Goal: Information Seeking & Learning: Find specific fact

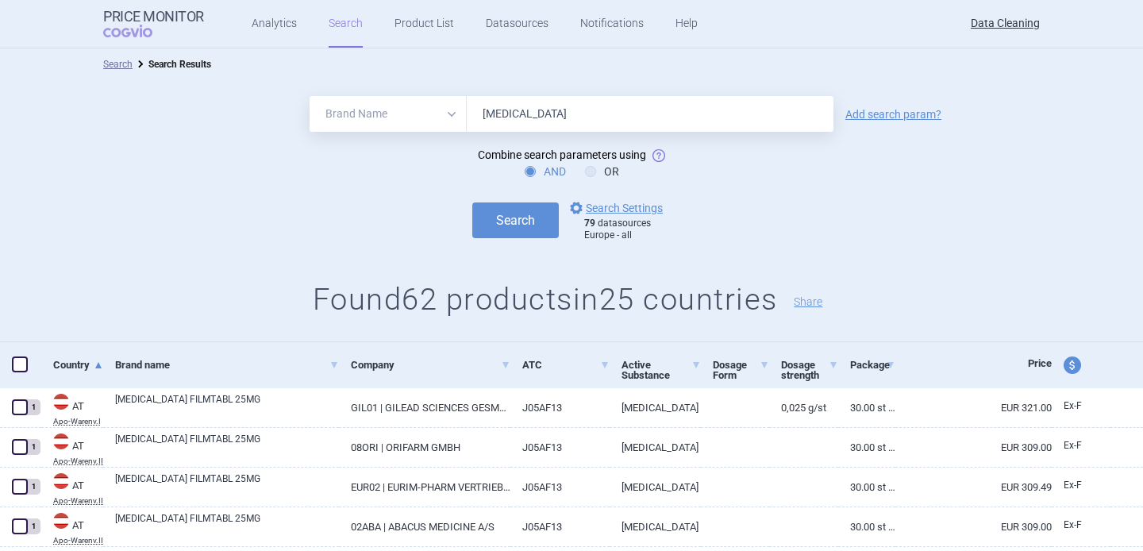
select select "brandName"
type input "[MEDICAL_DATA]"
click at [533, 211] on button "Search" at bounding box center [515, 220] width 87 height 36
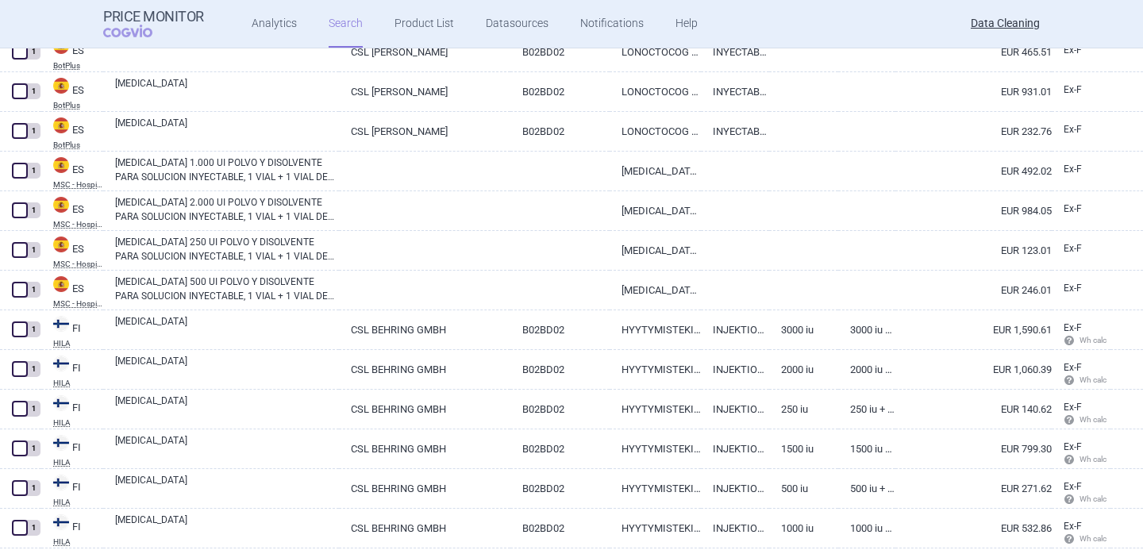
scroll to position [3860, 0]
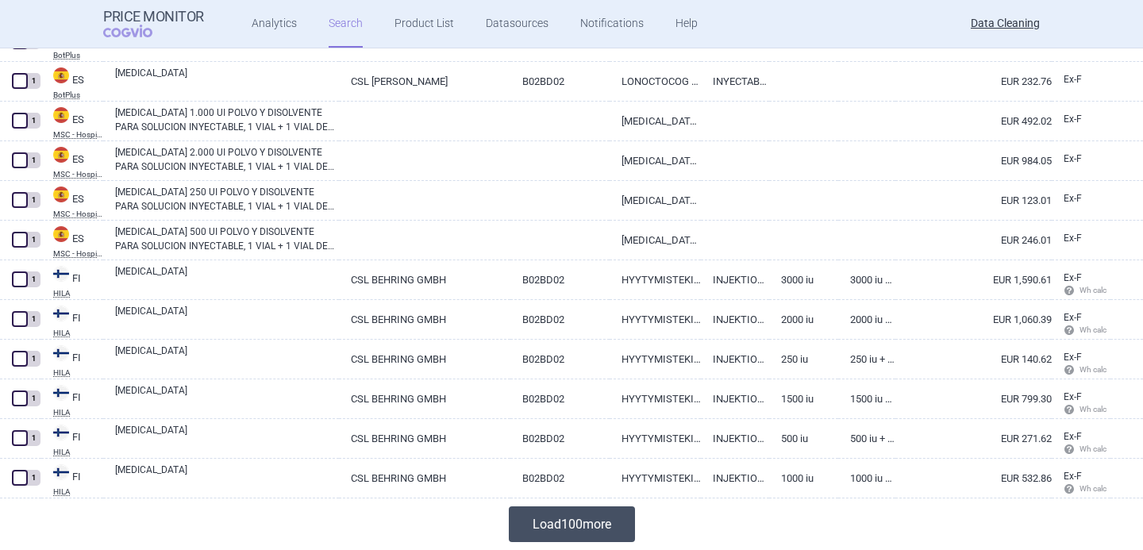
click at [563, 528] on button "Load 100 more" at bounding box center [572, 525] width 126 height 36
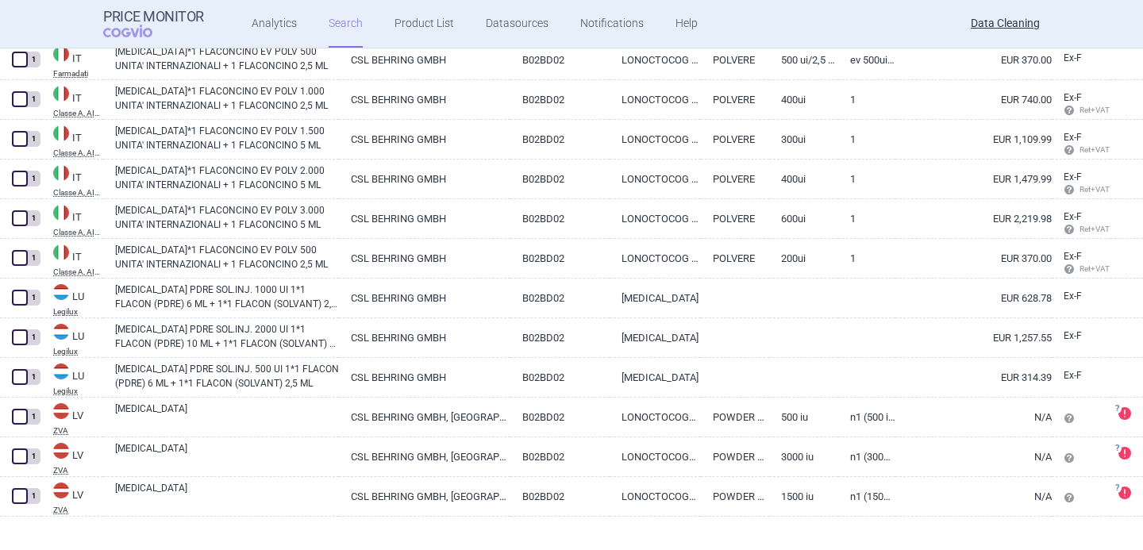
scroll to position [7830, 0]
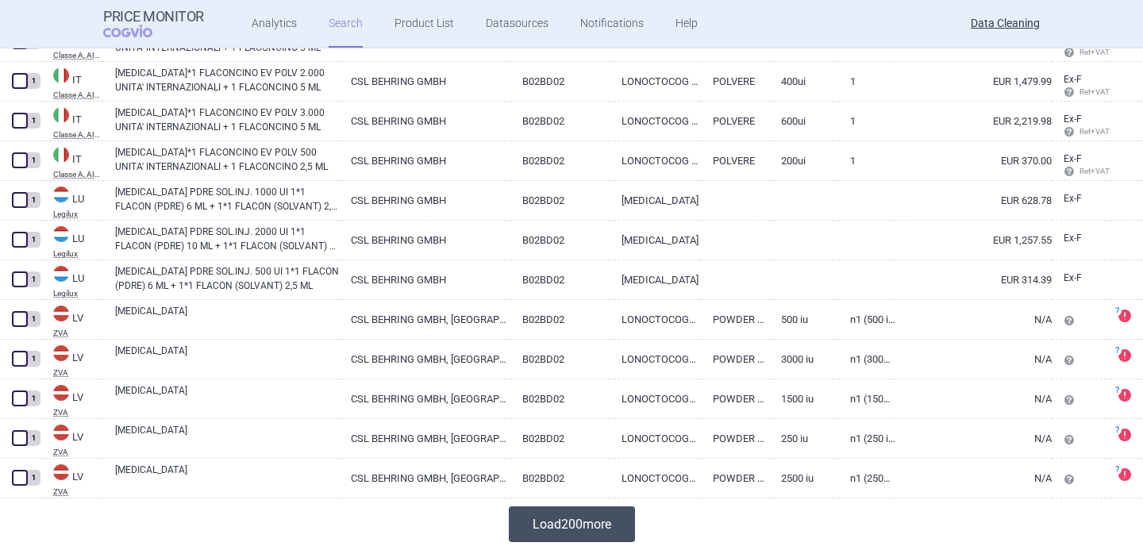
click at [564, 524] on button "Load 200 more" at bounding box center [572, 525] width 126 height 36
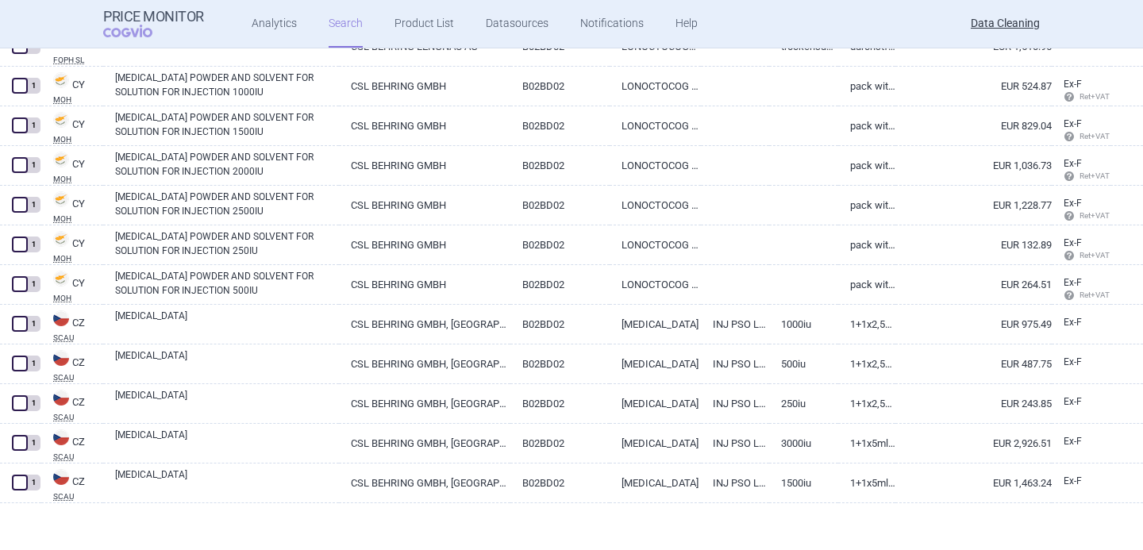
scroll to position [125, 0]
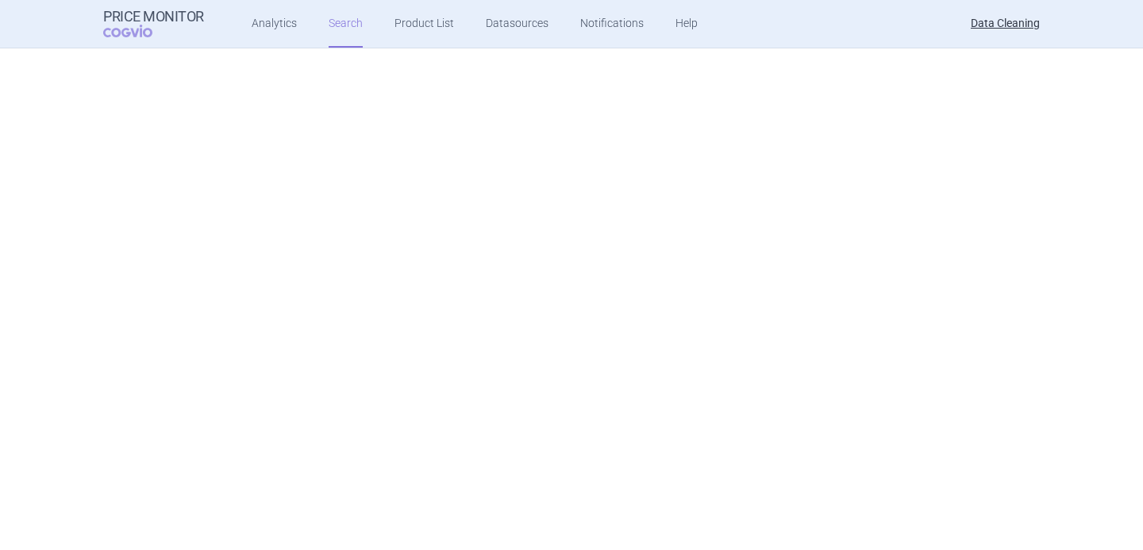
select select "brandName"
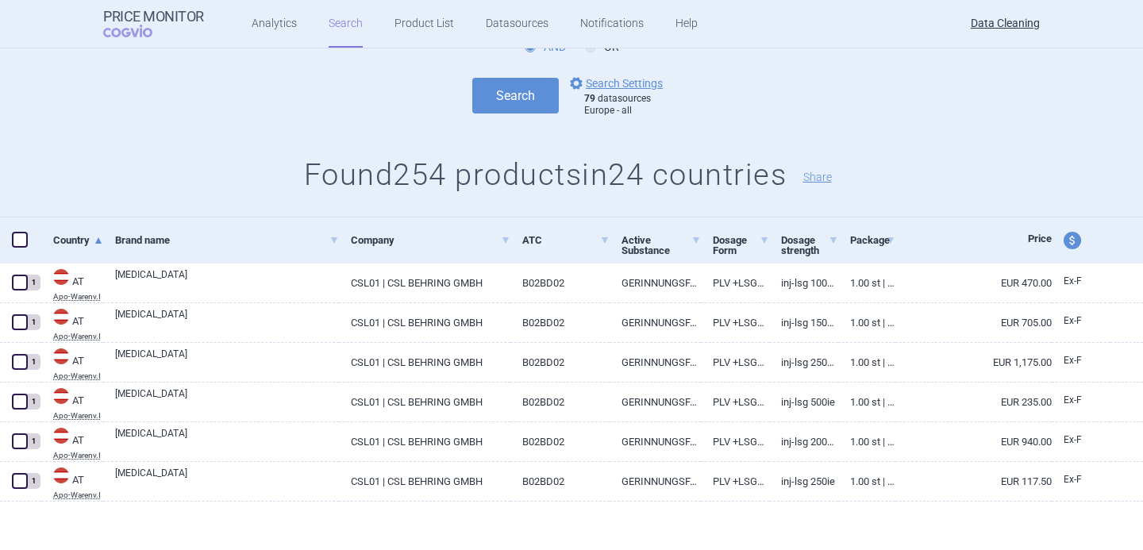
scroll to position [0, 0]
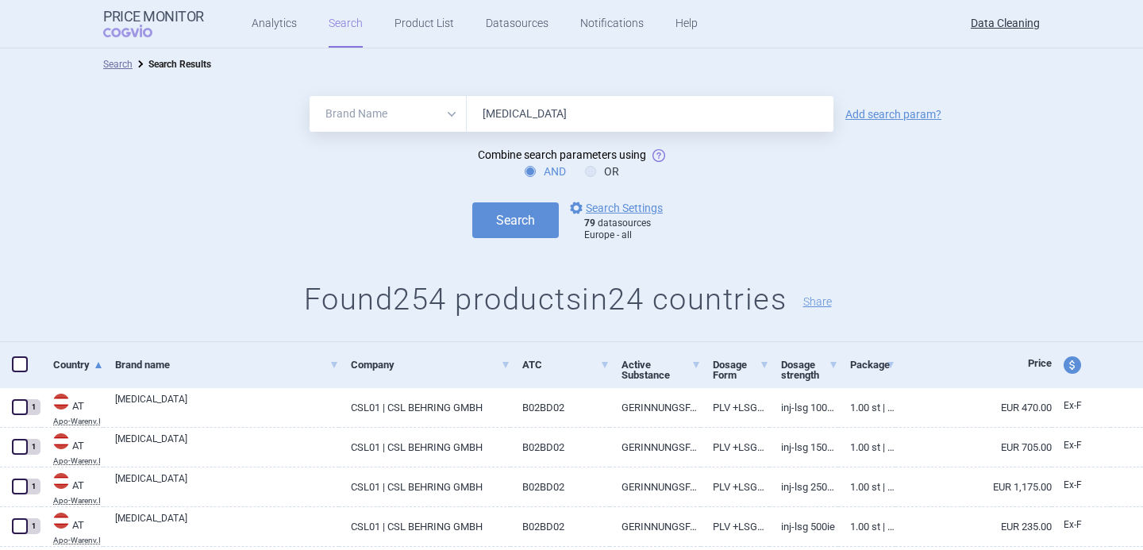
click at [516, 114] on input "[MEDICAL_DATA]" at bounding box center [650, 114] width 367 height 36
paste input "Terros"
type input "Terrosa"
click at [517, 218] on button "Search" at bounding box center [515, 220] width 87 height 36
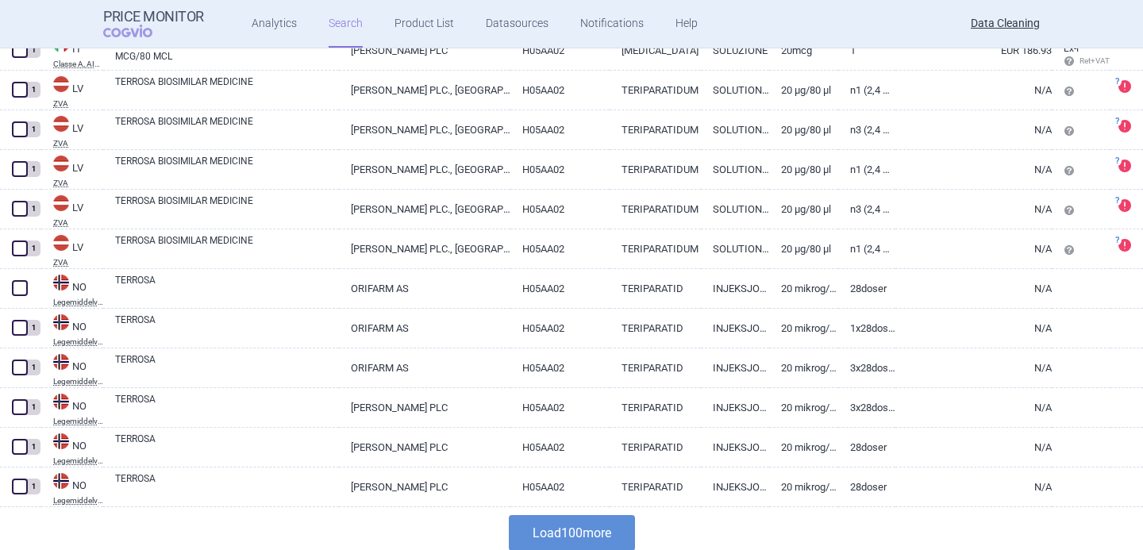
scroll to position [3860, 0]
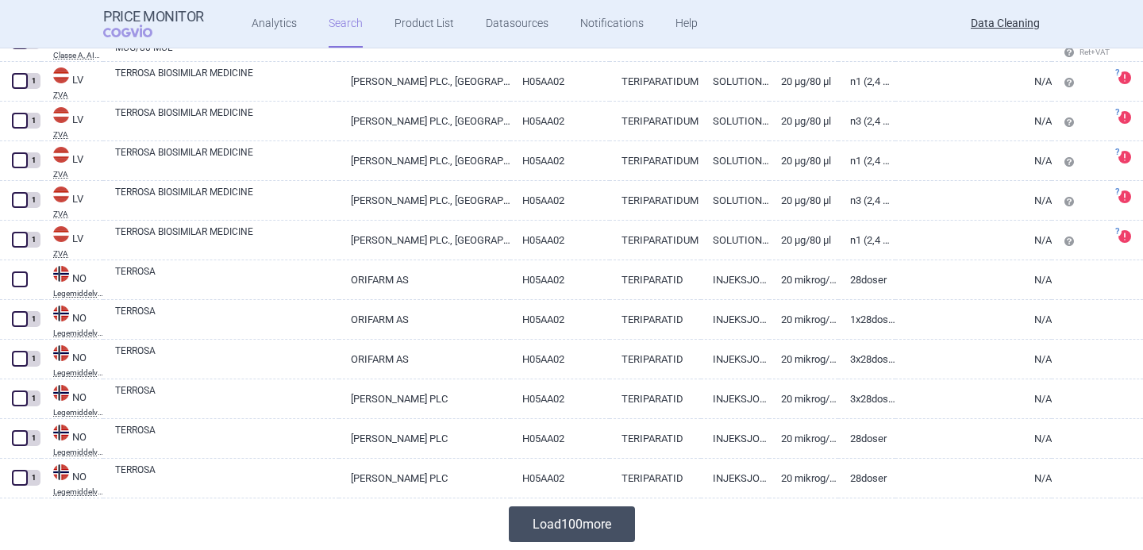
click at [550, 522] on button "Load 100 more" at bounding box center [572, 525] width 126 height 36
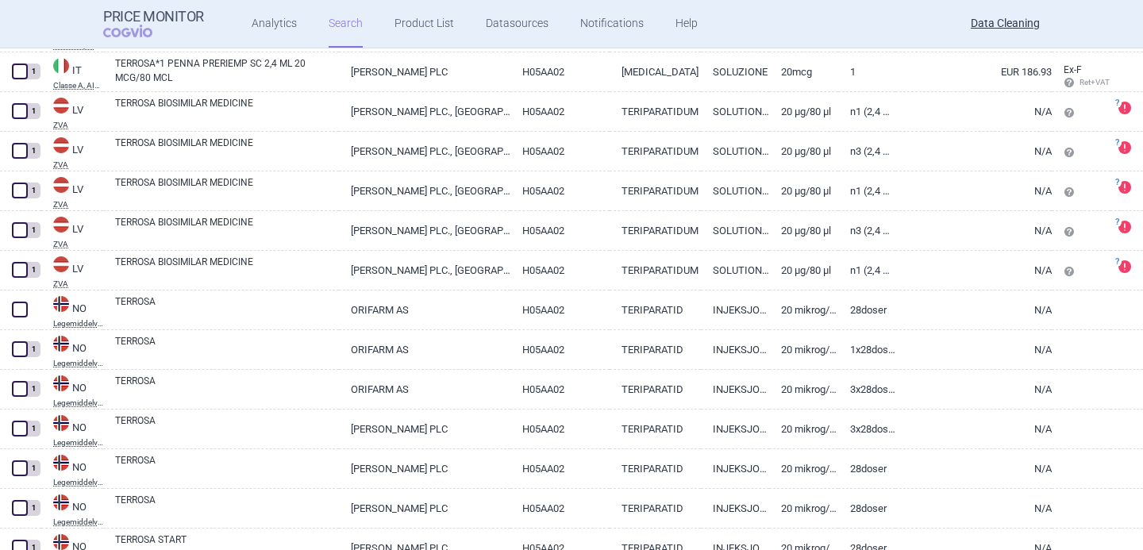
scroll to position [3829, 0]
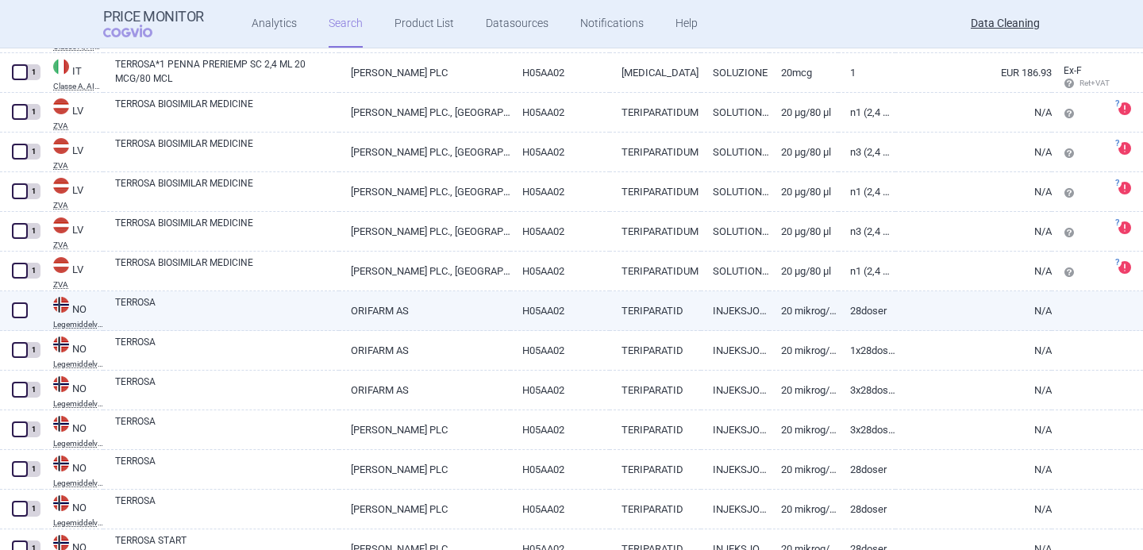
click at [229, 310] on link "TERROSA" at bounding box center [227, 309] width 224 height 29
select select "EUR"
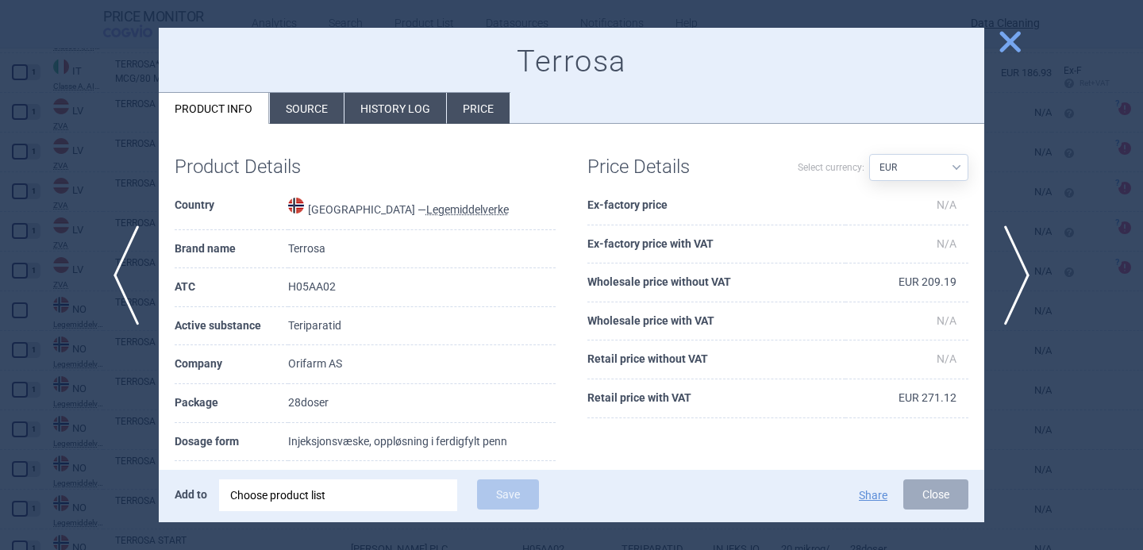
click at [323, 114] on li "Source" at bounding box center [307, 108] width 74 height 31
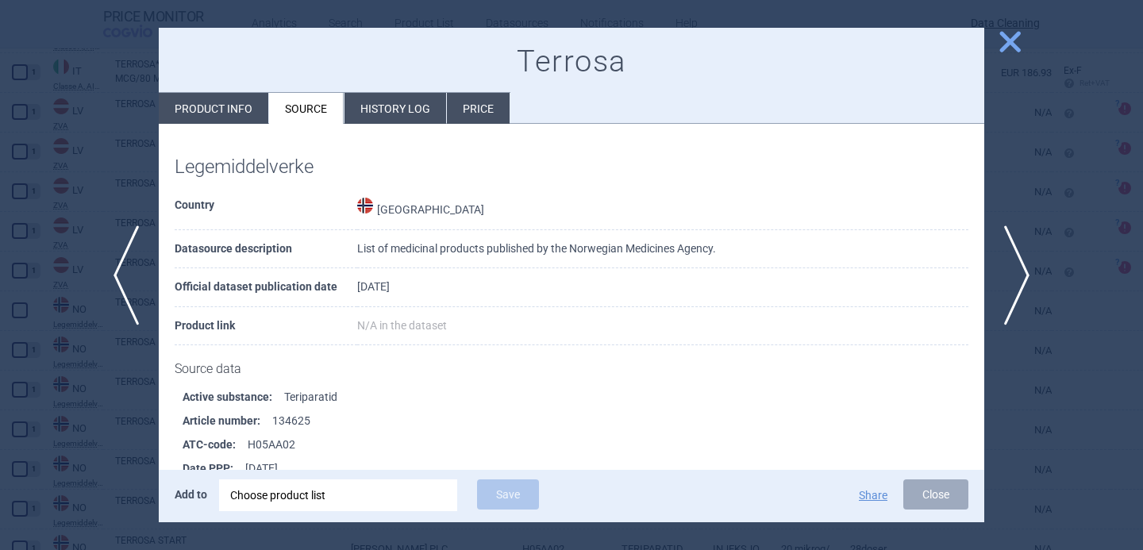
click at [239, 109] on li "Product info" at bounding box center [214, 108] width 110 height 31
select select "EUR"
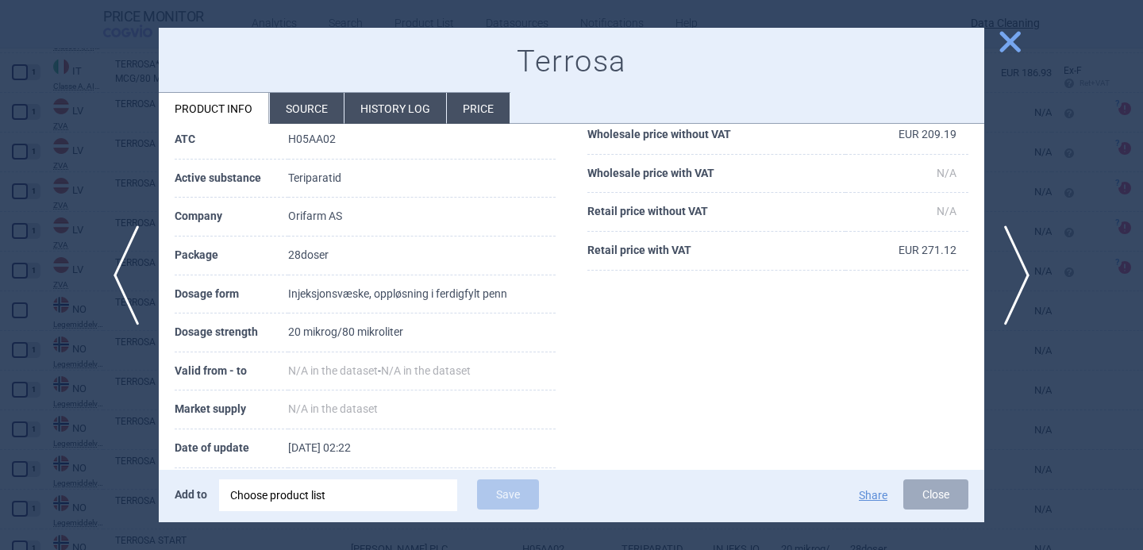
scroll to position [155, 0]
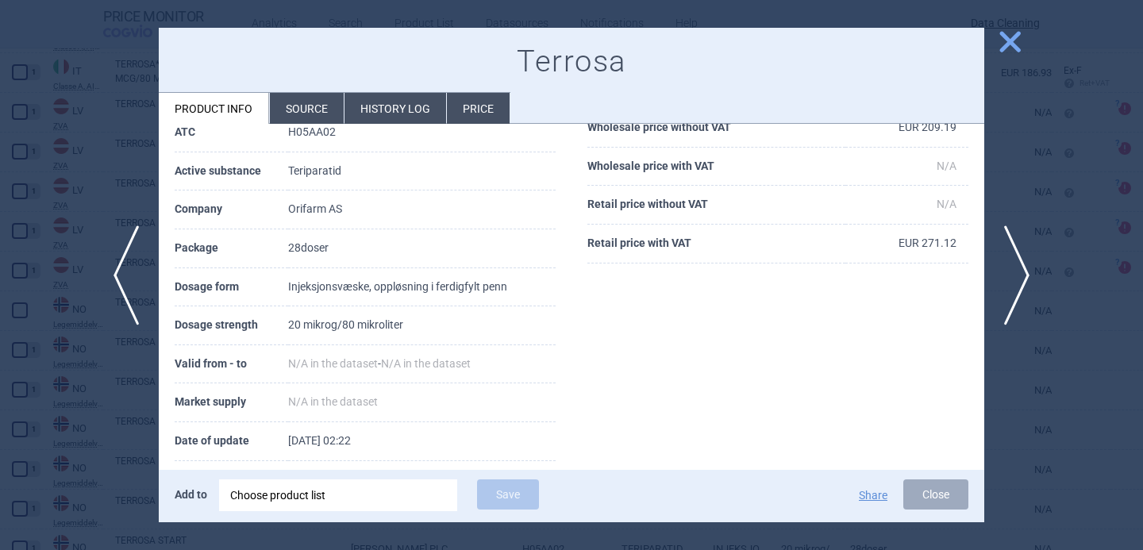
click at [75, 36] on div at bounding box center [571, 275] width 1143 height 550
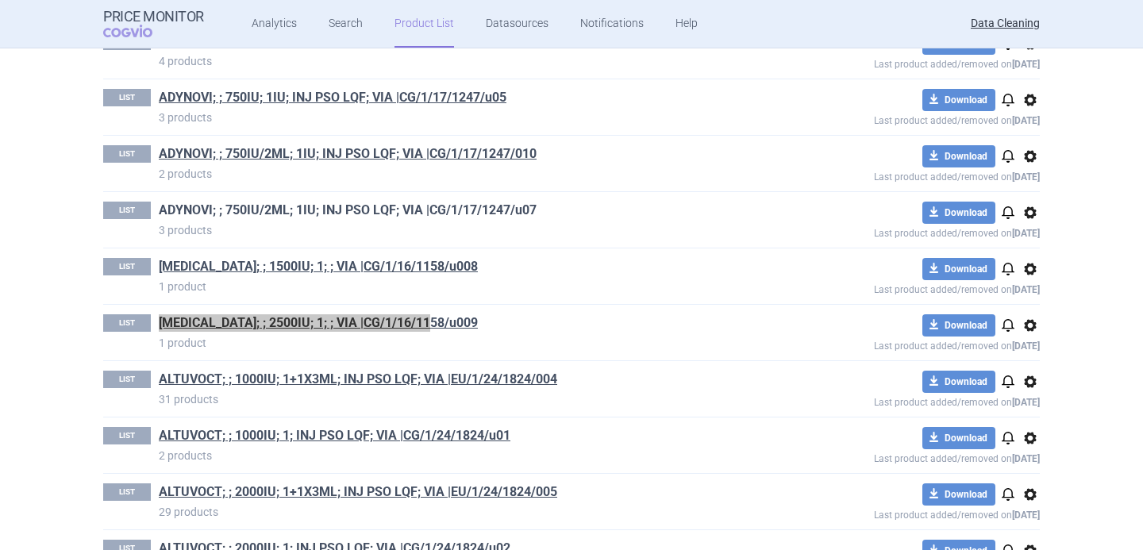
scroll to position [4602, 0]
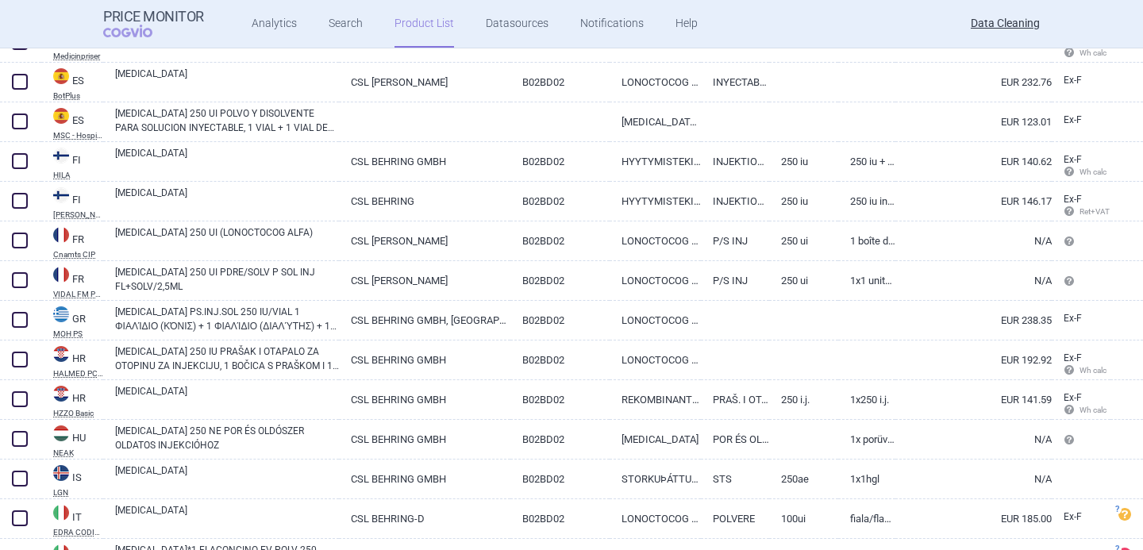
scroll to position [1259, 0]
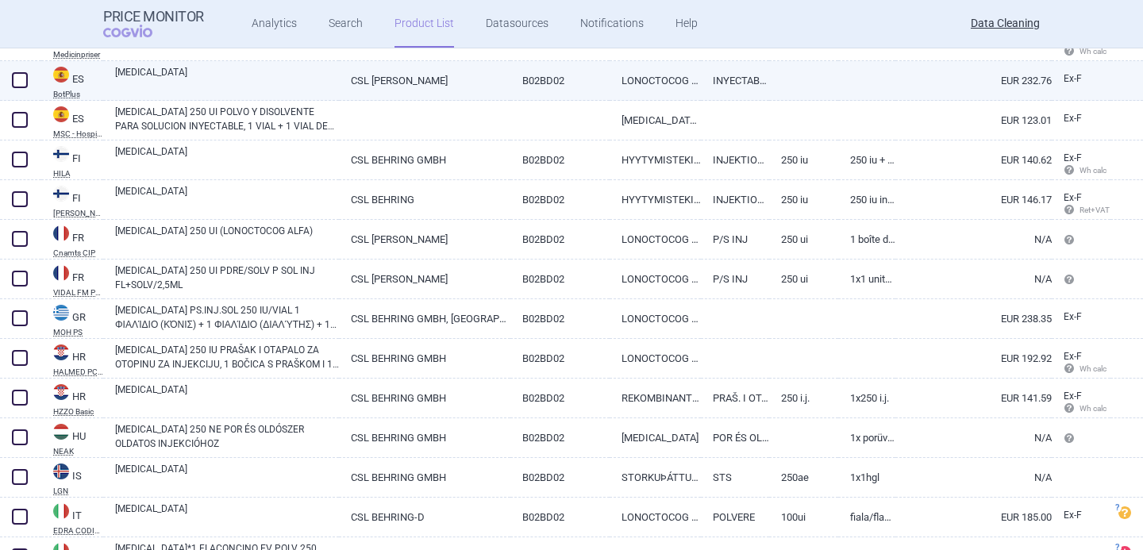
click at [272, 81] on link "[MEDICAL_DATA]" at bounding box center [227, 79] width 224 height 29
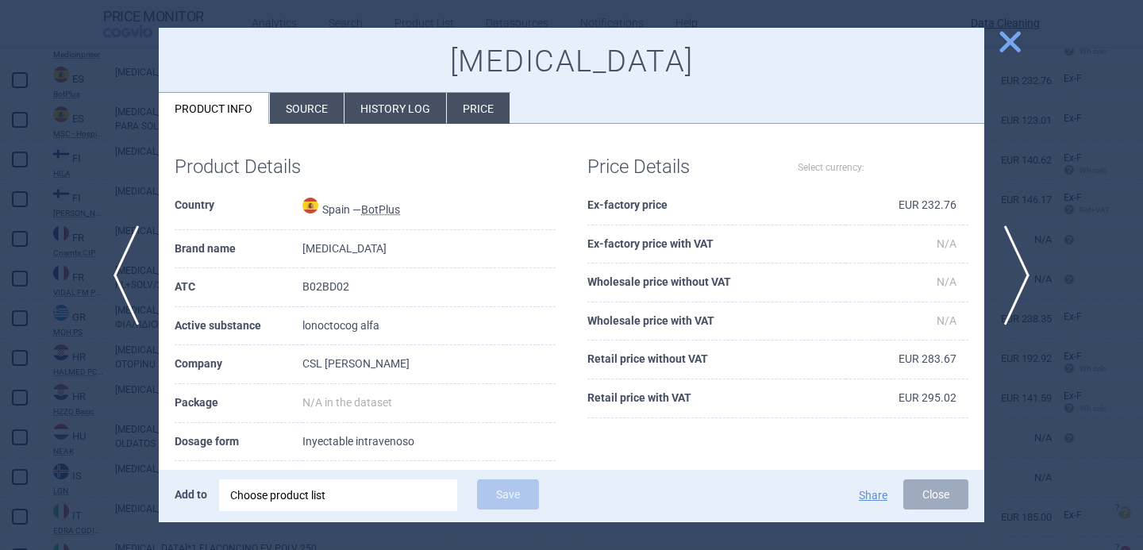
select select "EUR"
click at [307, 117] on li "Source" at bounding box center [307, 108] width 74 height 31
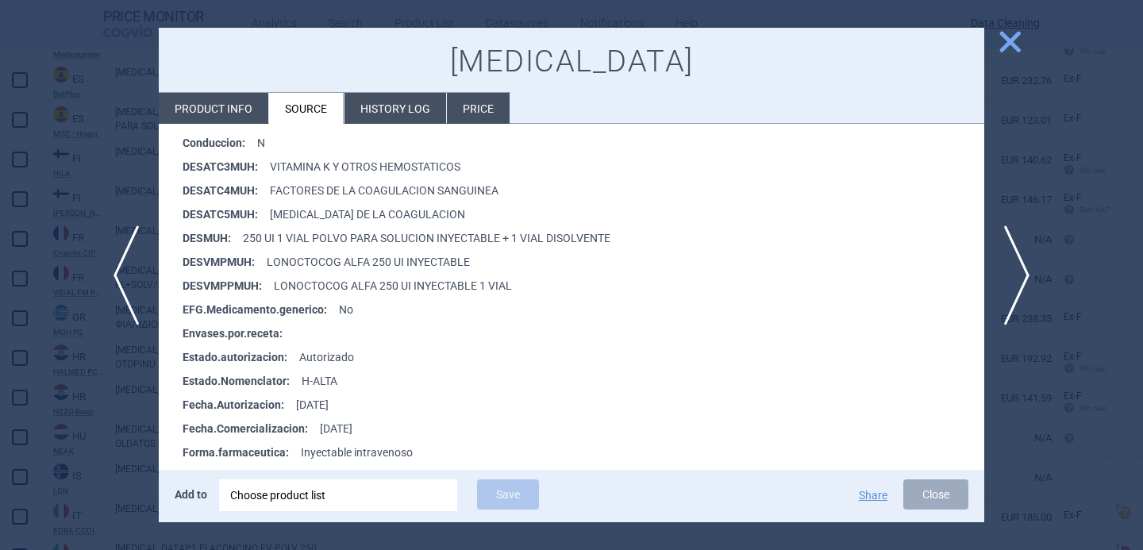
scroll to position [422, 0]
click at [93, 424] on div at bounding box center [571, 275] width 1143 height 550
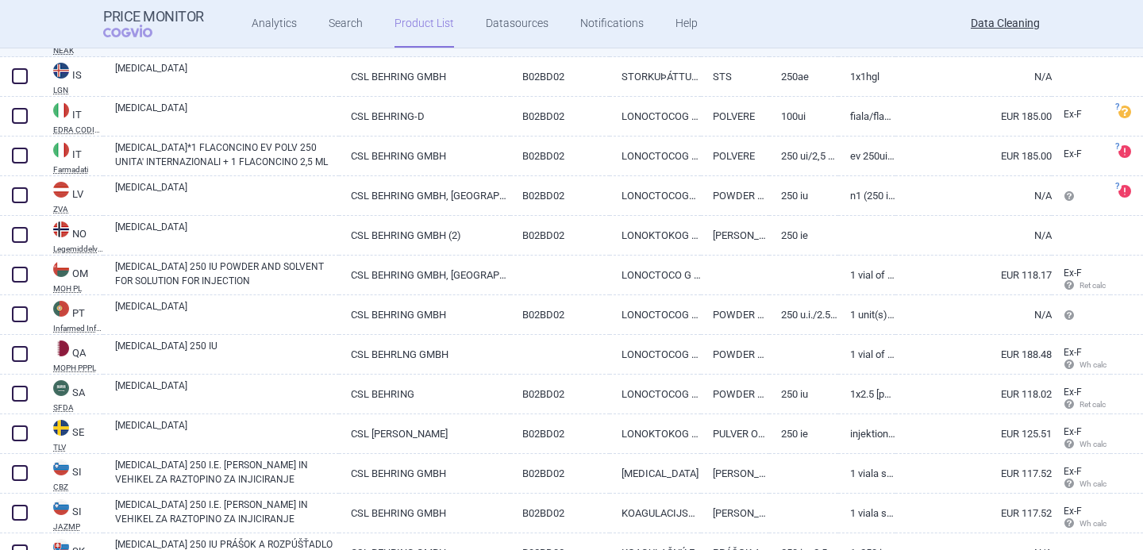
scroll to position [1669, 0]
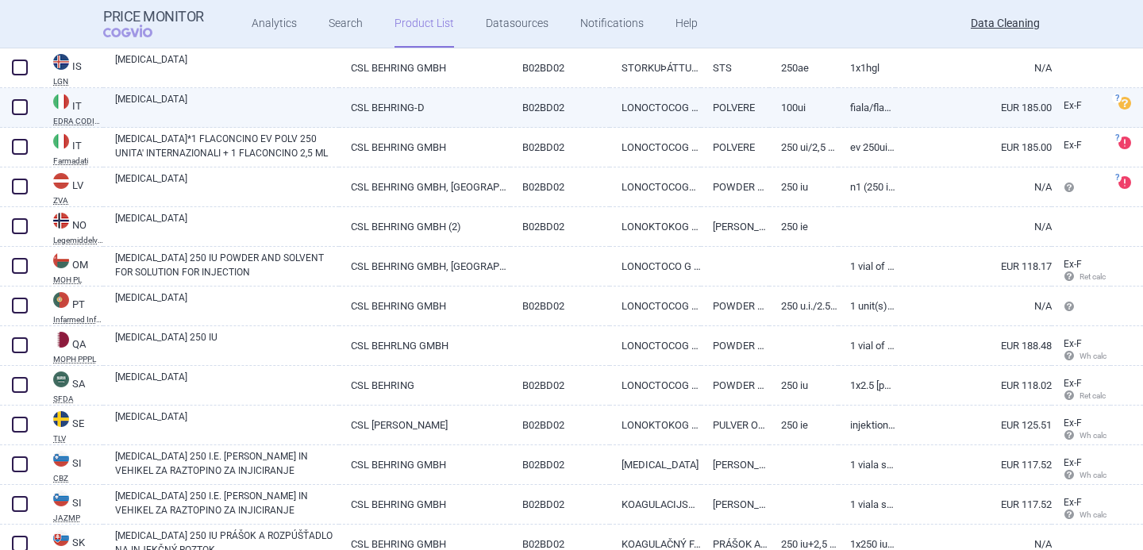
click at [241, 109] on link "[MEDICAL_DATA]" at bounding box center [227, 106] width 224 height 29
select select "EUR"
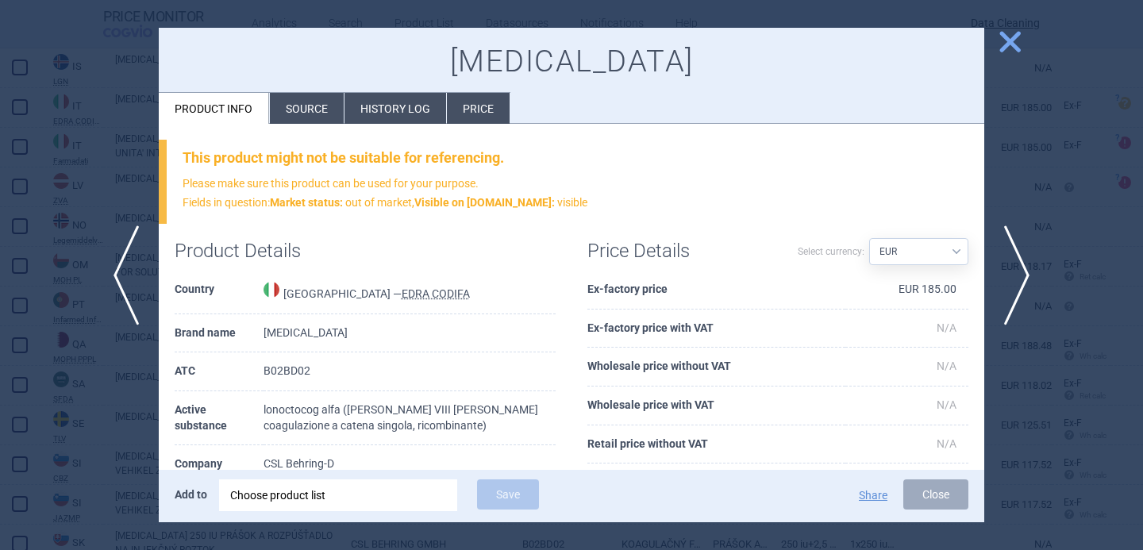
click at [292, 108] on li "Source" at bounding box center [307, 108] width 74 height 31
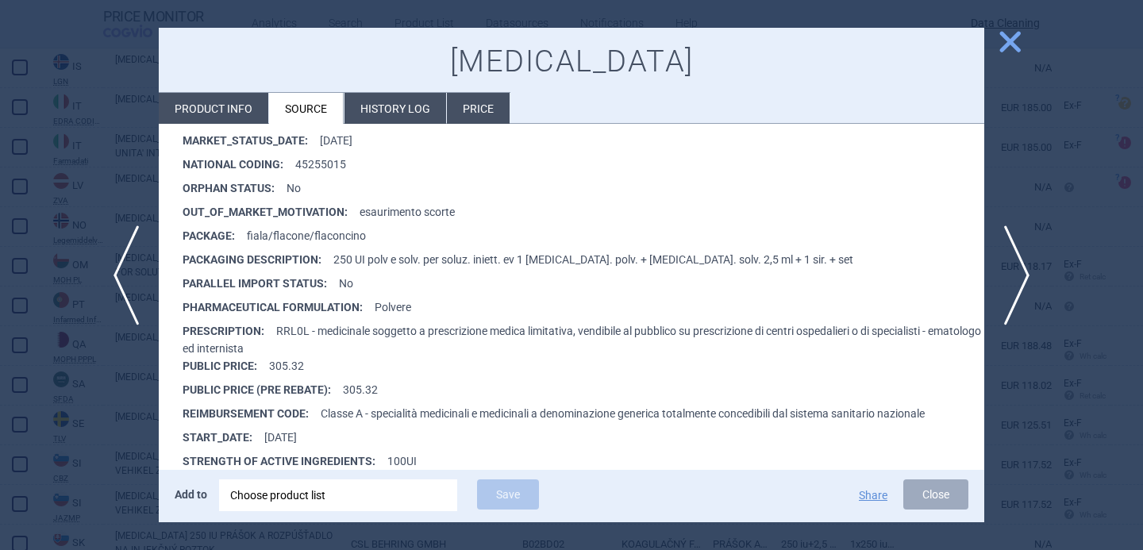
scroll to position [567, 0]
click at [97, 453] on div at bounding box center [571, 275] width 1143 height 550
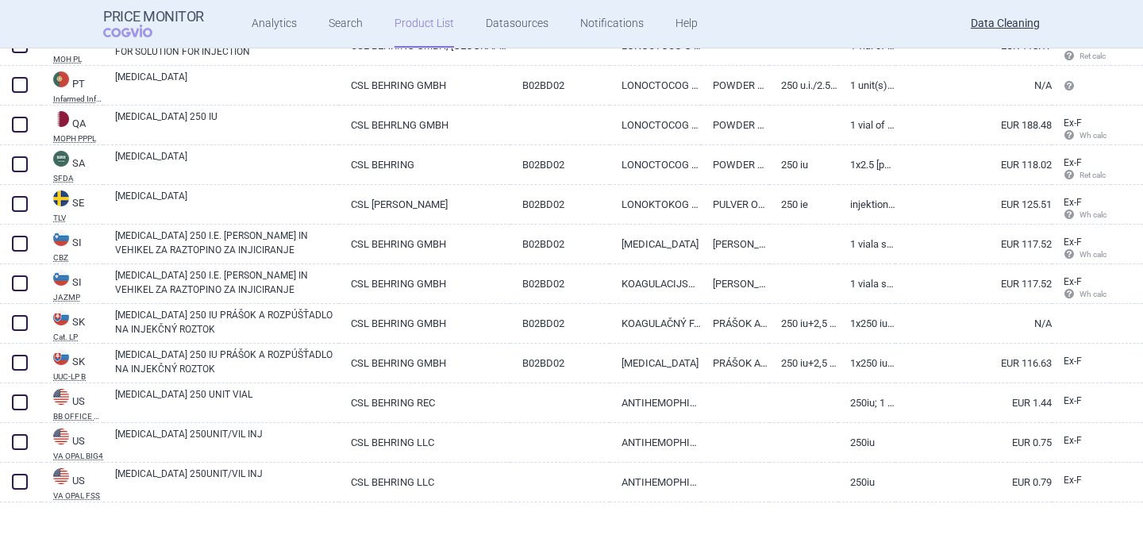
scroll to position [1894, 0]
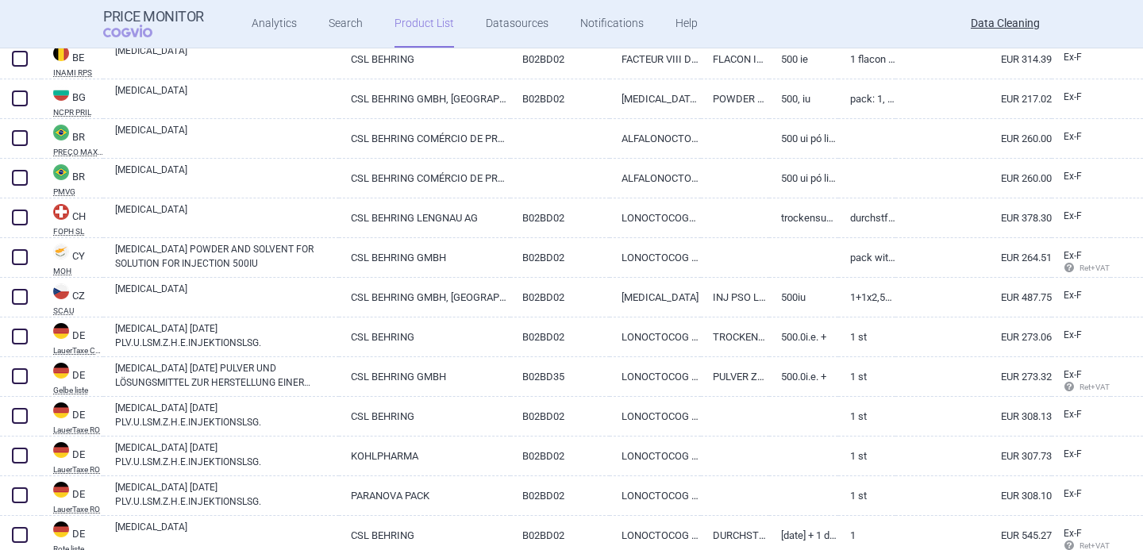
scroll to position [891, 0]
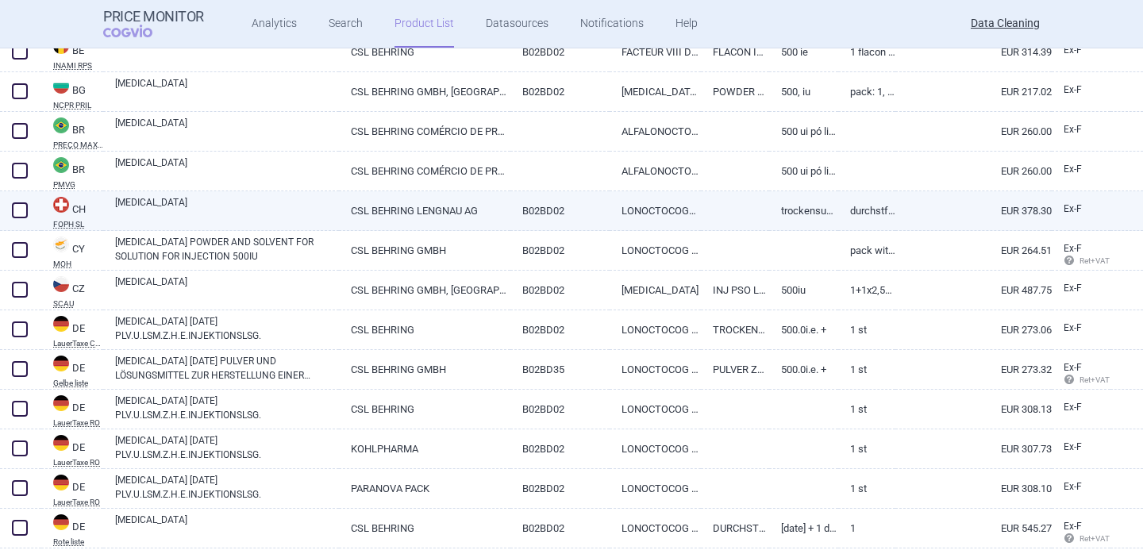
click at [179, 212] on link "[MEDICAL_DATA]" at bounding box center [227, 209] width 224 height 29
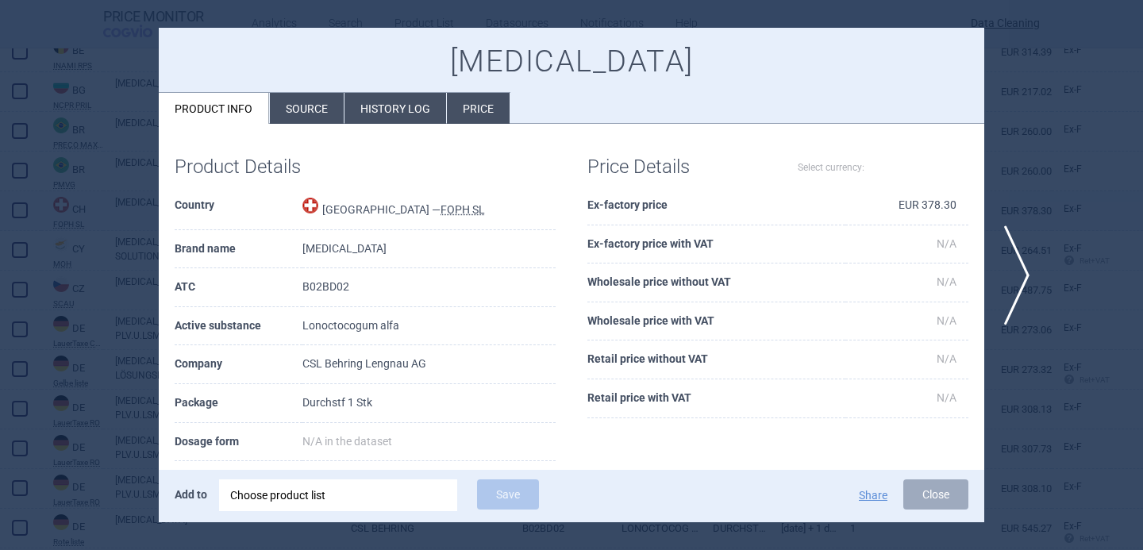
select select "EUR"
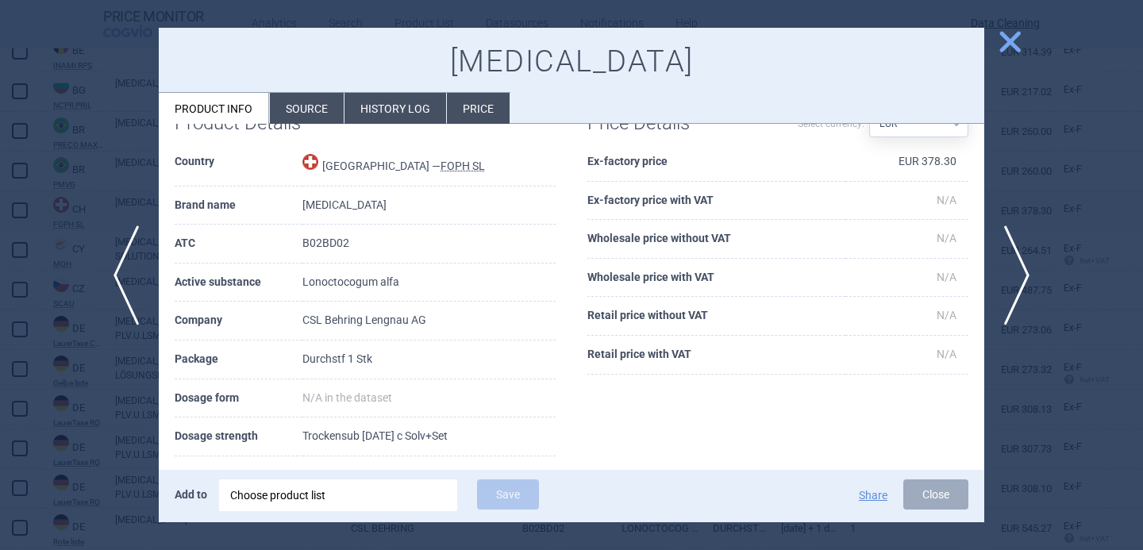
scroll to position [48, 0]
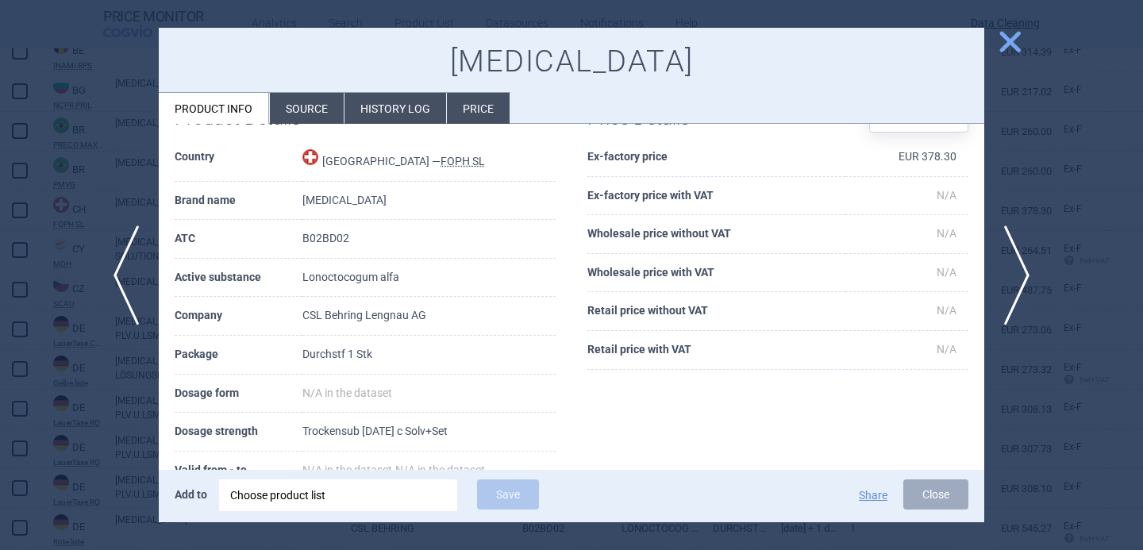
click at [85, 367] on div at bounding box center [571, 275] width 1143 height 550
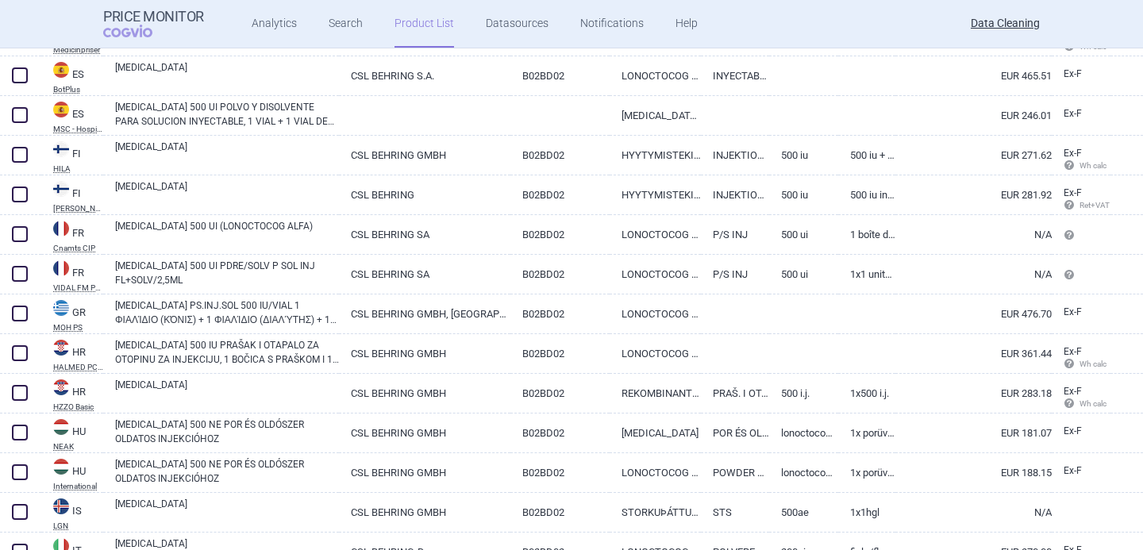
scroll to position [1424, 0]
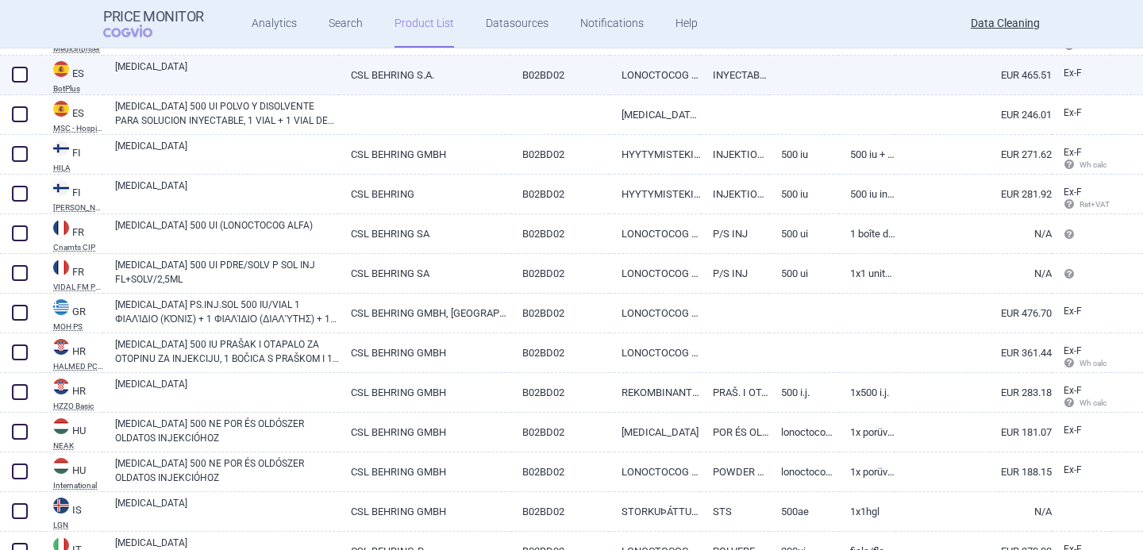
click at [241, 77] on link "[MEDICAL_DATA]" at bounding box center [227, 74] width 224 height 29
select select "EUR"
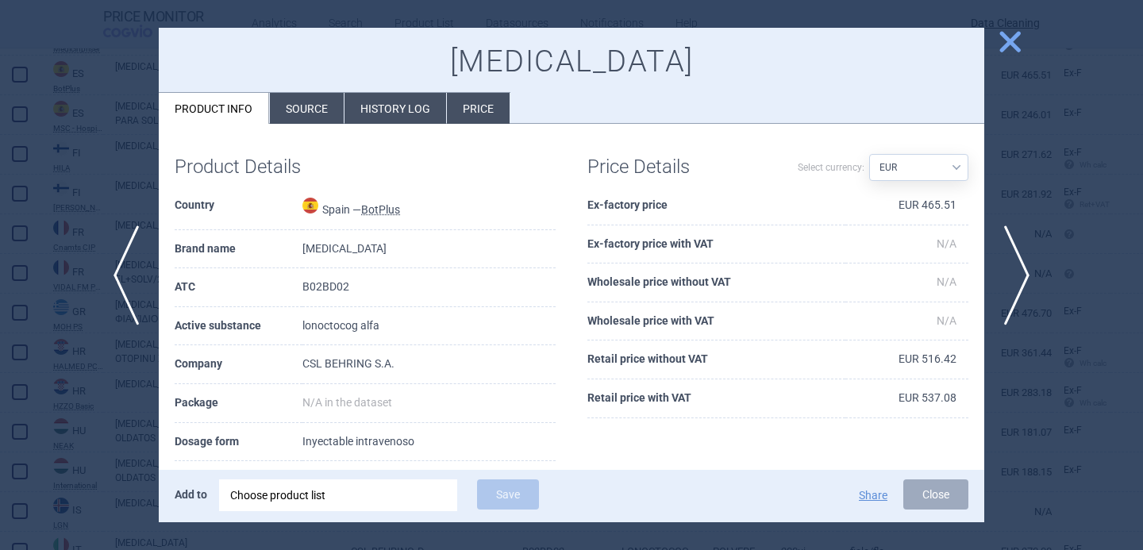
click at [293, 103] on li "Source" at bounding box center [307, 108] width 74 height 31
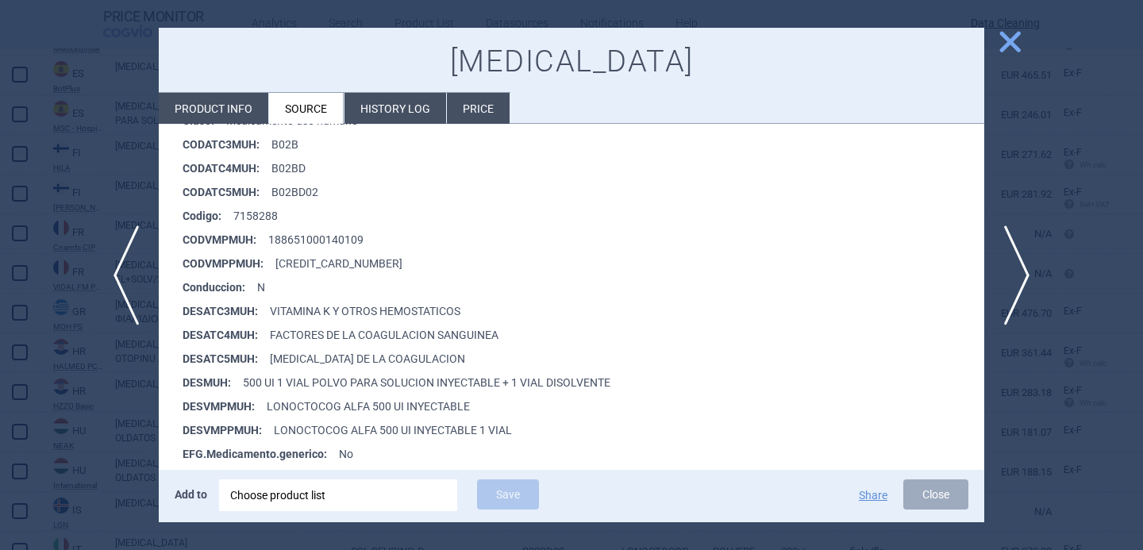
scroll to position [283, 0]
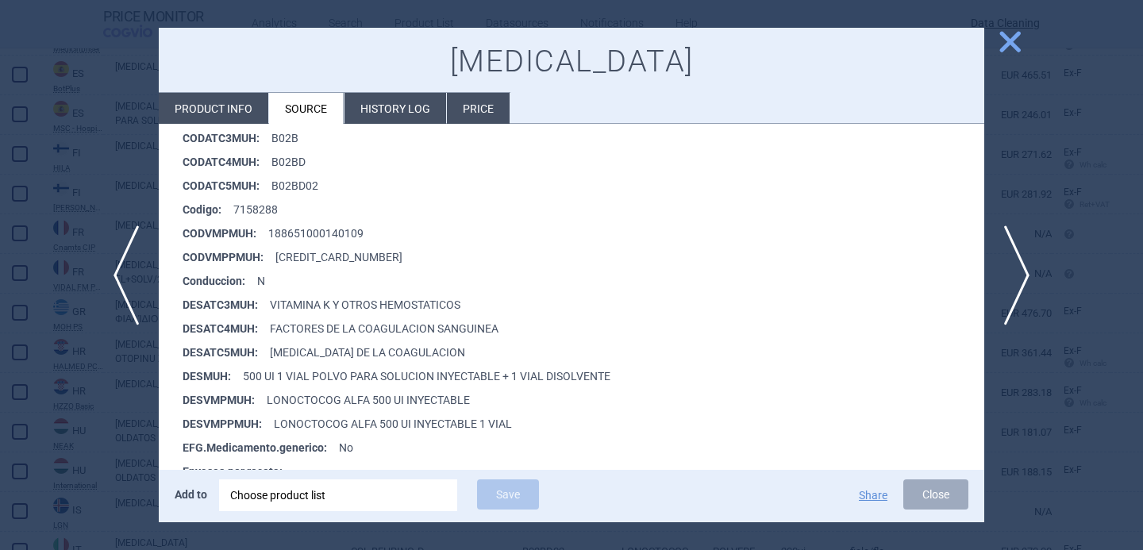
click at [104, 418] on div at bounding box center [571, 275] width 1143 height 550
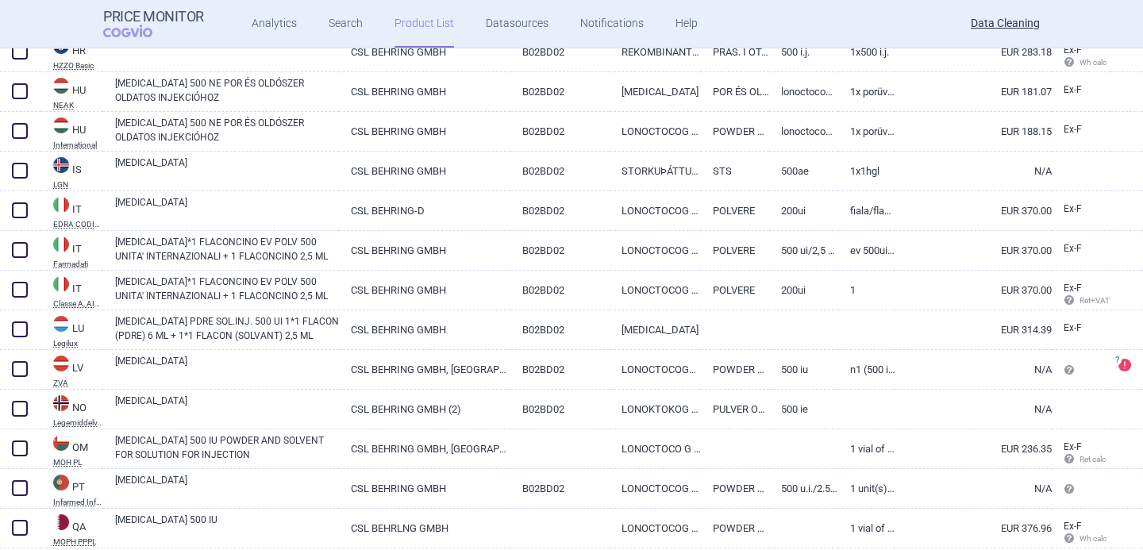
scroll to position [1775, 0]
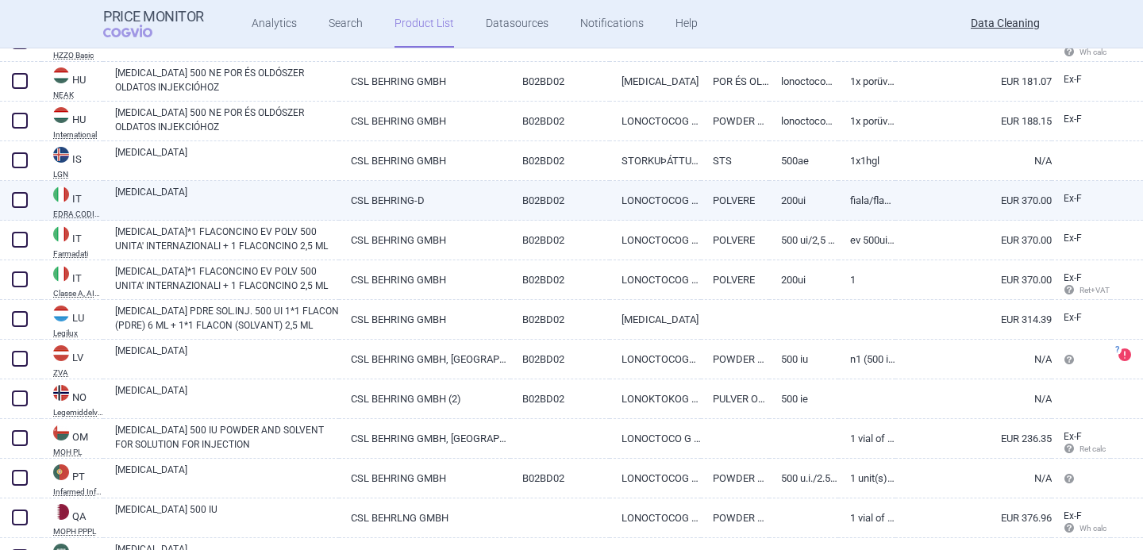
click at [238, 195] on link "[MEDICAL_DATA]" at bounding box center [227, 199] width 224 height 29
select select "EUR"
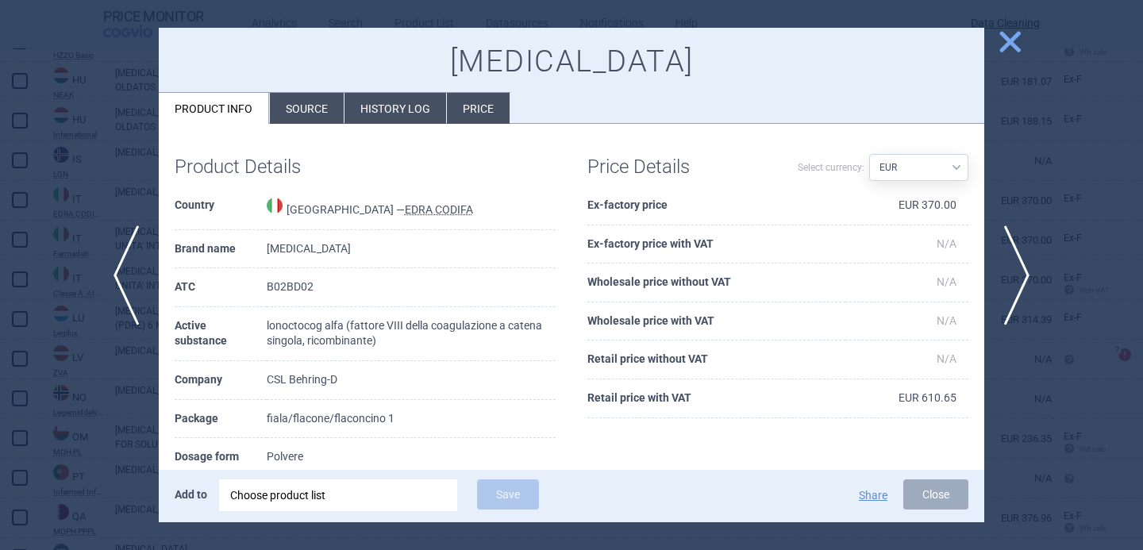
click at [297, 113] on li "Source" at bounding box center [307, 108] width 74 height 31
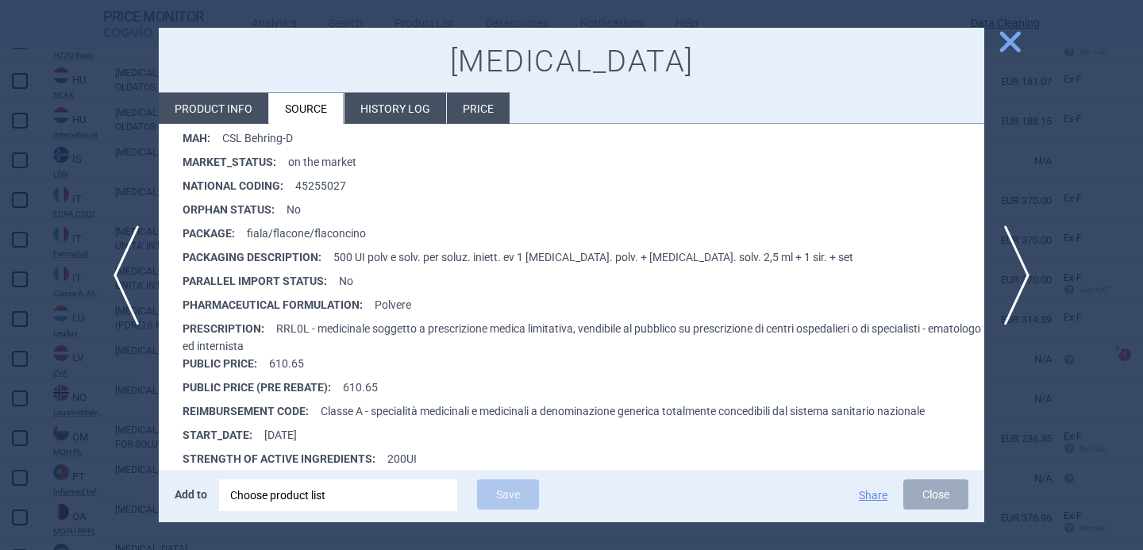
scroll to position [522, 0]
click at [103, 440] on div at bounding box center [571, 275] width 1143 height 550
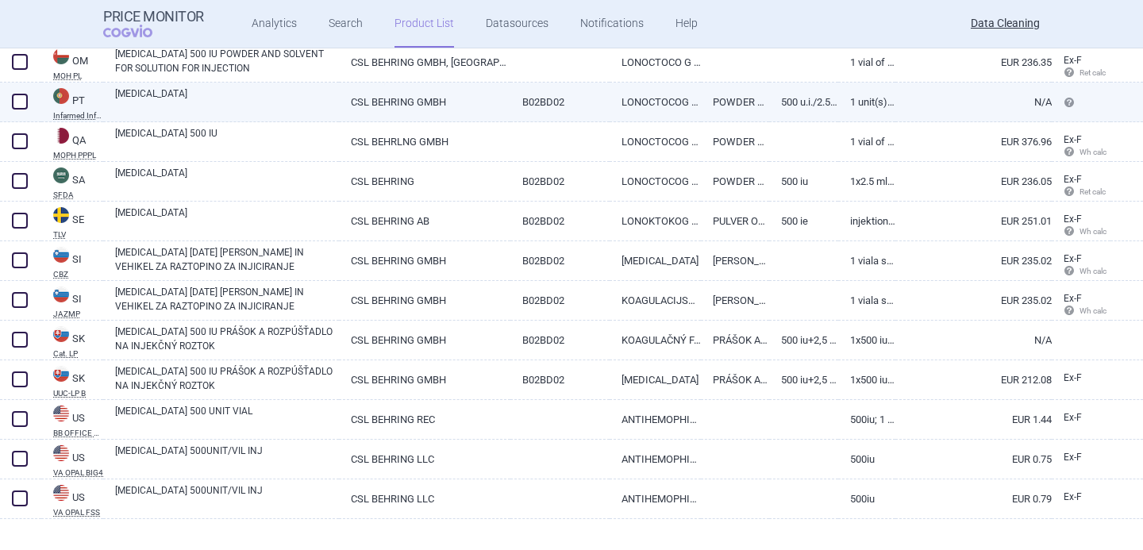
scroll to position [2172, 0]
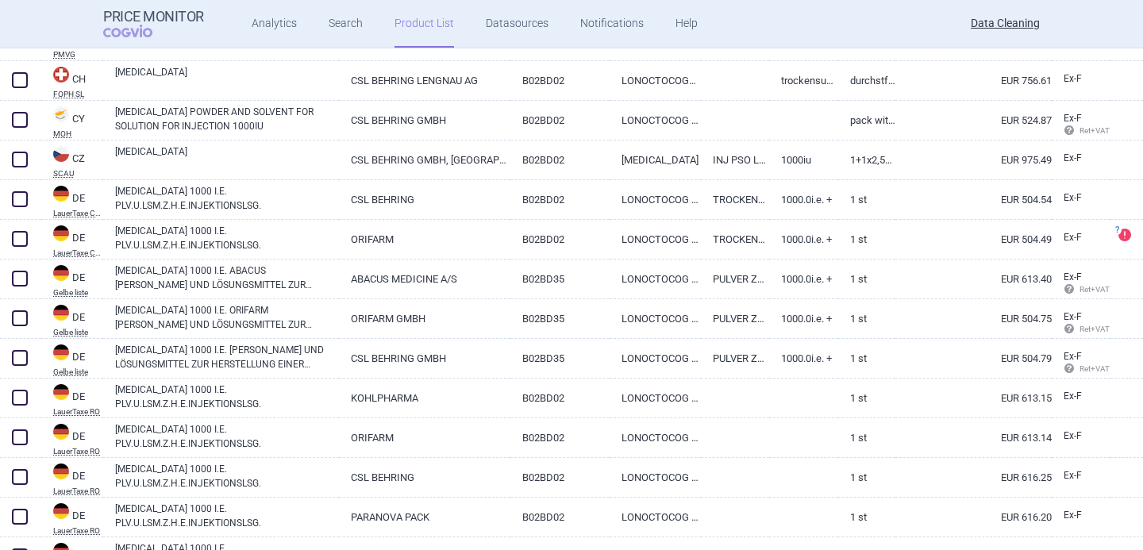
scroll to position [1062, 0]
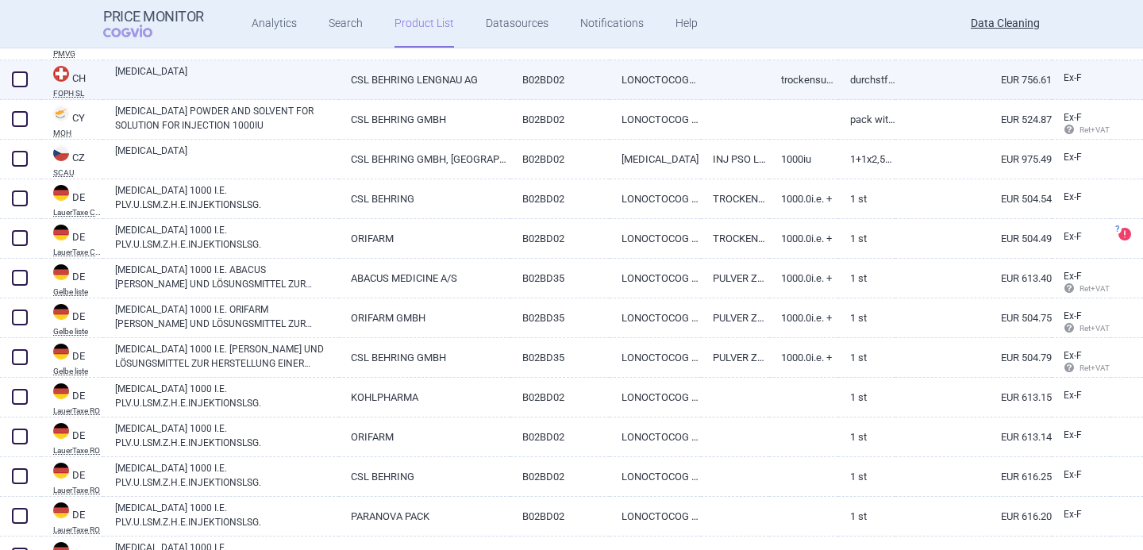
click at [320, 76] on link "[MEDICAL_DATA]" at bounding box center [227, 78] width 224 height 29
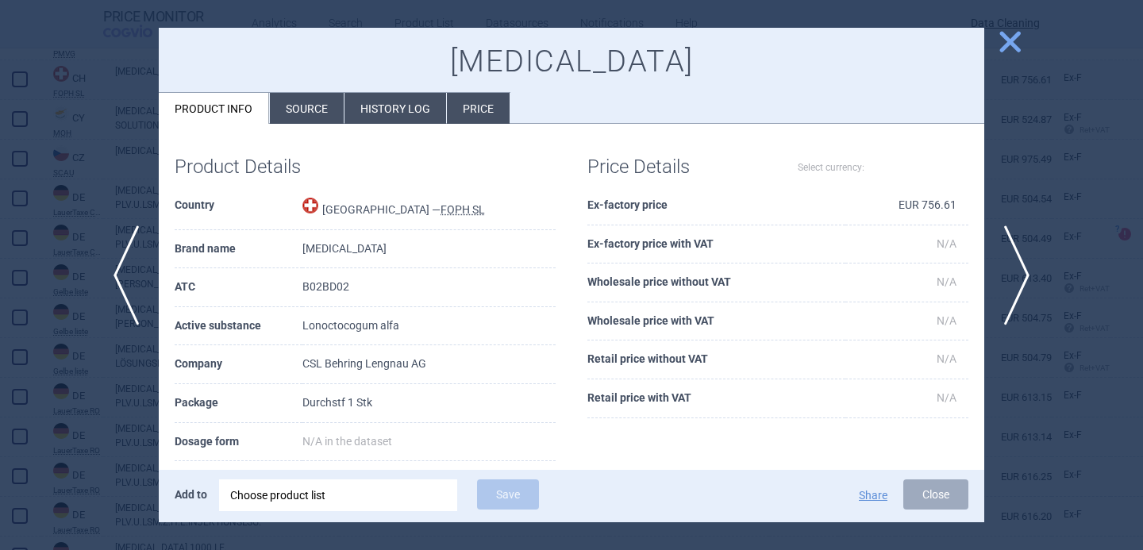
select select "EUR"
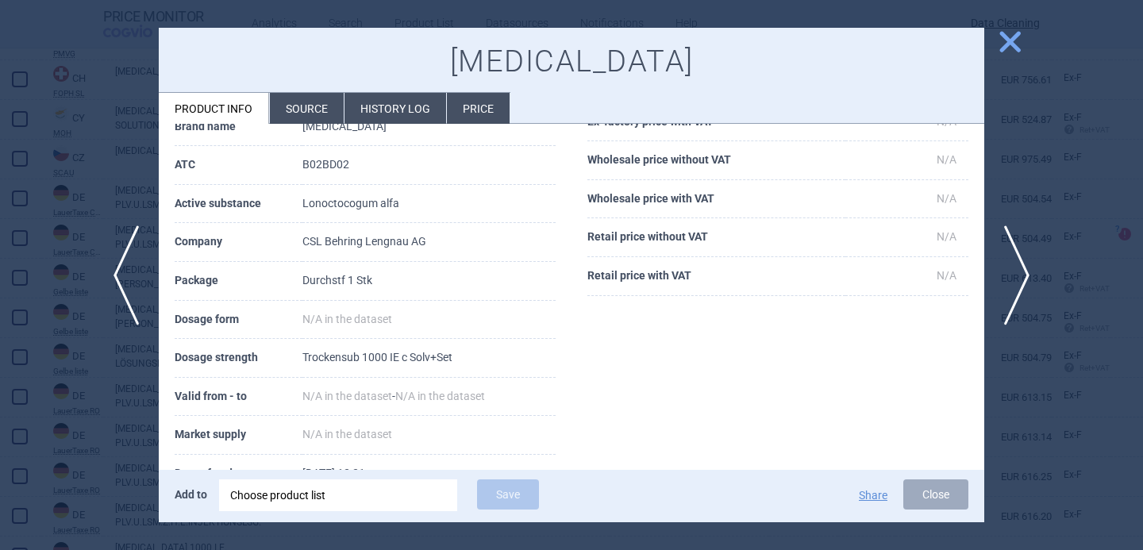
scroll to position [124, 0]
click at [124, 417] on div at bounding box center [571, 275] width 1143 height 550
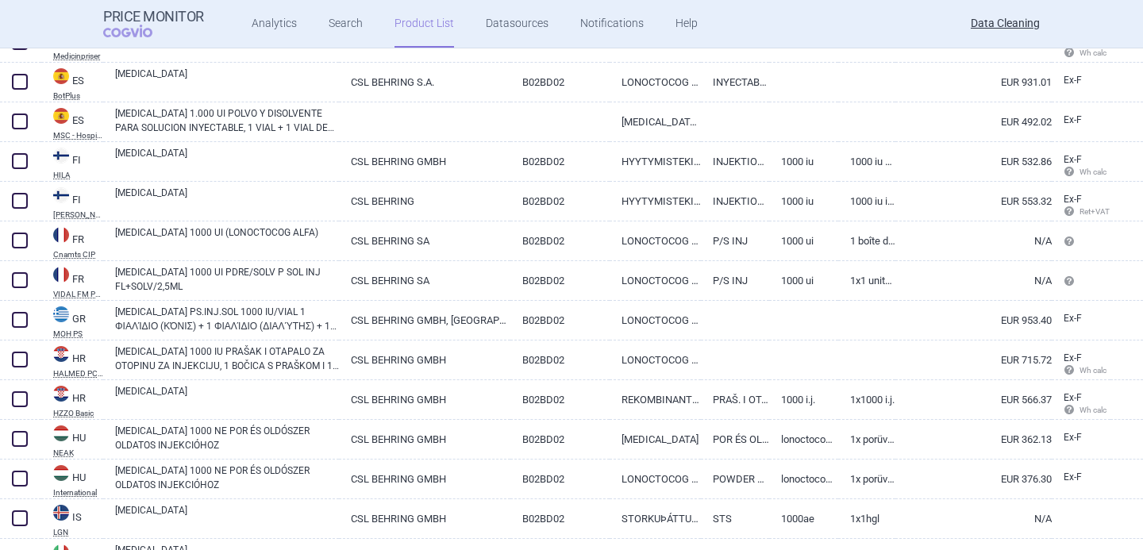
scroll to position [1663, 0]
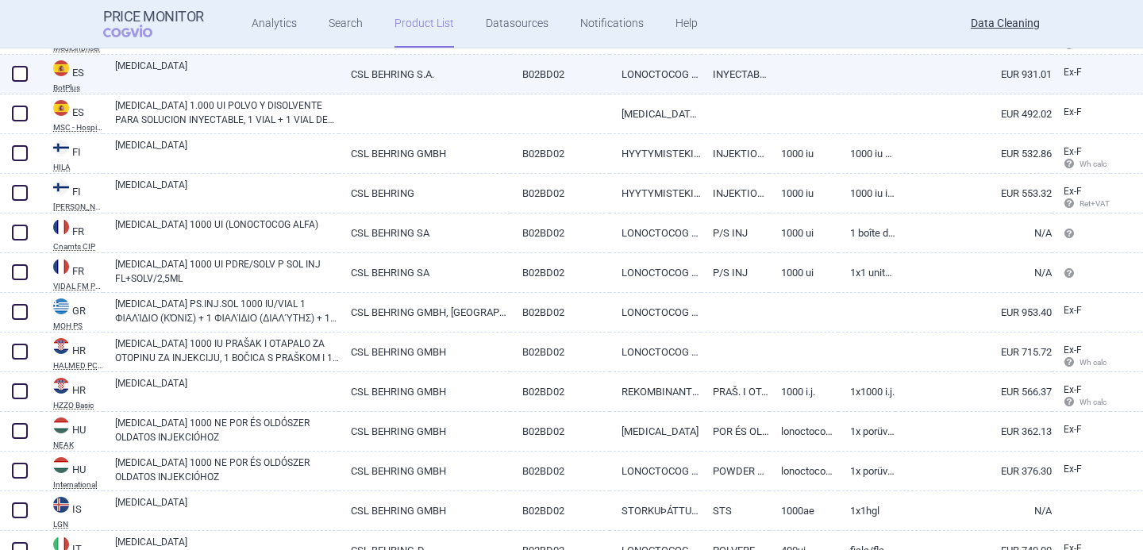
click at [232, 74] on link "[MEDICAL_DATA]" at bounding box center [227, 73] width 224 height 29
select select "EUR"
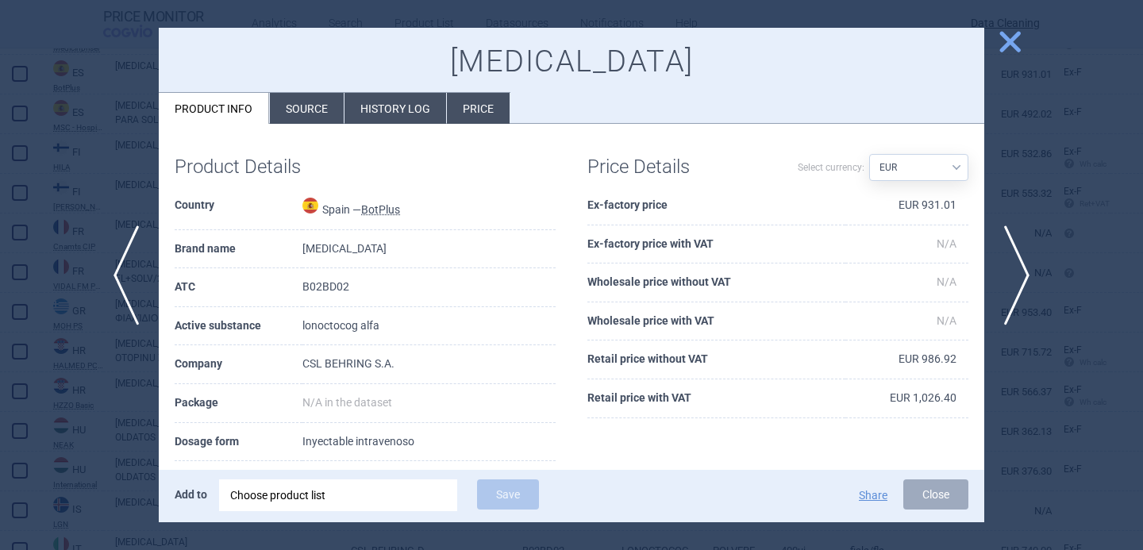
click at [297, 102] on li "Source" at bounding box center [307, 108] width 74 height 31
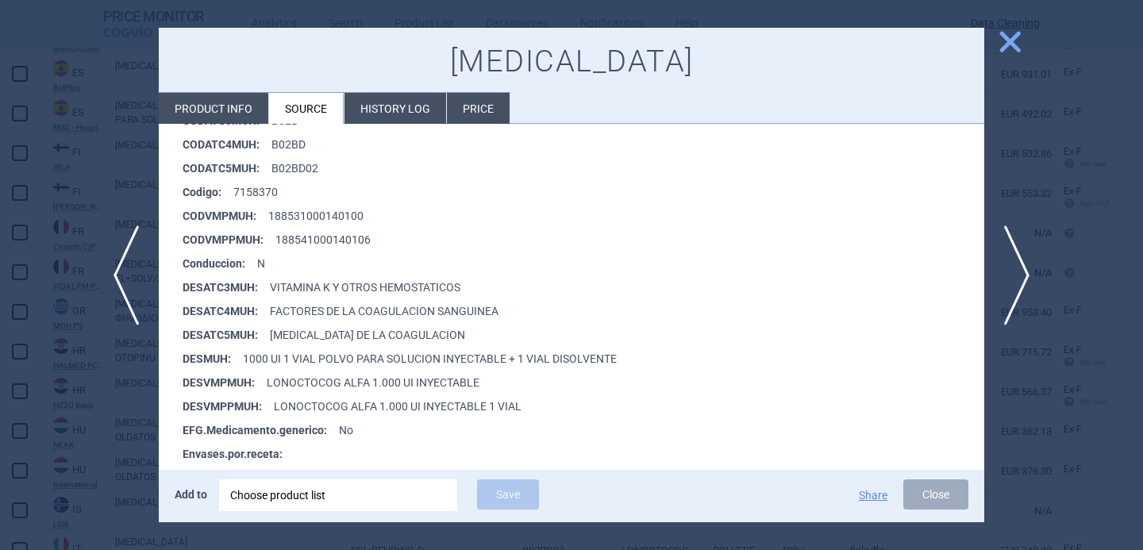
scroll to position [353, 0]
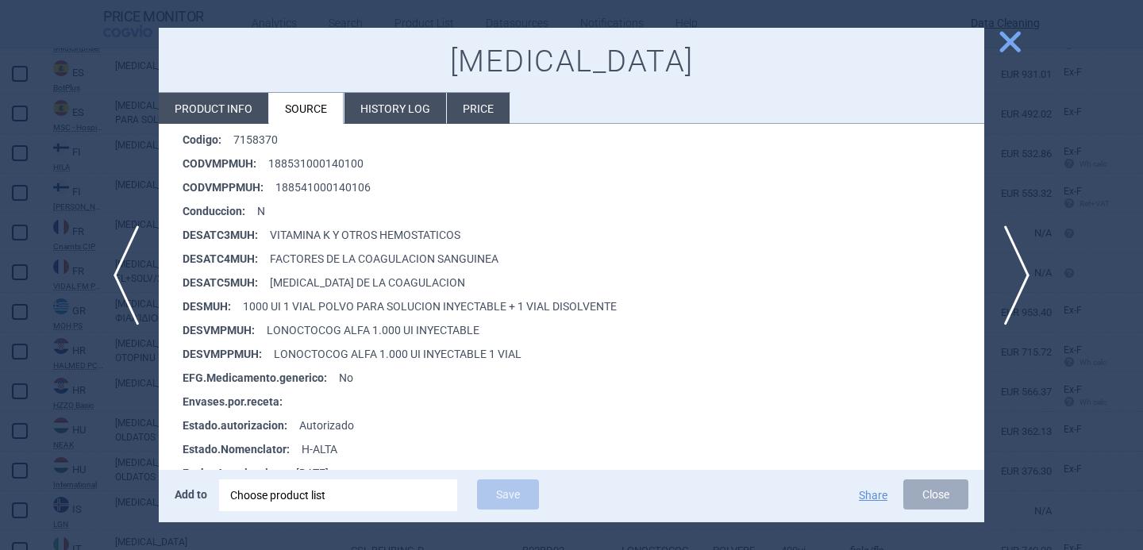
click at [129, 405] on div at bounding box center [571, 275] width 1143 height 550
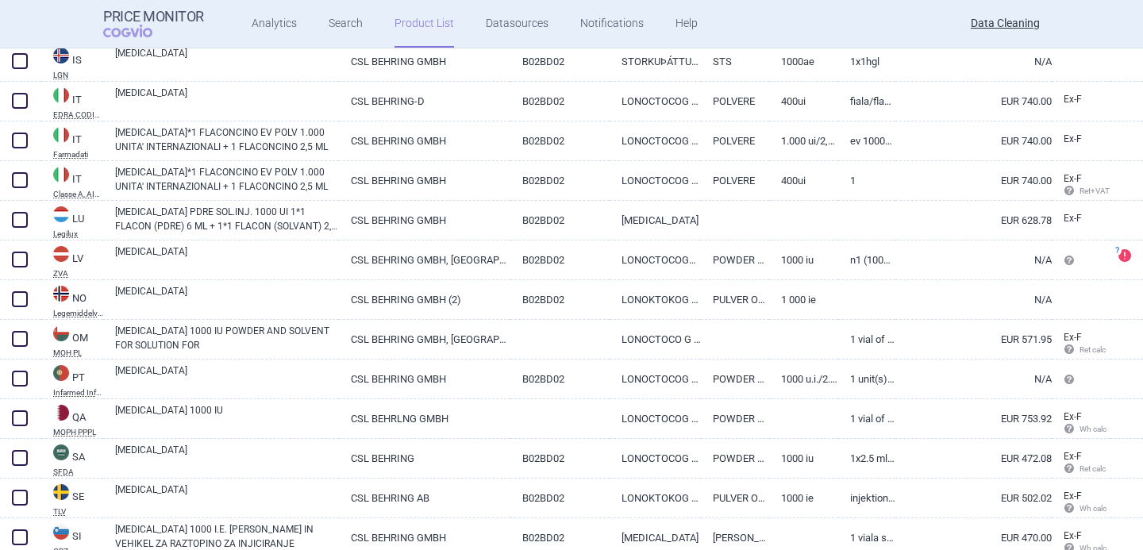
scroll to position [2113, 0]
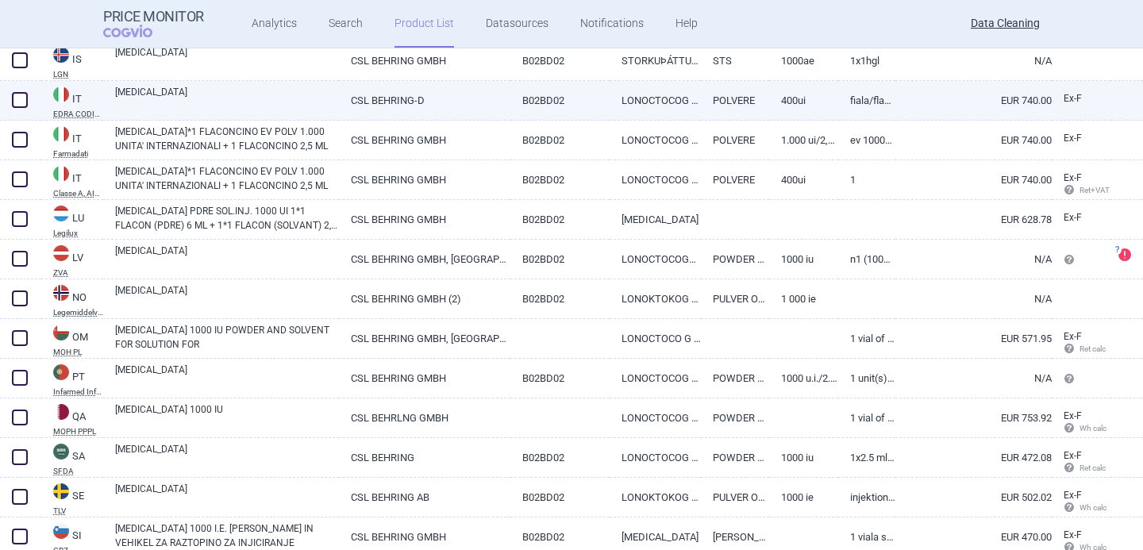
click at [253, 99] on link "[MEDICAL_DATA]" at bounding box center [227, 99] width 224 height 29
select select "EUR"
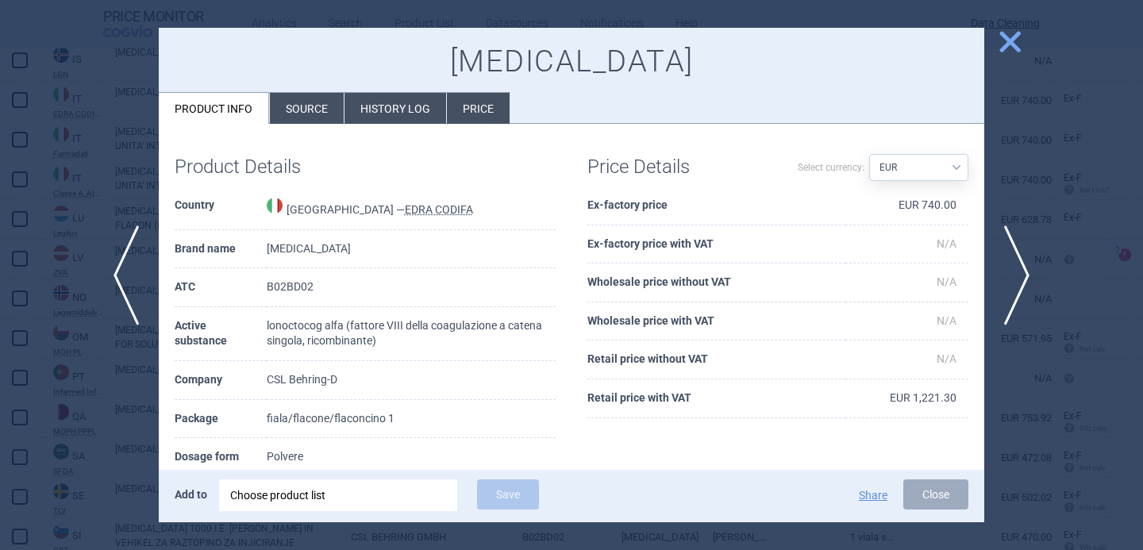
click at [293, 110] on li "Source" at bounding box center [307, 108] width 74 height 31
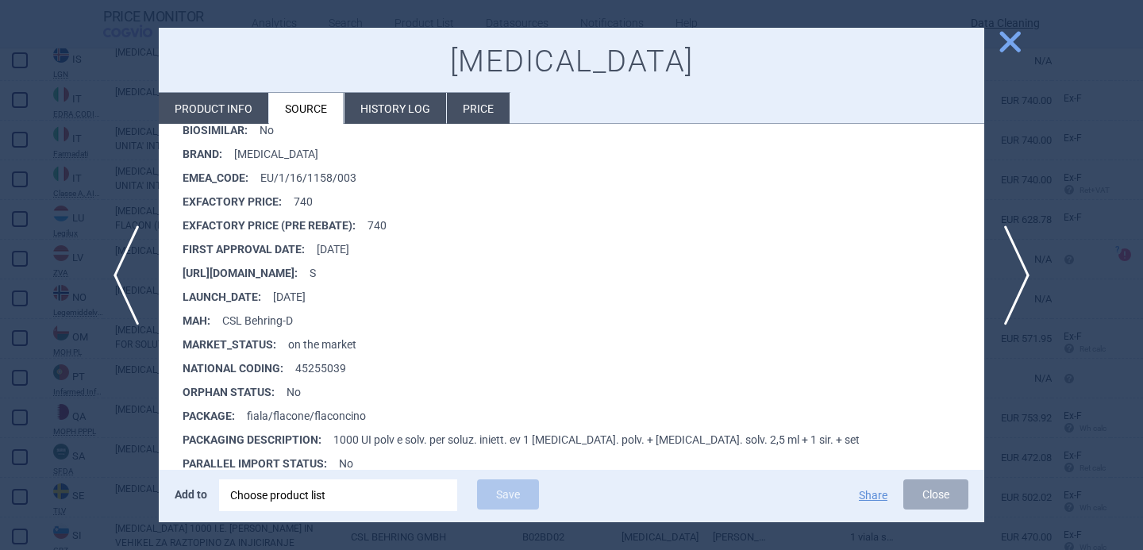
scroll to position [353, 0]
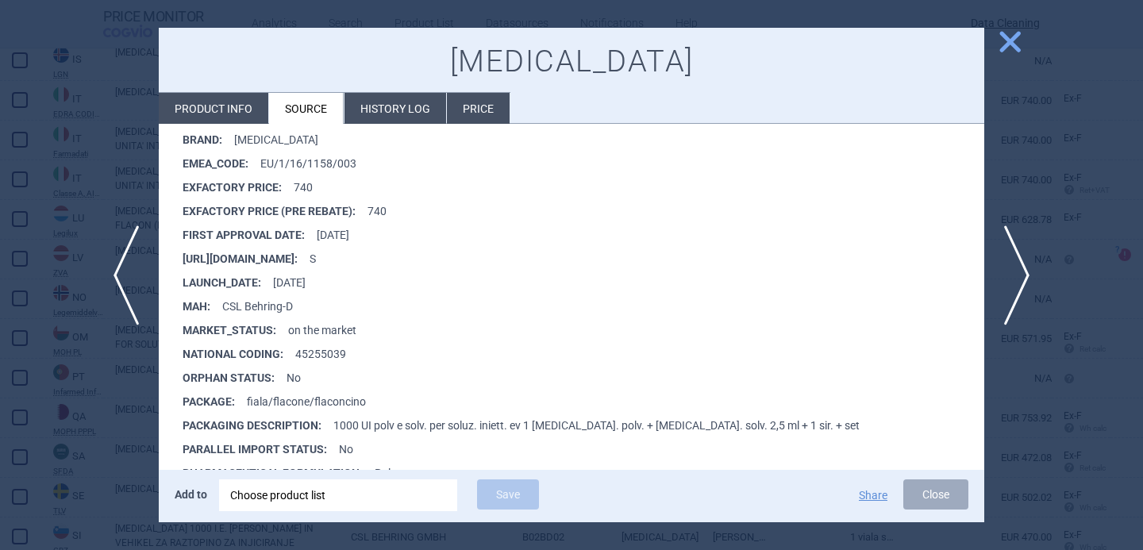
click at [110, 444] on div at bounding box center [571, 275] width 1143 height 550
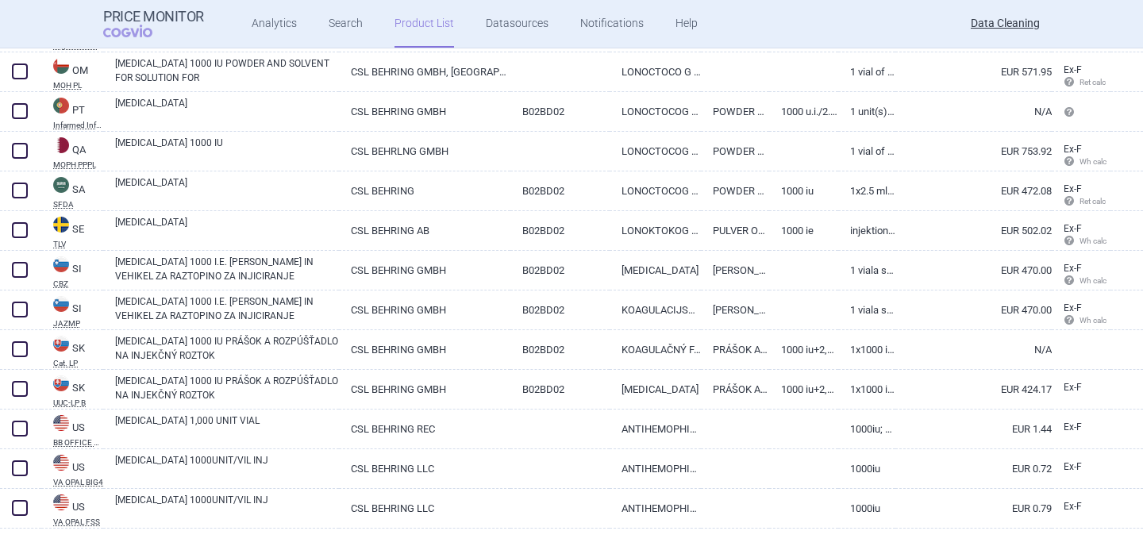
scroll to position [2410, 0]
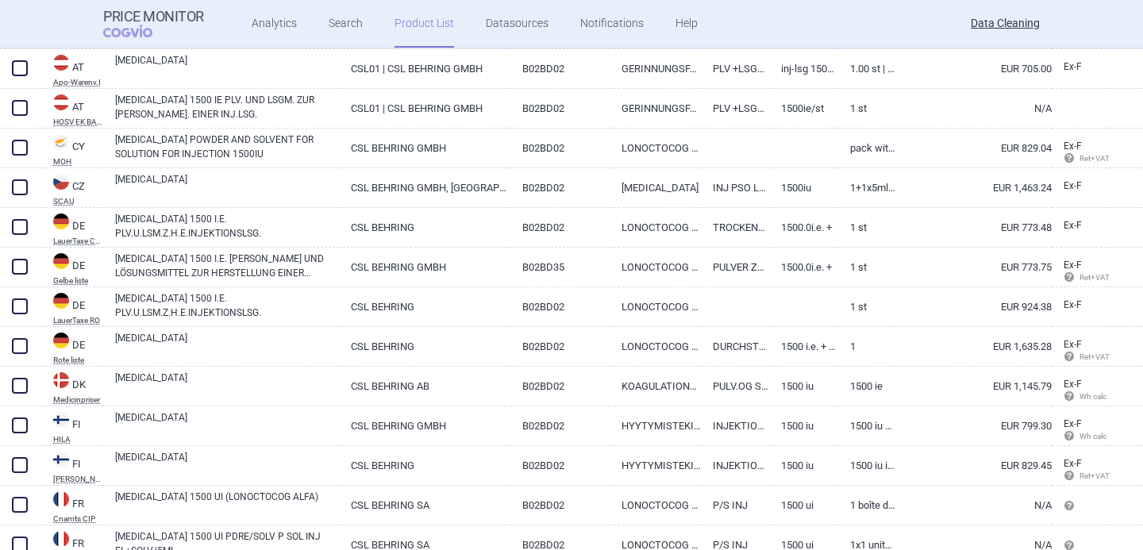
scroll to position [520, 0]
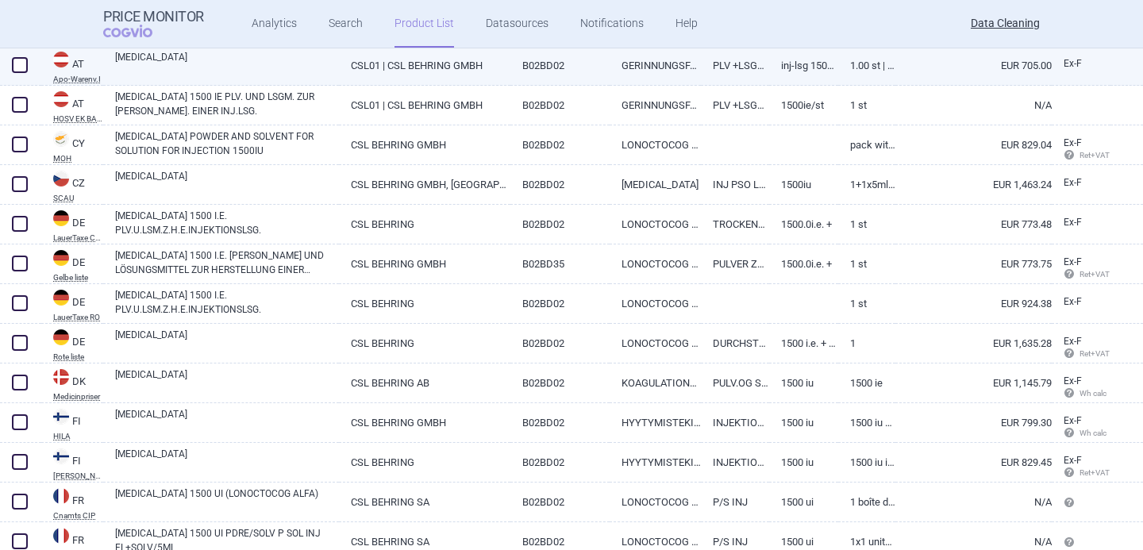
click at [329, 62] on link "[MEDICAL_DATA]" at bounding box center [227, 64] width 224 height 29
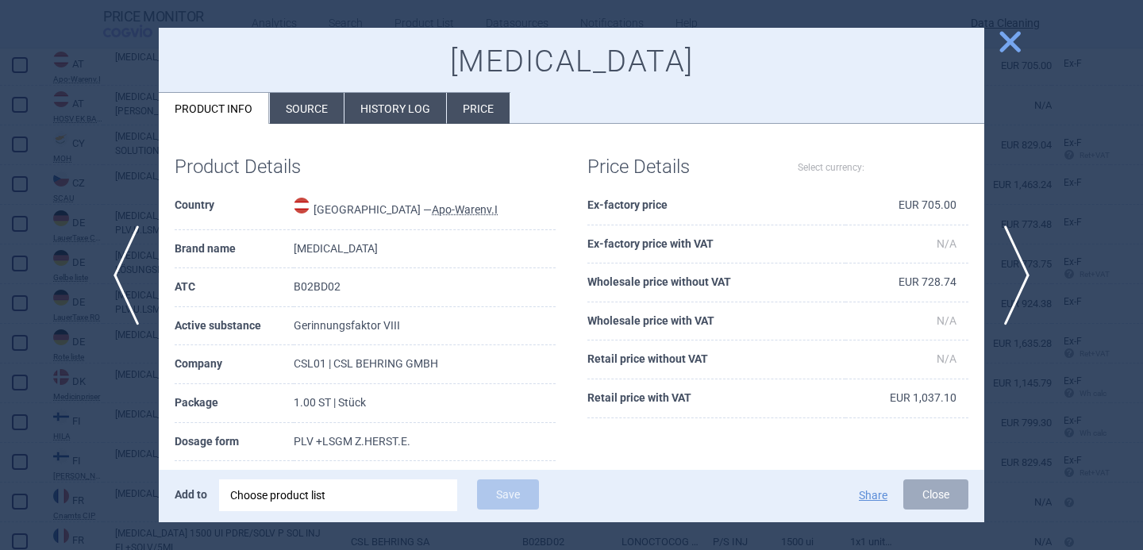
select select "EUR"
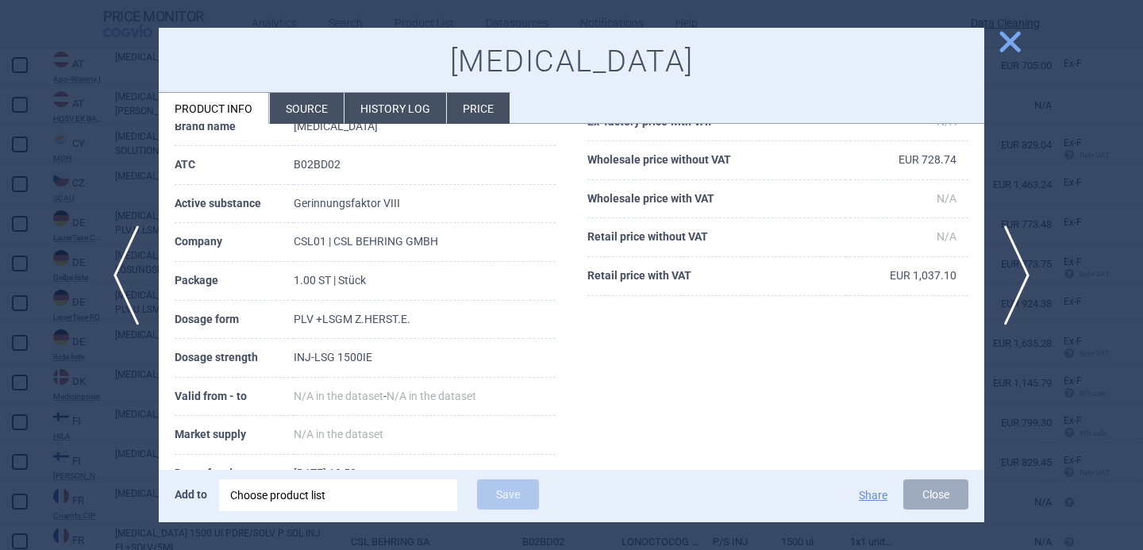
scroll to position [141, 0]
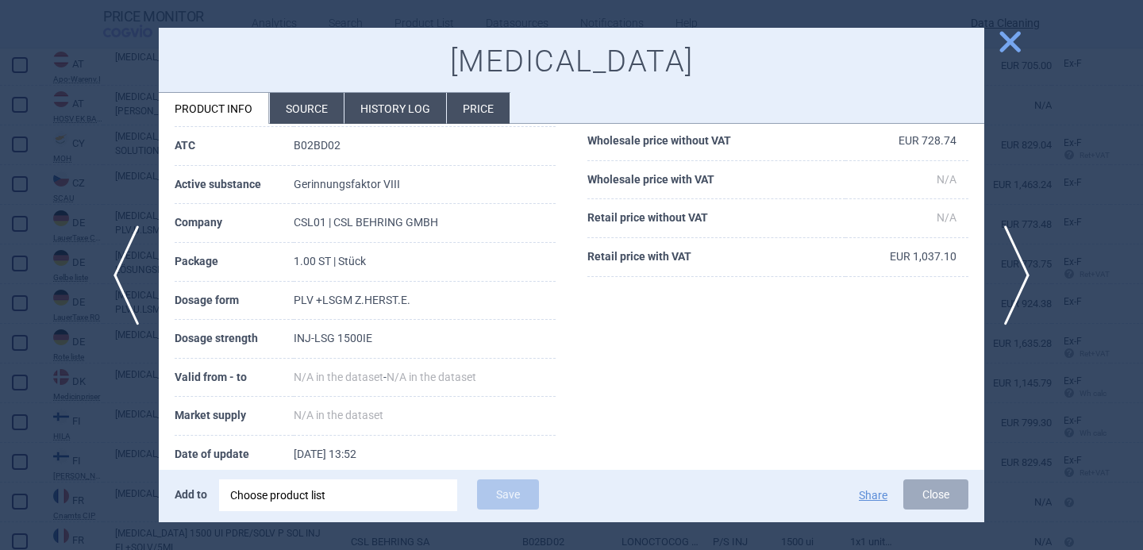
click at [134, 445] on div at bounding box center [571, 275] width 1143 height 550
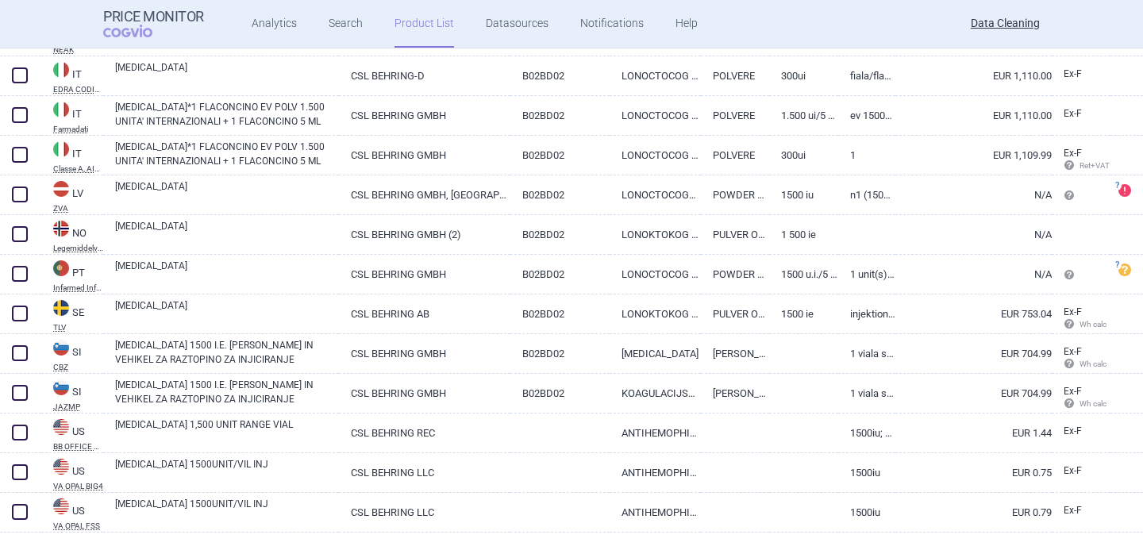
scroll to position [1147, 0]
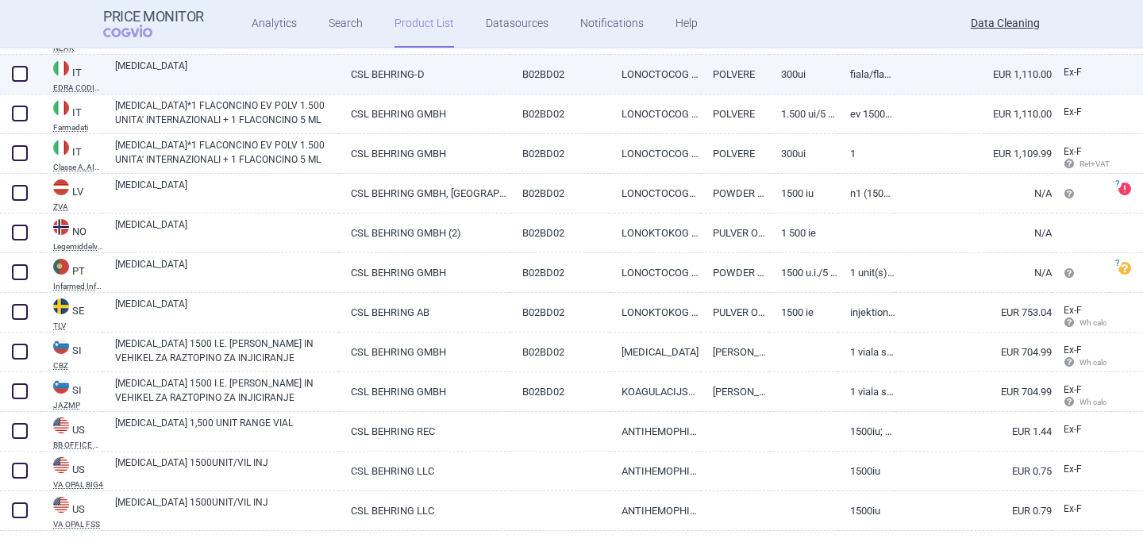
click at [220, 79] on link "[MEDICAL_DATA]" at bounding box center [227, 73] width 224 height 29
select select "EUR"
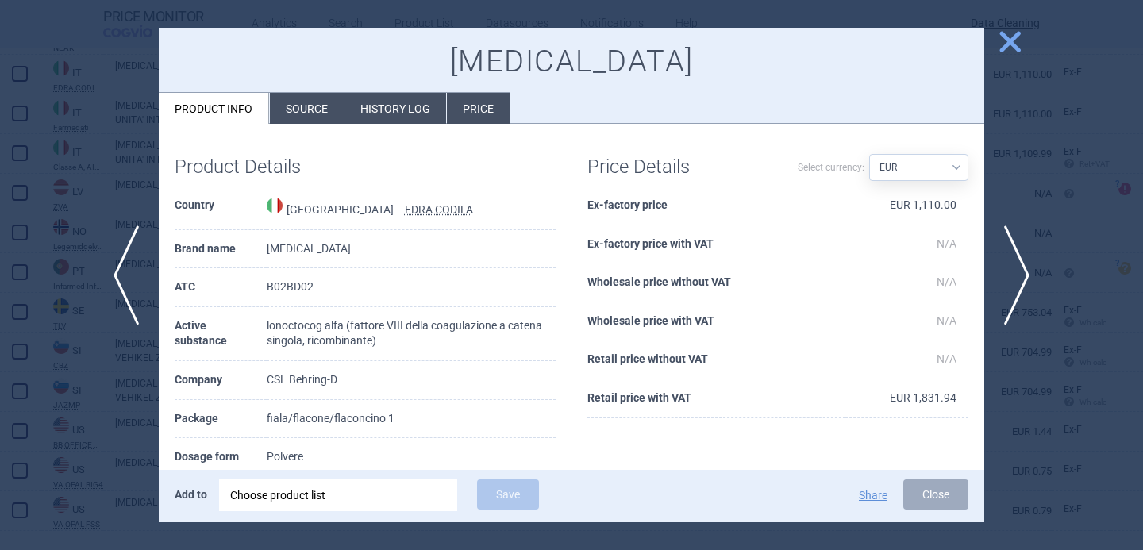
click at [299, 124] on div "Product Details Country [GEOGRAPHIC_DATA] — [PERSON_NAME] CODIFA Brand name [ME…" at bounding box center [572, 420] width 826 height 593
click at [297, 116] on li "Source" at bounding box center [307, 108] width 74 height 31
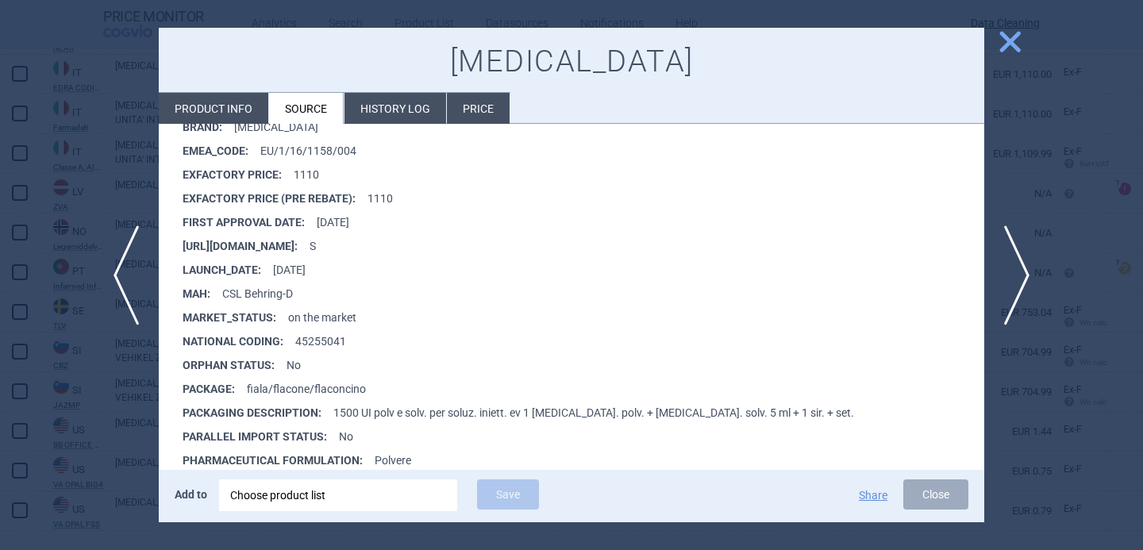
scroll to position [366, 0]
click at [140, 396] on div at bounding box center [571, 275] width 1143 height 550
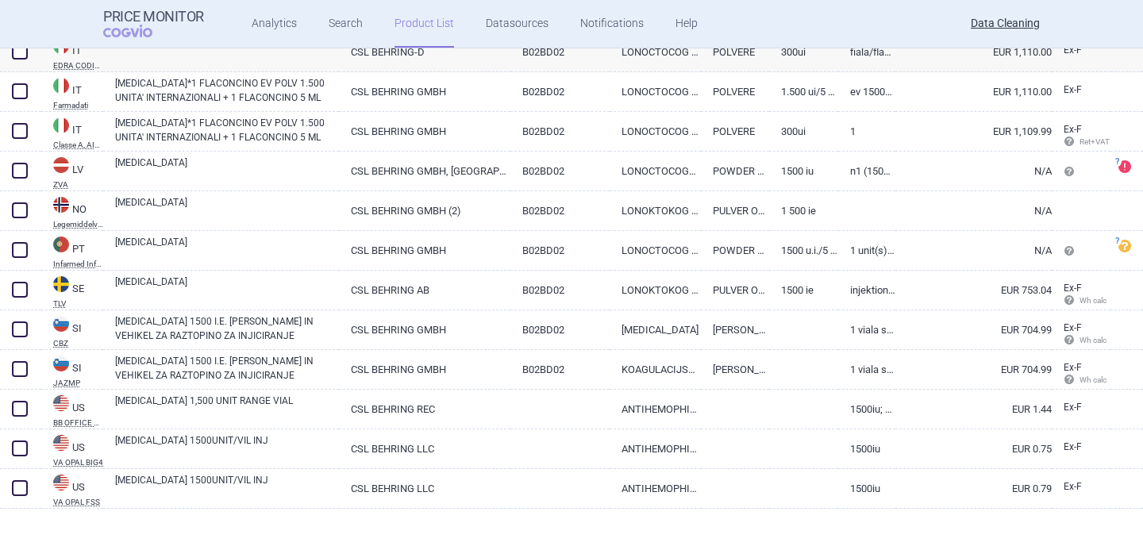
scroll to position [1179, 0]
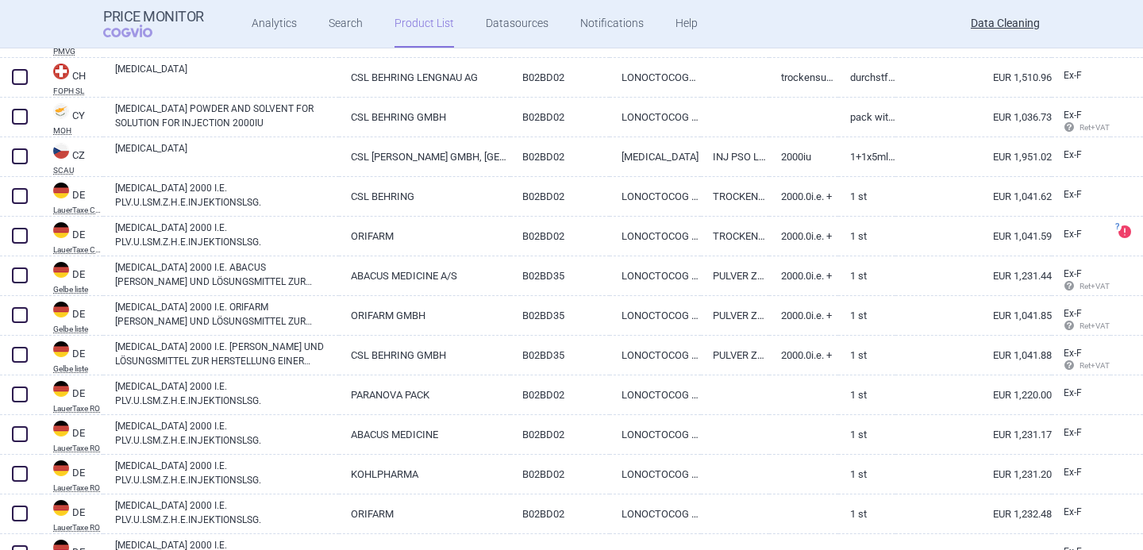
scroll to position [1028, 0]
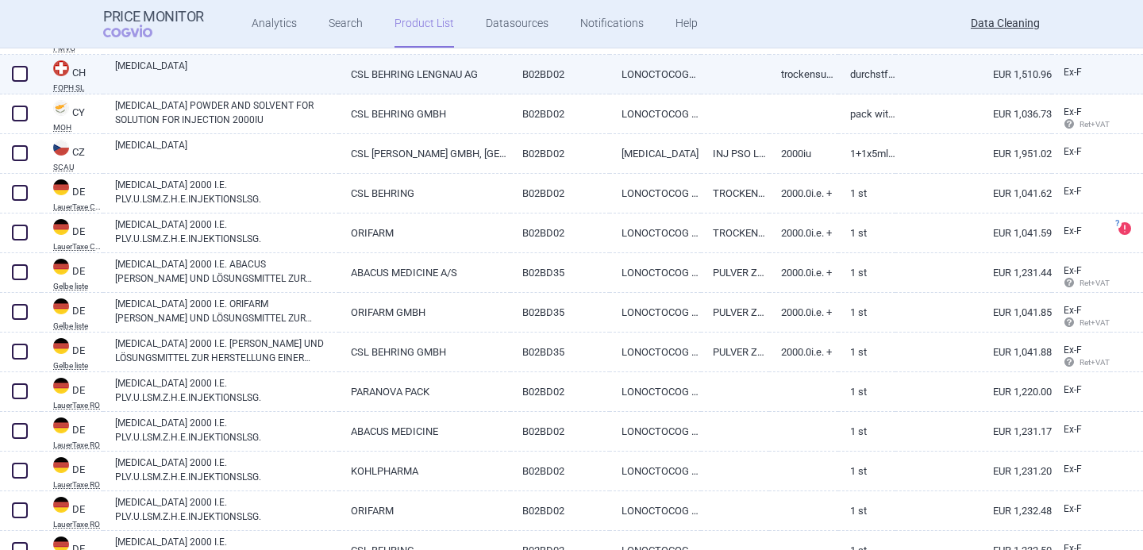
click at [301, 68] on link "[MEDICAL_DATA]" at bounding box center [227, 73] width 224 height 29
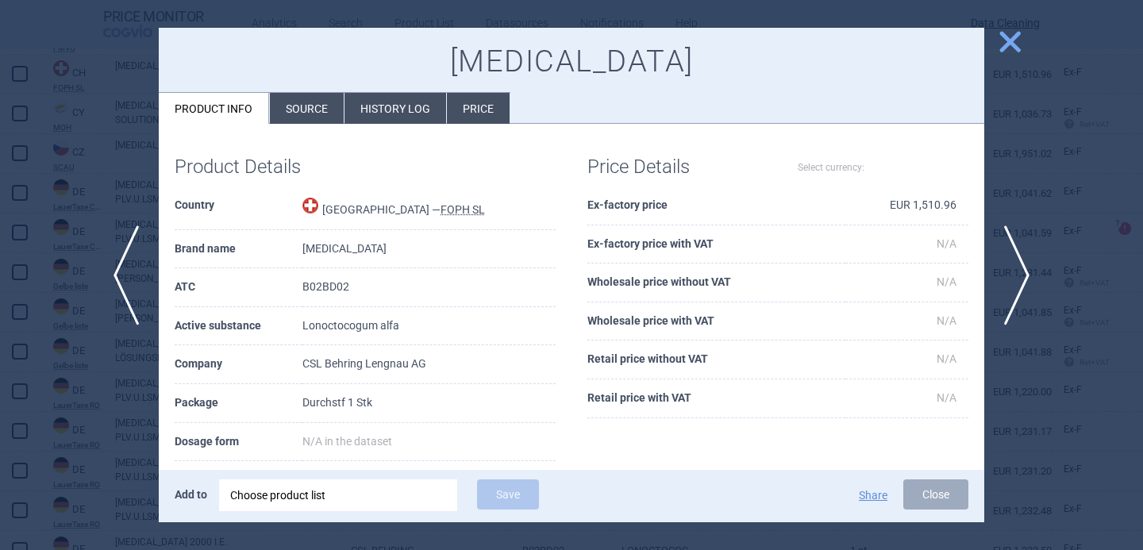
select select "EUR"
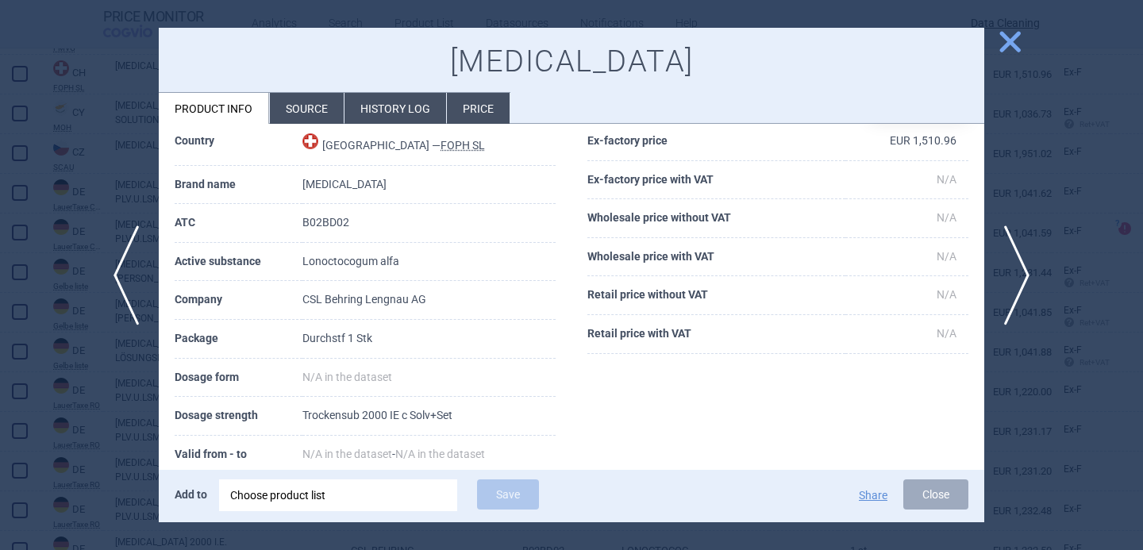
scroll to position [115, 0]
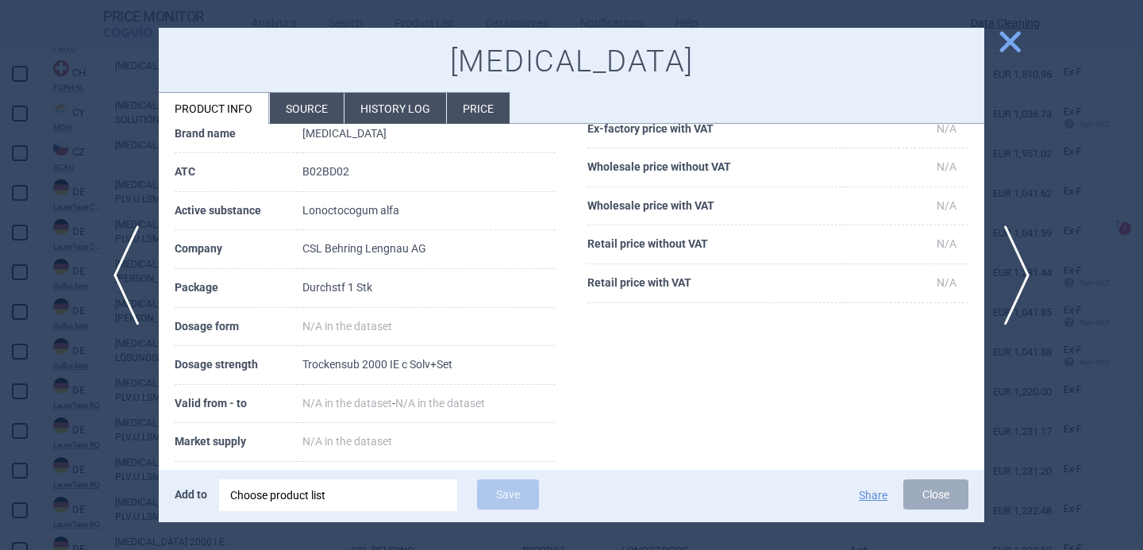
click at [116, 484] on div at bounding box center [571, 275] width 1143 height 550
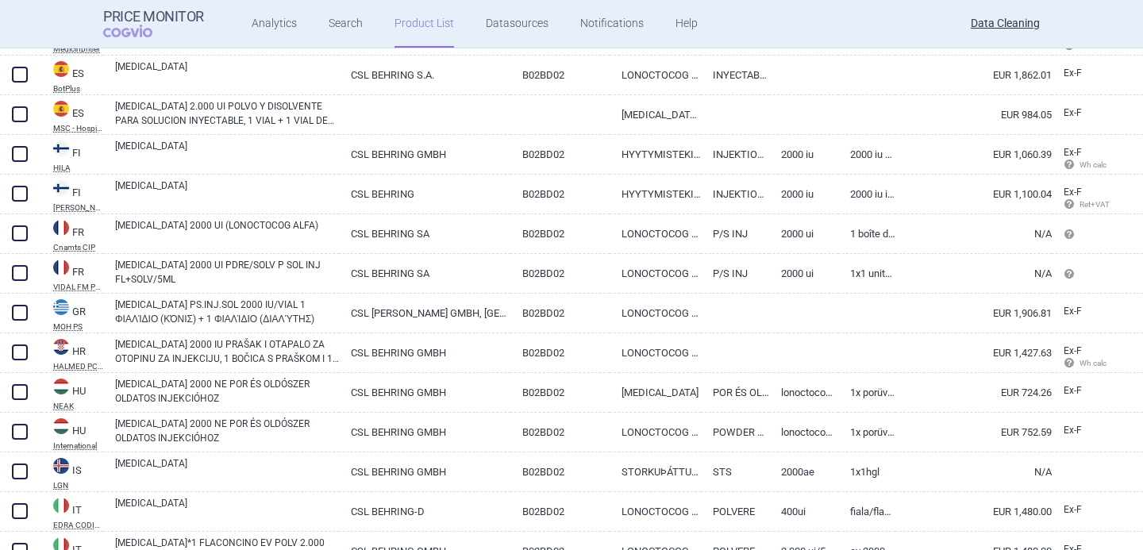
scroll to position [1629, 0]
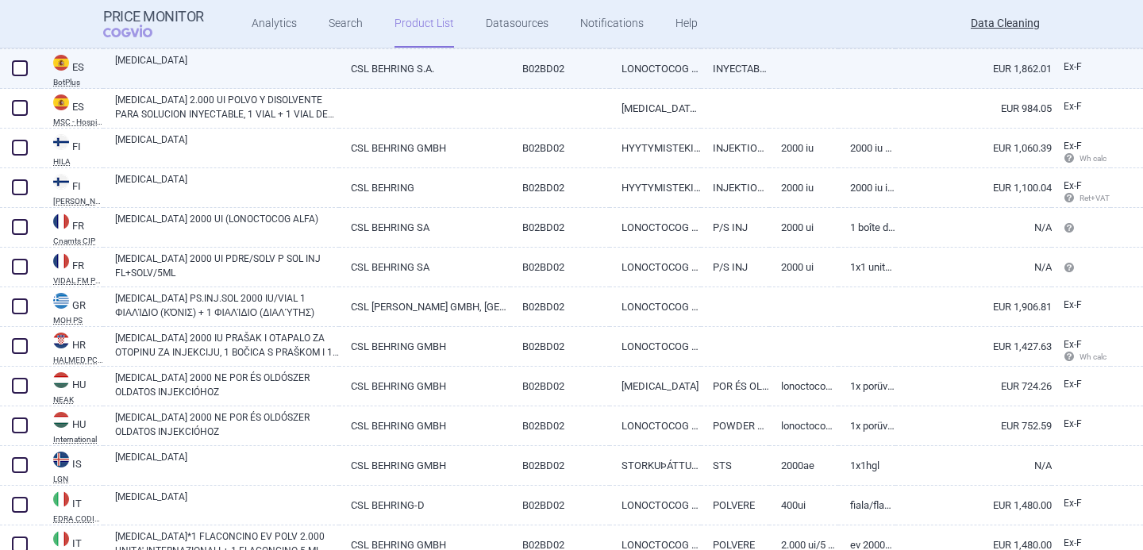
click at [168, 57] on link "[MEDICAL_DATA]" at bounding box center [227, 67] width 224 height 29
select select "EUR"
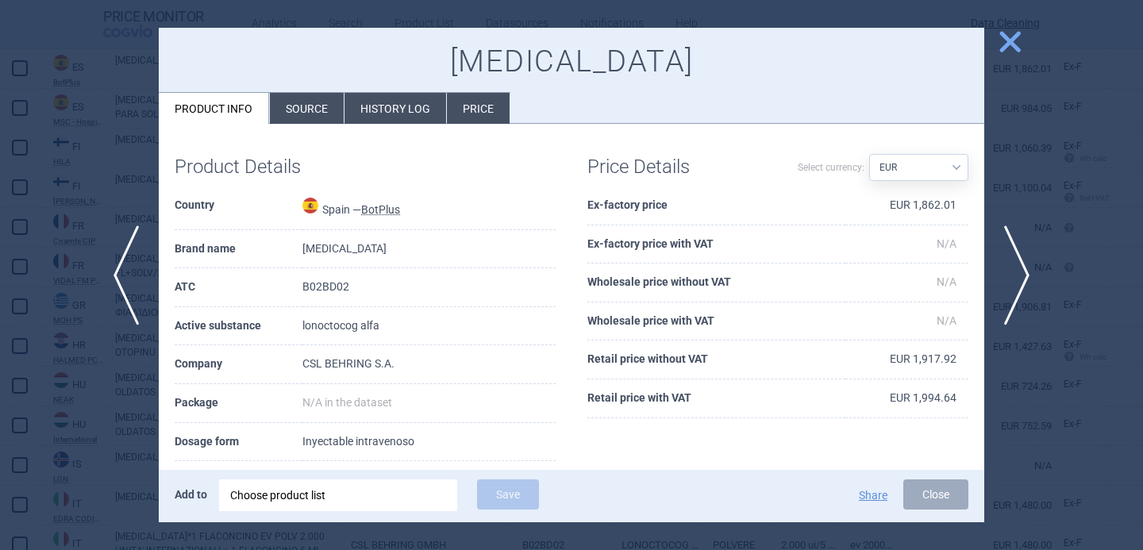
click at [295, 100] on li "Source" at bounding box center [307, 108] width 74 height 31
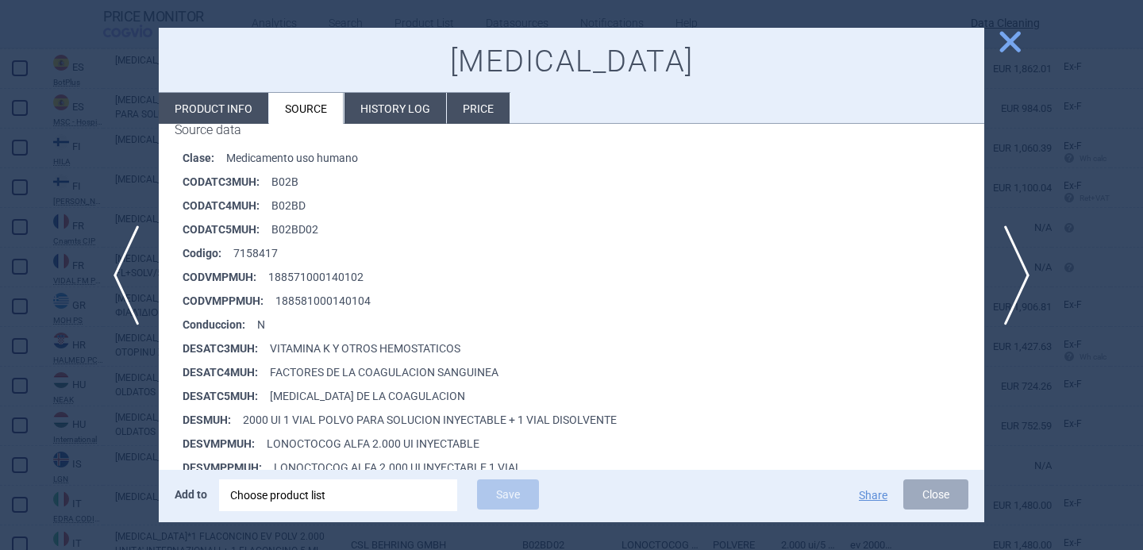
scroll to position [242, 0]
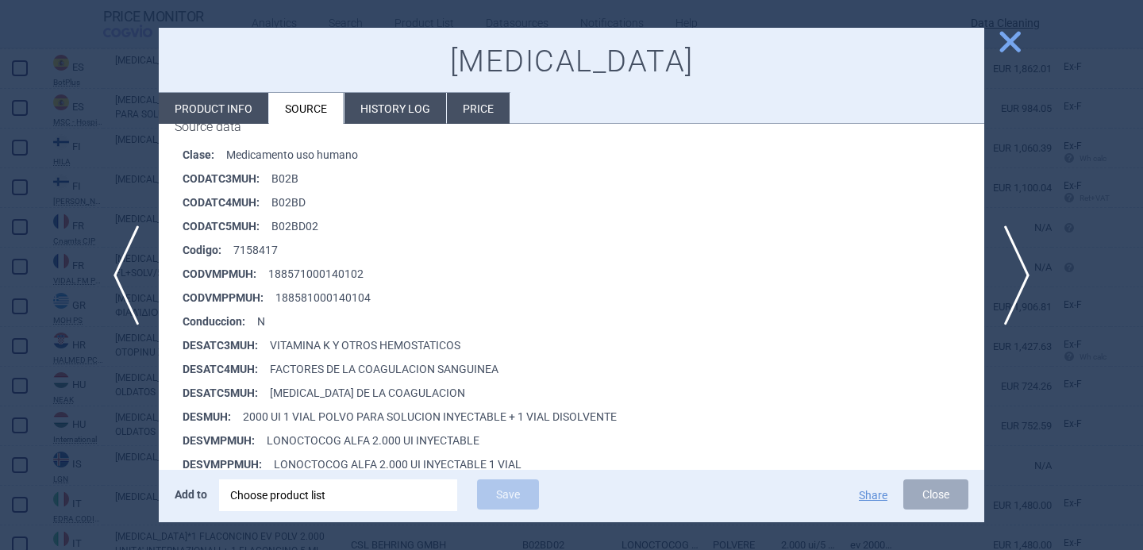
click at [131, 466] on div at bounding box center [571, 275] width 1143 height 550
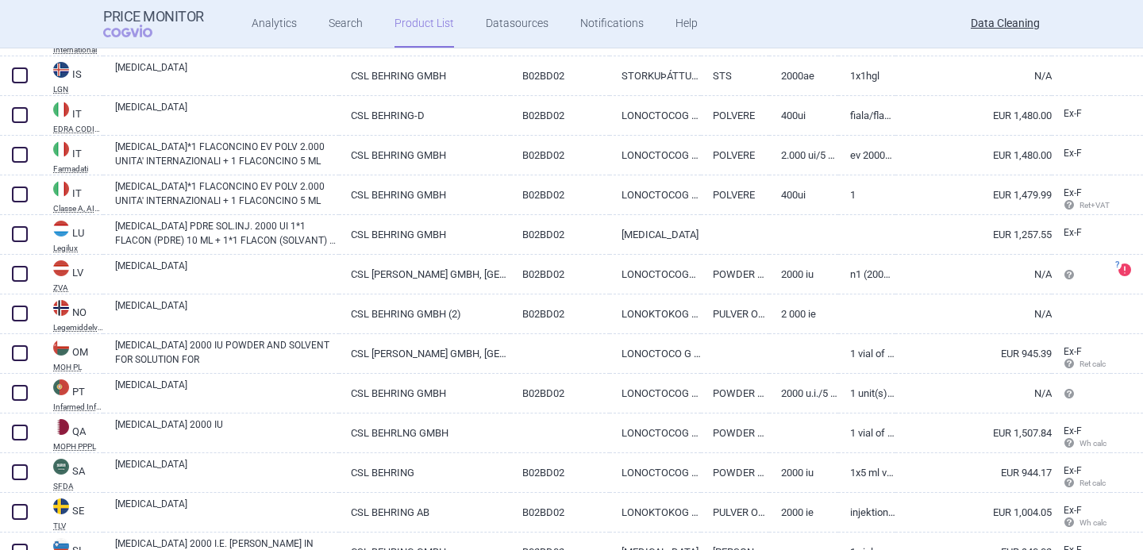
scroll to position [2021, 0]
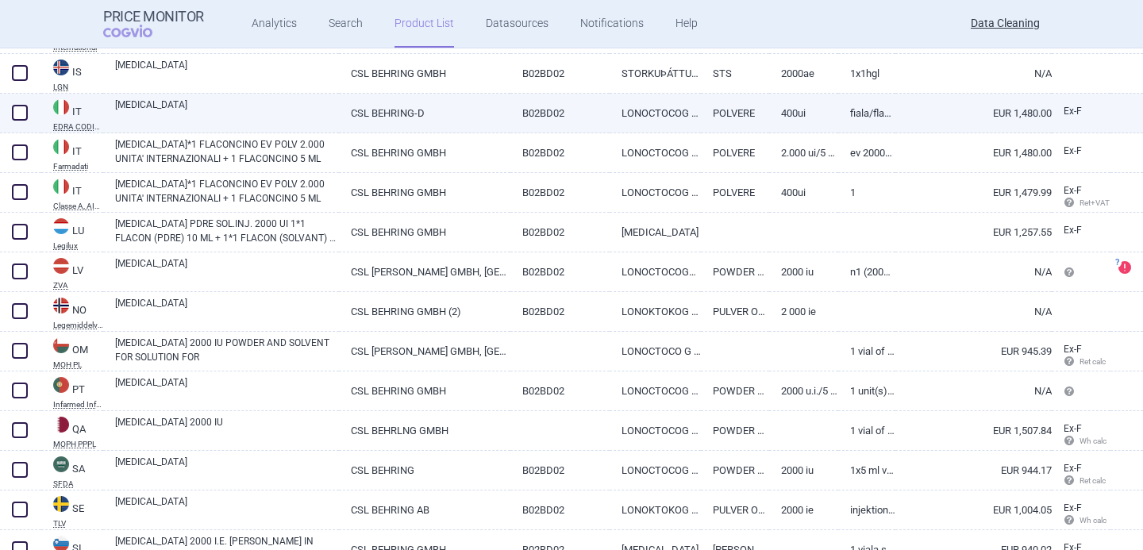
click at [234, 114] on link "[MEDICAL_DATA]" at bounding box center [227, 112] width 224 height 29
select select "EUR"
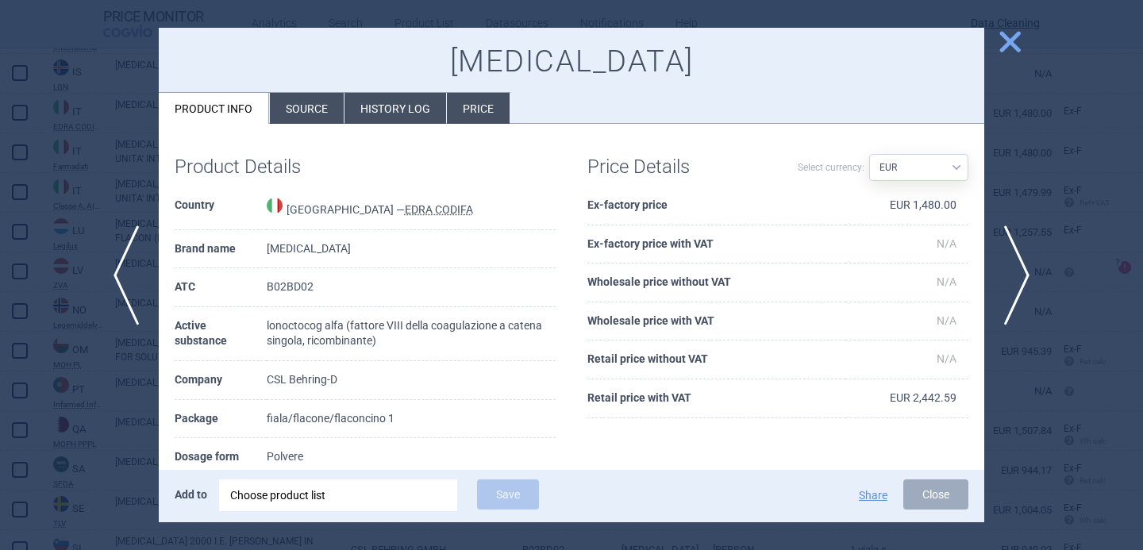
click at [298, 94] on li "Source" at bounding box center [307, 108] width 74 height 31
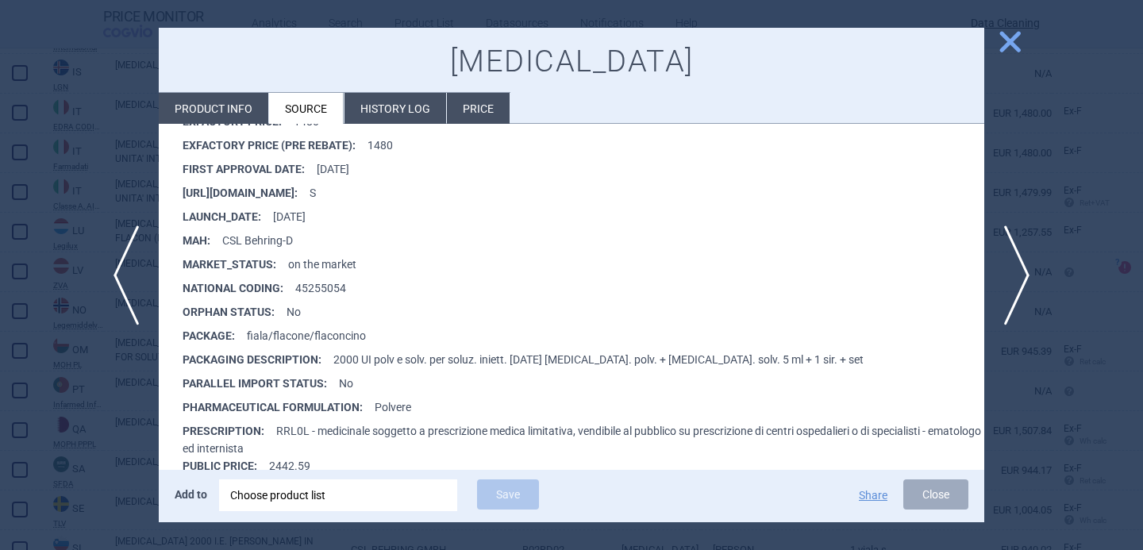
scroll to position [420, 0]
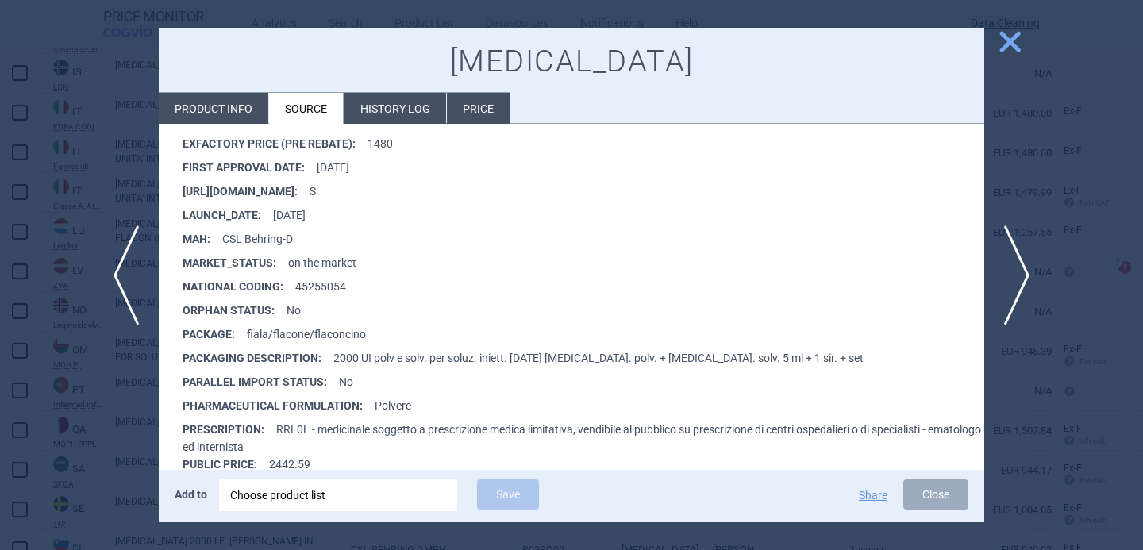
click at [99, 465] on div at bounding box center [571, 275] width 1143 height 550
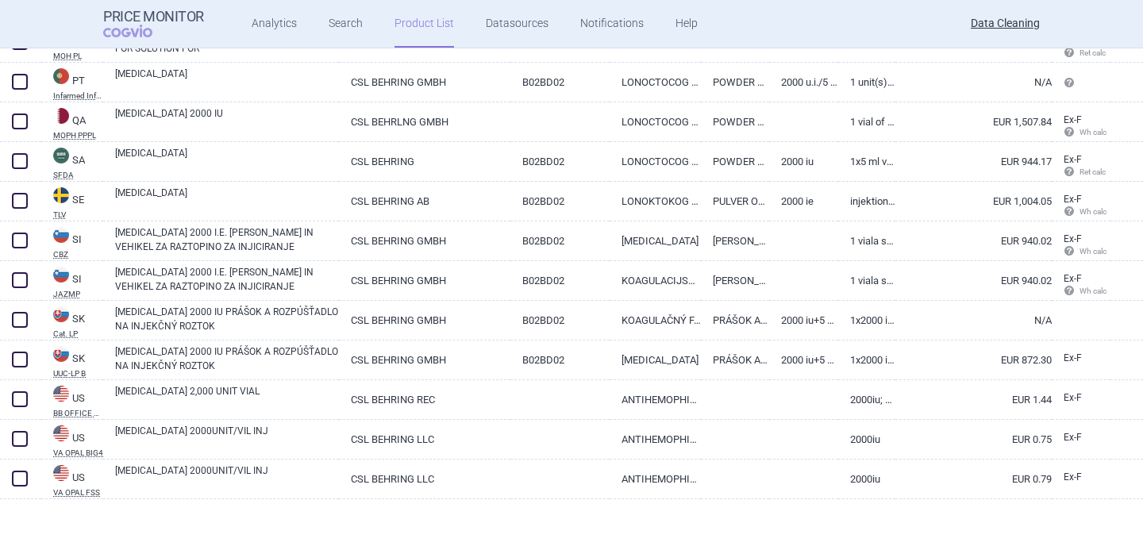
scroll to position [2331, 0]
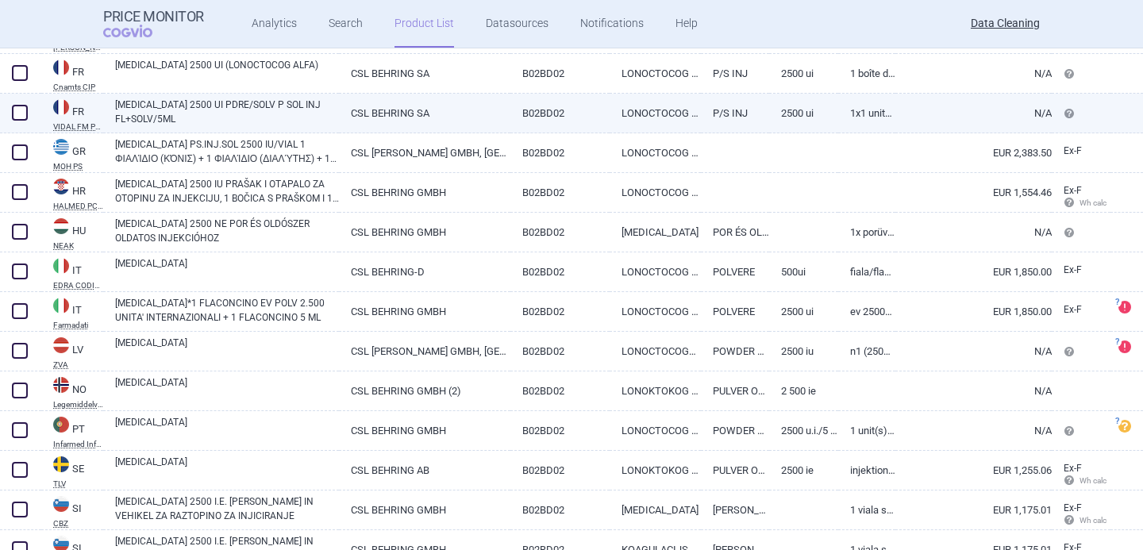
scroll to position [635, 0]
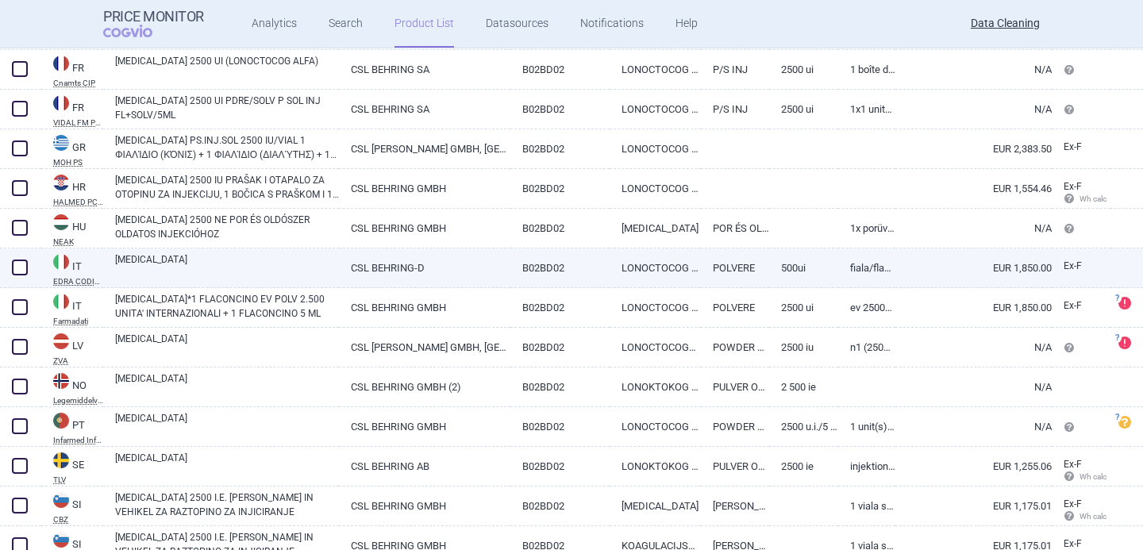
click at [295, 267] on link "[MEDICAL_DATA]" at bounding box center [227, 267] width 224 height 29
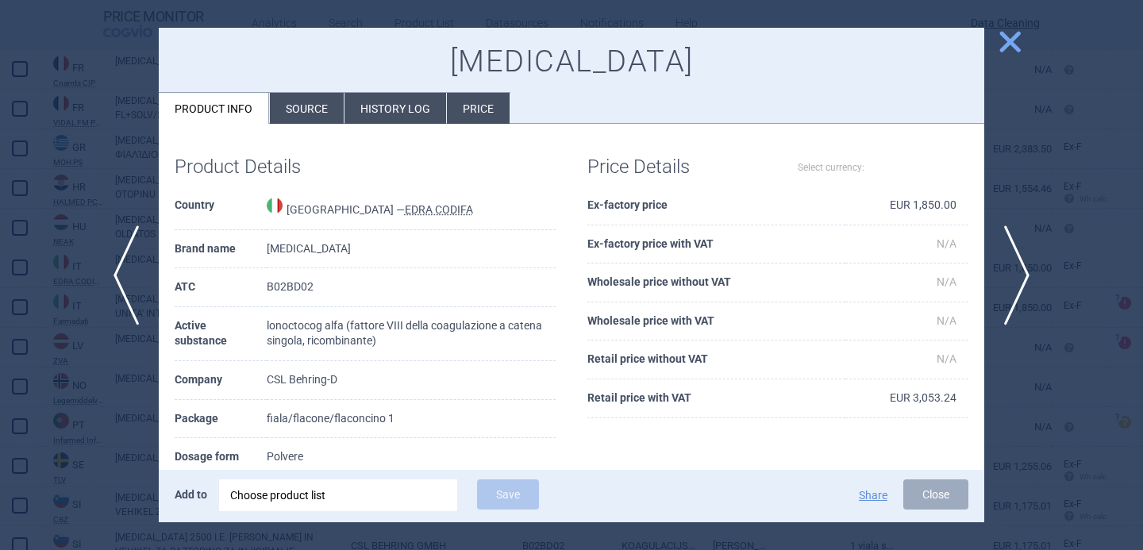
select select "EUR"
click at [314, 118] on li "Source" at bounding box center [307, 108] width 74 height 31
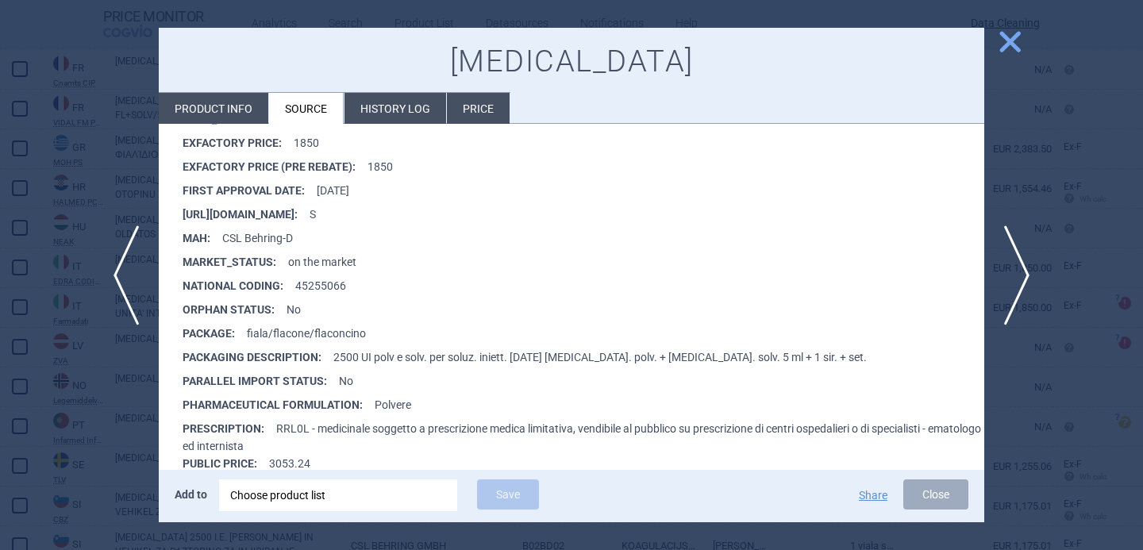
scroll to position [408, 0]
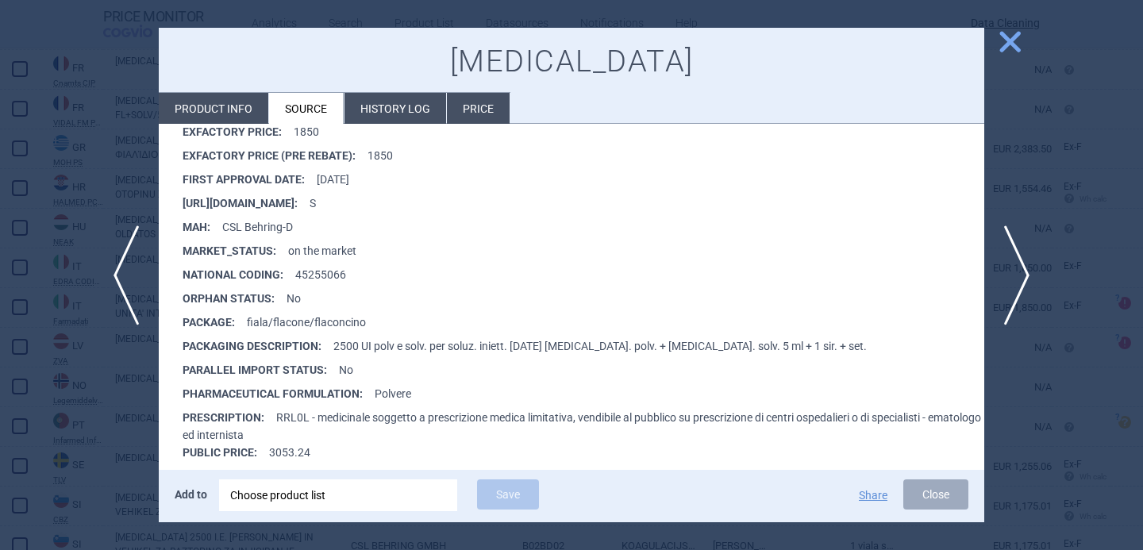
click at [131, 442] on div at bounding box center [571, 275] width 1143 height 550
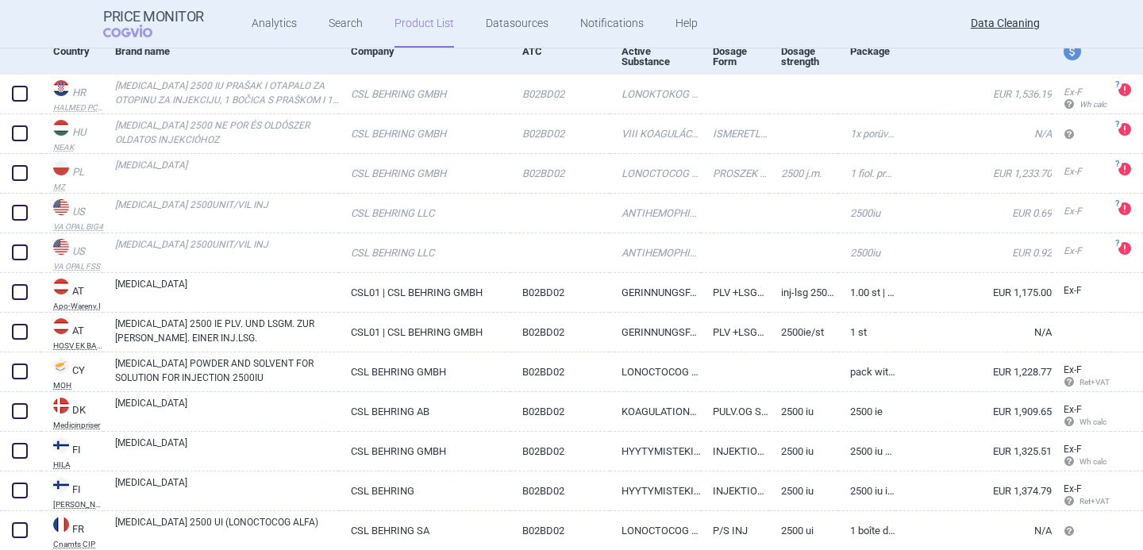
scroll to position [152, 0]
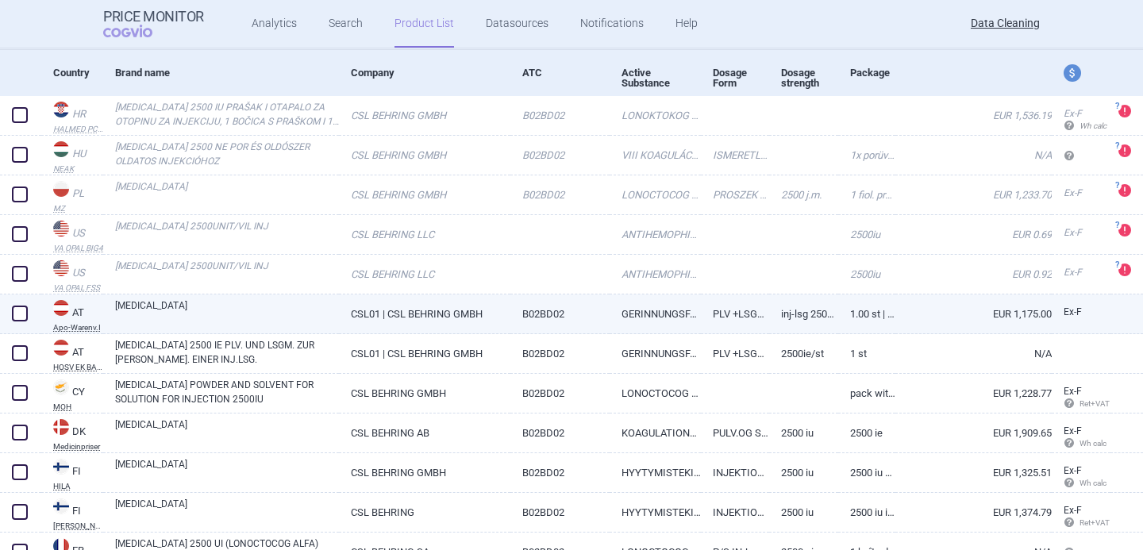
click at [246, 319] on link "[MEDICAL_DATA]" at bounding box center [227, 313] width 224 height 29
select select "EUR"
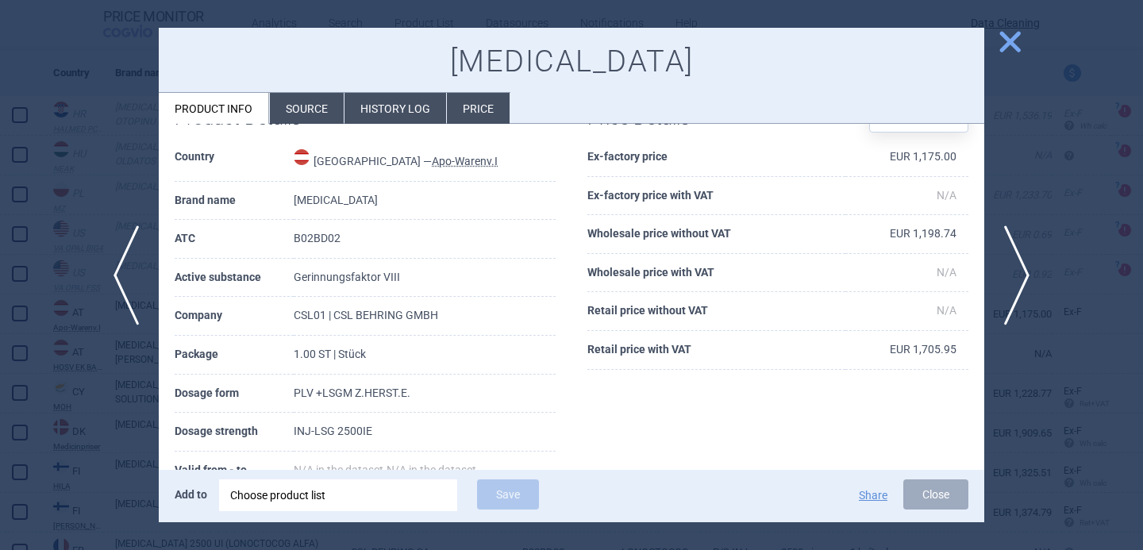
scroll to position [105, 0]
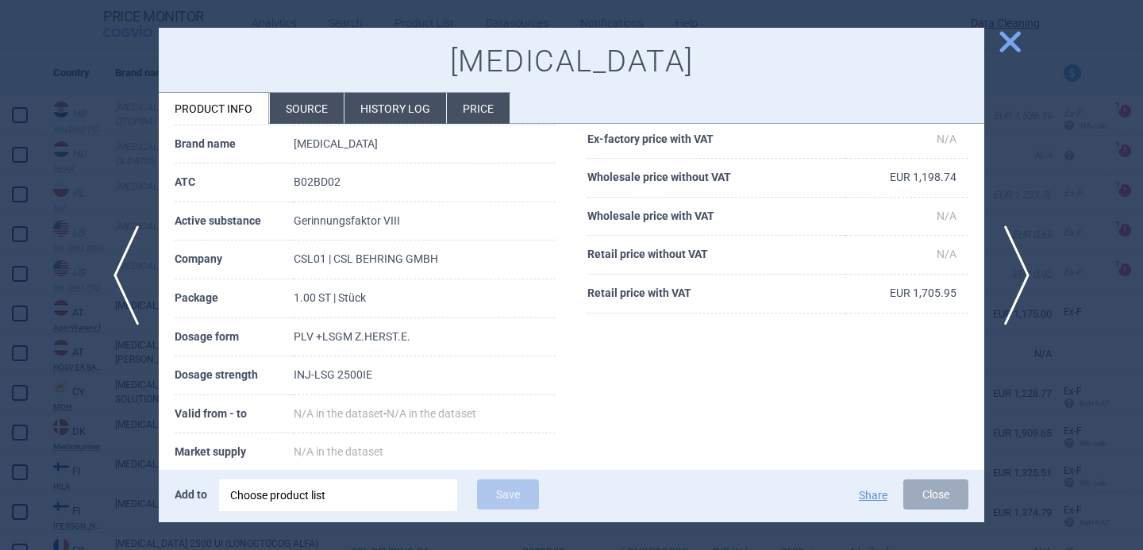
click at [135, 436] on div at bounding box center [571, 275] width 1143 height 550
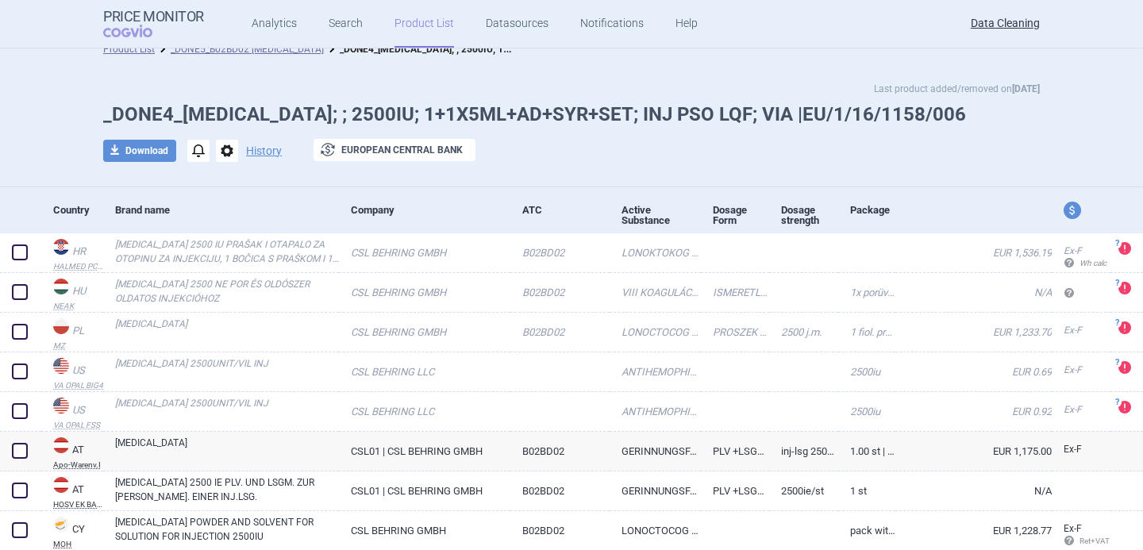
scroll to position [10, 0]
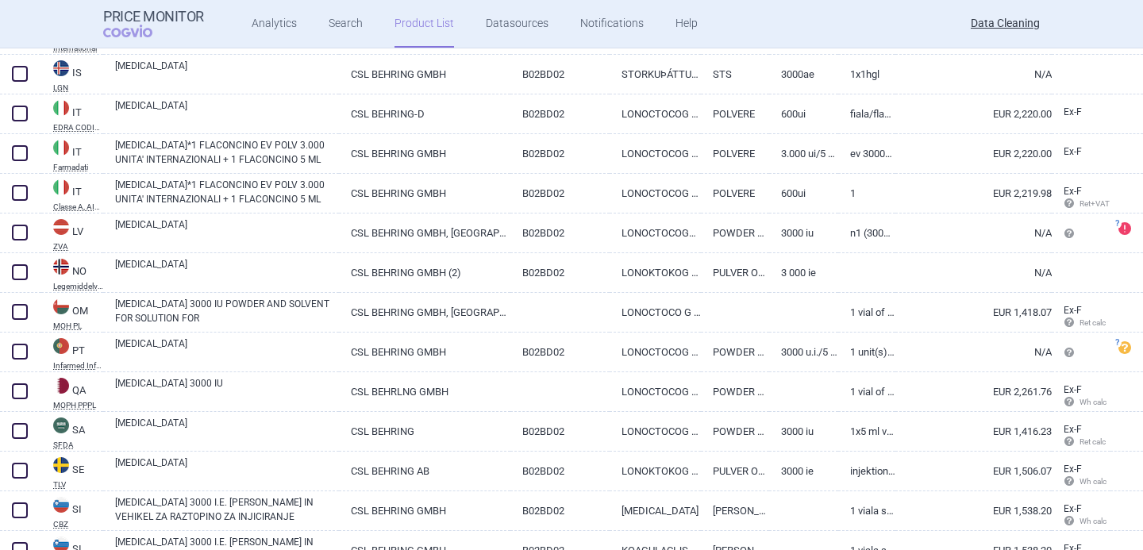
scroll to position [1466, 0]
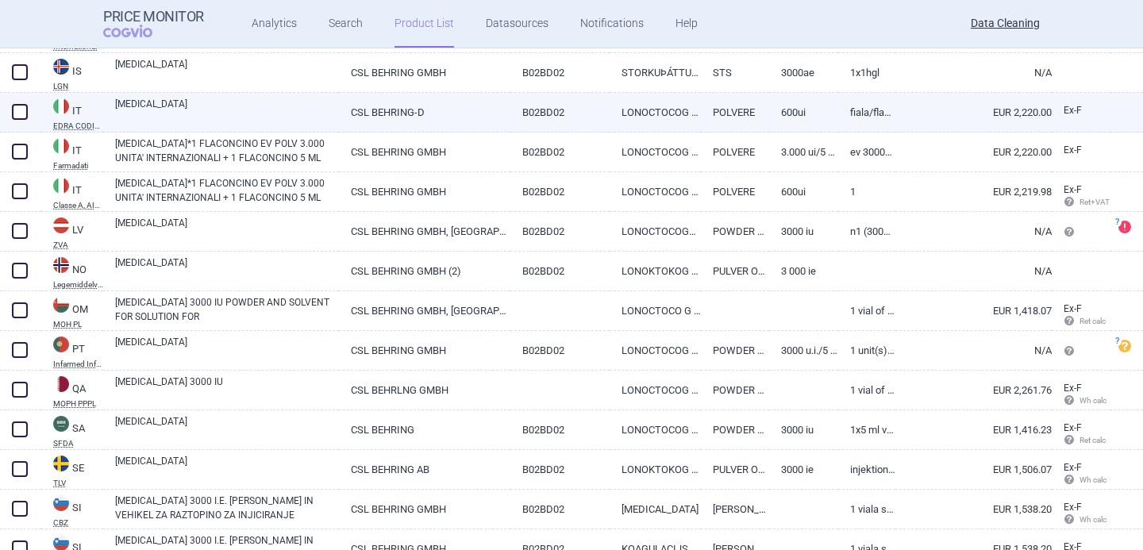
click at [300, 119] on link "[MEDICAL_DATA]" at bounding box center [227, 111] width 224 height 29
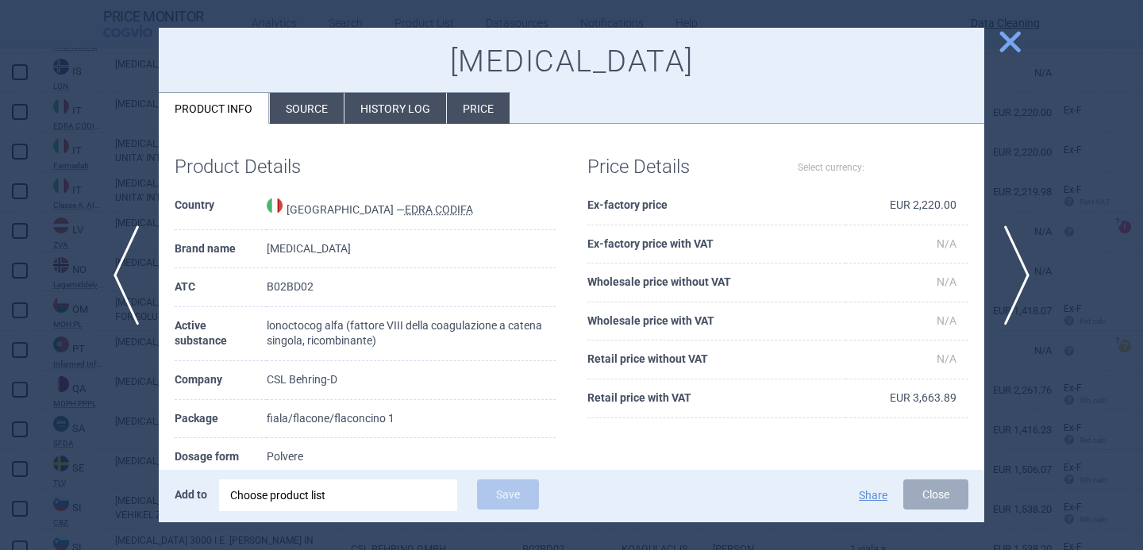
select select "EUR"
click at [319, 106] on li "Source" at bounding box center [307, 108] width 74 height 31
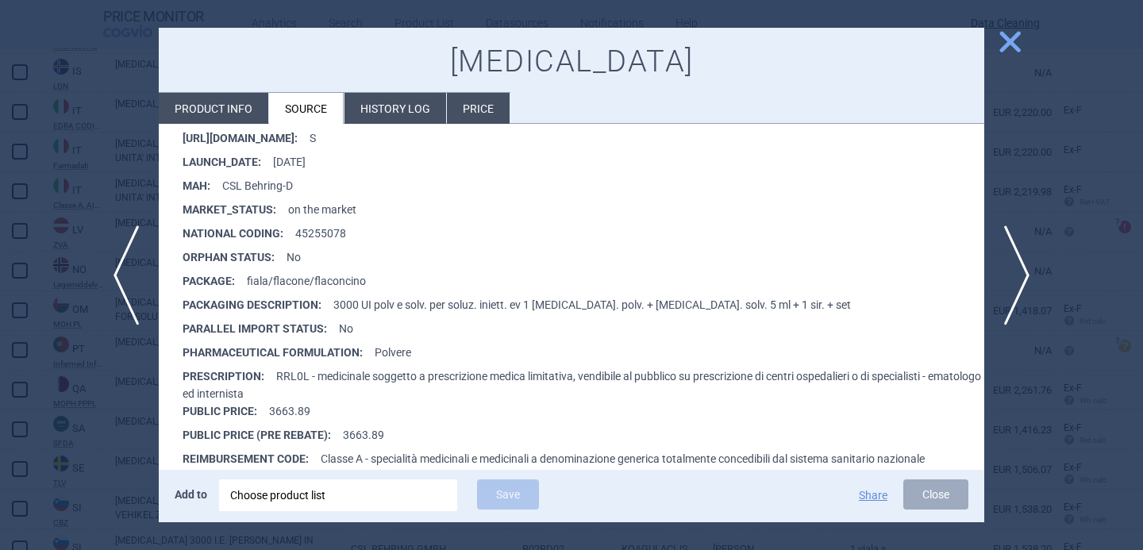
scroll to position [484, 0]
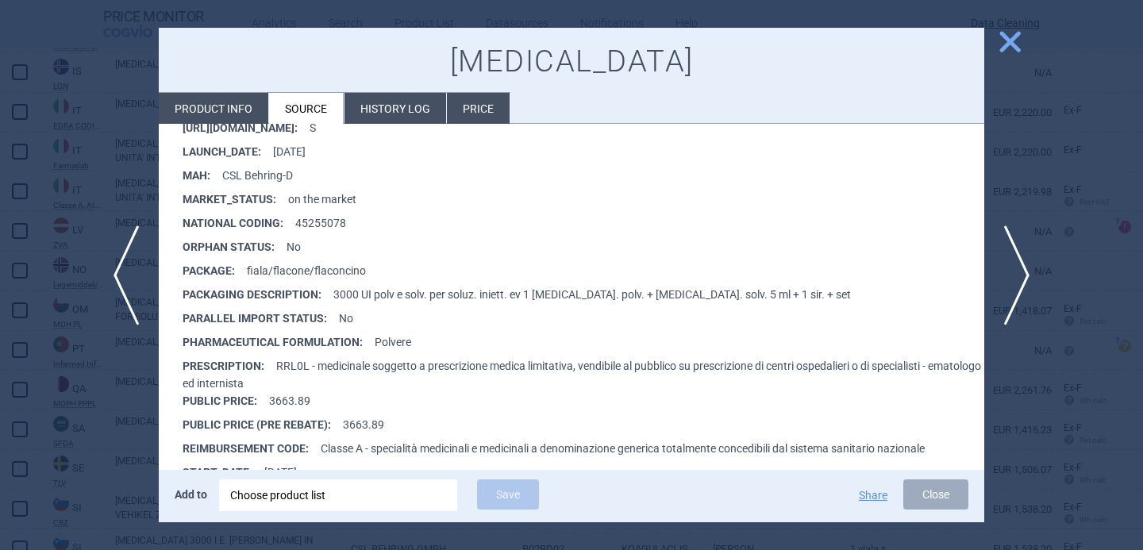
click at [100, 459] on div at bounding box center [571, 275] width 1143 height 550
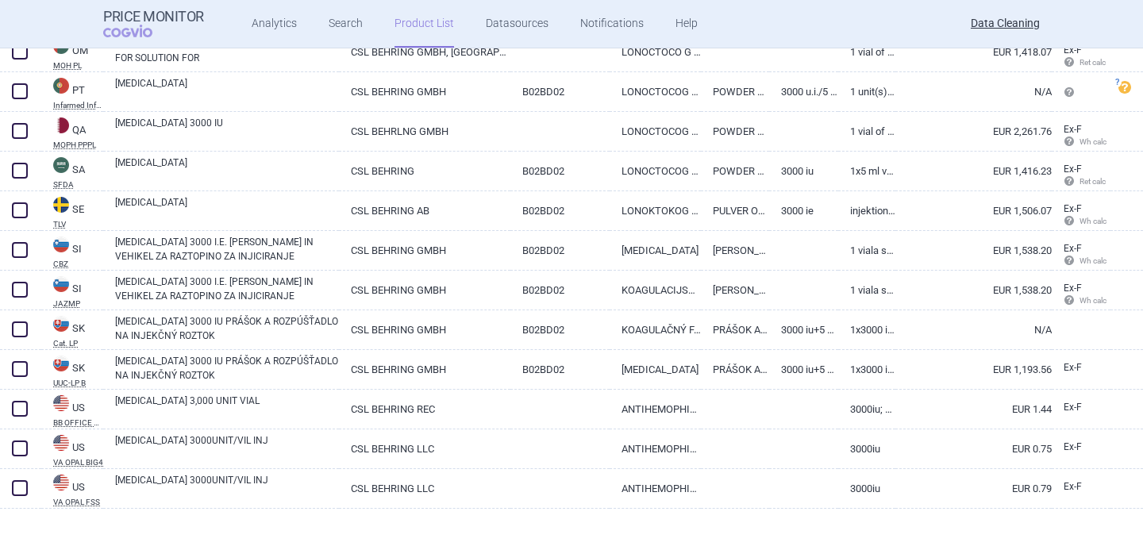
scroll to position [1735, 0]
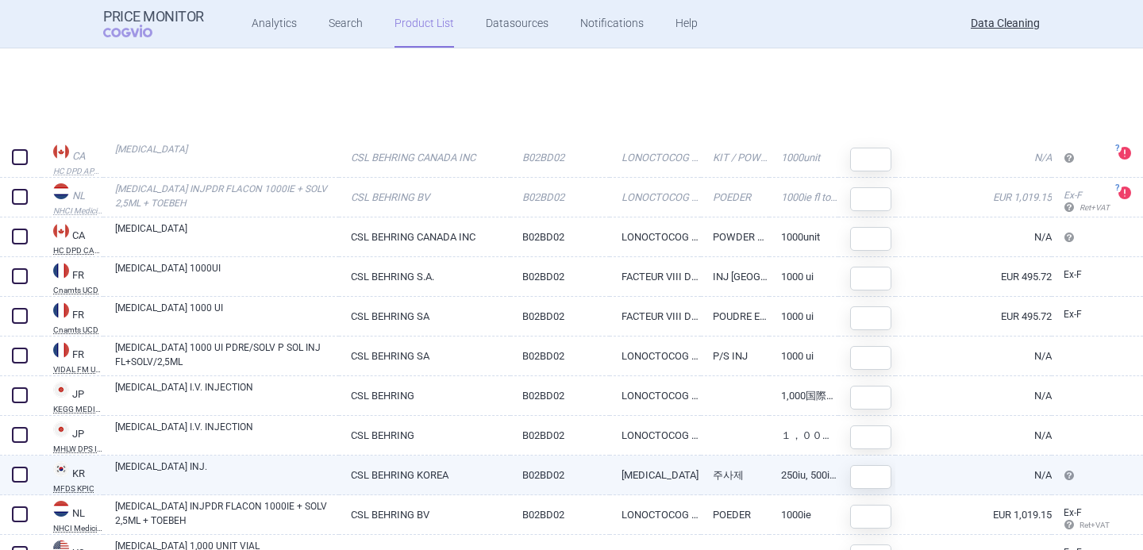
scroll to position [266, 0]
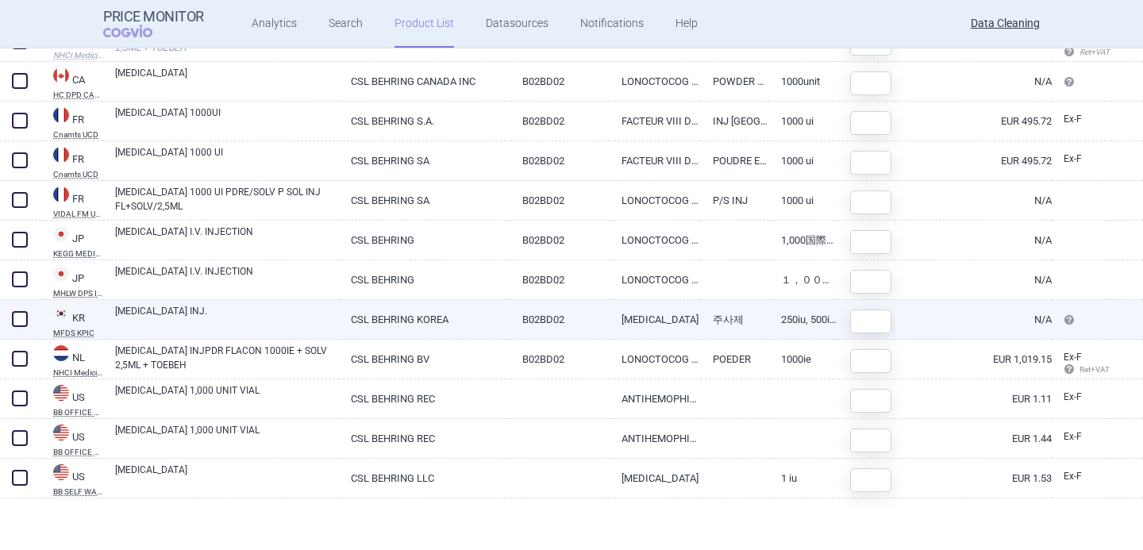
click at [260, 322] on link "[MEDICAL_DATA] INJ." at bounding box center [227, 318] width 224 height 29
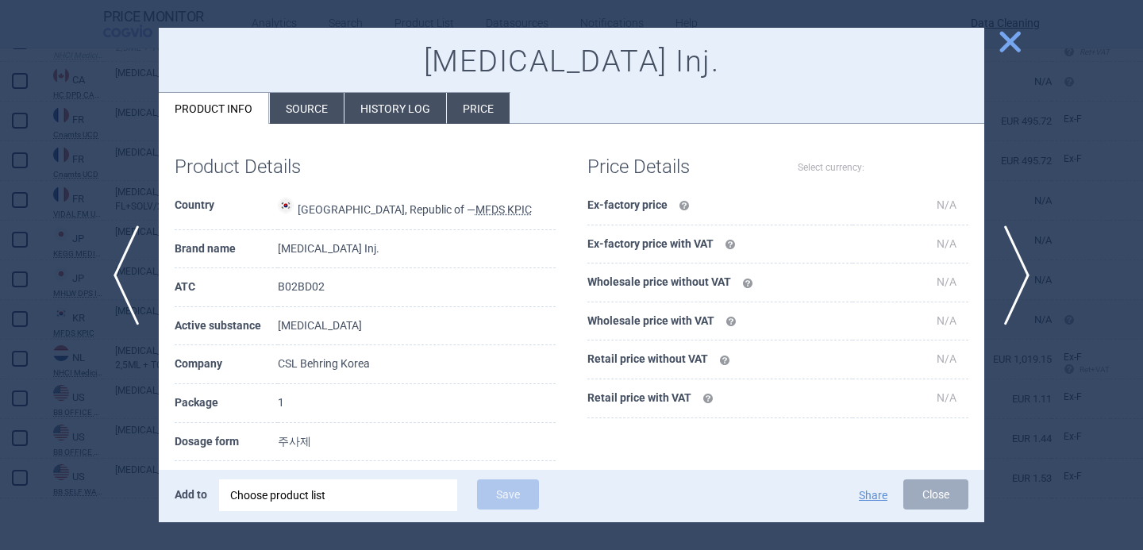
select select "EUR"
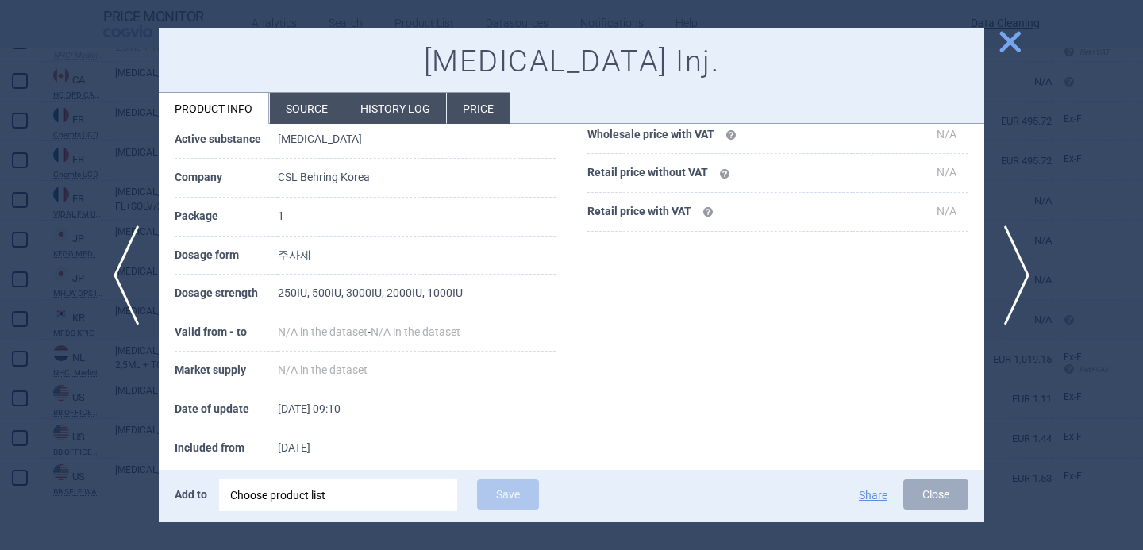
scroll to position [197, 0]
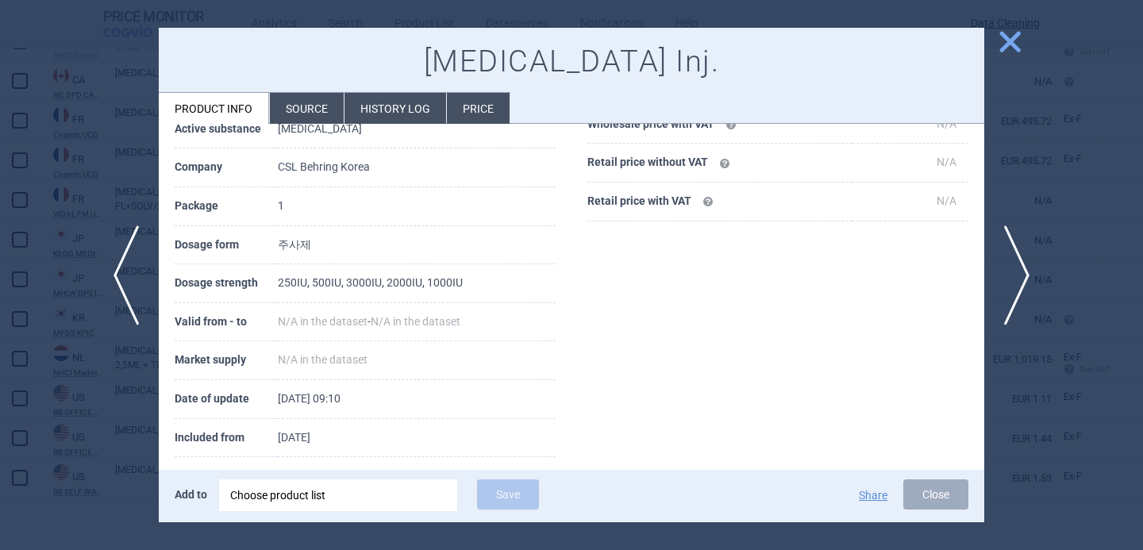
click at [298, 113] on li "Source" at bounding box center [307, 108] width 74 height 31
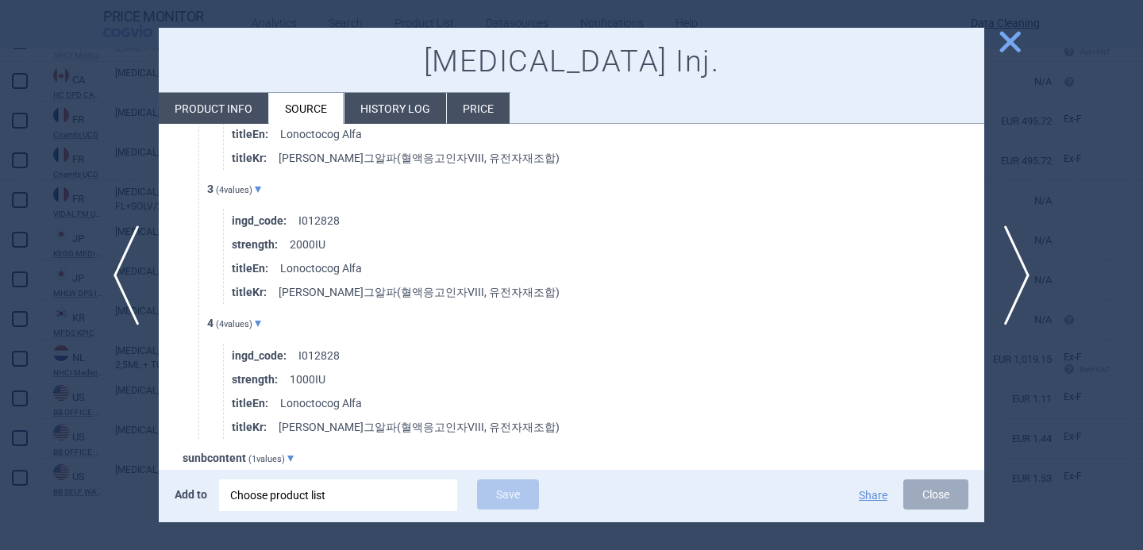
scroll to position [2603, 0]
click at [121, 437] on div at bounding box center [571, 275] width 1143 height 550
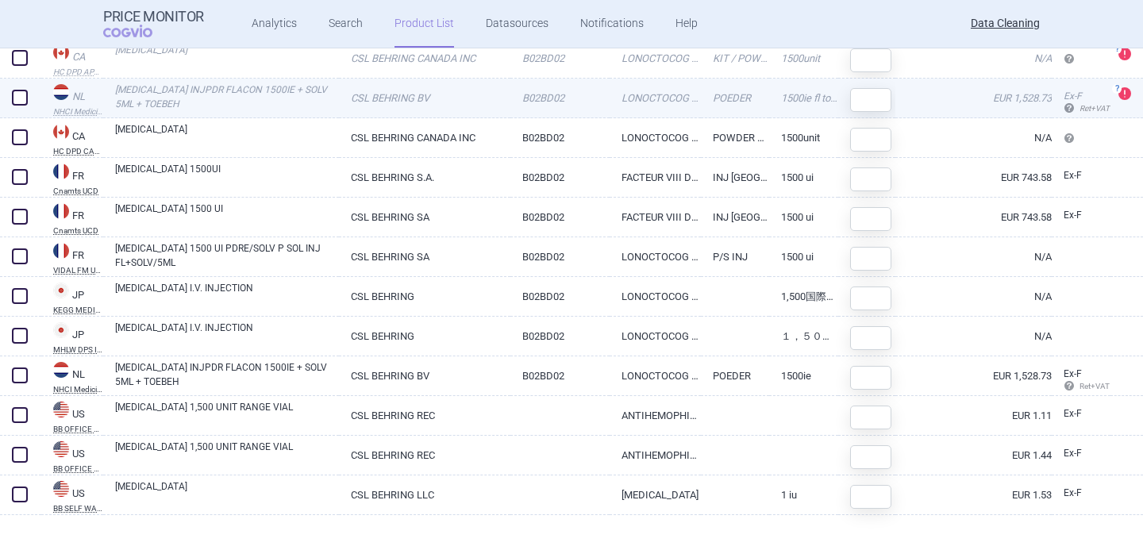
scroll to position [226, 0]
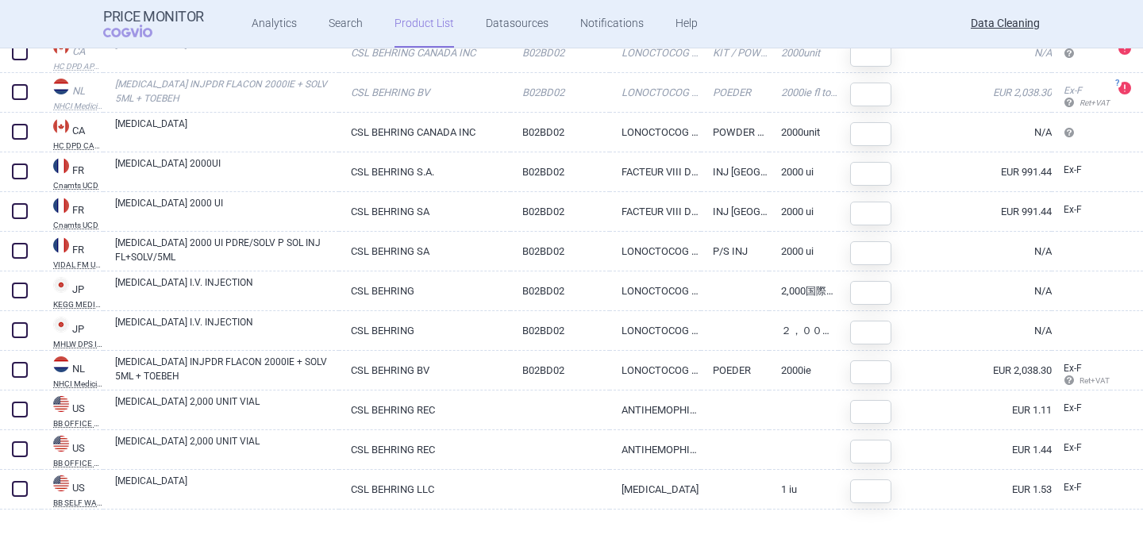
scroll to position [226, 0]
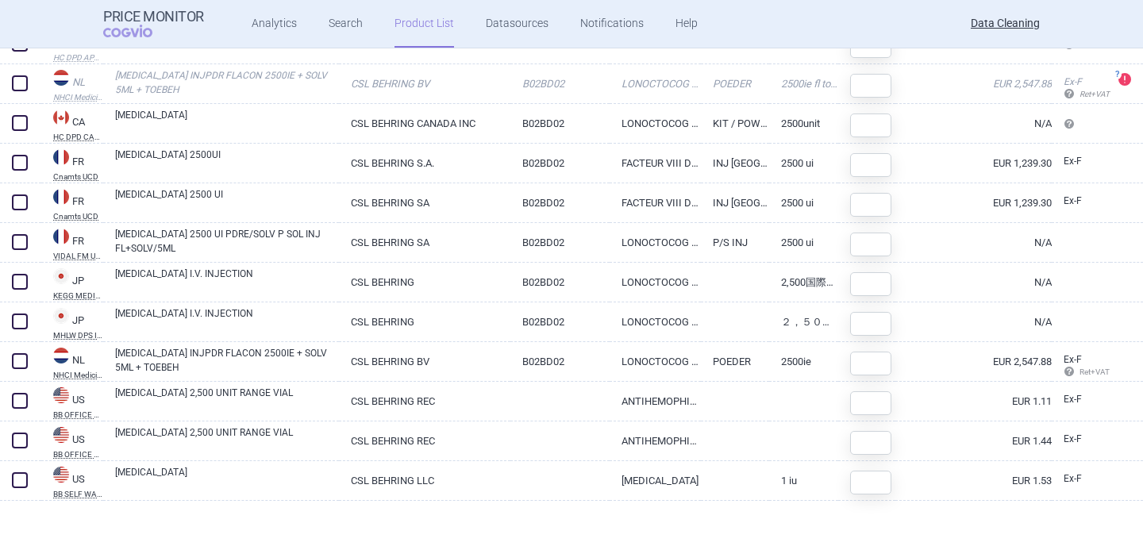
scroll to position [226, 0]
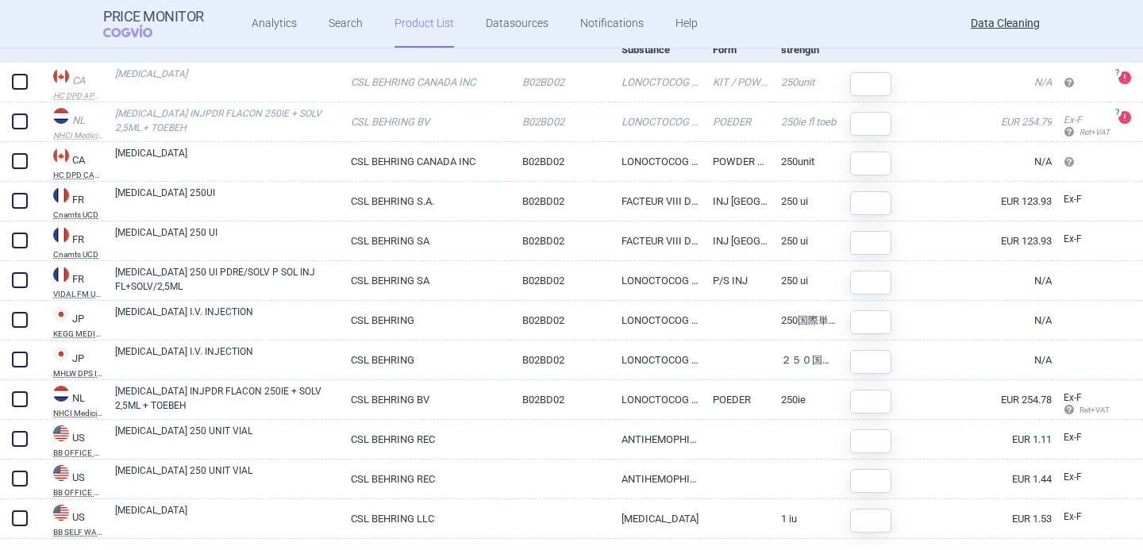
scroll to position [226, 0]
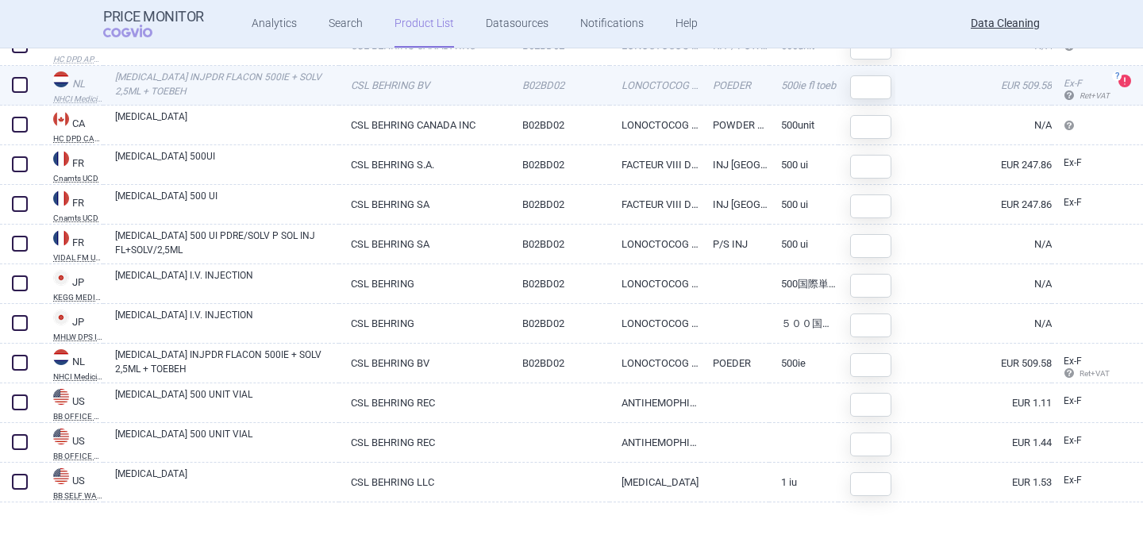
scroll to position [226, 0]
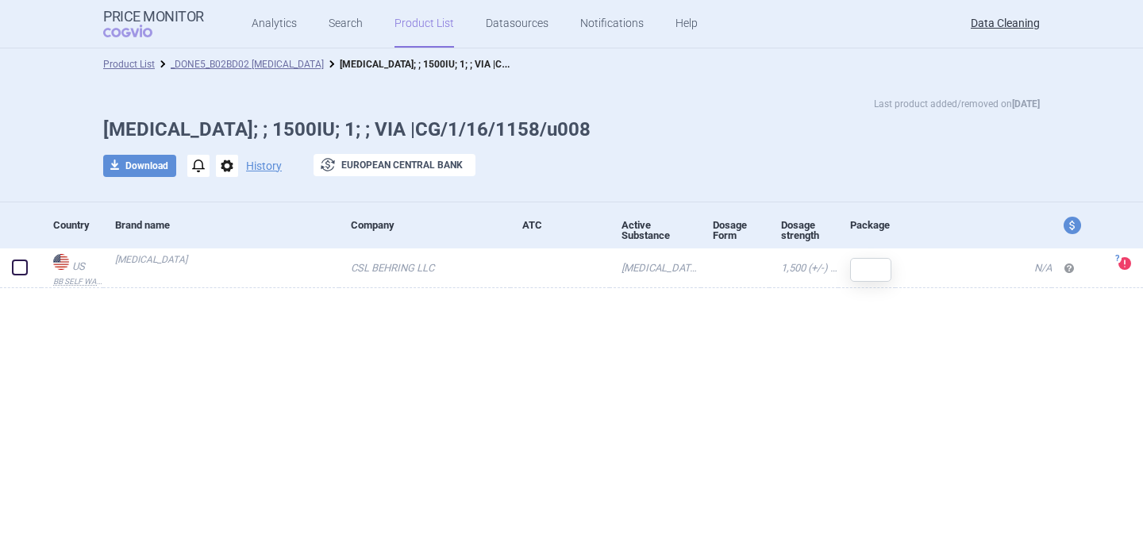
click at [221, 169] on span "options" at bounding box center [227, 166] width 22 height 22
click at [229, 265] on button "Delete" at bounding box center [226, 260] width 51 height 23
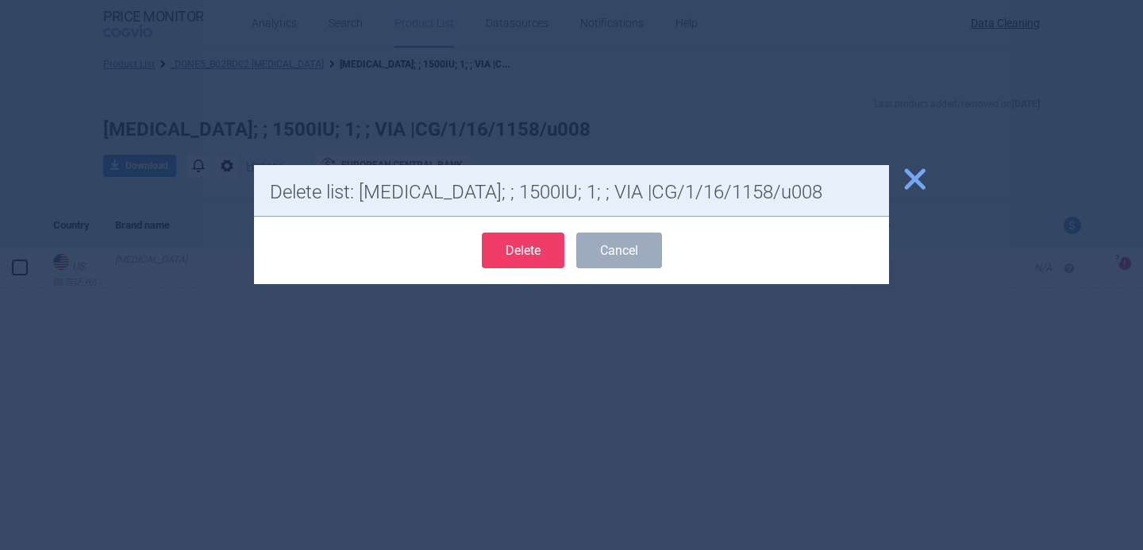
click at [528, 256] on button "Delete" at bounding box center [523, 251] width 83 height 36
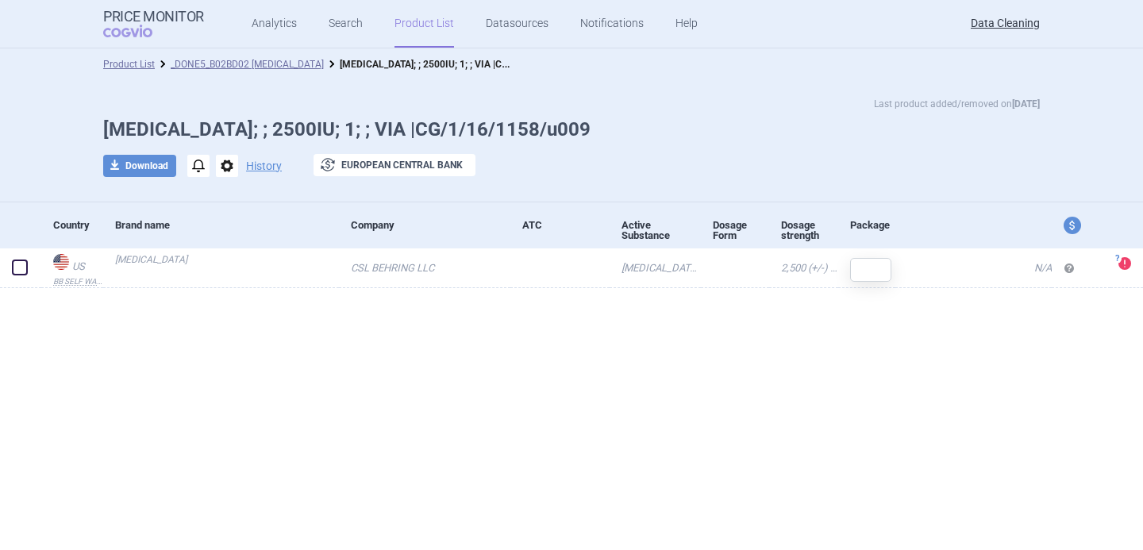
click at [227, 169] on span "options" at bounding box center [227, 166] width 22 height 22
click at [224, 260] on button "Delete" at bounding box center [226, 260] width 51 height 23
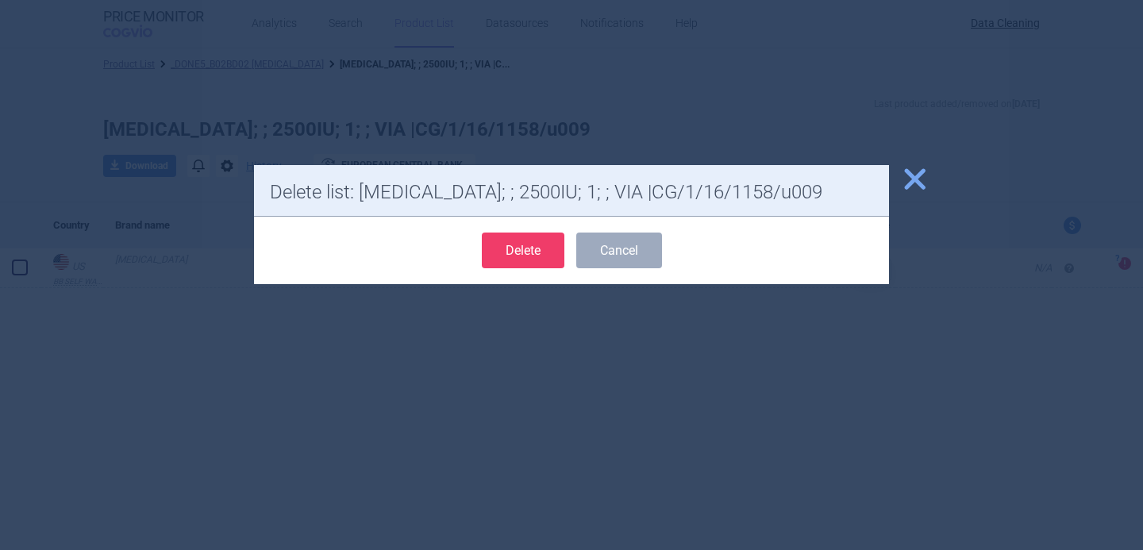
click at [533, 250] on button "Delete" at bounding box center [523, 251] width 83 height 36
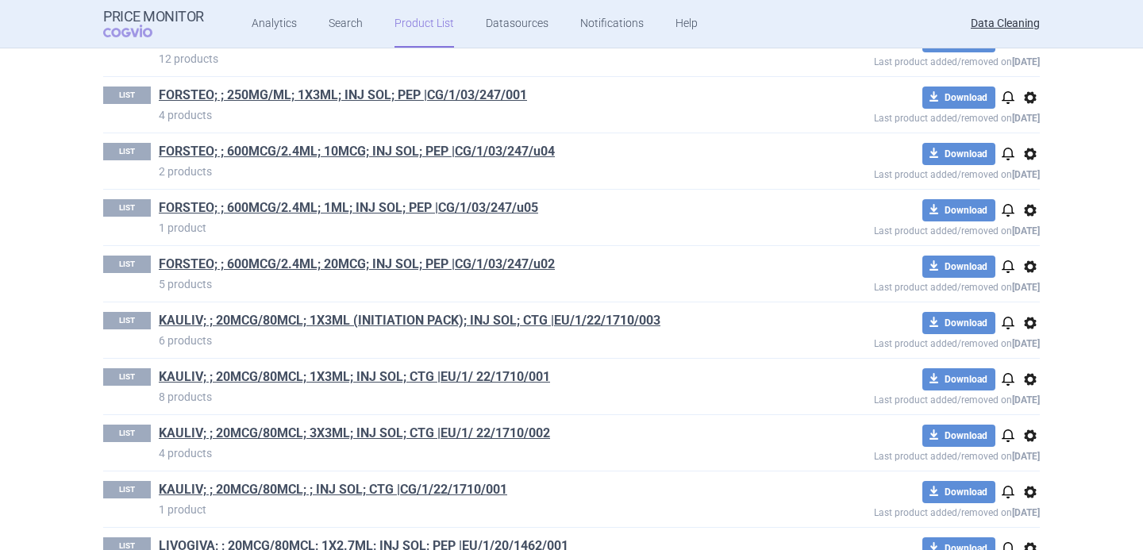
scroll to position [707, 0]
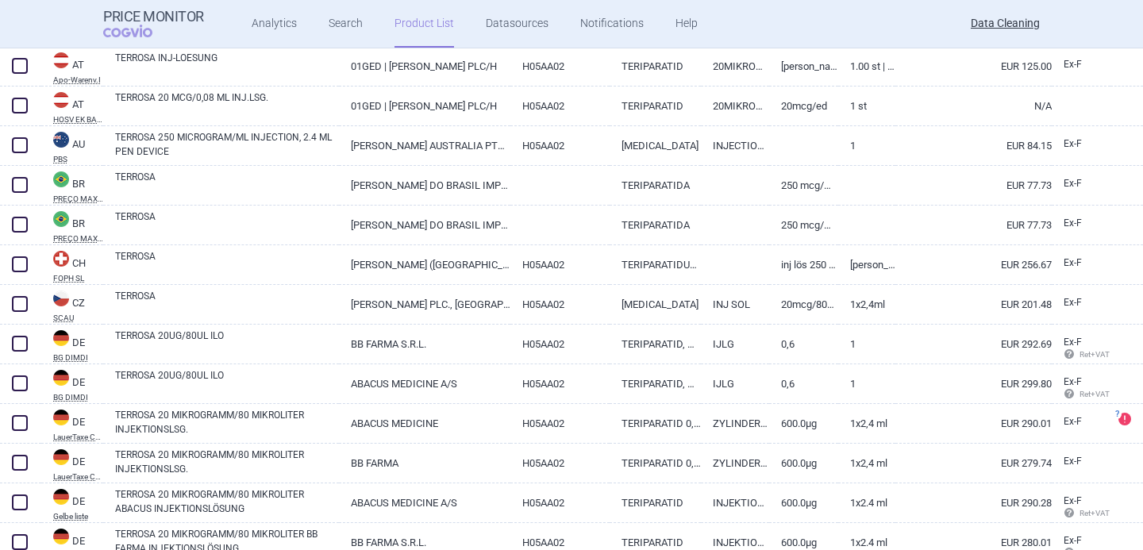
scroll to position [877, 0]
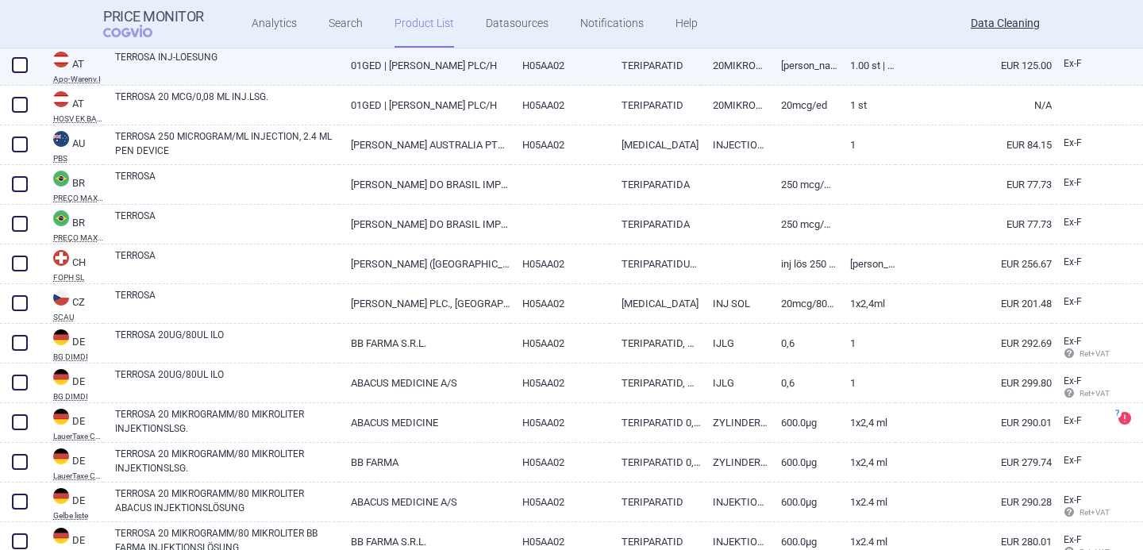
click at [289, 73] on link "TERROSA INJ-LOESUNG" at bounding box center [227, 64] width 224 height 29
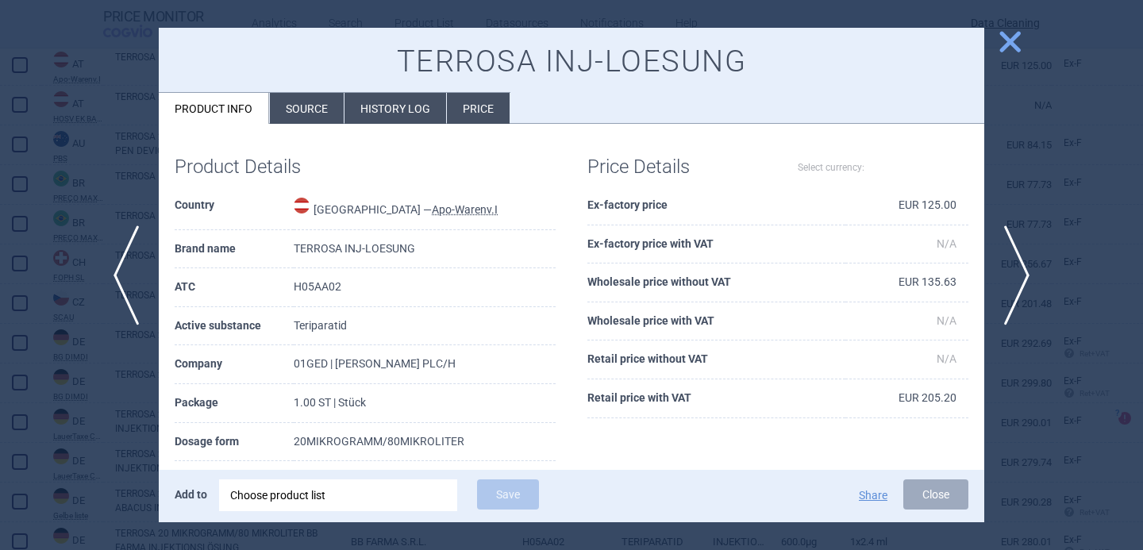
select select "EUR"
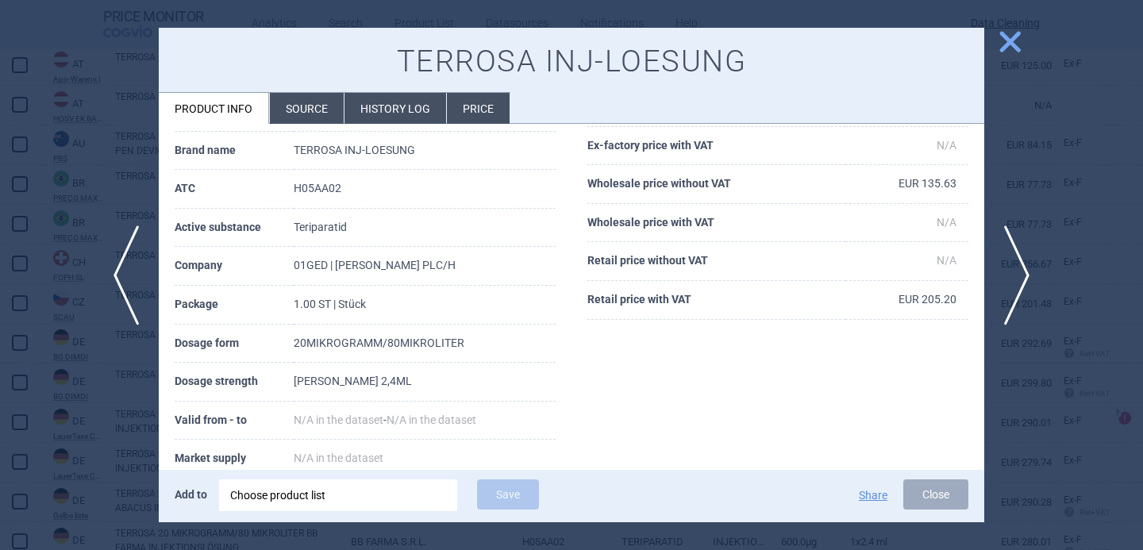
scroll to position [161, 0]
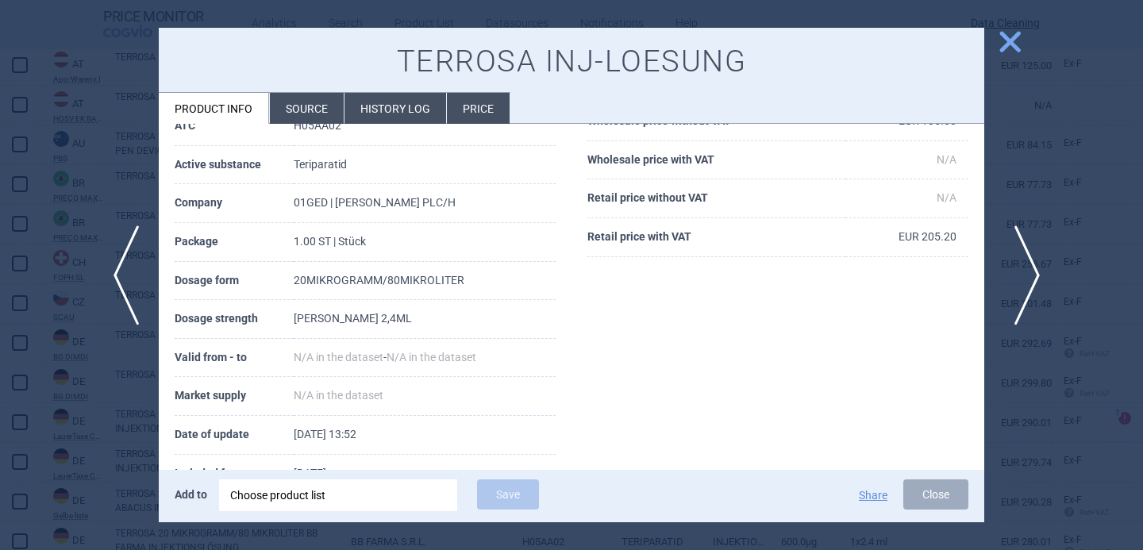
click at [1031, 272] on span "next" at bounding box center [1023, 276] width 36 height 100
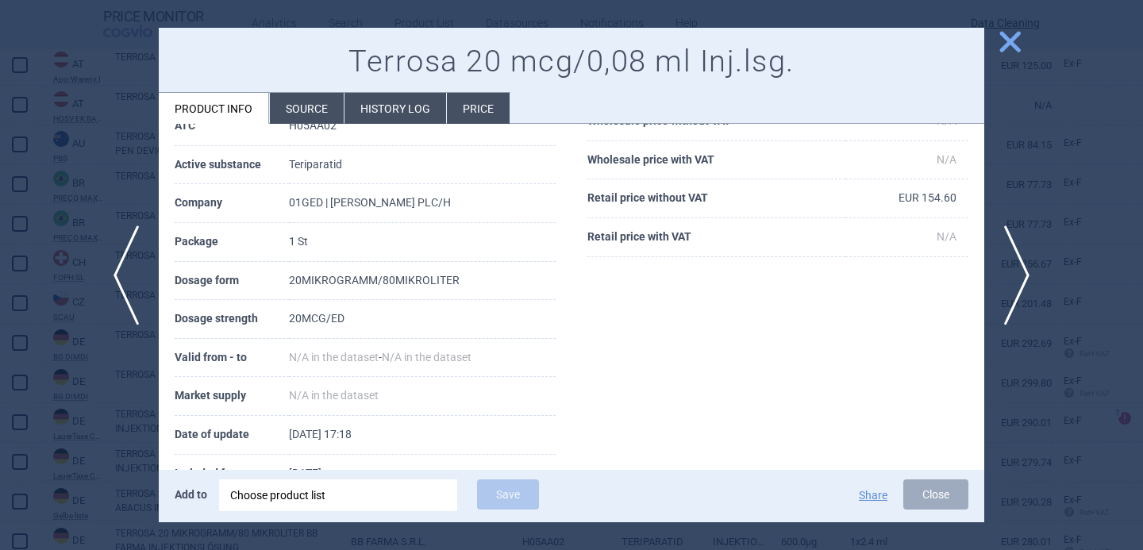
click at [294, 104] on li "Source" at bounding box center [307, 108] width 74 height 31
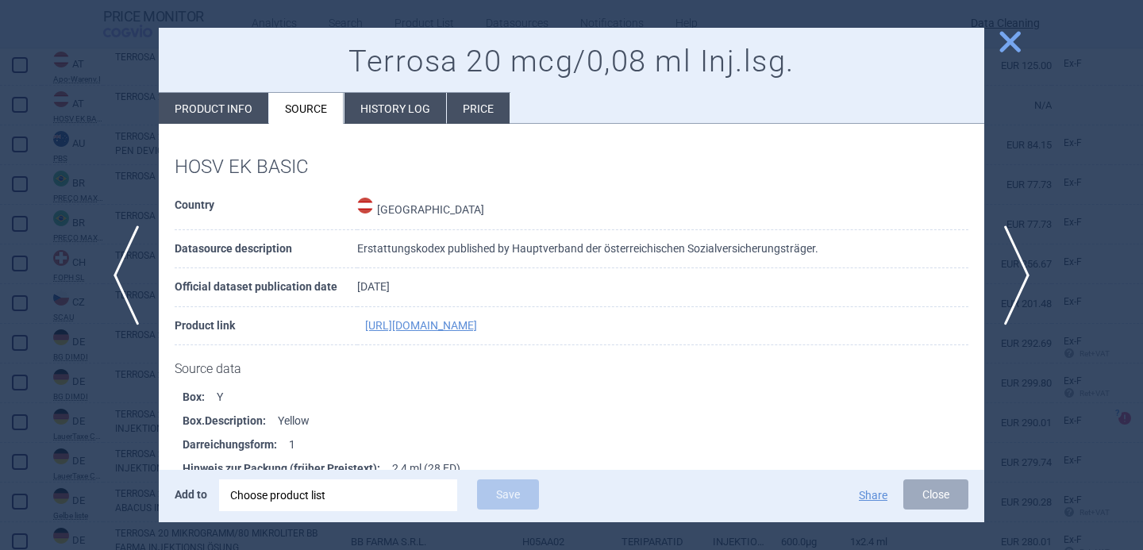
scroll to position [2937, 0]
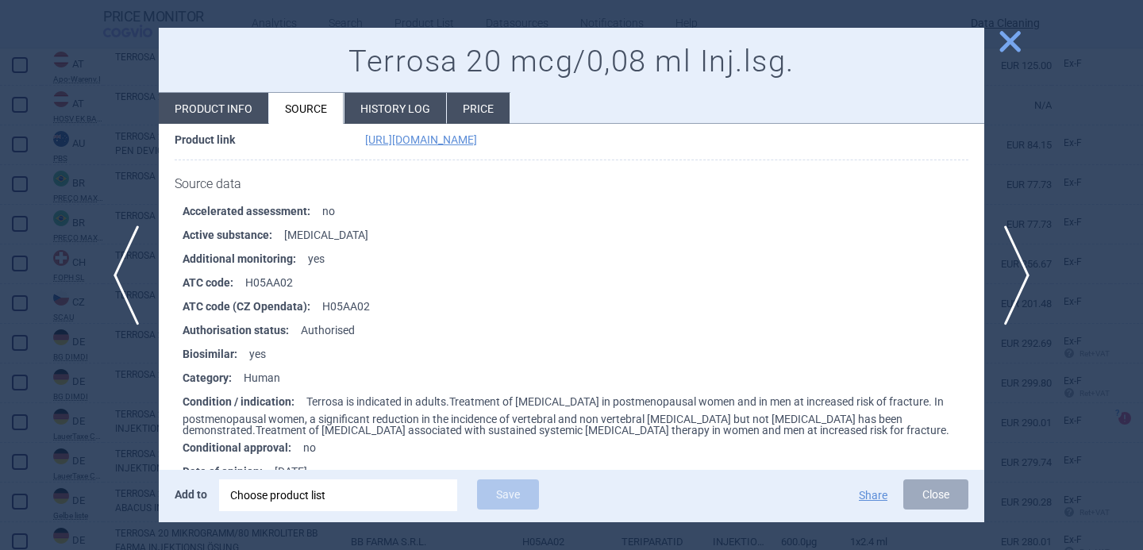
click at [1012, 40] on span "close" at bounding box center [1011, 42] width 28 height 28
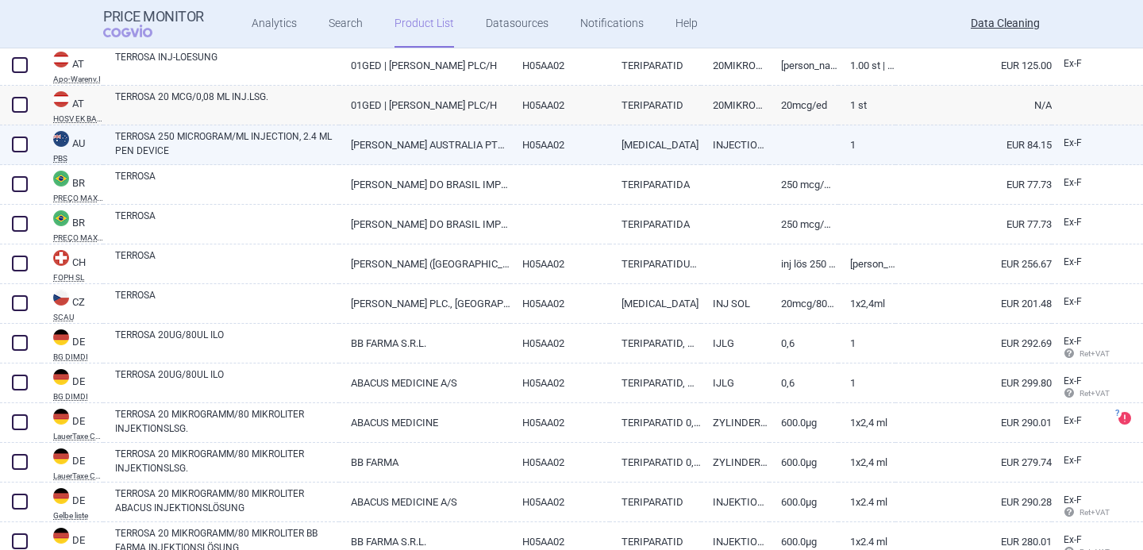
click at [268, 142] on link "TERROSA 250 MICROGRAM/ML INJECTION, 2.4 ML PEN DEVICE" at bounding box center [227, 143] width 224 height 29
select select "EUR"
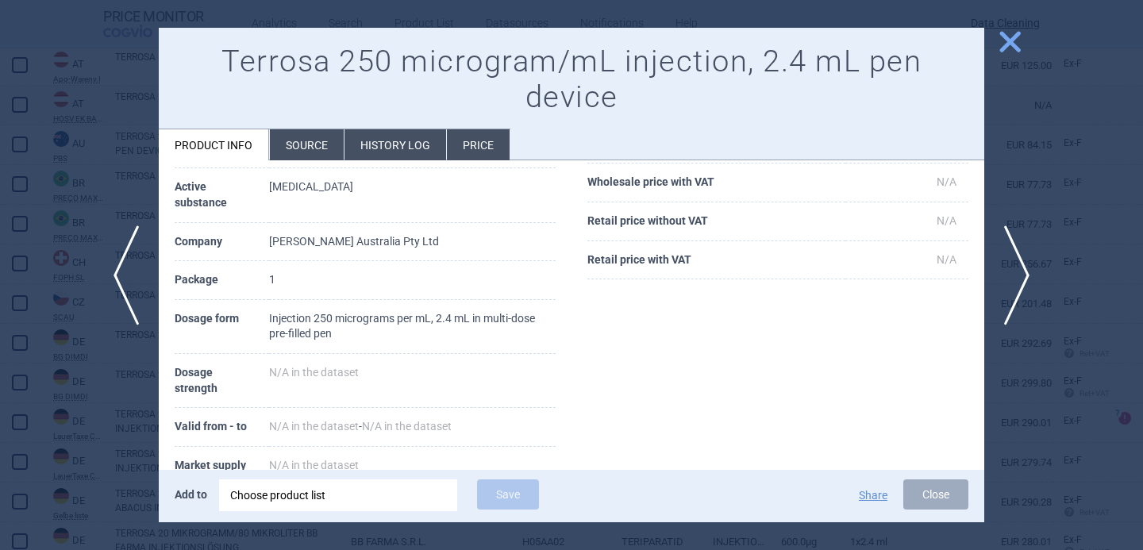
scroll to position [233, 0]
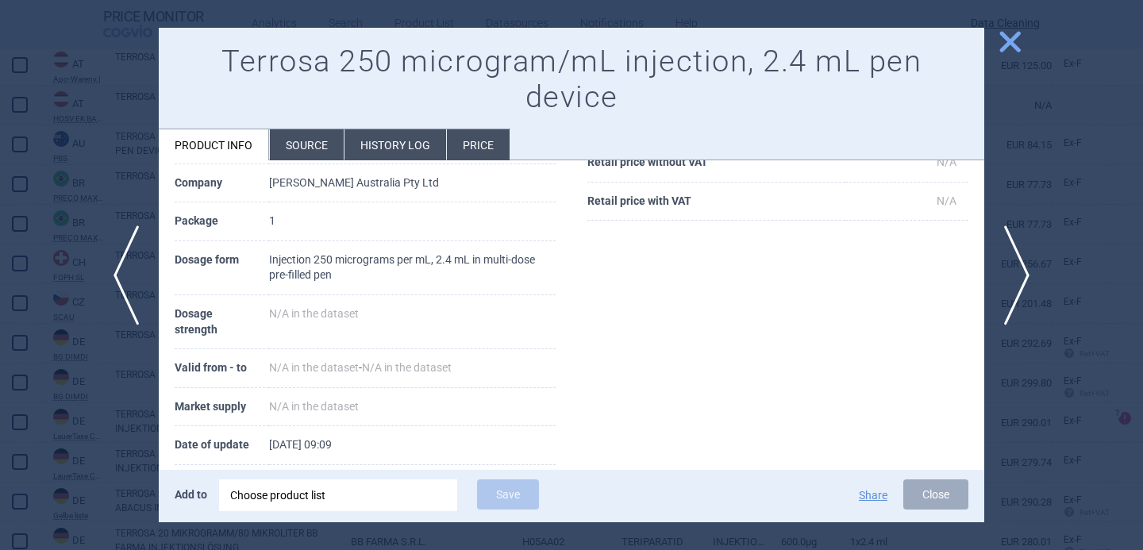
click at [373, 496] on div "Choose product list" at bounding box center [338, 496] width 216 height 32
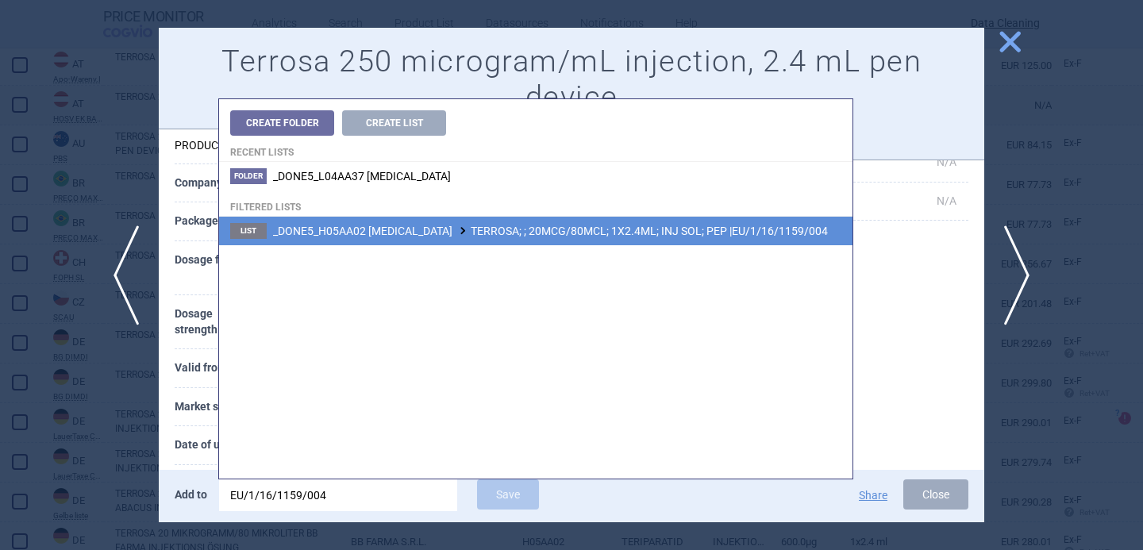
type input "EU/1/16/1159/004"
click at [577, 226] on span "_DONE5_H05AA02 TERIPARATIDE TERROSA; ; 20MCG/80MCL; 1X2.4ML; INJ SOL; PEP |EU/1…" at bounding box center [550, 231] width 555 height 13
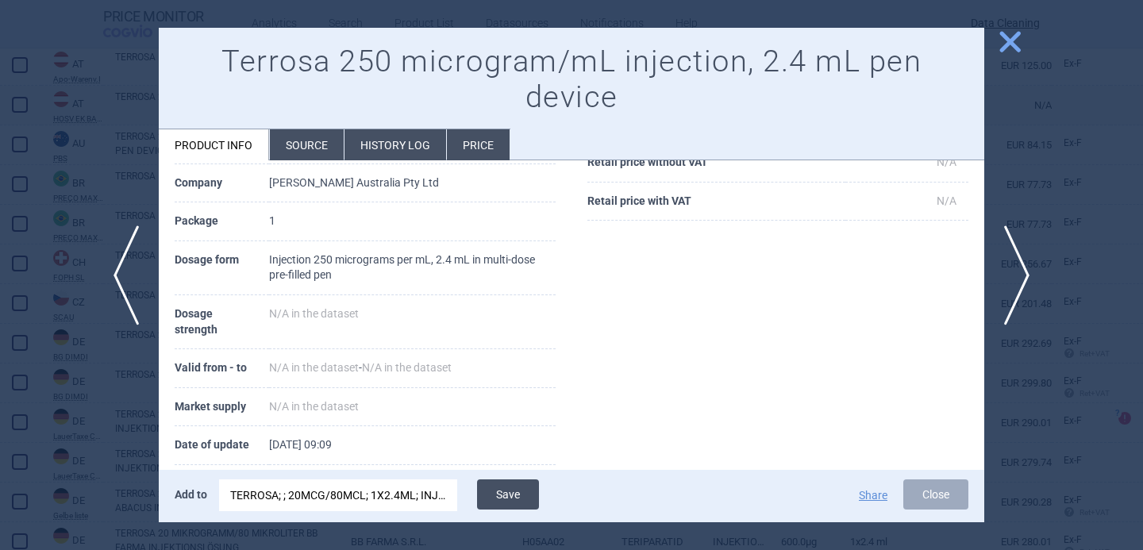
click at [497, 497] on button "Save" at bounding box center [508, 495] width 62 height 30
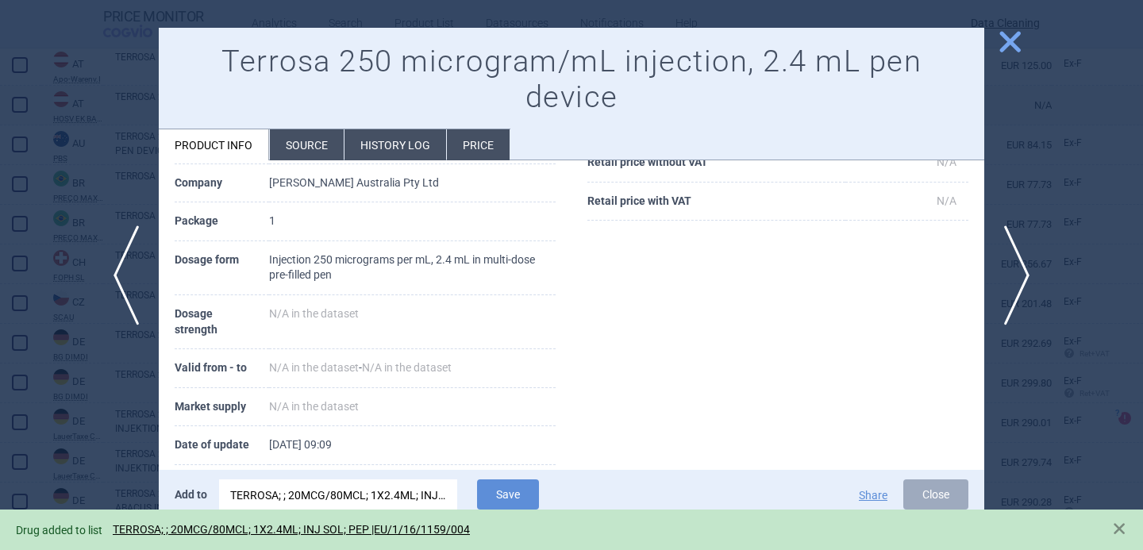
click at [60, 419] on div at bounding box center [571, 275] width 1143 height 550
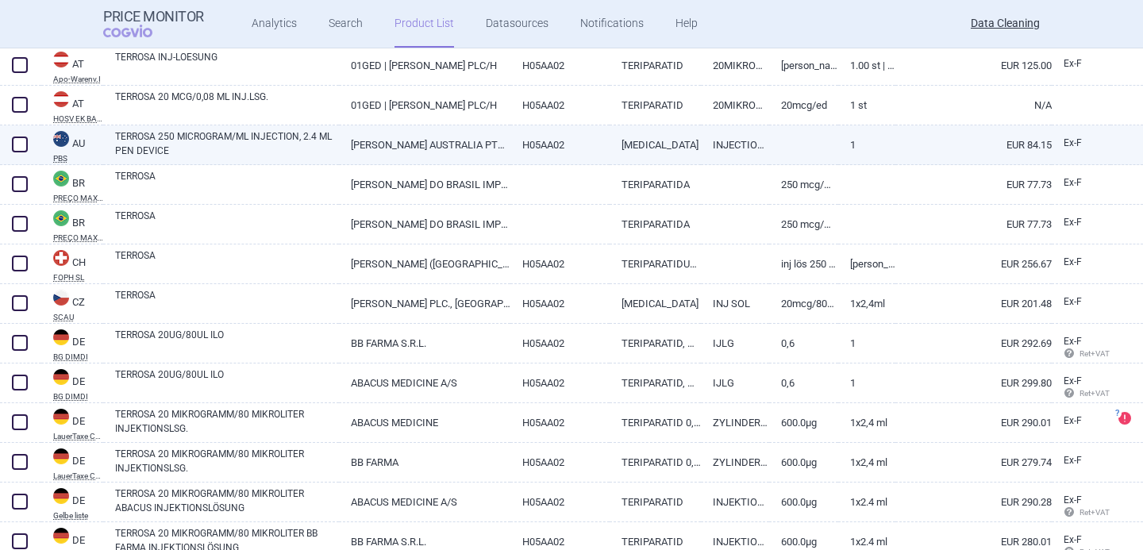
click at [16, 147] on span at bounding box center [20, 145] width 16 height 16
checkbox input "true"
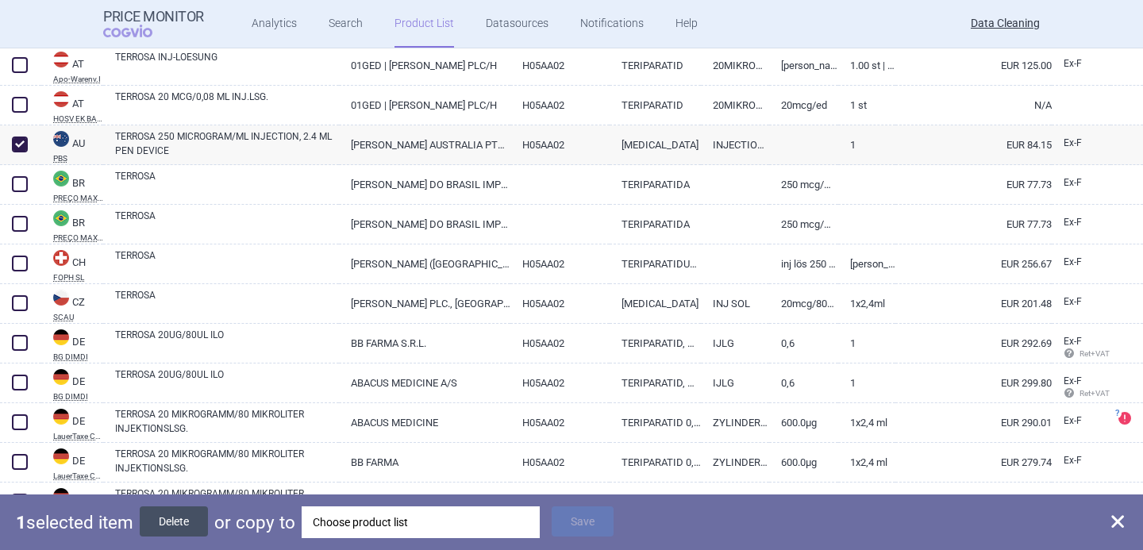
click at [167, 520] on button "Delete" at bounding box center [174, 522] width 68 height 30
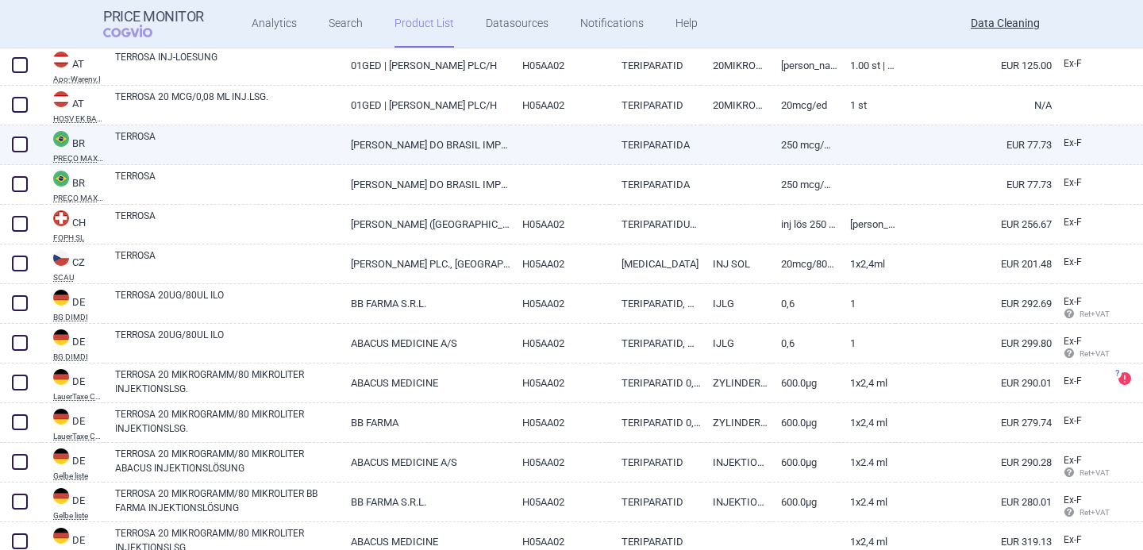
click at [238, 152] on link "TERROSA" at bounding box center [227, 143] width 224 height 29
select select "EUR"
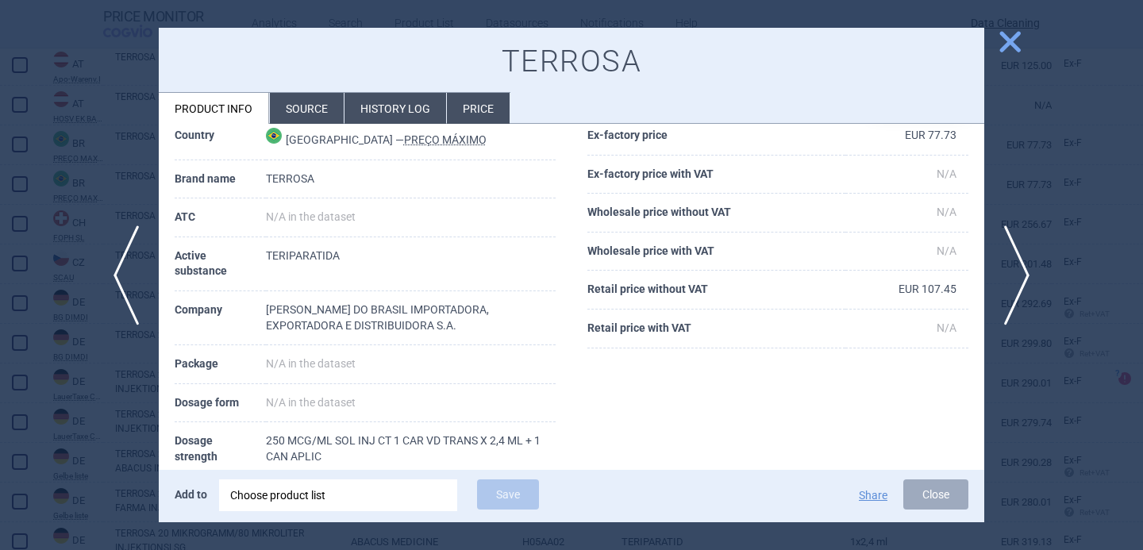
scroll to position [94, 0]
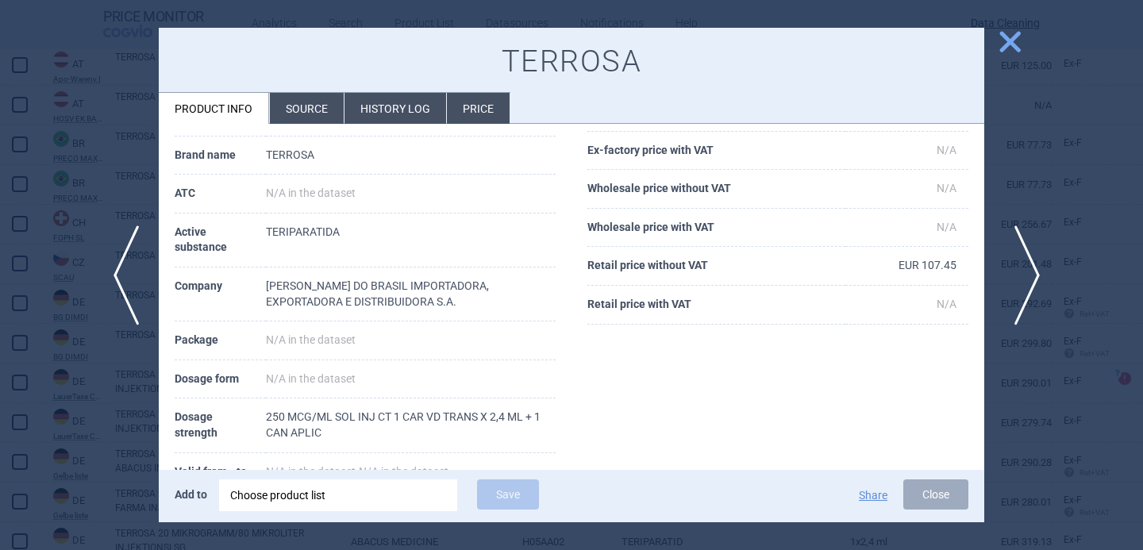
click at [1018, 286] on span "next" at bounding box center [1023, 276] width 36 height 100
click at [117, 277] on span "previous" at bounding box center [121, 276] width 36 height 100
click at [96, 419] on div at bounding box center [571, 275] width 1143 height 550
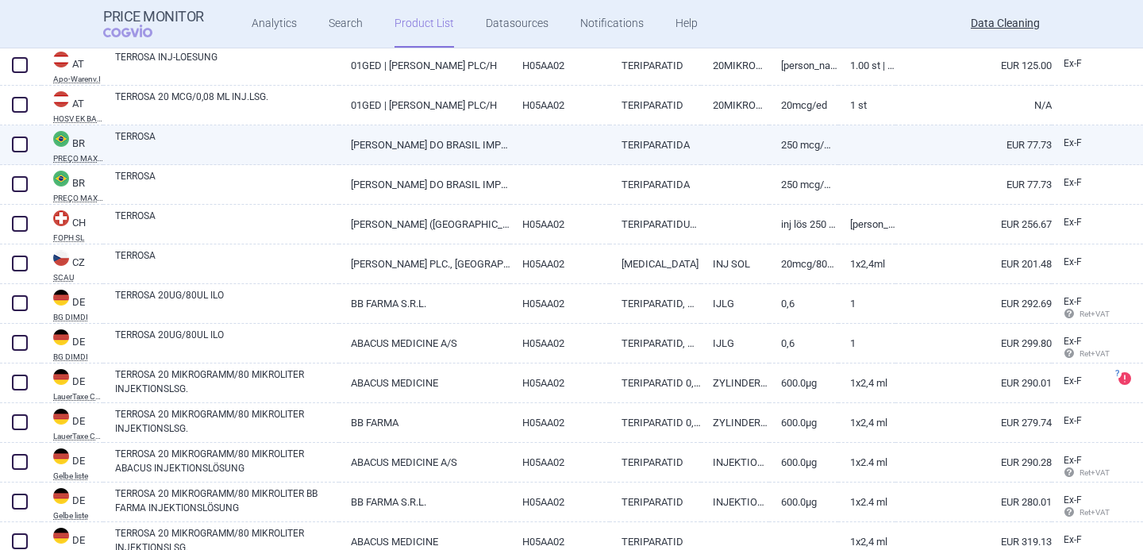
click at [272, 141] on link "TERROSA" at bounding box center [227, 143] width 224 height 29
select select "EUR"
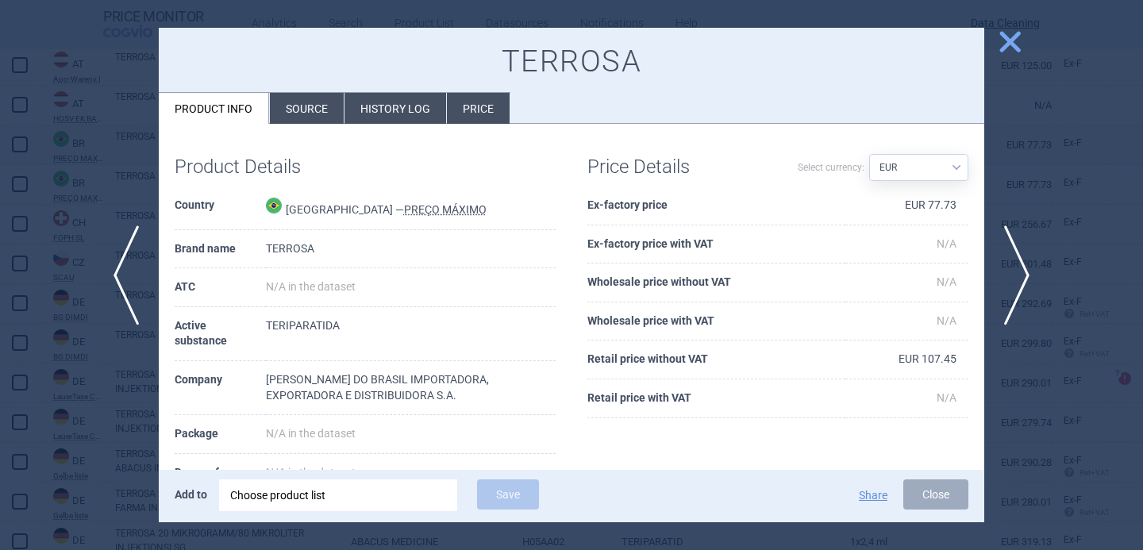
scroll to position [99, 0]
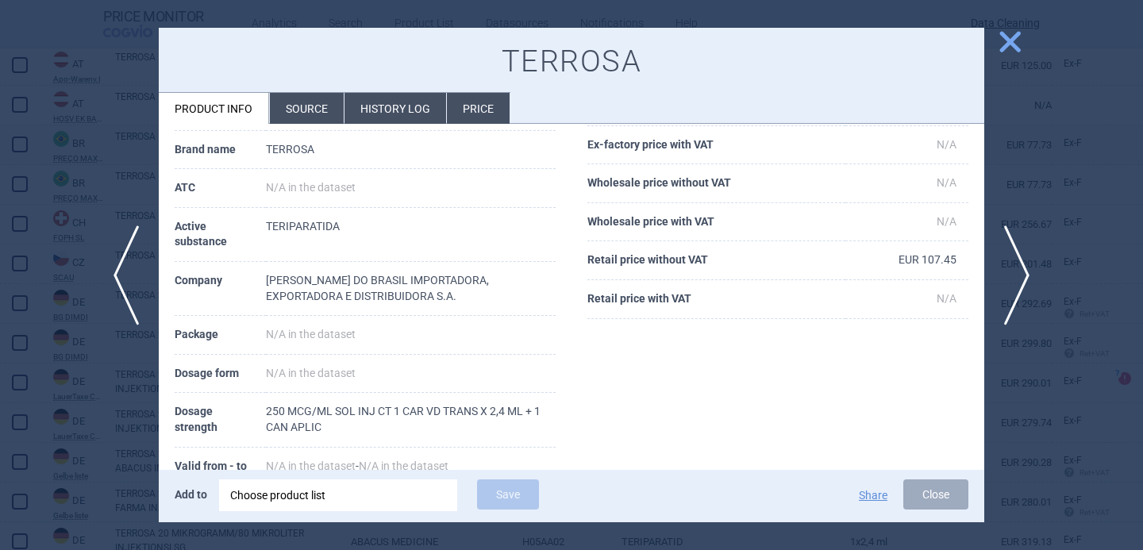
click at [293, 114] on li "Source" at bounding box center [307, 108] width 74 height 31
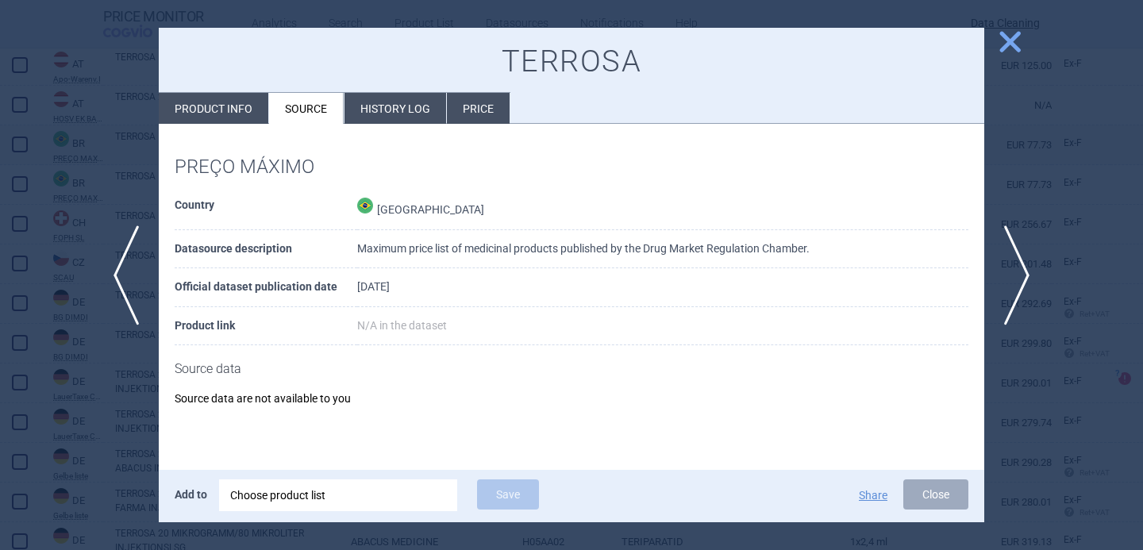
click at [237, 110] on li "Product info" at bounding box center [214, 108] width 110 height 31
select select "EUR"
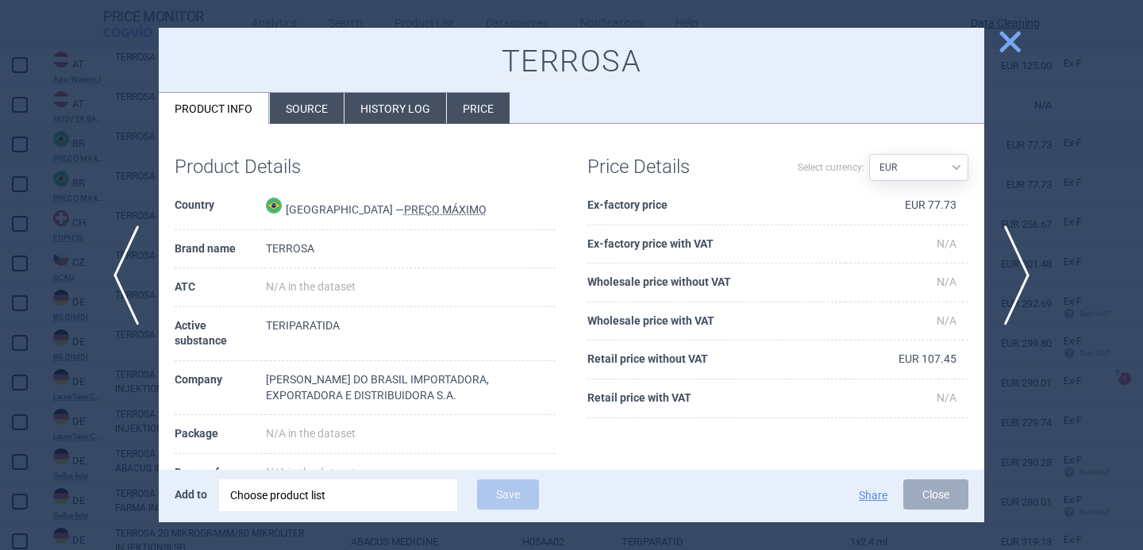
click at [283, 501] on div "Choose product list" at bounding box center [338, 496] width 216 height 32
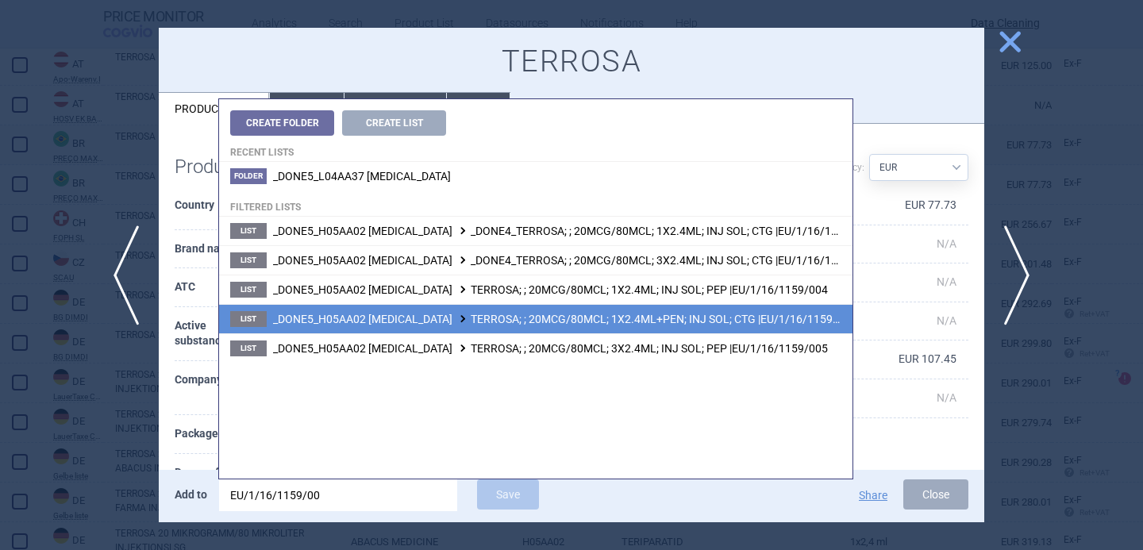
type input "EU/1/16/1159/00"
click at [479, 324] on span "_DONE5_H05AA02 TERIPARATIDE TERROSA; ; 20MCG/80MCL; 1X2.4ML+PEN; INJ SOL; CTG |…" at bounding box center [565, 319] width 584 height 13
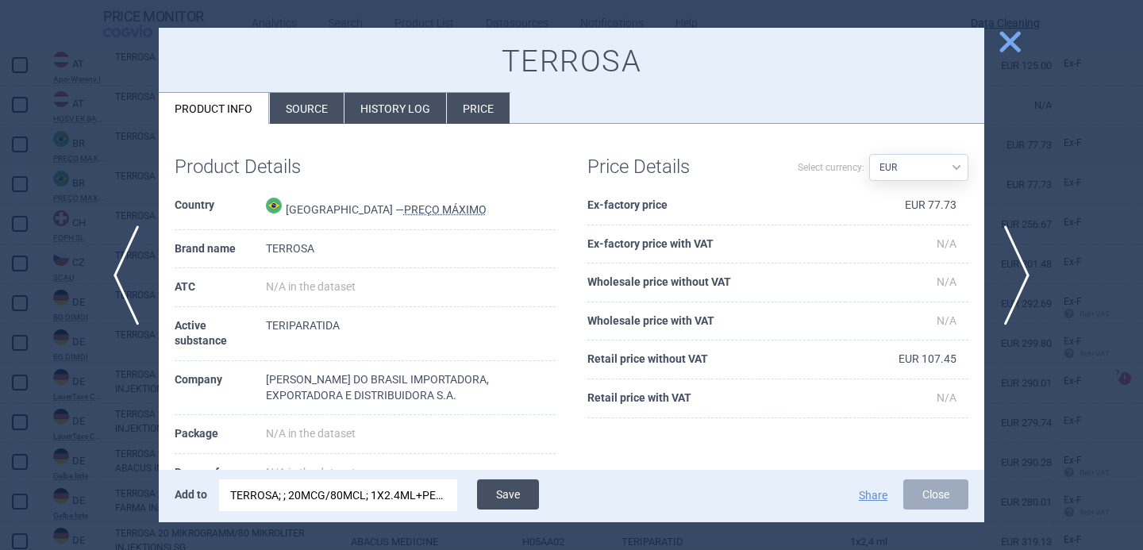
click at [525, 491] on button "Save" at bounding box center [508, 495] width 62 height 30
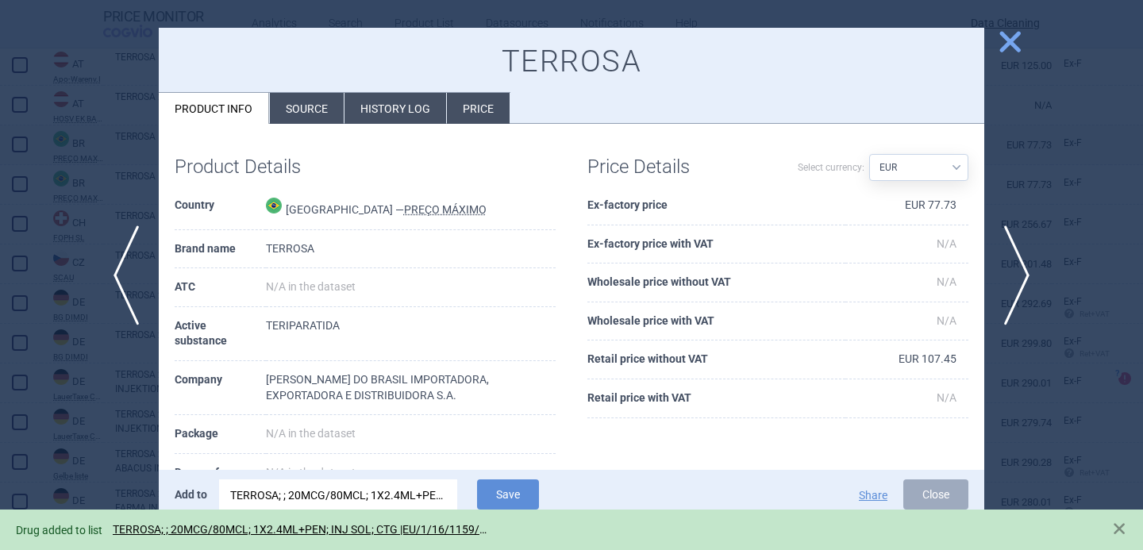
click at [108, 429] on div at bounding box center [571, 275] width 1143 height 550
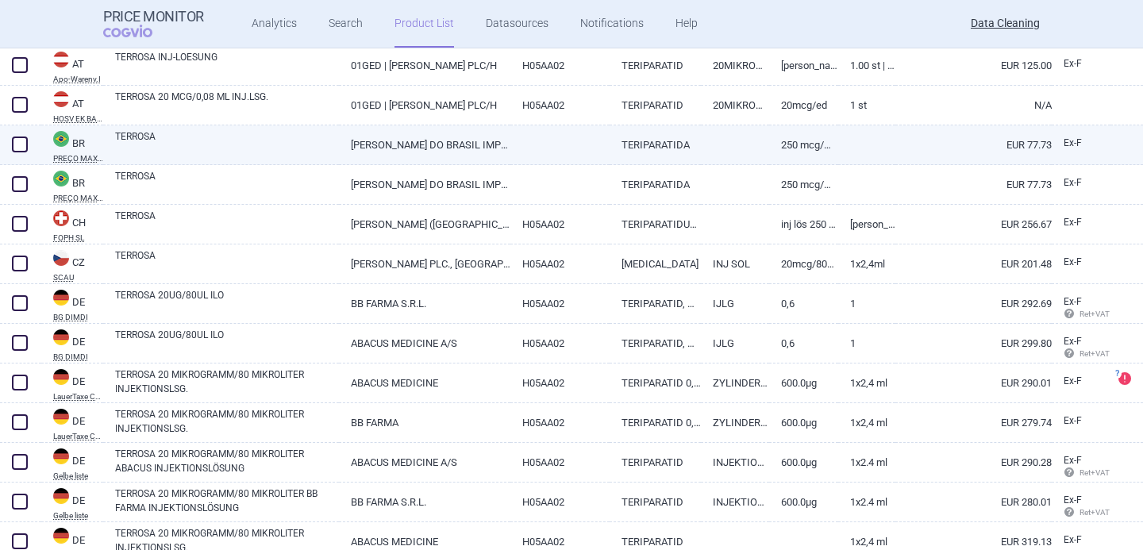
click at [15, 139] on span at bounding box center [20, 145] width 16 height 16
checkbox input "true"
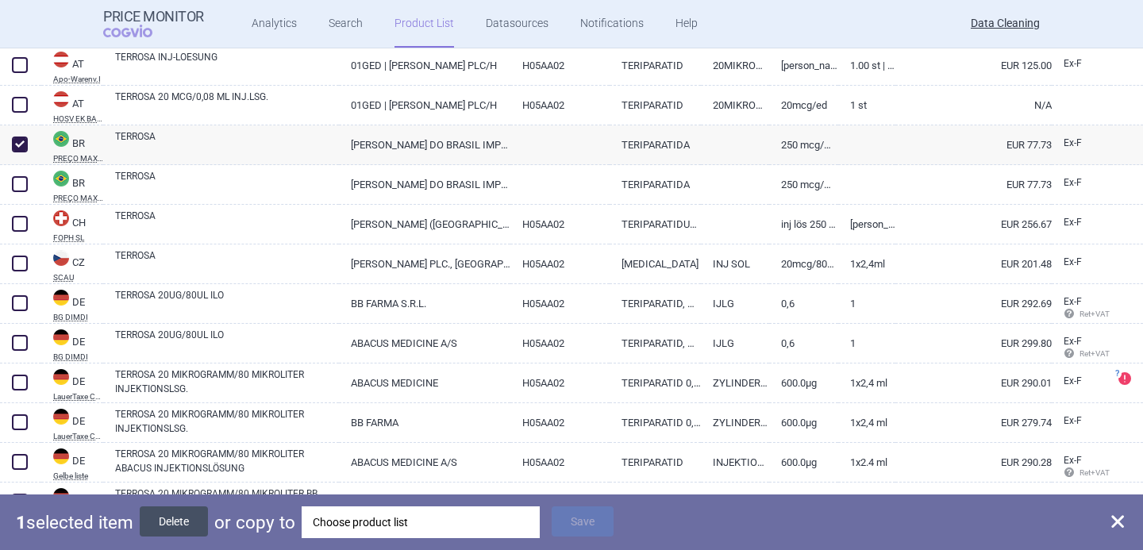
click at [179, 526] on button "Delete" at bounding box center [174, 522] width 68 height 30
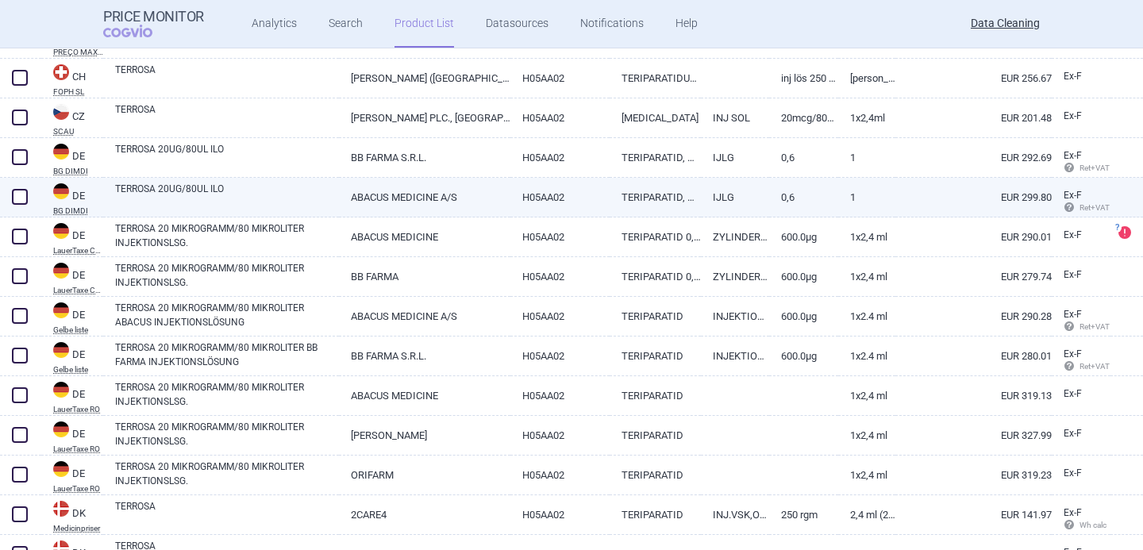
scroll to position [986, 0]
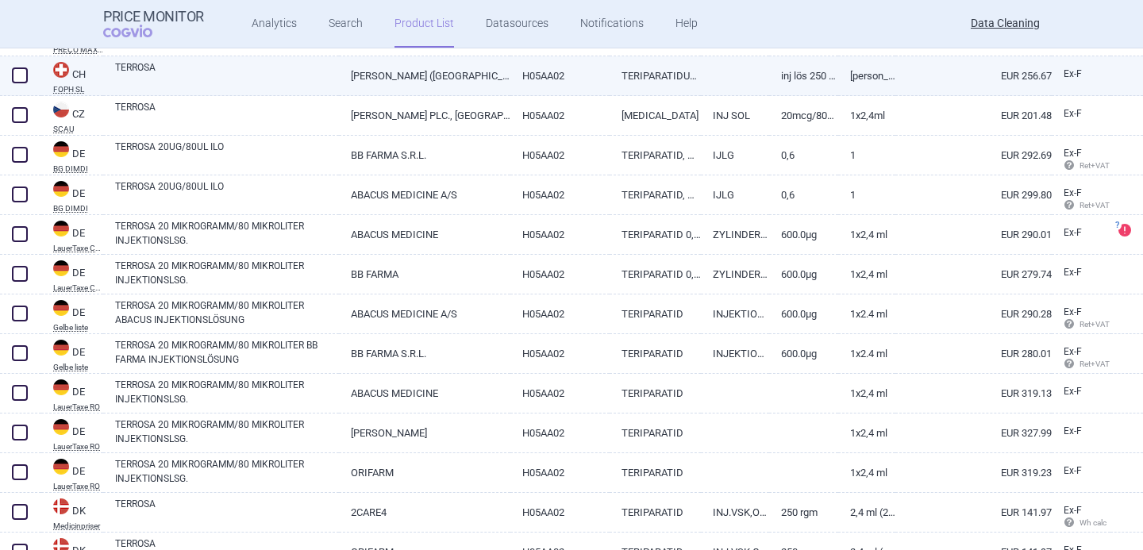
click at [247, 69] on link "TERROSA" at bounding box center [227, 74] width 224 height 29
select select "EUR"
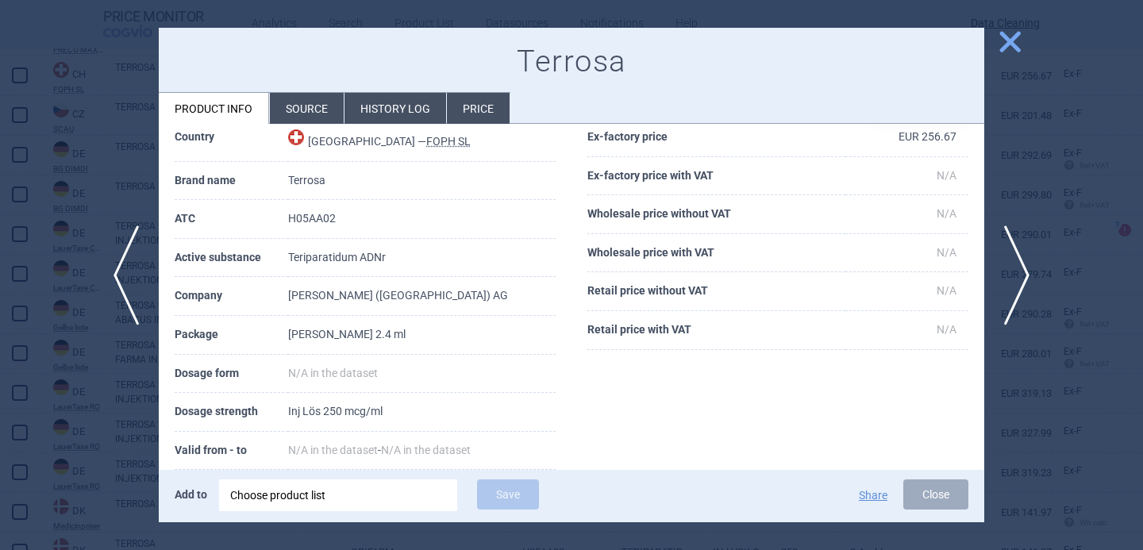
scroll to position [72, 0]
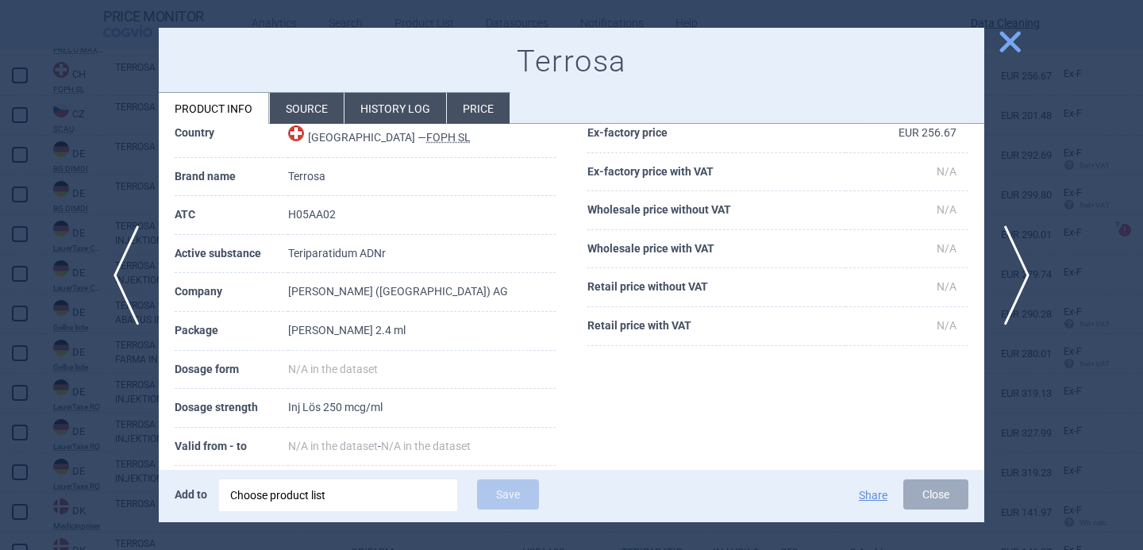
click at [87, 388] on div at bounding box center [571, 275] width 1143 height 550
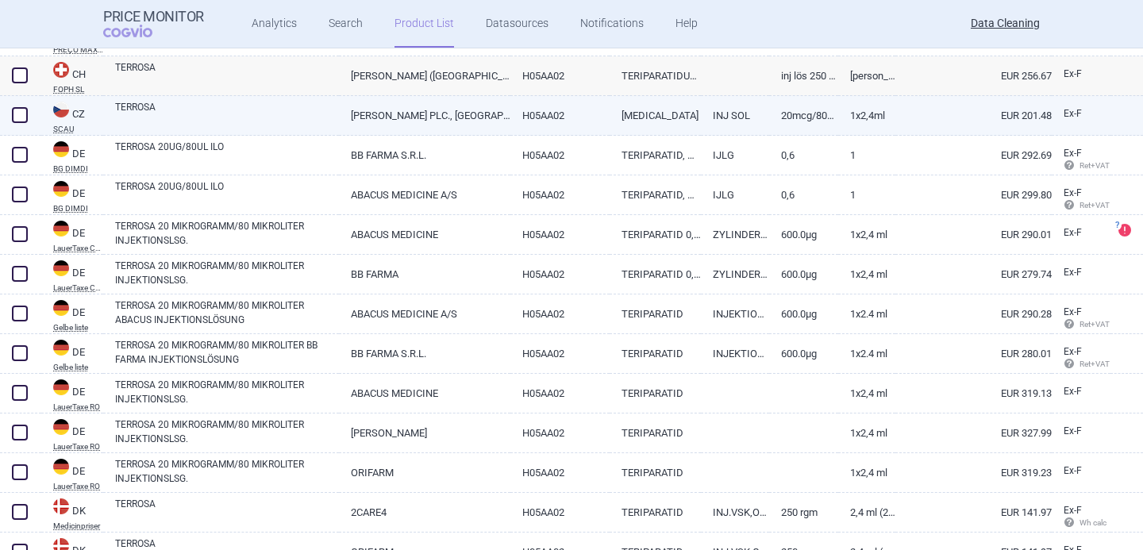
click at [266, 114] on link "TERROSA" at bounding box center [227, 114] width 224 height 29
select select "EUR"
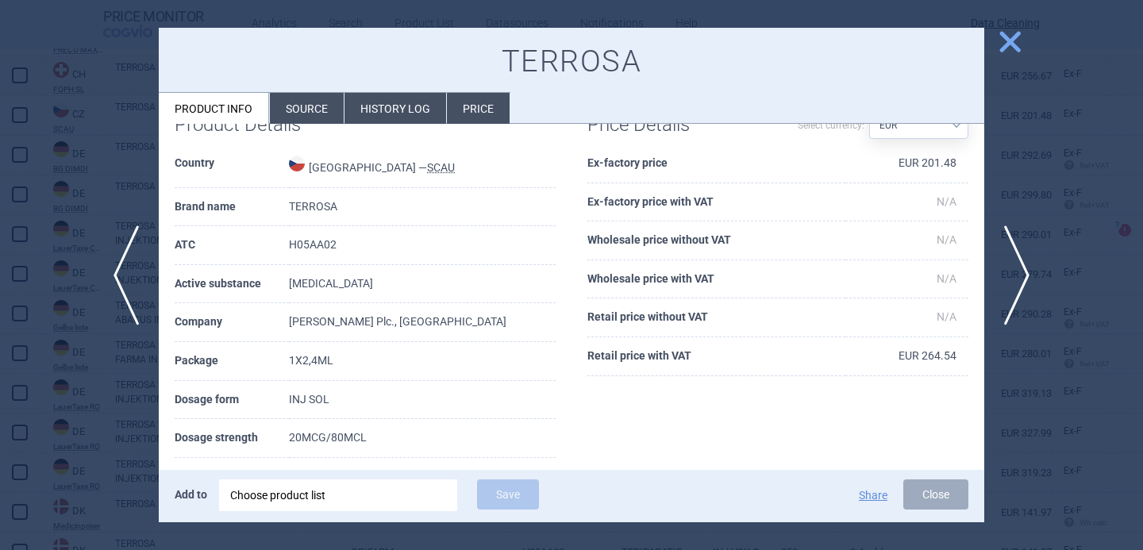
scroll to position [49, 0]
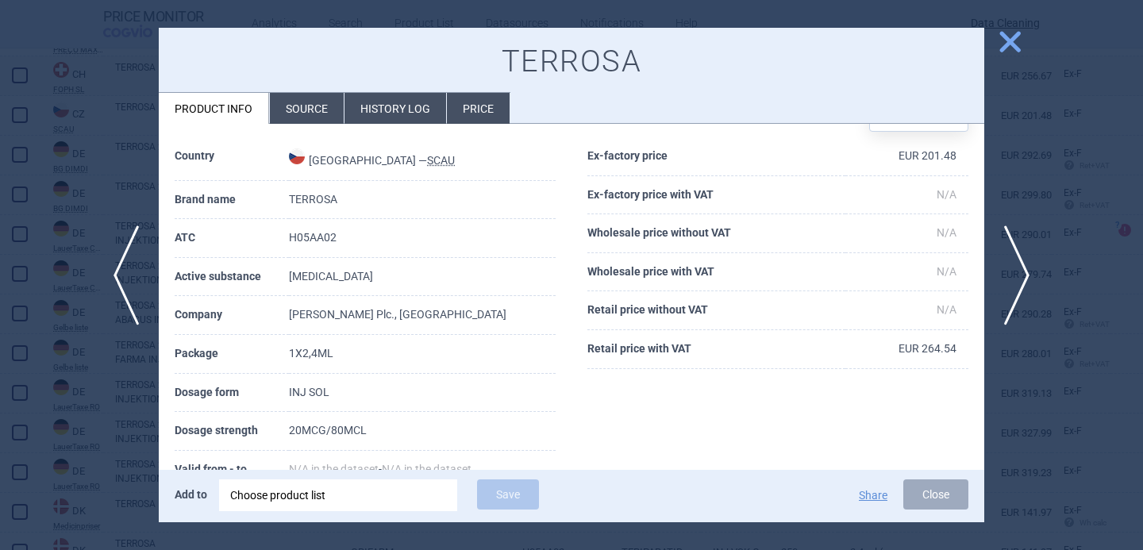
click at [87, 407] on div at bounding box center [571, 275] width 1143 height 550
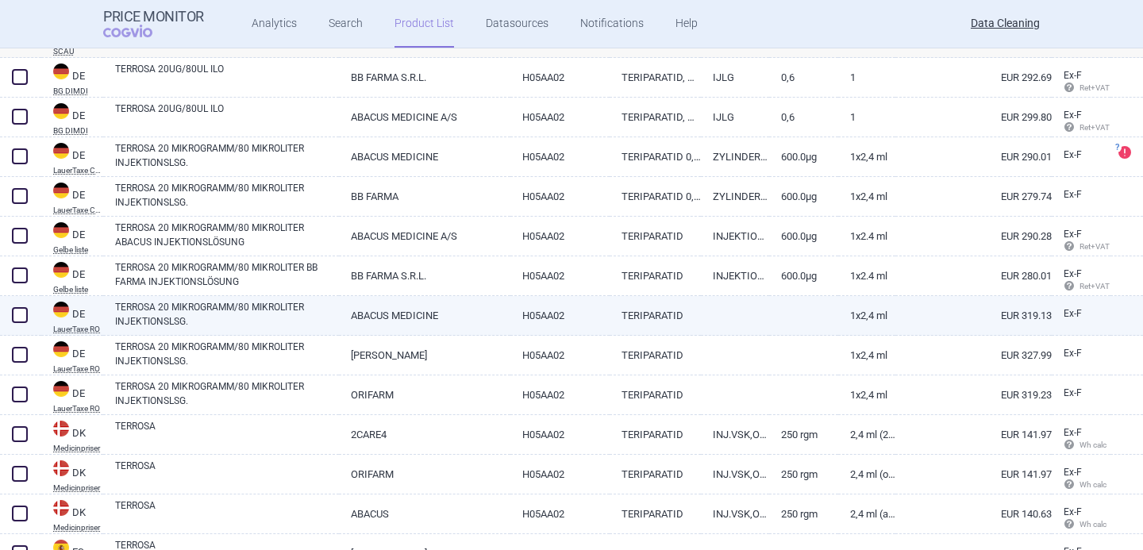
scroll to position [1067, 0]
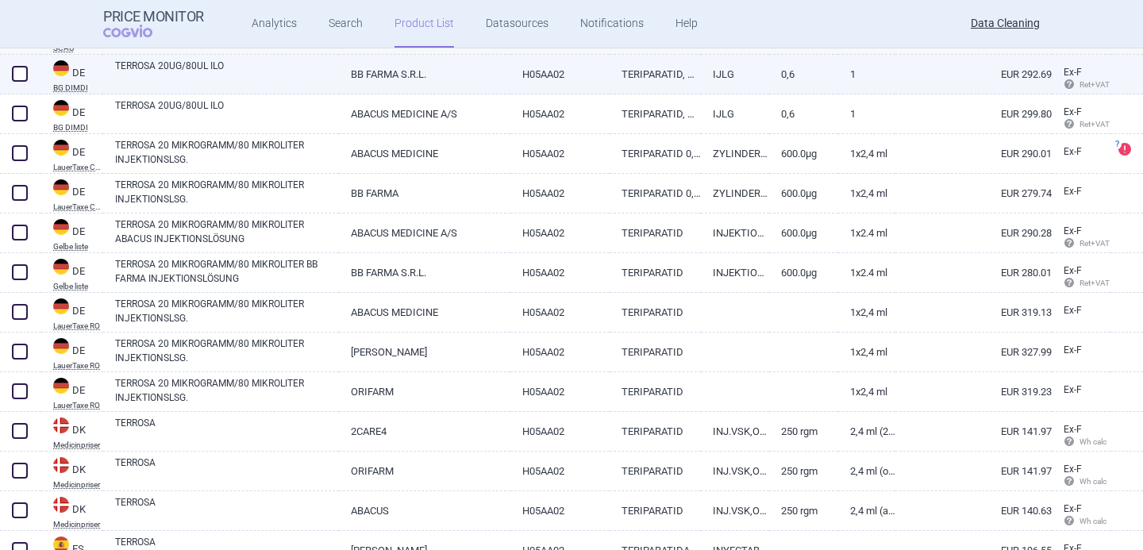
click at [212, 76] on link "TERROSA 20UG/80UL ILO" at bounding box center [227, 73] width 224 height 29
select select "EUR"
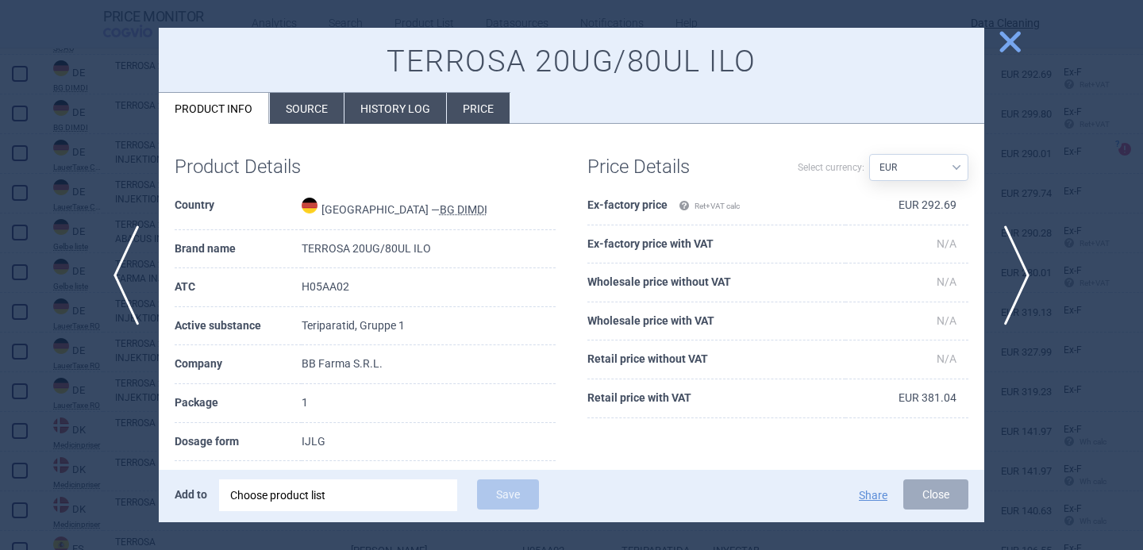
click at [298, 109] on li "Source" at bounding box center [307, 108] width 74 height 31
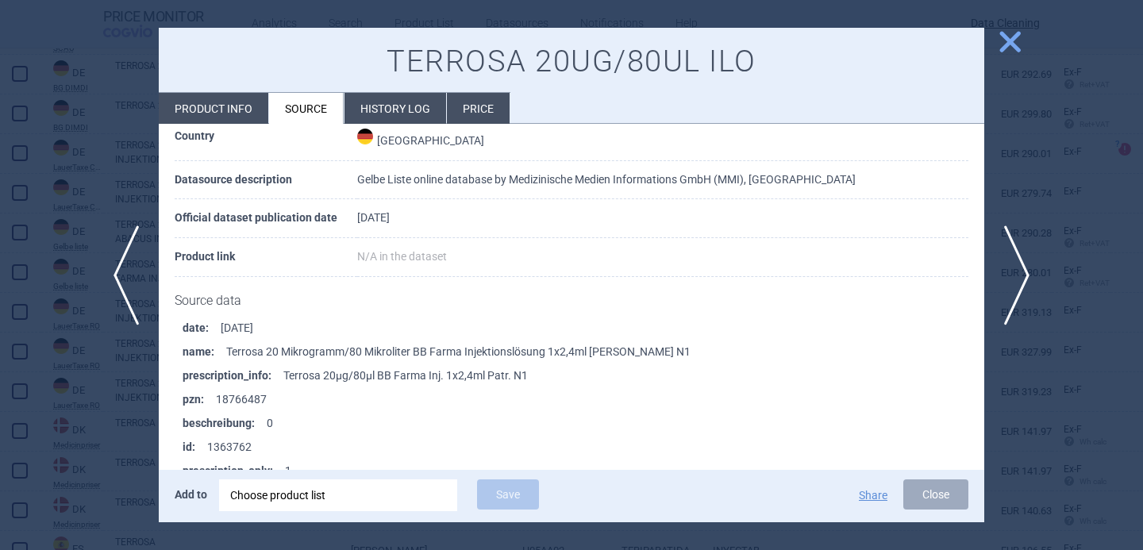
scroll to position [2592, 0]
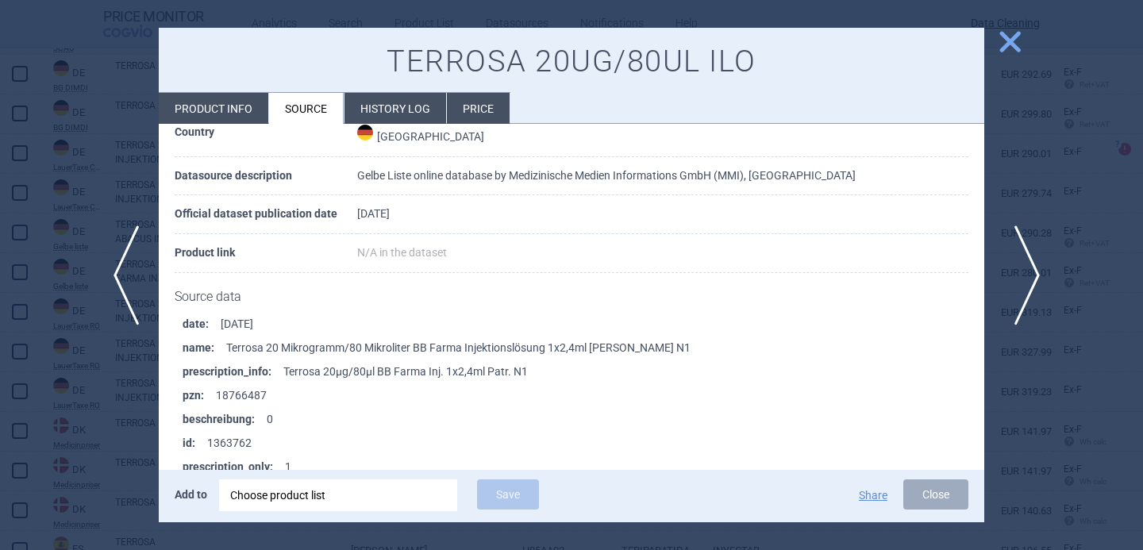
click at [1028, 276] on span "next" at bounding box center [1023, 276] width 36 height 100
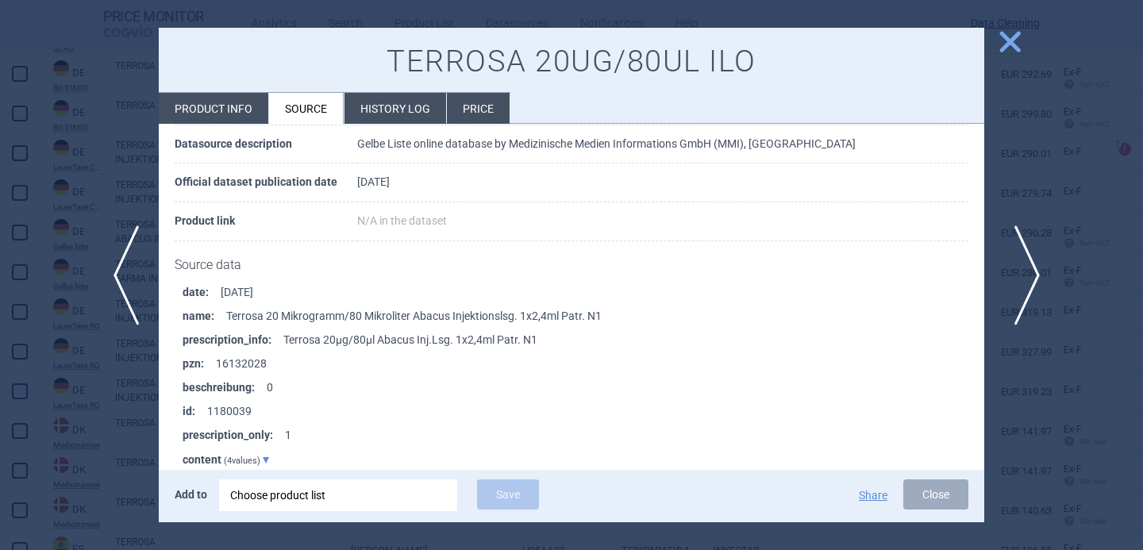
scroll to position [2627, 0]
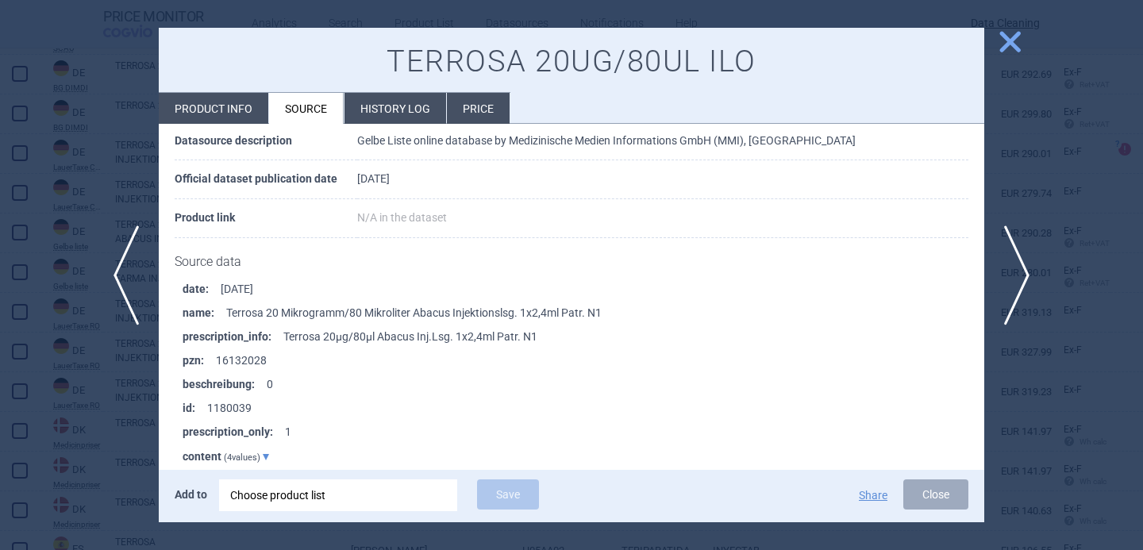
click at [73, 438] on div at bounding box center [571, 275] width 1143 height 550
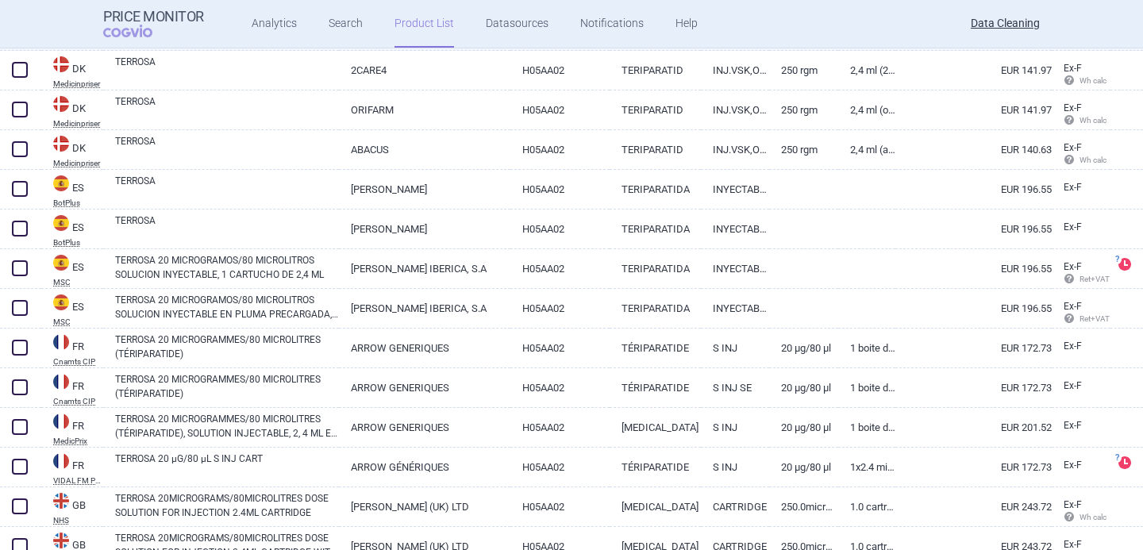
scroll to position [1433, 0]
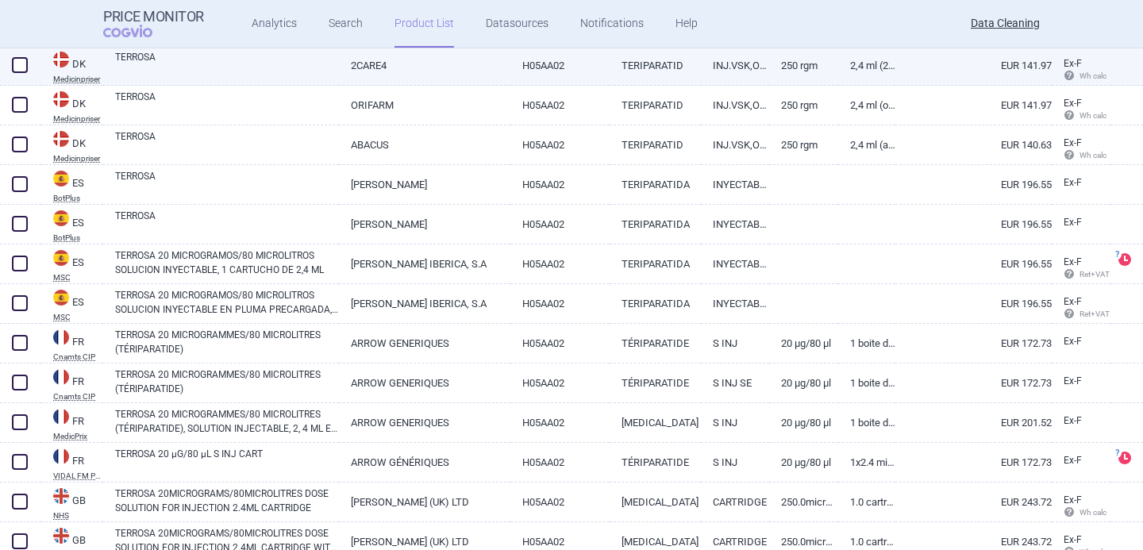
click at [280, 64] on link "TERROSA" at bounding box center [227, 64] width 224 height 29
select select "EUR"
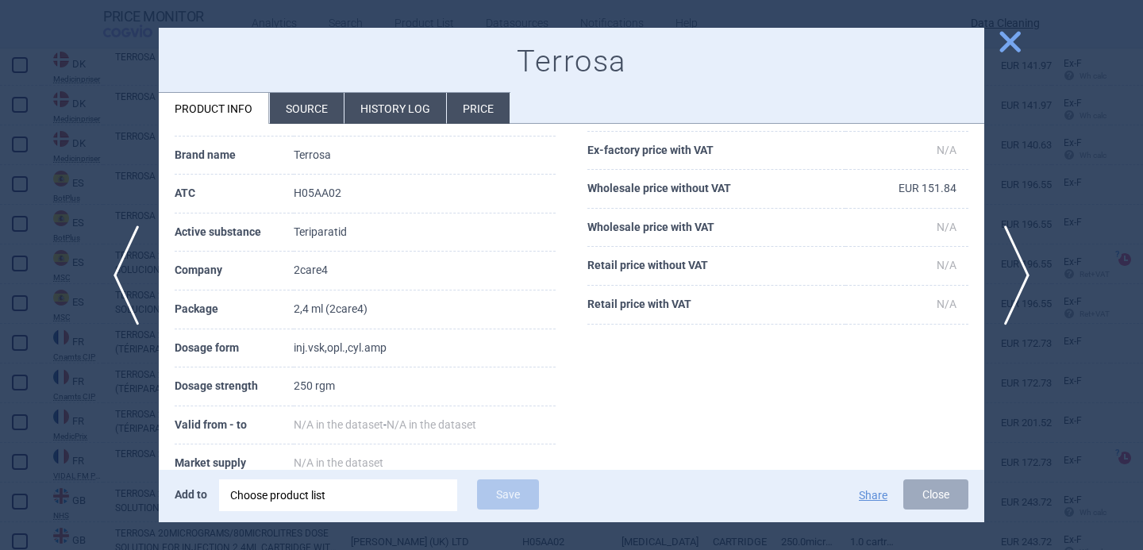
scroll to position [104, 0]
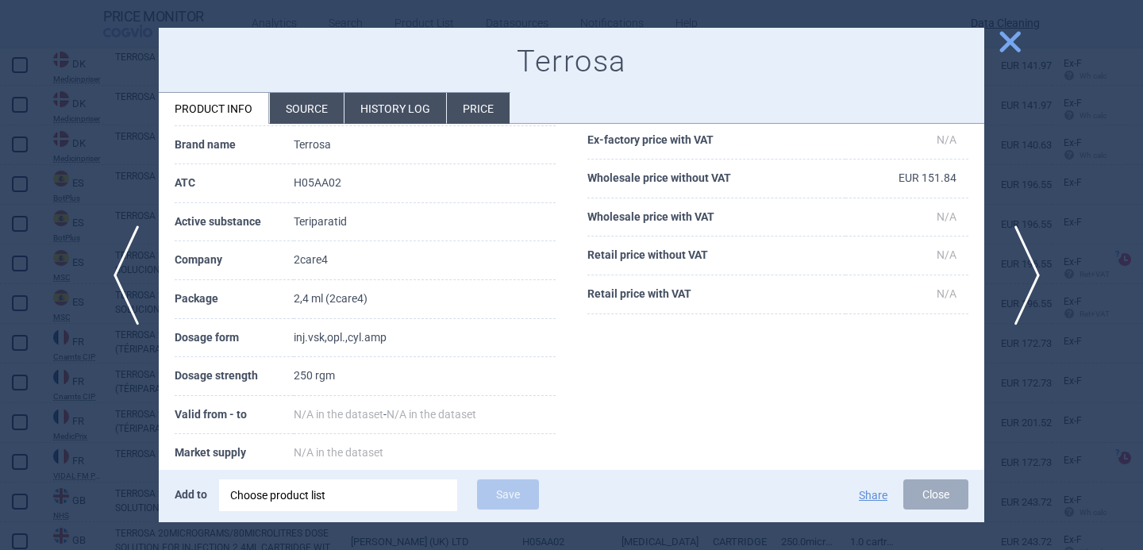
click at [1026, 272] on span "next" at bounding box center [1023, 276] width 36 height 100
click at [1026, 273] on span "next" at bounding box center [1023, 276] width 36 height 100
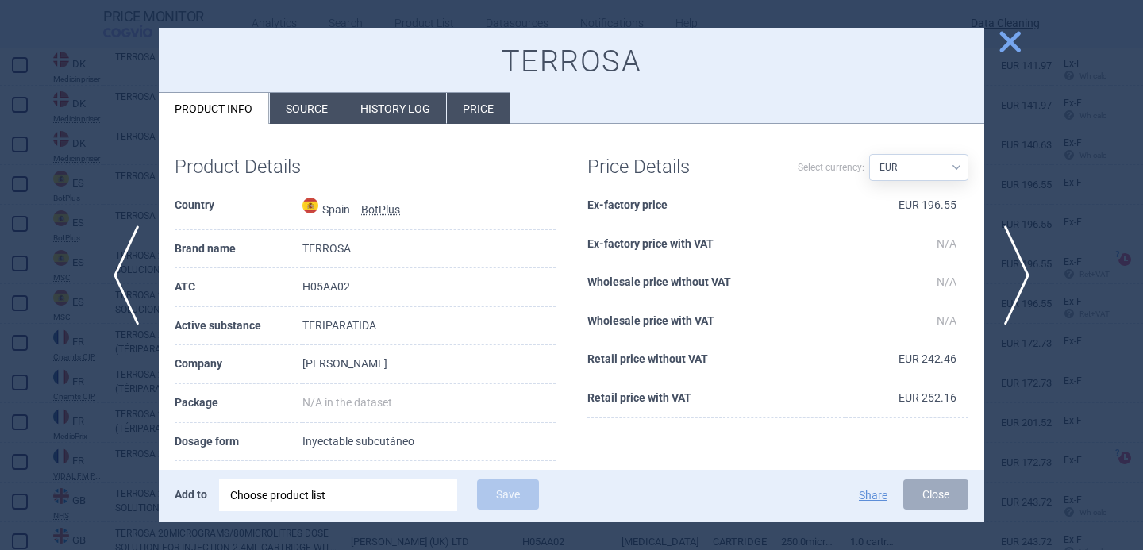
click at [305, 117] on li "Source" at bounding box center [307, 108] width 74 height 31
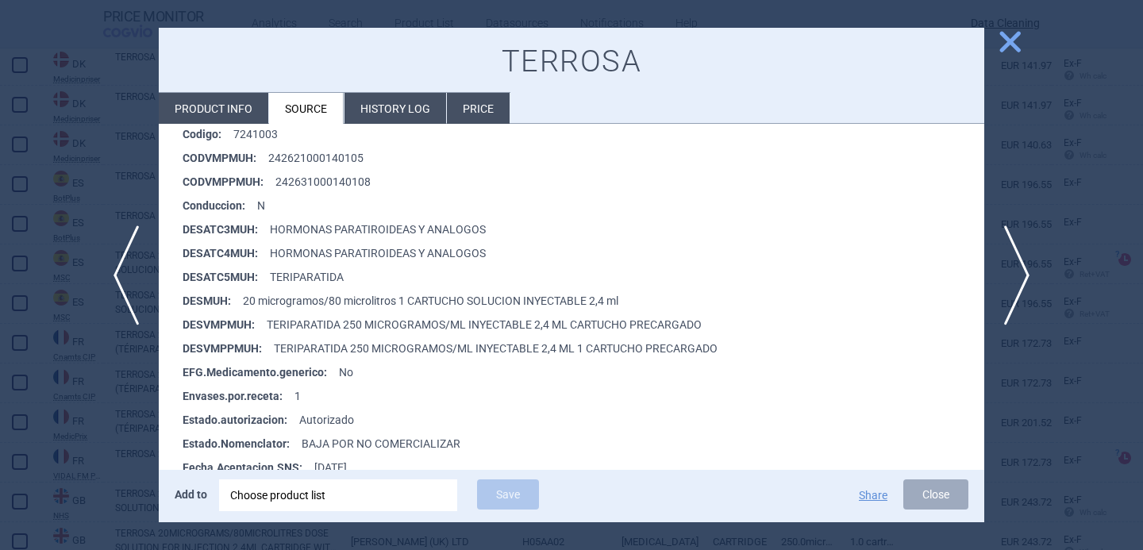
scroll to position [364, 0]
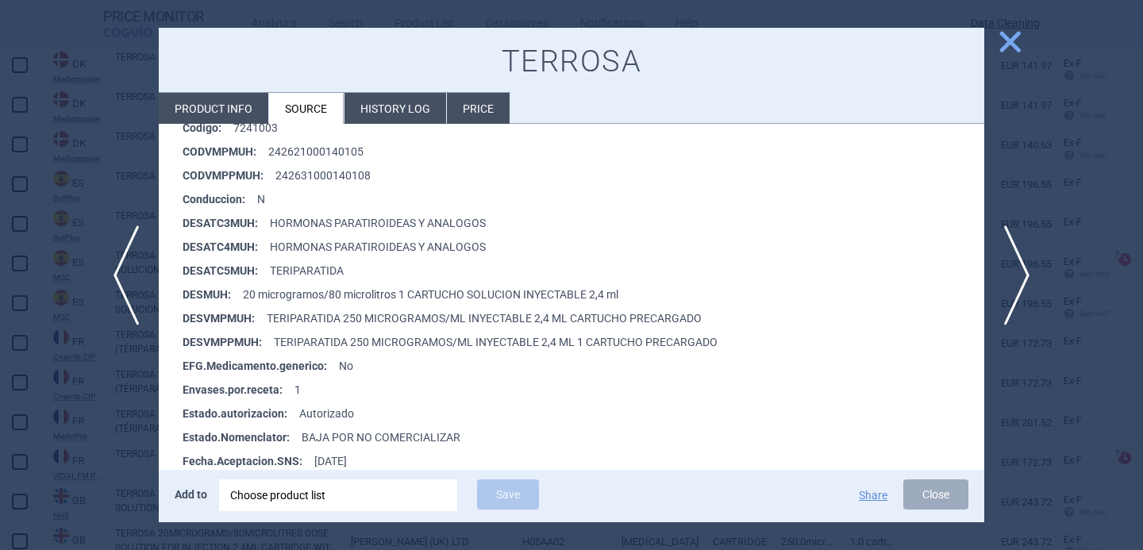
click at [106, 389] on div at bounding box center [571, 275] width 1143 height 550
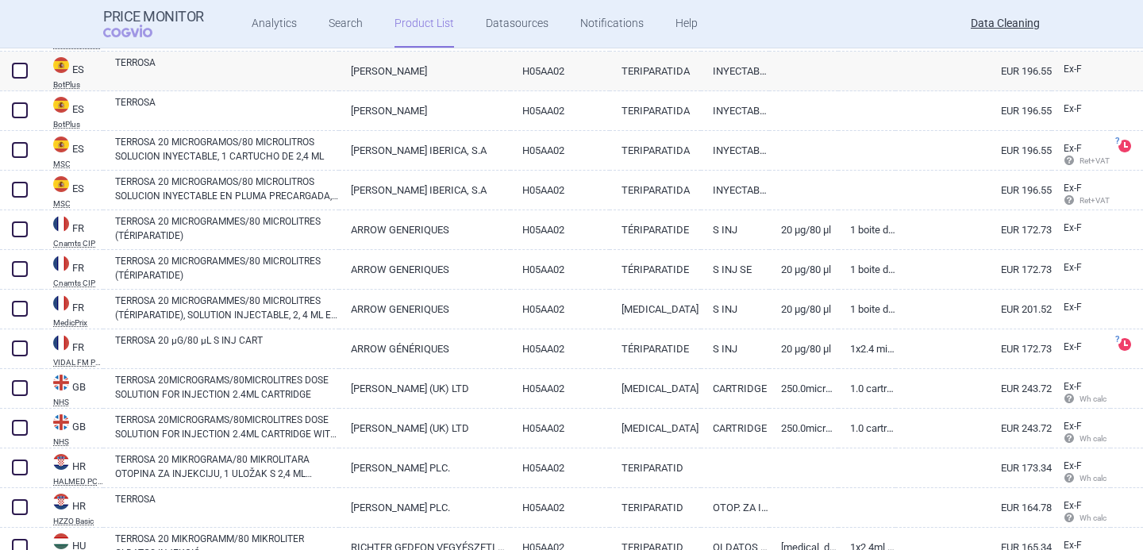
scroll to position [1561, 0]
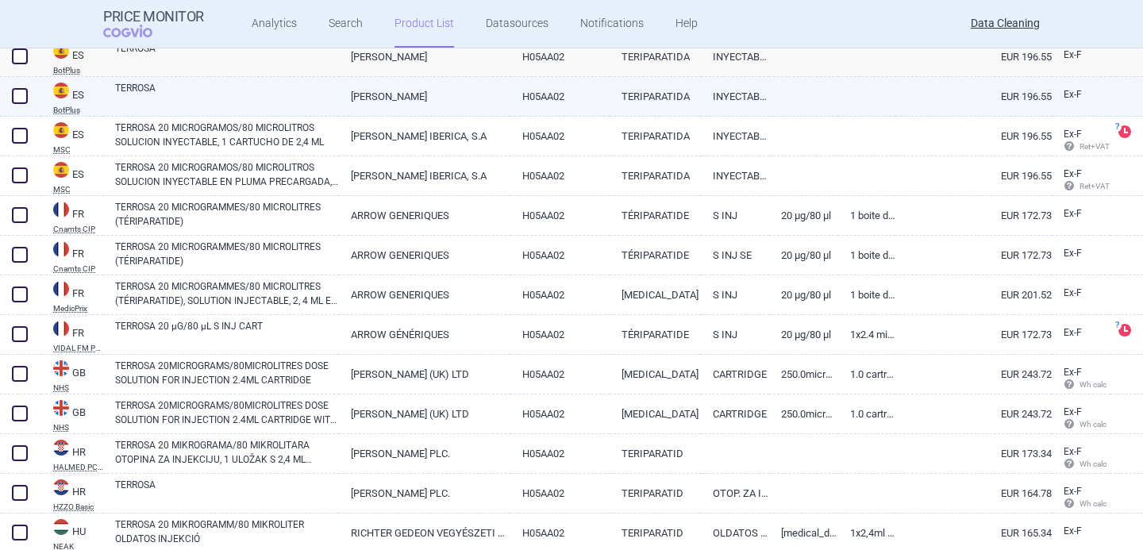
click at [276, 98] on link "TERROSA" at bounding box center [227, 95] width 224 height 29
select select "EUR"
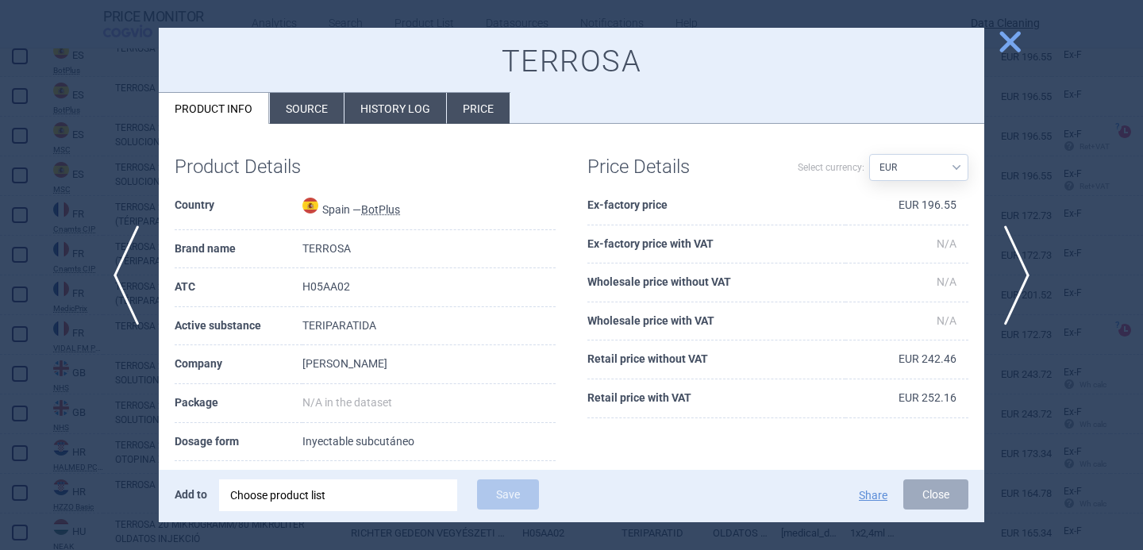
click at [296, 106] on li "Source" at bounding box center [307, 108] width 74 height 31
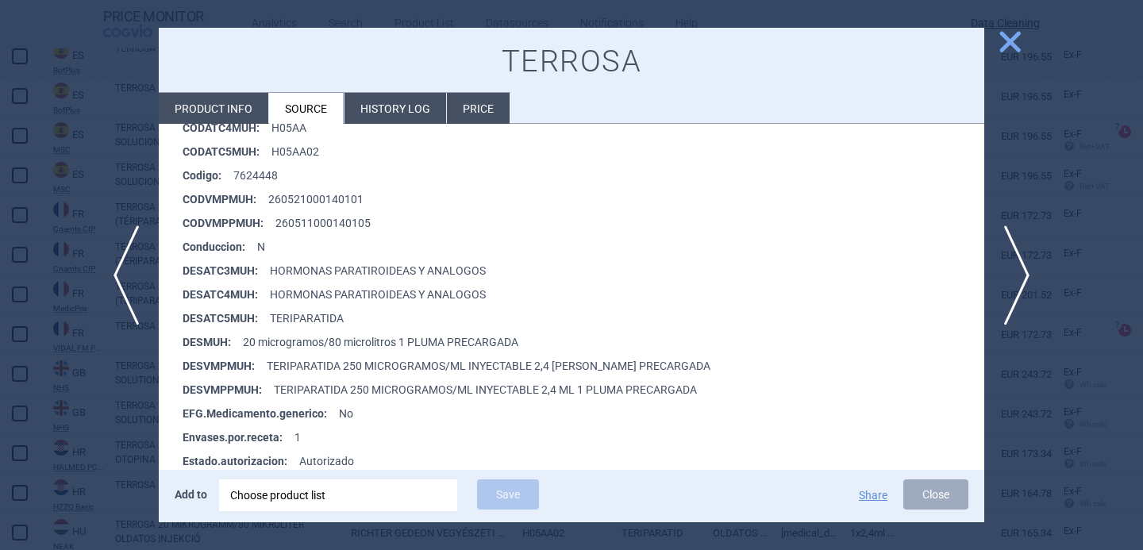
scroll to position [325, 0]
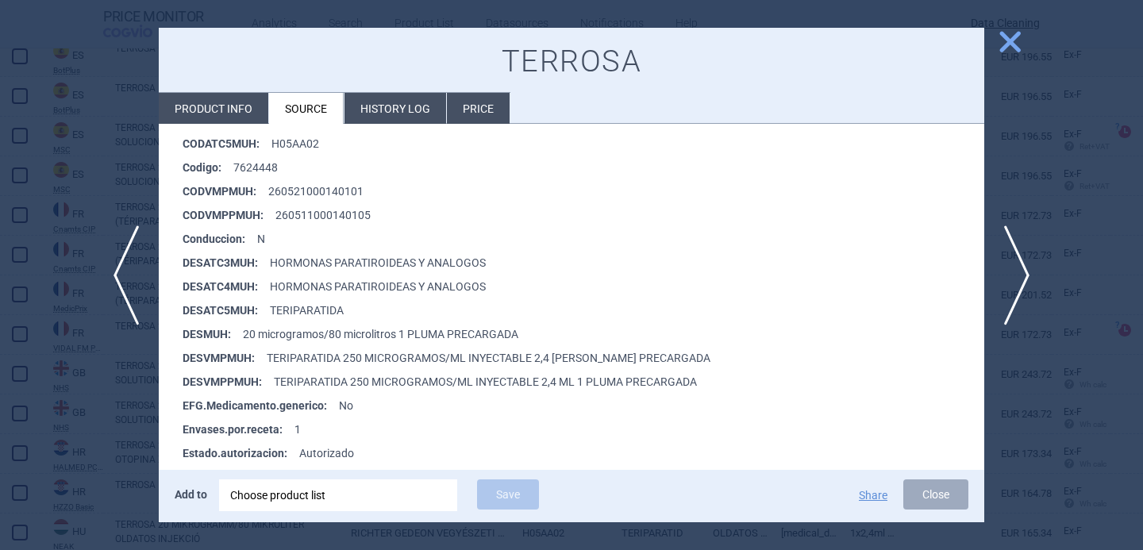
click at [380, 494] on div "Choose product list" at bounding box center [338, 496] width 216 height 32
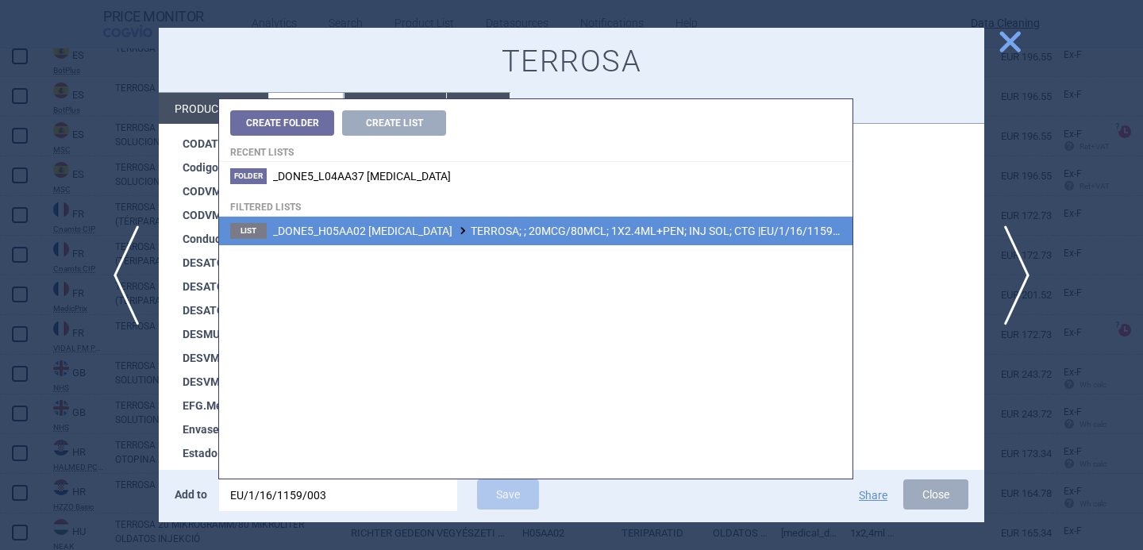
type input "EU/1/16/1159/003"
click at [686, 227] on span "_DONE5_H05AA02 TERIPARATIDE TERROSA; ; 20MCG/80MCL; 1X2.4ML+PEN; INJ SOL; CTG |…" at bounding box center [565, 231] width 584 height 13
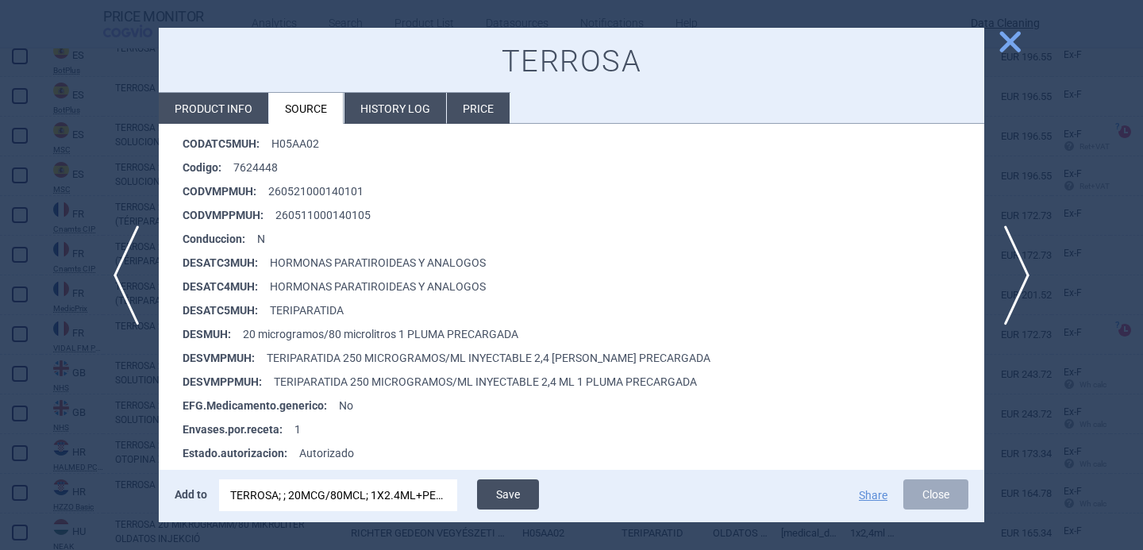
click at [513, 496] on button "Save" at bounding box center [508, 495] width 62 height 30
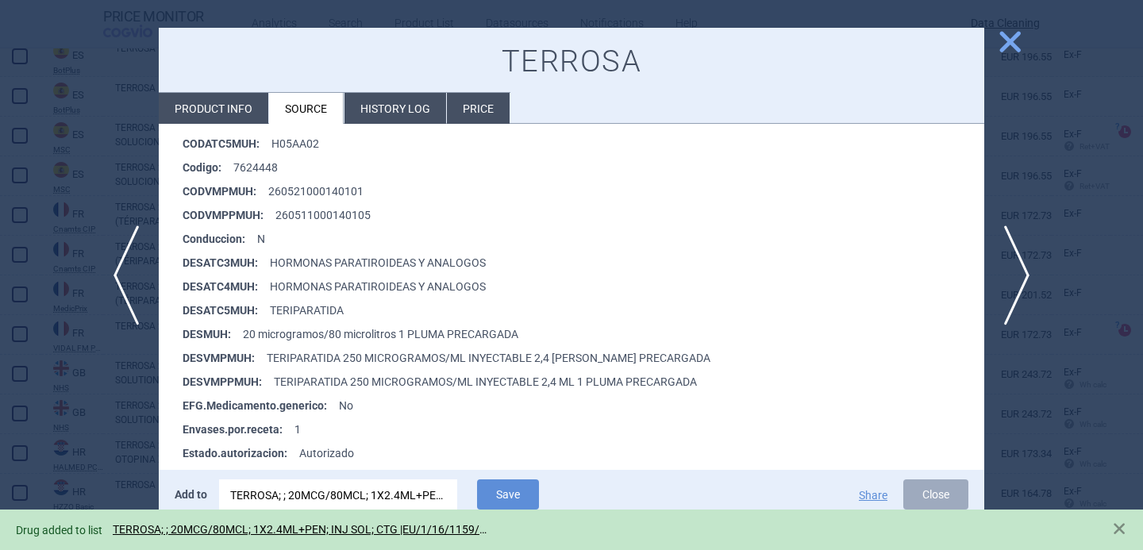
click at [95, 425] on div at bounding box center [571, 275] width 1143 height 550
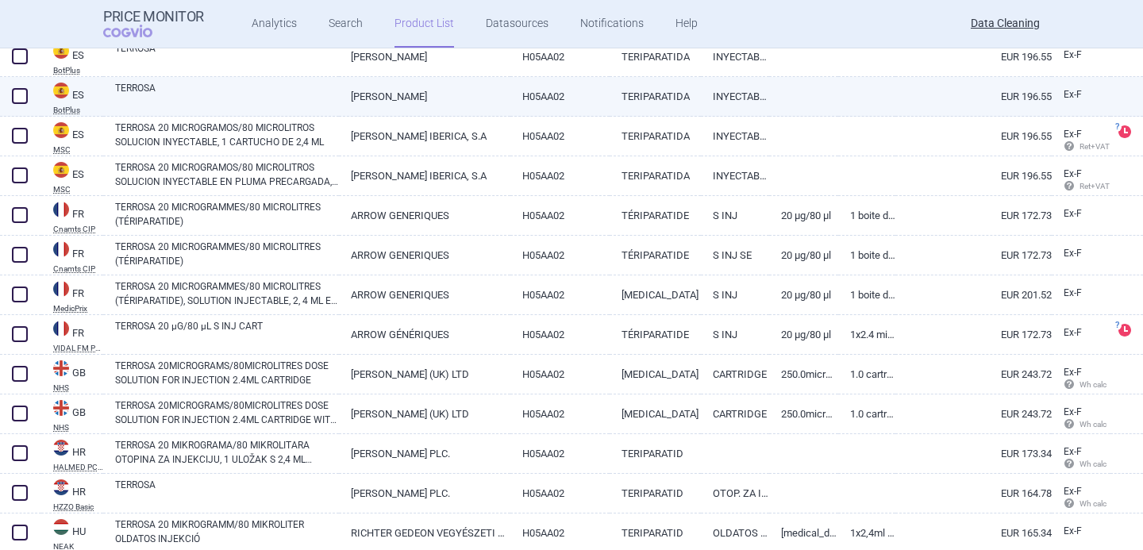
click at [20, 96] on span at bounding box center [20, 96] width 16 height 16
checkbox input "true"
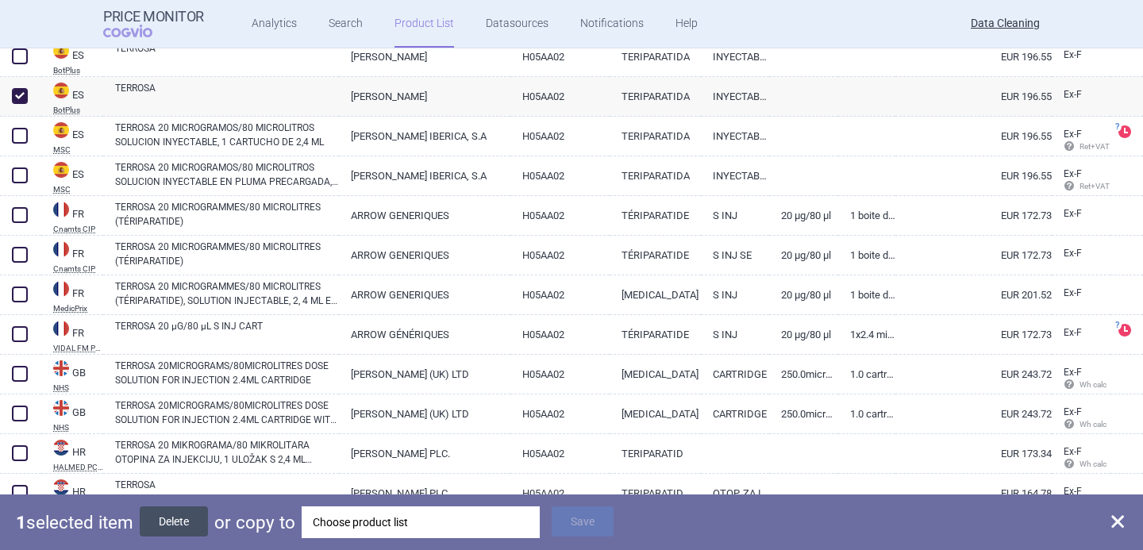
click at [182, 514] on button "Delete" at bounding box center [174, 522] width 68 height 30
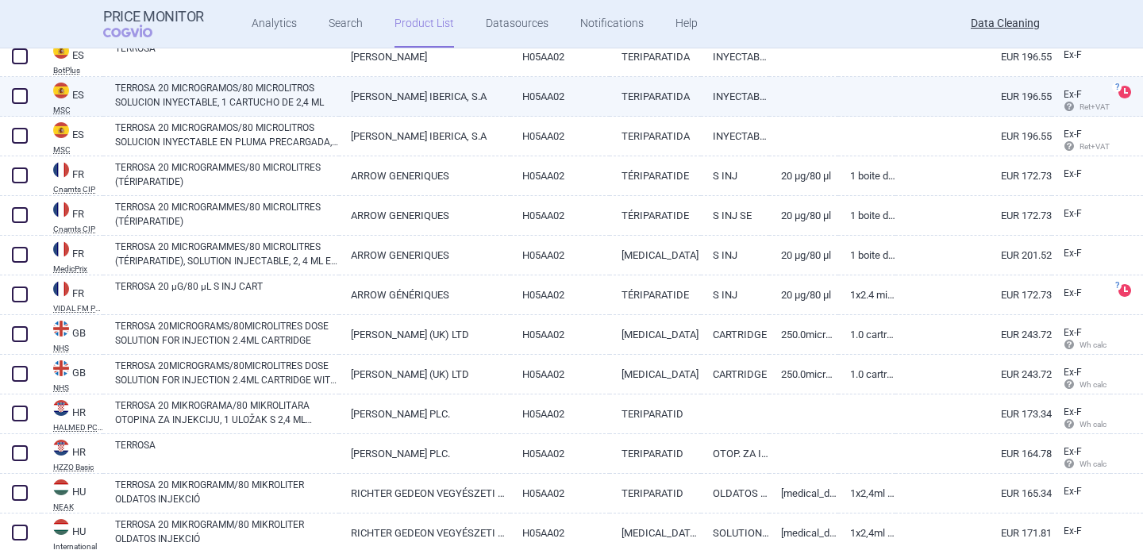
click at [287, 95] on link "TERROSA 20 MICROGRAMOS/80 MICROLITROS SOLUCION INYECTABLE, 1 CARTUCHO DE 2,4 ML" at bounding box center [227, 95] width 224 height 29
select select "EUR"
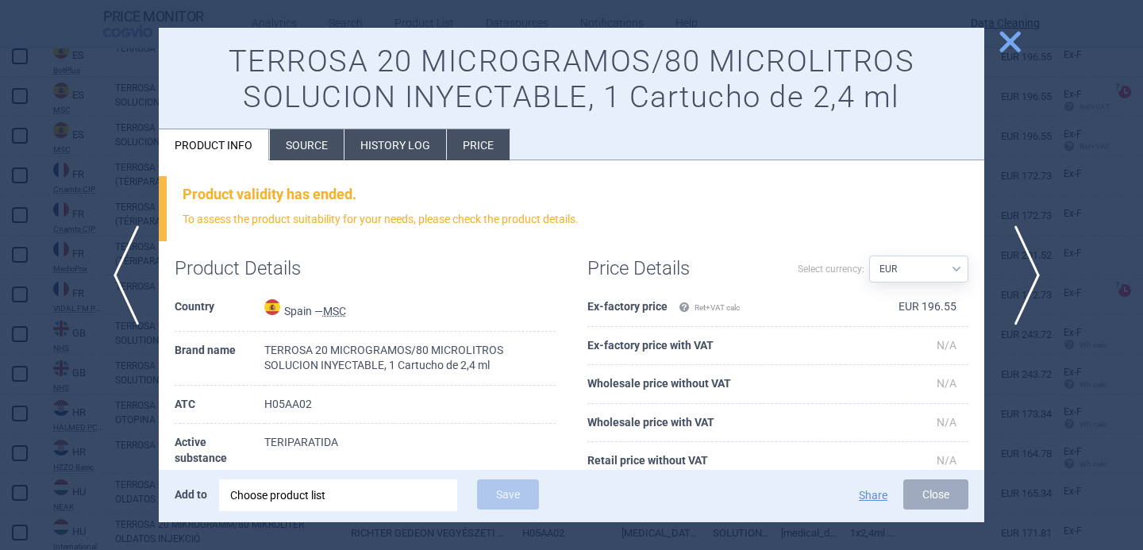
click at [1026, 268] on span "next" at bounding box center [1023, 276] width 36 height 100
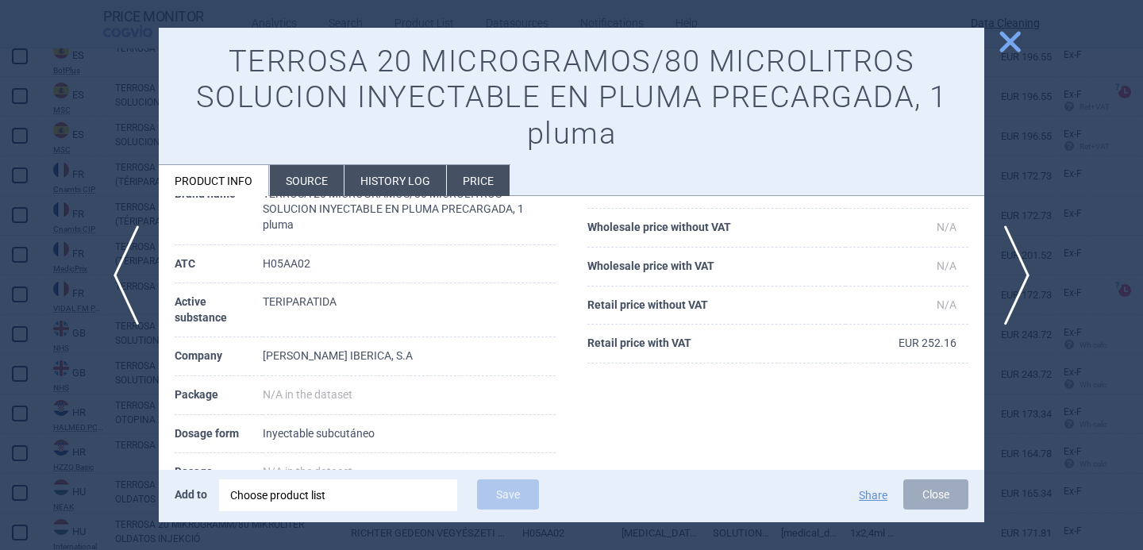
scroll to position [163, 0]
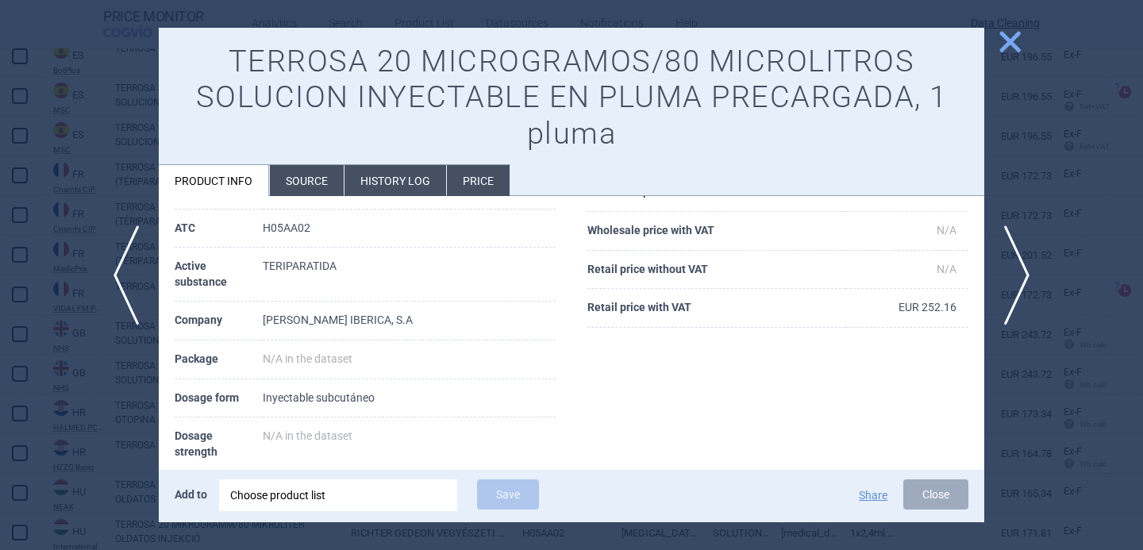
click at [293, 184] on li "Source" at bounding box center [307, 180] width 74 height 31
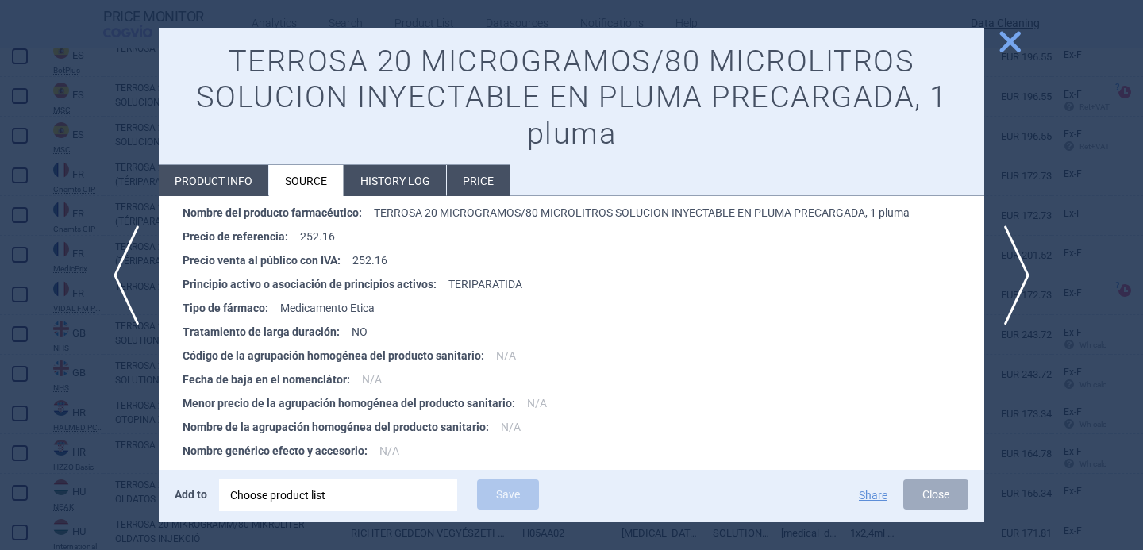
scroll to position [472, 0]
click at [305, 497] on div "Choose product list" at bounding box center [338, 496] width 216 height 32
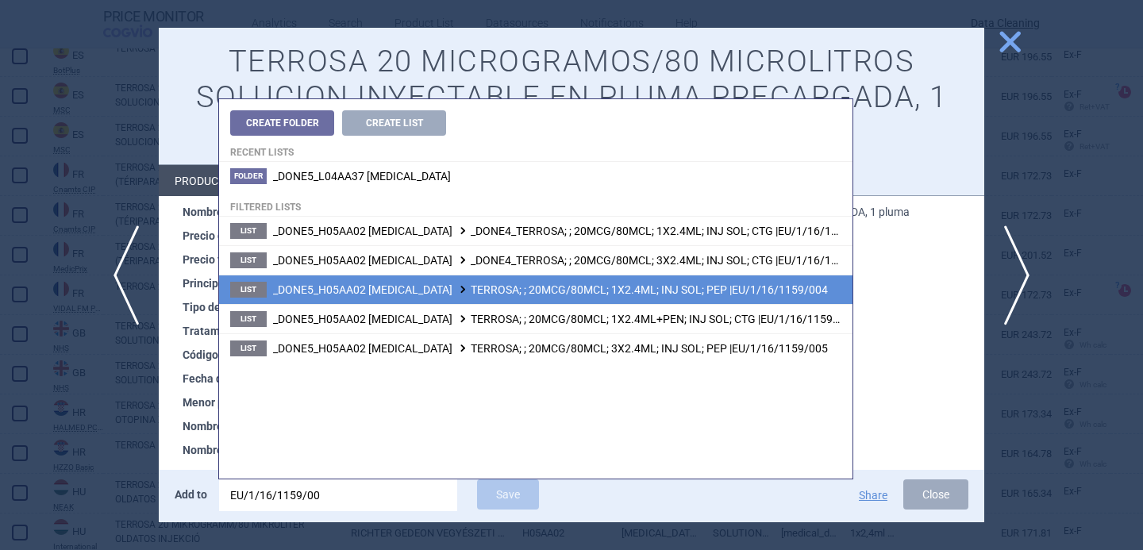
type input "EU/1/16/1159/00"
click at [455, 291] on span at bounding box center [463, 289] width 16 height 9
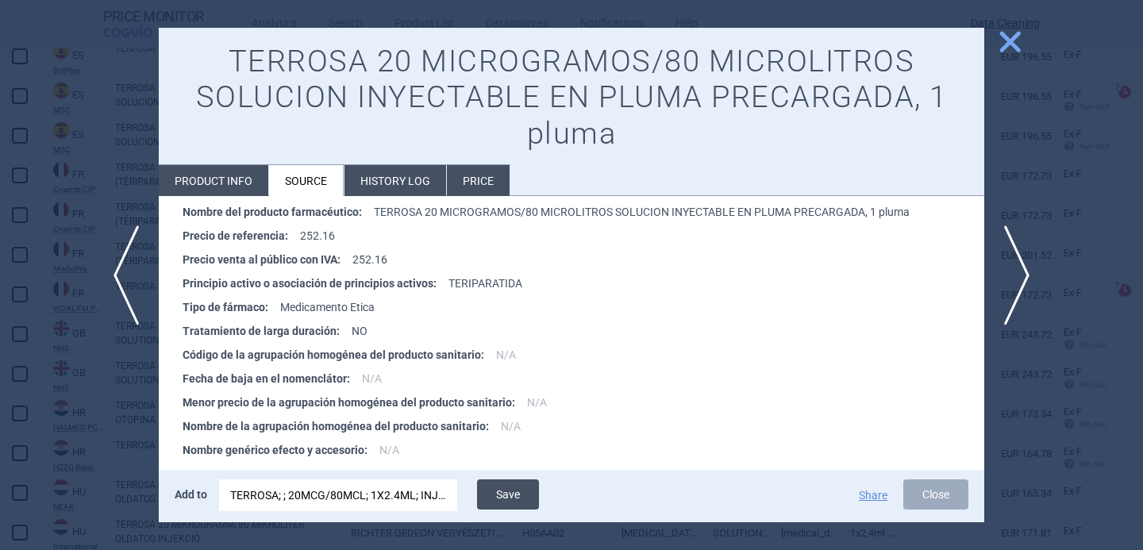
click at [504, 490] on button "Save" at bounding box center [508, 495] width 62 height 30
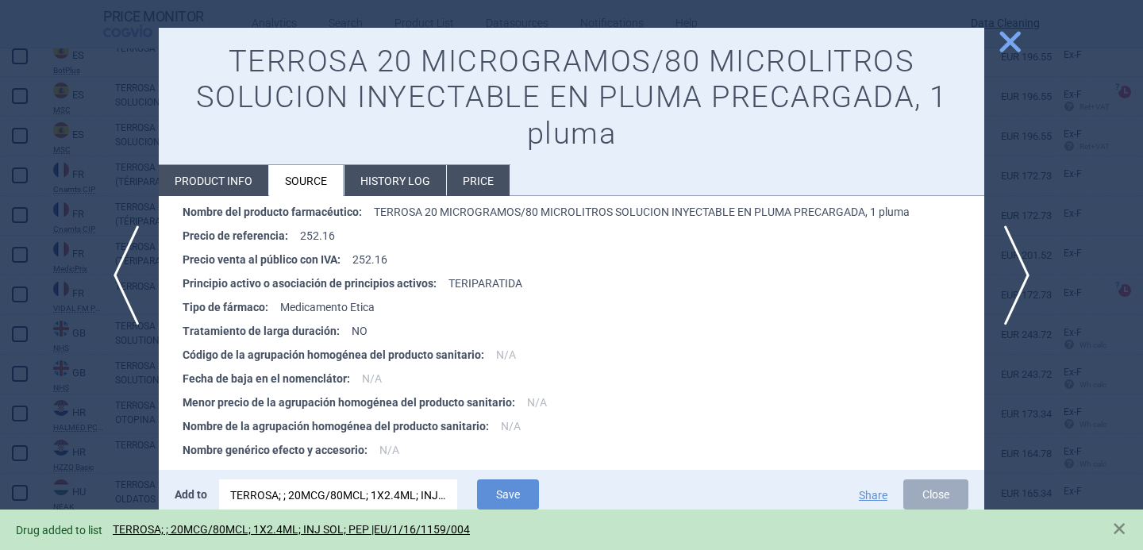
click at [129, 430] on div at bounding box center [571, 275] width 1143 height 550
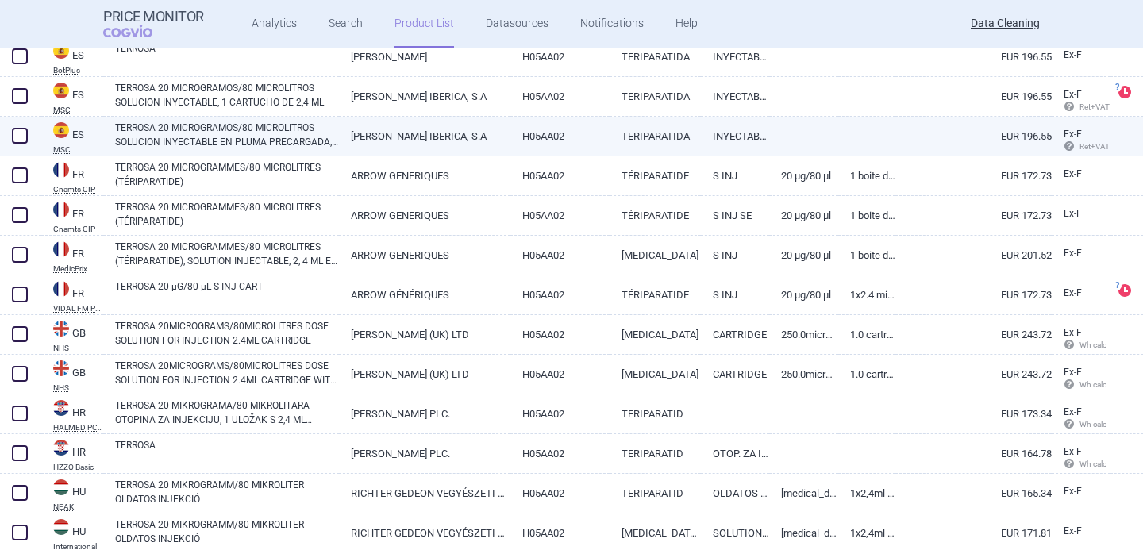
click at [24, 129] on span at bounding box center [20, 136] width 16 height 16
checkbox input "true"
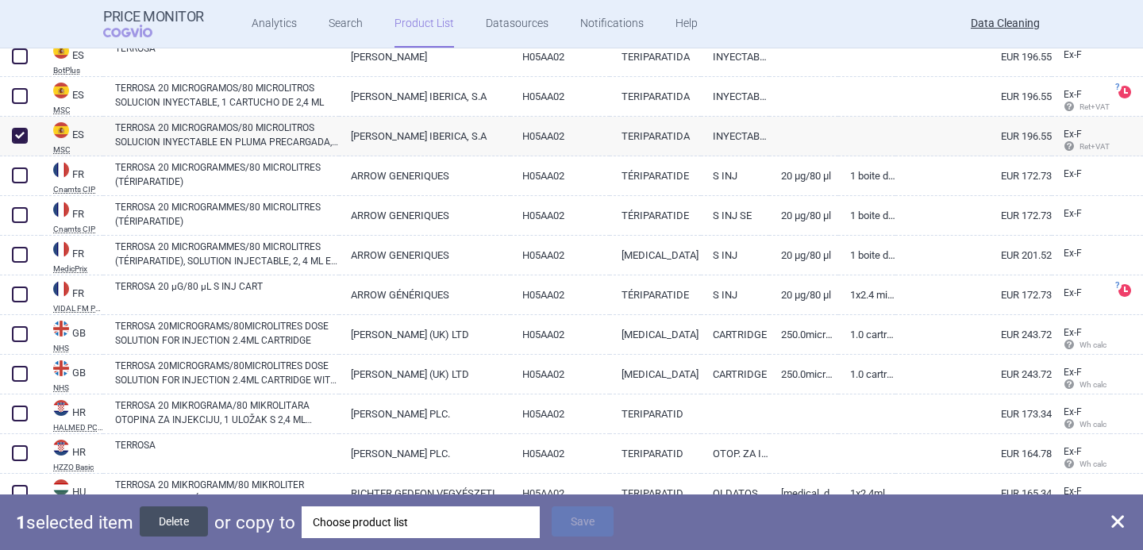
click at [192, 519] on button "Delete" at bounding box center [174, 522] width 68 height 30
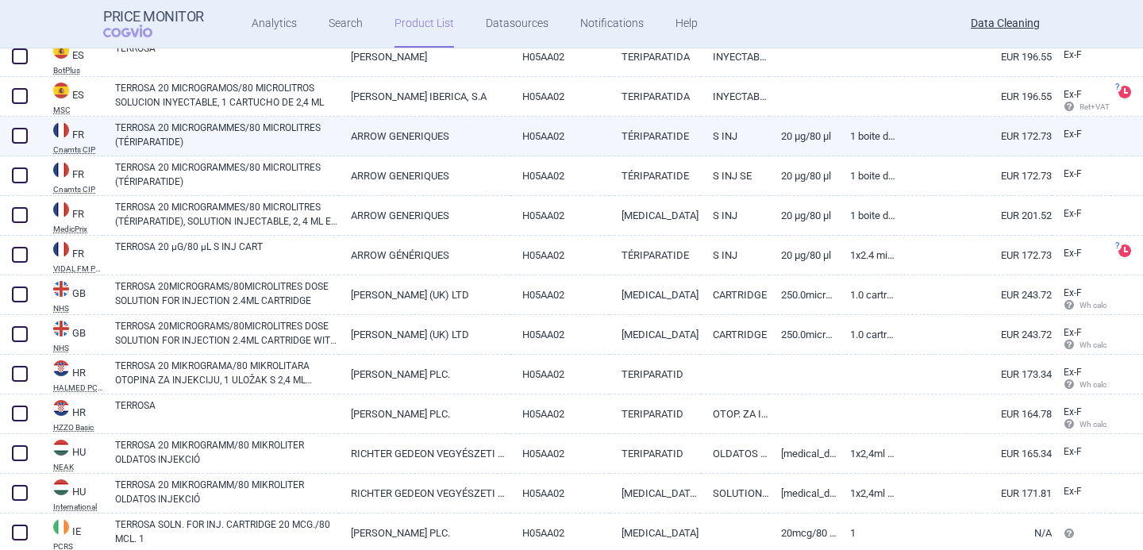
click at [293, 140] on link "TERROSA 20 MICROGRAMMES/80 MICROLITRES (TÉRIPARATIDE)" at bounding box center [227, 135] width 224 height 29
select select "EUR"
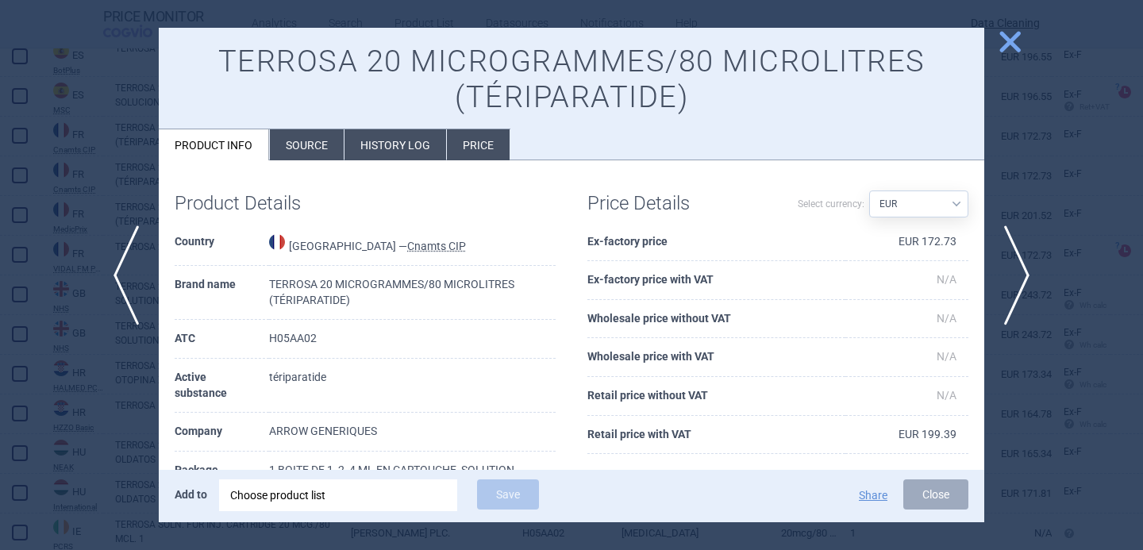
click at [319, 153] on li "Source" at bounding box center [307, 144] width 74 height 31
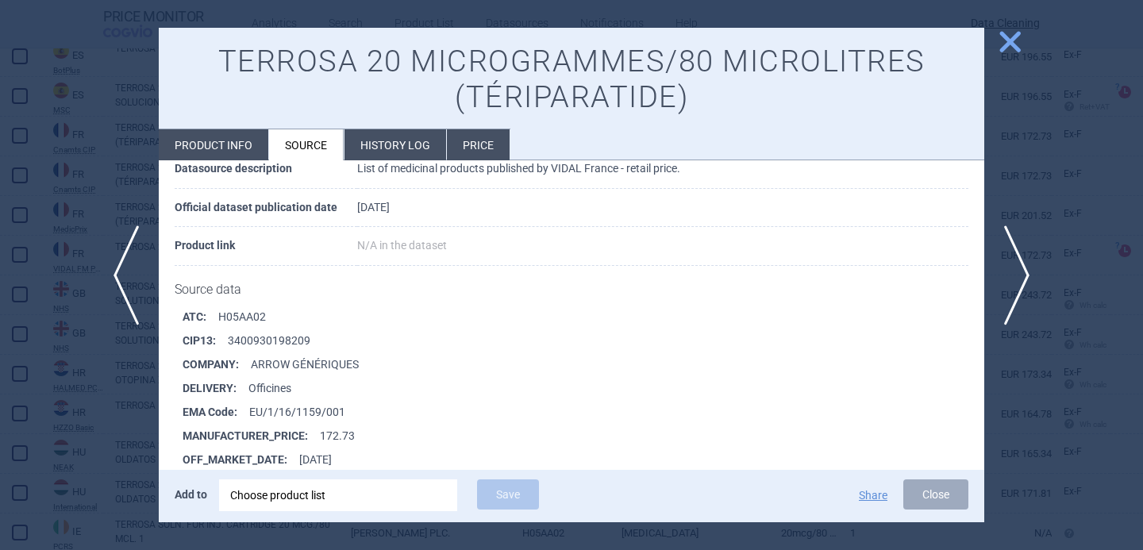
scroll to position [6716, 0]
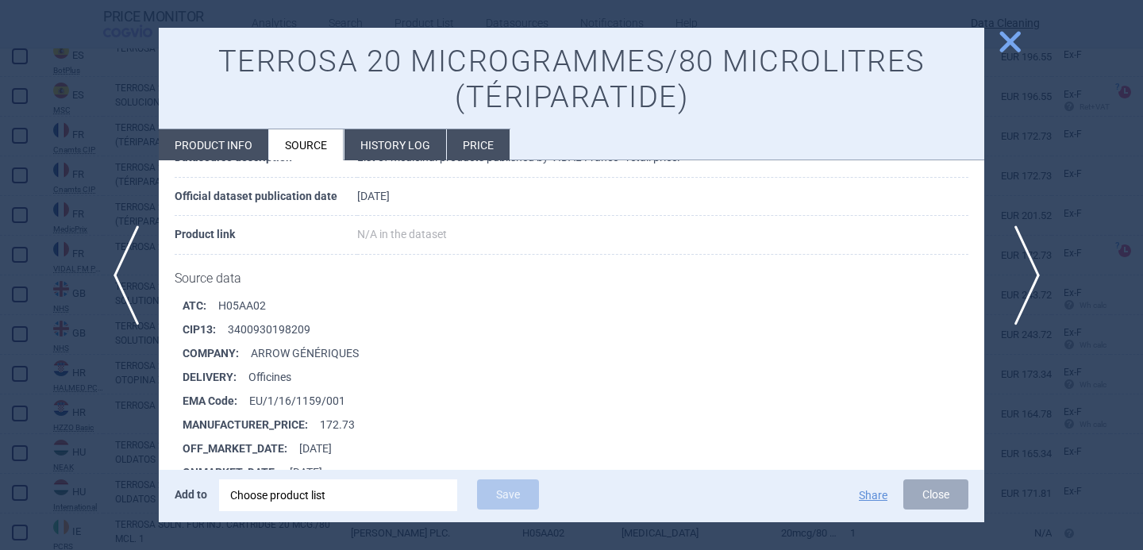
click at [1026, 285] on span "next" at bounding box center [1023, 276] width 36 height 100
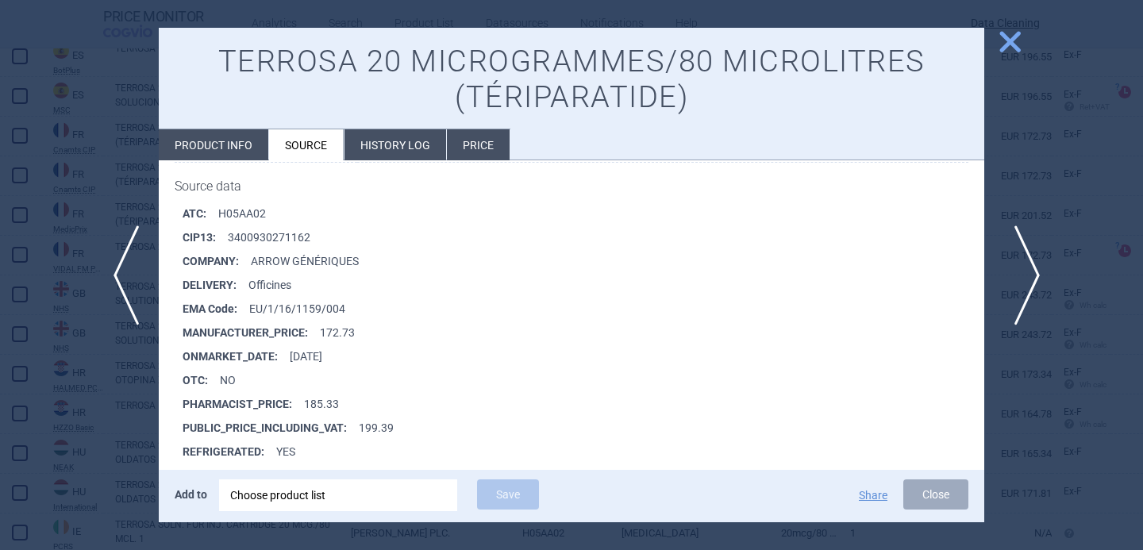
scroll to position [5675, 0]
drag, startPoint x: 350, startPoint y: 291, endPoint x: 253, endPoint y: 294, distance: 96.9
click at [253, 296] on li "EMA Code : EU/1/16/1159/004" at bounding box center [584, 308] width 802 height 24
copy li "U/1/16/1159/004"
click at [323, 503] on div "Choose product list" at bounding box center [338, 496] width 216 height 32
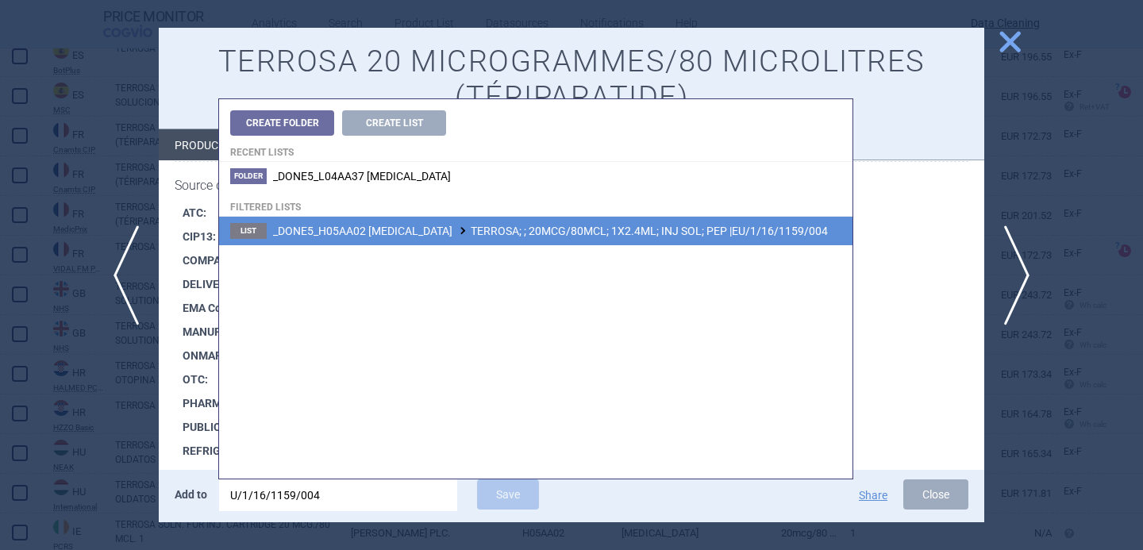
type input "U/1/16/1159/004"
click at [515, 237] on span "_DONE5_H05AA02 [MEDICAL_DATA] TERROSA; ; 20MCG/80MCL; 1X2.4ML; INJ SOL; PEP |EU…" at bounding box center [550, 231] width 555 height 13
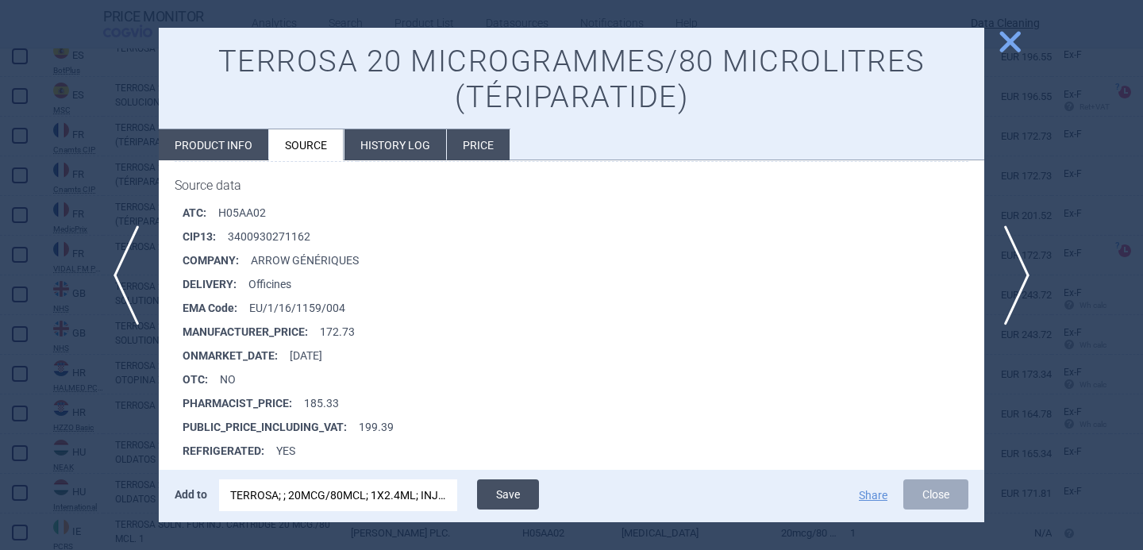
click at [517, 492] on button "Save" at bounding box center [508, 495] width 62 height 30
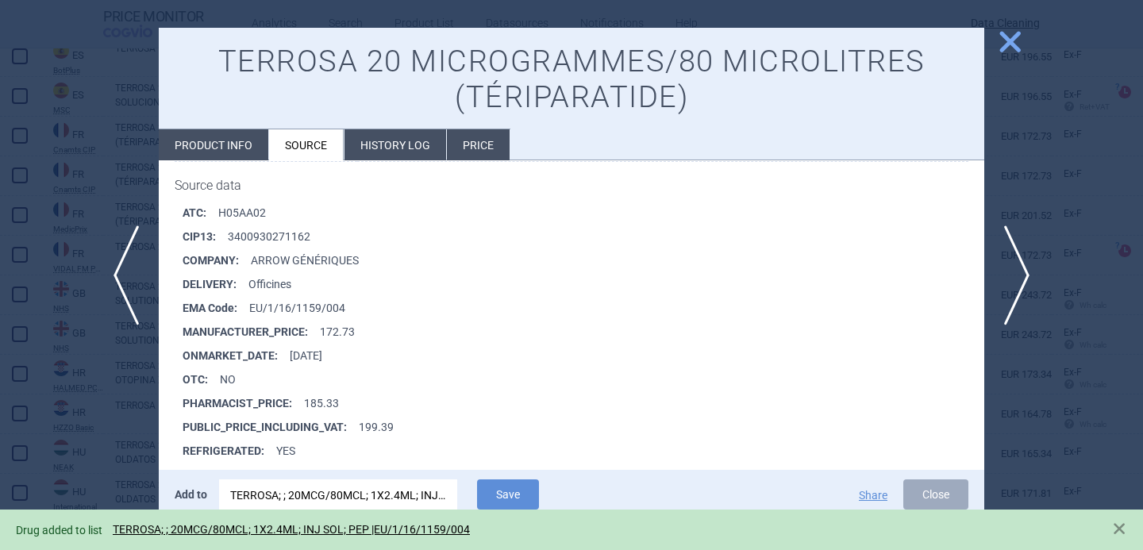
click at [237, 140] on li "Product info" at bounding box center [214, 144] width 110 height 31
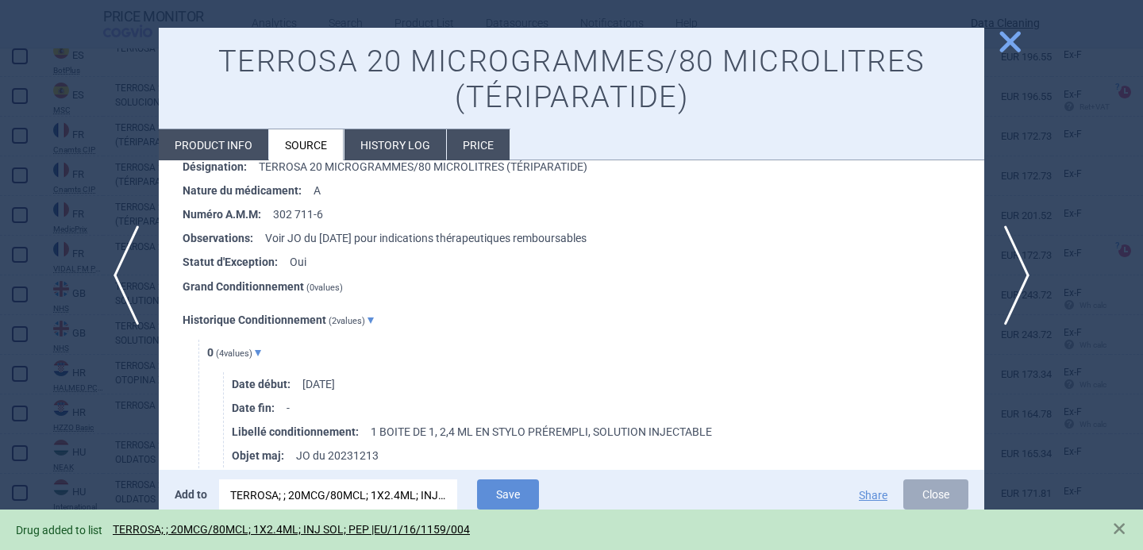
select select "EUR"
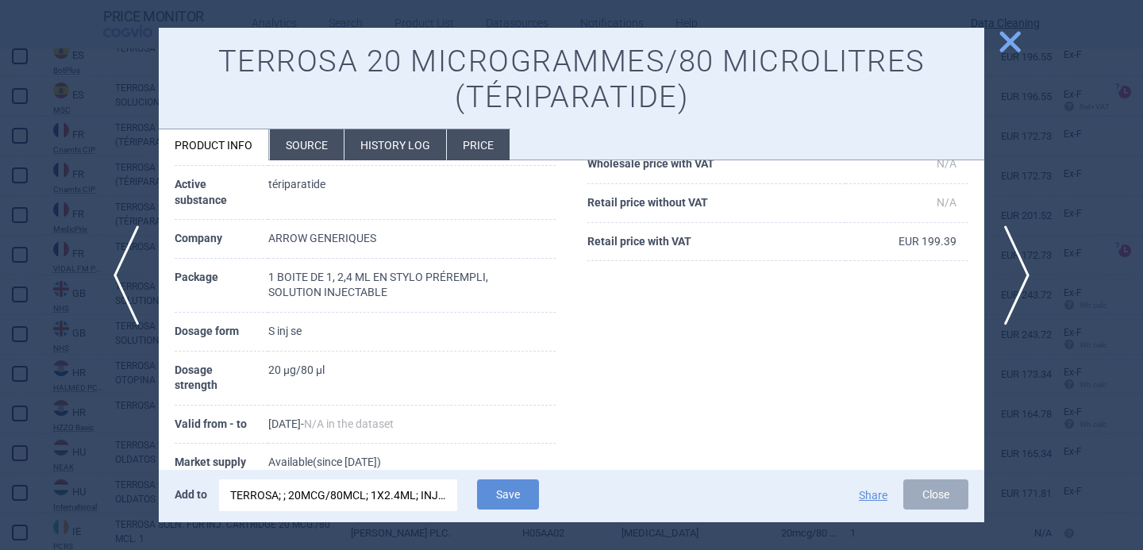
scroll to position [190, 0]
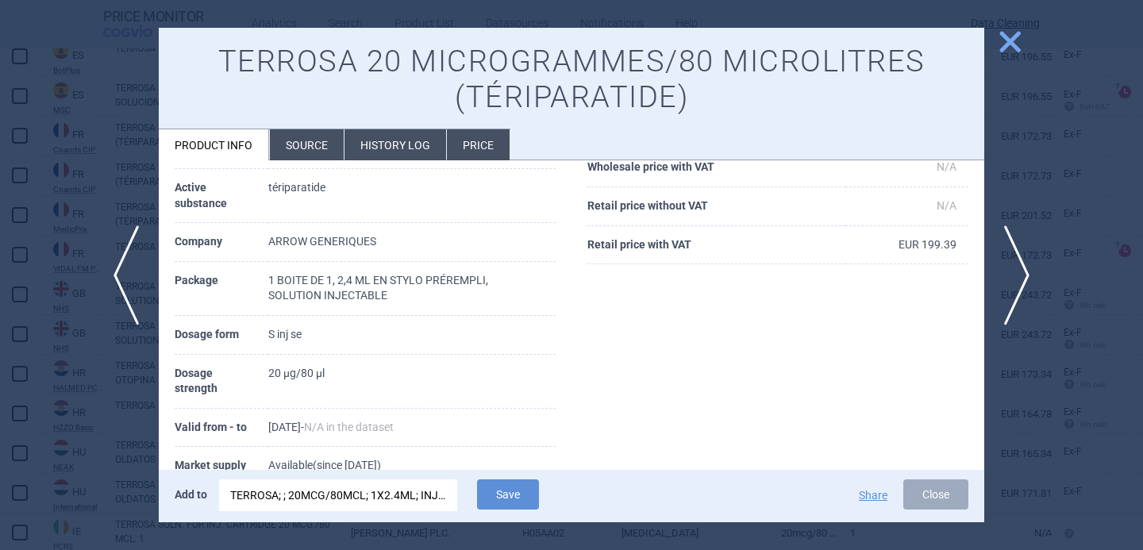
click at [119, 435] on div at bounding box center [571, 275] width 1143 height 550
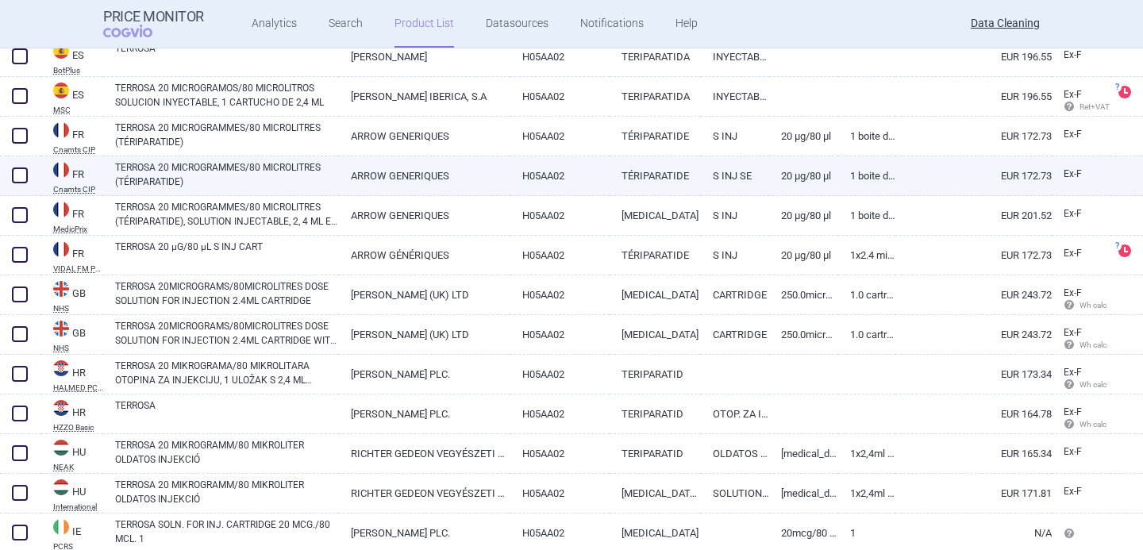
click at [22, 172] on span at bounding box center [20, 176] width 16 height 16
checkbox input "true"
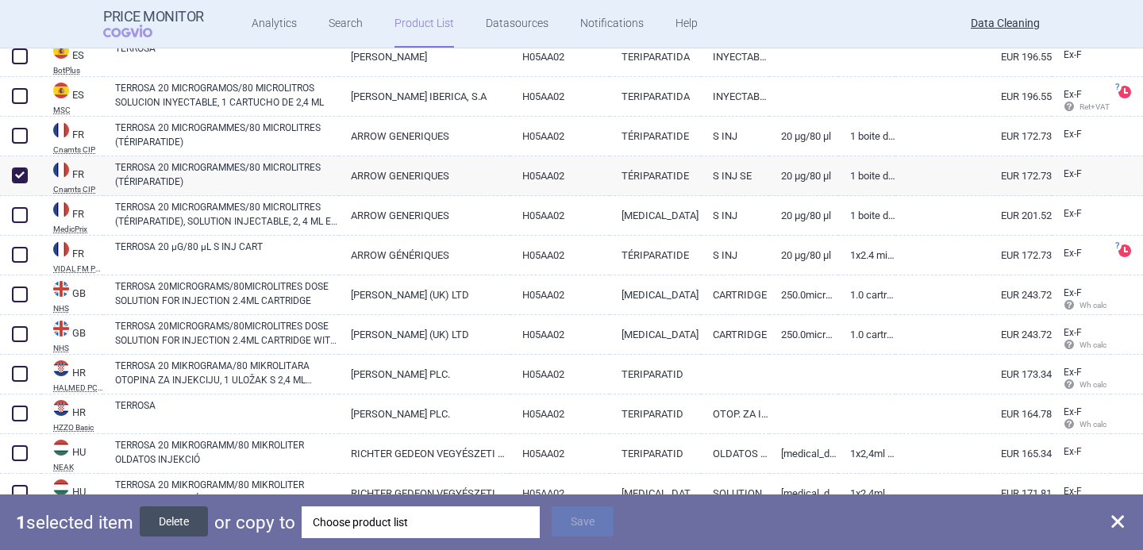
click at [178, 526] on button "Delete" at bounding box center [174, 522] width 68 height 30
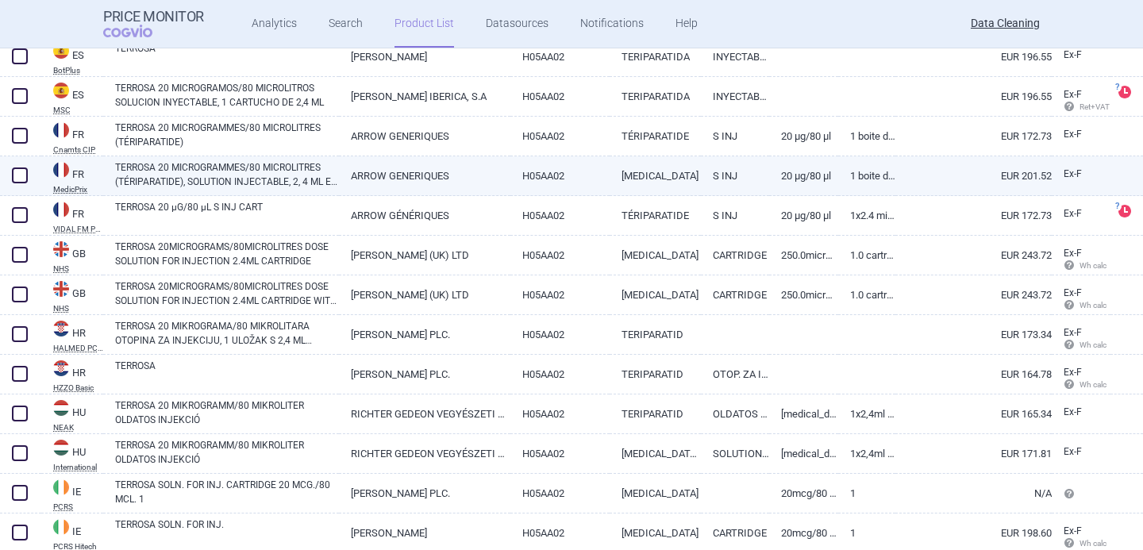
click at [202, 175] on link "TERROSA 20 MICROGRAMMES/80 MICROLITRES (TÉRIPARATIDE), SOLUTION INJECTABLE, 2, …" at bounding box center [227, 174] width 224 height 29
select select "EUR"
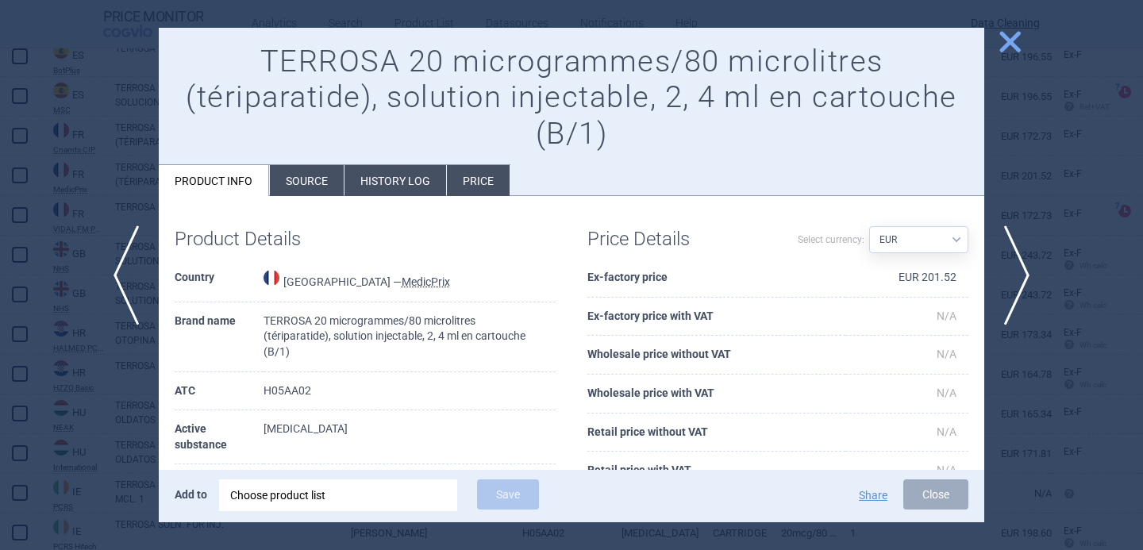
click at [326, 184] on li "Source" at bounding box center [307, 180] width 74 height 31
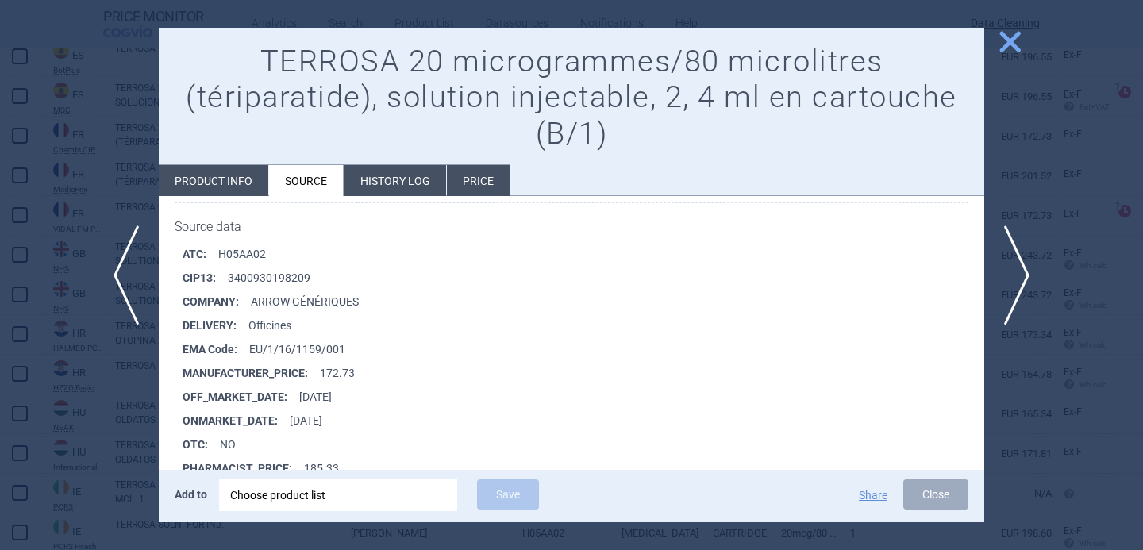
scroll to position [3975, 0]
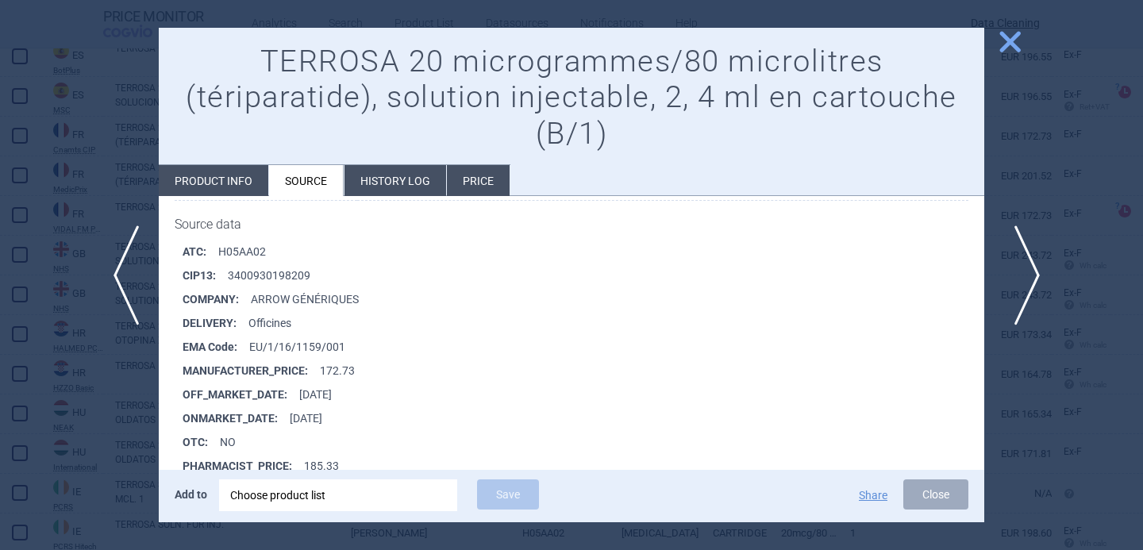
click at [1028, 284] on span "next" at bounding box center [1023, 276] width 36 height 100
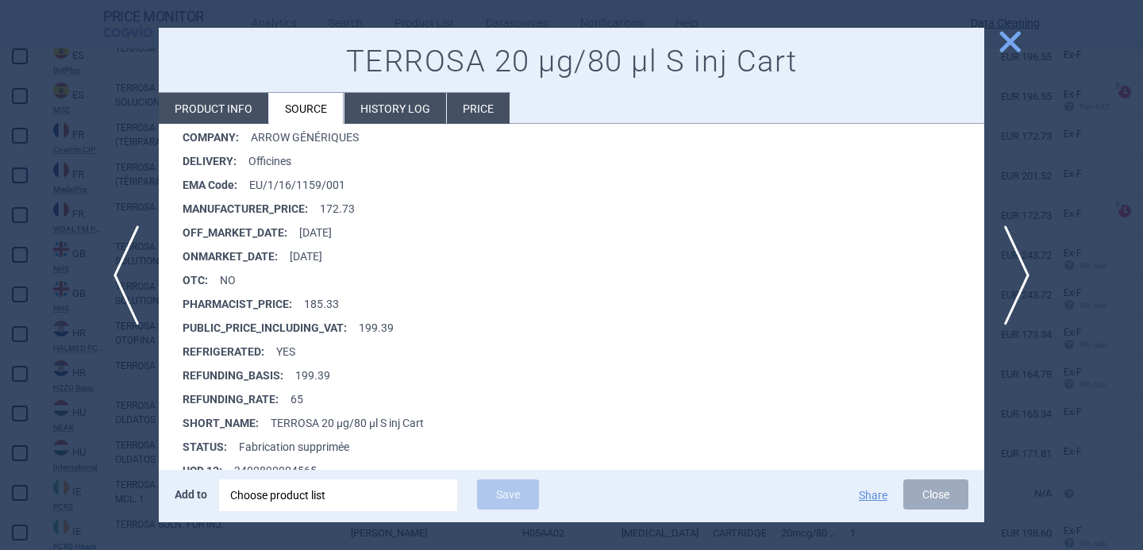
scroll to position [311, 0]
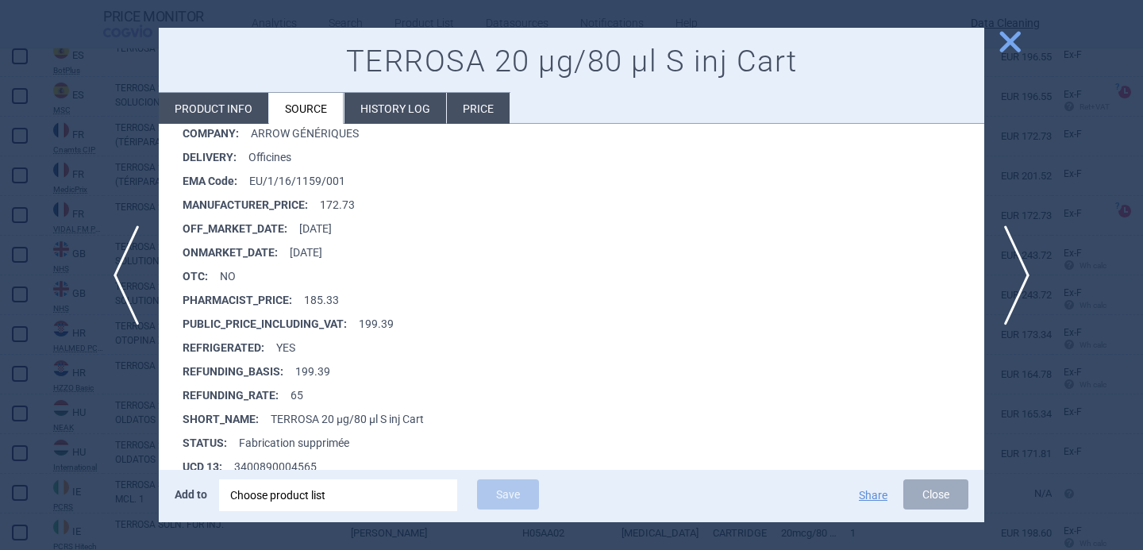
click at [114, 415] on div at bounding box center [571, 275] width 1143 height 550
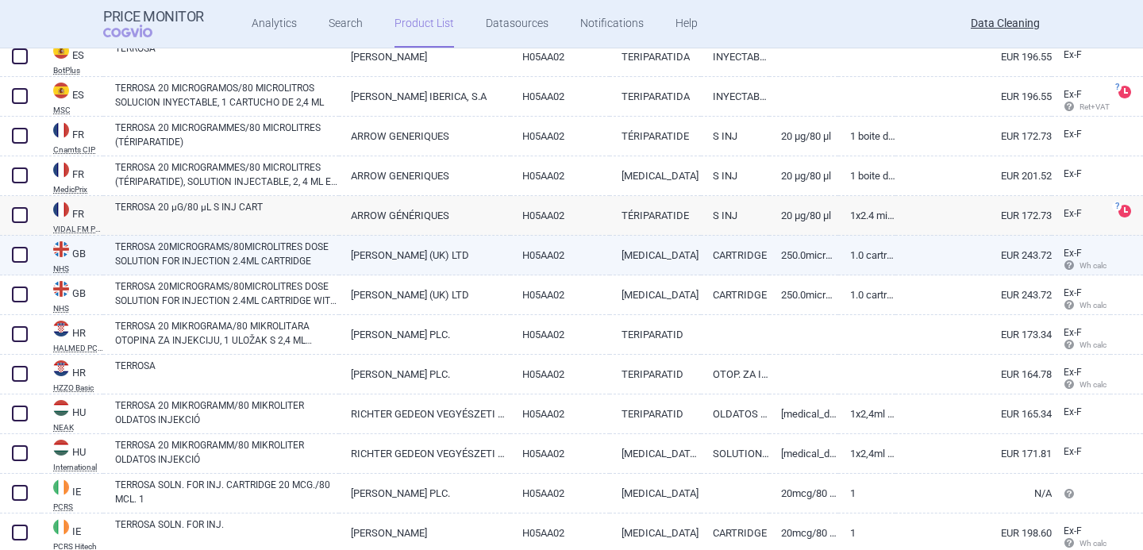
click at [241, 261] on link "TERROSA 20MICROGRAMS/80MICROLITRES DOSE SOLUTION FOR INJECTION 2.4ML CARTRIDGE" at bounding box center [227, 254] width 224 height 29
select select "EUR"
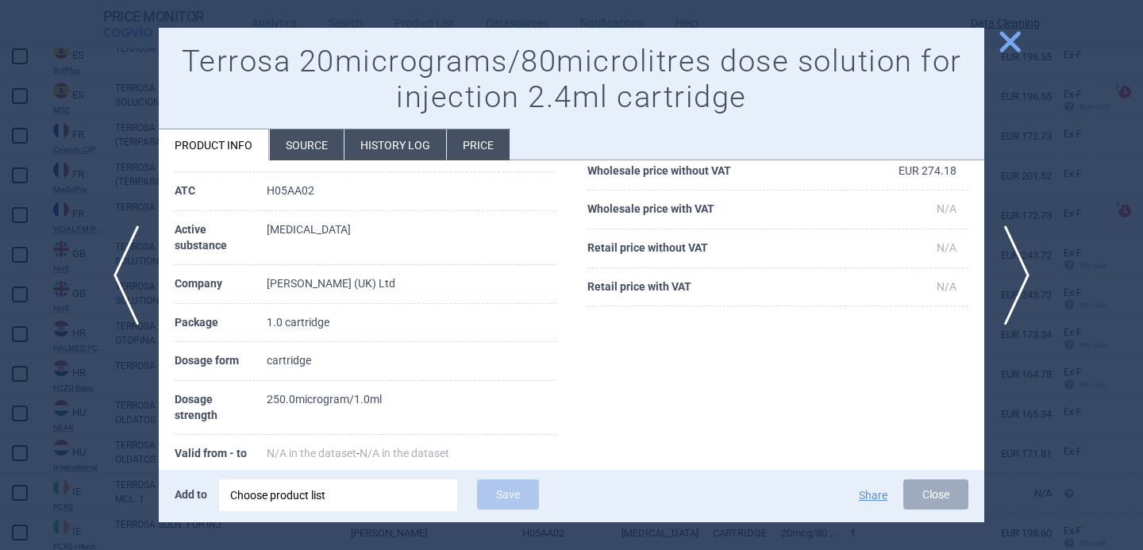
scroll to position [148, 0]
click at [1020, 280] on span "next" at bounding box center [1023, 276] width 36 height 100
click at [352, 495] on div "Choose product list" at bounding box center [338, 496] width 216 height 32
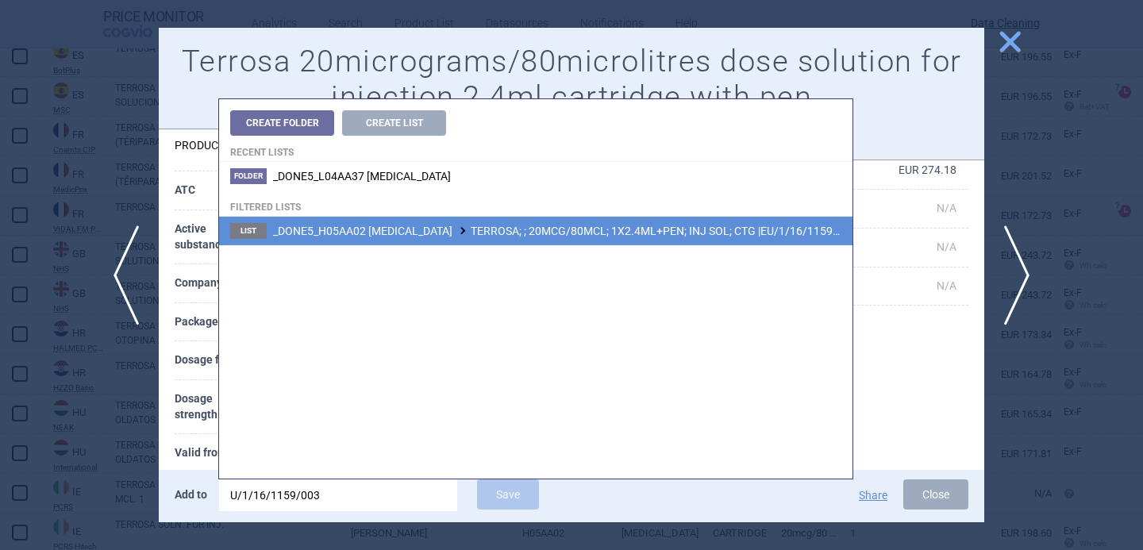
type input "U/1/16/1159/003"
click at [577, 238] on li "List _DONE5_H05AA02 TERIPARATIDE TERROSA; ; 20MCG/80MCL; 1X2.4ML+PEN; INJ SOL; …" at bounding box center [536, 231] width 634 height 29
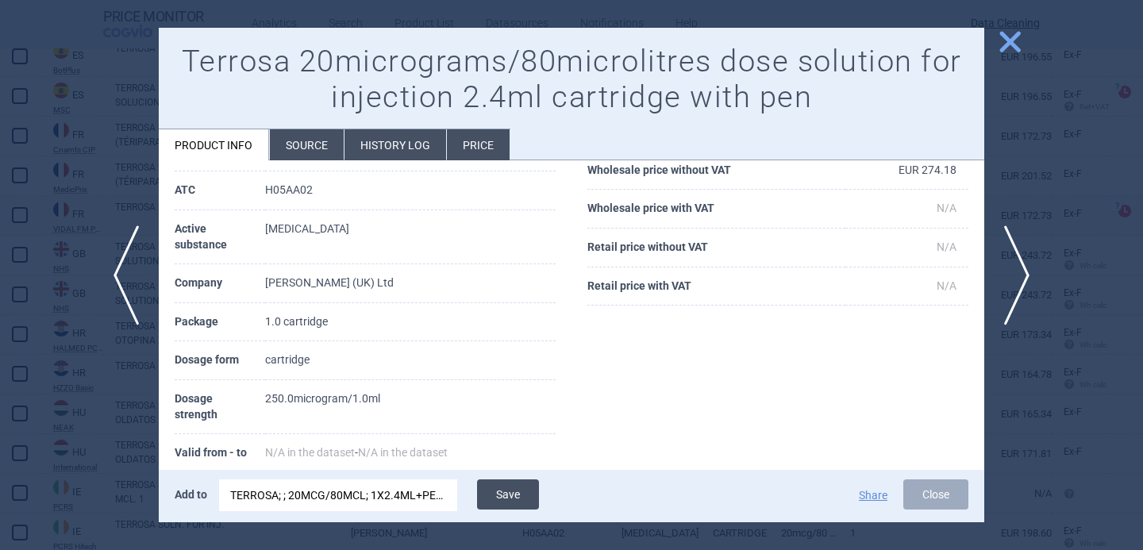
click at [518, 499] on button "Save" at bounding box center [508, 495] width 62 height 30
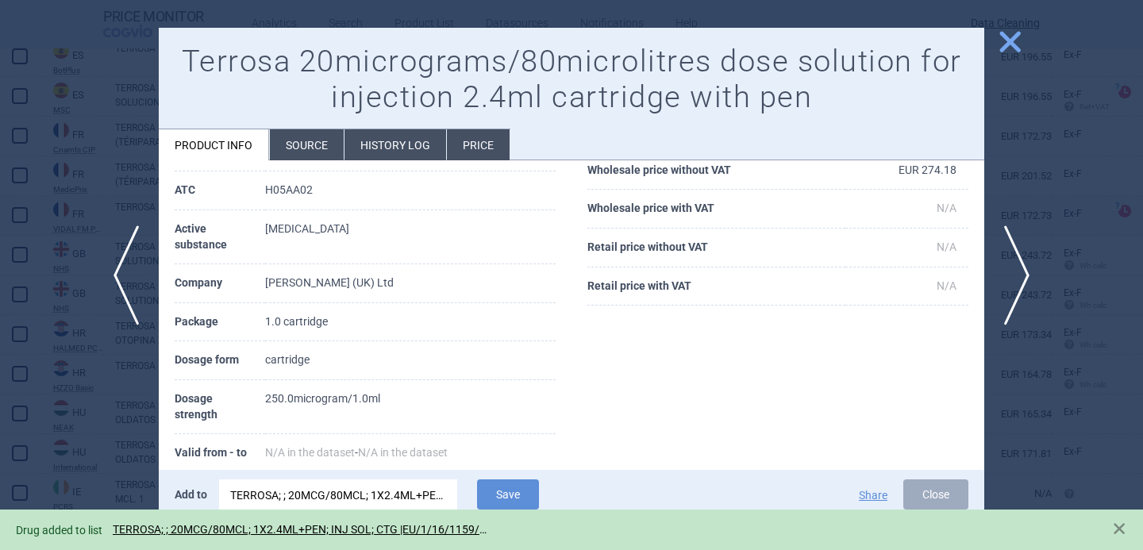
click at [55, 418] on div at bounding box center [571, 275] width 1143 height 550
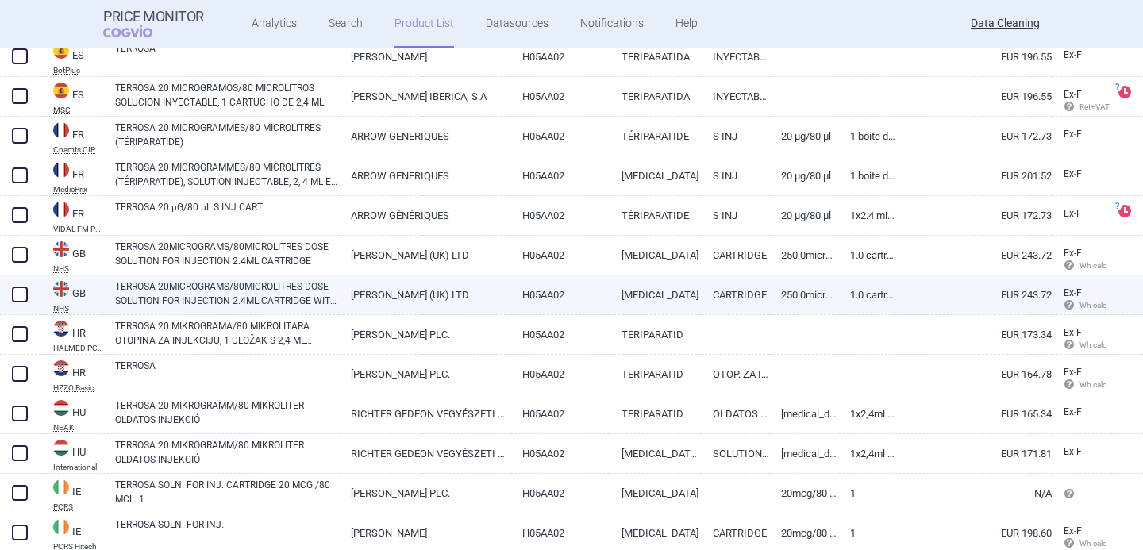
click at [18, 287] on span at bounding box center [20, 295] width 16 height 16
checkbox input "true"
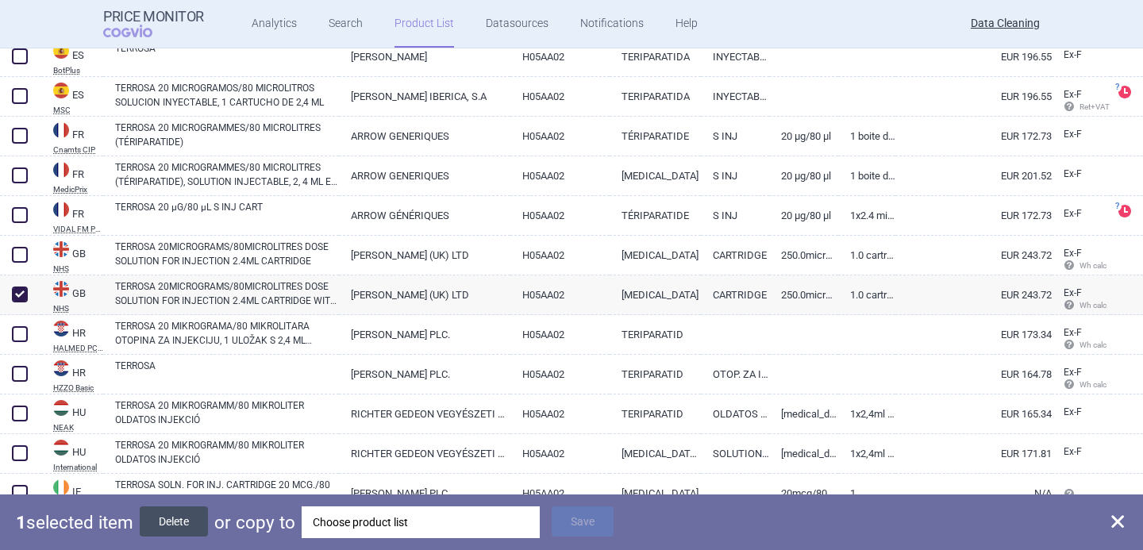
click at [160, 519] on button "Delete" at bounding box center [174, 522] width 68 height 30
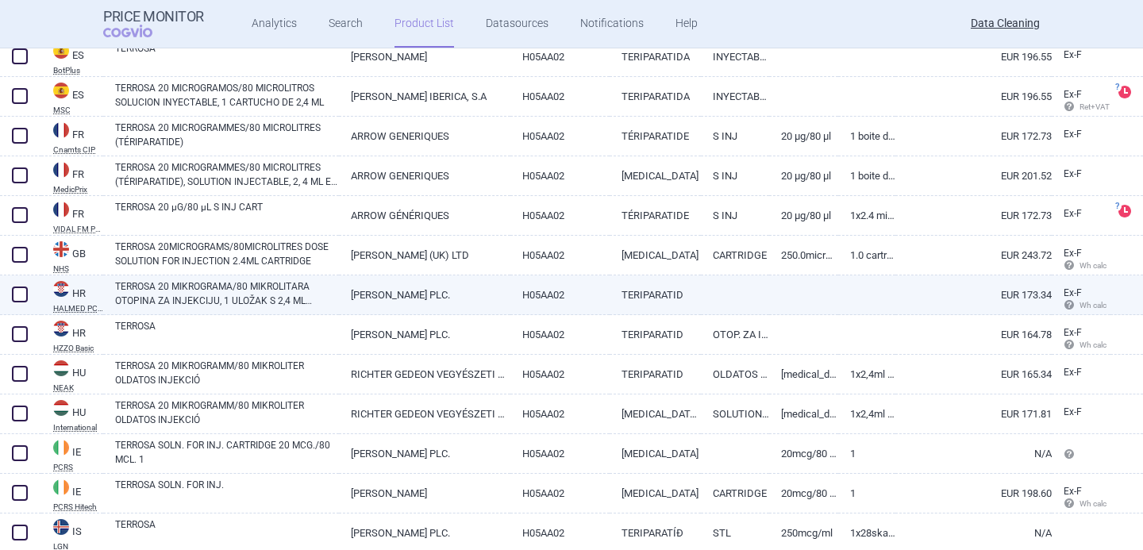
click at [215, 300] on link "TERROSA 20 MIKROGRAMA/80 MIKROLITARA OTOPINA ZA INJEKCIJU, 1 ULOŽAK S 2,4 ML OT…" at bounding box center [227, 294] width 224 height 29
select select "EUR"
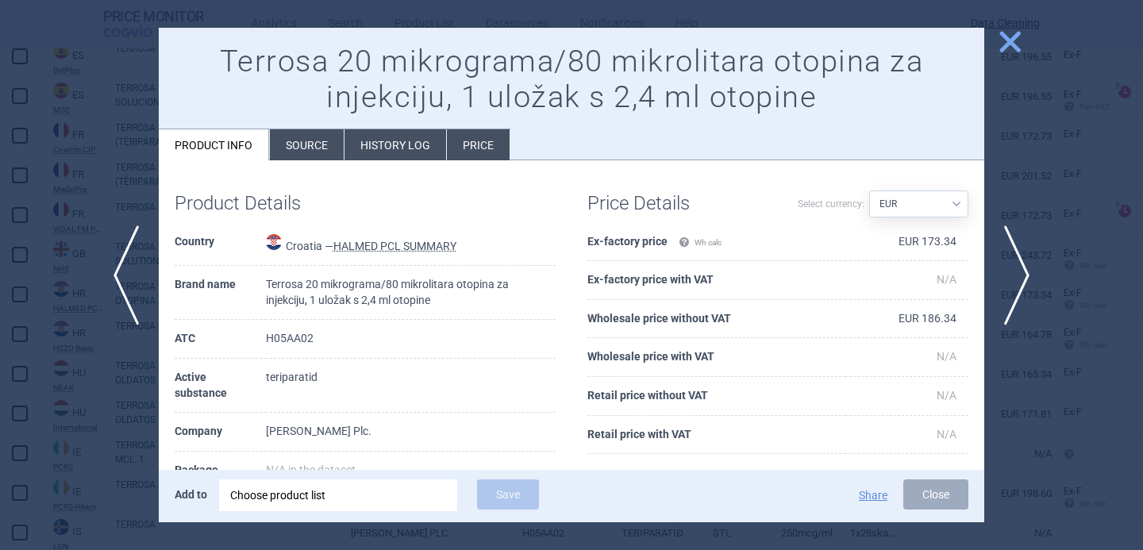
click at [303, 169] on div "Product Details Country Croatia — HALMED PCL SUMMARY Brand name Terrosa 20 mikr…" at bounding box center [572, 464] width 826 height 609
click at [307, 144] on li "Source" at bounding box center [307, 144] width 74 height 31
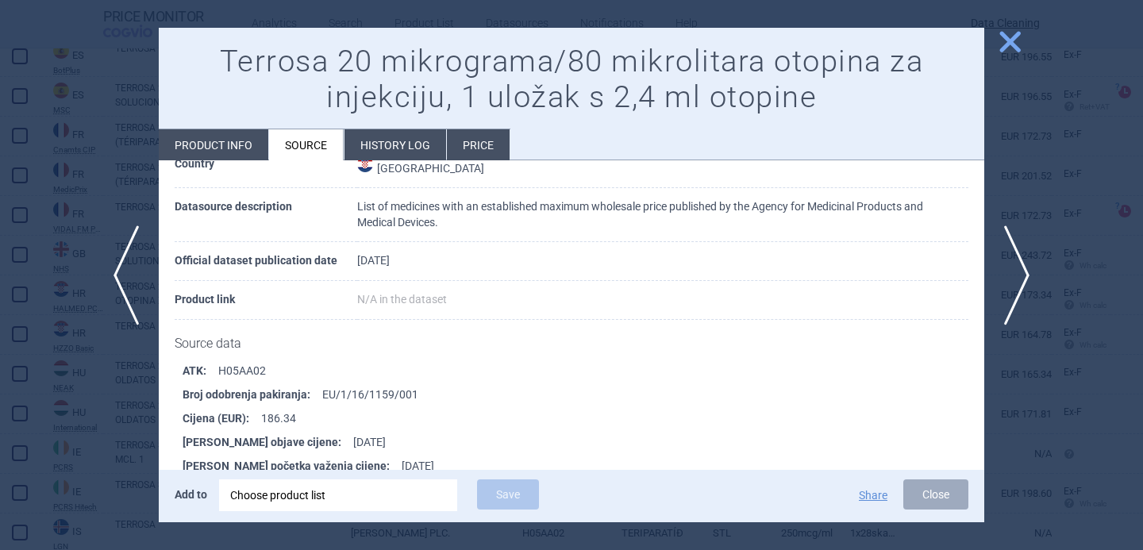
scroll to position [191, 0]
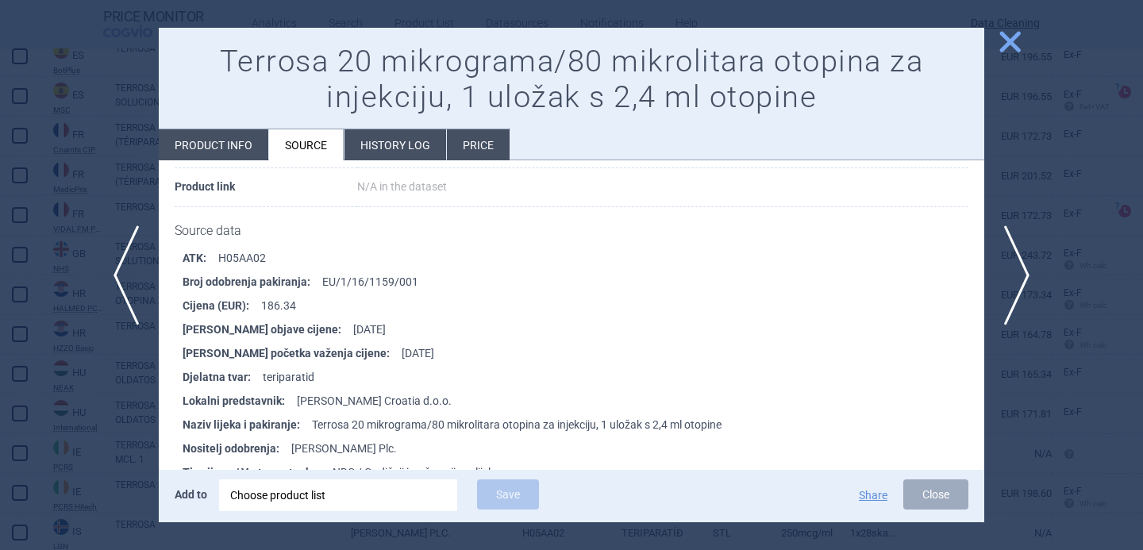
click at [114, 431] on div at bounding box center [571, 275] width 1143 height 550
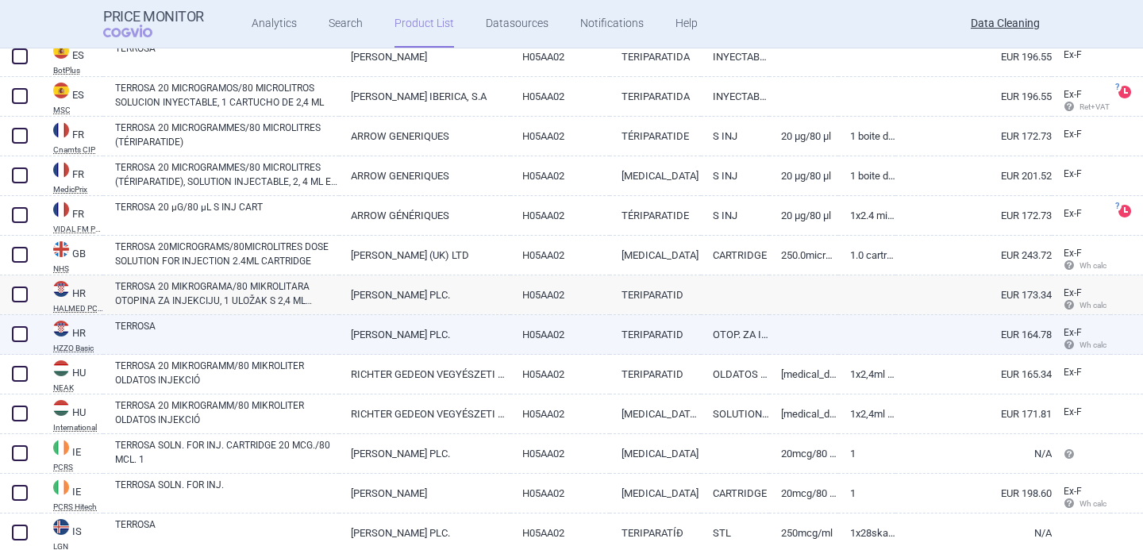
click at [229, 337] on link "TERROSA" at bounding box center [227, 333] width 224 height 29
select select "EUR"
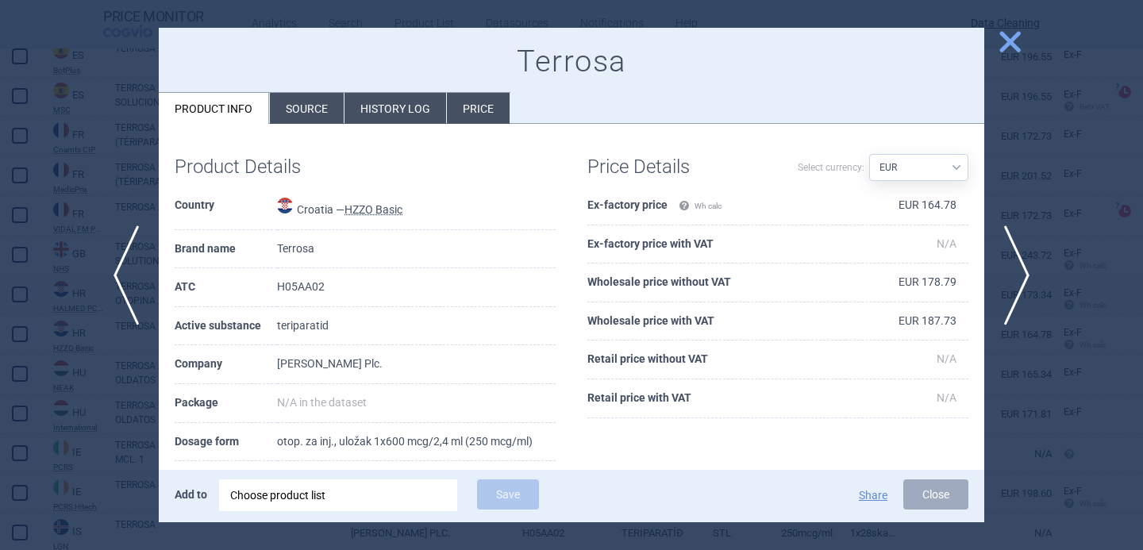
click at [324, 93] on li "Source" at bounding box center [307, 108] width 74 height 31
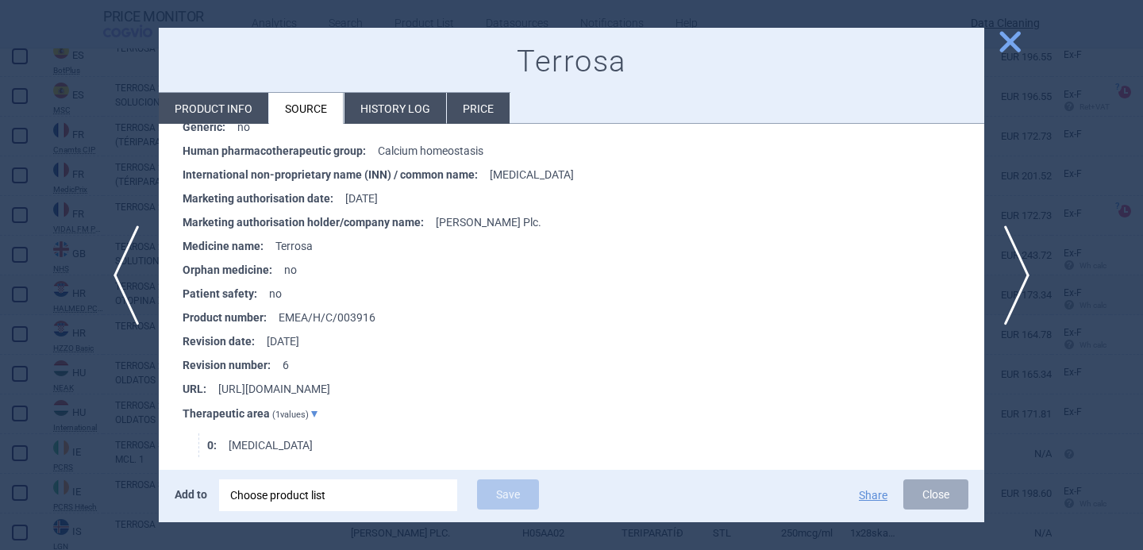
scroll to position [1023, 0]
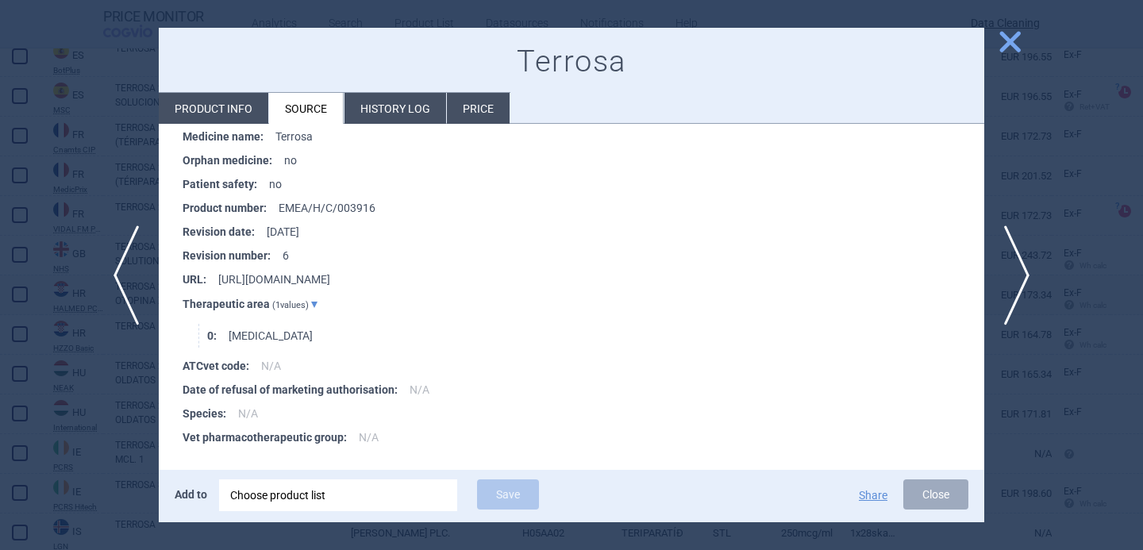
click at [245, 108] on li "Product info" at bounding box center [214, 108] width 110 height 31
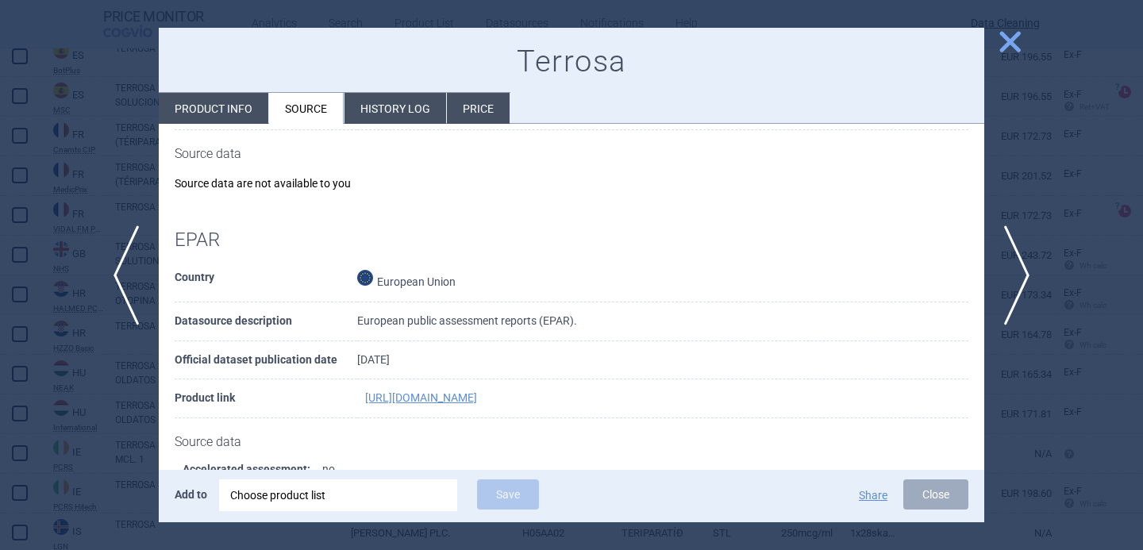
select select "EUR"
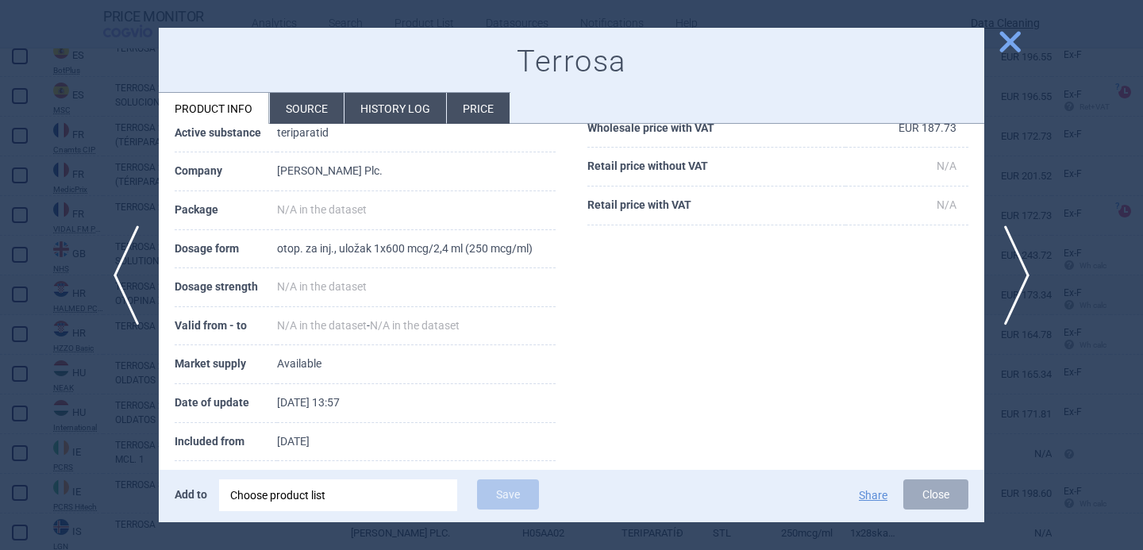
scroll to position [190, 0]
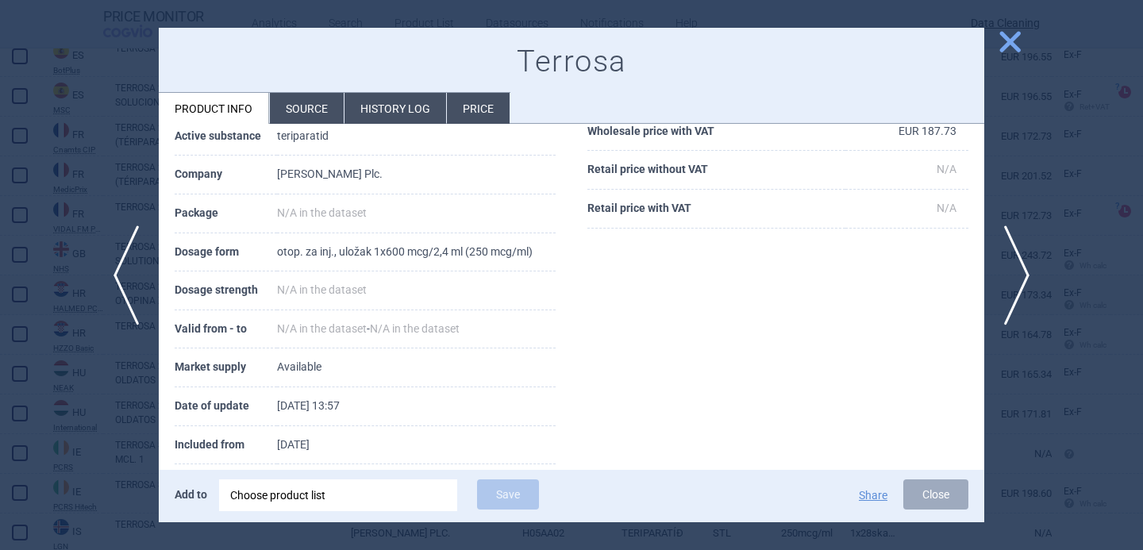
click at [84, 445] on div at bounding box center [571, 275] width 1143 height 550
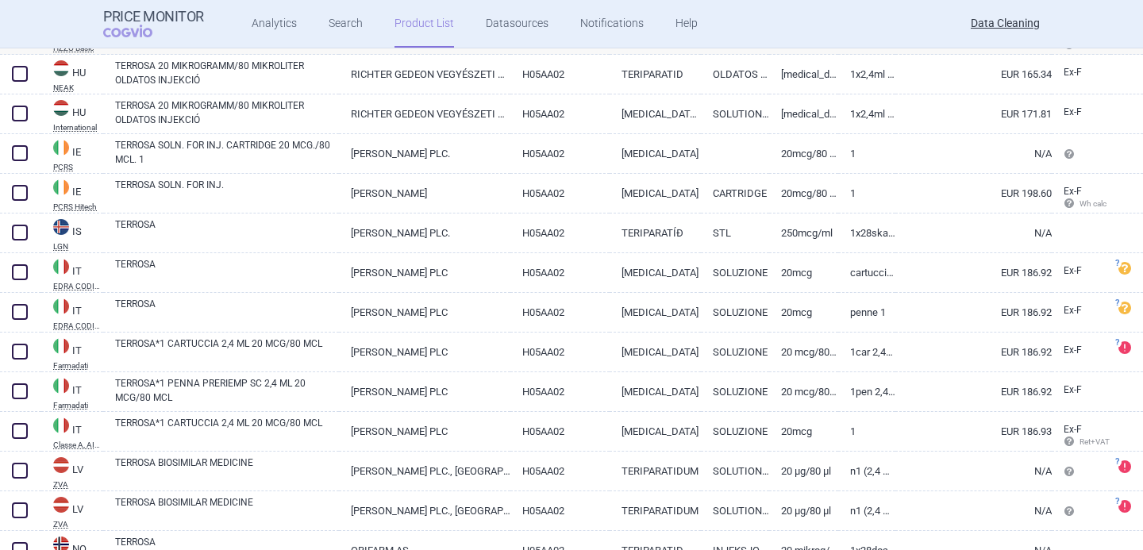
scroll to position [1868, 0]
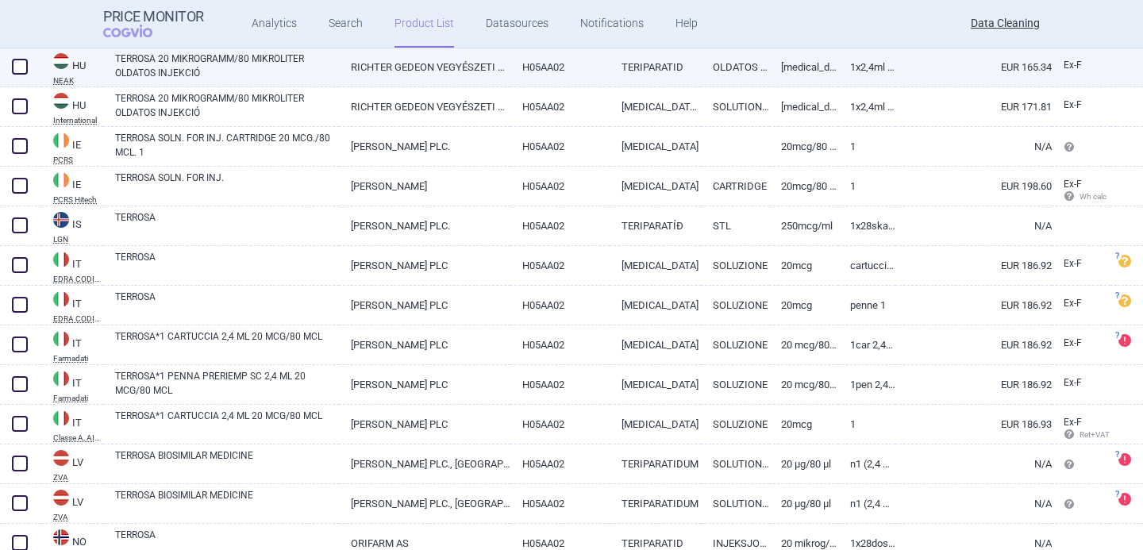
click at [251, 69] on link "TERROSA 20 MIKROGRAMM/80 MIKROLITER OLDATOS INJEKCIÓ" at bounding box center [227, 66] width 224 height 29
select select "EUR"
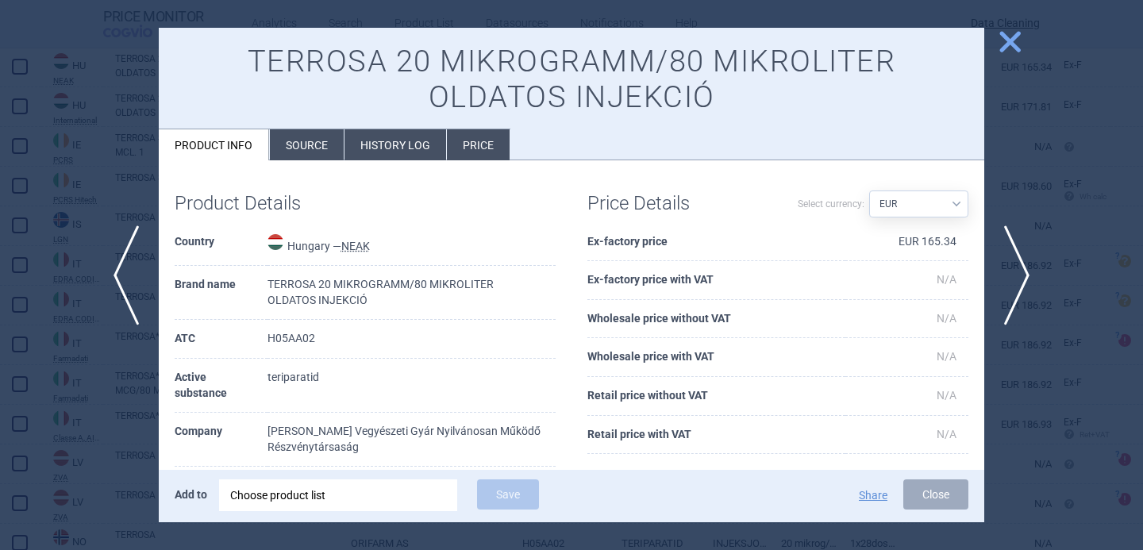
click at [310, 141] on li "Source" at bounding box center [307, 144] width 74 height 31
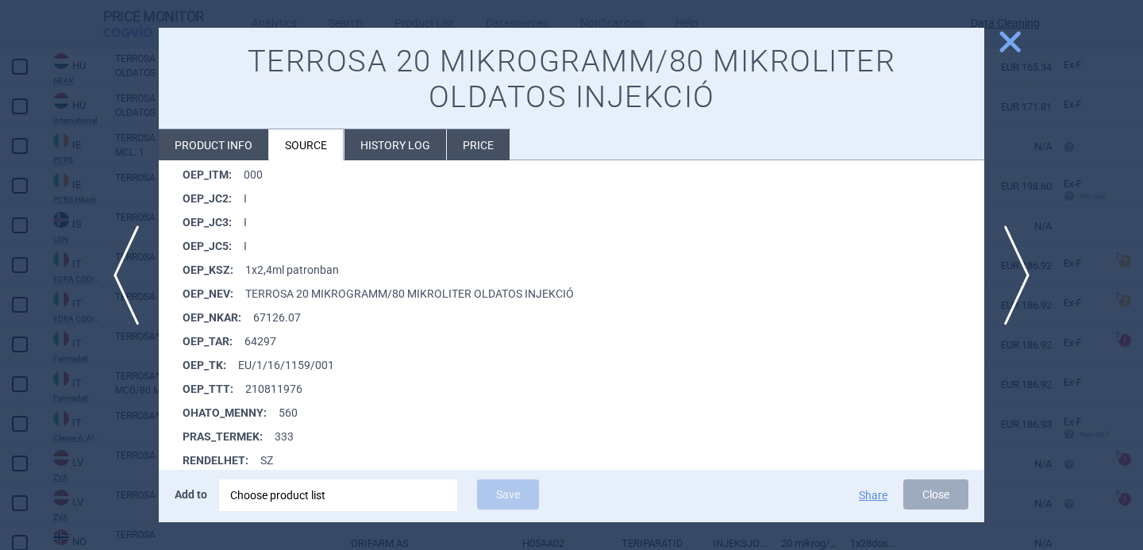
scroll to position [1529, 0]
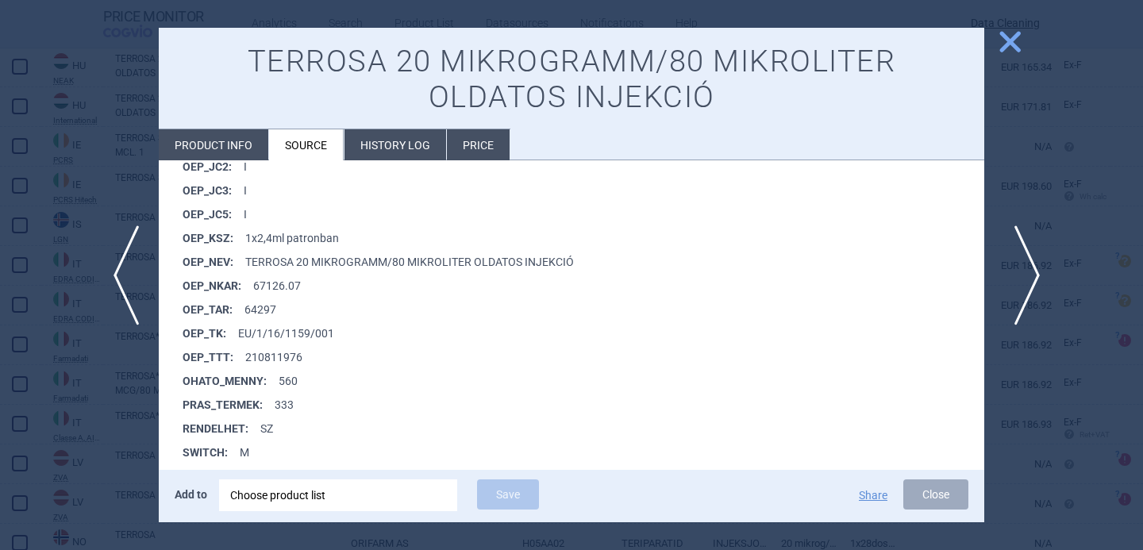
click at [1015, 287] on span "next" at bounding box center [1023, 276] width 36 height 100
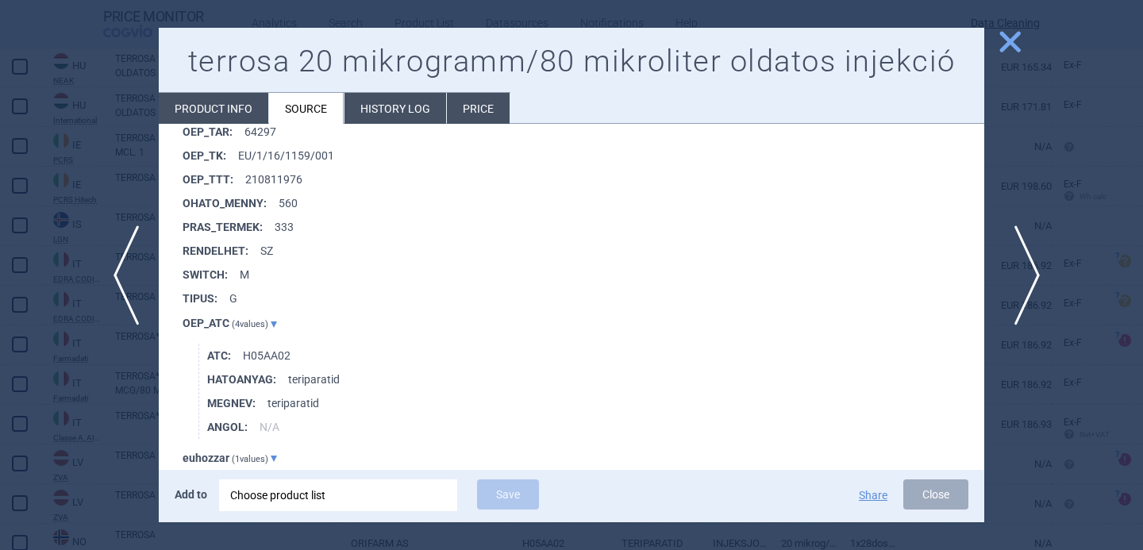
scroll to position [3354, 0]
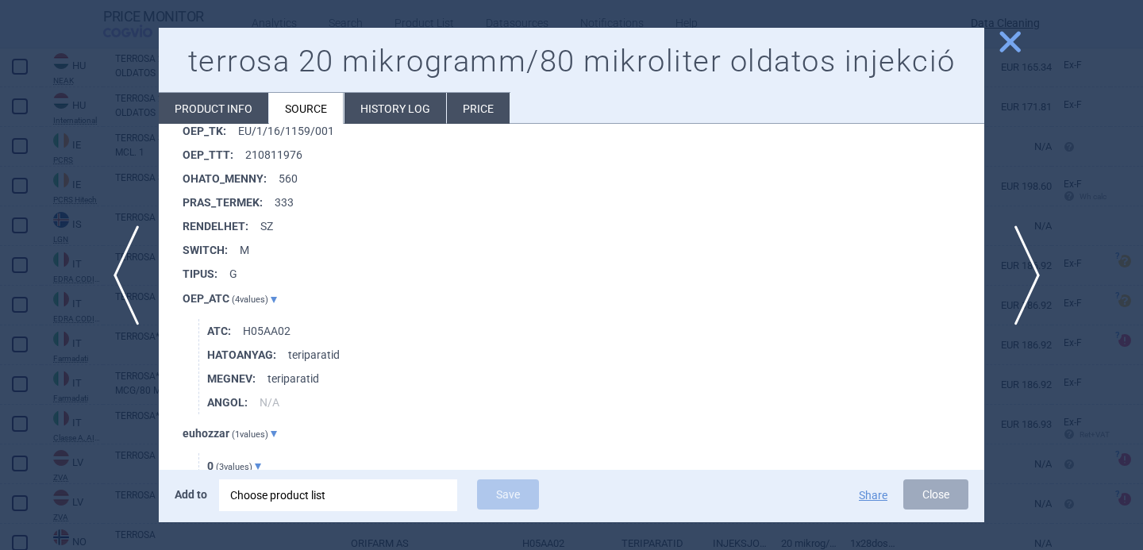
click at [1023, 295] on span "next" at bounding box center [1023, 276] width 36 height 100
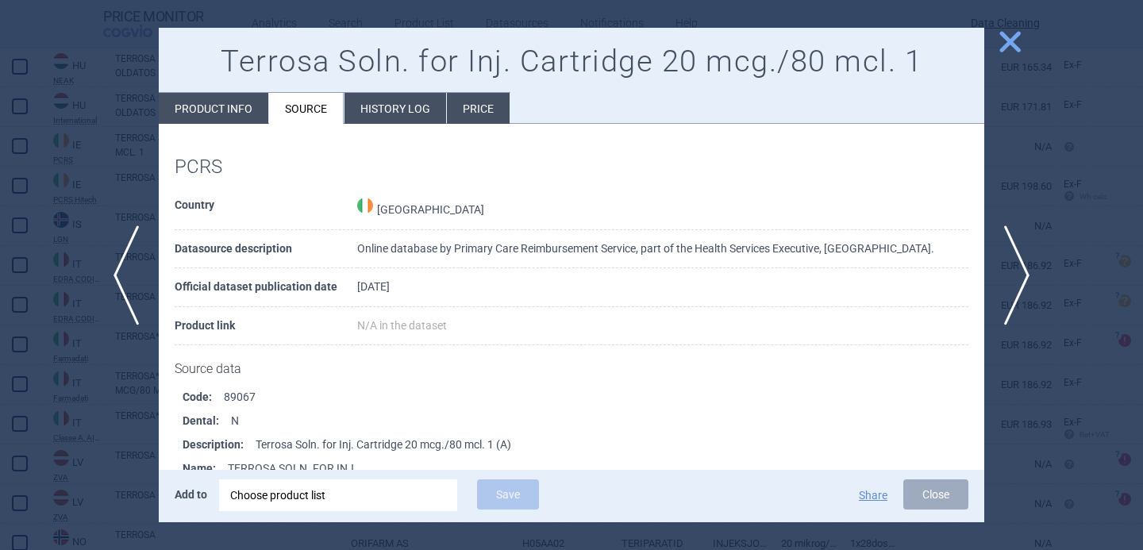
click at [238, 106] on li "Product info" at bounding box center [214, 108] width 110 height 31
select select "EUR"
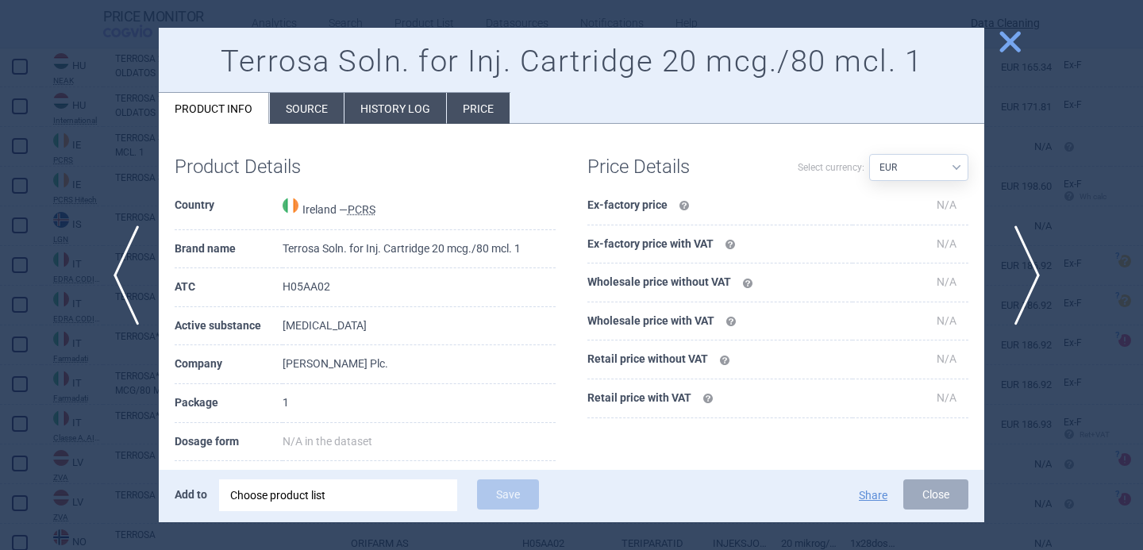
click at [1024, 270] on span "next" at bounding box center [1023, 276] width 36 height 100
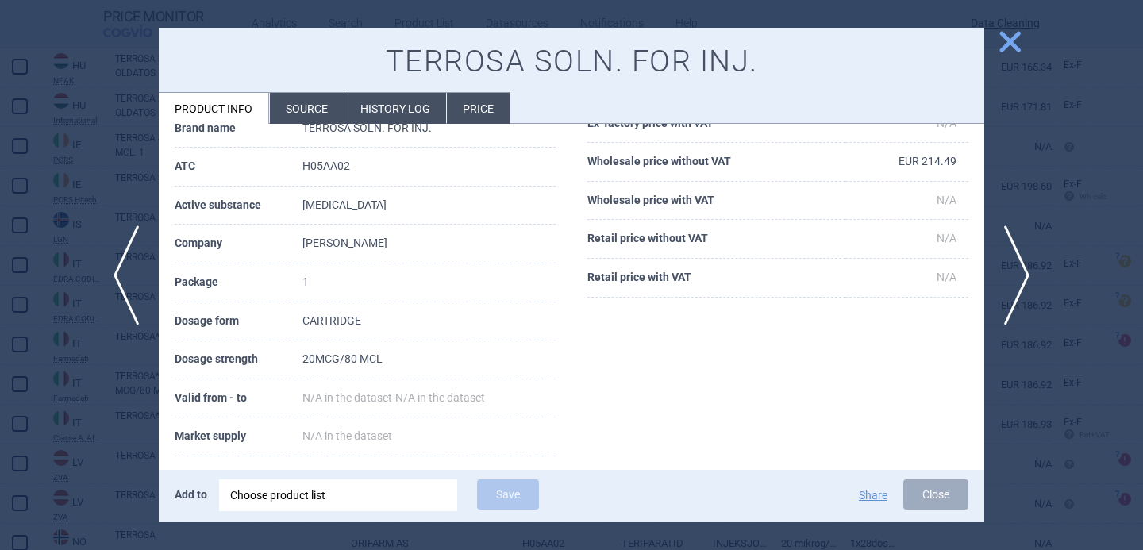
scroll to position [121, 0]
click at [1030, 271] on span "next" at bounding box center [1023, 276] width 36 height 100
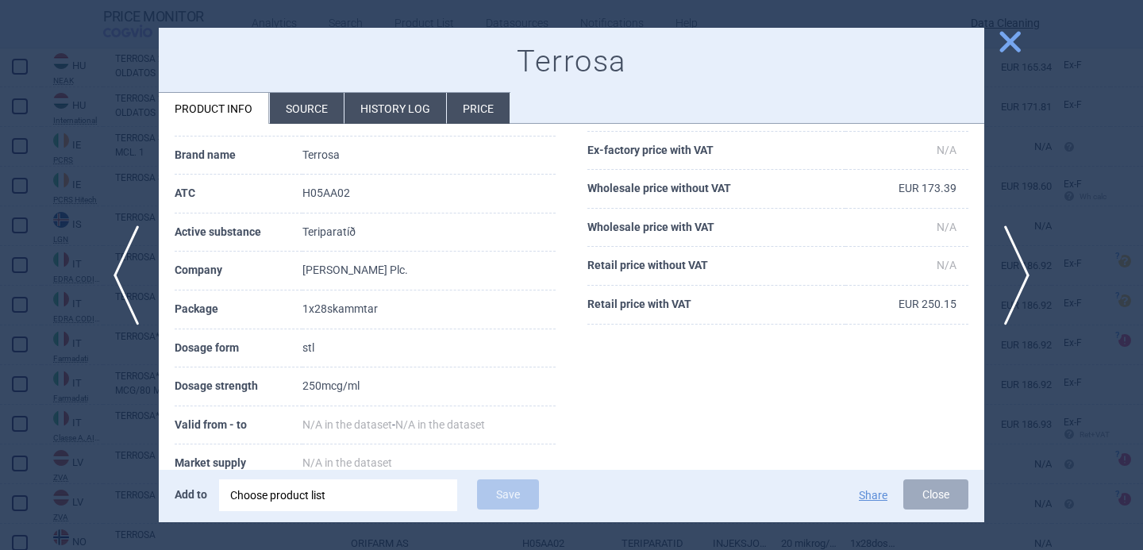
scroll to position [99, 0]
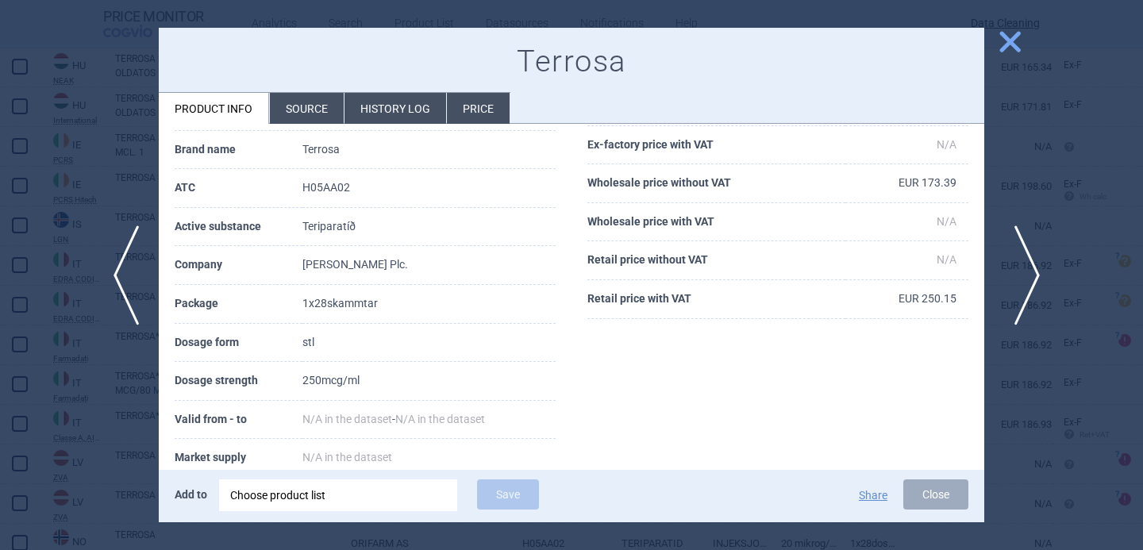
click at [1026, 273] on span "next" at bounding box center [1023, 276] width 36 height 100
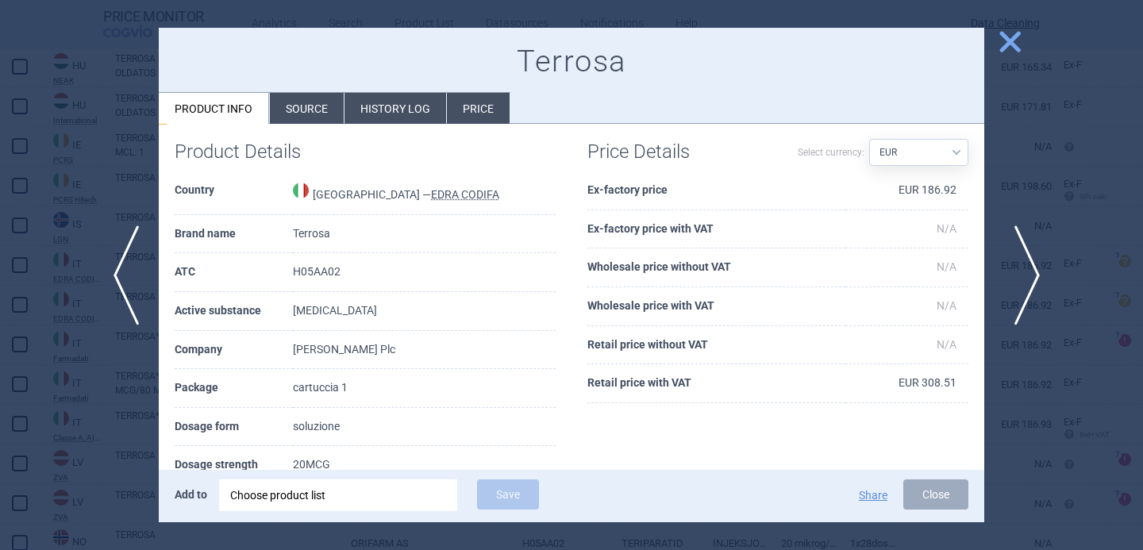
scroll to position [183, 0]
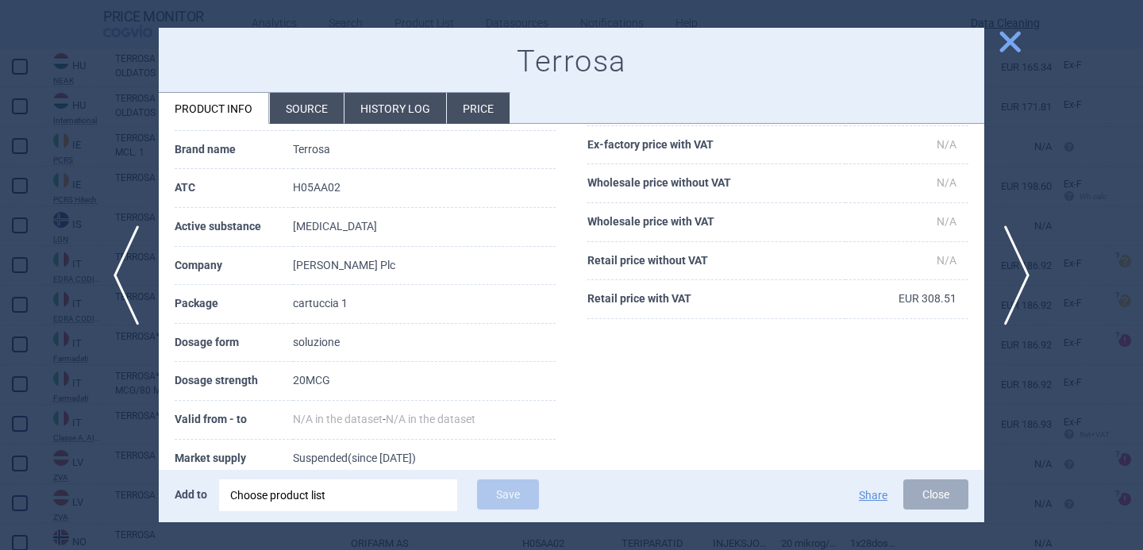
click at [310, 114] on li "Source" at bounding box center [307, 108] width 74 height 31
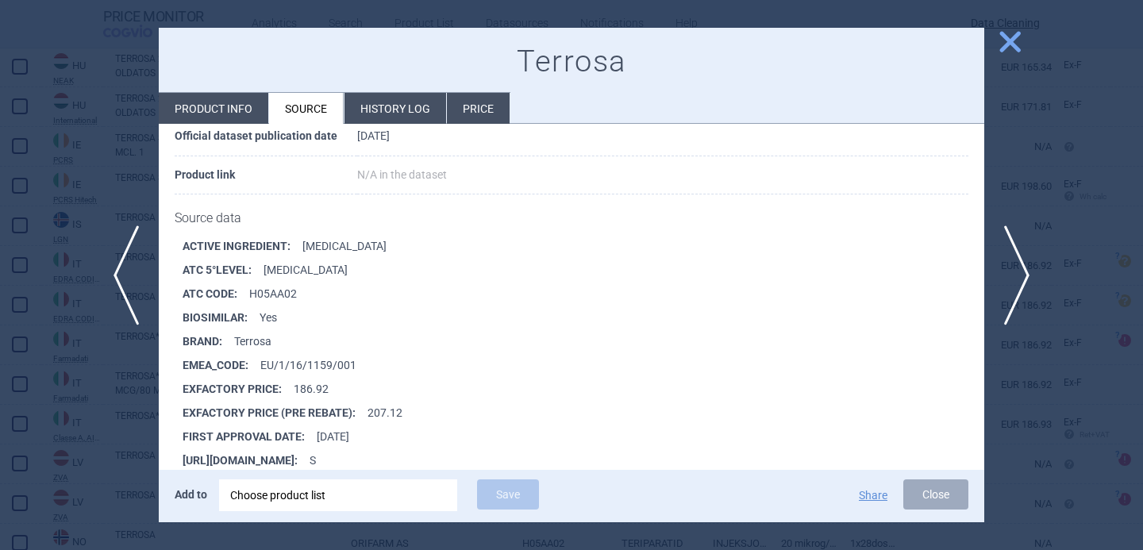
scroll to position [155, 0]
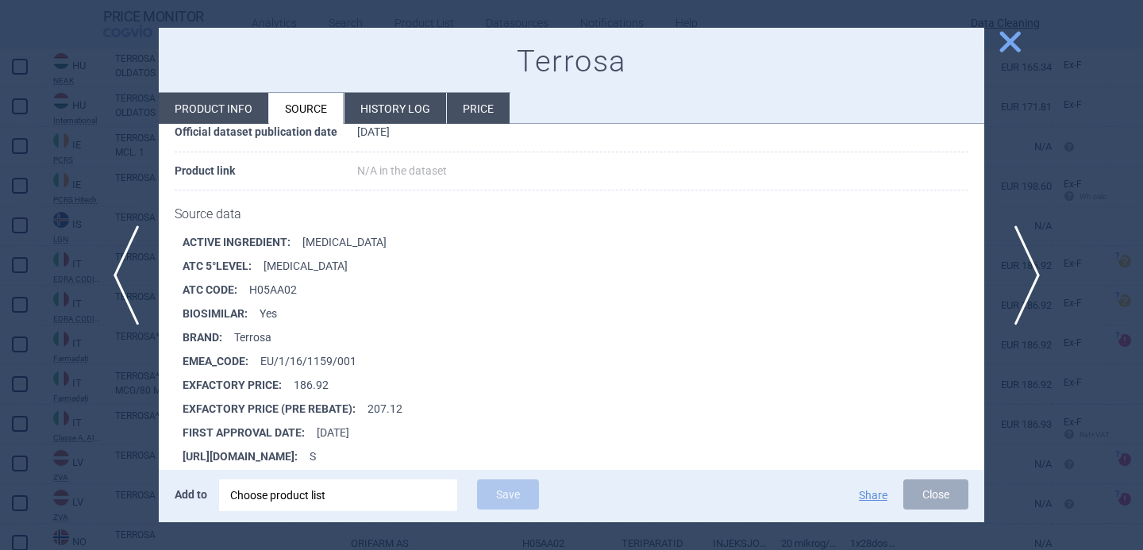
click at [1020, 276] on span "next" at bounding box center [1023, 276] width 36 height 100
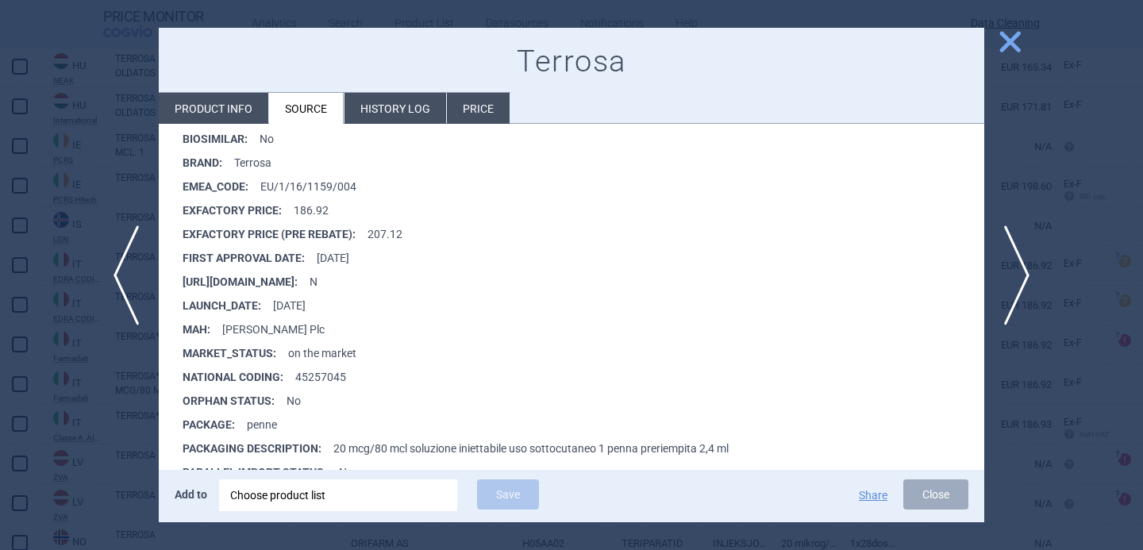
scroll to position [336, 0]
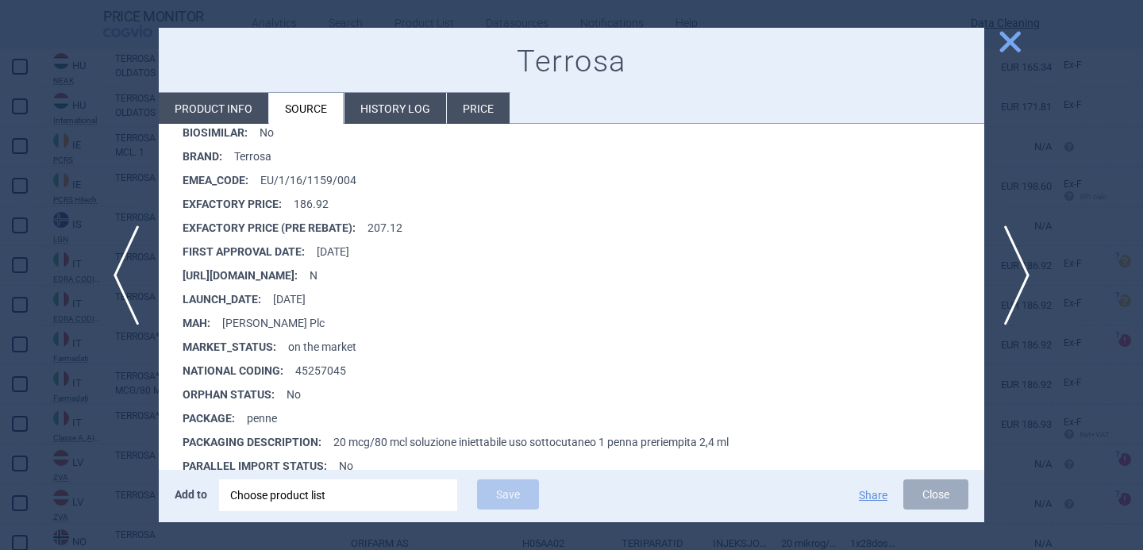
click at [225, 103] on li "Product info" at bounding box center [214, 108] width 110 height 31
select select "EUR"
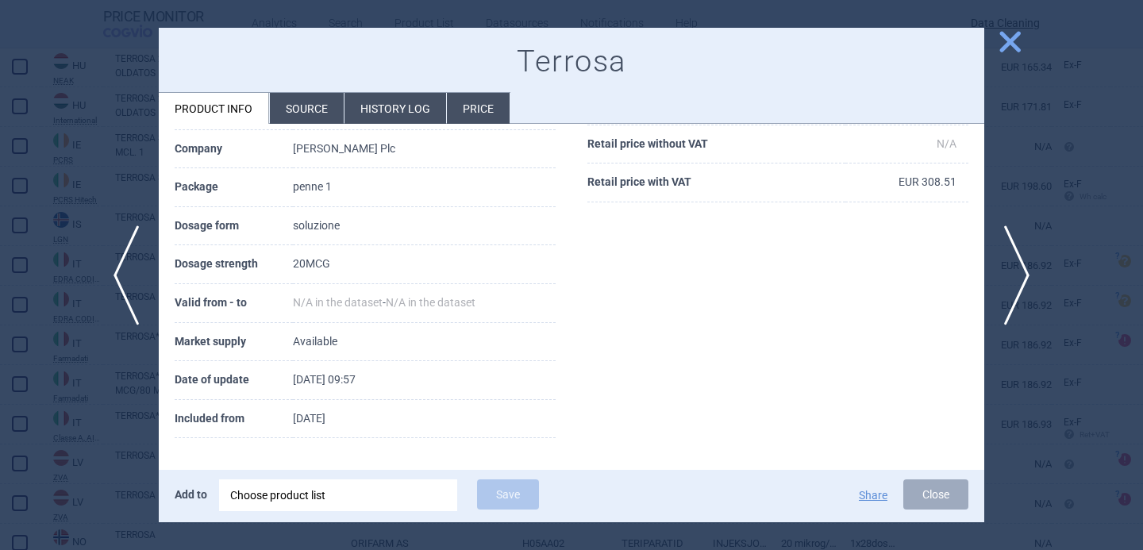
scroll to position [299, 0]
click at [307, 108] on li "Source" at bounding box center [307, 108] width 74 height 31
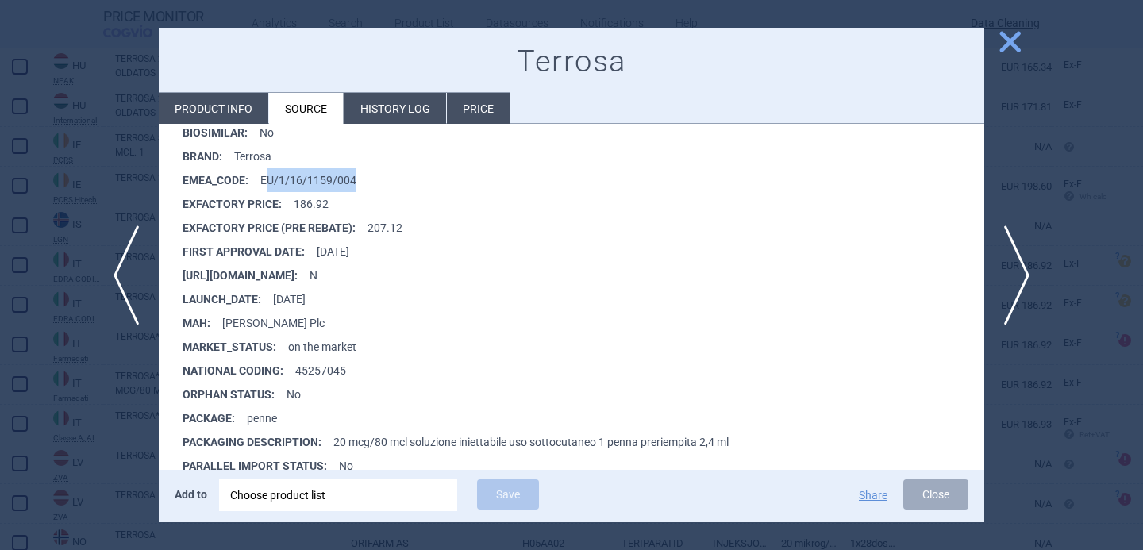
drag, startPoint x: 364, startPoint y: 175, endPoint x: 268, endPoint y: 175, distance: 96.1
click at [268, 175] on li "EMEA_CODE : EU/1/16/1159/004" at bounding box center [584, 180] width 802 height 24
copy li "U/1/16/1159/004"
click at [299, 486] on div "Choose product list" at bounding box center [338, 496] width 216 height 32
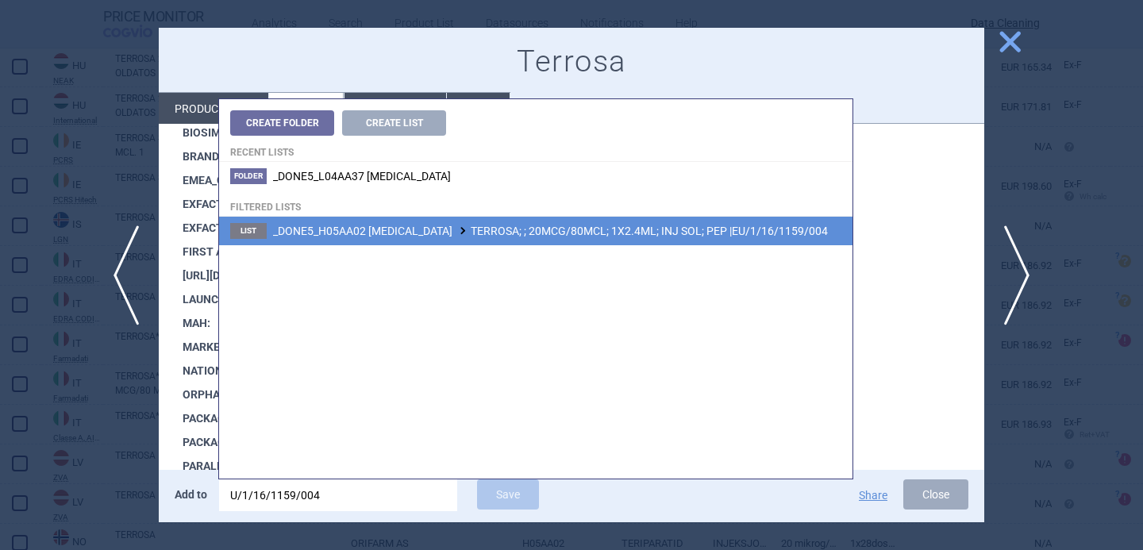
type input "U/1/16/1159/004"
click at [489, 236] on span "_DONE5_H05AA02 TERIPARATIDE TERROSA; ; 20MCG/80MCL; 1X2.4ML; INJ SOL; PEP |EU/1…" at bounding box center [550, 231] width 555 height 13
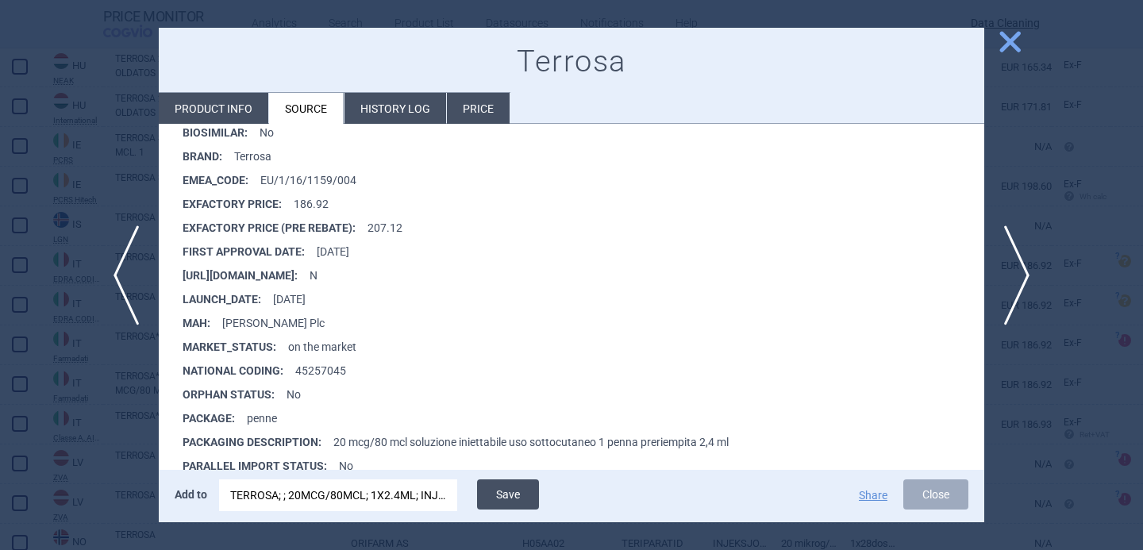
click at [518, 494] on button "Save" at bounding box center [508, 495] width 62 height 30
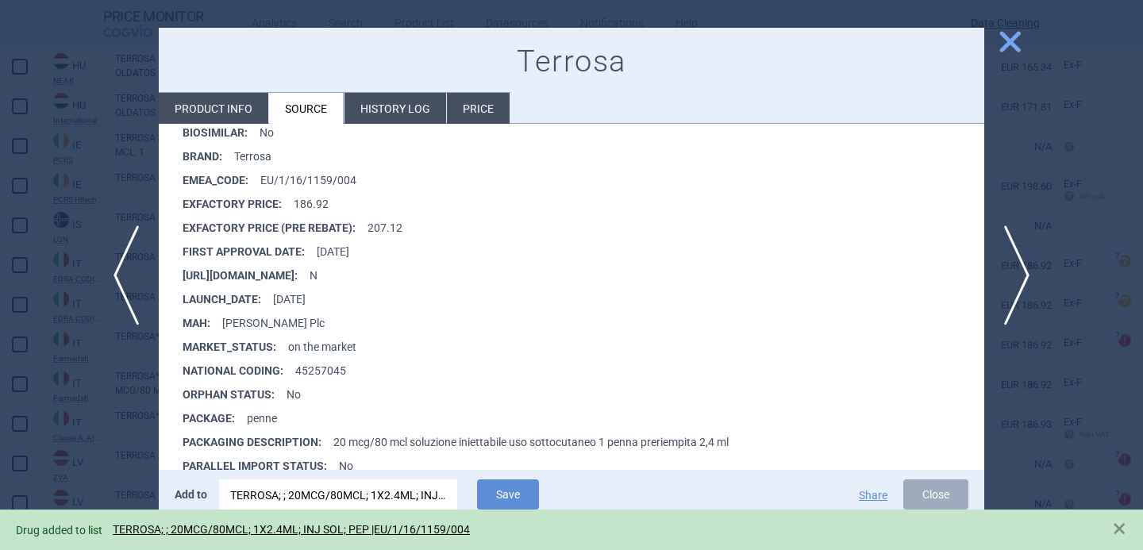
click at [93, 403] on div at bounding box center [571, 275] width 1143 height 550
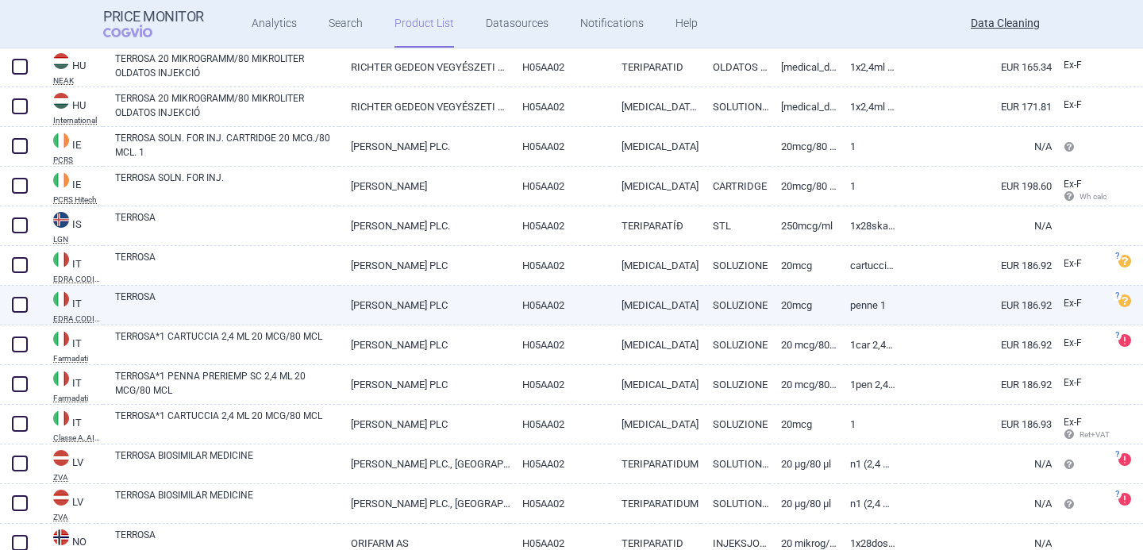
click at [23, 303] on span at bounding box center [20, 305] width 16 height 16
checkbox input "true"
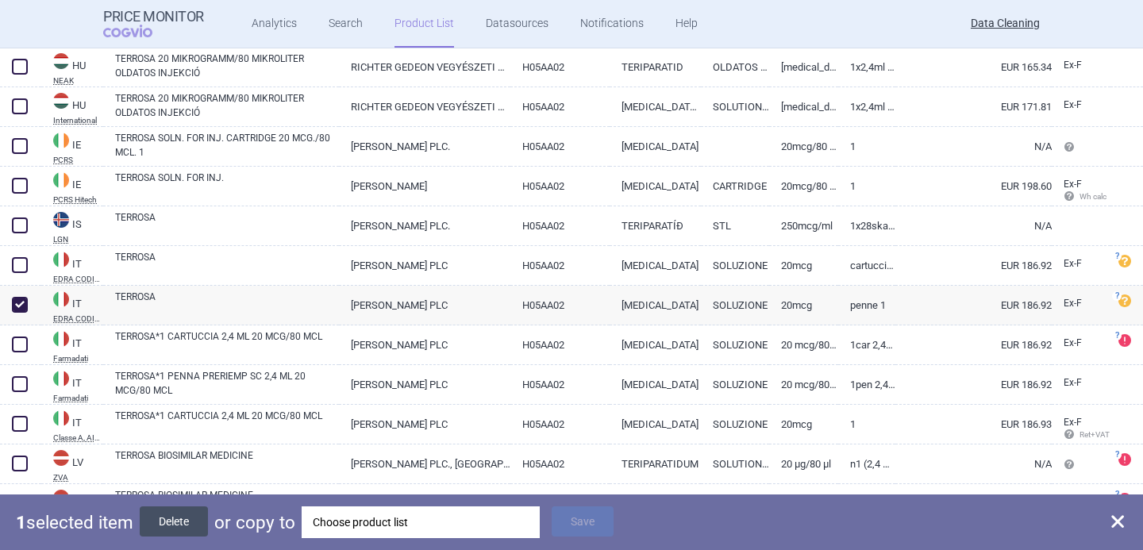
click at [192, 510] on button "Delete" at bounding box center [174, 522] width 68 height 30
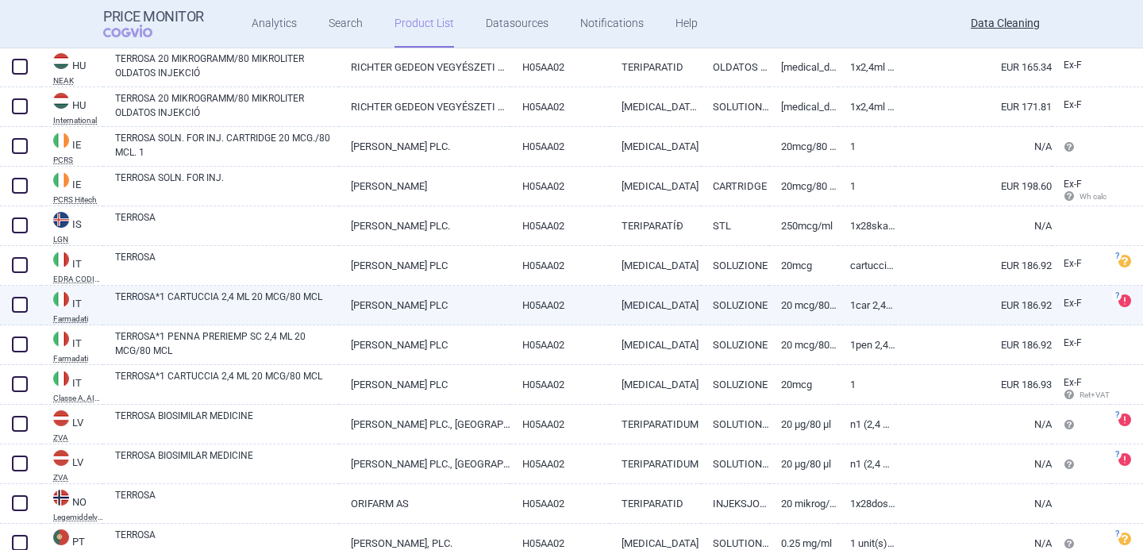
click at [196, 307] on link "TERROSA*1 CARTUCCIA 2,4 ML 20 MCG/80 MCL" at bounding box center [227, 304] width 224 height 29
select select "EUR"
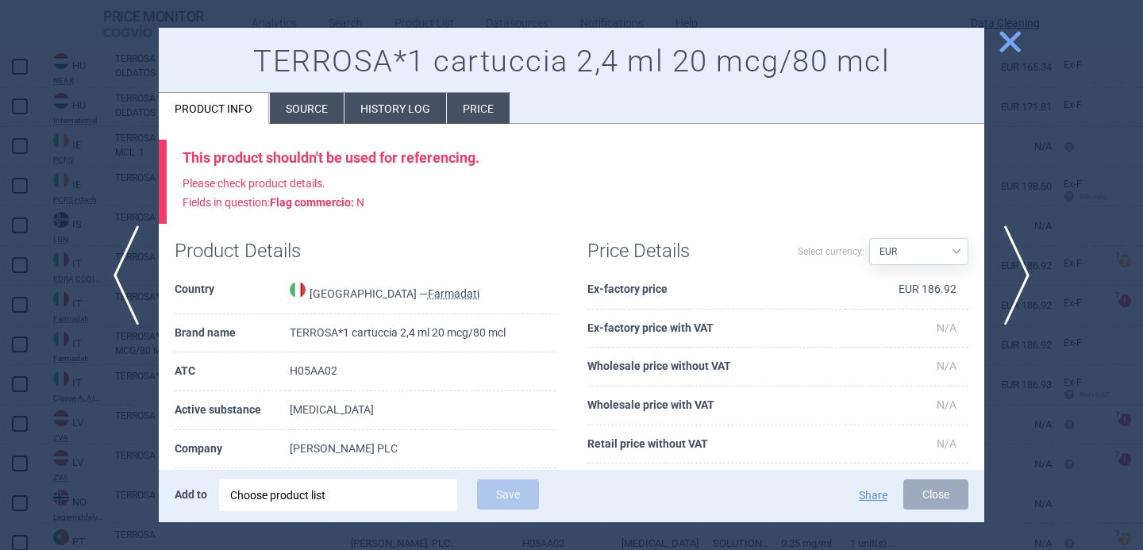
click at [292, 104] on li "Source" at bounding box center [307, 108] width 74 height 31
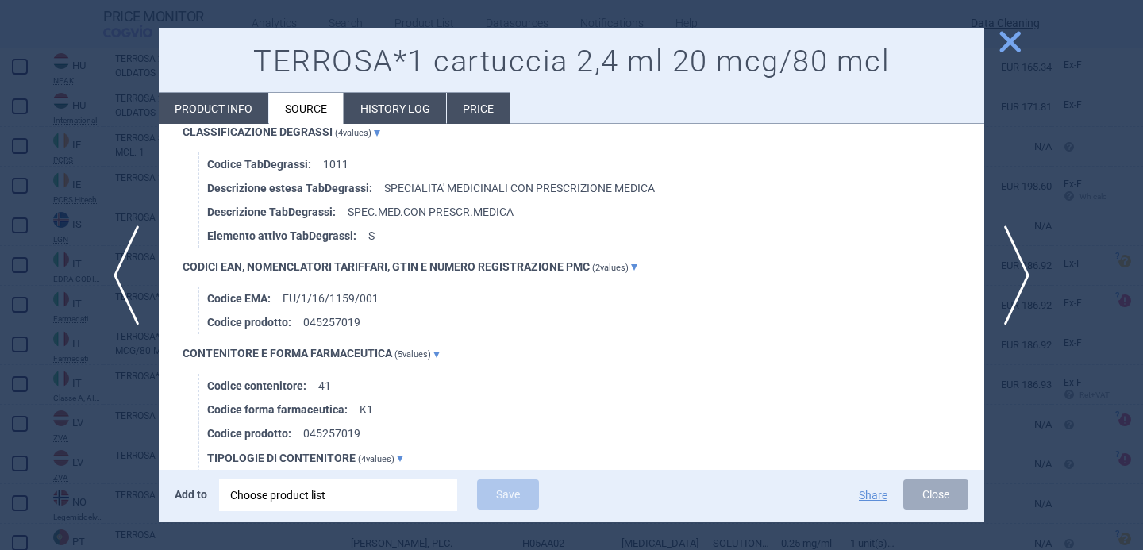
scroll to position [1454, 0]
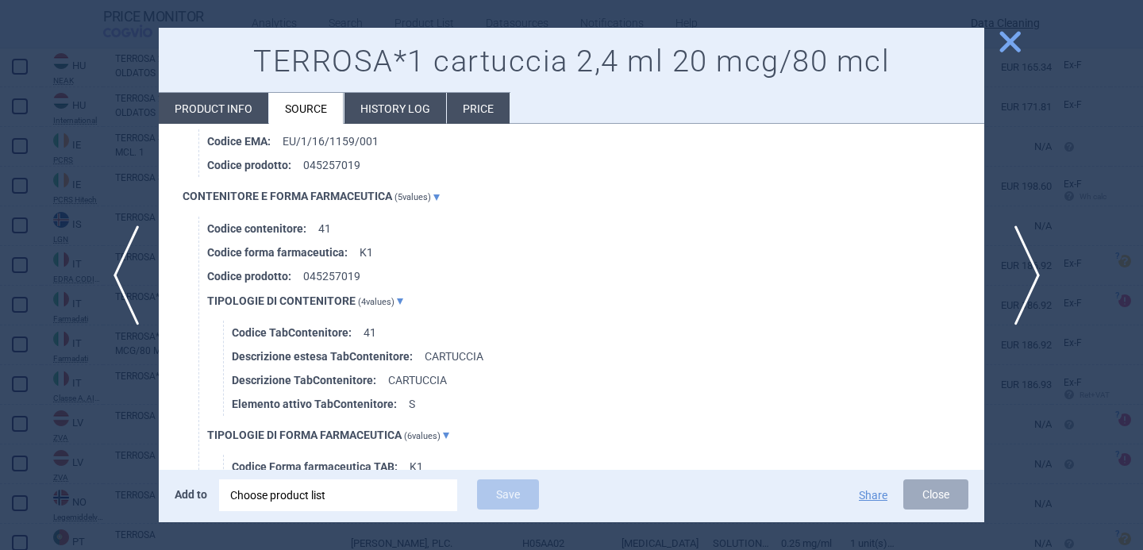
click at [1023, 273] on span "next" at bounding box center [1023, 276] width 36 height 100
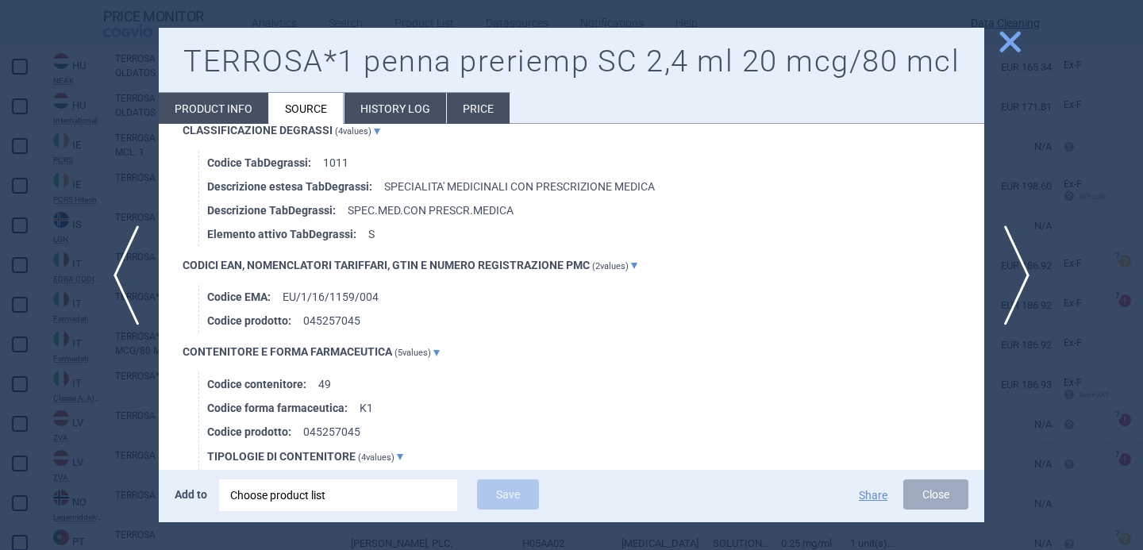
scroll to position [1306, 0]
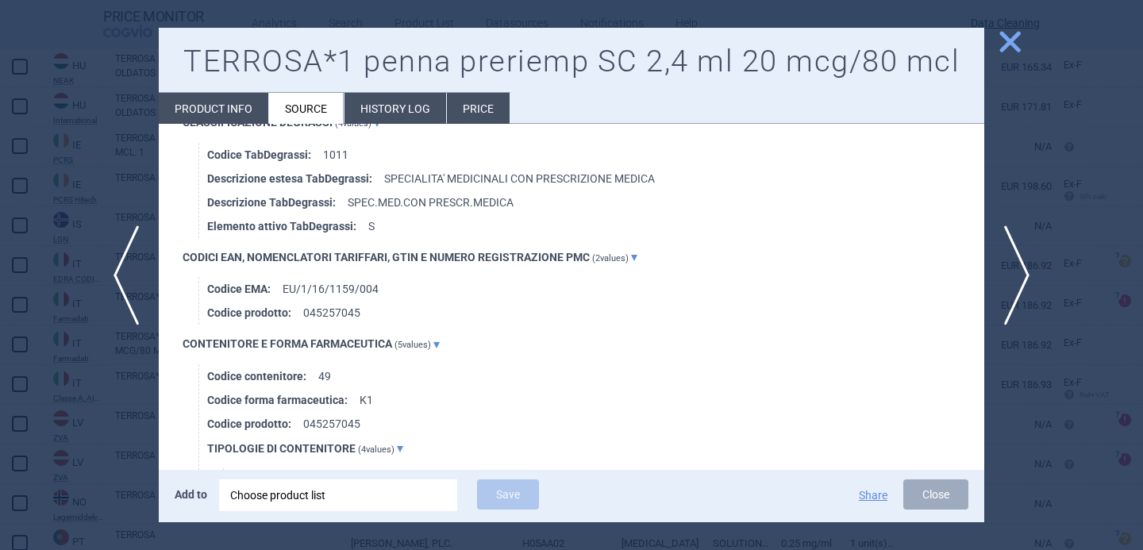
click at [303, 472] on div "Add to Choose product list Save Share Close" at bounding box center [572, 496] width 826 height 52
click at [303, 491] on div "Choose product list" at bounding box center [338, 496] width 216 height 32
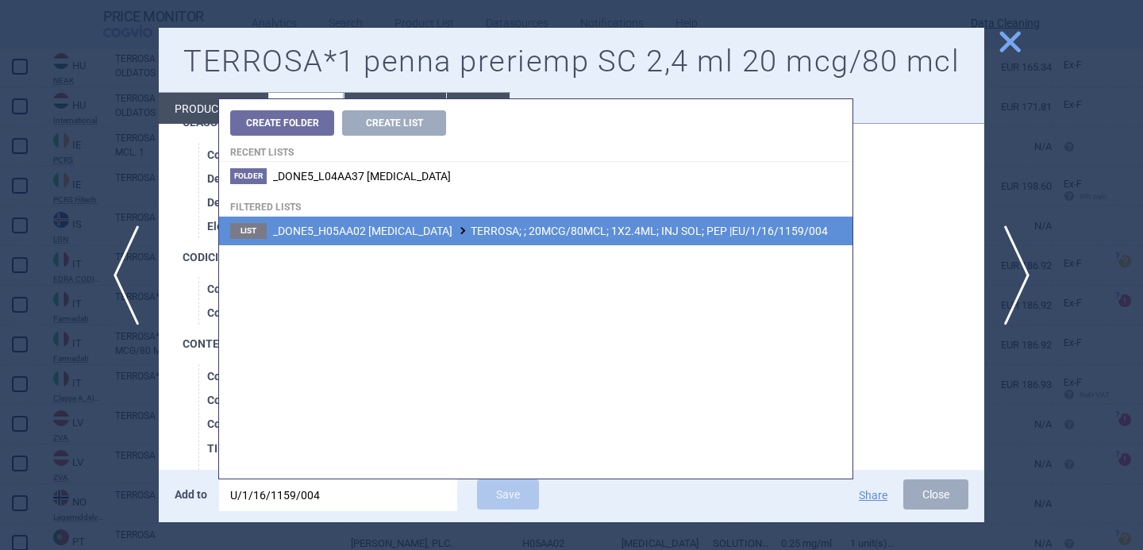
type input "U/1/16/1159/004"
click at [493, 229] on span "_DONE5_H05AA02 TERIPARATIDE TERROSA; ; 20MCG/80MCL; 1X2.4ML; INJ SOL; PEP |EU/1…" at bounding box center [550, 231] width 555 height 13
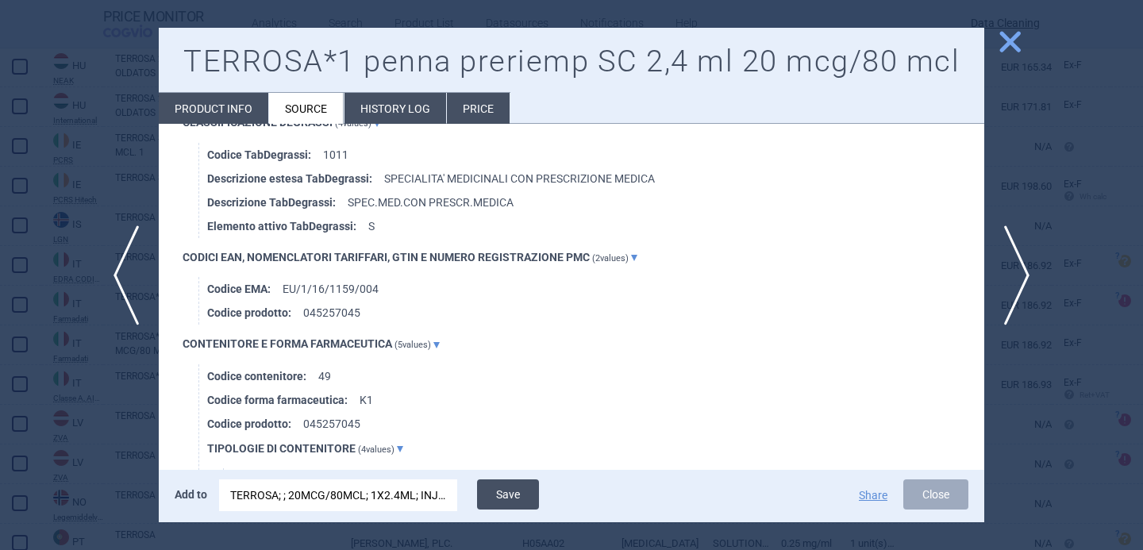
click at [509, 492] on button "Save" at bounding box center [508, 495] width 62 height 30
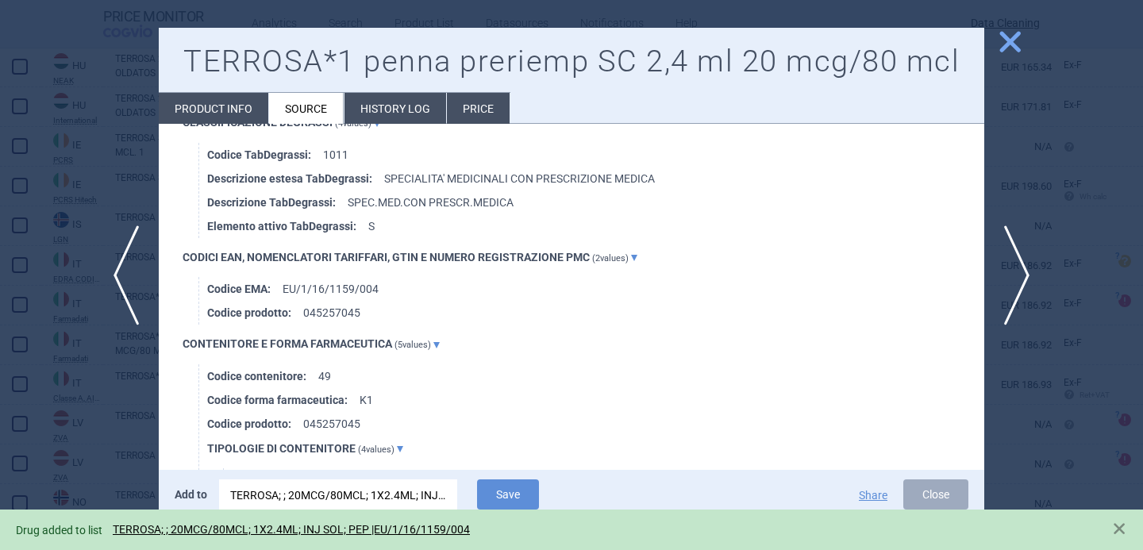
click at [37, 428] on div at bounding box center [571, 275] width 1143 height 550
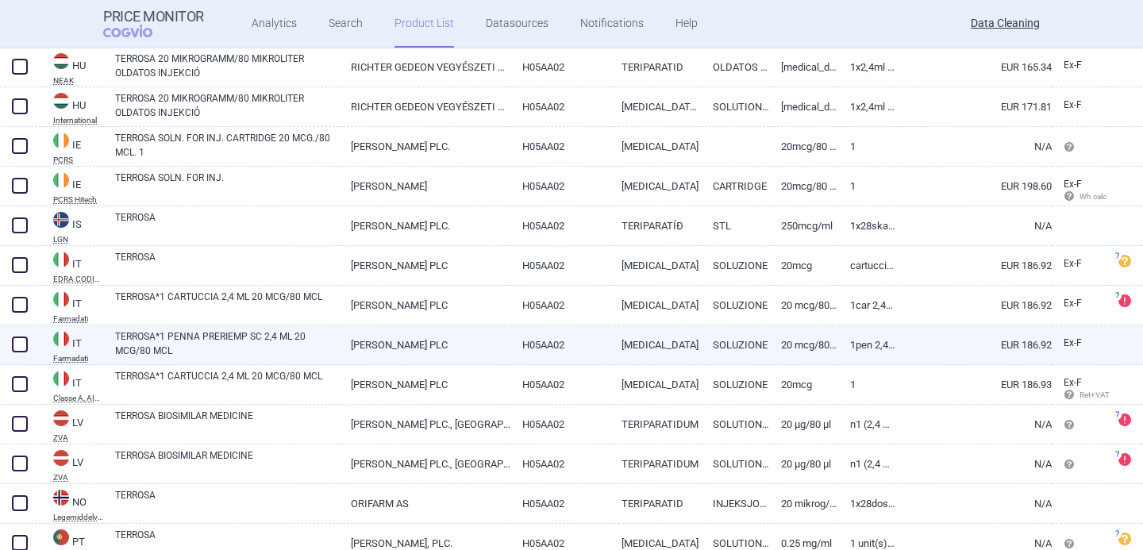
click at [26, 349] on span at bounding box center [20, 345] width 16 height 16
checkbox input "true"
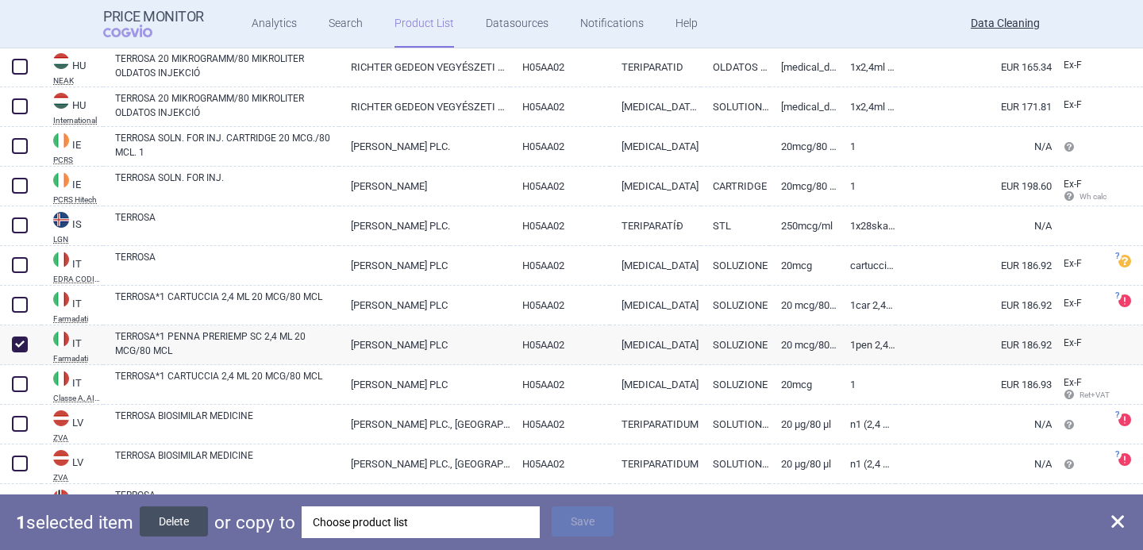
click at [180, 515] on button "Delete" at bounding box center [174, 522] width 68 height 30
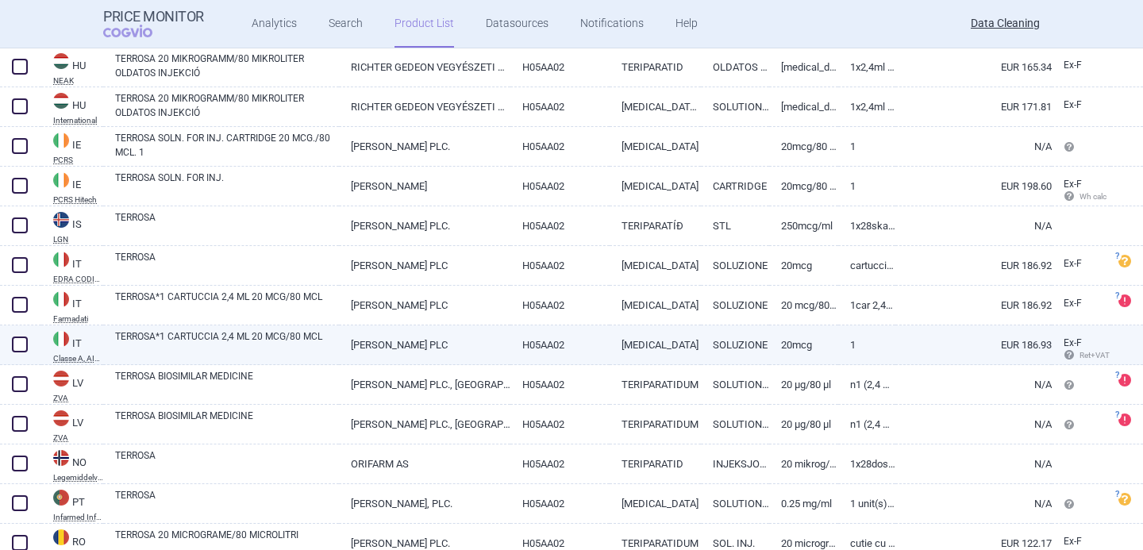
click at [233, 347] on link "TERROSA*1 CARTUCCIA 2,4 ML 20 MCG/80 MCL" at bounding box center [227, 344] width 224 height 29
select select "EUR"
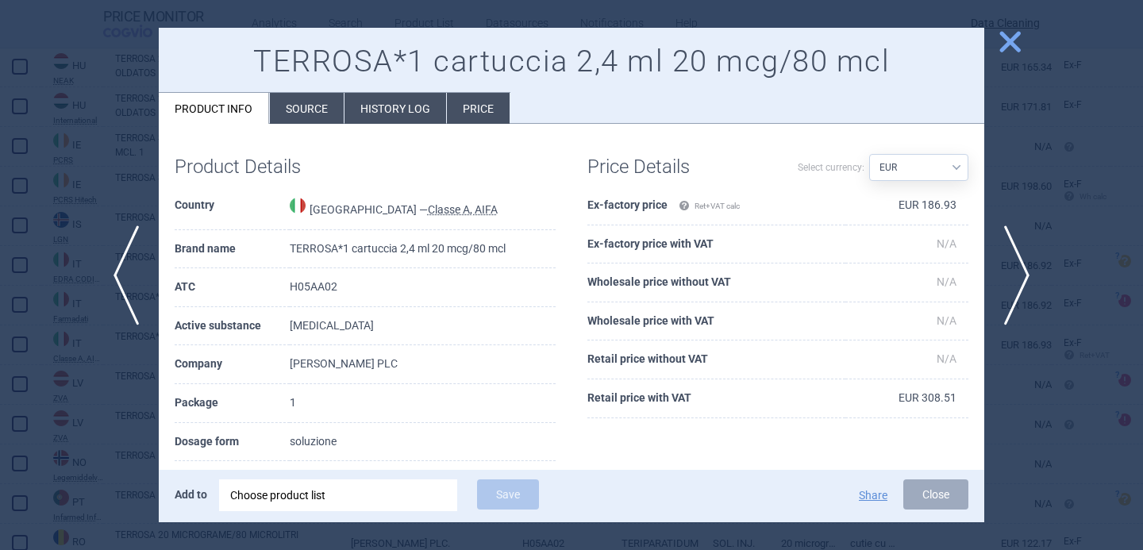
click at [318, 110] on li "Source" at bounding box center [307, 108] width 74 height 31
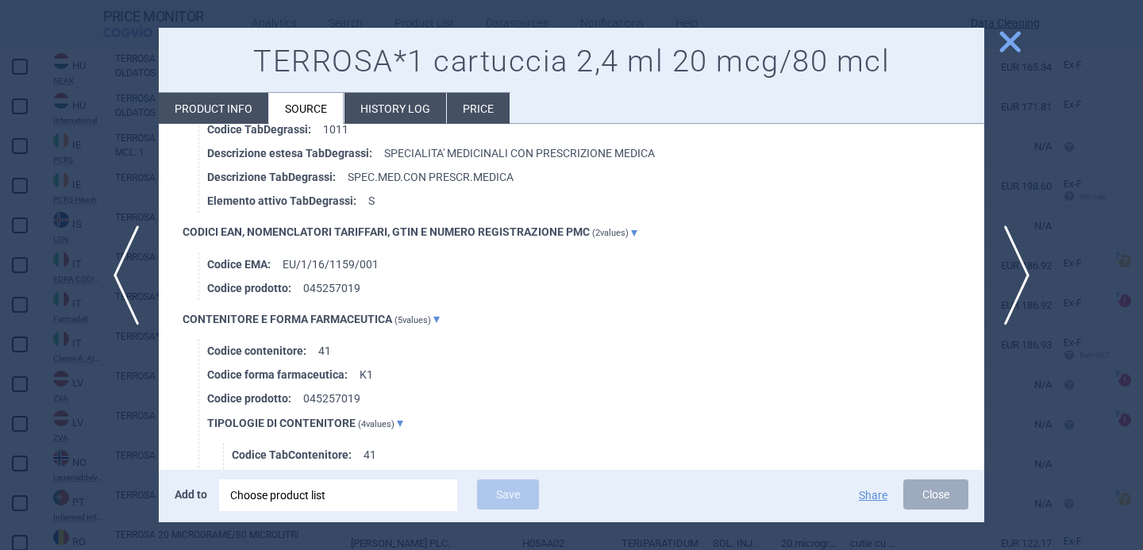
scroll to position [1845, 0]
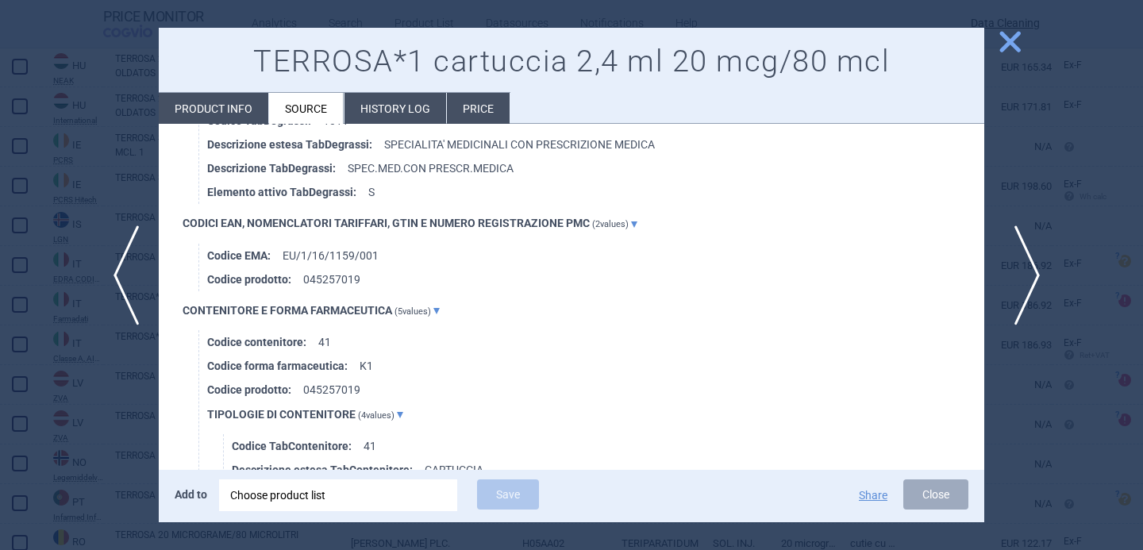
click at [1010, 274] on span "next" at bounding box center [1023, 276] width 36 height 100
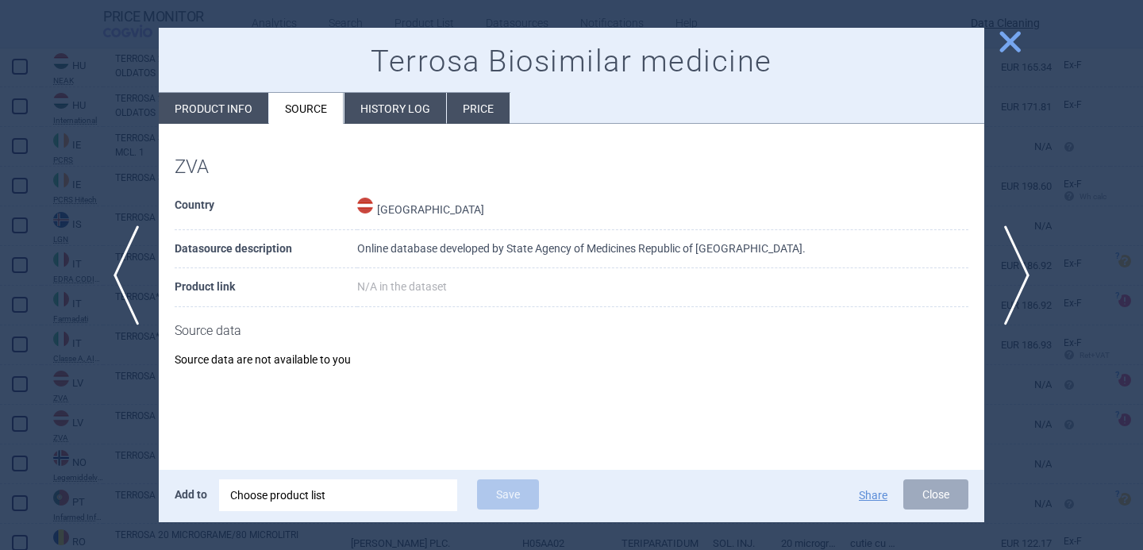
click at [245, 118] on li "Product info" at bounding box center [214, 108] width 110 height 31
select select "EUR"
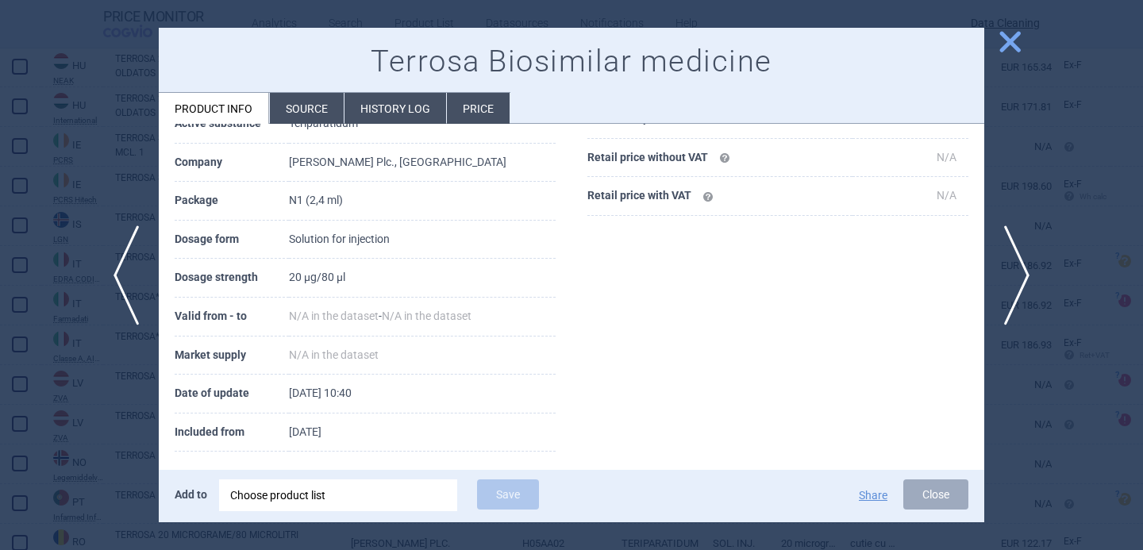
scroll to position [294, 0]
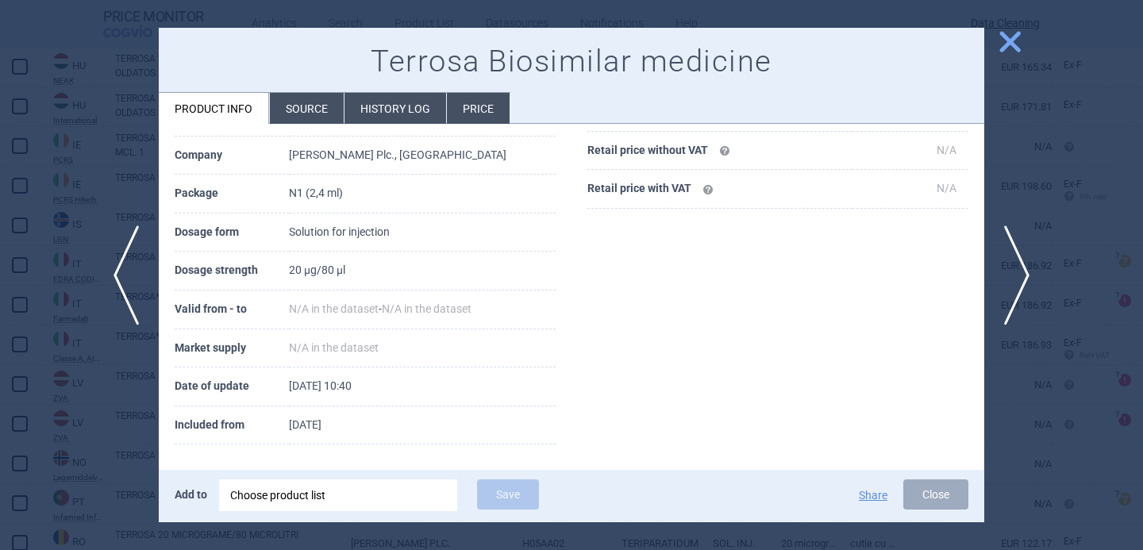
click at [301, 108] on li "Source" at bounding box center [307, 108] width 74 height 31
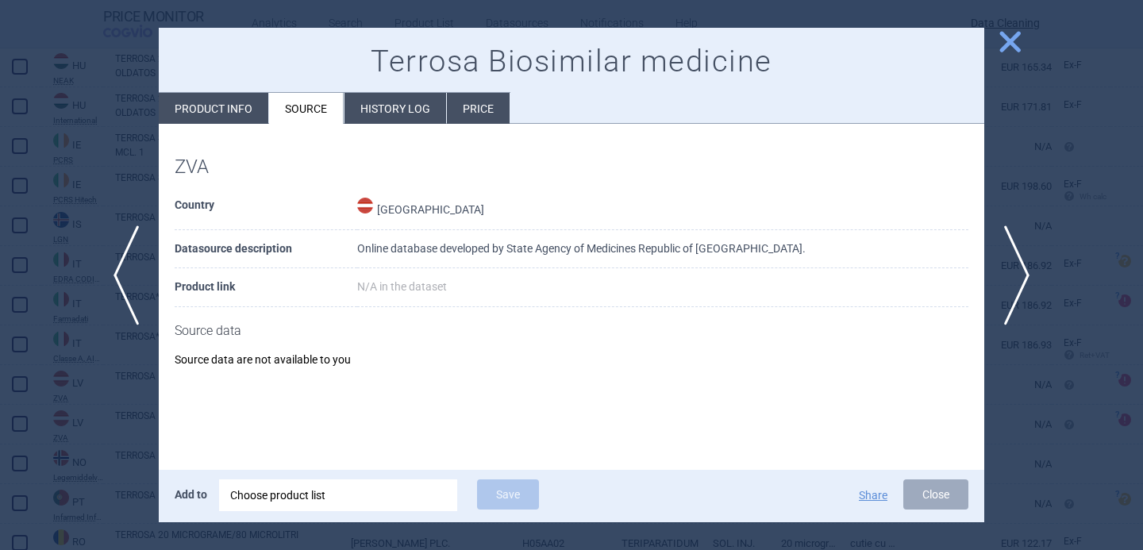
click at [202, 110] on li "Product info" at bounding box center [214, 108] width 110 height 31
select select "EUR"
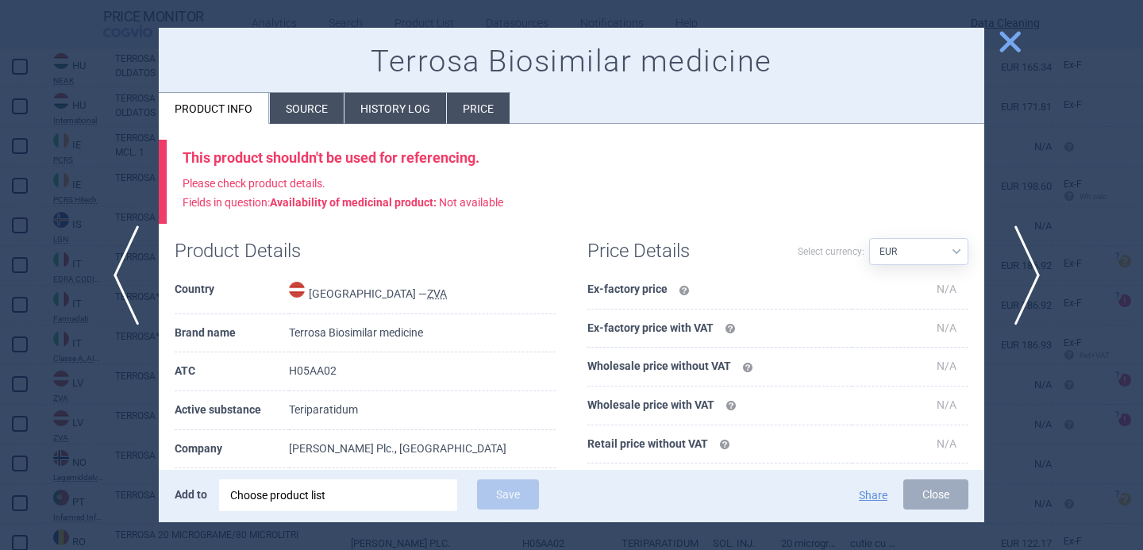
click at [1024, 275] on span "next" at bounding box center [1023, 276] width 36 height 100
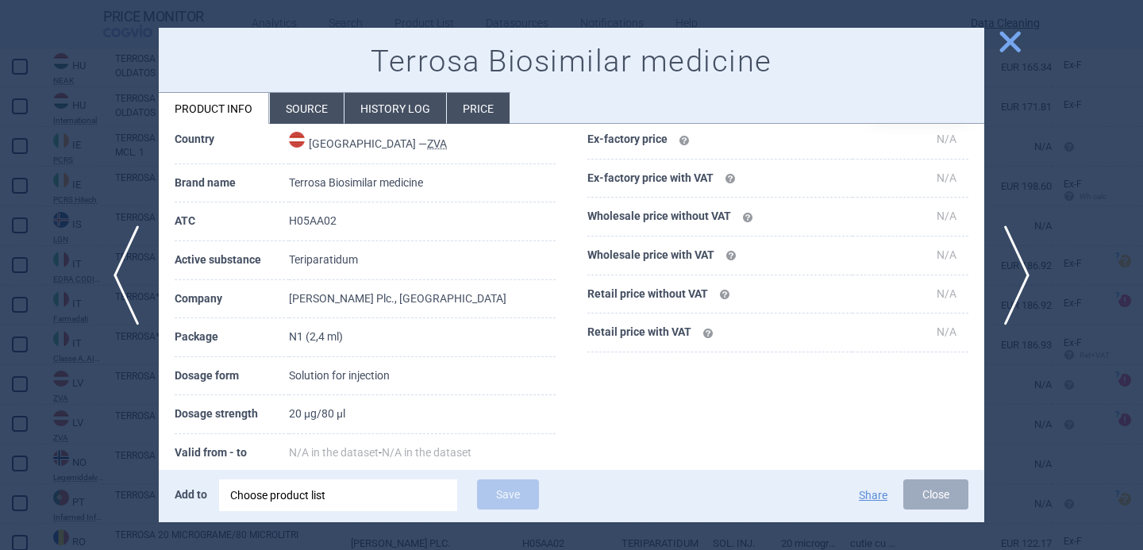
scroll to position [183, 0]
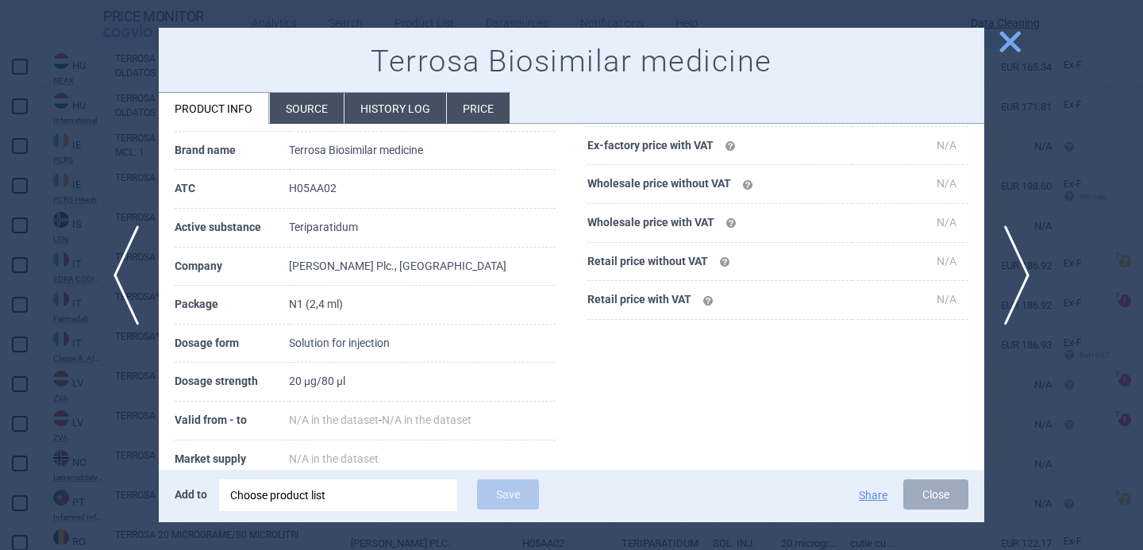
click at [299, 114] on li "Source" at bounding box center [307, 108] width 74 height 31
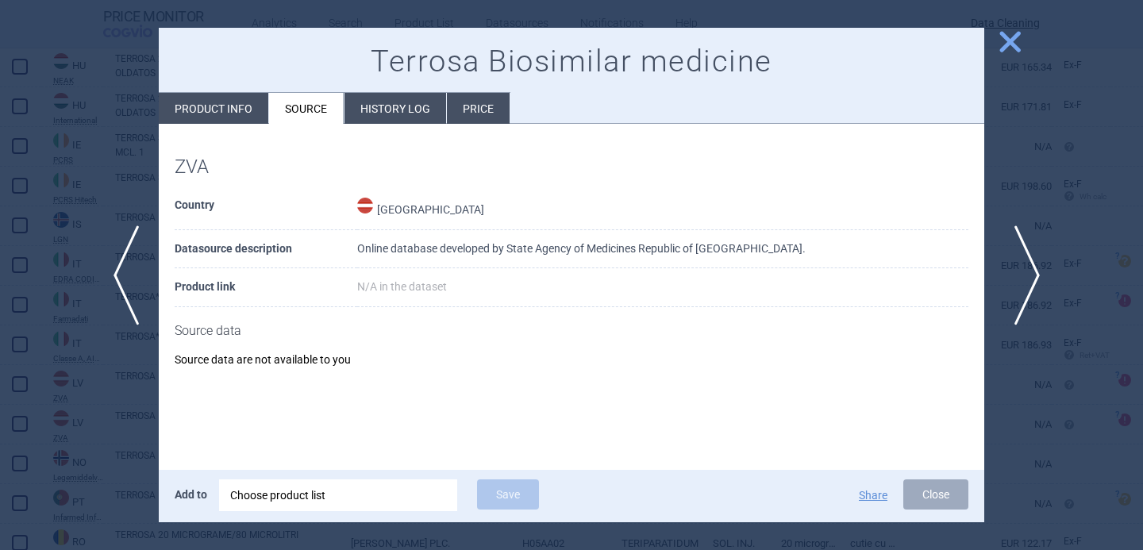
click at [1032, 269] on span "next" at bounding box center [1023, 276] width 36 height 100
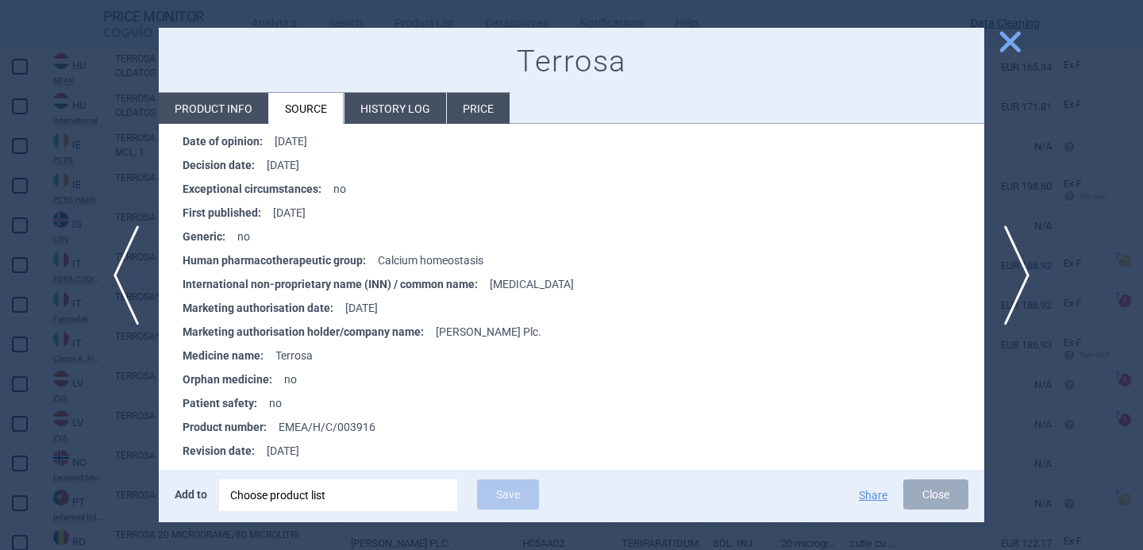
scroll to position [1645, 0]
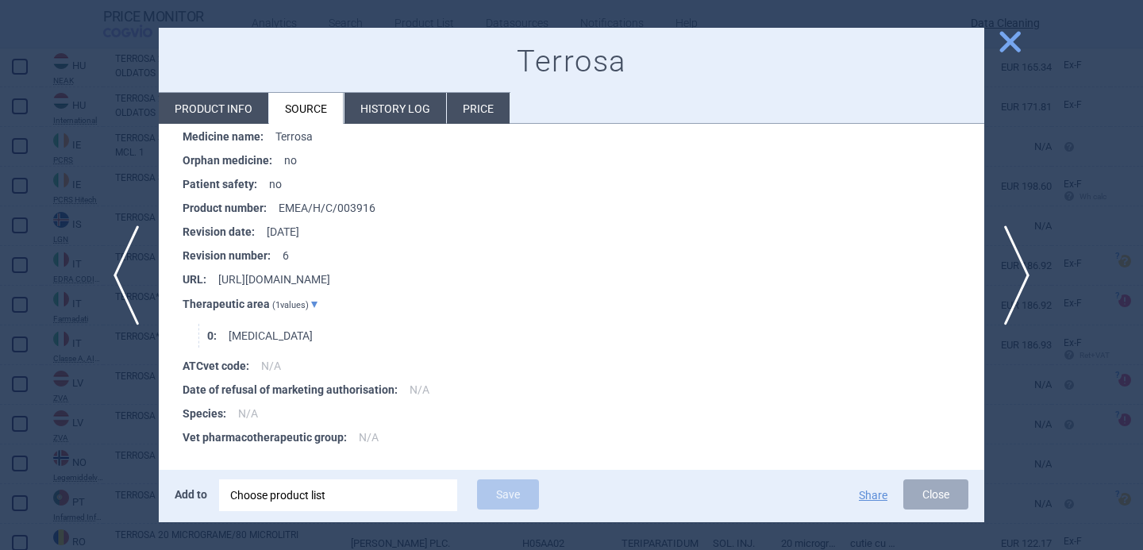
click at [244, 111] on li "Product info" at bounding box center [214, 108] width 110 height 31
select select "EUR"
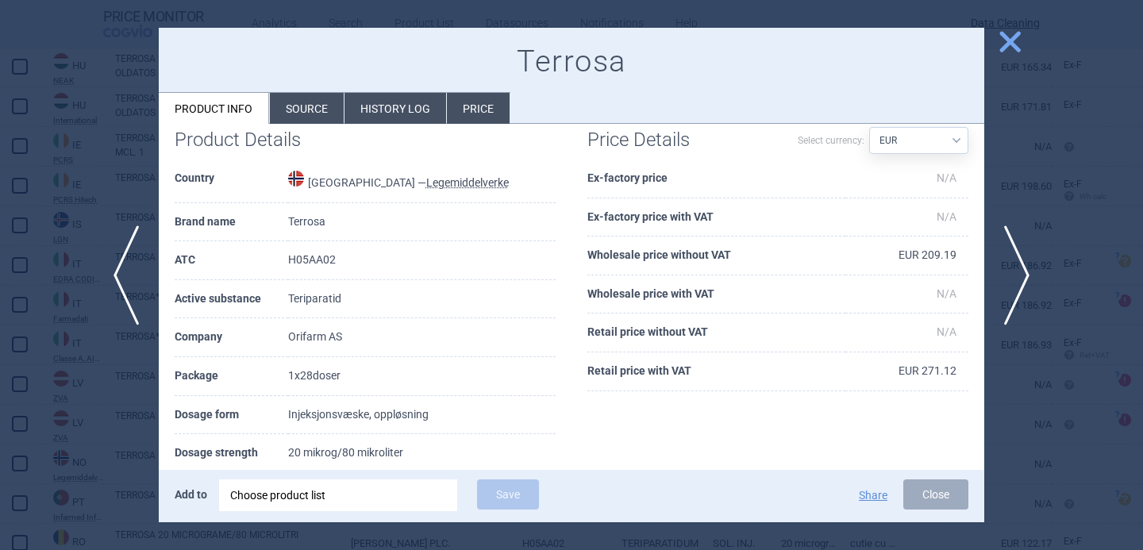
scroll to position [28, 0]
click at [137, 415] on div at bounding box center [571, 275] width 1143 height 550
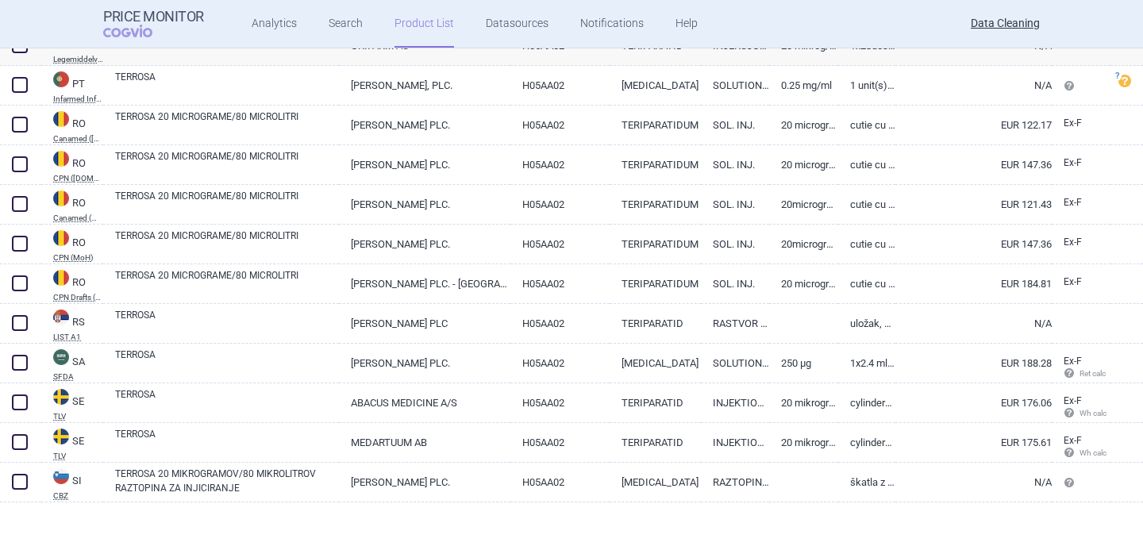
scroll to position [2291, 0]
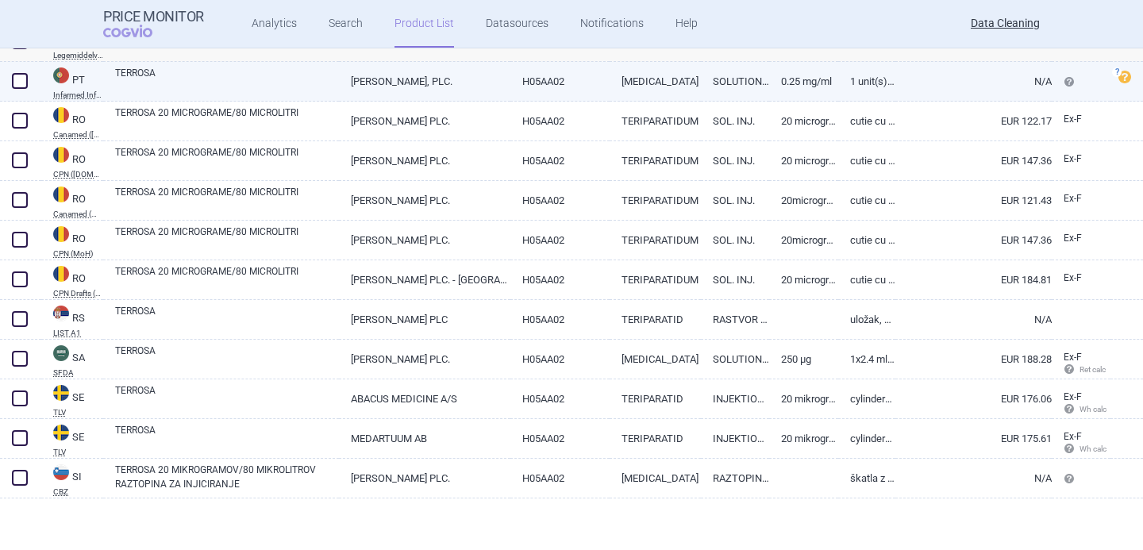
click at [198, 84] on link "TERROSA" at bounding box center [227, 80] width 224 height 29
select select "EUR"
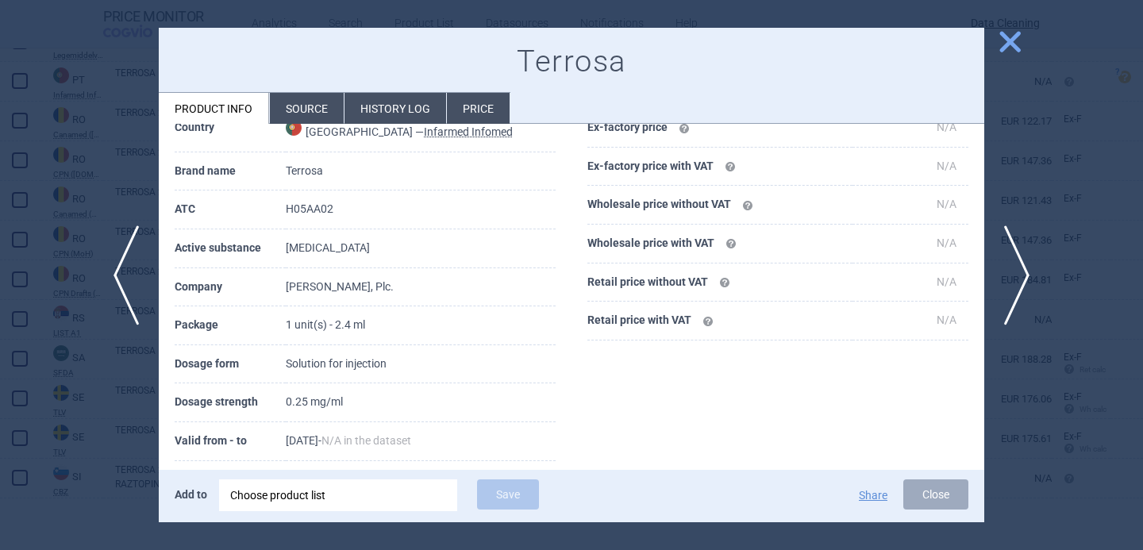
scroll to position [167, 0]
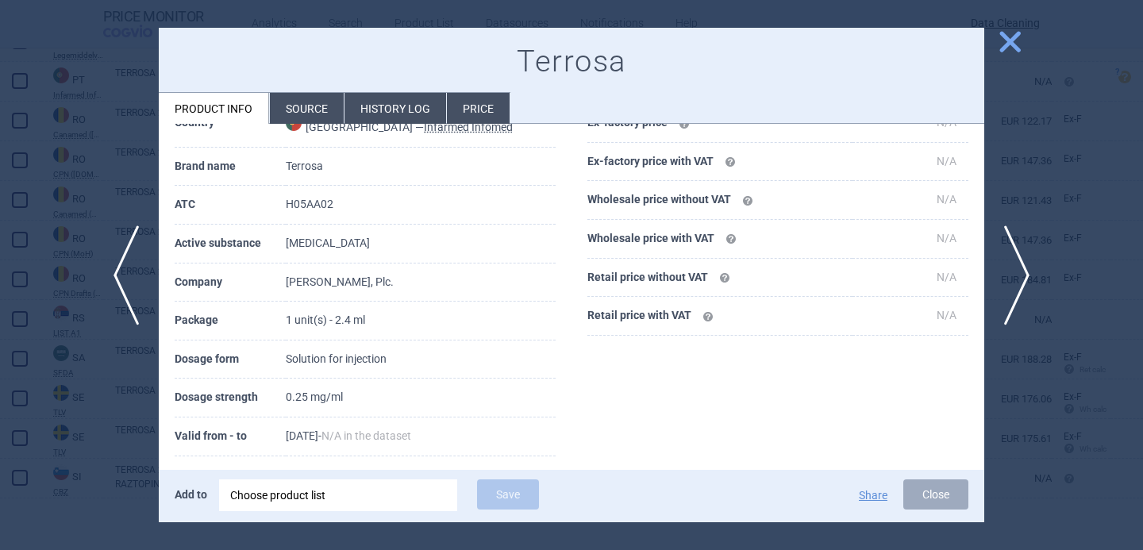
click at [296, 117] on li "Source" at bounding box center [307, 108] width 74 height 31
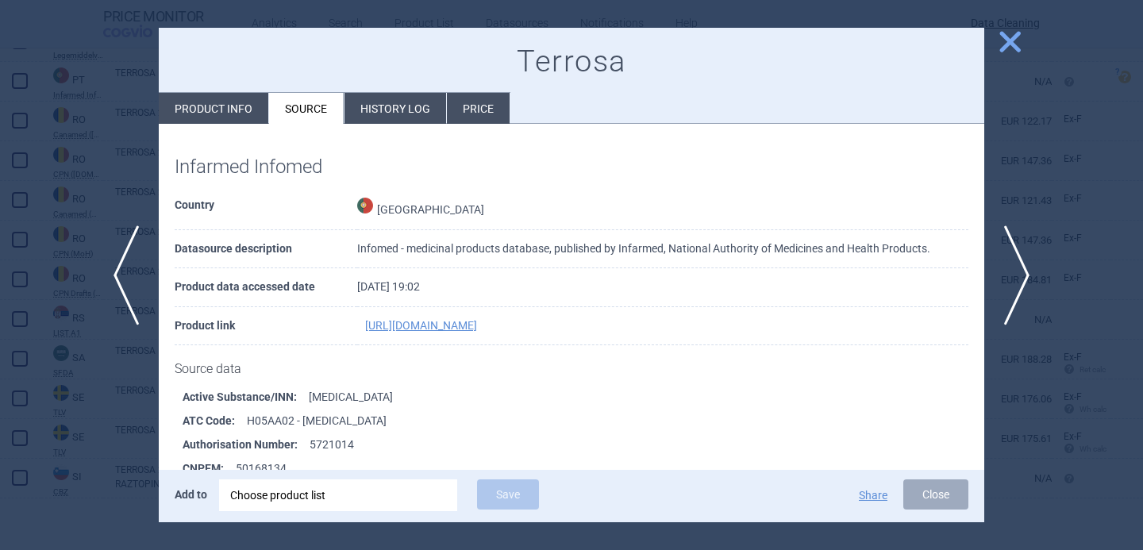
click at [229, 107] on li "Product info" at bounding box center [214, 108] width 110 height 31
select select "EUR"
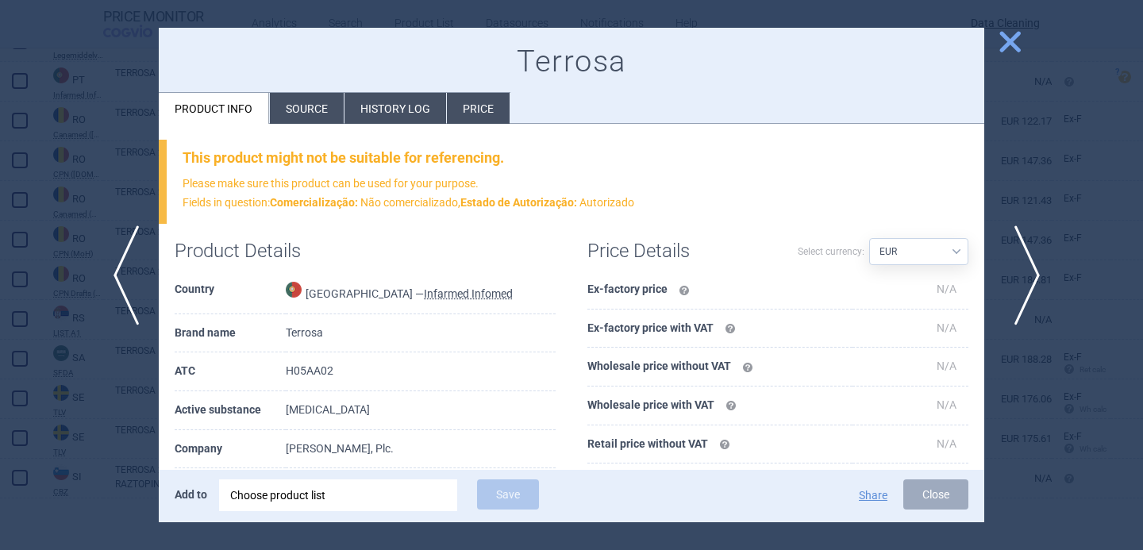
click at [1027, 265] on span "next" at bounding box center [1023, 276] width 36 height 100
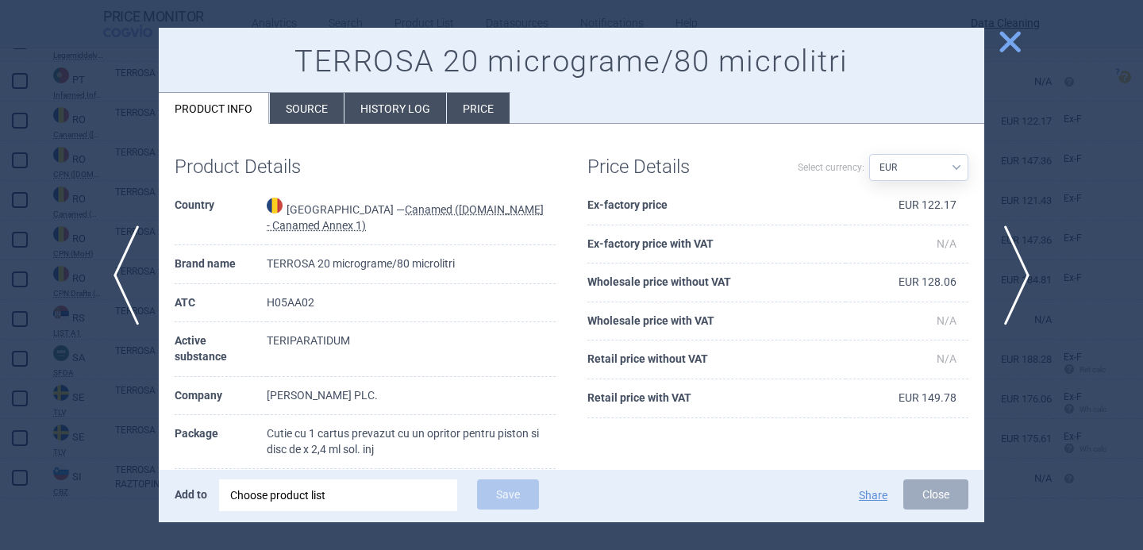
scroll to position [102, 0]
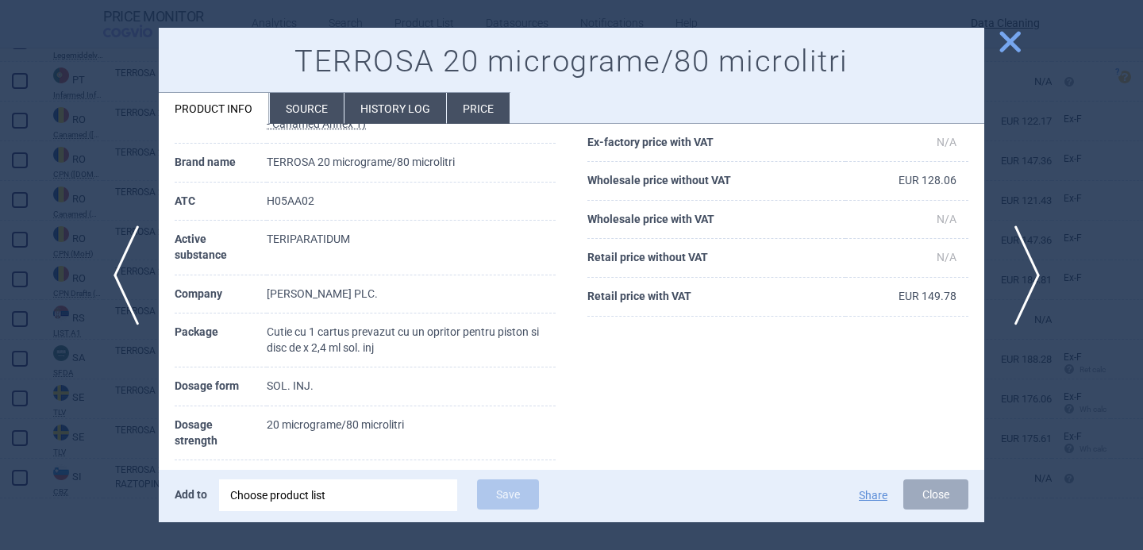
click at [1027, 274] on span "next" at bounding box center [1023, 276] width 36 height 100
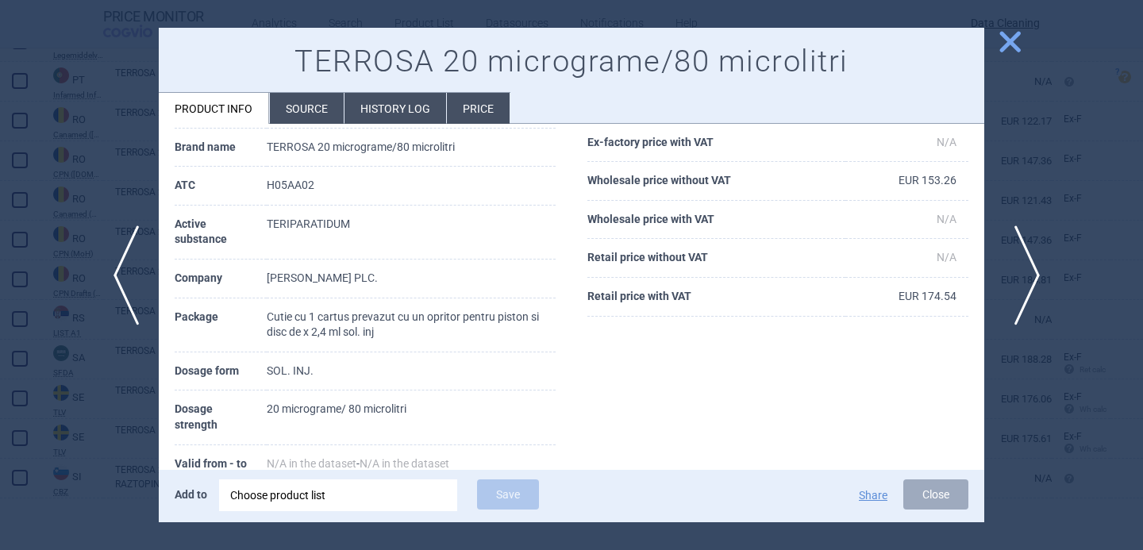
click at [1027, 274] on span "next" at bounding box center [1023, 276] width 36 height 100
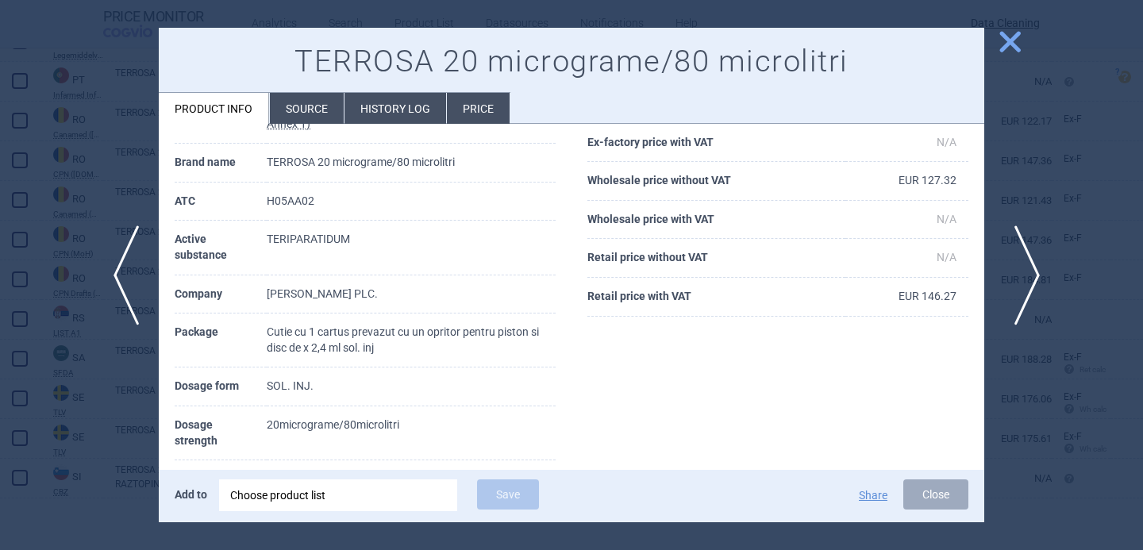
click at [1027, 274] on span "next" at bounding box center [1023, 276] width 36 height 100
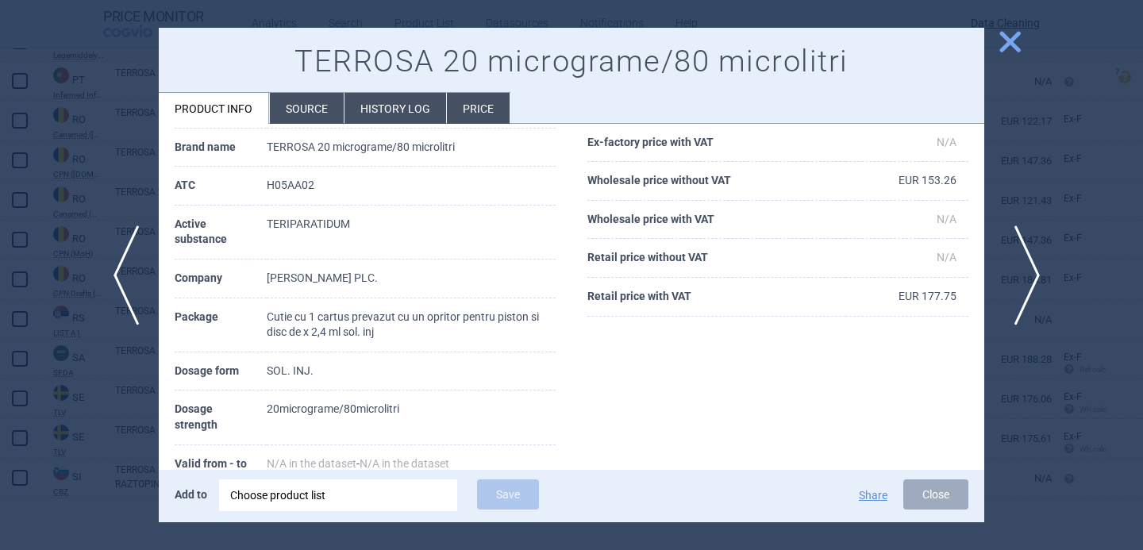
click at [1027, 275] on span "next" at bounding box center [1023, 276] width 36 height 100
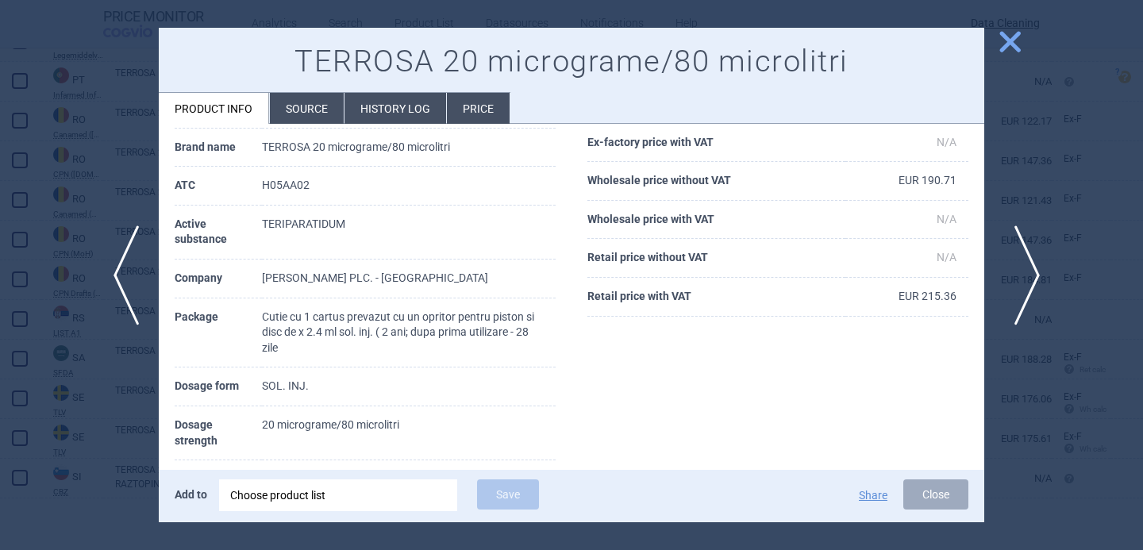
click at [1027, 275] on span "next" at bounding box center [1023, 276] width 36 height 100
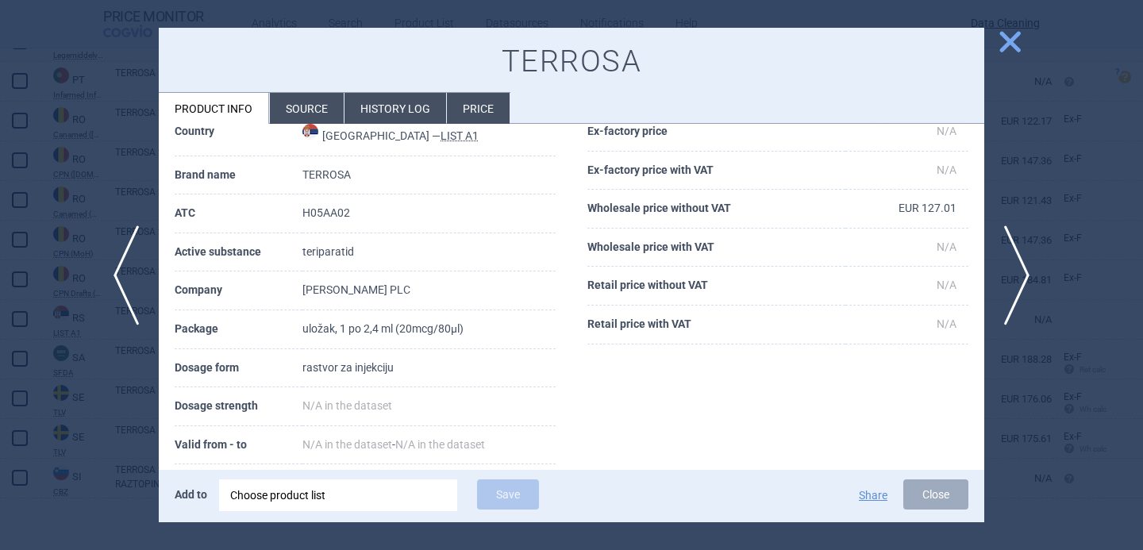
scroll to position [81, 0]
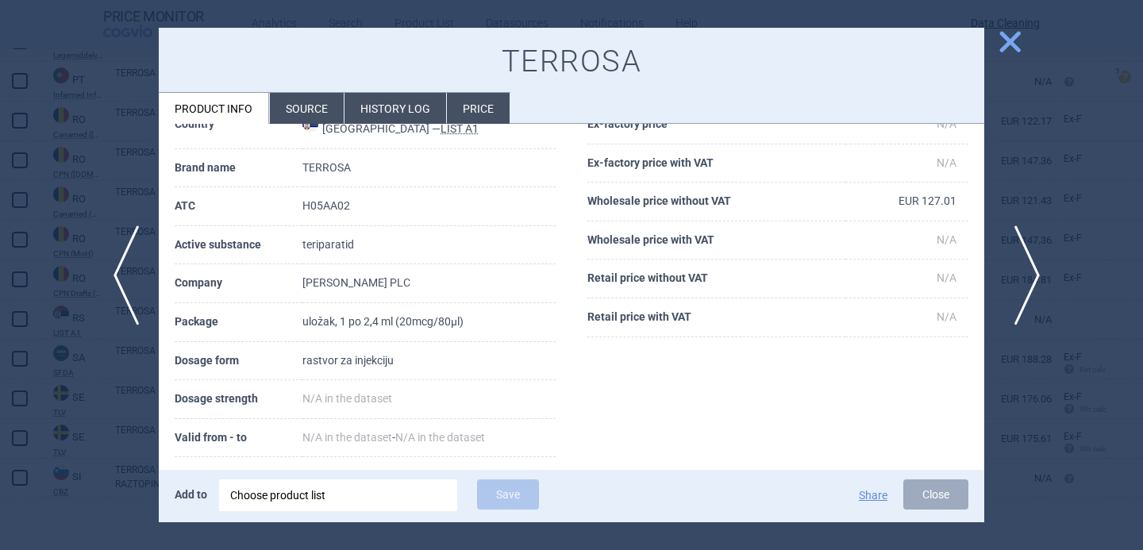
click at [1029, 272] on span "next" at bounding box center [1023, 276] width 36 height 100
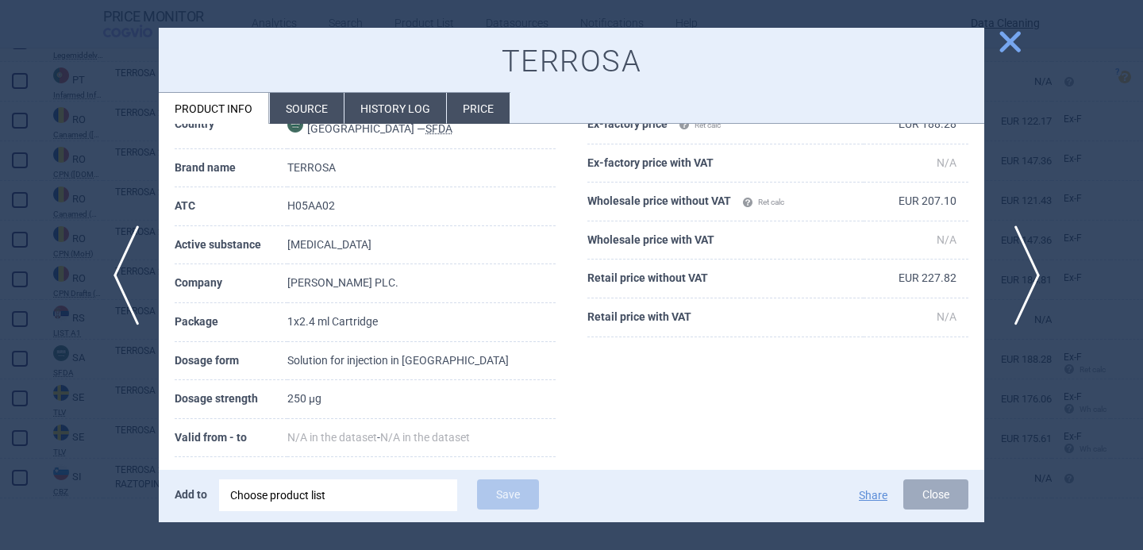
click at [1029, 272] on span "next" at bounding box center [1023, 276] width 36 height 100
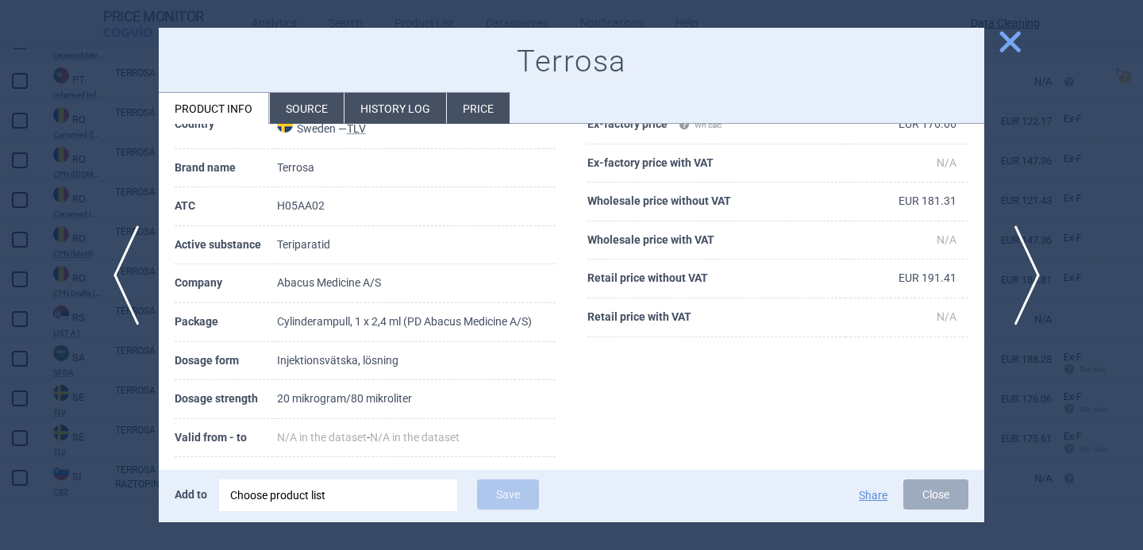
click at [1029, 272] on span "next" at bounding box center [1023, 276] width 36 height 100
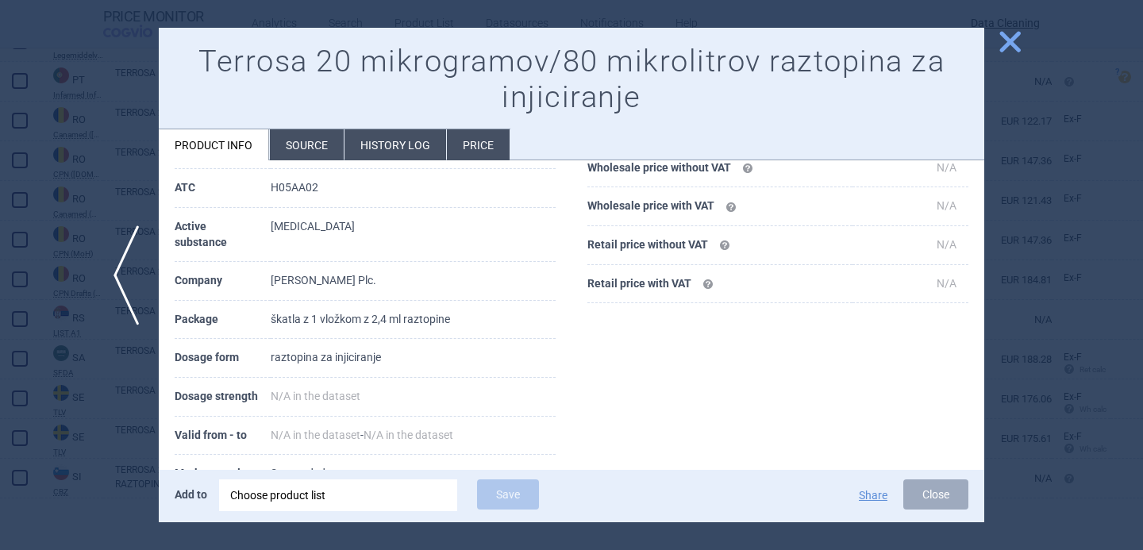
scroll to position [152, 0]
click at [1041, 316] on div at bounding box center [571, 275] width 1143 height 550
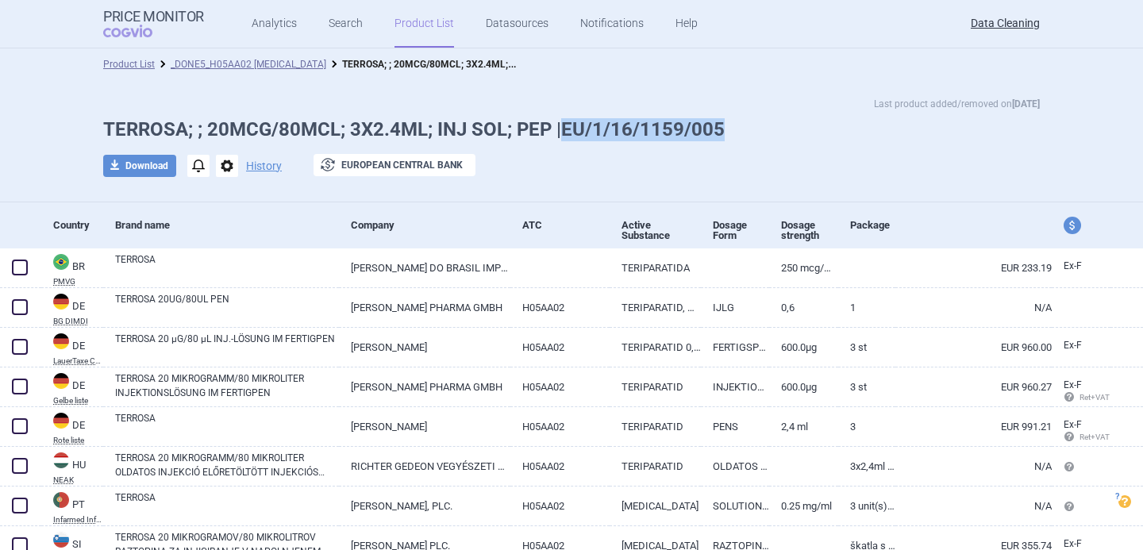
drag, startPoint x: 726, startPoint y: 129, endPoint x: 564, endPoint y: 128, distance: 162.0
click at [564, 128] on h1 "TERROSA; ; 20MCG/80MCL; 3X2.4ML; INJ SOL; PEP |EU/1/16/1159/005" at bounding box center [571, 129] width 937 height 23
copy h1 "EU/1/16/1159/005"
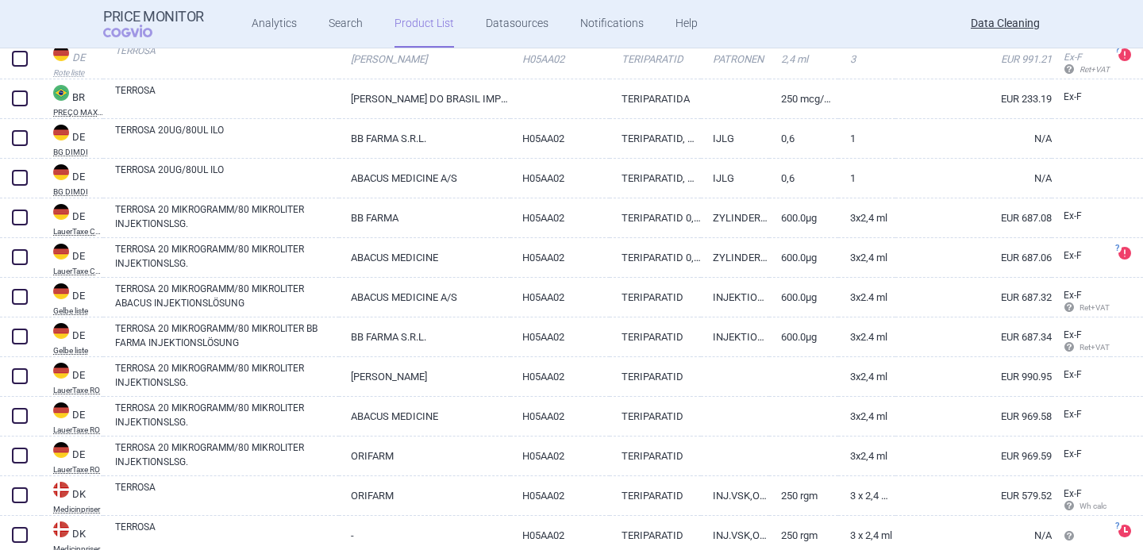
scroll to position [430, 0]
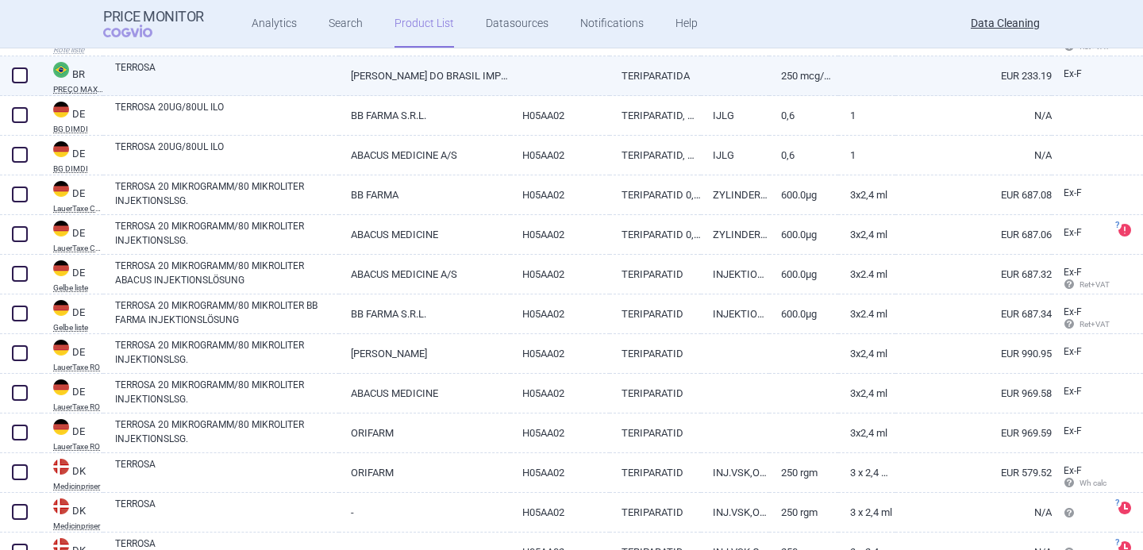
click at [310, 67] on link "TERROSA" at bounding box center [227, 74] width 224 height 29
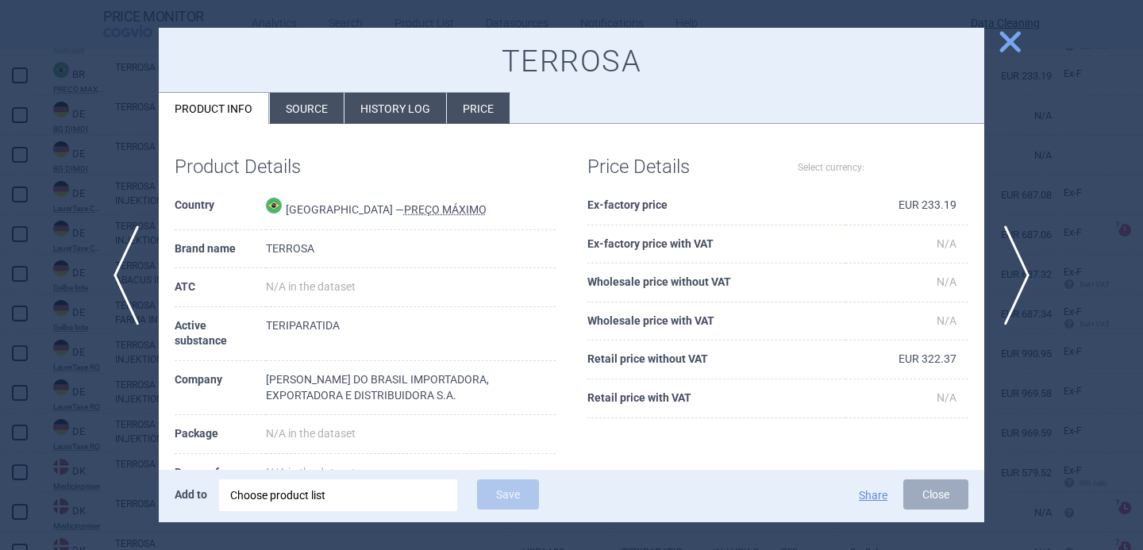
select select "EUR"
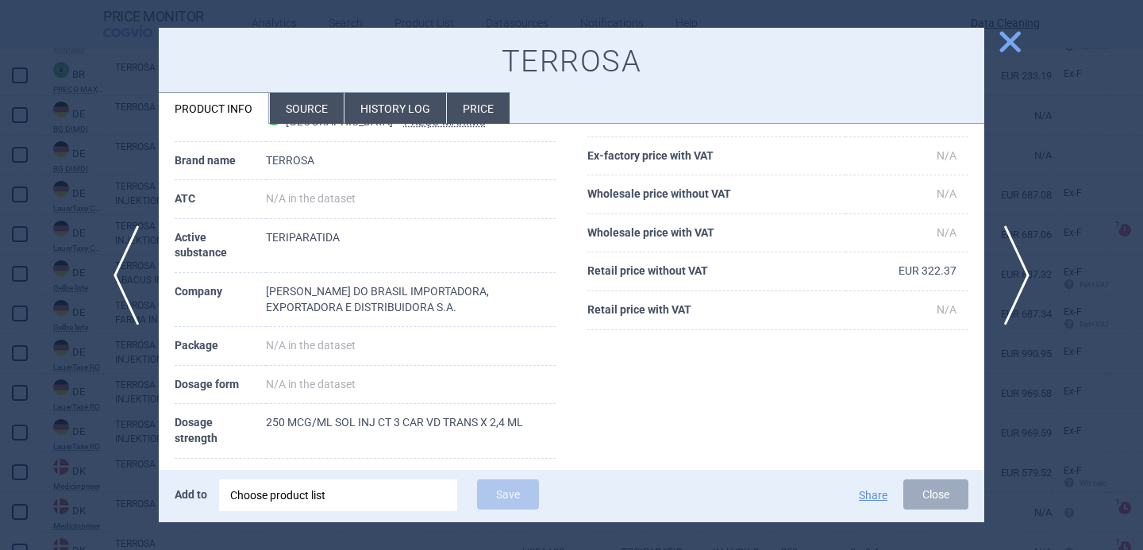
scroll to position [135, 0]
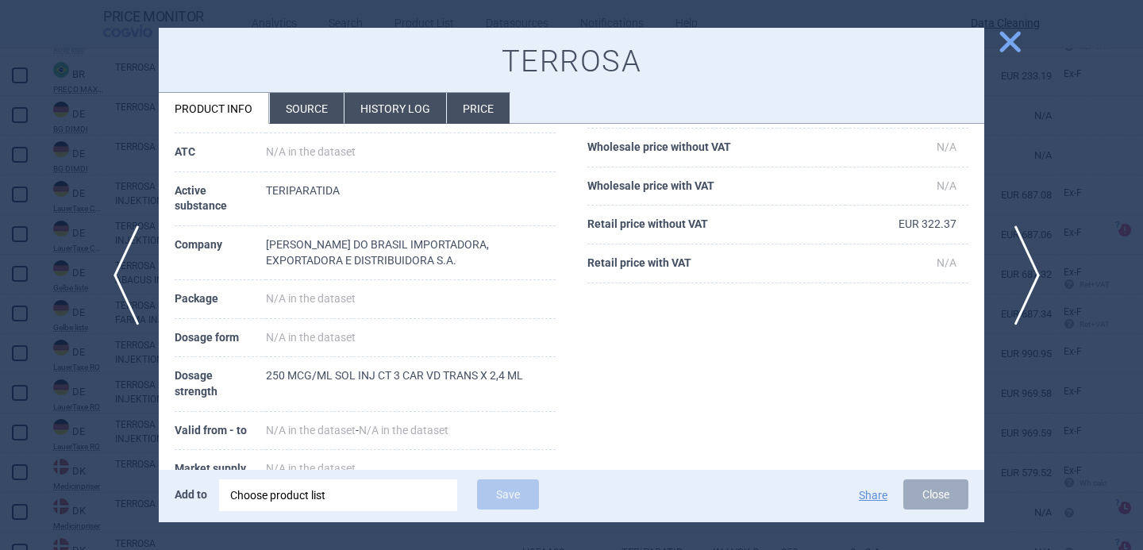
click at [1024, 268] on span "next" at bounding box center [1023, 276] width 36 height 100
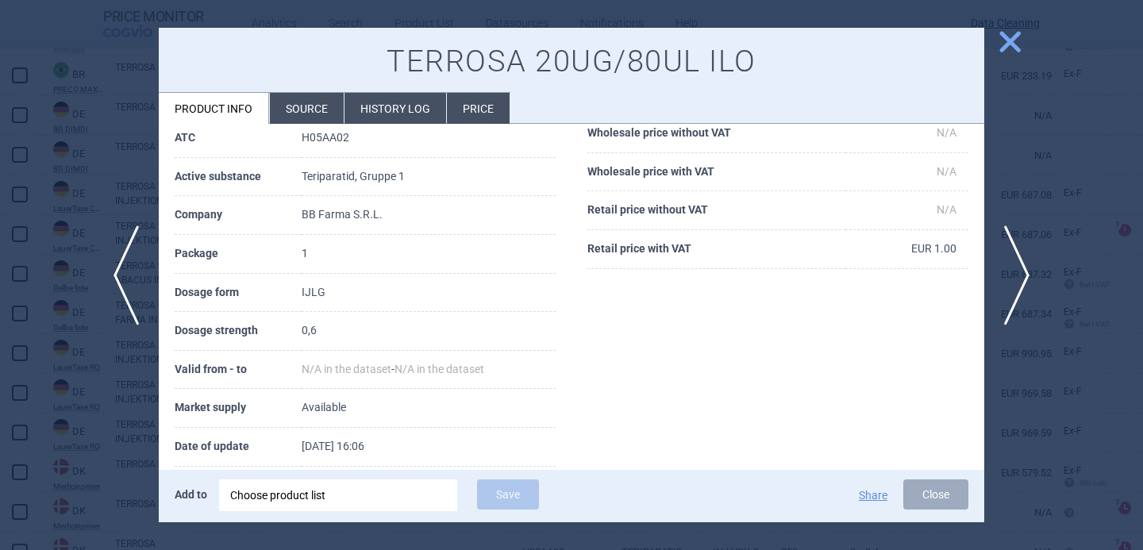
scroll to position [152, 0]
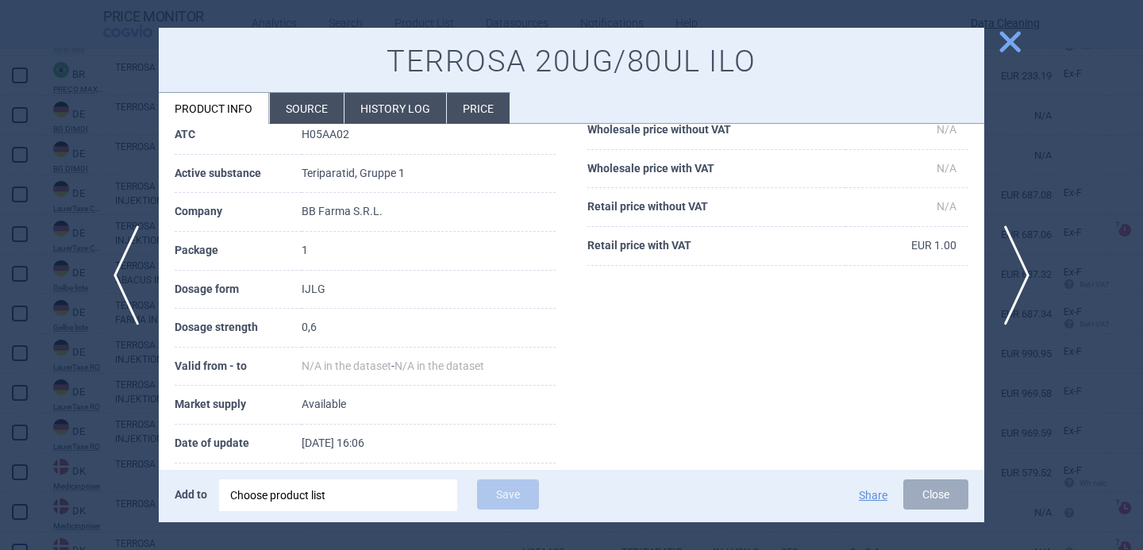
click at [325, 118] on li "Source" at bounding box center [307, 108] width 74 height 31
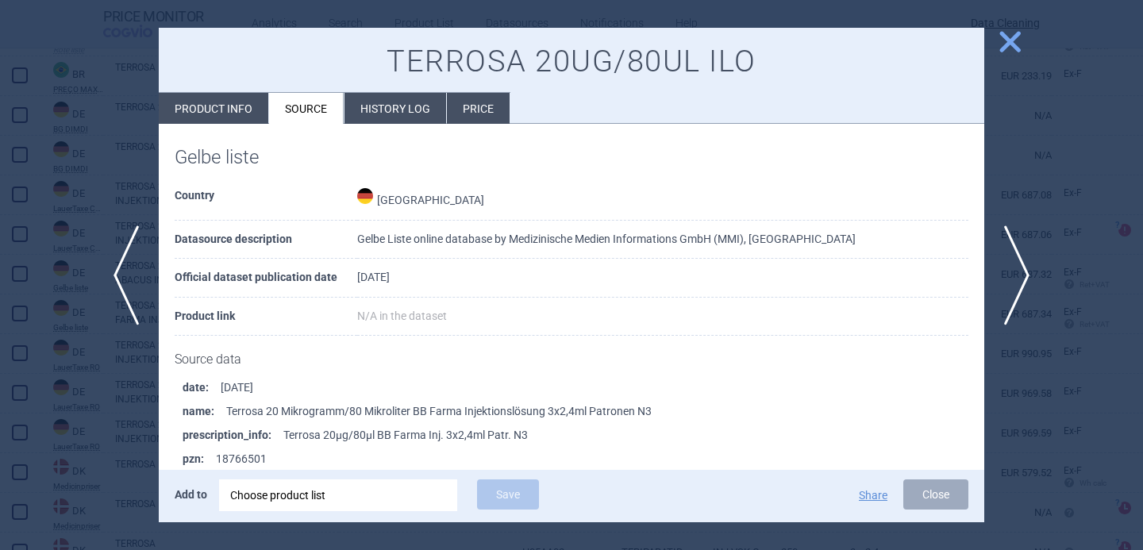
scroll to position [316, 0]
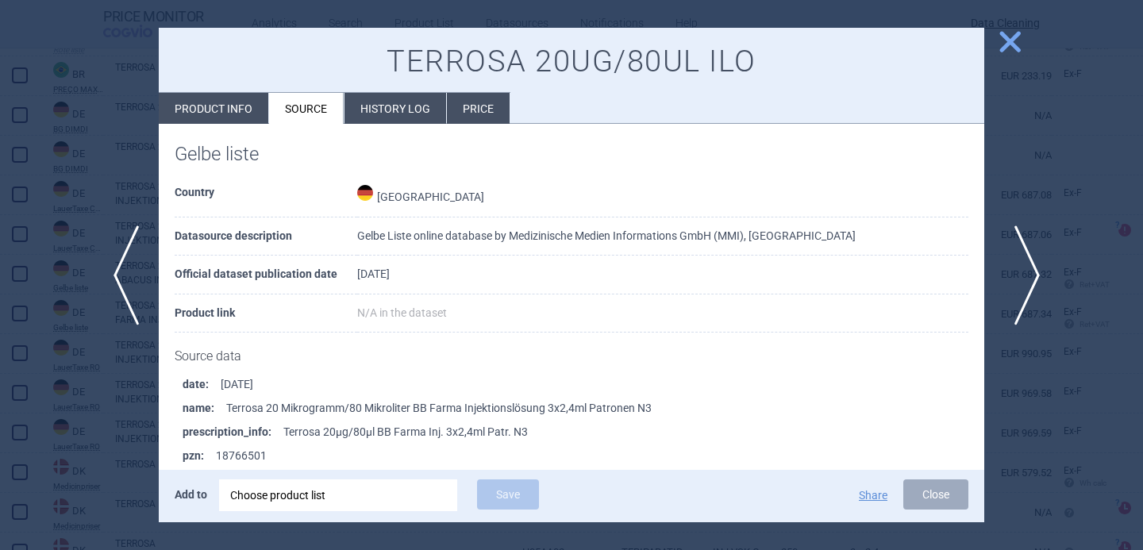
click at [1028, 271] on span "next" at bounding box center [1023, 276] width 36 height 100
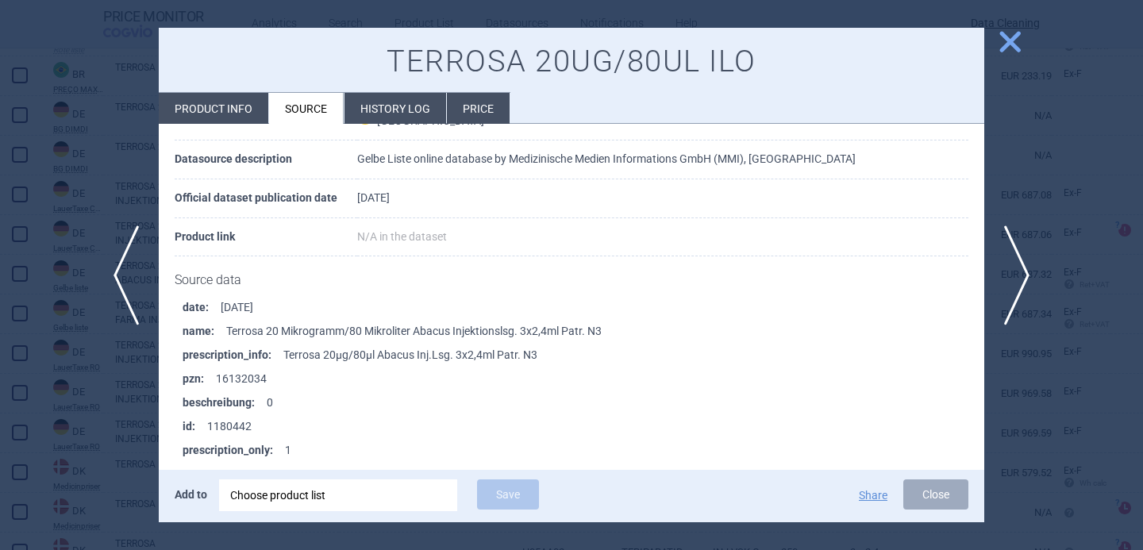
scroll to position [1478, 0]
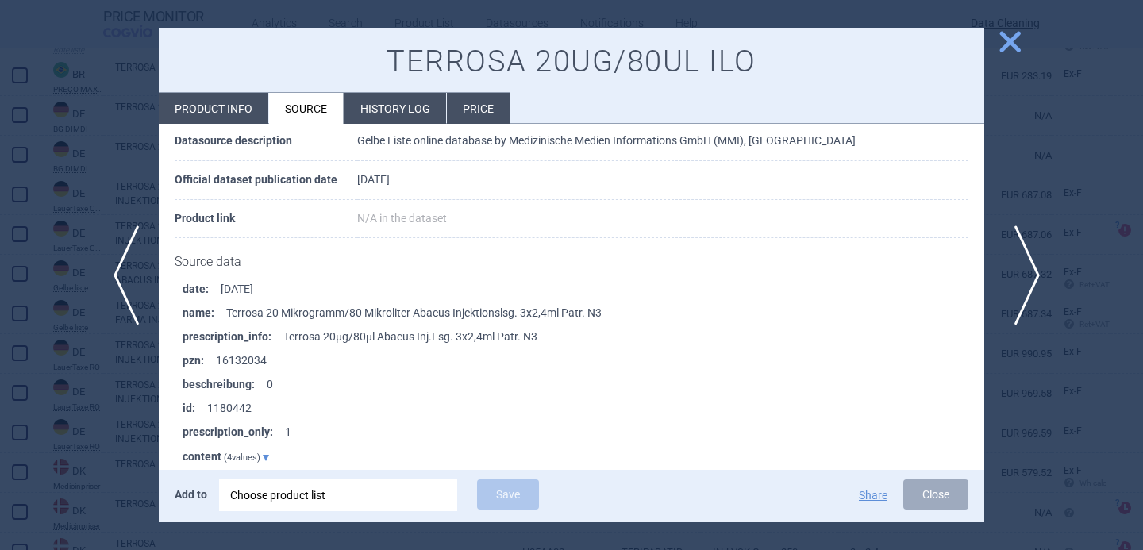
click at [1033, 277] on span "next" at bounding box center [1023, 276] width 36 height 100
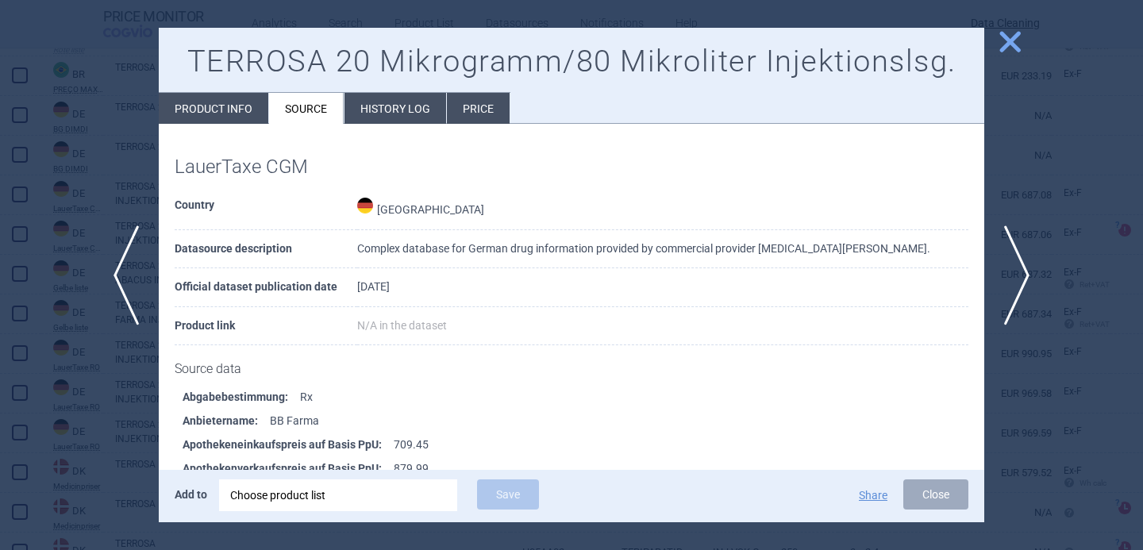
click at [107, 417] on div at bounding box center [571, 275] width 1143 height 550
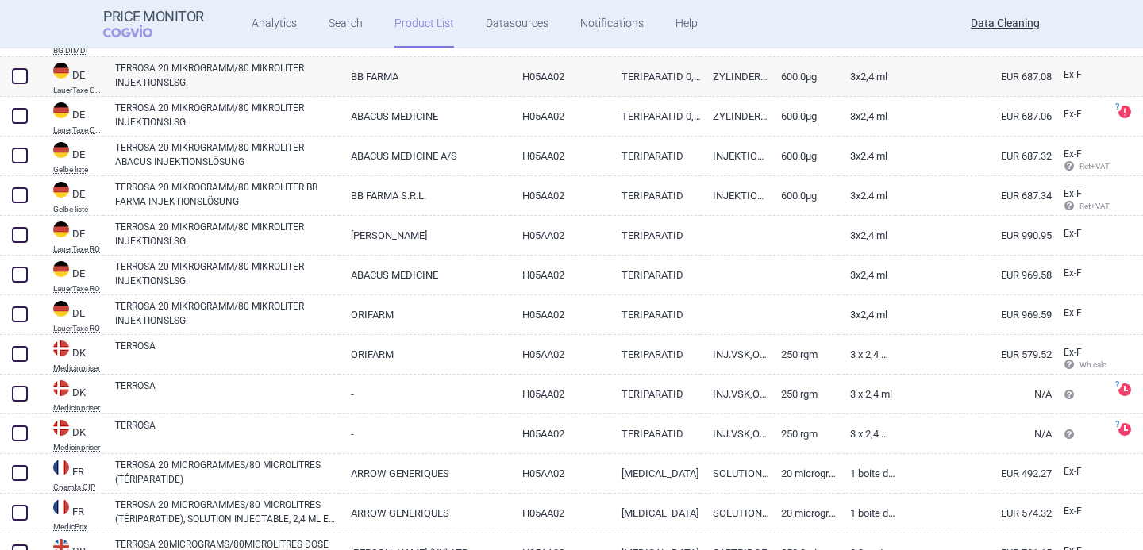
scroll to position [556, 0]
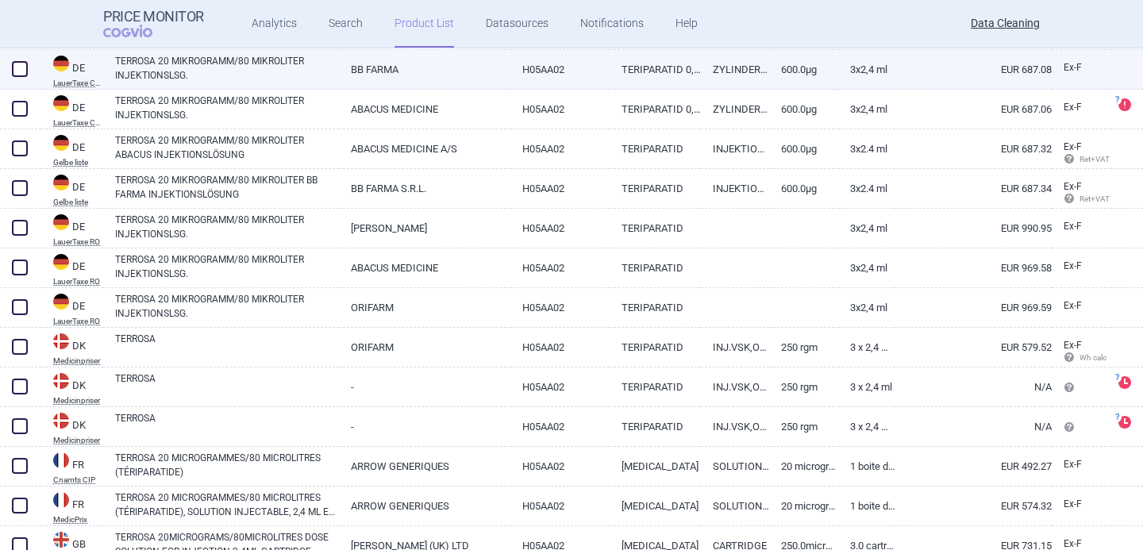
click at [268, 81] on link "TERROSA 20 MIKROGRAMM/80 MIKROLITER INJEKTIONSLSG." at bounding box center [227, 68] width 224 height 29
select select "EUR"
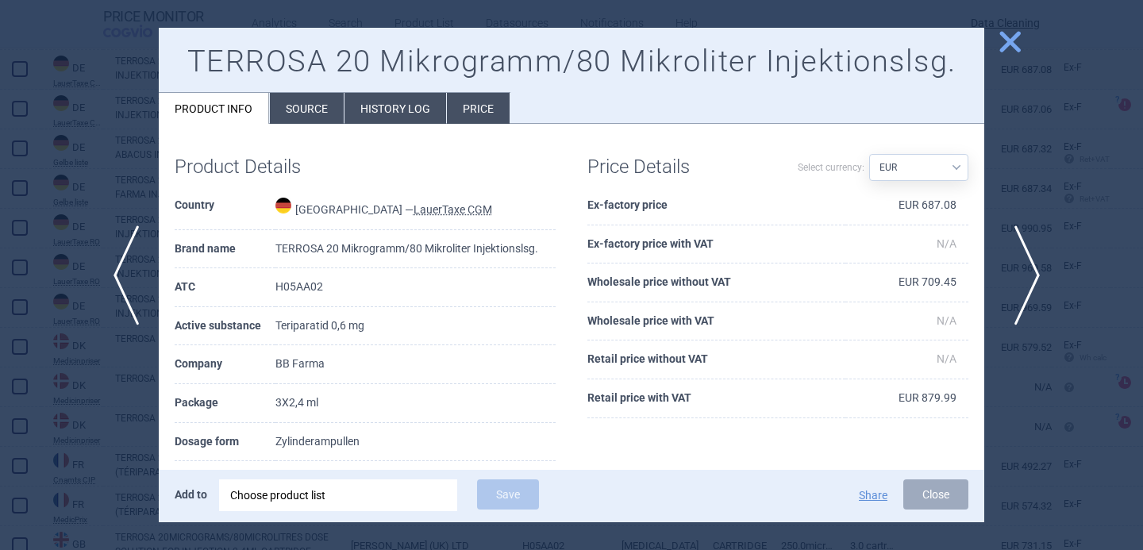
click at [1029, 263] on span "next" at bounding box center [1023, 276] width 36 height 100
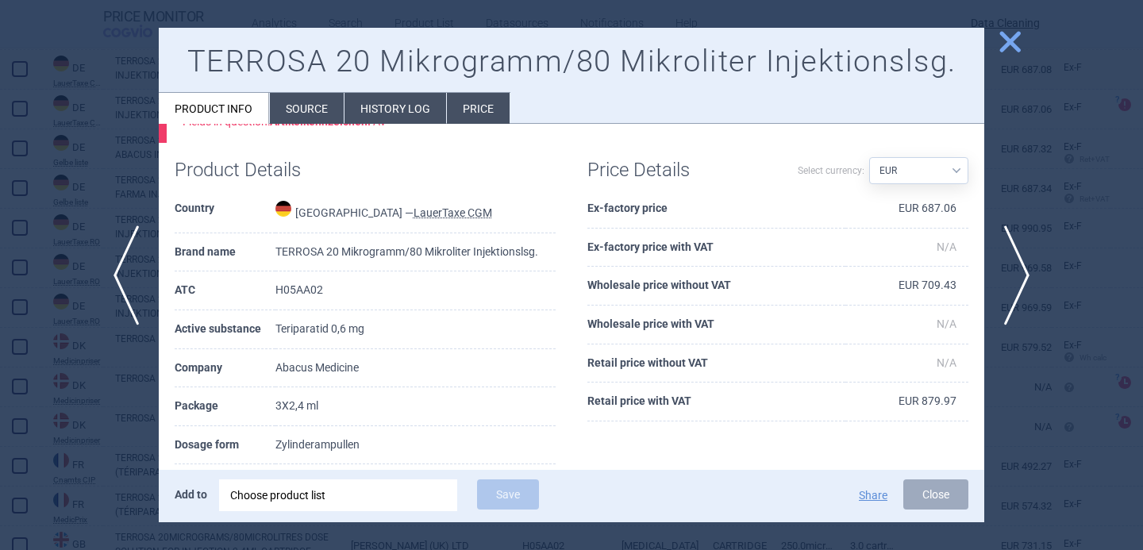
scroll to position [138, 0]
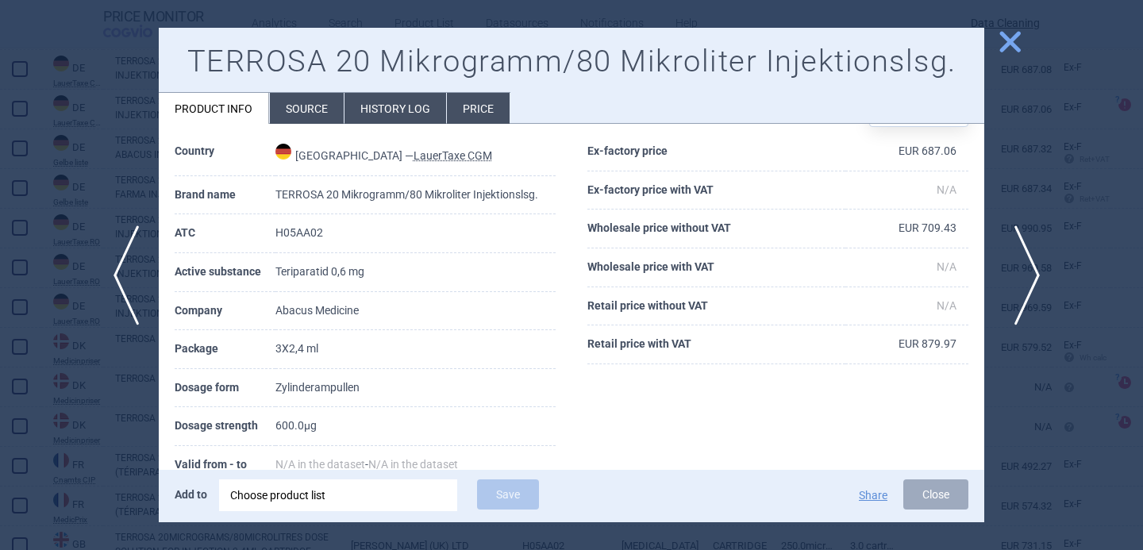
click at [1027, 273] on span "next" at bounding box center [1023, 276] width 36 height 100
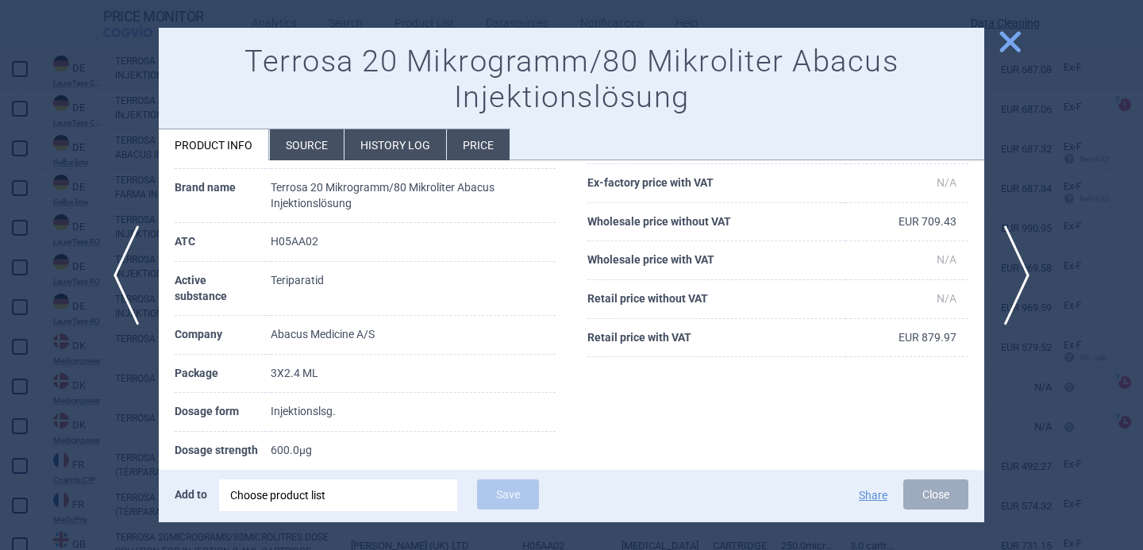
scroll to position [97, 0]
click at [1032, 272] on span "next" at bounding box center [1023, 276] width 36 height 100
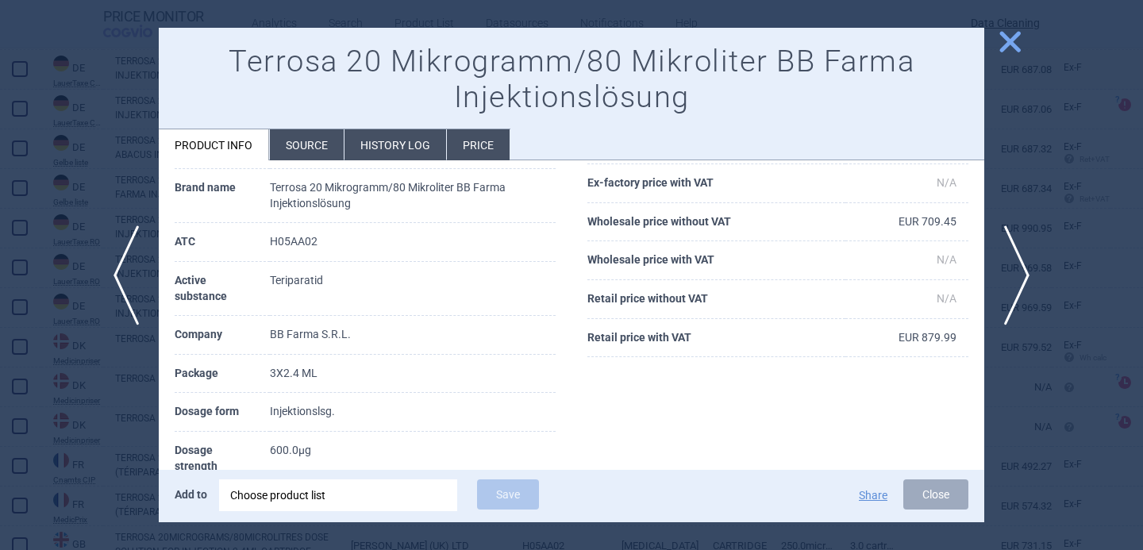
click at [317, 151] on li "Source" at bounding box center [307, 144] width 74 height 31
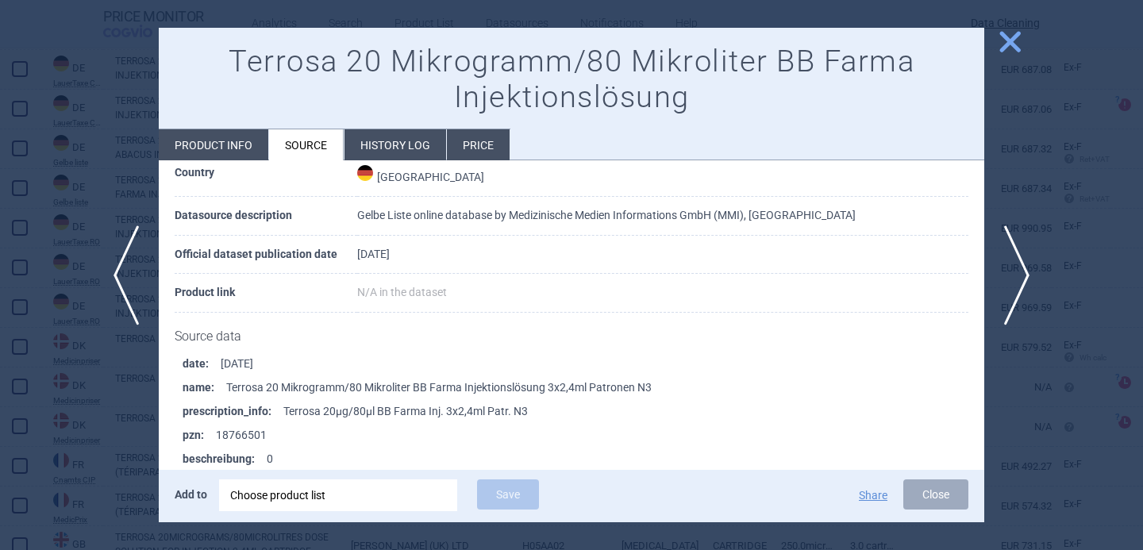
scroll to position [200, 0]
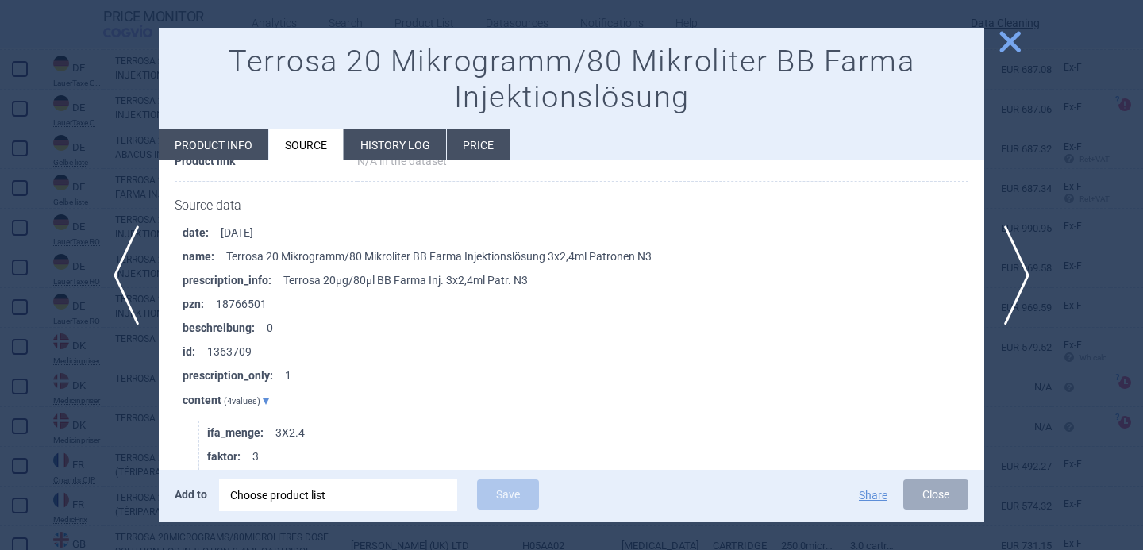
click at [67, 438] on div at bounding box center [571, 275] width 1143 height 550
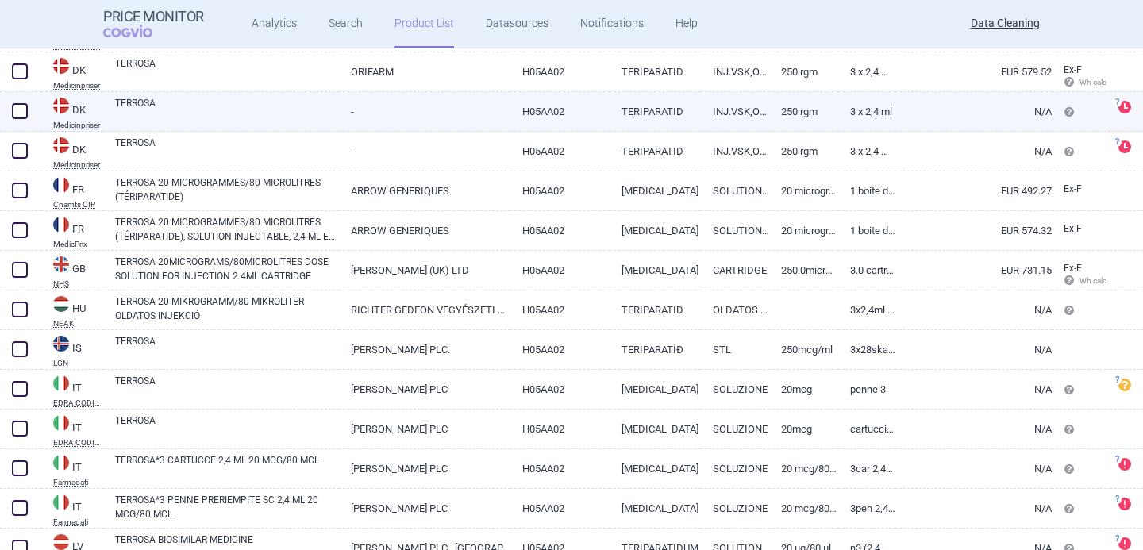
scroll to position [832, 0]
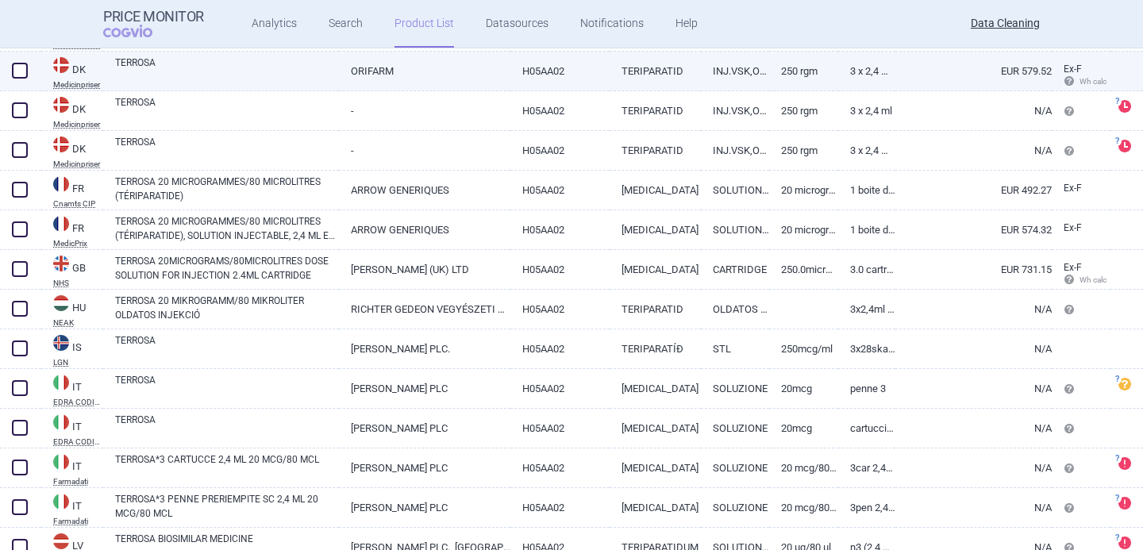
click at [196, 68] on link "TERROSA" at bounding box center [227, 70] width 224 height 29
select select "EUR"
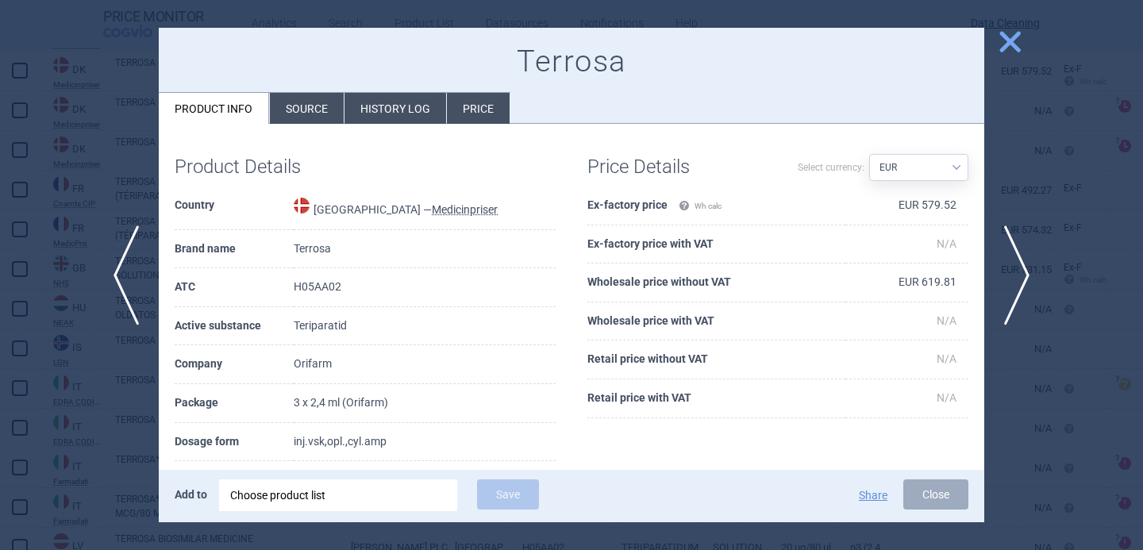
scroll to position [33, 0]
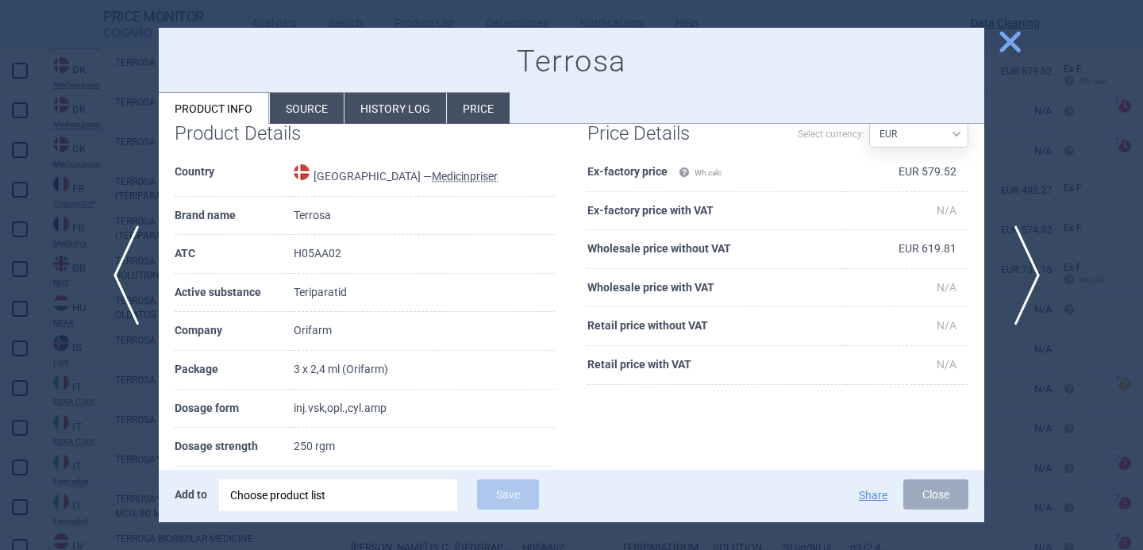
click at [1016, 271] on span "next" at bounding box center [1023, 276] width 36 height 100
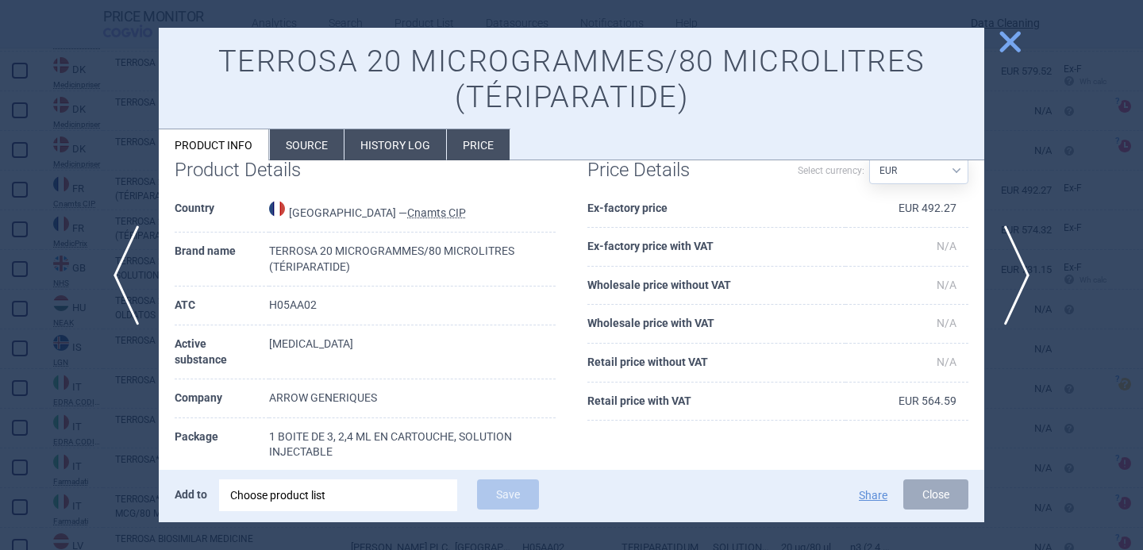
scroll to position [76, 0]
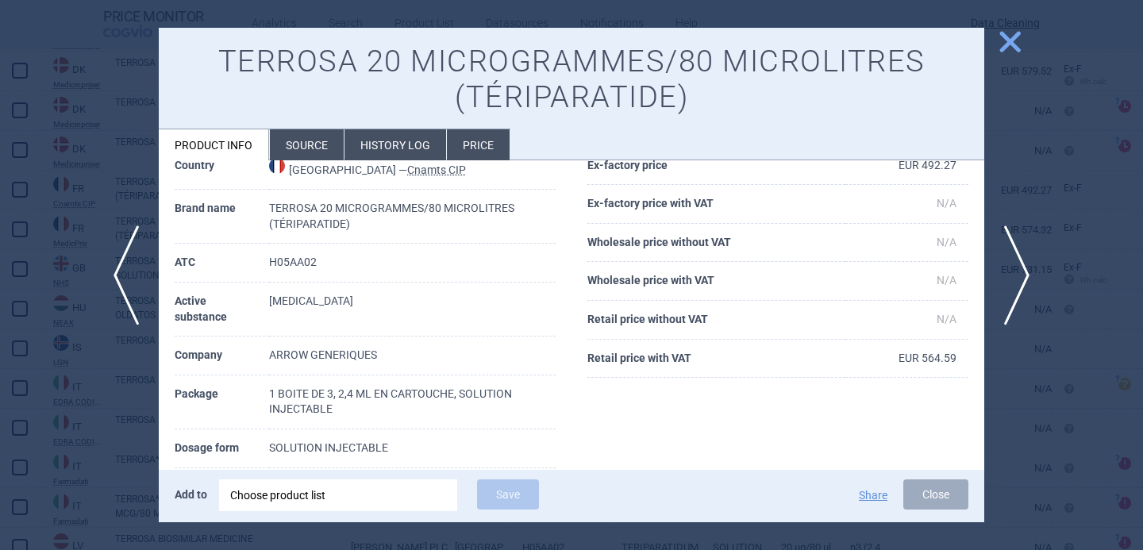
click at [312, 155] on li "Source" at bounding box center [307, 144] width 74 height 31
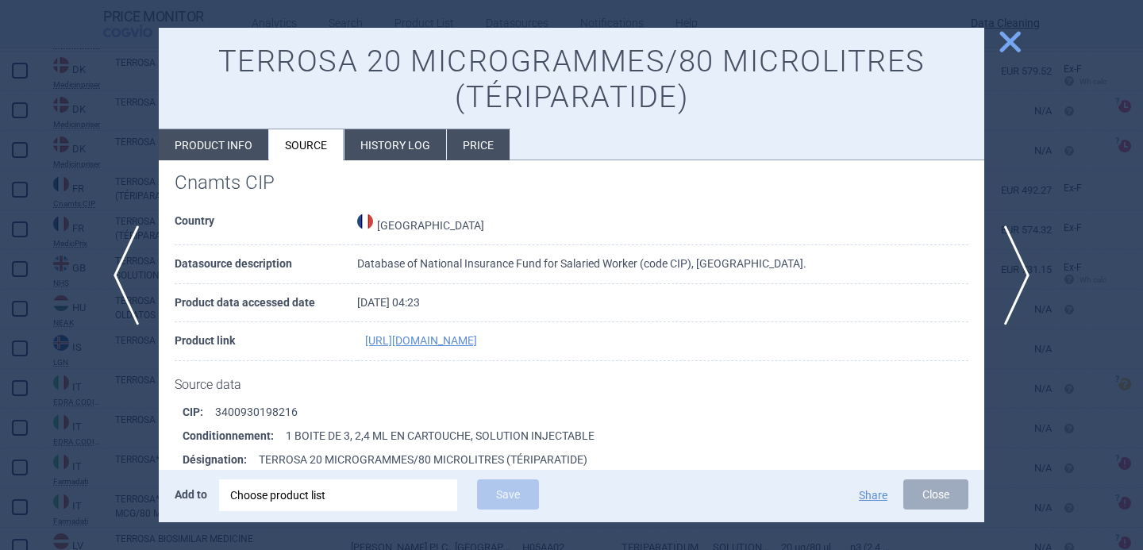
scroll to position [5, 0]
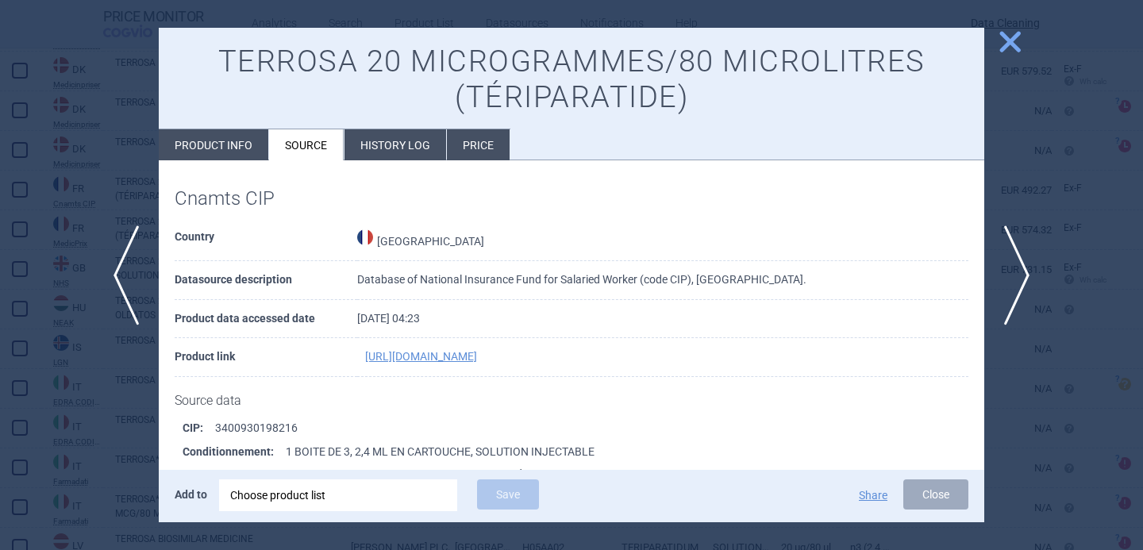
click at [245, 147] on li "Product info" at bounding box center [214, 144] width 110 height 31
select select "EUR"
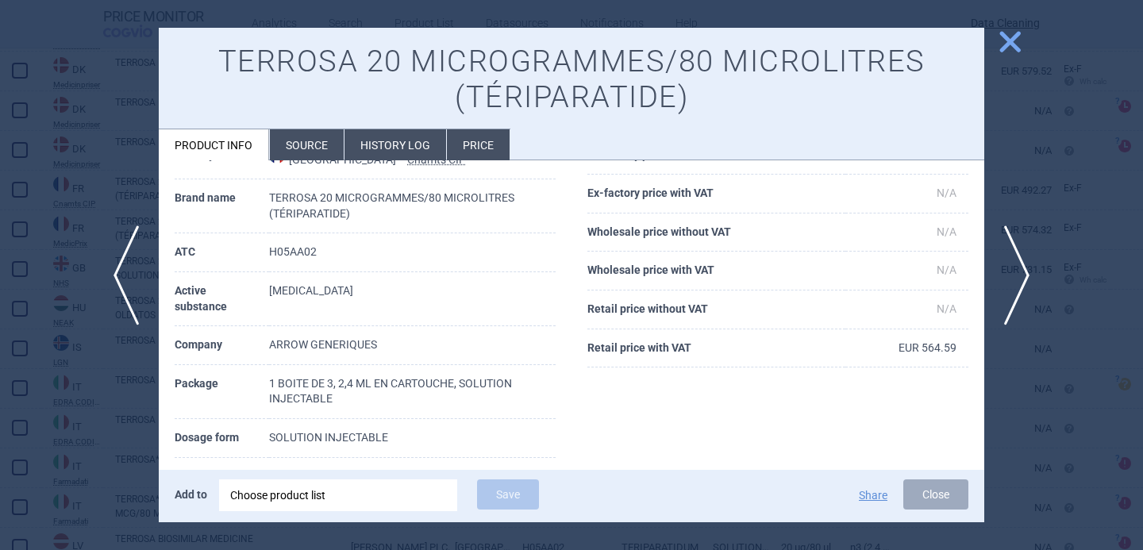
scroll to position [90, 0]
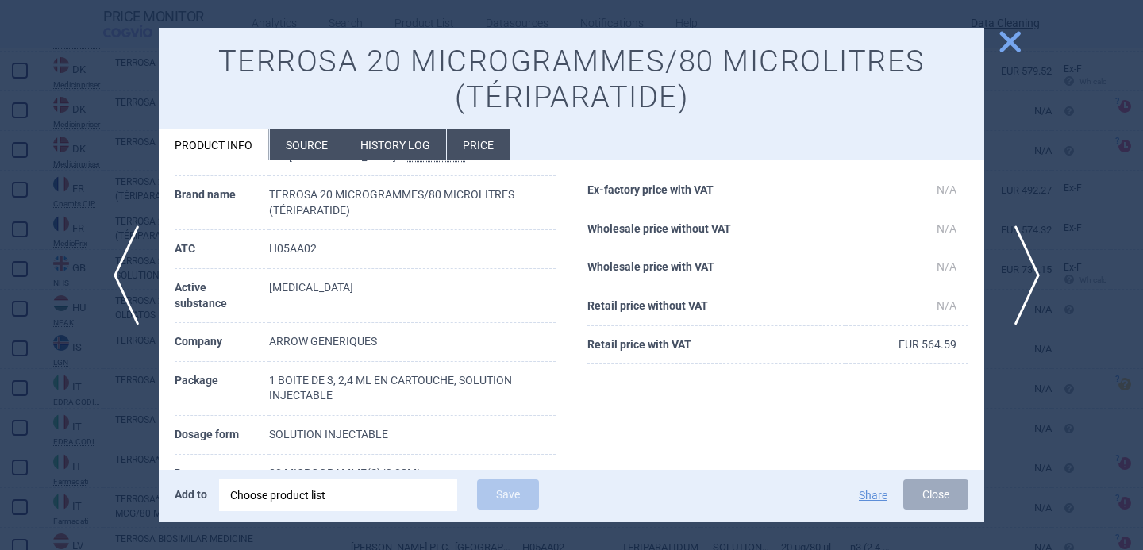
click at [1023, 276] on span "next" at bounding box center [1023, 276] width 36 height 100
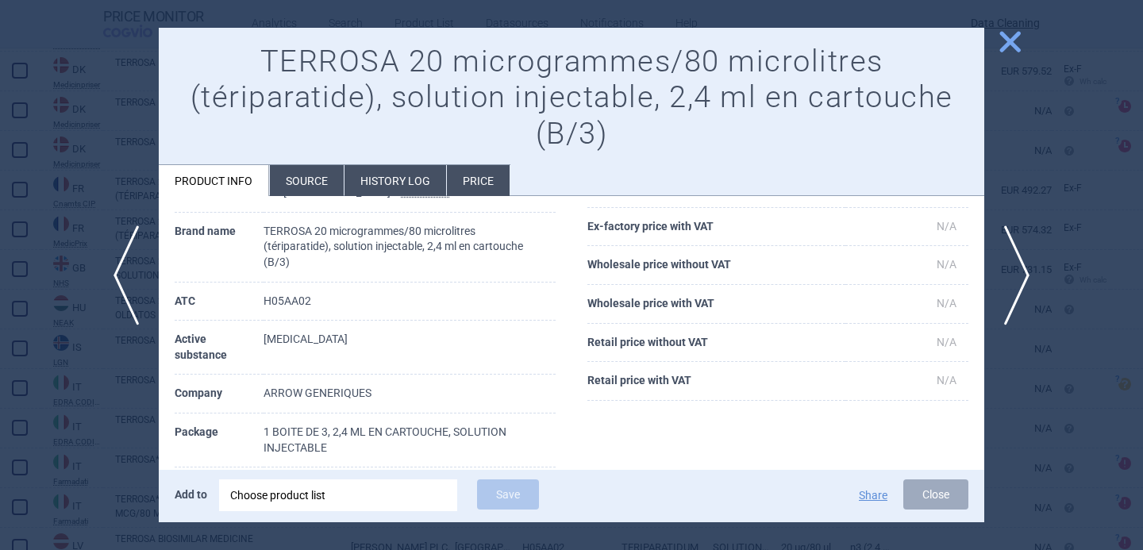
click at [315, 185] on li "Source" at bounding box center [307, 180] width 74 height 31
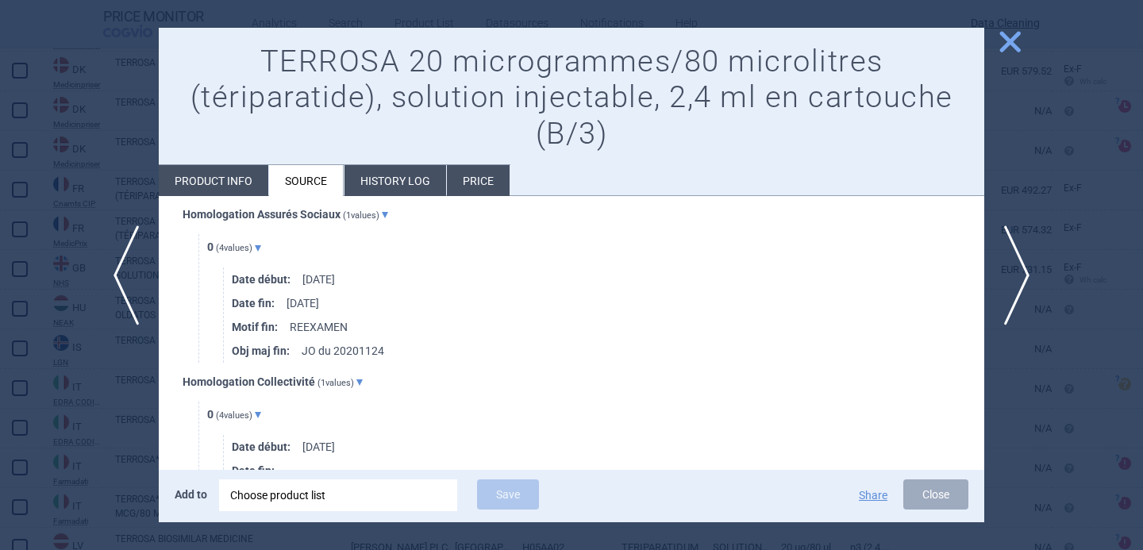
scroll to position [6176, 0]
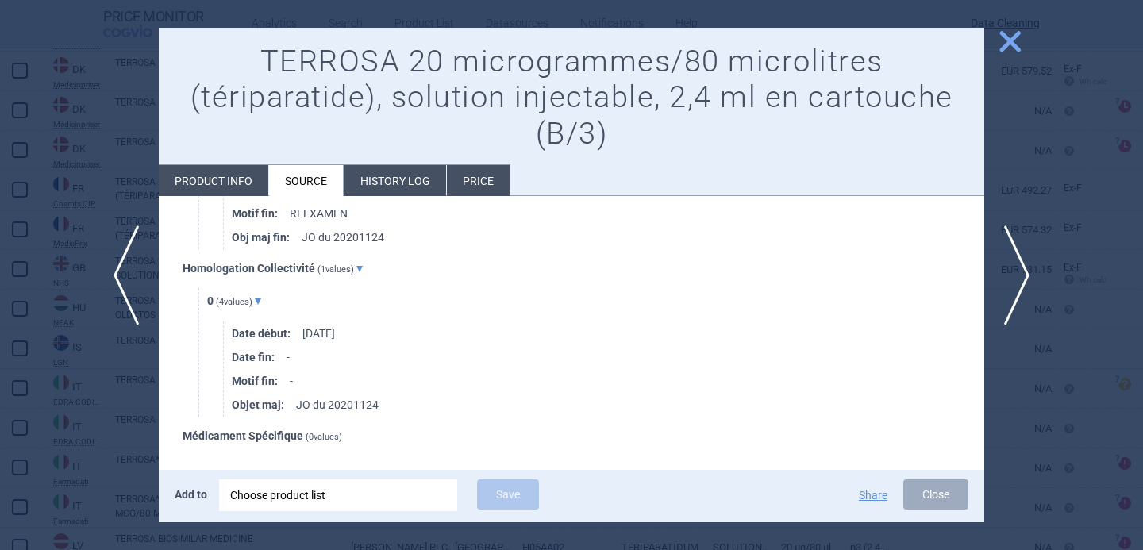
click at [1007, 38] on span "close" at bounding box center [1011, 42] width 28 height 28
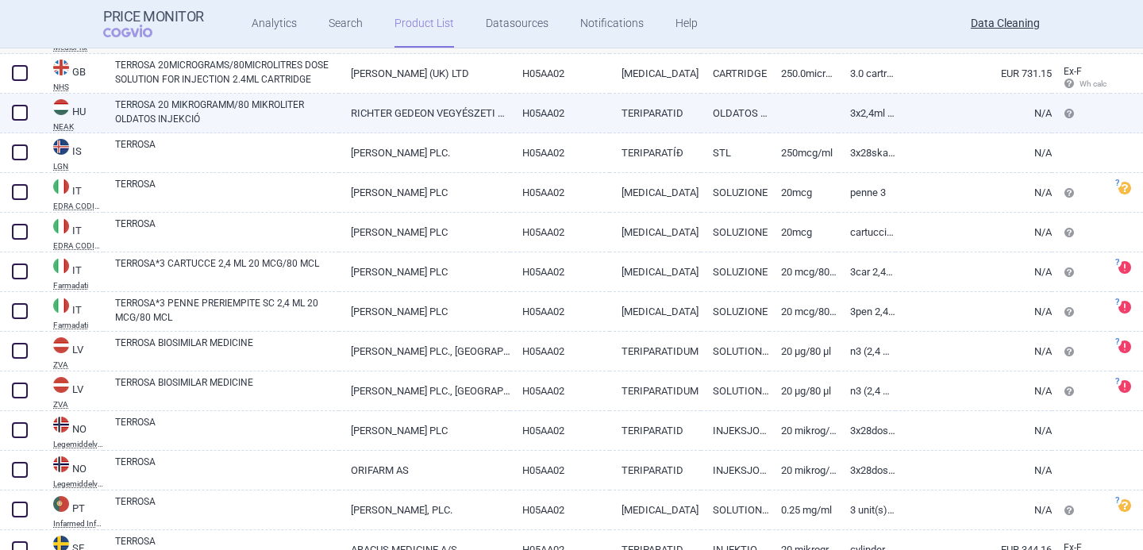
scroll to position [1032, 0]
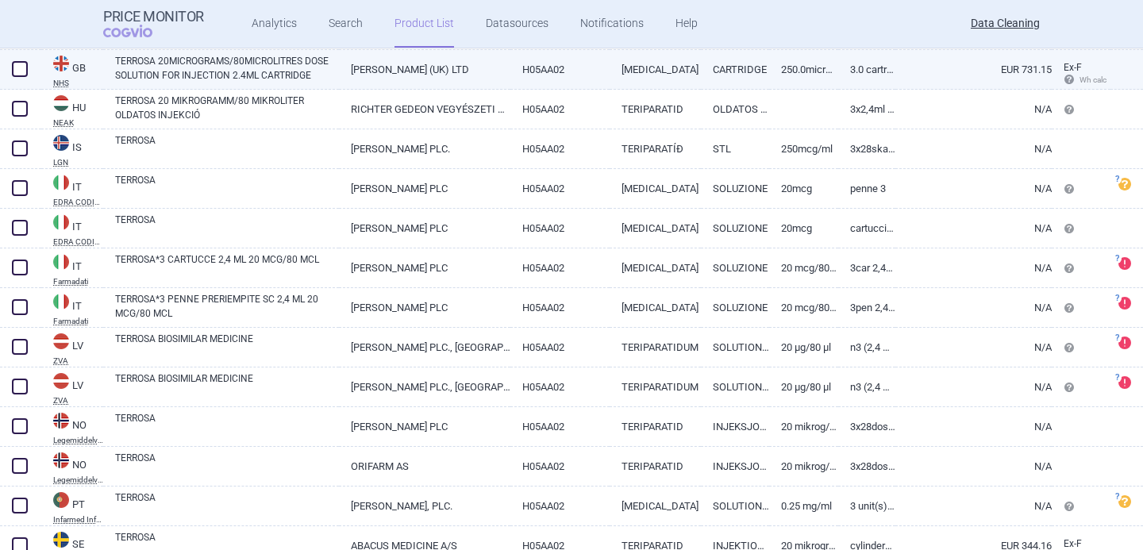
click at [301, 72] on link "TERROSA 20MICROGRAMS/80MICROLITRES DOSE SOLUTION FOR INJECTION 2.4ML CARTRIDGE" at bounding box center [227, 68] width 224 height 29
select select "EUR"
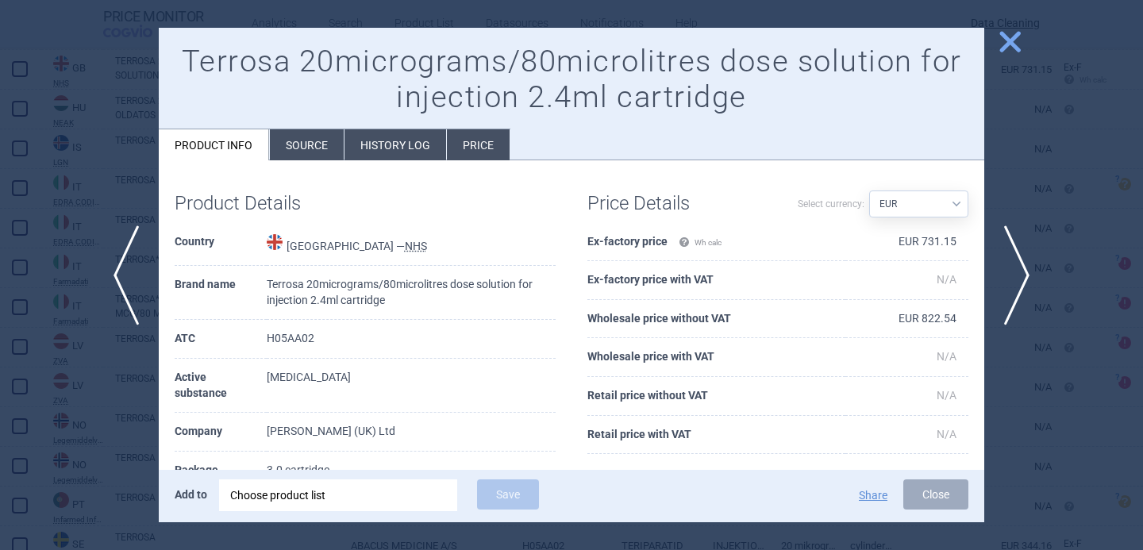
scroll to position [69, 0]
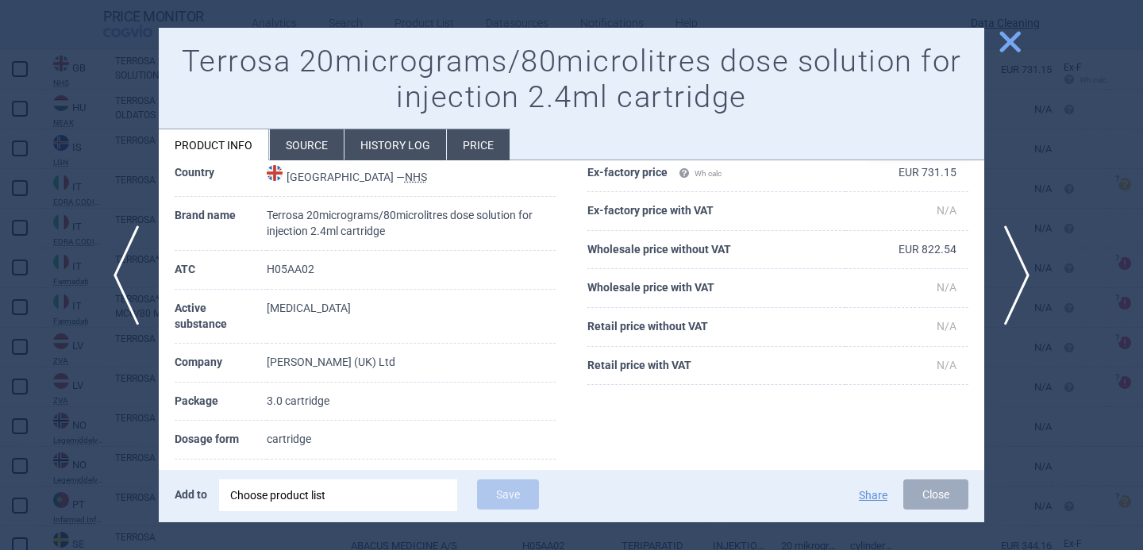
click at [80, 448] on div at bounding box center [571, 275] width 1143 height 550
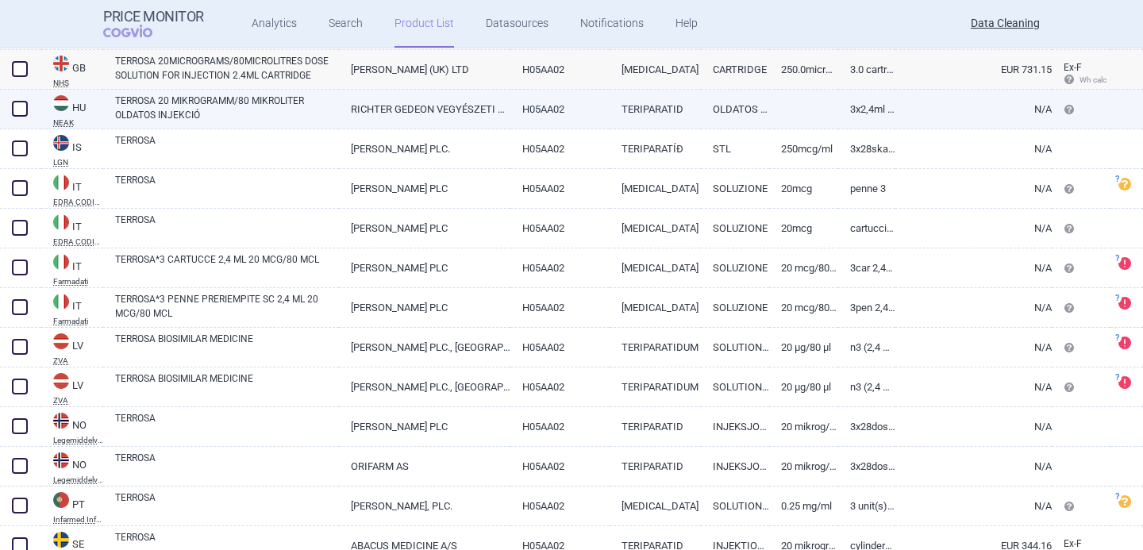
click at [273, 111] on link "TERROSA 20 MIKROGRAMM/80 MIKROLITER OLDATOS INJEKCIÓ" at bounding box center [227, 108] width 224 height 29
select select "EUR"
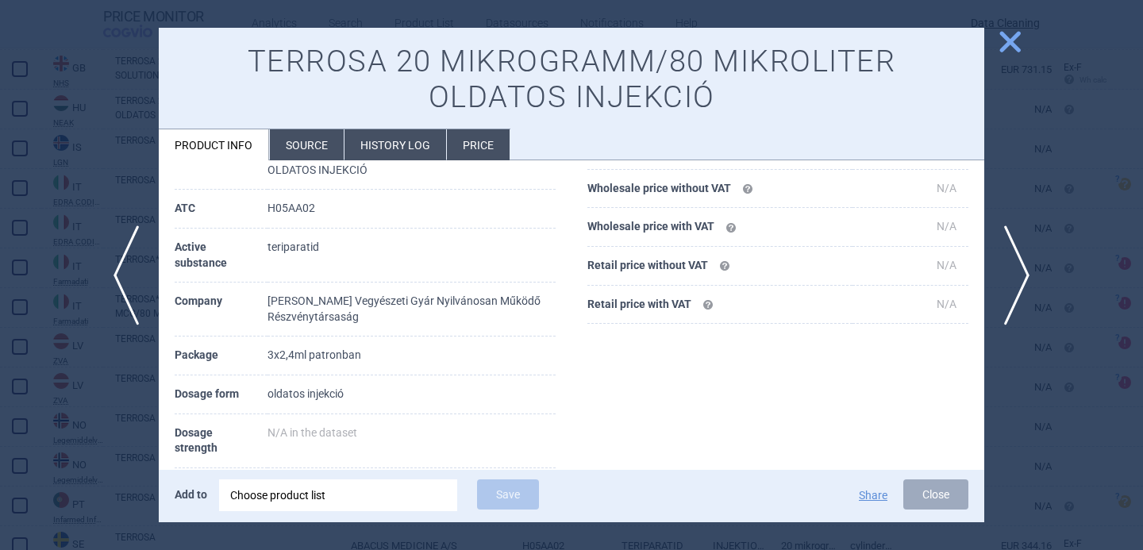
scroll to position [143, 0]
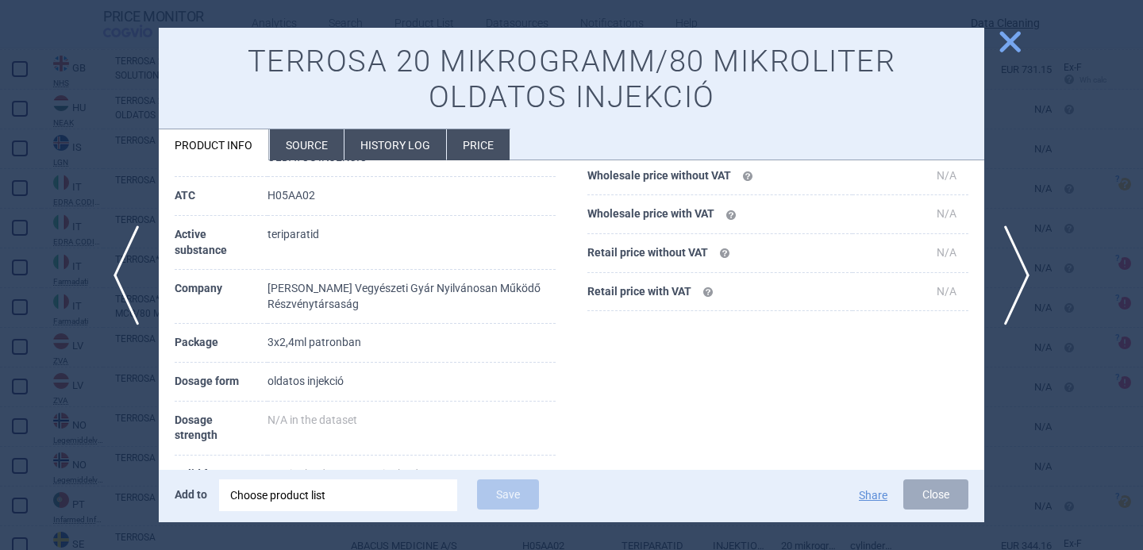
click at [319, 145] on li "Source" at bounding box center [307, 144] width 74 height 31
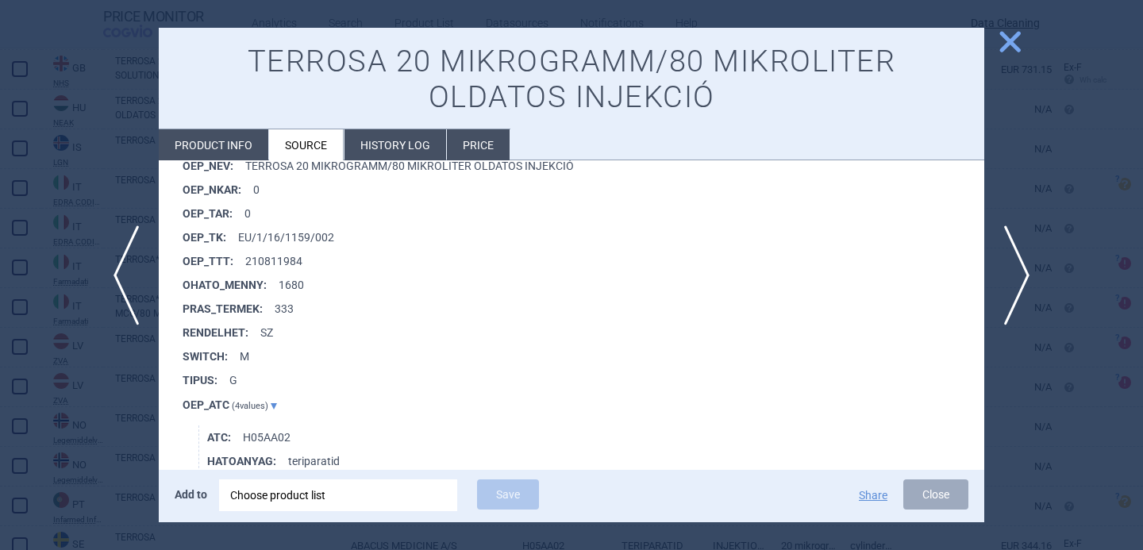
scroll to position [1510, 0]
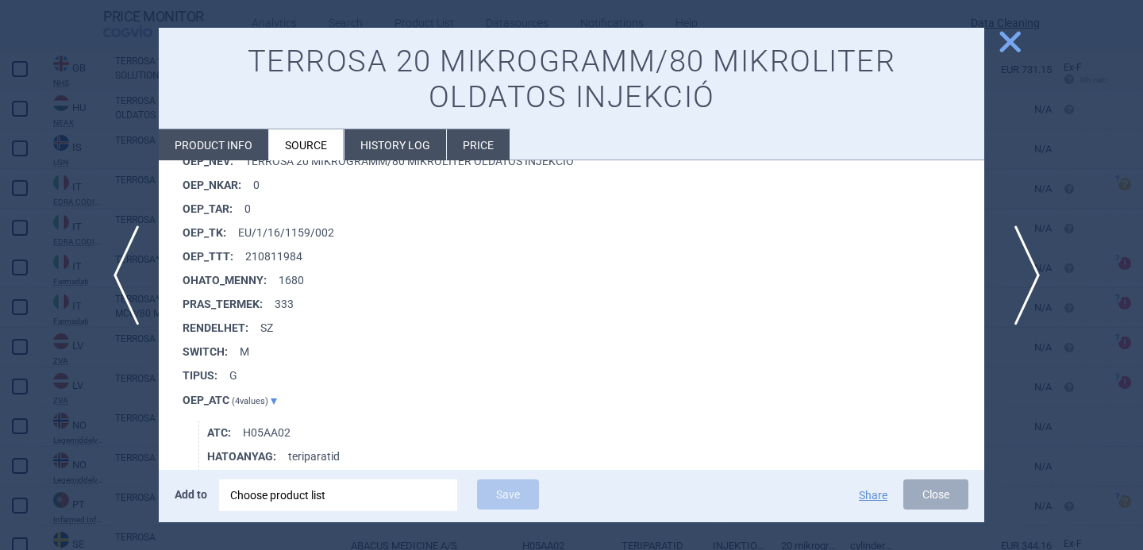
click at [1029, 299] on span "next" at bounding box center [1023, 276] width 36 height 100
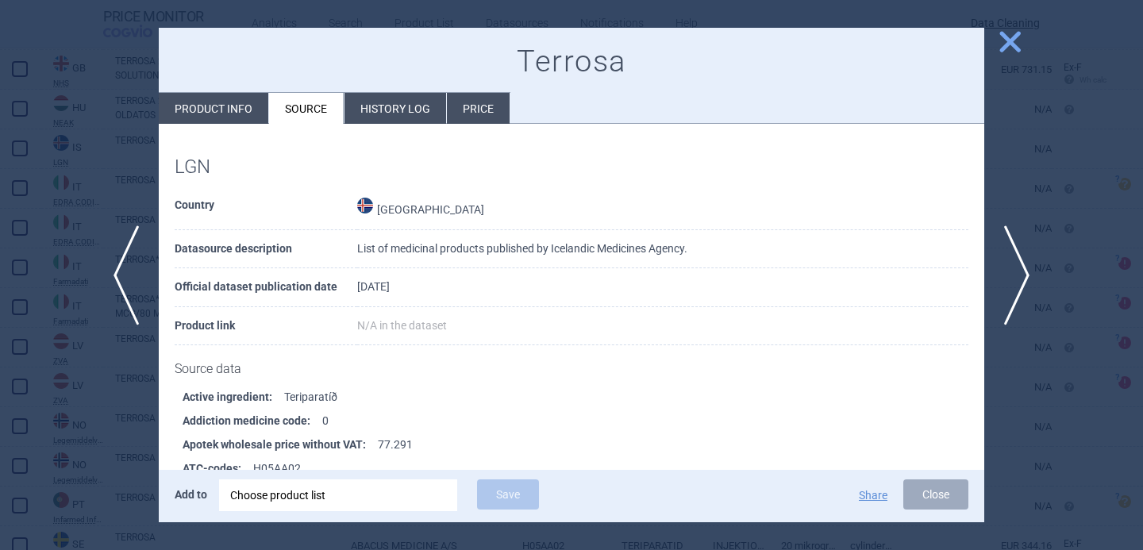
click at [231, 109] on li "Product info" at bounding box center [214, 108] width 110 height 31
select select "EUR"
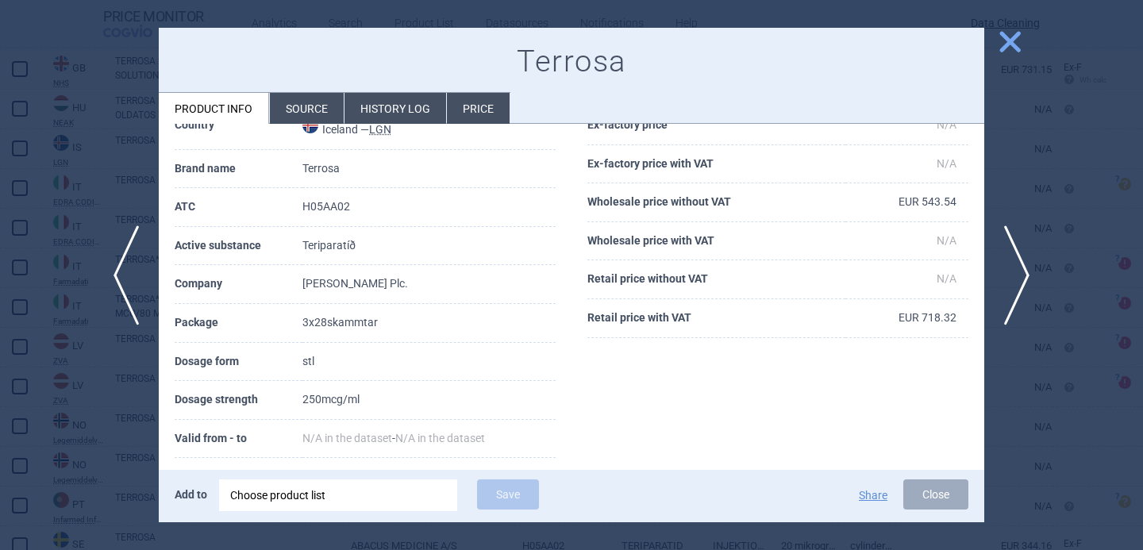
scroll to position [81, 0]
click at [100, 440] on div at bounding box center [571, 275] width 1143 height 550
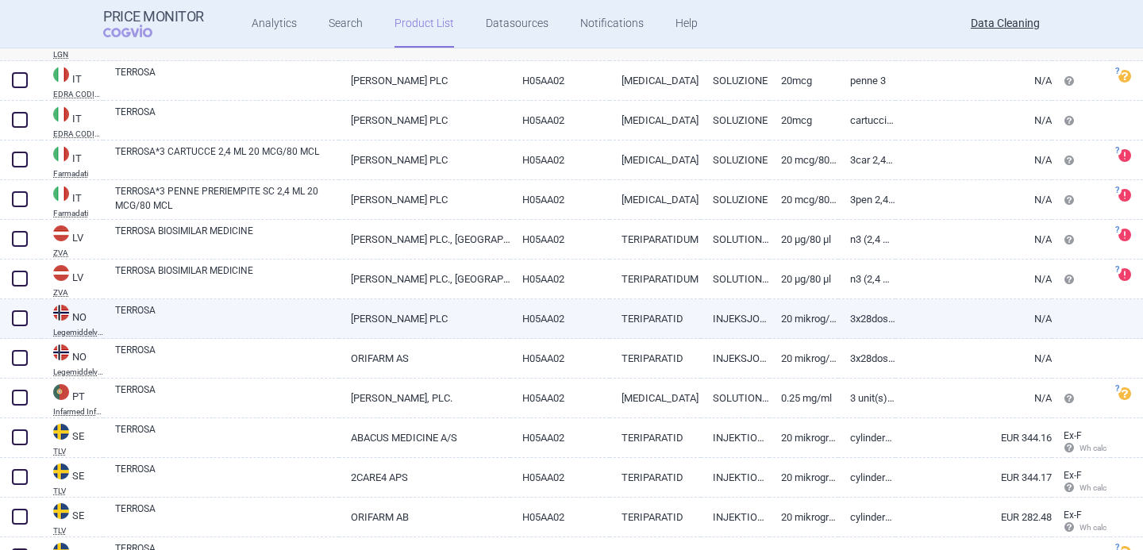
scroll to position [1154, 0]
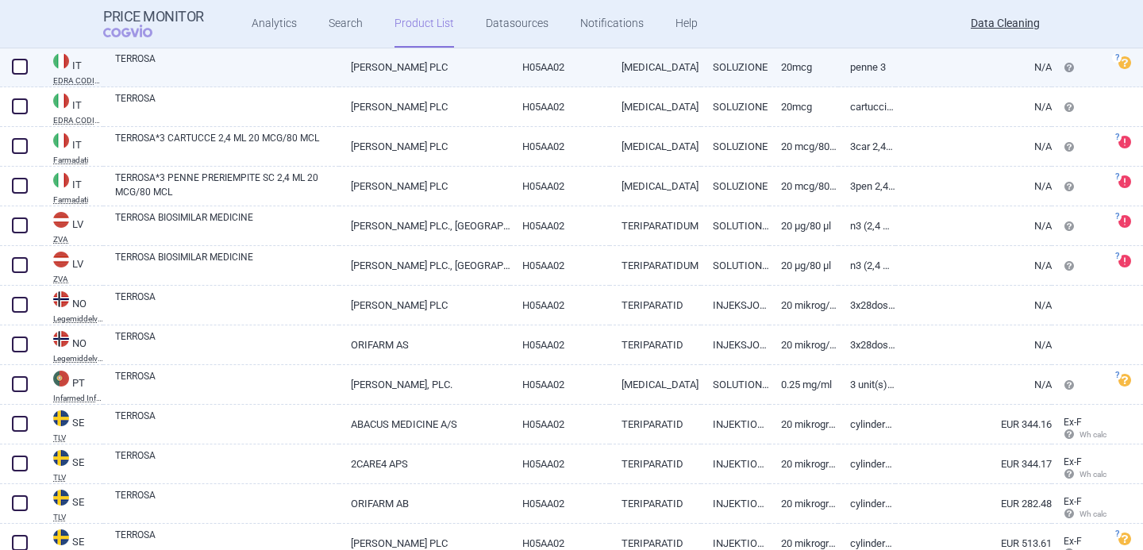
click at [265, 79] on link "TERROSA" at bounding box center [227, 66] width 224 height 29
select select "EUR"
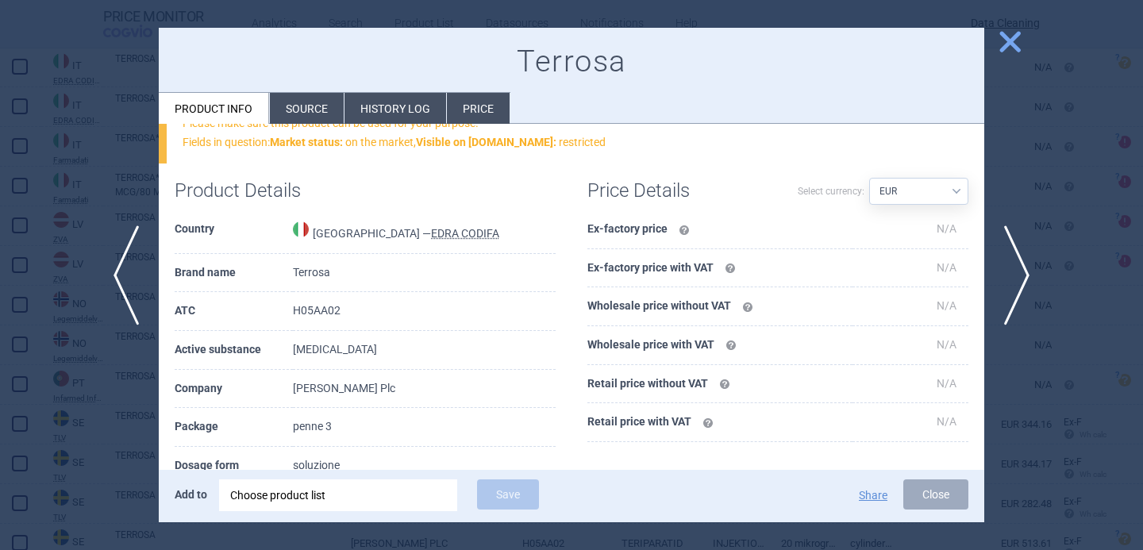
scroll to position [145, 0]
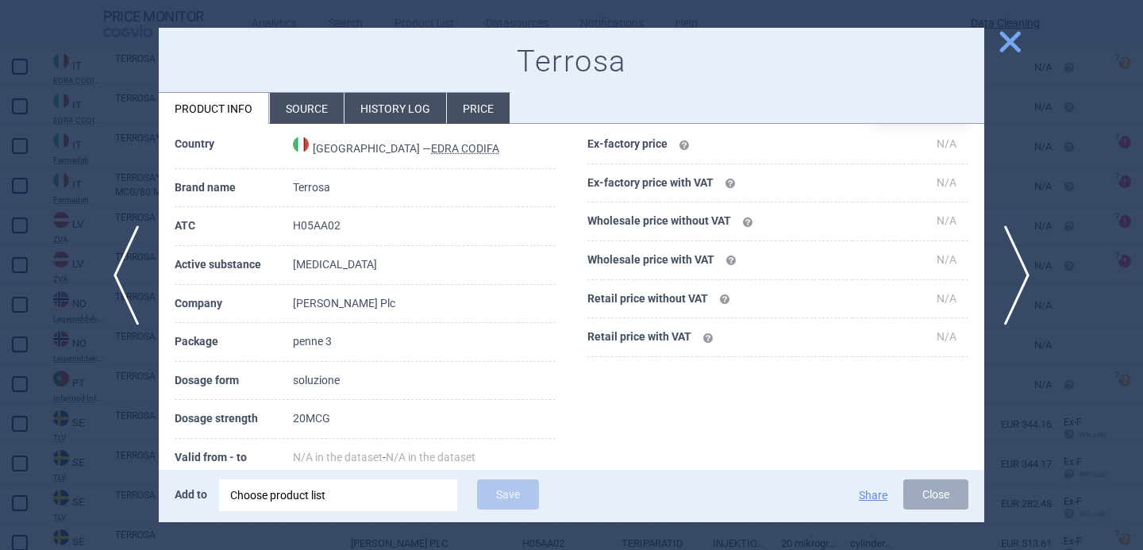
click at [310, 95] on li "Source" at bounding box center [307, 108] width 74 height 31
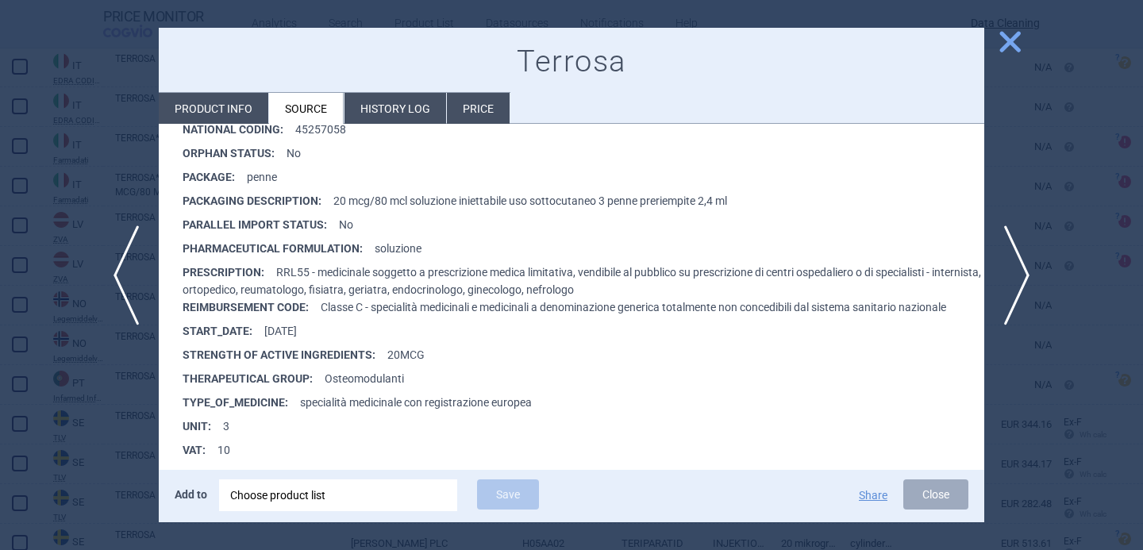
scroll to position [350, 0]
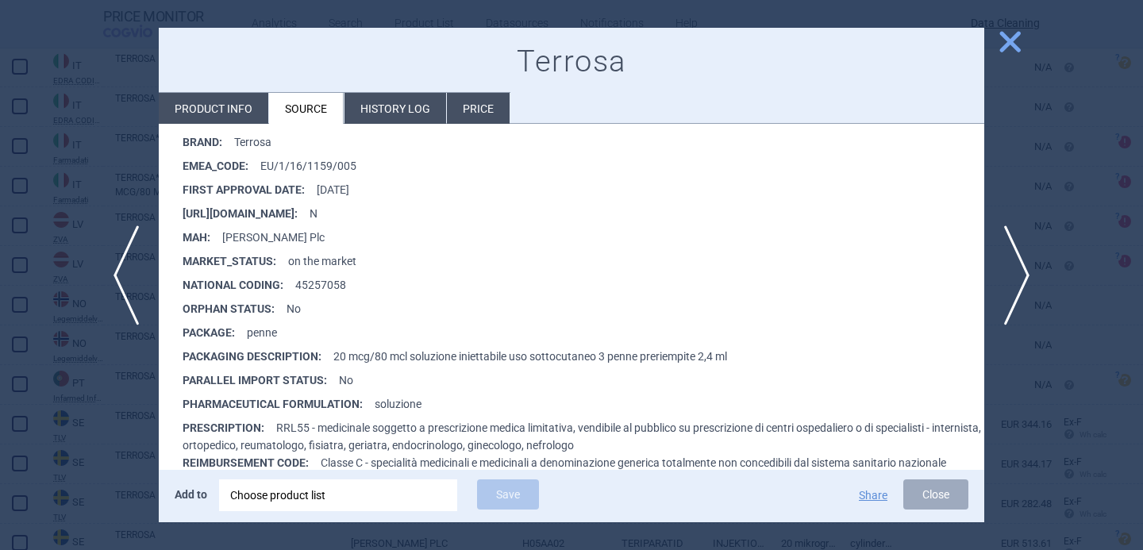
click at [291, 503] on div "Choose product list" at bounding box center [338, 496] width 216 height 32
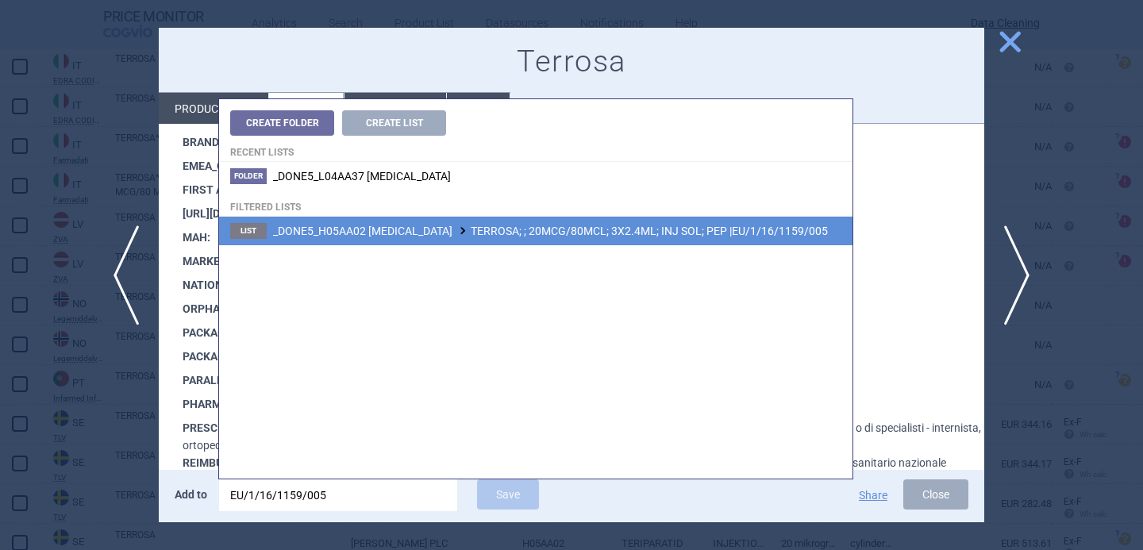
type input "EU/1/16/1159/005"
click at [491, 233] on span "_DONE5_H05AA02 TERIPARATIDE TERROSA; ; 20MCG/80MCL; 3X2.4ML; INJ SOL; PEP |EU/1…" at bounding box center [550, 231] width 555 height 13
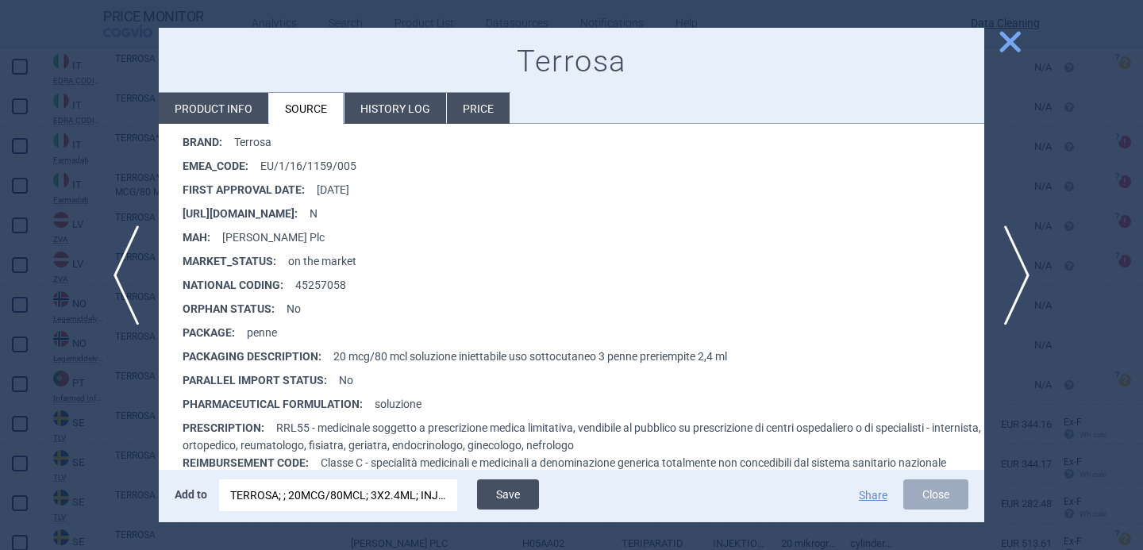
click at [495, 490] on button "Save" at bounding box center [508, 495] width 62 height 30
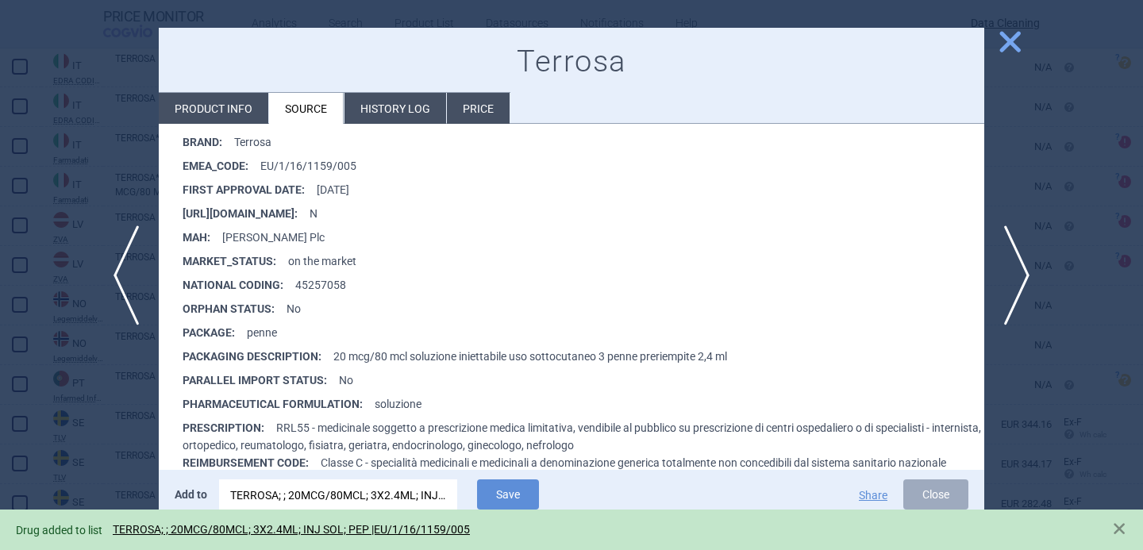
click at [87, 426] on div at bounding box center [571, 275] width 1143 height 550
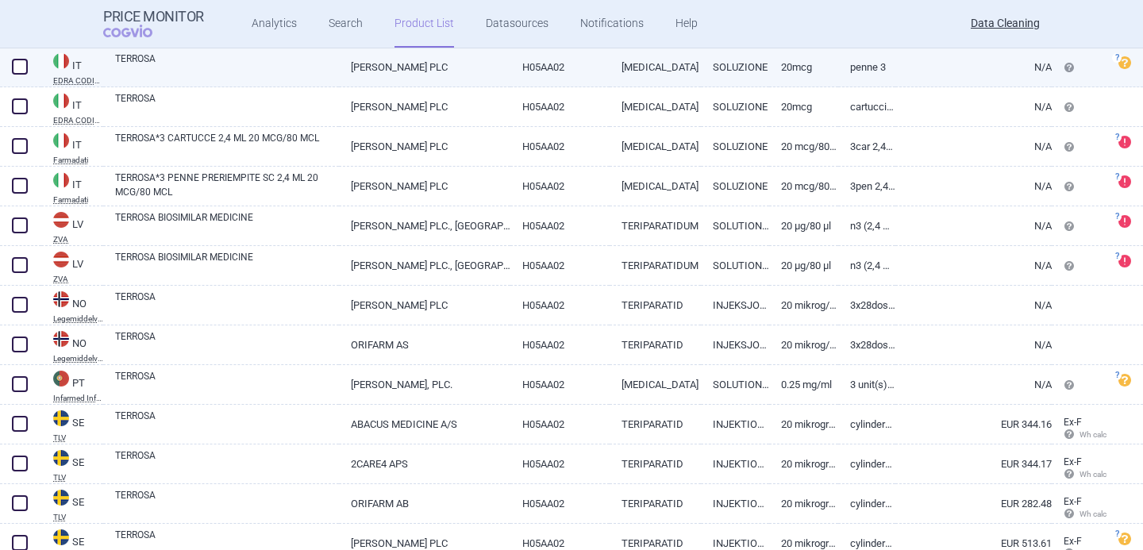
click at [23, 63] on span at bounding box center [20, 67] width 16 height 16
checkbox input "true"
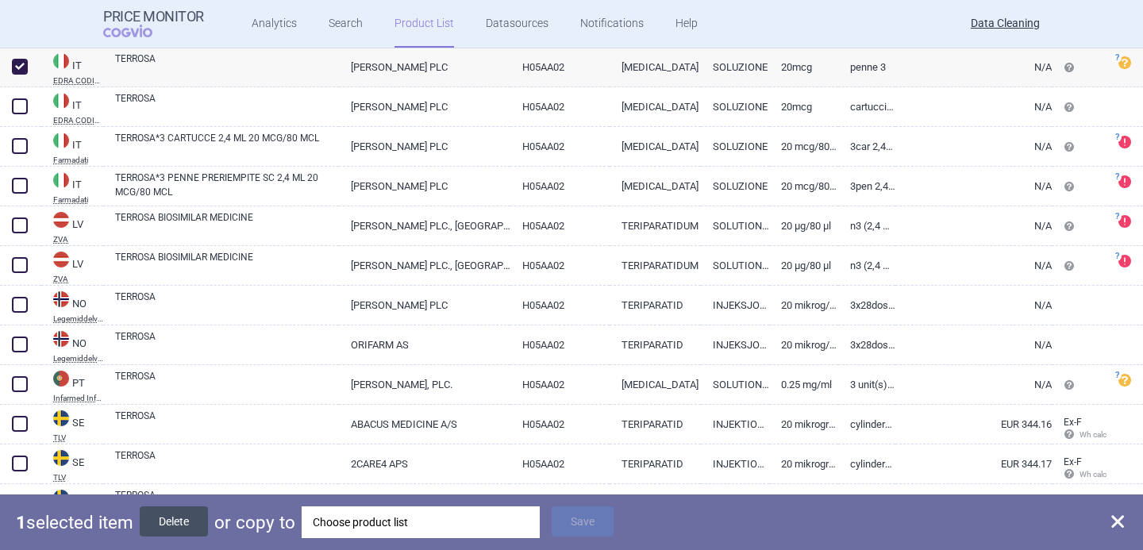
click at [183, 519] on button "Delete" at bounding box center [174, 522] width 68 height 30
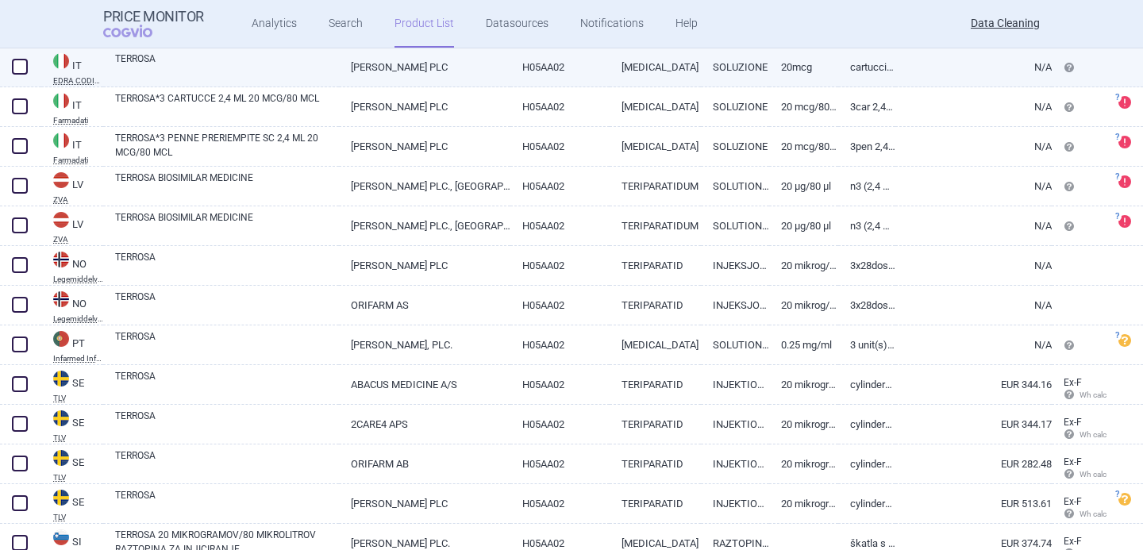
click at [222, 62] on link "TERROSA" at bounding box center [227, 66] width 224 height 29
select select "EUR"
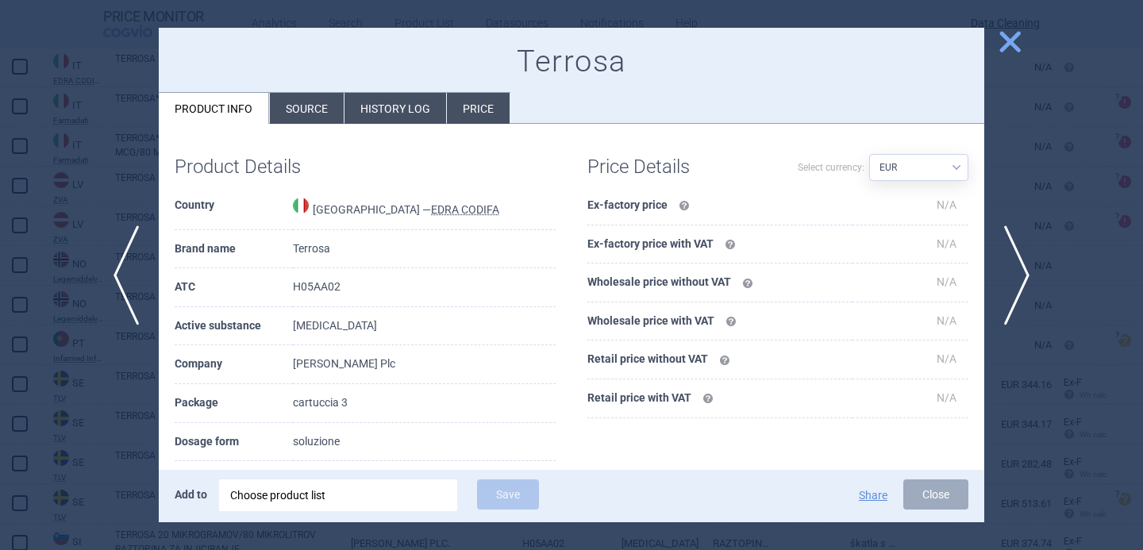
click at [303, 105] on li "Source" at bounding box center [307, 108] width 74 height 31
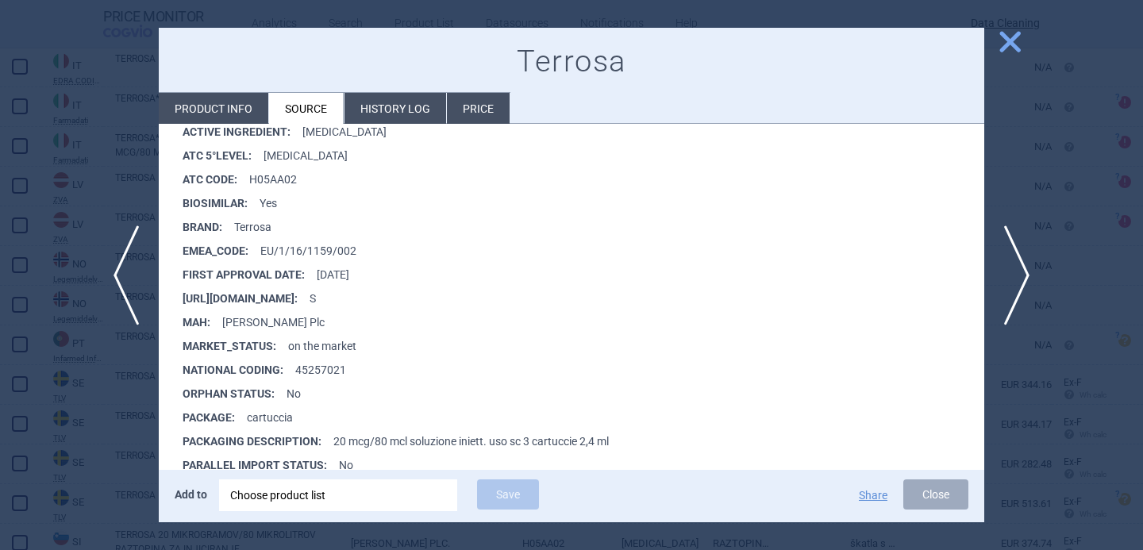
scroll to position [266, 0]
click at [1029, 261] on span "next" at bounding box center [1023, 276] width 36 height 100
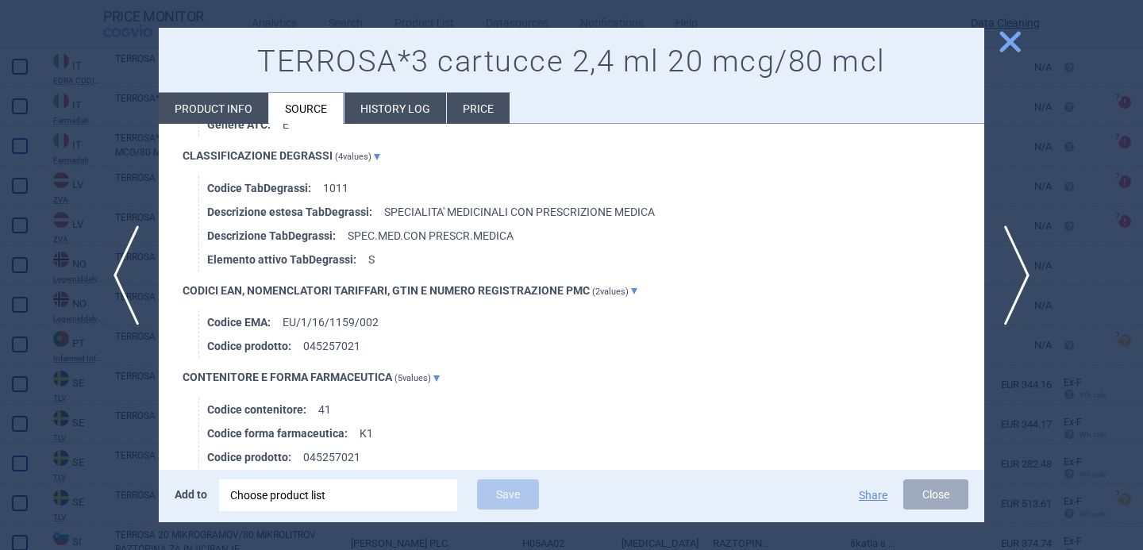
scroll to position [1139, 0]
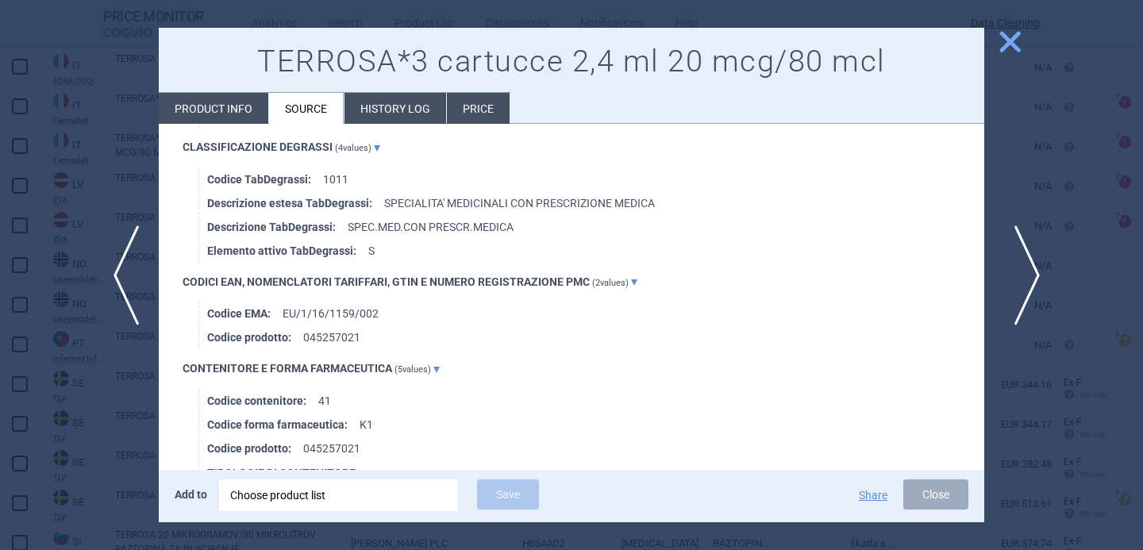
click at [1030, 283] on span "next" at bounding box center [1023, 276] width 36 height 100
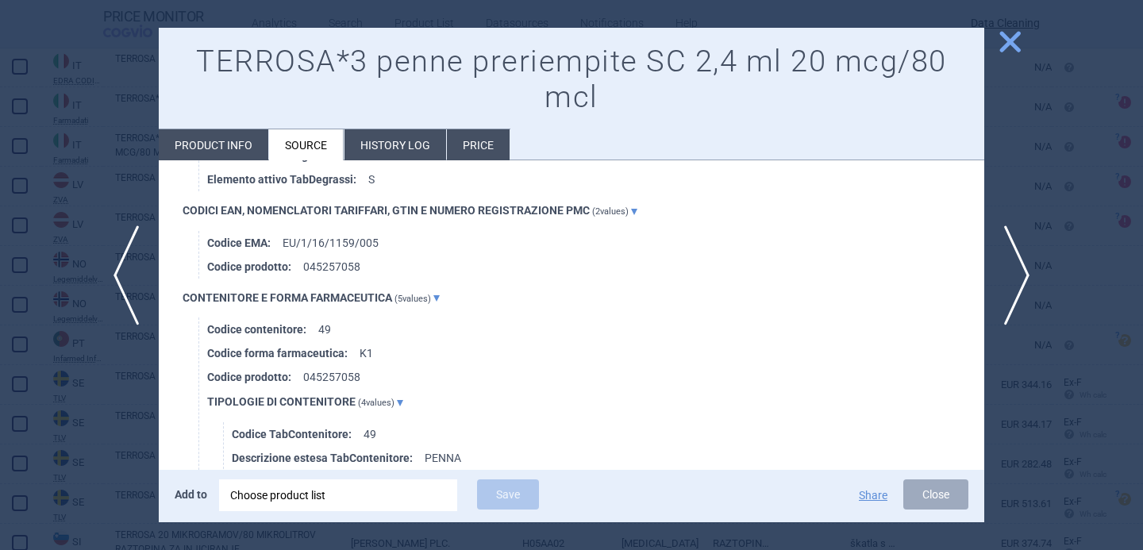
scroll to position [1255, 0]
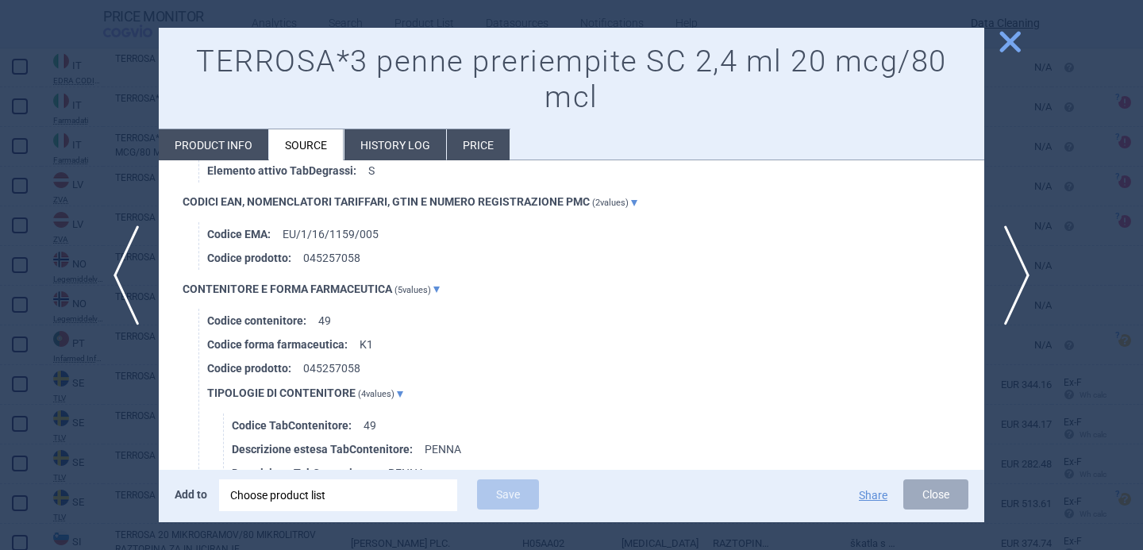
click at [407, 493] on div "Choose product list" at bounding box center [338, 496] width 216 height 32
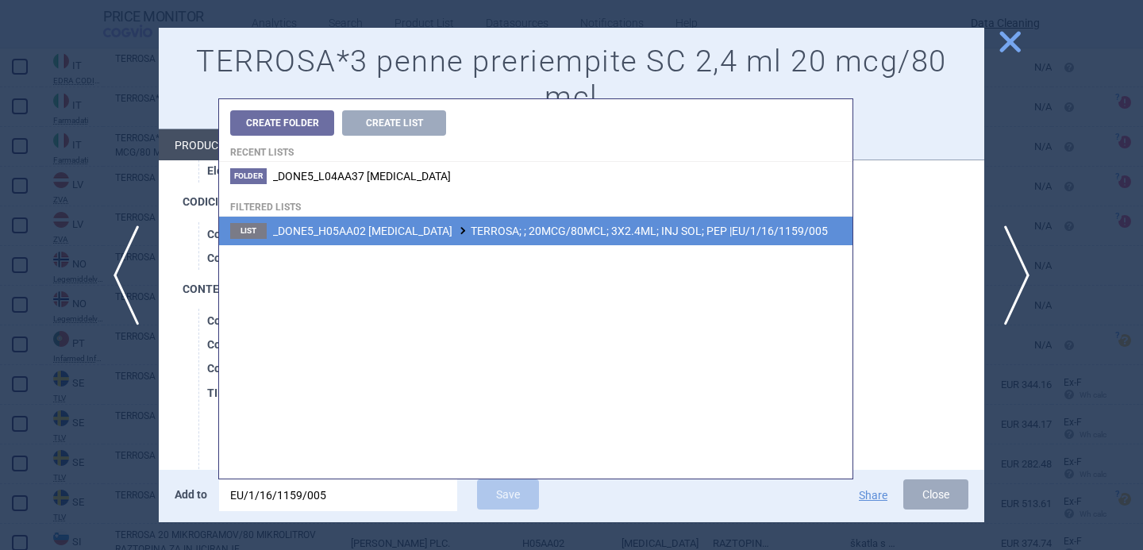
type input "EU/1/16/1159/005"
click at [531, 241] on li "List _DONE5_H05AA02 TERIPARATIDE TERROSA; ; 20MCG/80MCL; 3X2.4ML; INJ SOL; PEP …" at bounding box center [536, 231] width 634 height 29
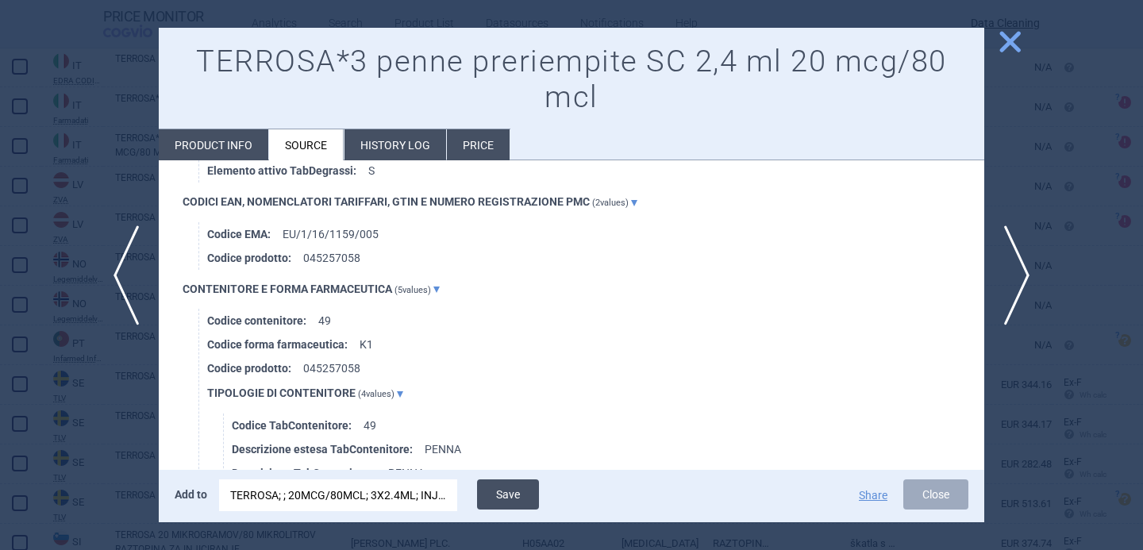
click at [496, 491] on button "Save" at bounding box center [508, 495] width 62 height 30
click at [87, 467] on div at bounding box center [571, 275] width 1143 height 550
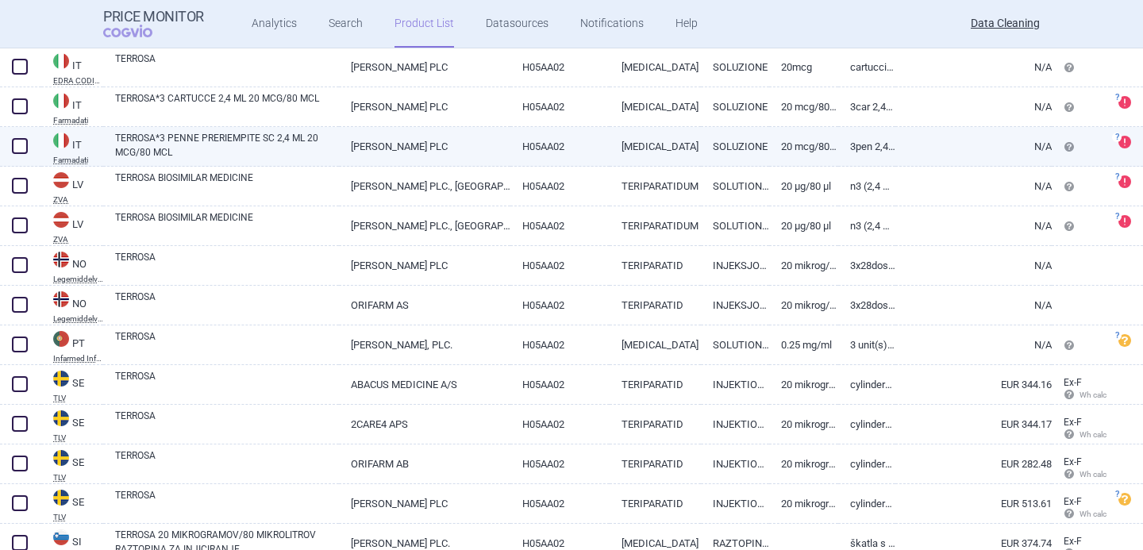
click at [18, 147] on span at bounding box center [20, 146] width 16 height 16
checkbox input "true"
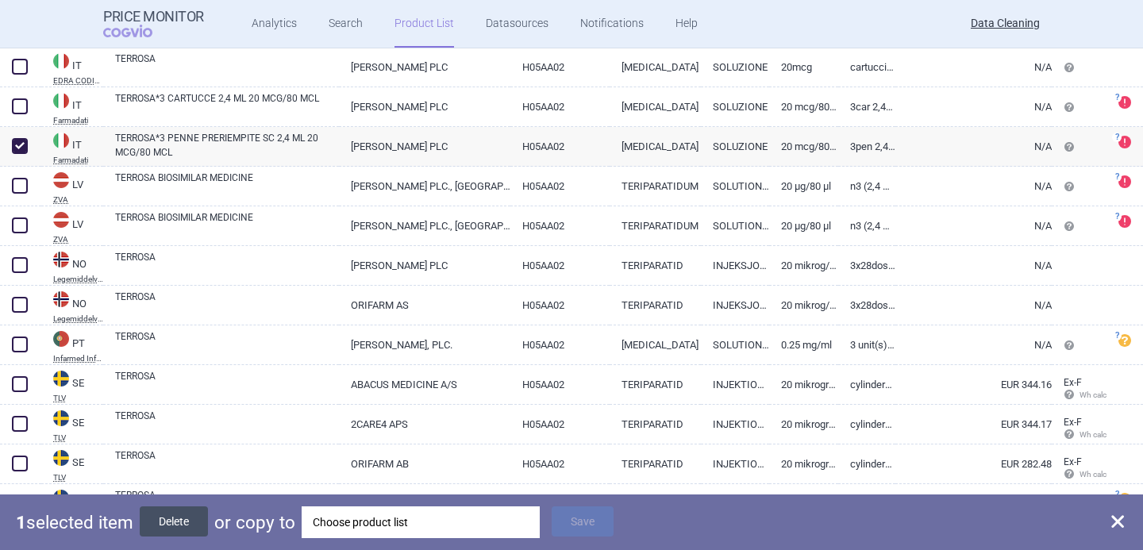
click at [183, 526] on button "Delete" at bounding box center [174, 522] width 68 height 30
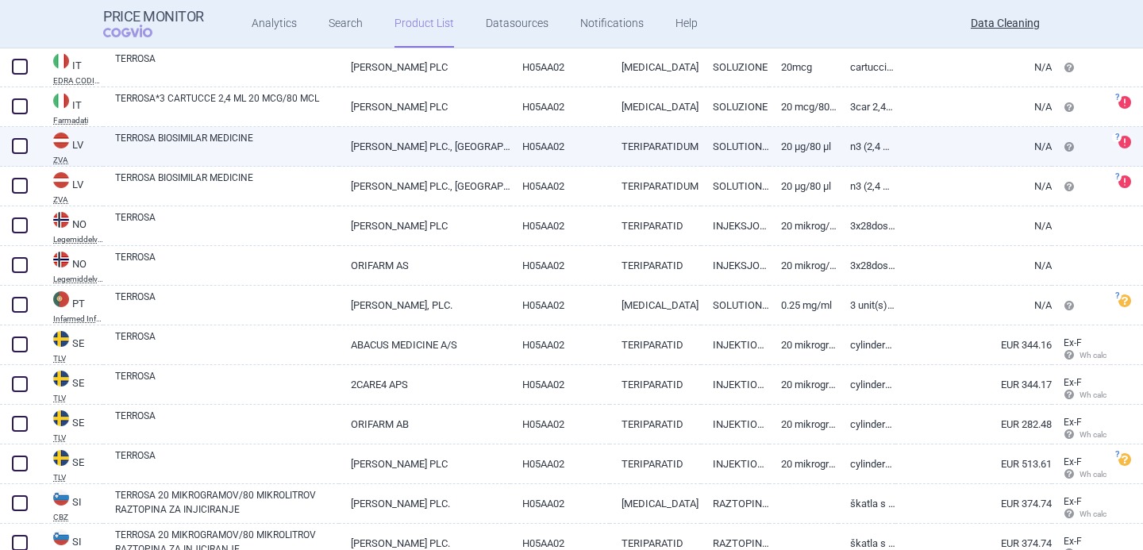
click at [228, 152] on link "TERROSA BIOSIMILAR MEDICINE" at bounding box center [227, 145] width 224 height 29
select select "EUR"
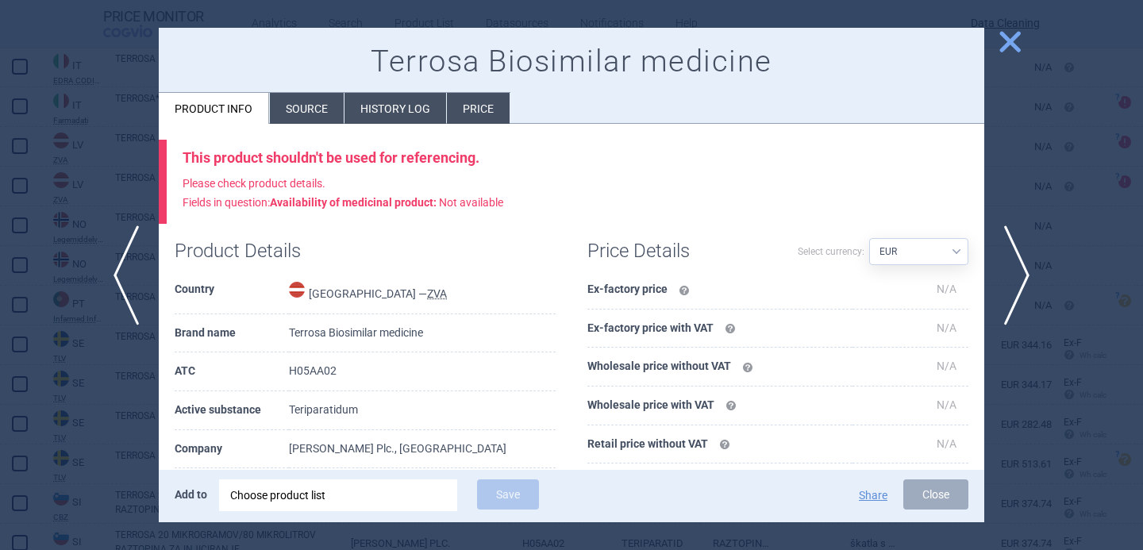
click at [307, 121] on li "Source" at bounding box center [307, 108] width 74 height 31
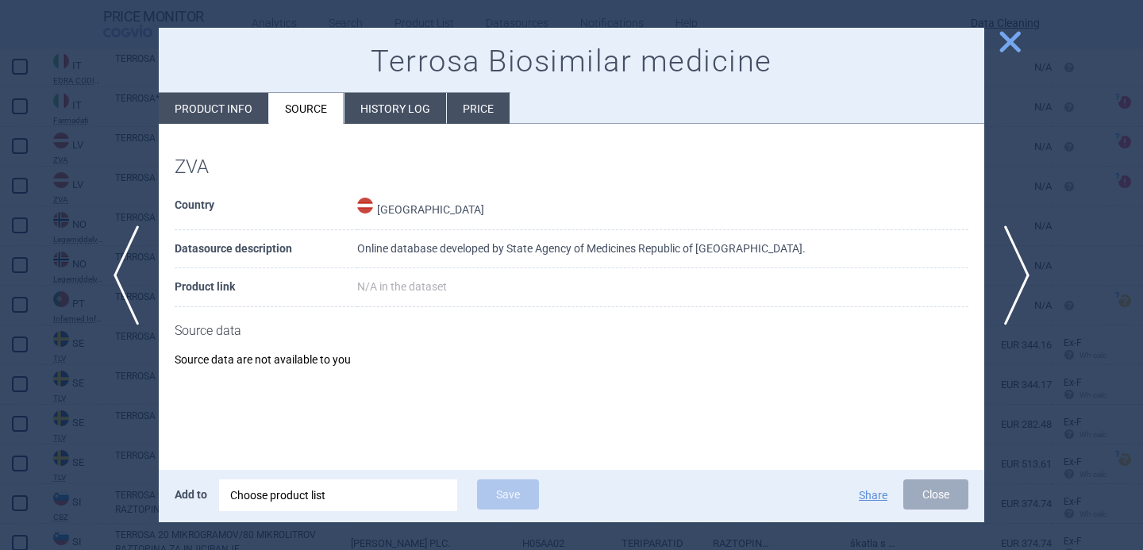
click at [248, 99] on li "Product info" at bounding box center [214, 108] width 110 height 31
select select "EUR"
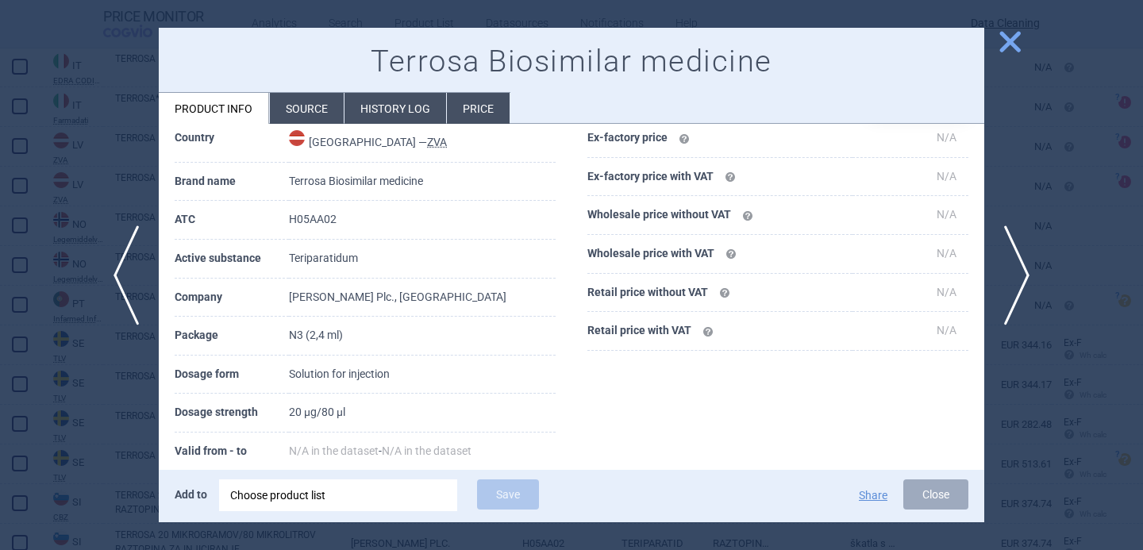
scroll to position [157, 0]
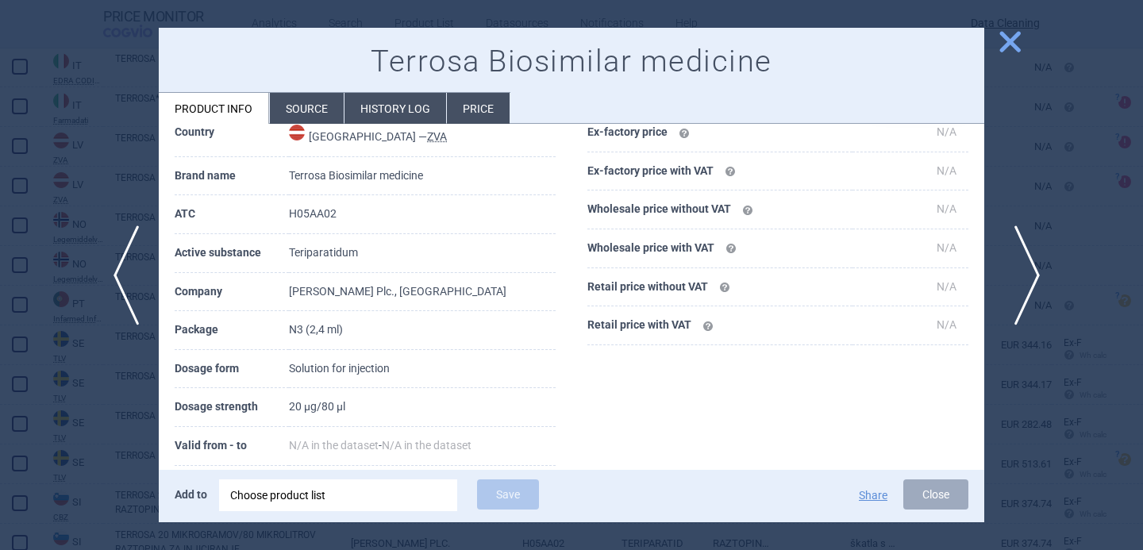
click at [1024, 280] on span "next" at bounding box center [1023, 276] width 36 height 100
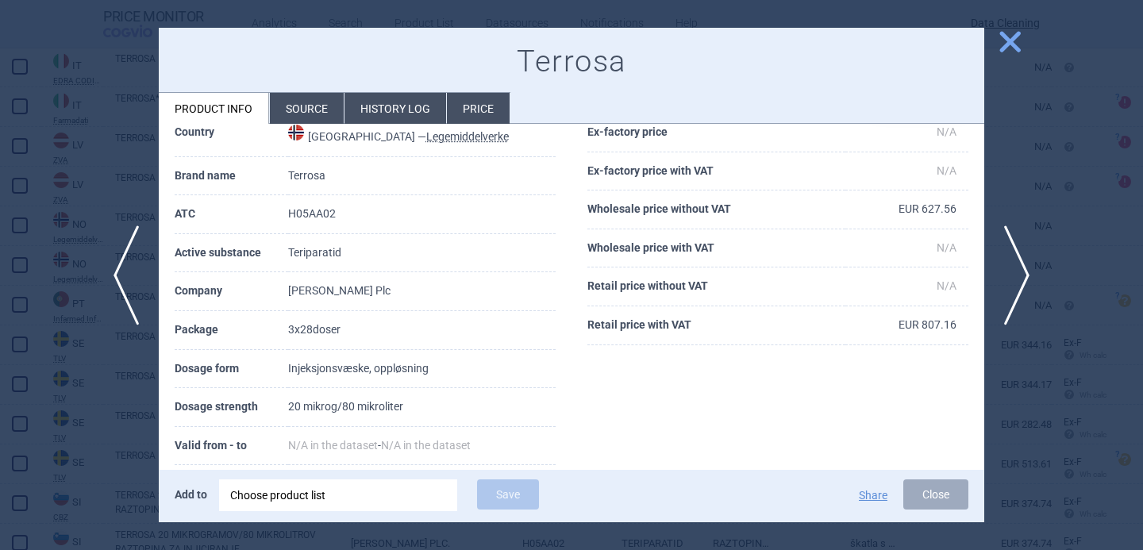
click at [317, 101] on li "Source" at bounding box center [307, 108] width 74 height 31
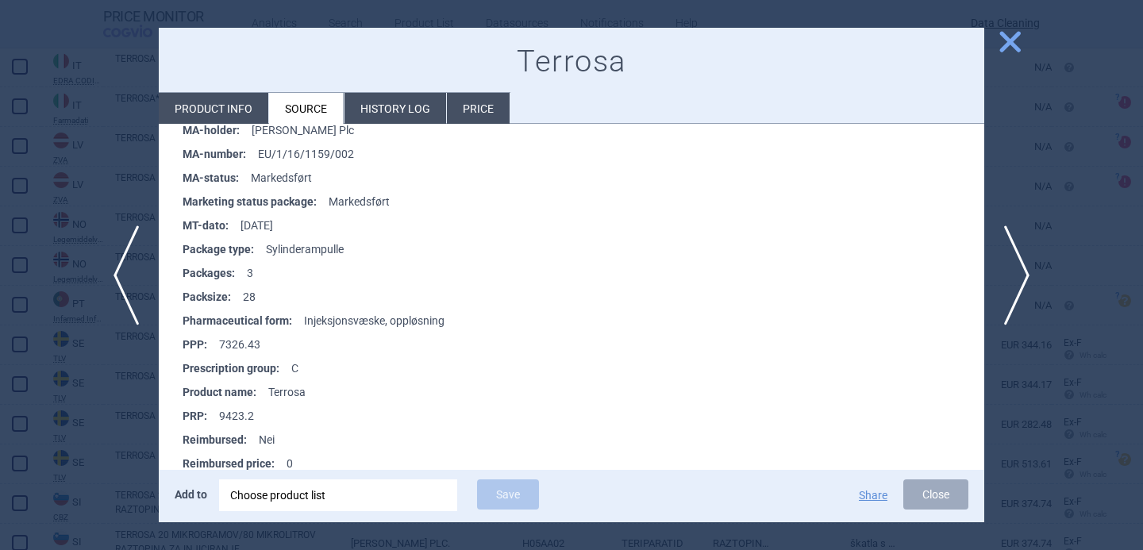
scroll to position [387, 0]
click at [1018, 305] on span "next" at bounding box center [1023, 276] width 36 height 100
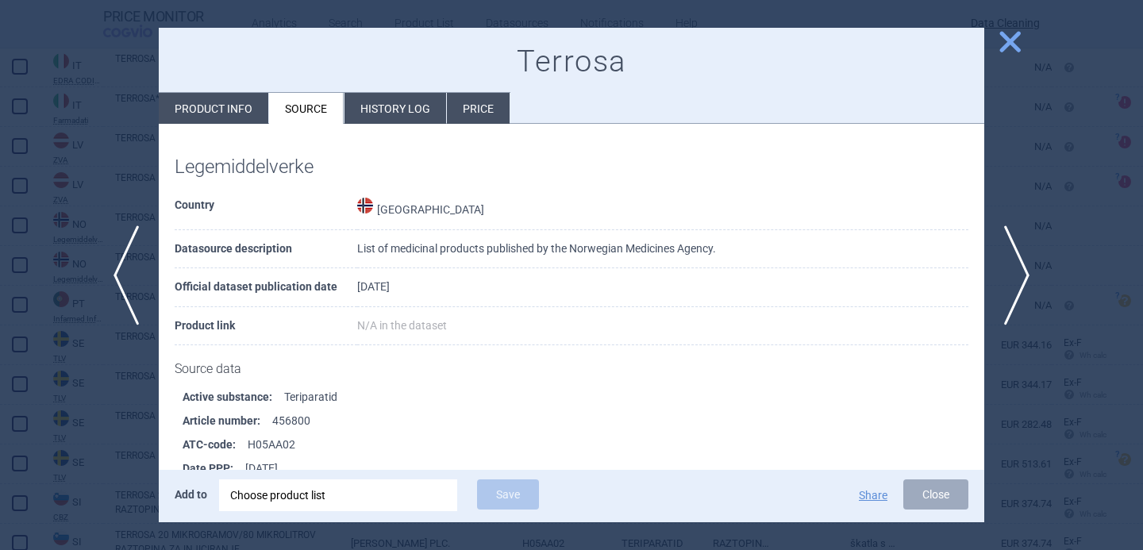
click at [254, 115] on li "Product info" at bounding box center [214, 108] width 110 height 31
select select "EUR"
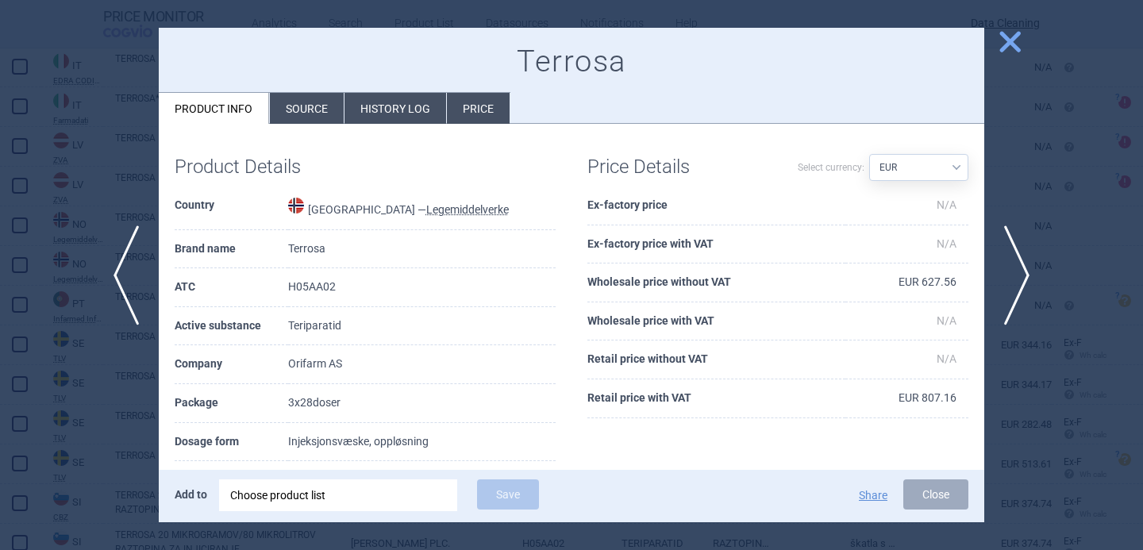
scroll to position [62, 0]
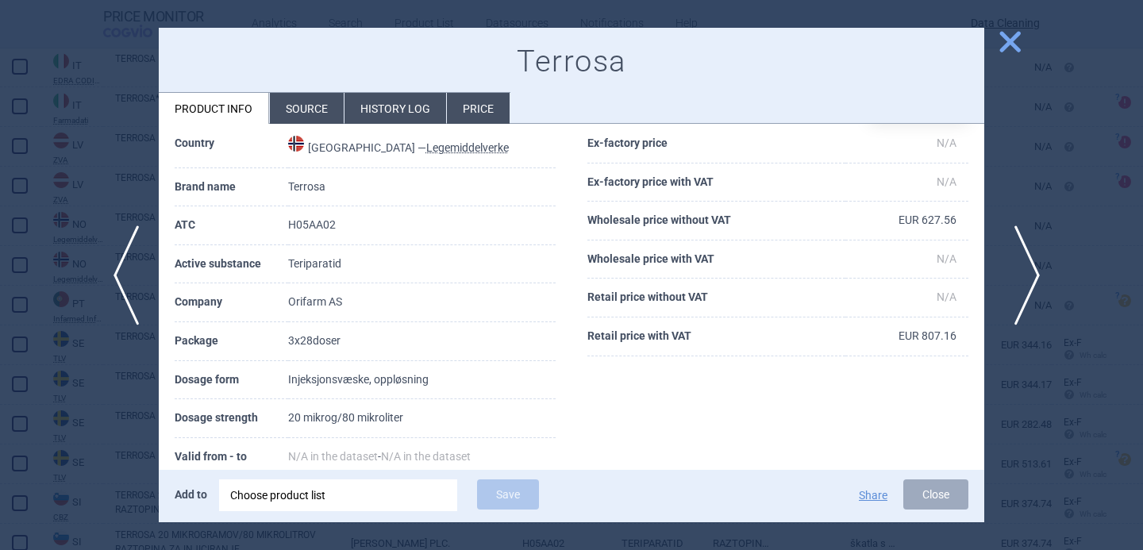
click at [1029, 267] on span "next" at bounding box center [1023, 276] width 36 height 100
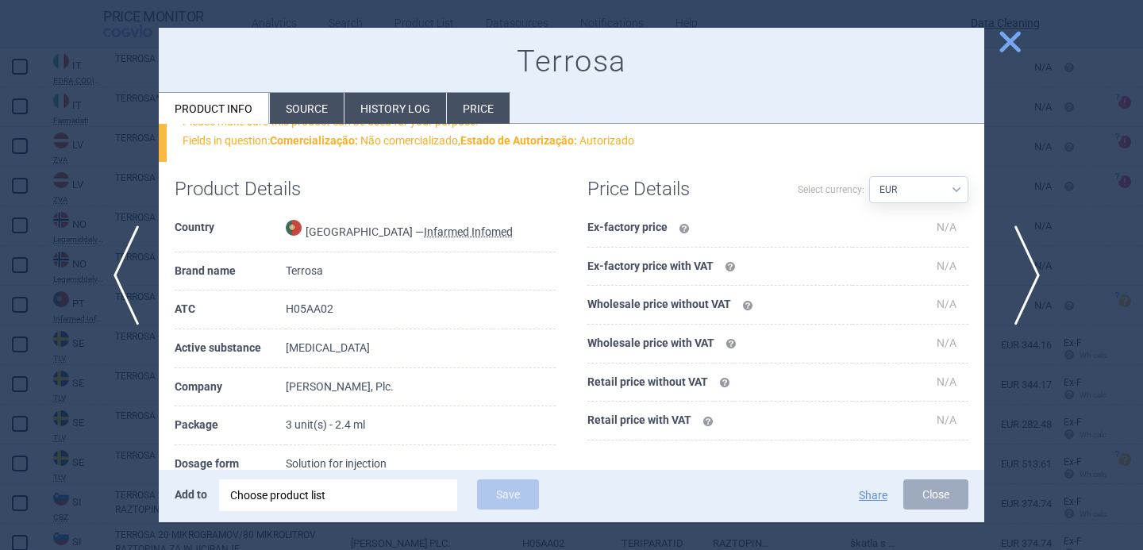
scroll to position [146, 0]
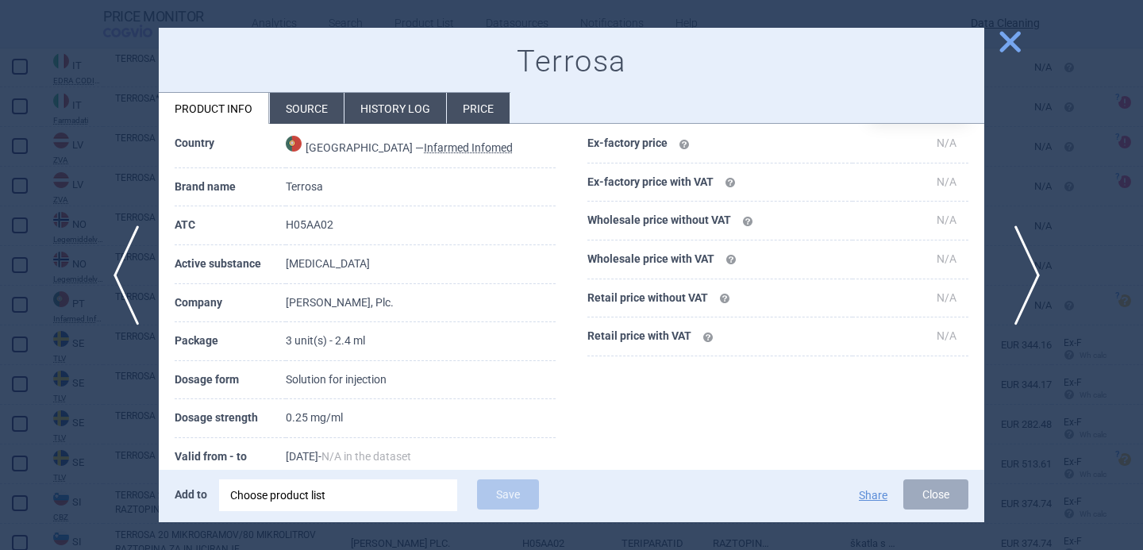
click at [1029, 267] on span "next" at bounding box center [1023, 276] width 36 height 100
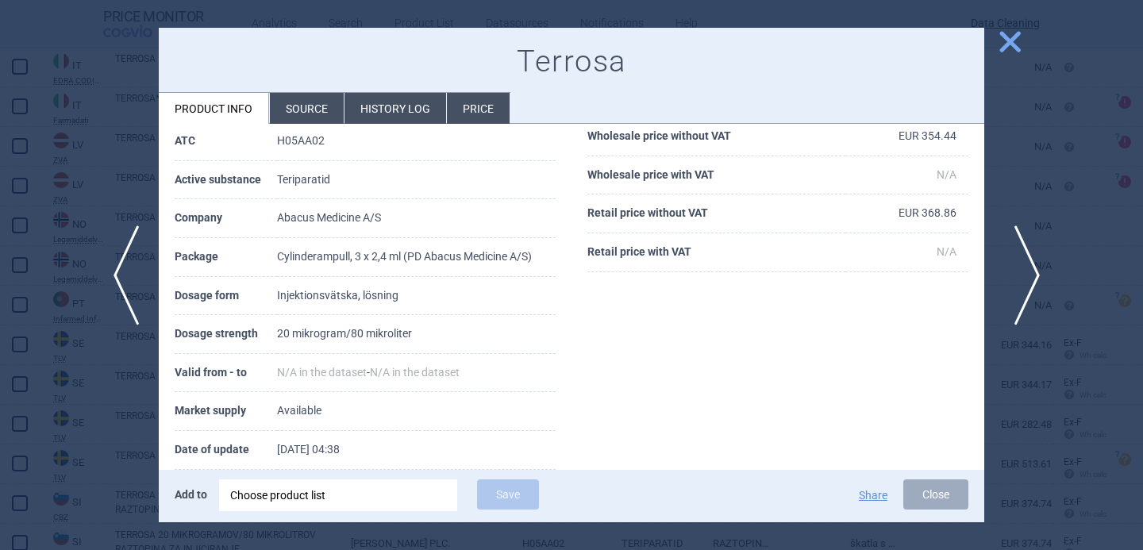
scroll to position [62, 0]
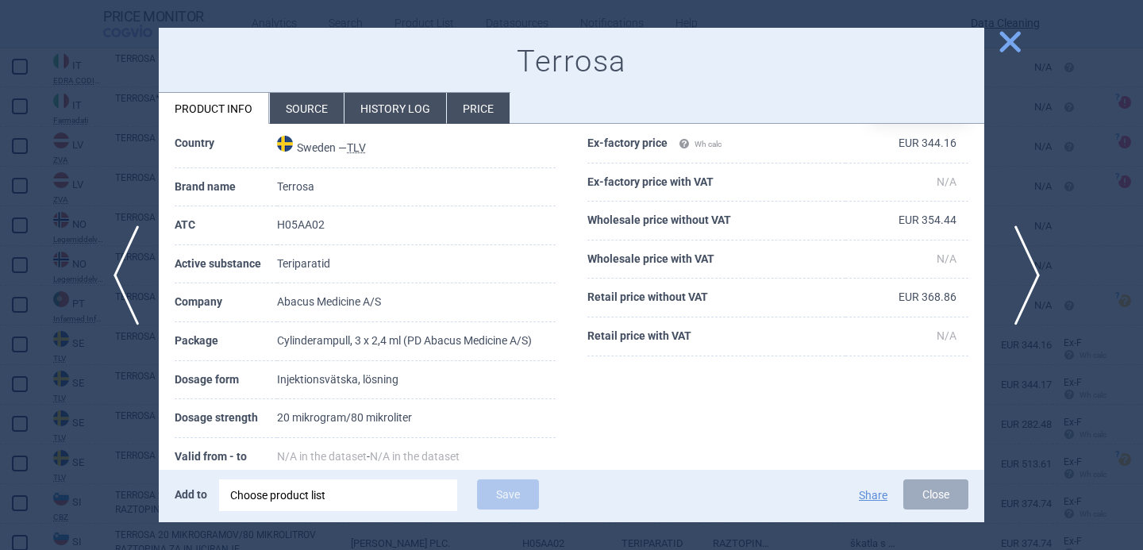
click at [1029, 267] on span "next" at bounding box center [1023, 276] width 36 height 100
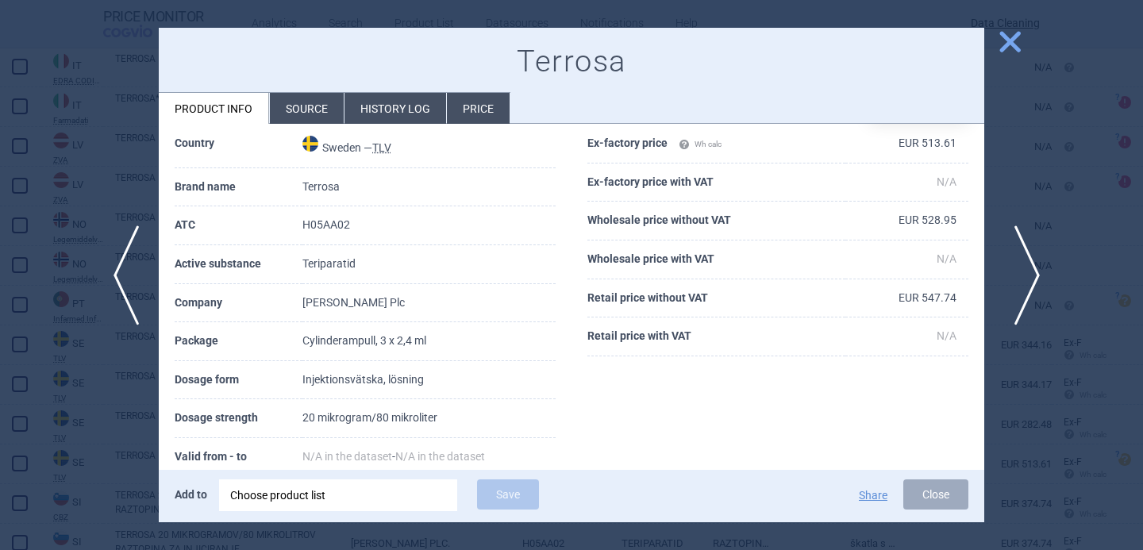
click at [1029, 267] on span "next" at bounding box center [1023, 276] width 36 height 100
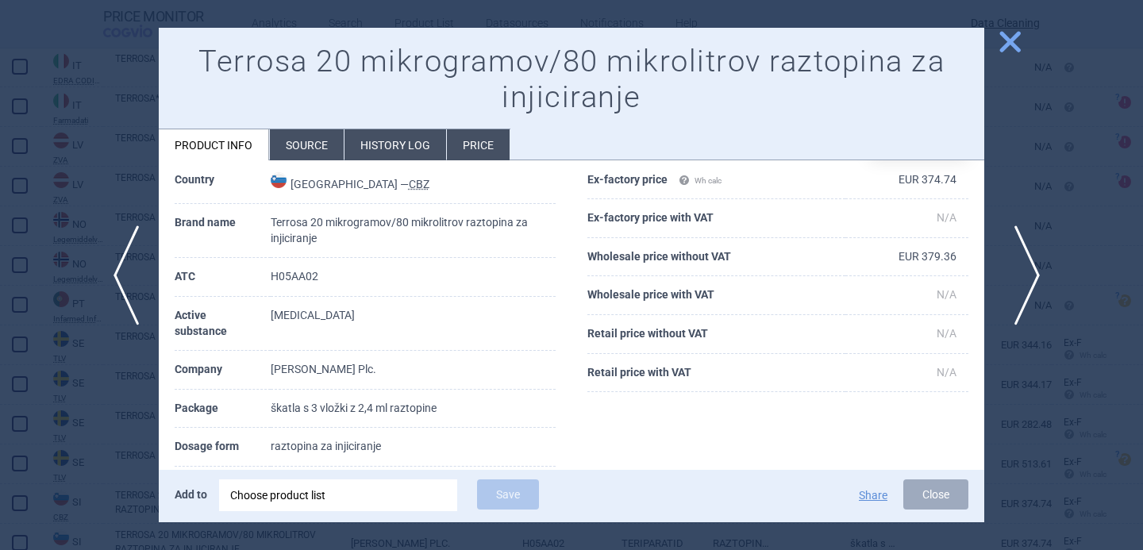
click at [1021, 264] on span "next" at bounding box center [1023, 276] width 36 height 100
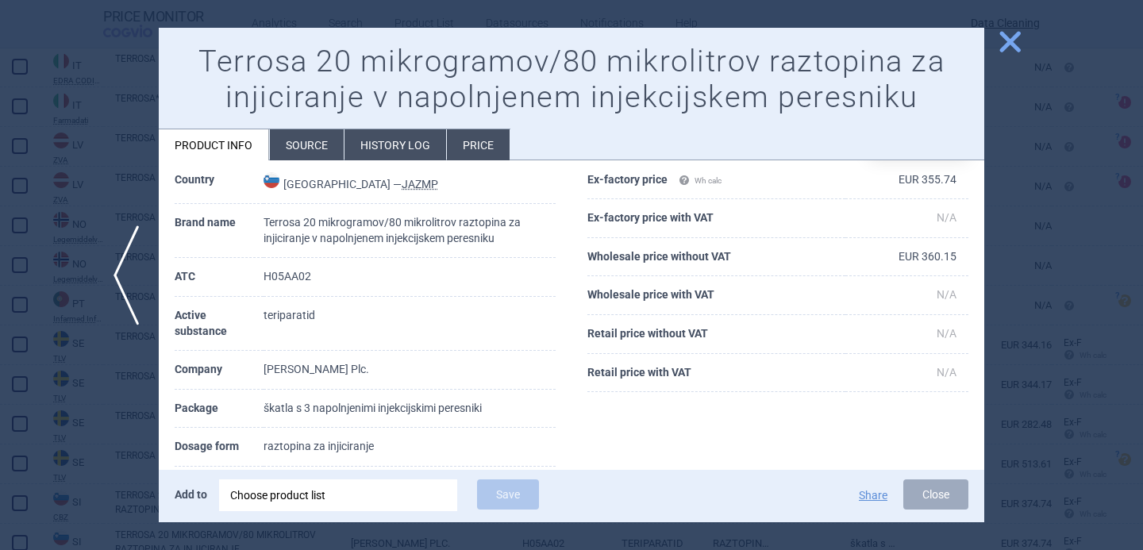
click at [1021, 264] on div at bounding box center [571, 275] width 1143 height 550
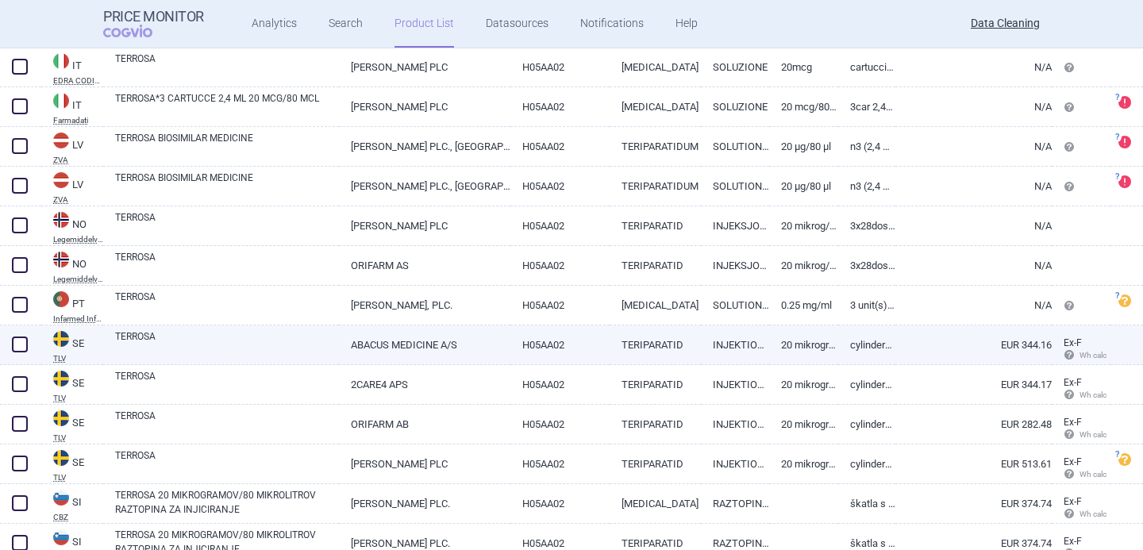
scroll to position [1247, 0]
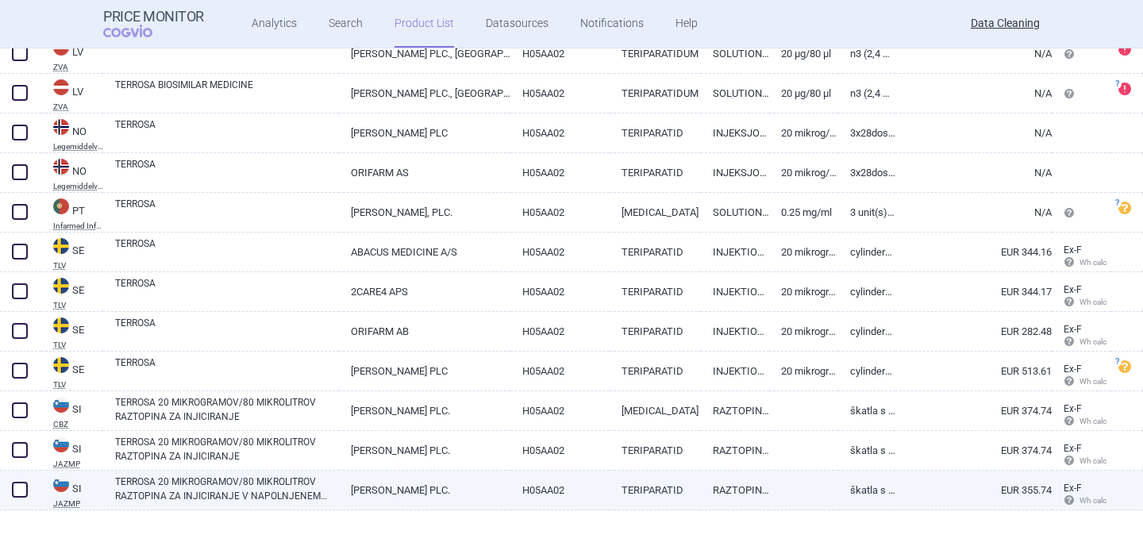
click at [353, 488] on link "[PERSON_NAME] PLC." at bounding box center [425, 490] width 172 height 39
select select "EUR"
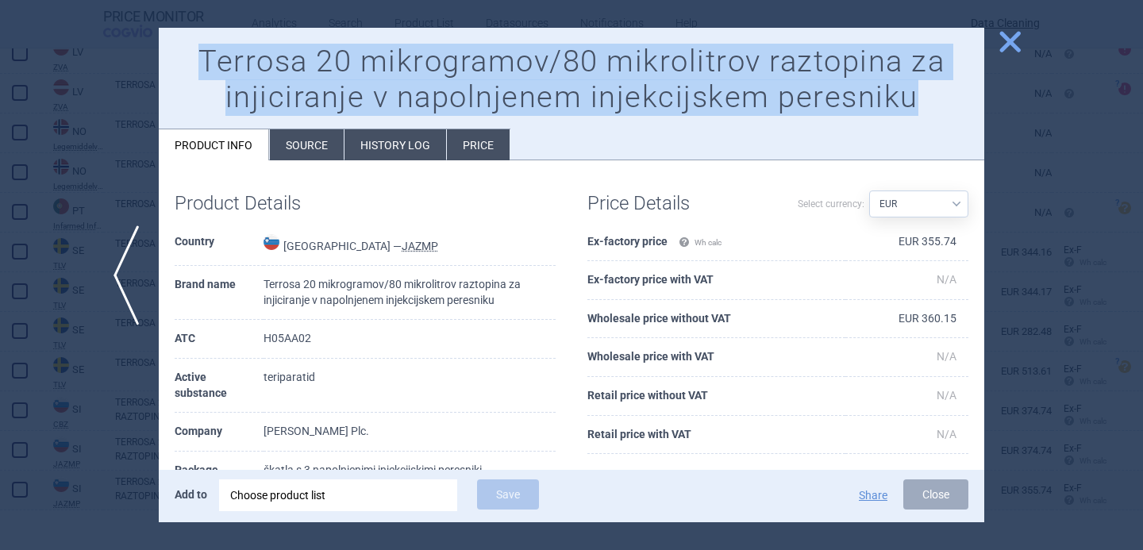
drag, startPoint x: 925, startPoint y: 85, endPoint x: 202, endPoint y: 67, distance: 723.6
click at [202, 67] on h1 "Terrosa 20 mikrogramov/80 mikrolitrov raztopina za injiciranje v napolnjenem in…" at bounding box center [572, 80] width 794 height 72
copy h1 "Terrosa 20 mikrogramov/80 mikrolitrov raztopina za injiciranje v napolnjenem in…"
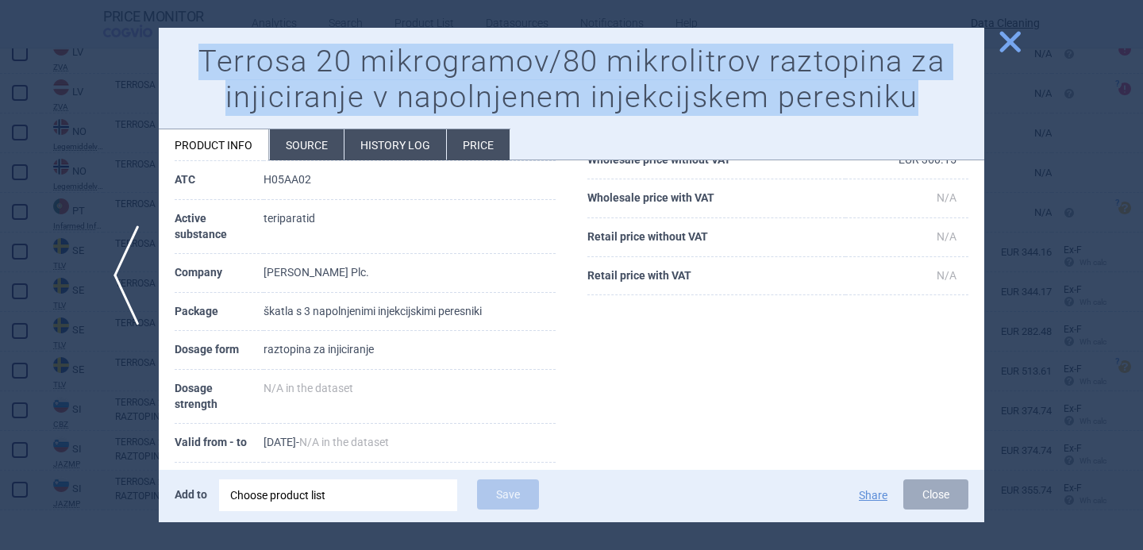
scroll to position [160, 0]
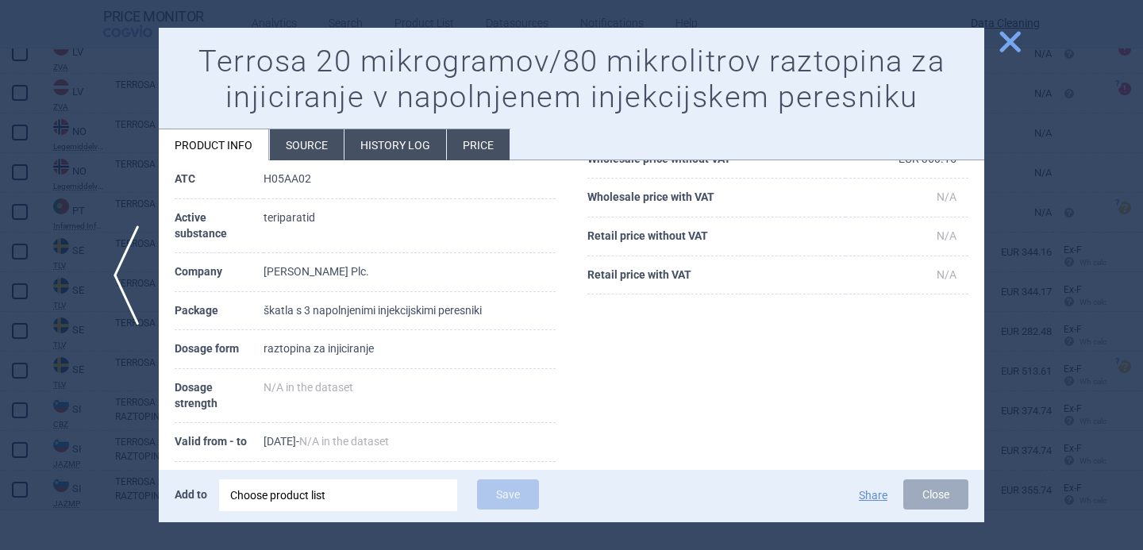
click at [314, 145] on li "Source" at bounding box center [307, 144] width 74 height 31
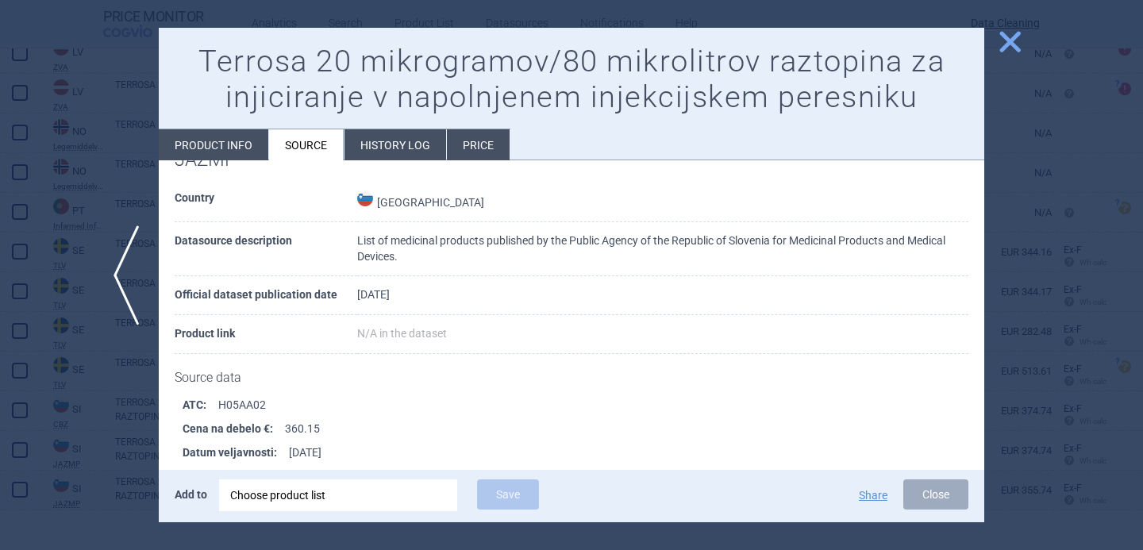
scroll to position [109, 0]
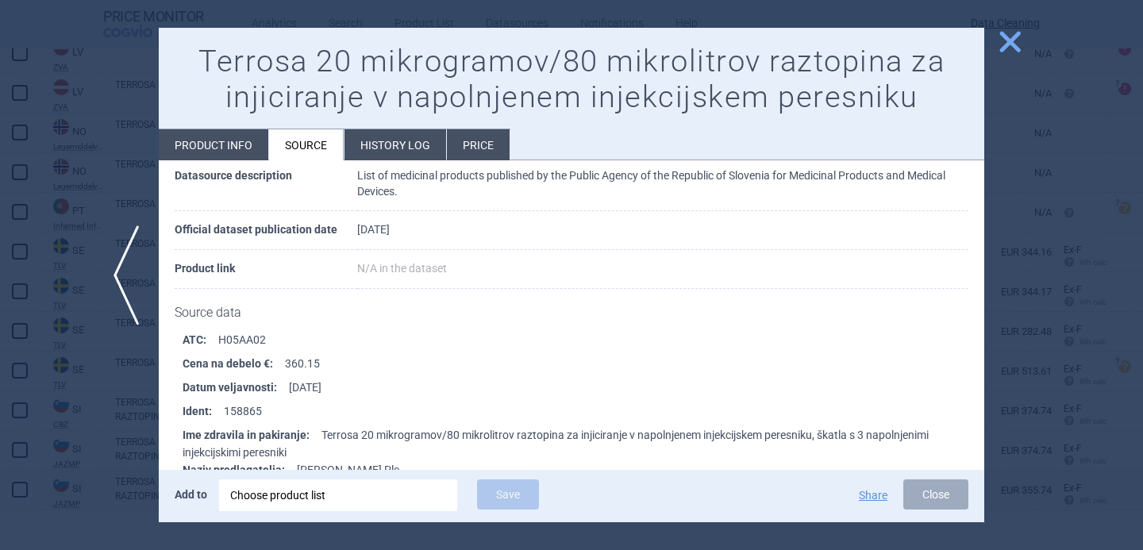
click at [223, 141] on li "Product info" at bounding box center [214, 144] width 110 height 31
select select "EUR"
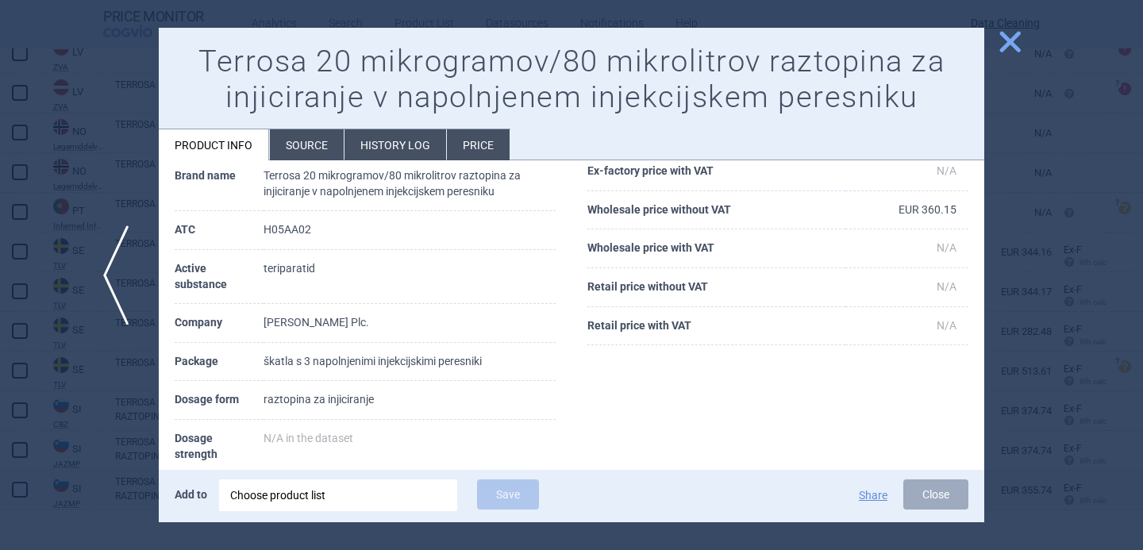
click at [125, 266] on span "previous" at bounding box center [121, 276] width 36 height 100
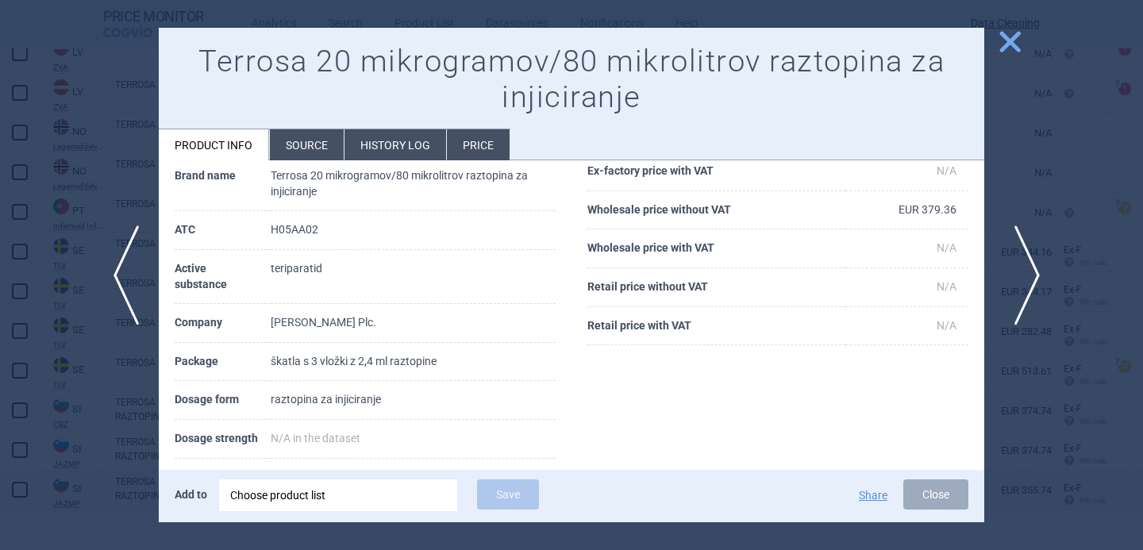
click at [1030, 277] on span "next" at bounding box center [1023, 276] width 36 height 100
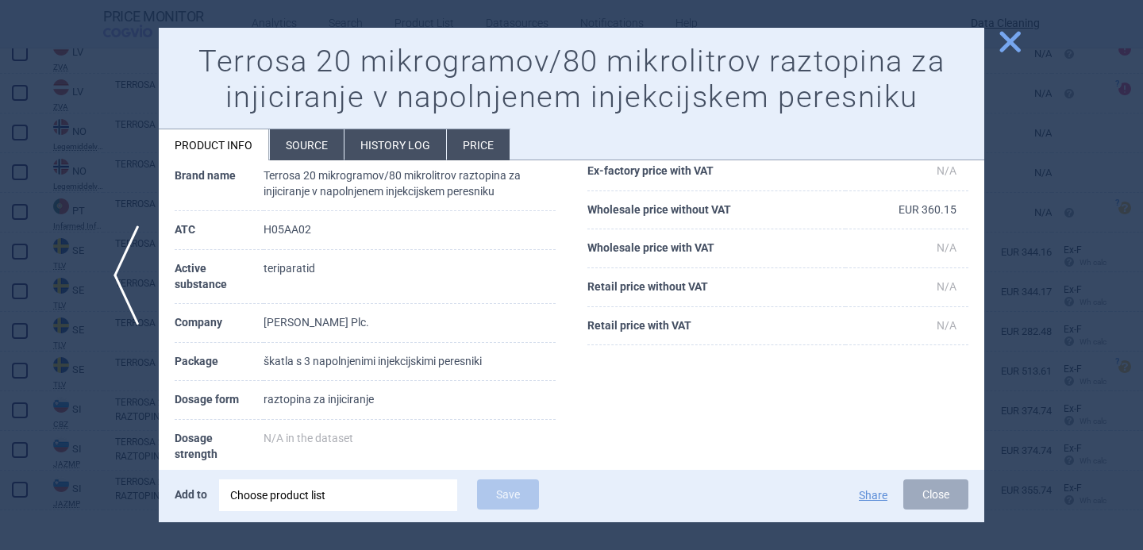
click at [391, 492] on div "Choose product list" at bounding box center [338, 496] width 216 height 32
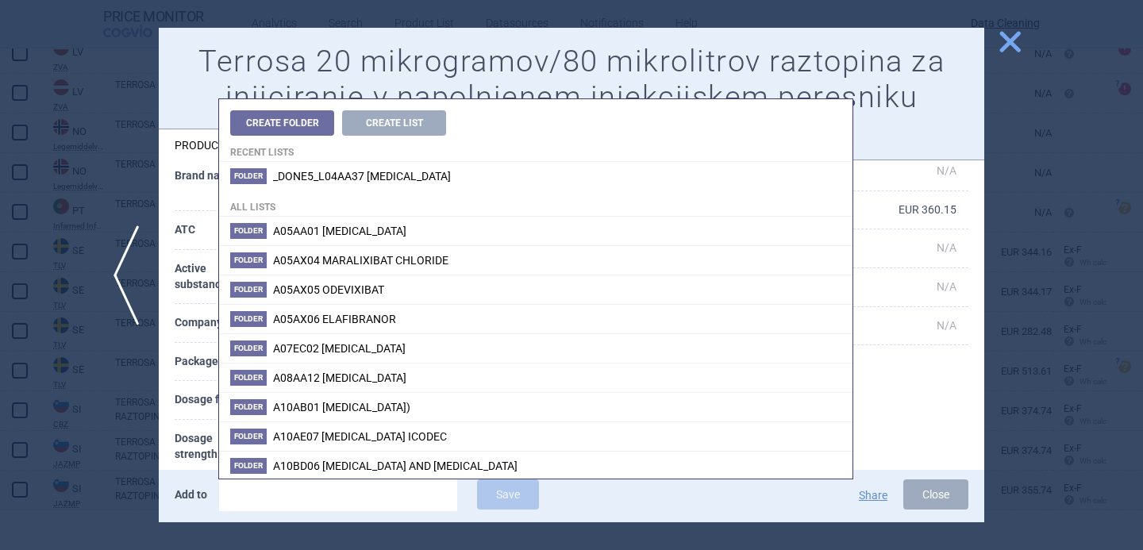
type input "Terrosa 20 mikrogramov/80 mikrolitrov raztopina za injiciranje v napolnjenem in…"
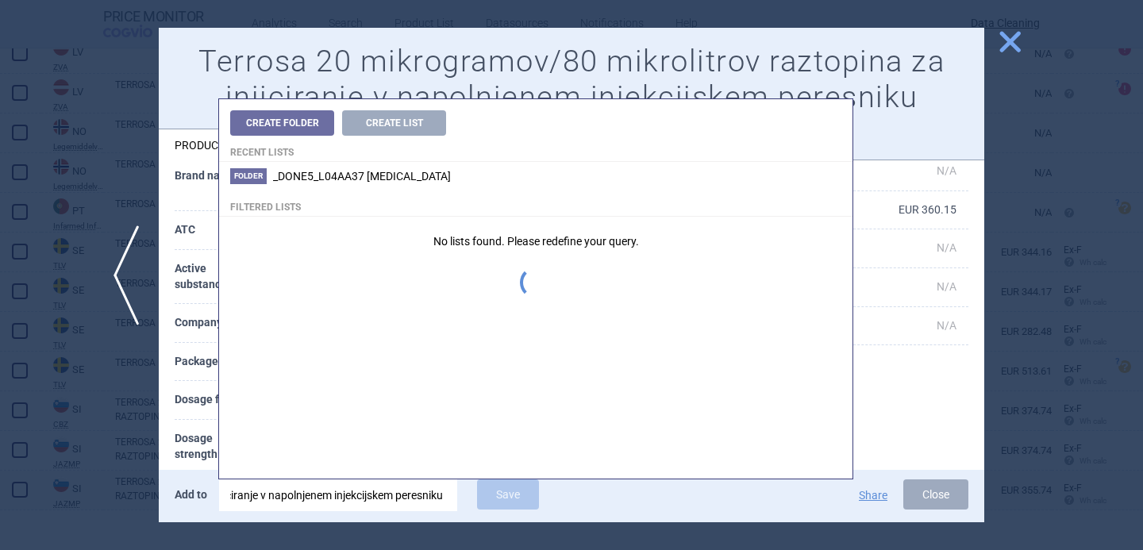
click at [391, 492] on input "Terrosa 20 mikrogramov/80 mikrolitrov raztopina za injiciranje v napolnjenem in…" at bounding box center [338, 496] width 238 height 32
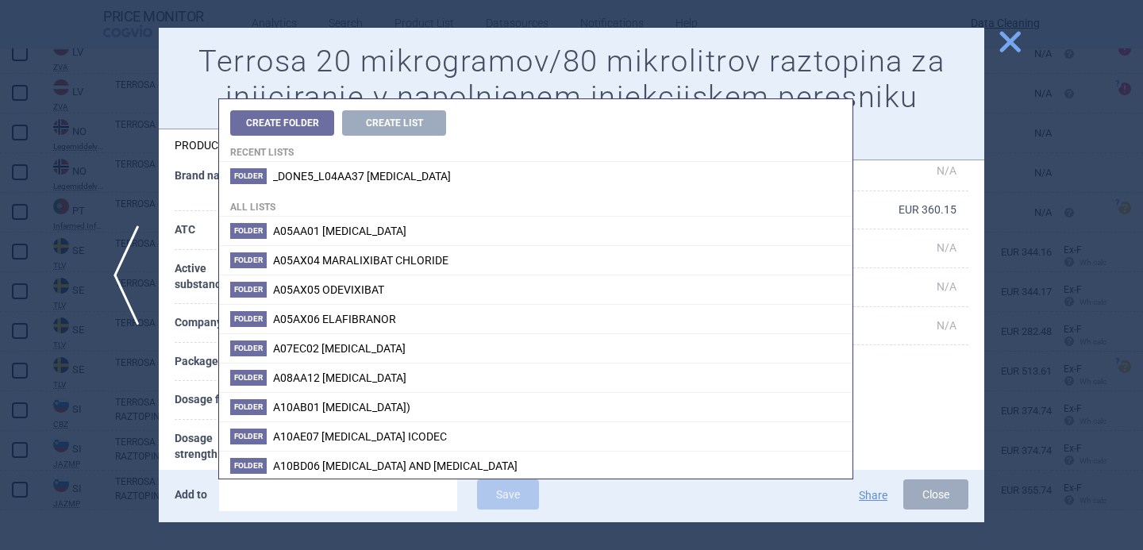
click at [334, 496] on input "search" at bounding box center [338, 496] width 238 height 32
paste input "EU/1/16/1159/005"
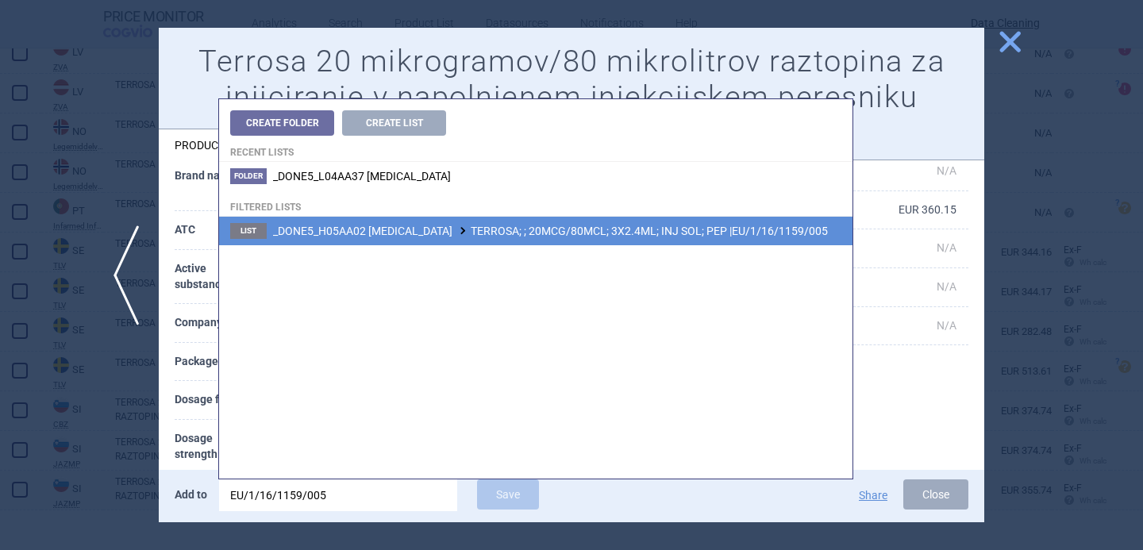
type input "EU/1/16/1159/005"
click at [496, 220] on li "List _DONE5_H05AA02 TERIPARATIDE TERROSA; ; 20MCG/80MCL; 3X2.4ML; INJ SOL; PEP …" at bounding box center [536, 231] width 634 height 29
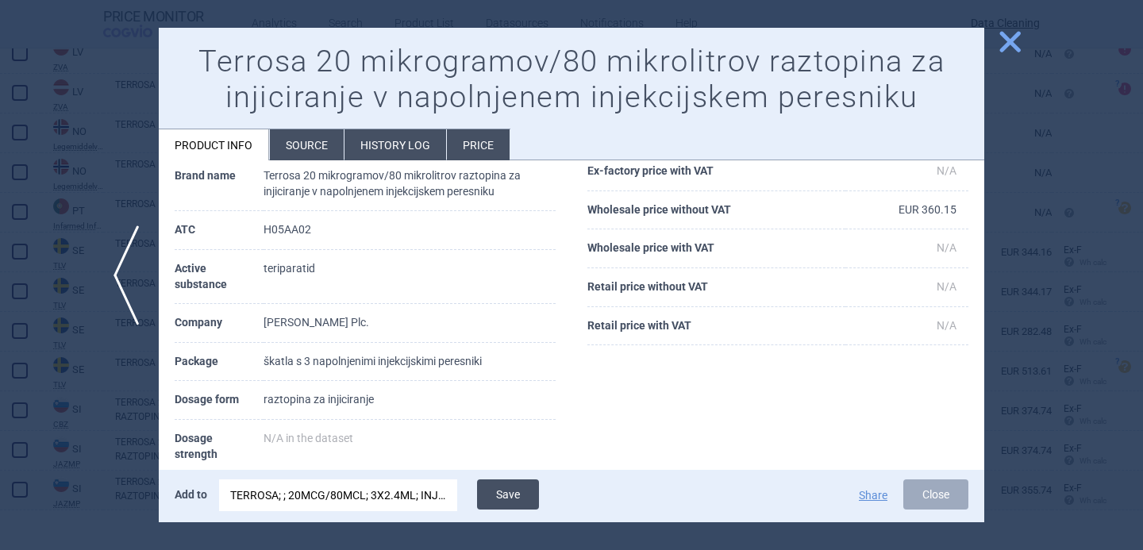
click at [502, 497] on button "Save" at bounding box center [508, 495] width 62 height 30
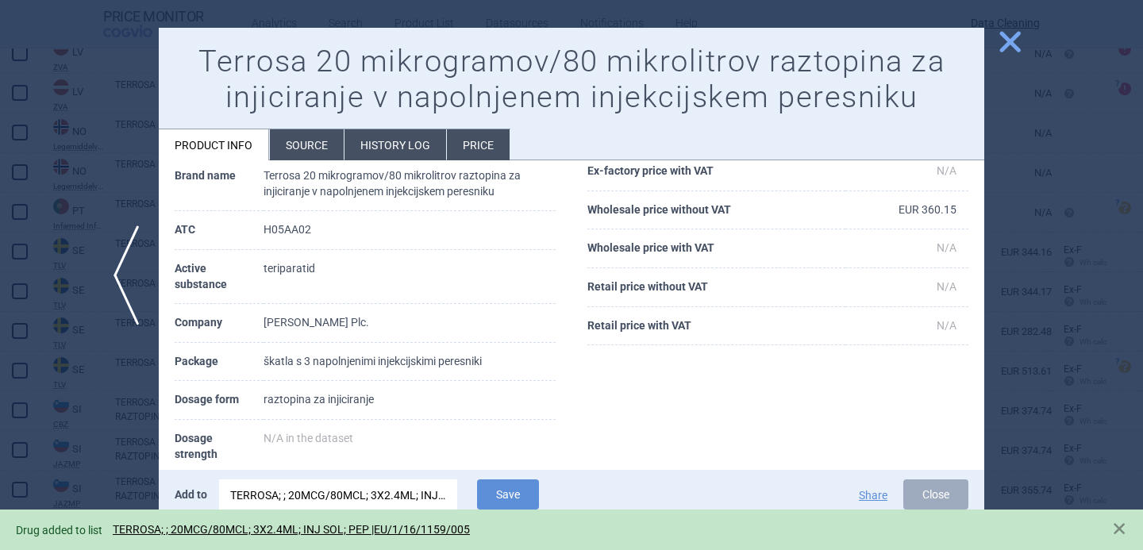
click at [79, 428] on div at bounding box center [571, 275] width 1143 height 550
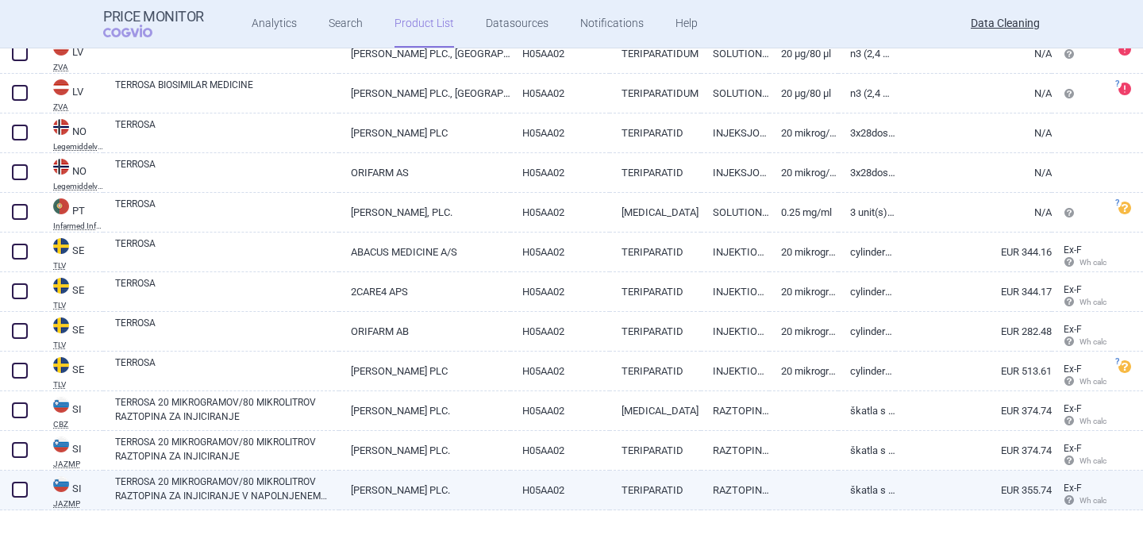
click at [15, 491] on span at bounding box center [20, 490] width 16 height 16
checkbox input "true"
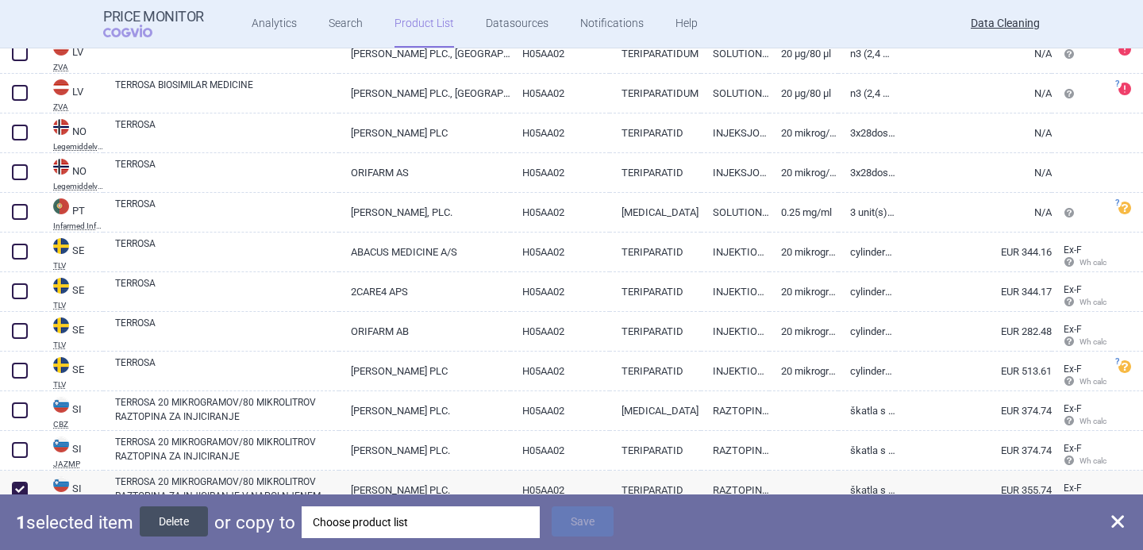
click at [183, 523] on button "Delete" at bounding box center [174, 522] width 68 height 30
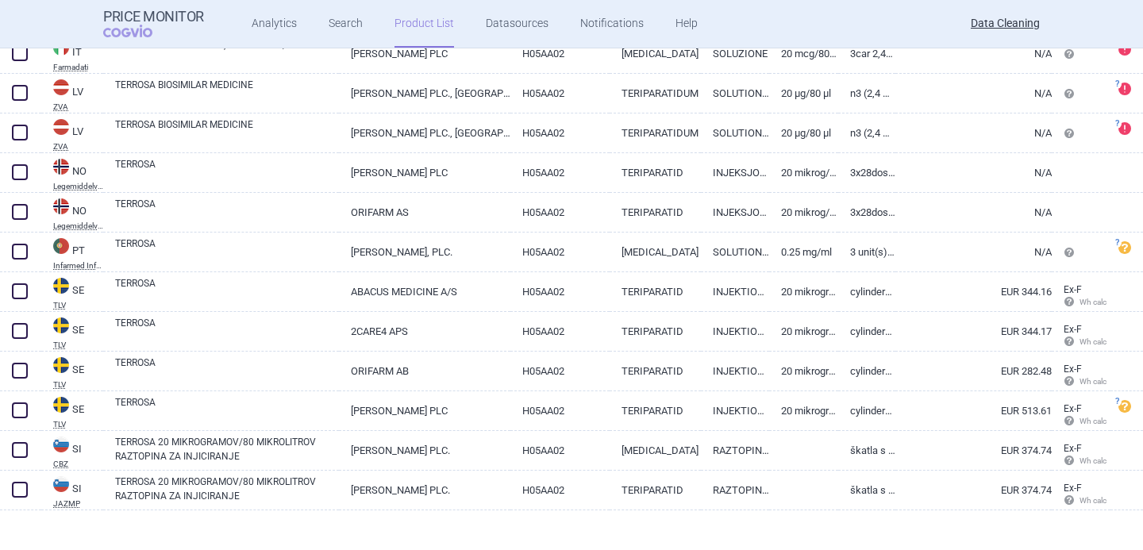
scroll to position [1207, 0]
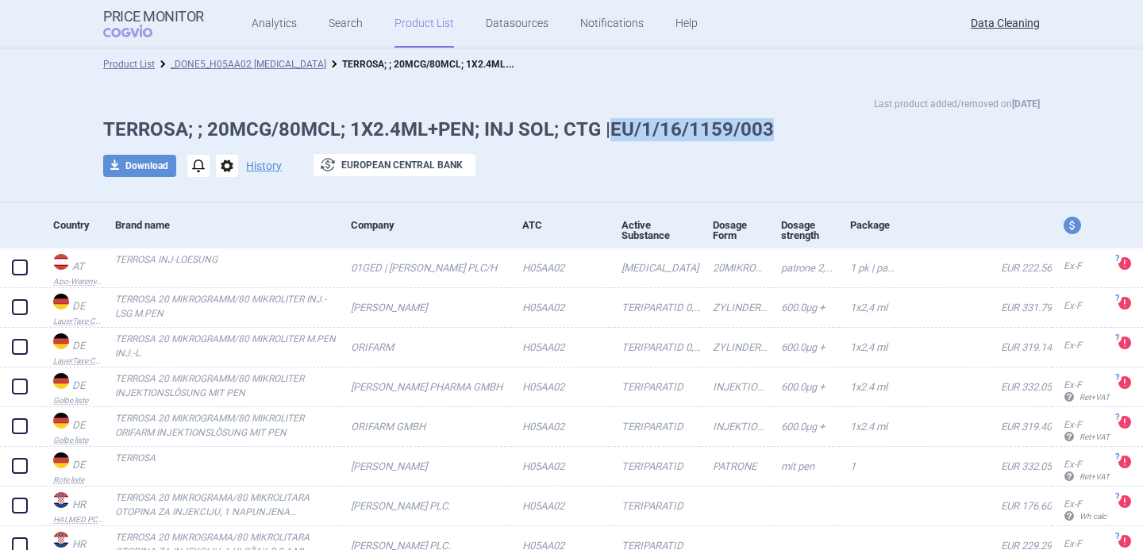
drag, startPoint x: 777, startPoint y: 128, endPoint x: 612, endPoint y: 127, distance: 164.4
click at [612, 127] on h1 "TERROSA; ; 20MCG/80MCL; 1X2.4ML+PEN; INJ SOL; CTG |EU/1/16/1159/003" at bounding box center [571, 129] width 937 height 23
copy h1 "EU/1/16/1159/003"
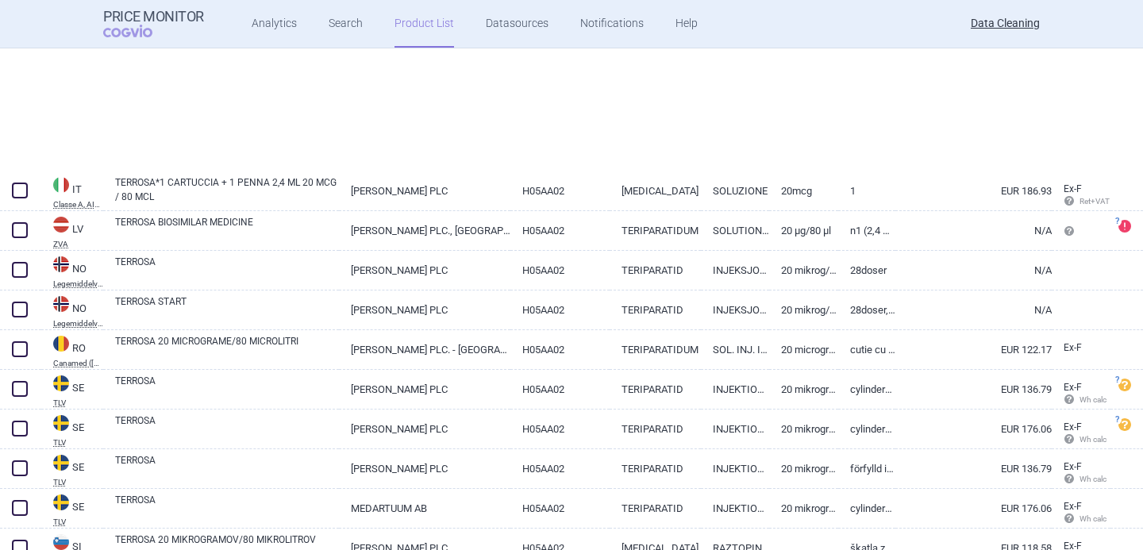
scroll to position [1656, 0]
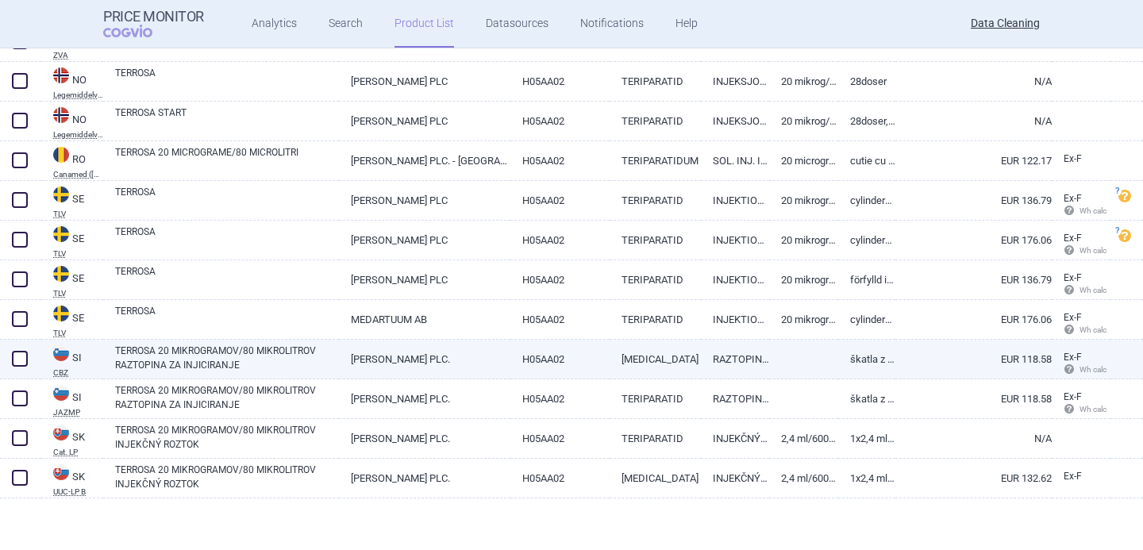
click at [315, 357] on link "TERROSA 20 MIKROGRAMOV/80 MIKROLITROV RAZTOPINA ZA INJICIRANJE" at bounding box center [227, 358] width 224 height 29
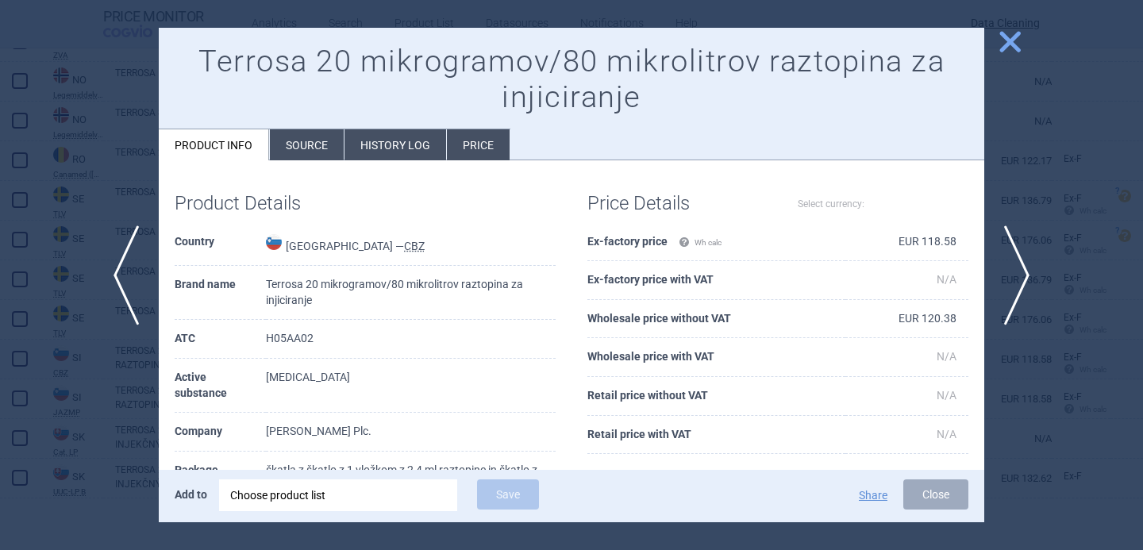
select select "EUR"
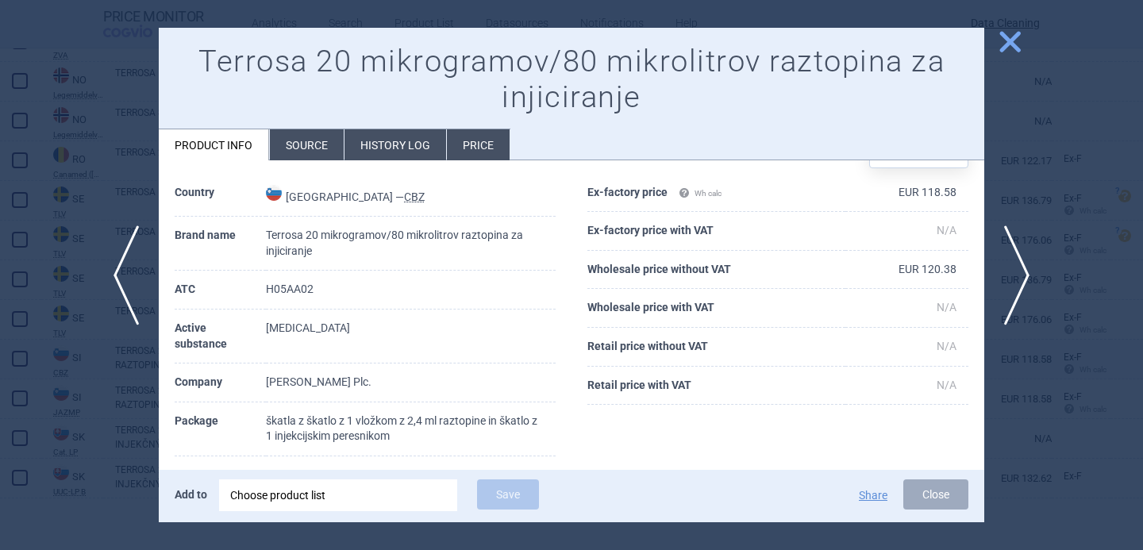
scroll to position [47, 0]
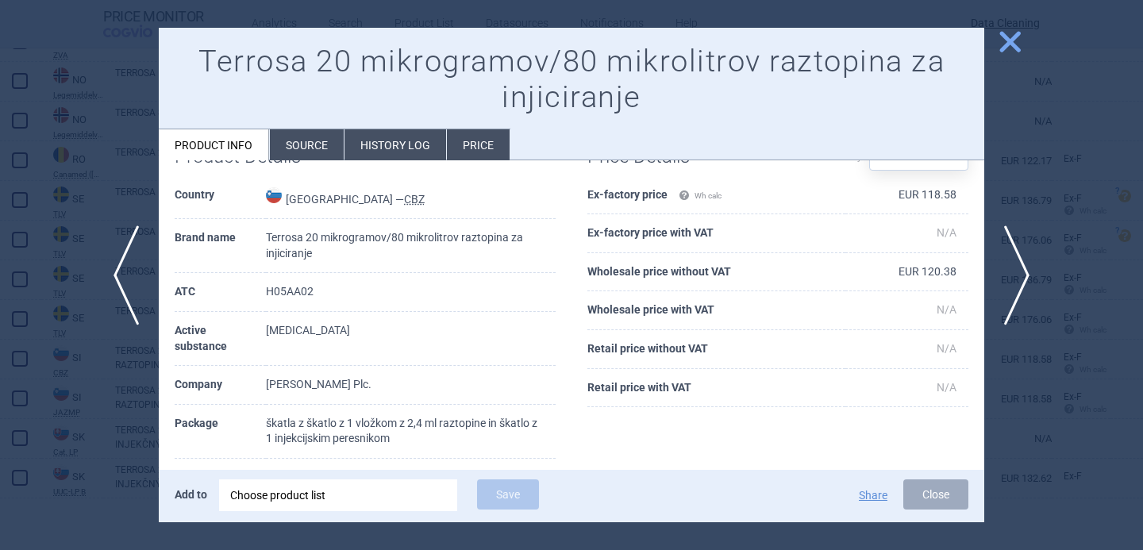
click at [105, 409] on div at bounding box center [571, 275] width 1143 height 550
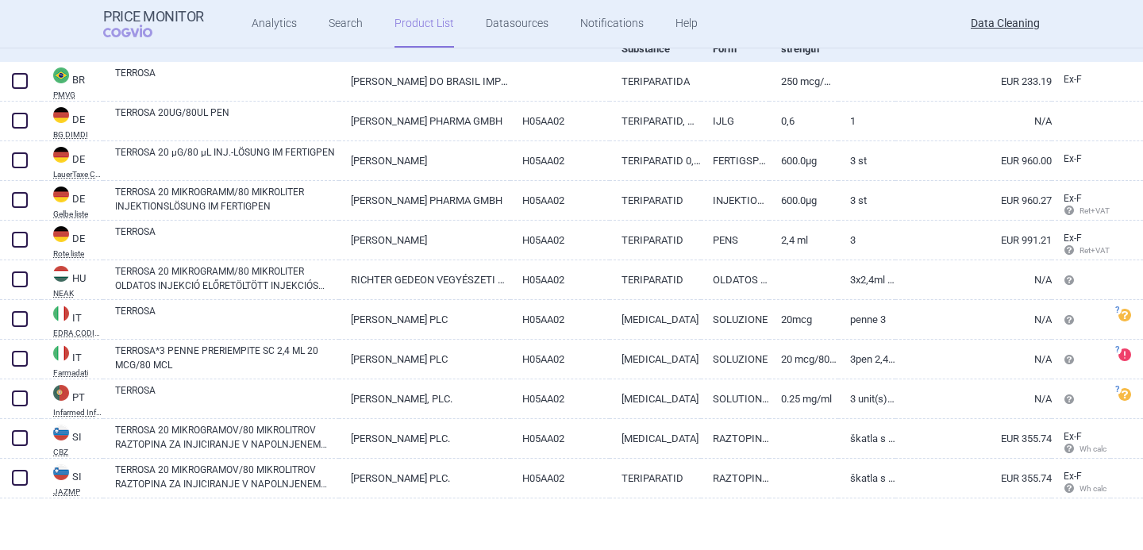
scroll to position [183, 0]
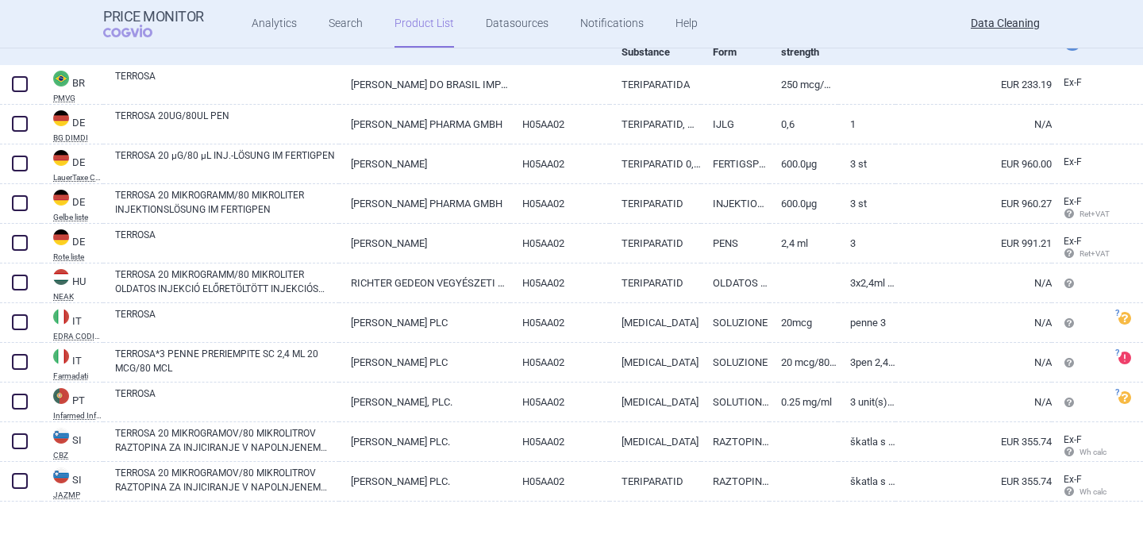
click at [292, 62] on div "Brand name" at bounding box center [221, 42] width 236 height 46
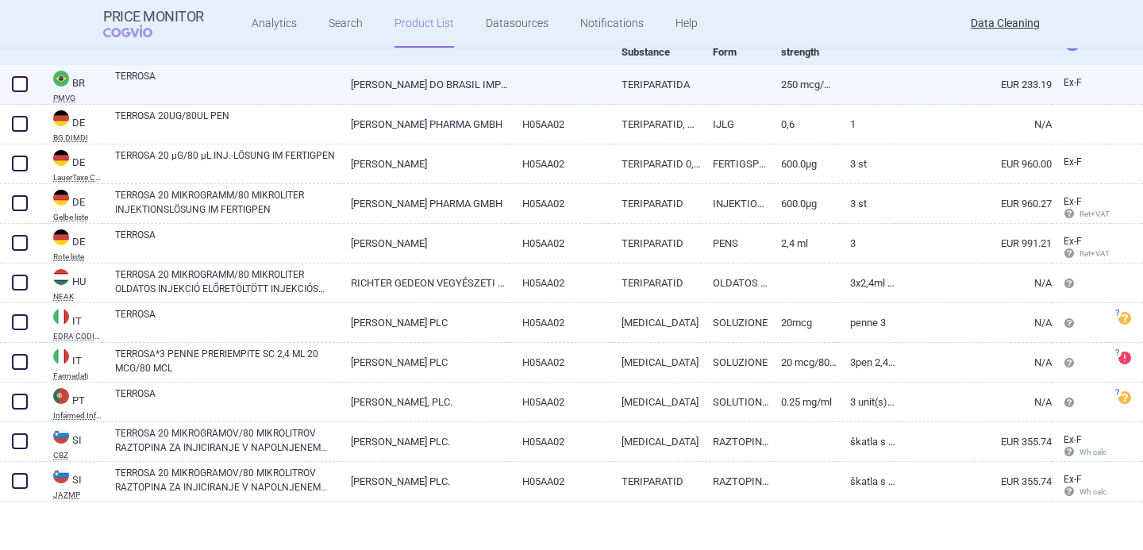
click at [291, 75] on link "TERROSA" at bounding box center [227, 83] width 224 height 29
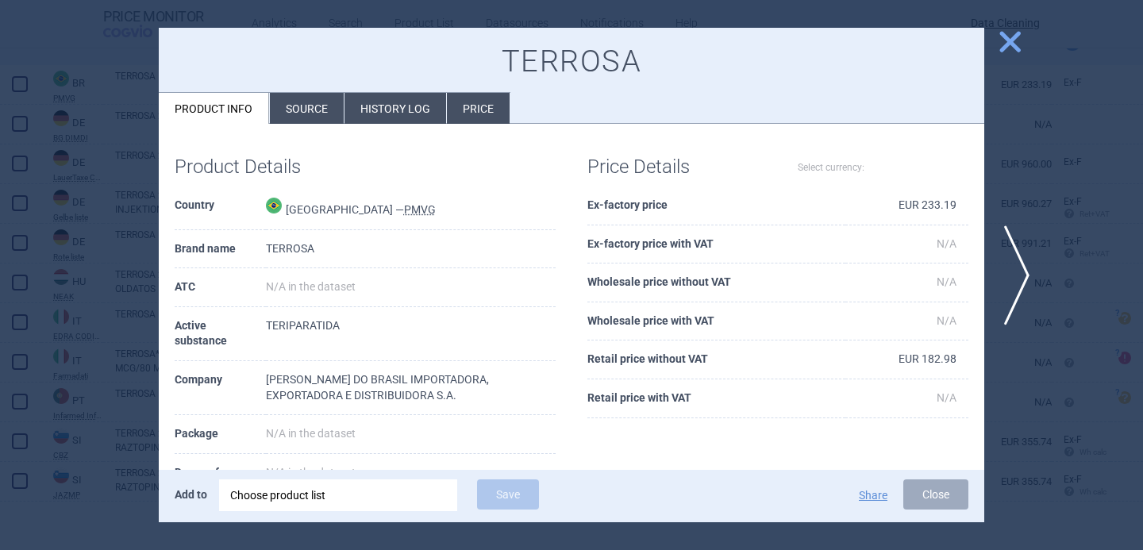
select select "EUR"
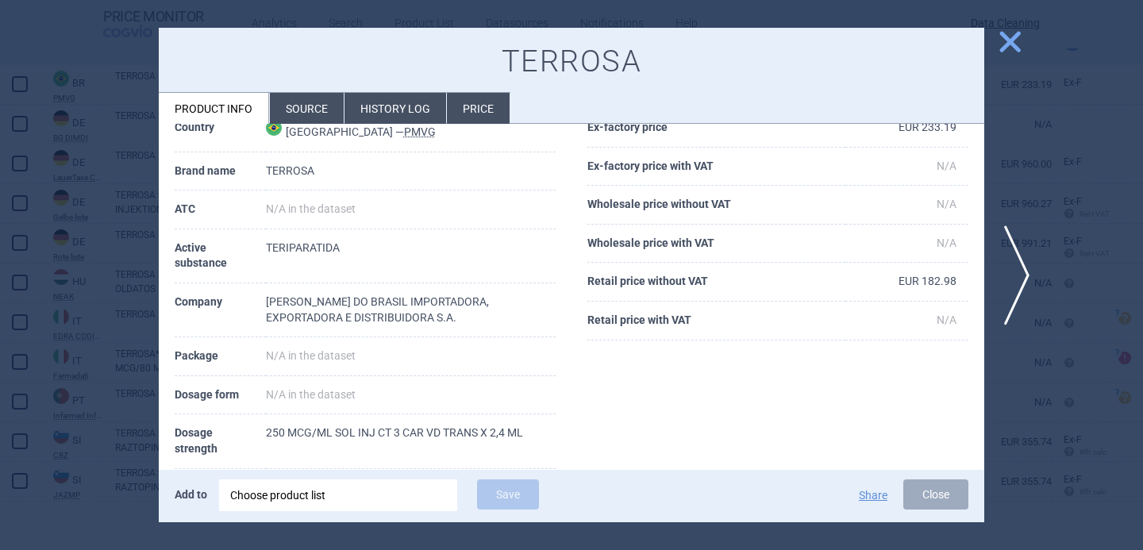
scroll to position [108, 0]
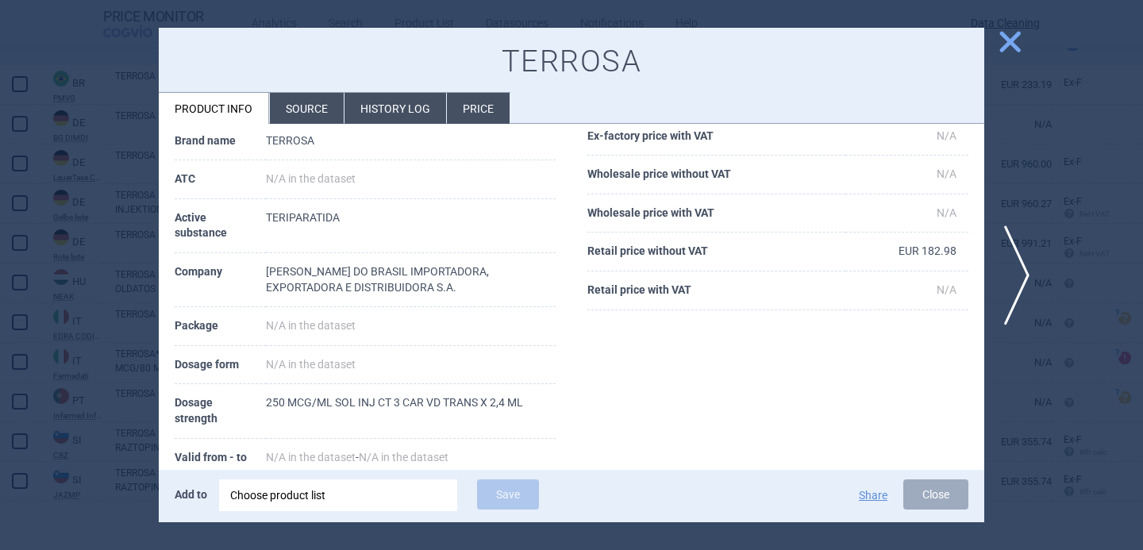
click at [377, 501] on div "Choose product list" at bounding box center [338, 496] width 216 height 32
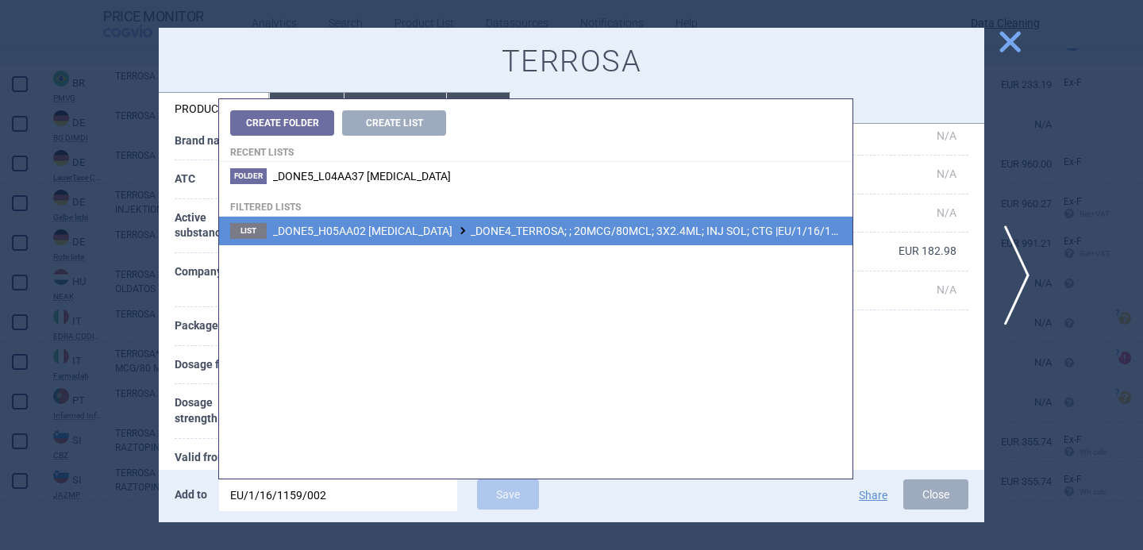
type input "EU/1/16/1159/002"
click at [573, 233] on span "_DONE5_H05AA02 TERIPARATIDE _DONE4_TERROSA; ; 20MCG/80MCL; 3X2.4ML; INJ SOL; CT…" at bounding box center [573, 231] width 601 height 13
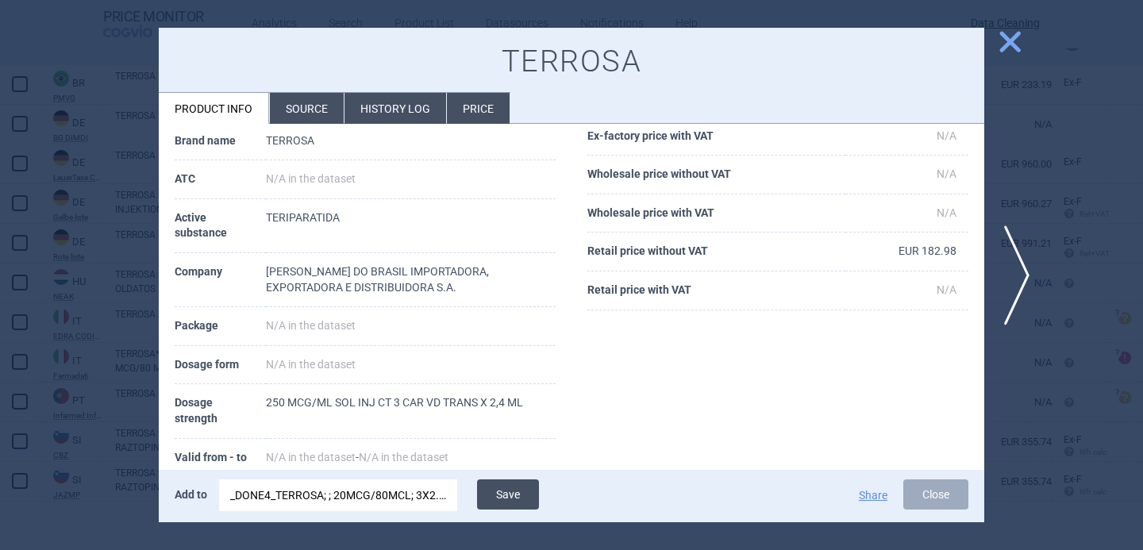
click at [503, 502] on button "Save" at bounding box center [508, 495] width 62 height 30
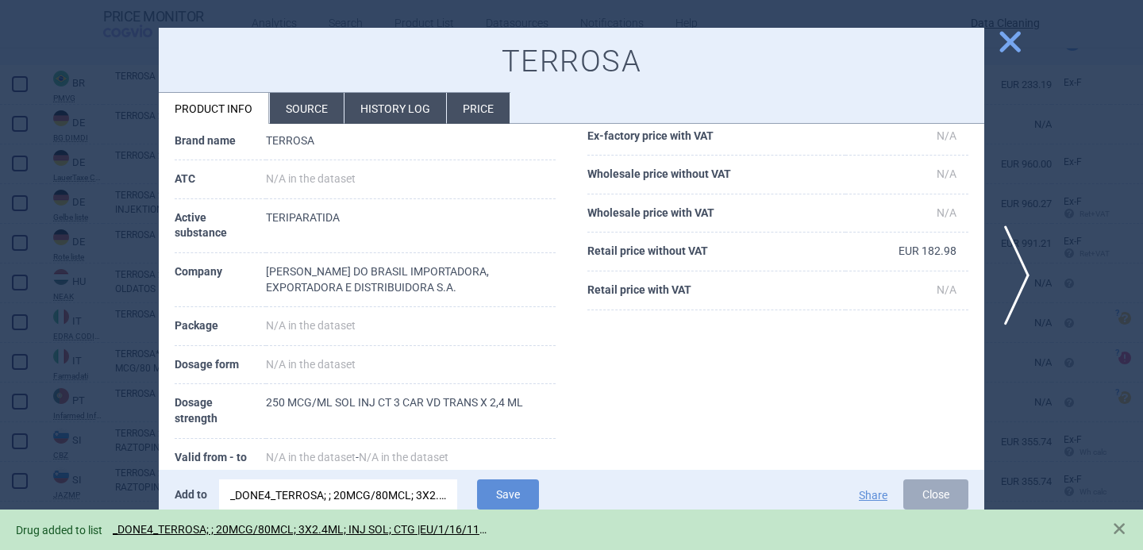
click at [92, 485] on div at bounding box center [571, 275] width 1143 height 550
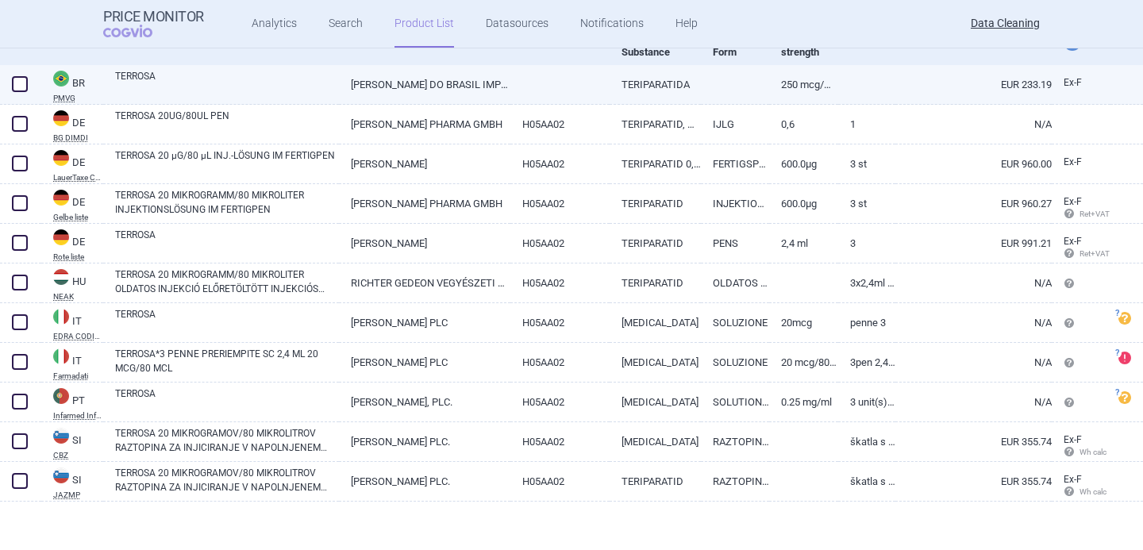
click at [13, 86] on span at bounding box center [20, 84] width 16 height 16
checkbox input "true"
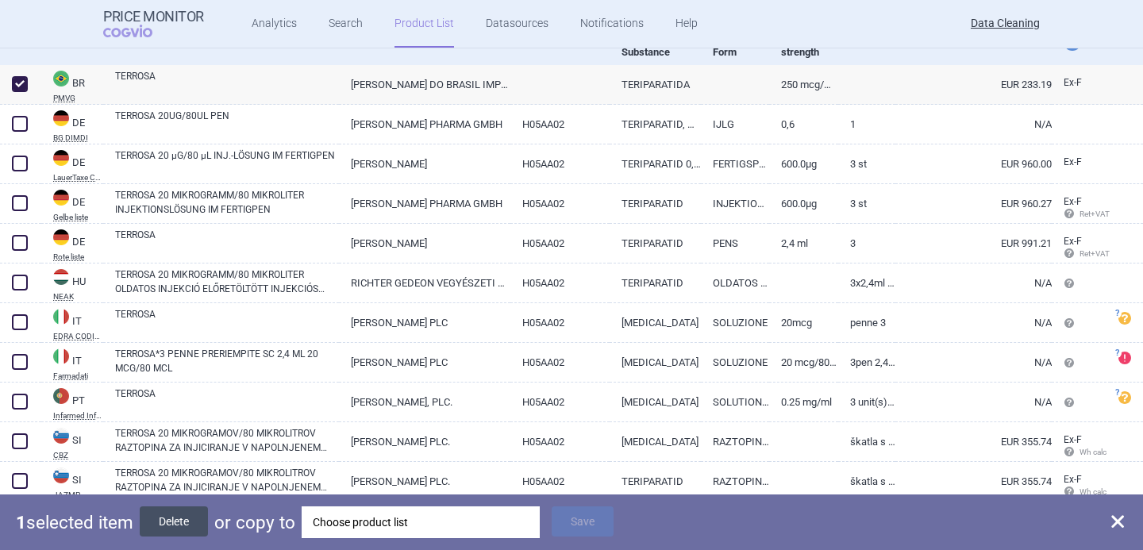
click at [195, 520] on button "Delete" at bounding box center [174, 522] width 68 height 30
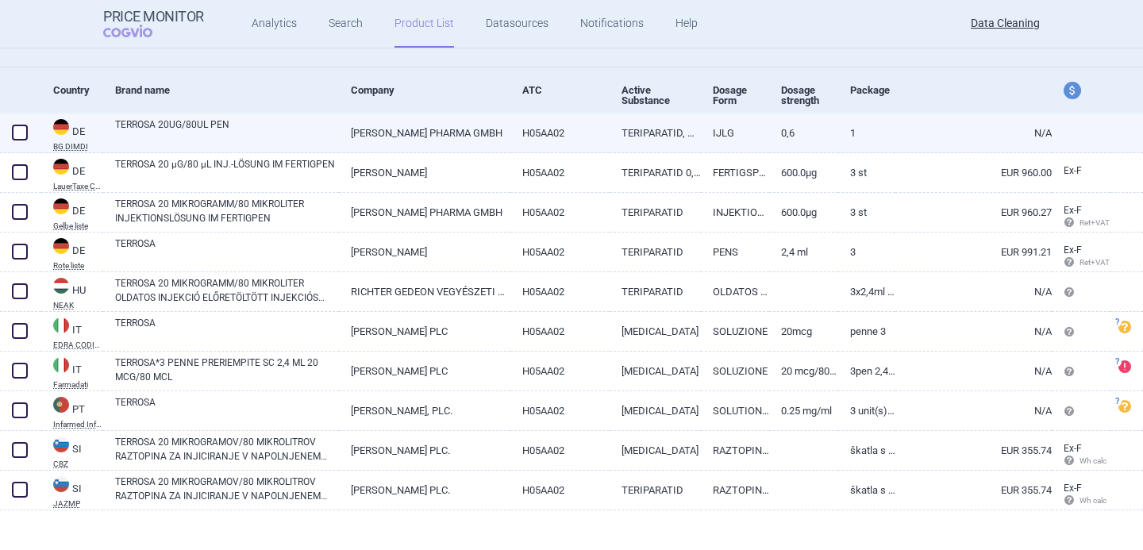
click at [232, 136] on link "TERROSA 20UG/80UL PEN" at bounding box center [227, 132] width 224 height 29
select select "EUR"
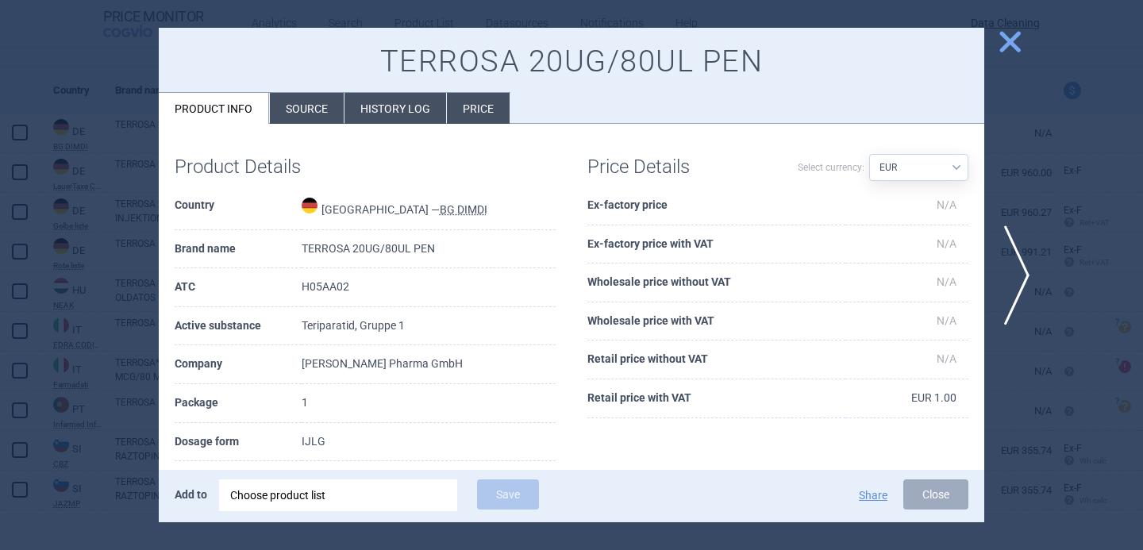
click at [307, 117] on li "Source" at bounding box center [307, 108] width 74 height 31
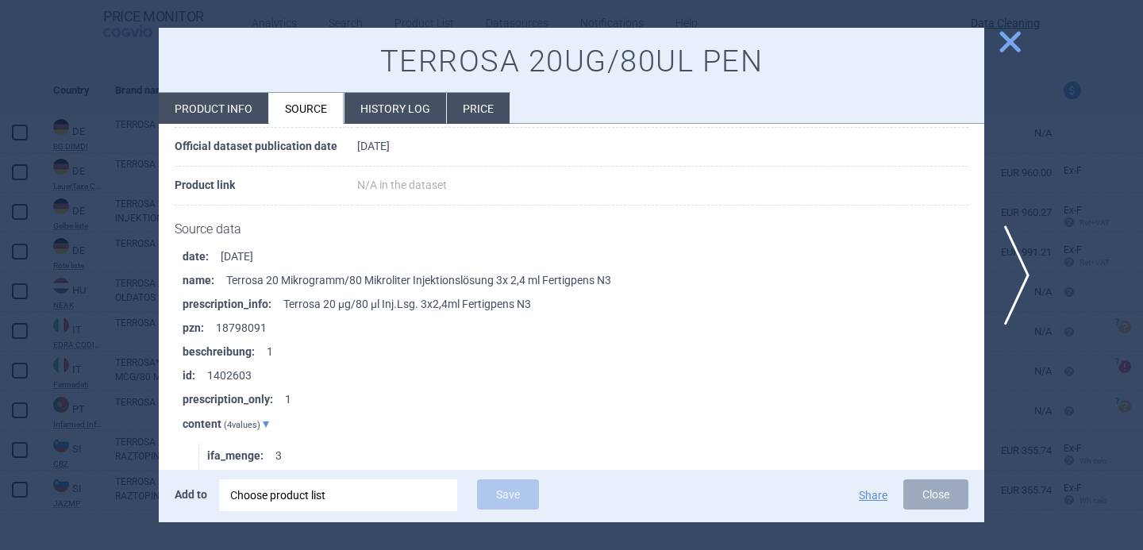
scroll to position [2693, 0]
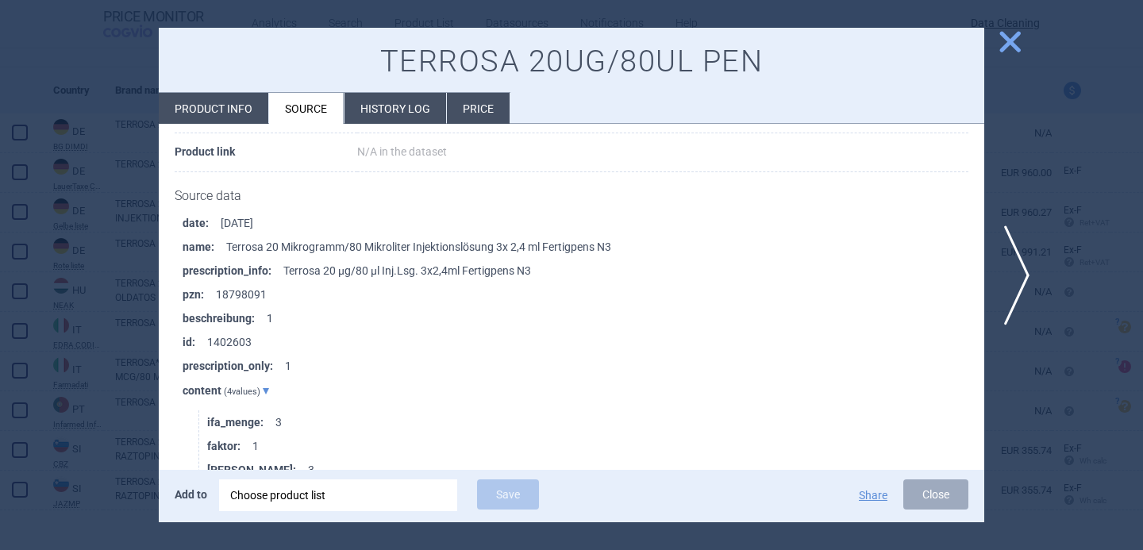
click at [40, 401] on div at bounding box center [571, 275] width 1143 height 550
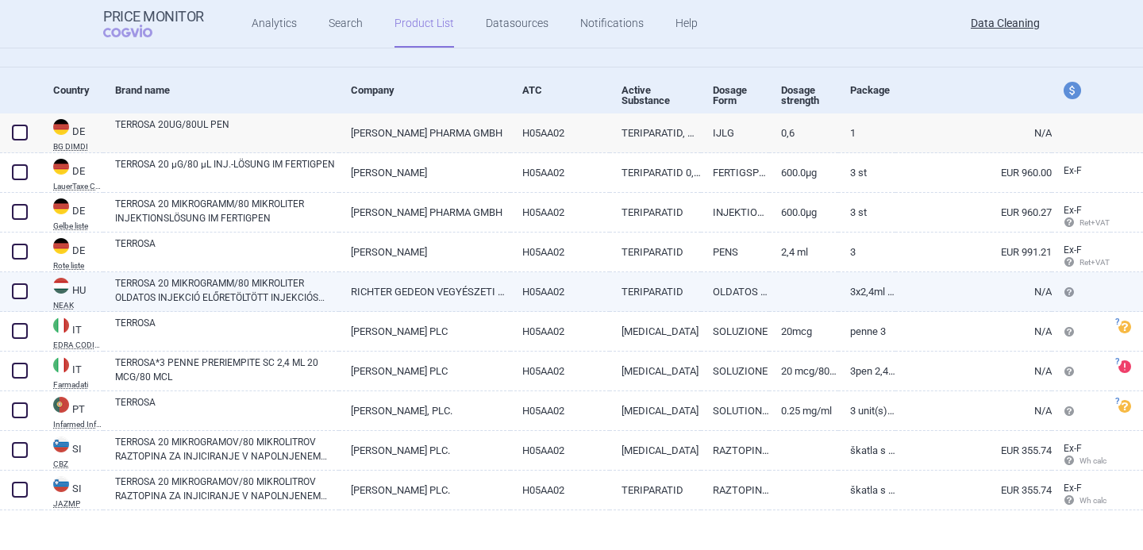
click at [288, 289] on link "TERROSA 20 MIKROGRAMM/80 MIKROLITER OLDATOS INJEKCIÓ ELŐRETÖLTÖTT INJEKCIÓS TOL…" at bounding box center [227, 290] width 224 height 29
select select "EUR"
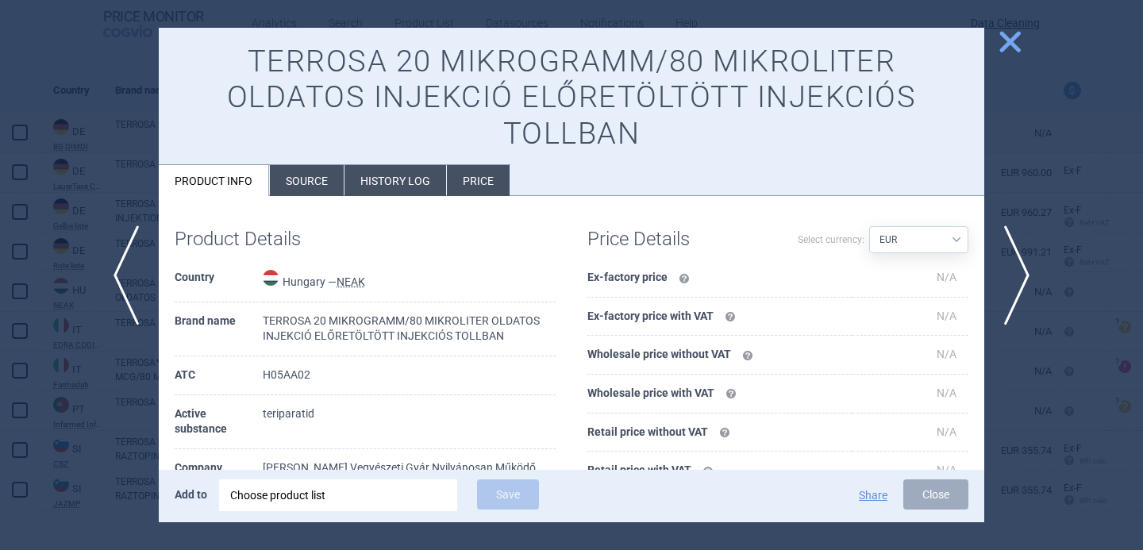
click at [305, 165] on li "Source" at bounding box center [307, 180] width 74 height 31
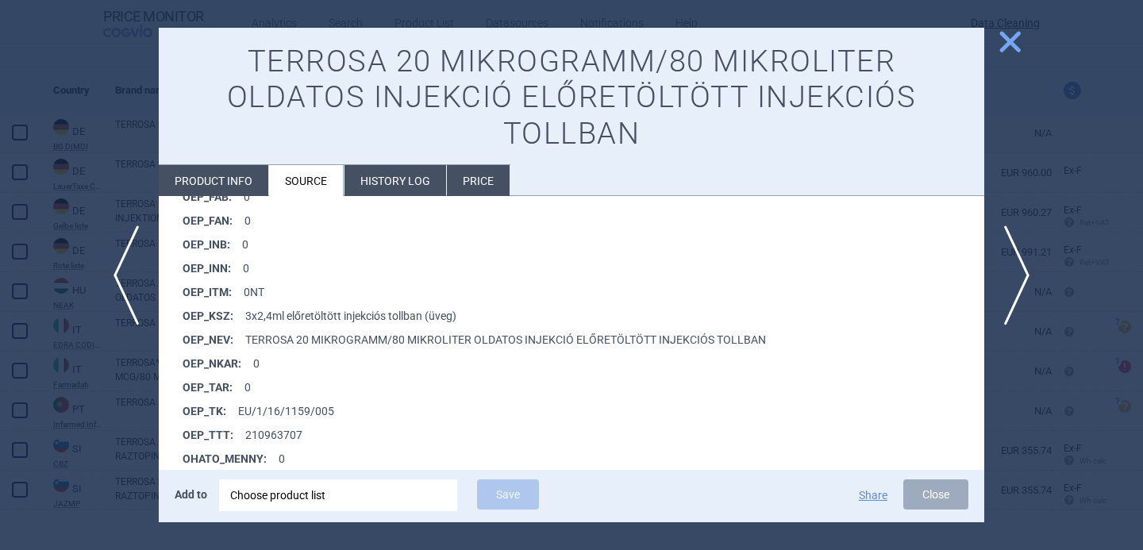
scroll to position [1251, 0]
click at [1021, 262] on span "next" at bounding box center [1023, 276] width 36 height 100
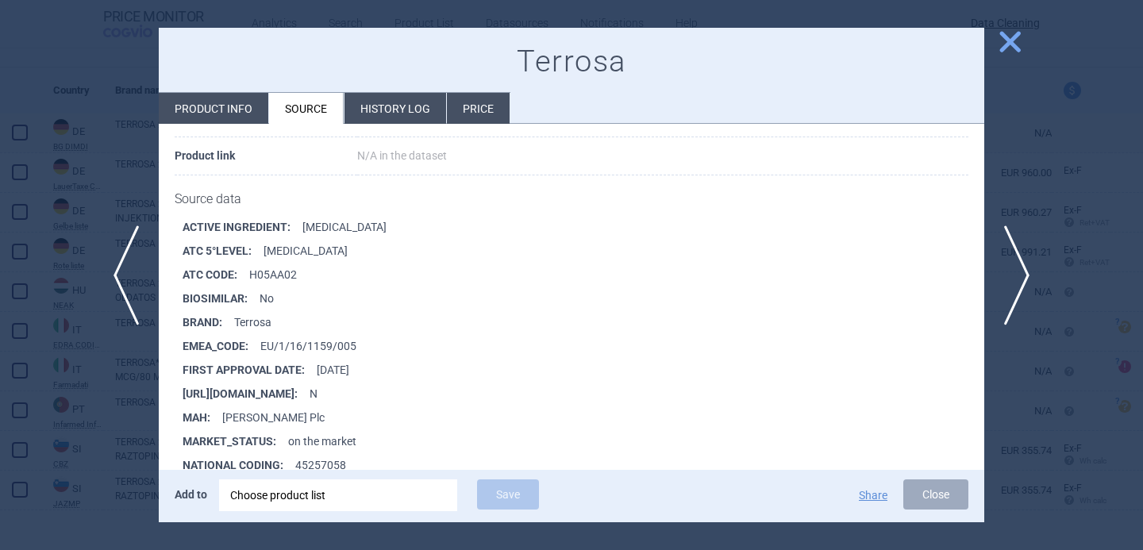
scroll to position [173, 0]
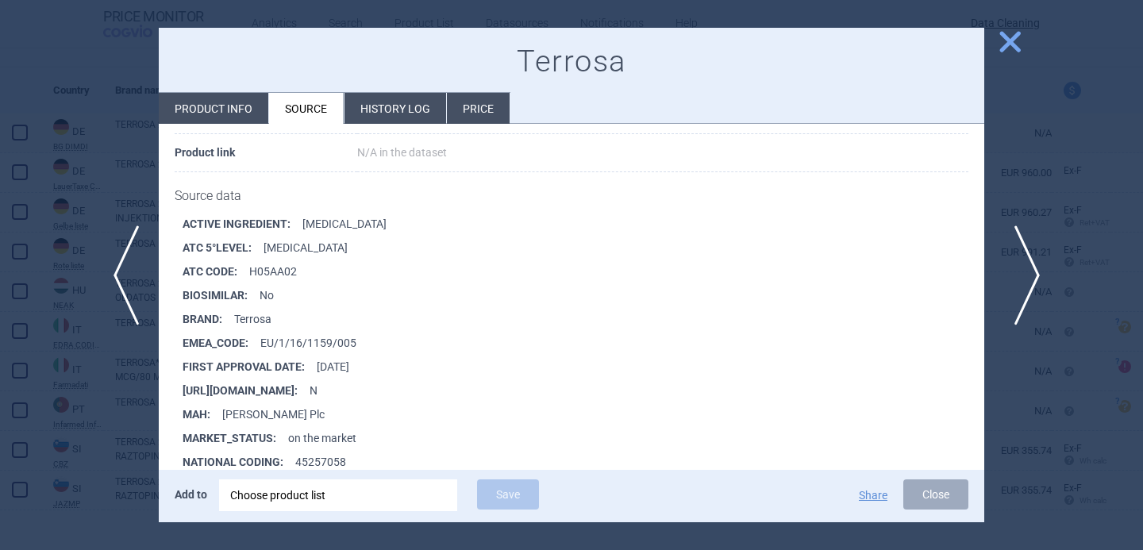
click at [1024, 259] on span "next" at bounding box center [1023, 276] width 36 height 100
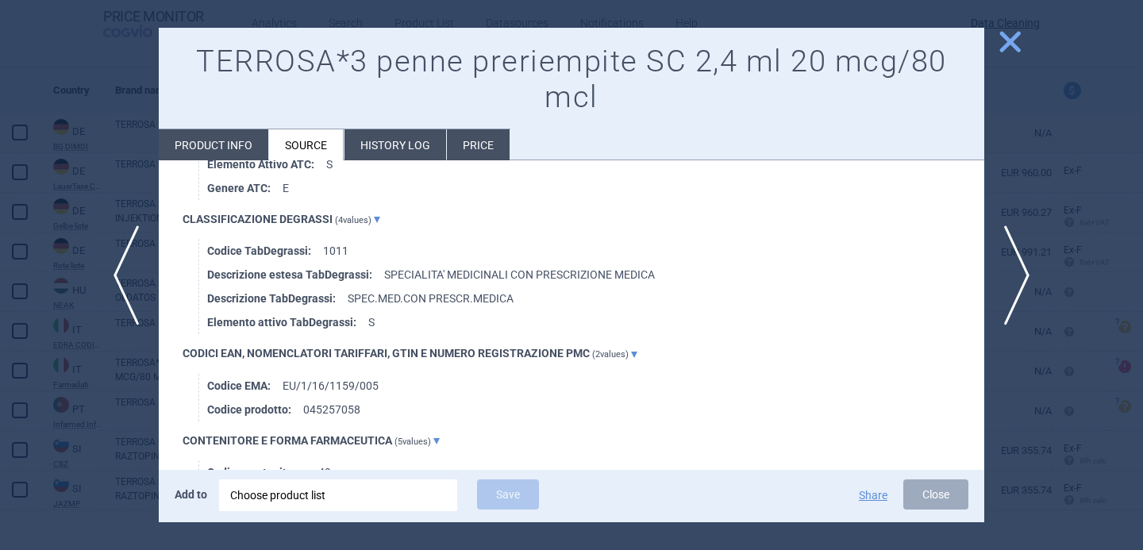
scroll to position [1183, 0]
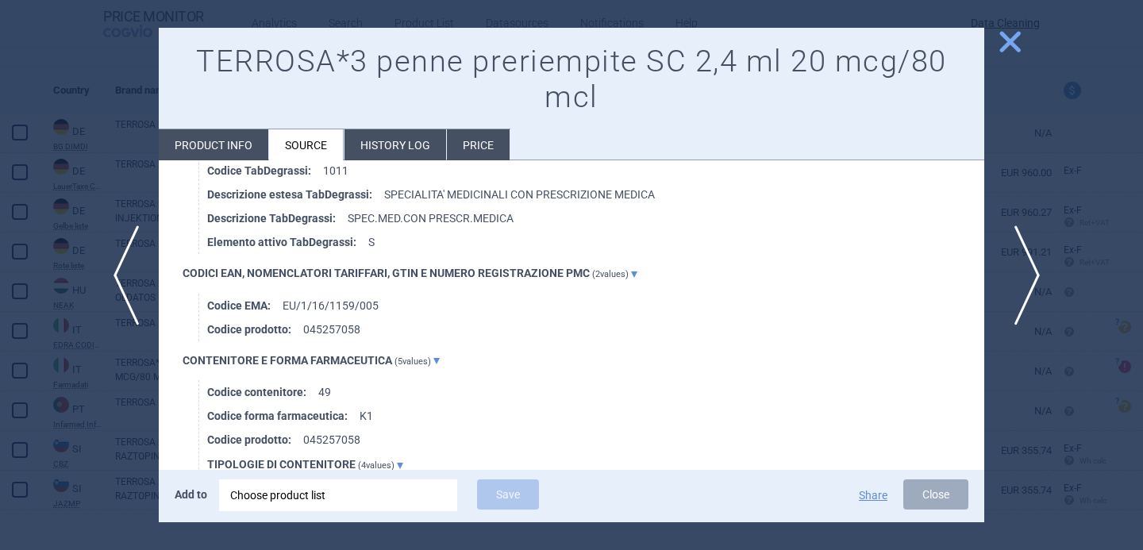
click at [1029, 260] on span "next" at bounding box center [1023, 276] width 36 height 100
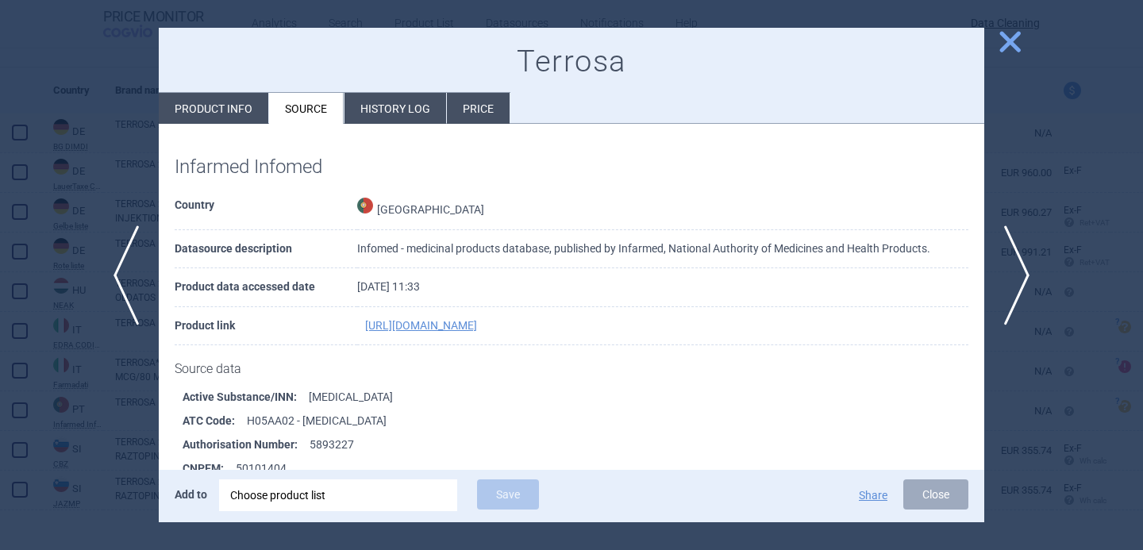
click at [245, 115] on li "Product info" at bounding box center [214, 108] width 110 height 31
select select "EUR"
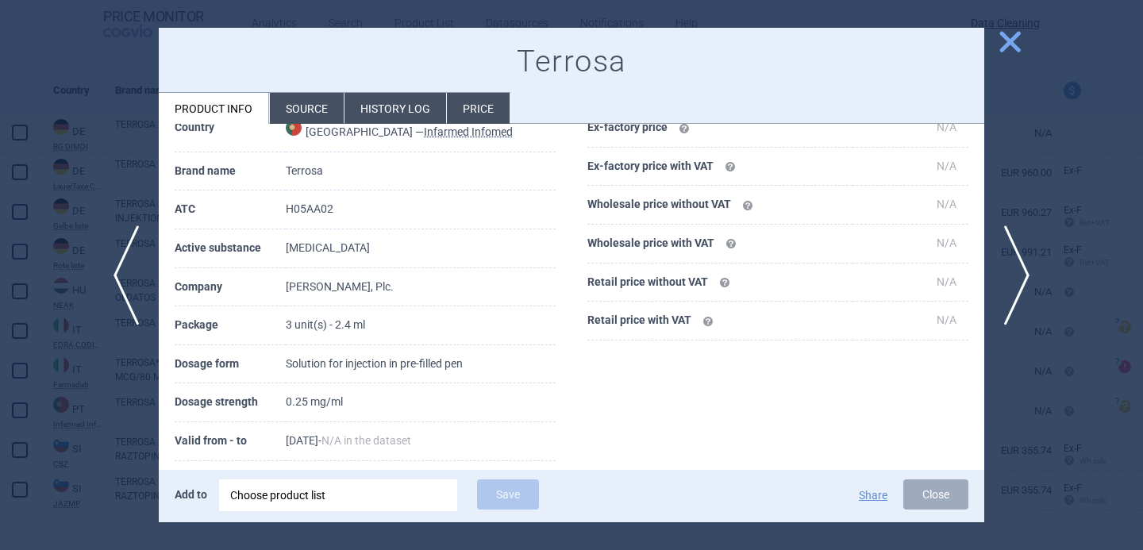
scroll to position [182, 0]
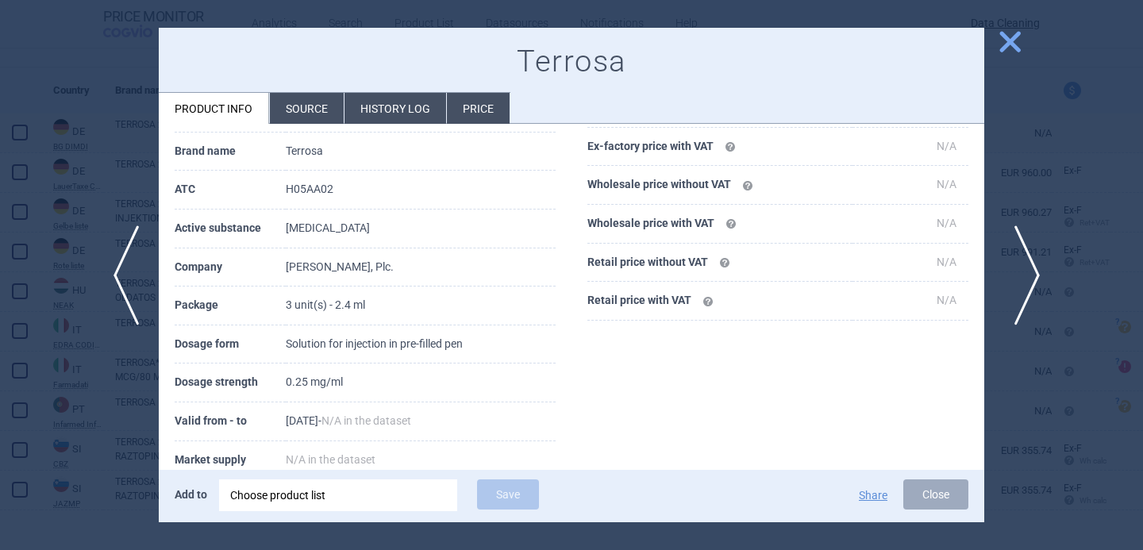
click at [1020, 268] on span "next" at bounding box center [1023, 276] width 36 height 100
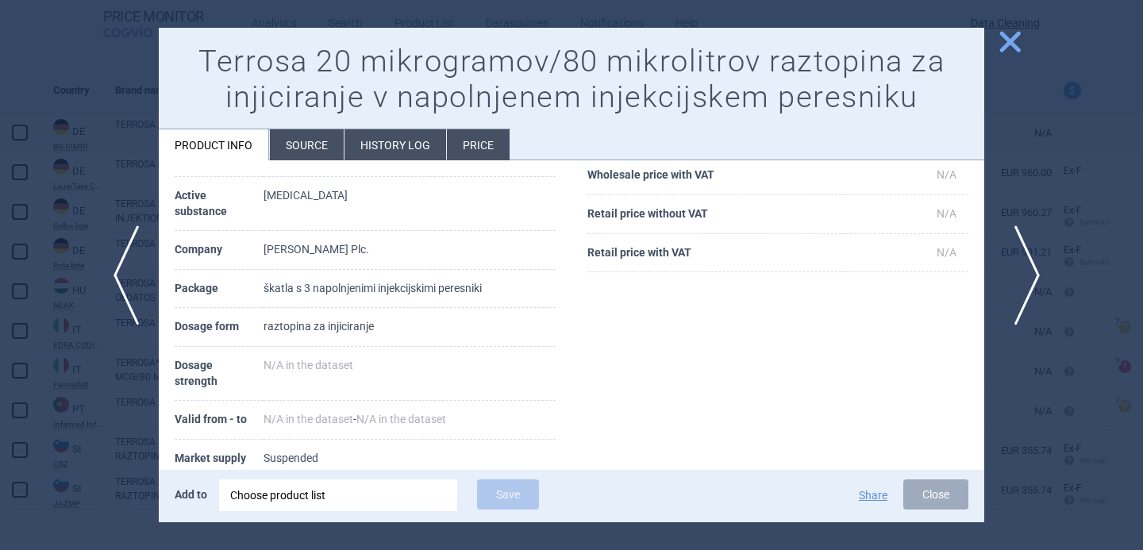
scroll to position [98, 0]
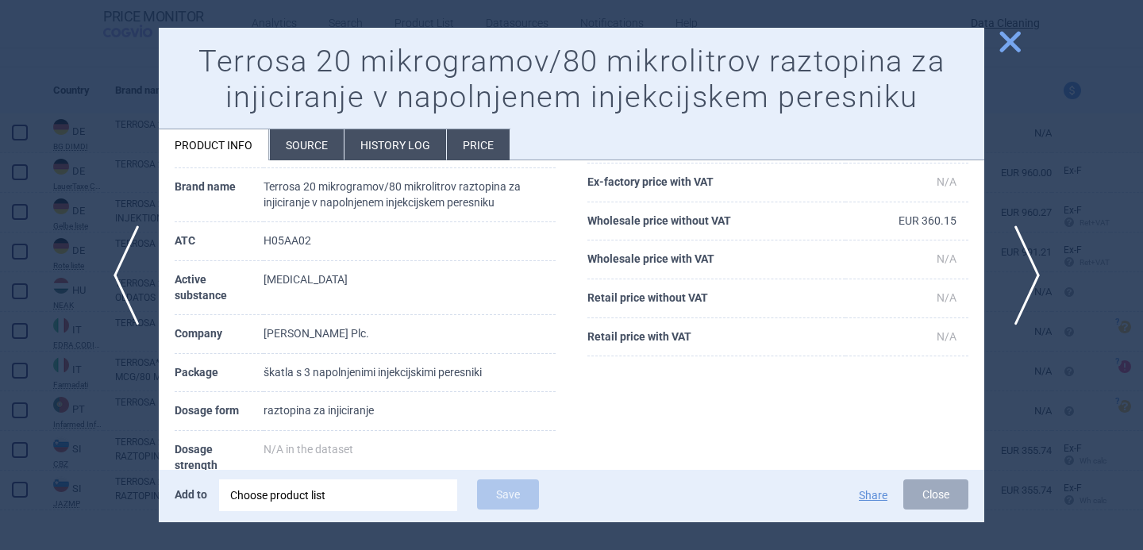
click at [1024, 272] on span "next" at bounding box center [1023, 276] width 36 height 100
click at [1040, 237] on div at bounding box center [571, 275] width 1143 height 550
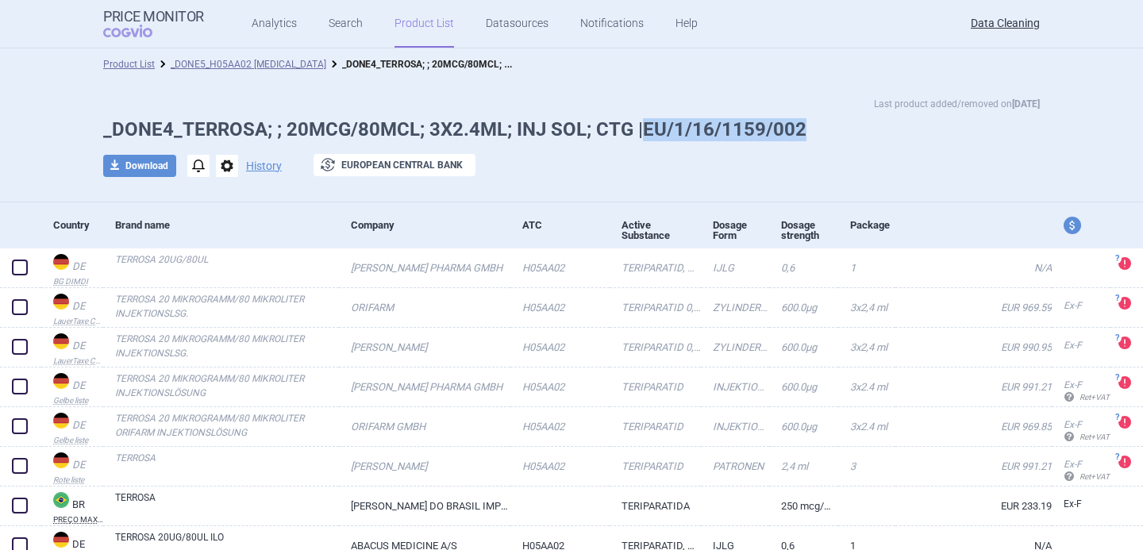
drag, startPoint x: 817, startPoint y: 131, endPoint x: 642, endPoint y: 126, distance: 174.8
click at [642, 126] on h1 "_DONE4_TERROSA; ; 20MCG/80MCL; 3X2.4ML; INJ SOL; CTG |EU/1/16/1159/002" at bounding box center [571, 129] width 937 height 23
copy h1 "EU/1/16/1159/002"
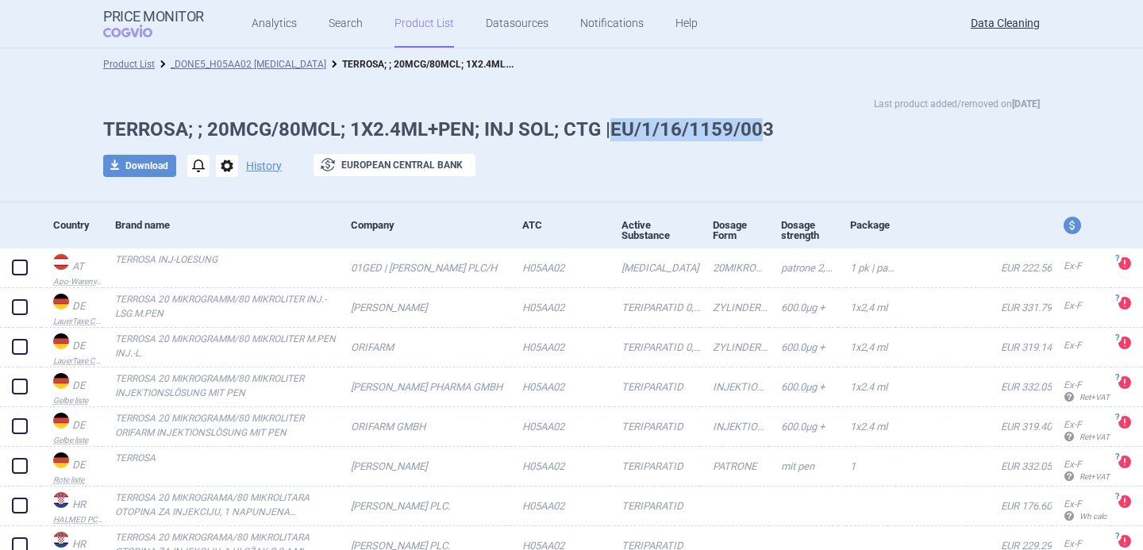
drag, startPoint x: 608, startPoint y: 129, endPoint x: 757, endPoint y: 134, distance: 148.6
click at [757, 134] on h1 "TERROSA; ; 20MCG/80MCL; 1X2.4ML+PEN; INJ SOL; CTG |EU/1/16/1159/003" at bounding box center [571, 129] width 937 height 23
copy h1 "EU/1/16/1159/00"
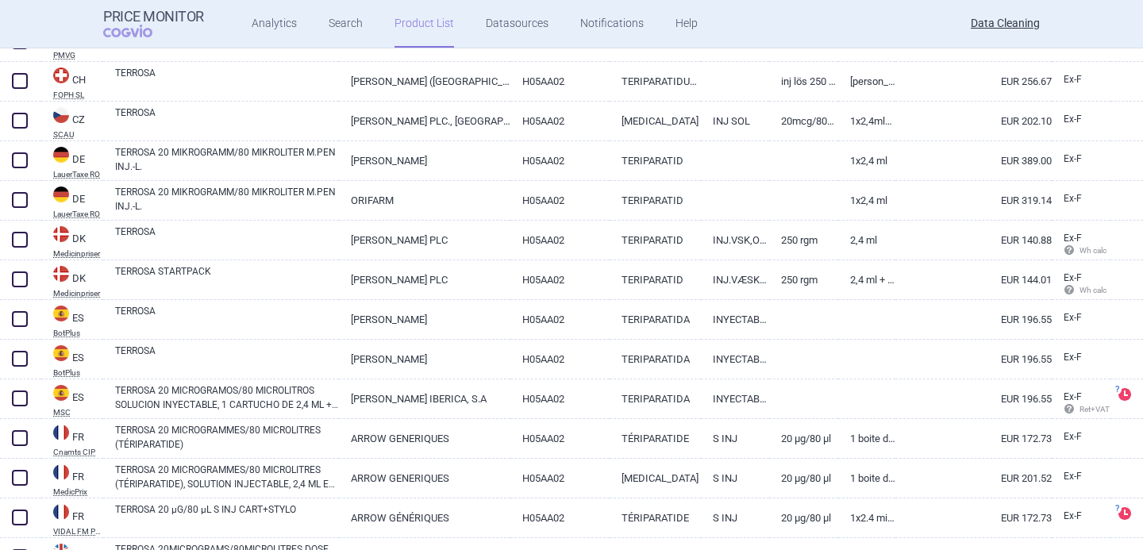
scroll to position [704, 0]
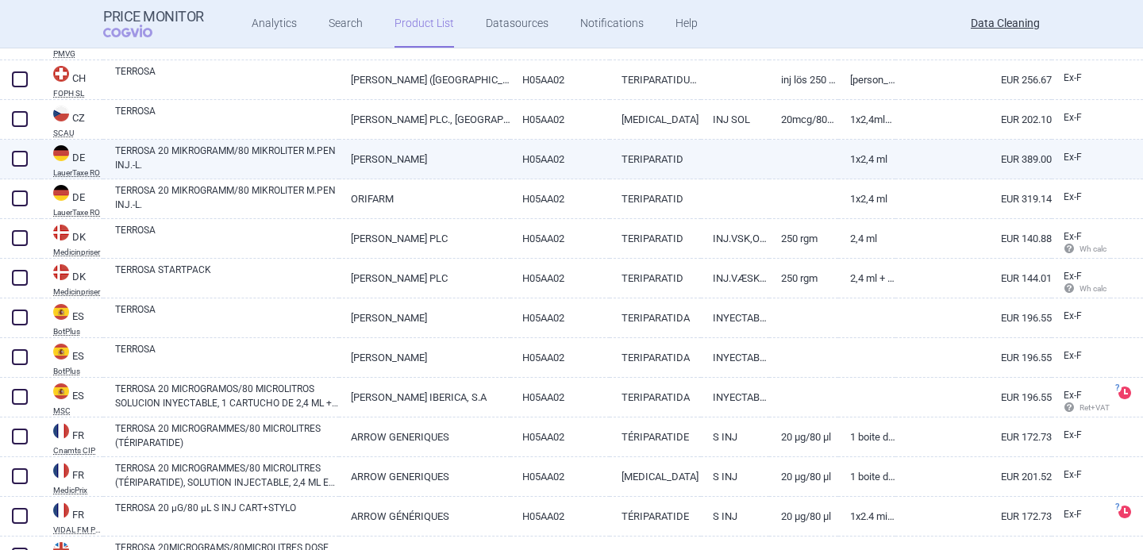
click at [324, 164] on link "TERROSA 20 MIKROGRAMM/80 MIKROLITER M.PEN INJ.-L." at bounding box center [227, 158] width 224 height 29
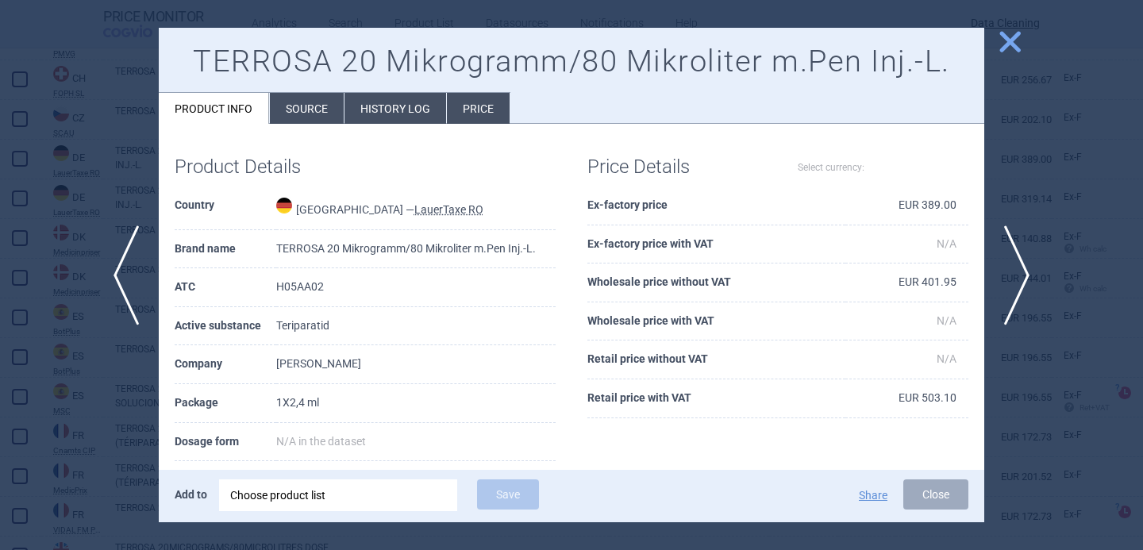
select select "EUR"
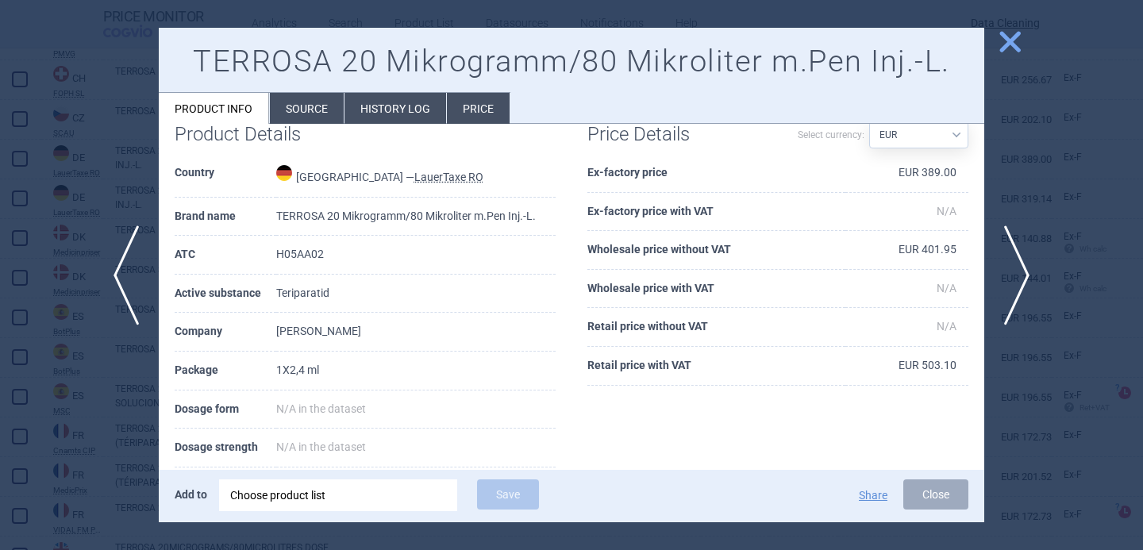
scroll to position [33, 0]
click at [318, 112] on li "Source" at bounding box center [307, 108] width 74 height 31
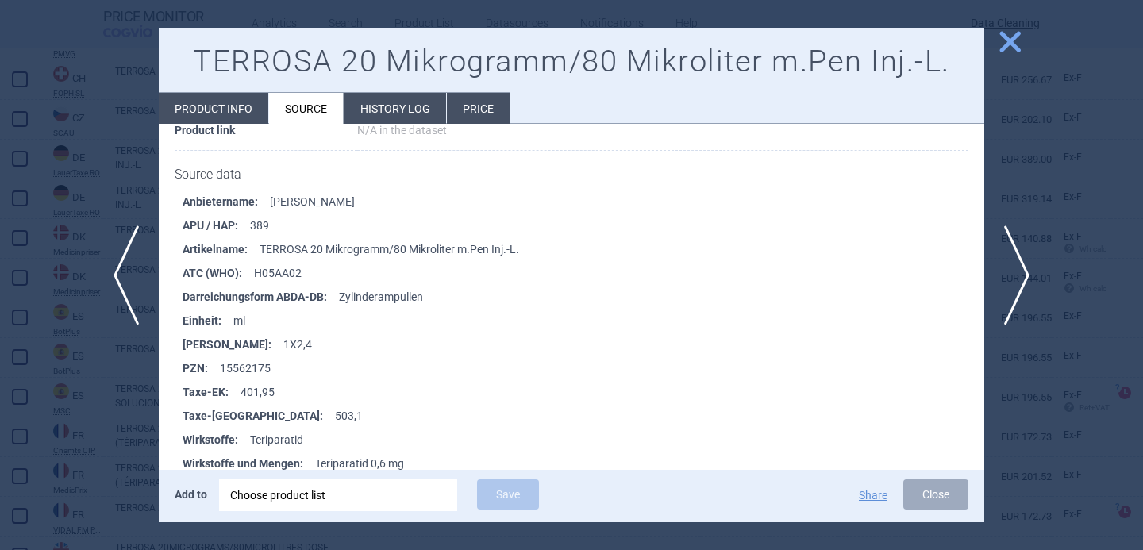
scroll to position [269, 0]
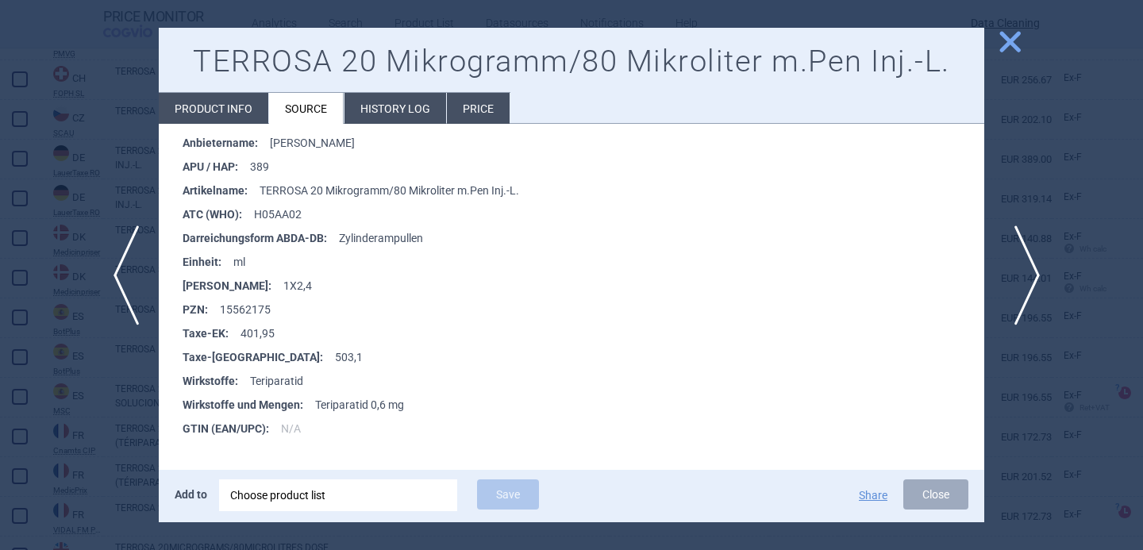
click at [1015, 281] on span "next" at bounding box center [1023, 276] width 36 height 100
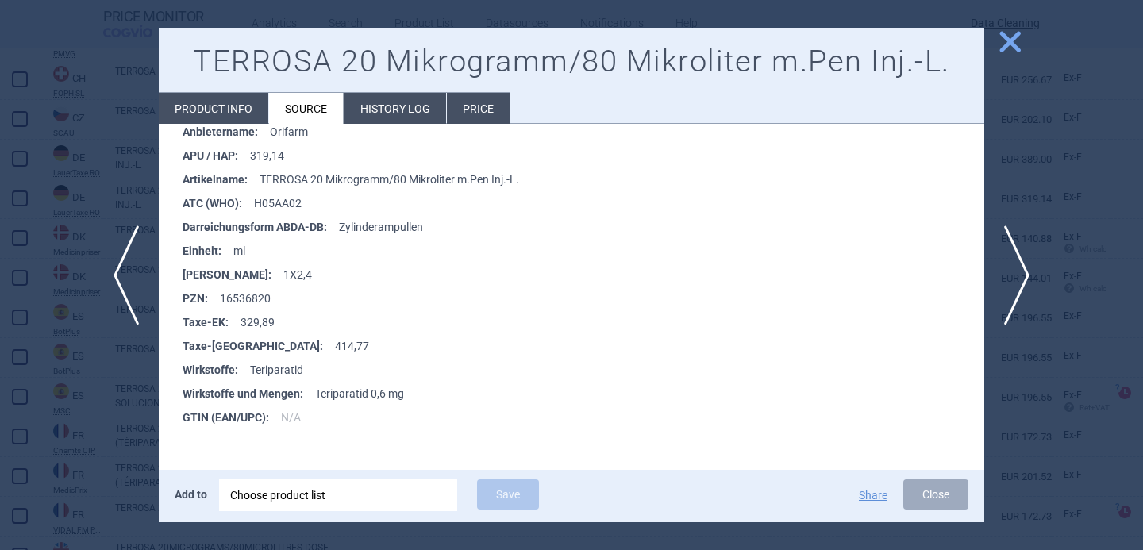
scroll to position [238, 0]
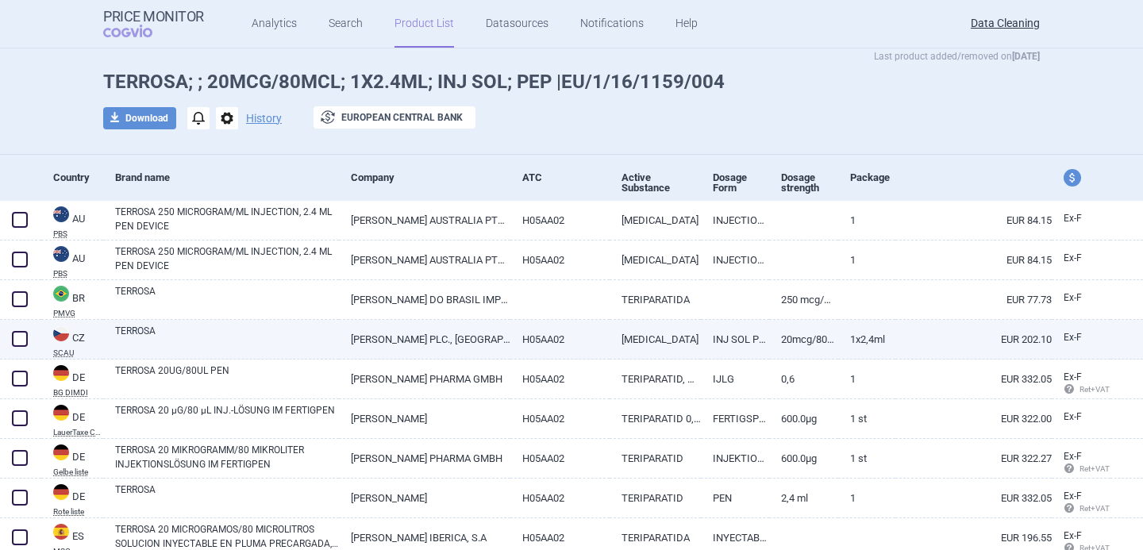
scroll to position [54, 0]
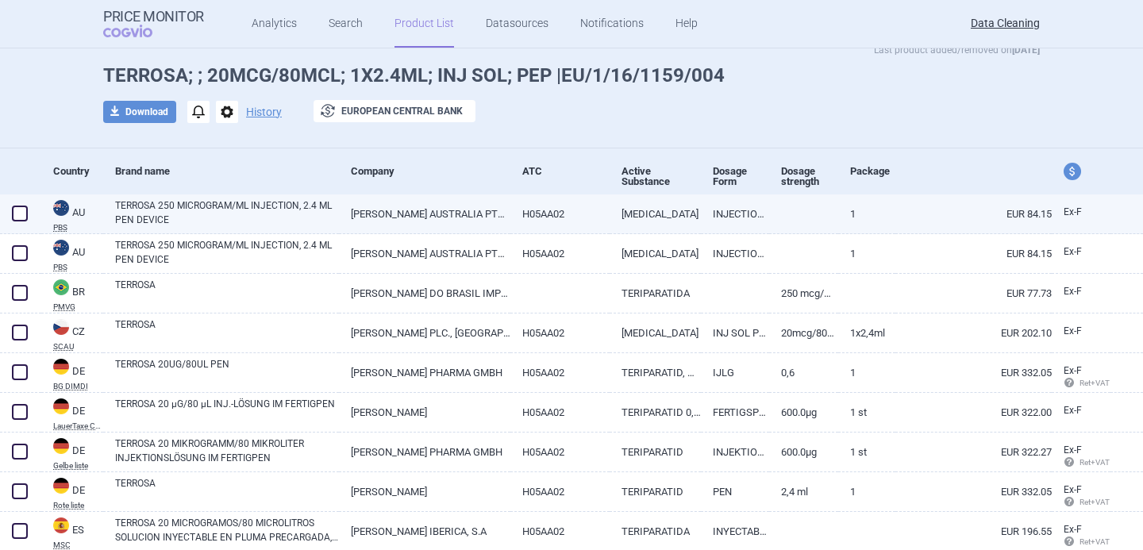
click at [306, 209] on link "TERROSA 250 MICROGRAM/ML INJECTION, 2.4 ML PEN DEVICE" at bounding box center [227, 213] width 224 height 29
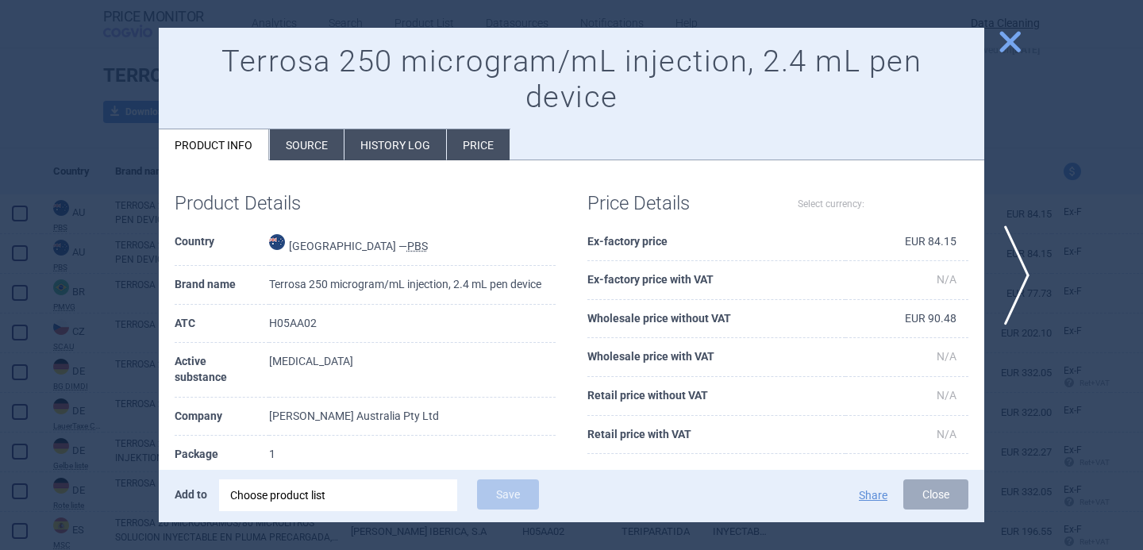
select select "EUR"
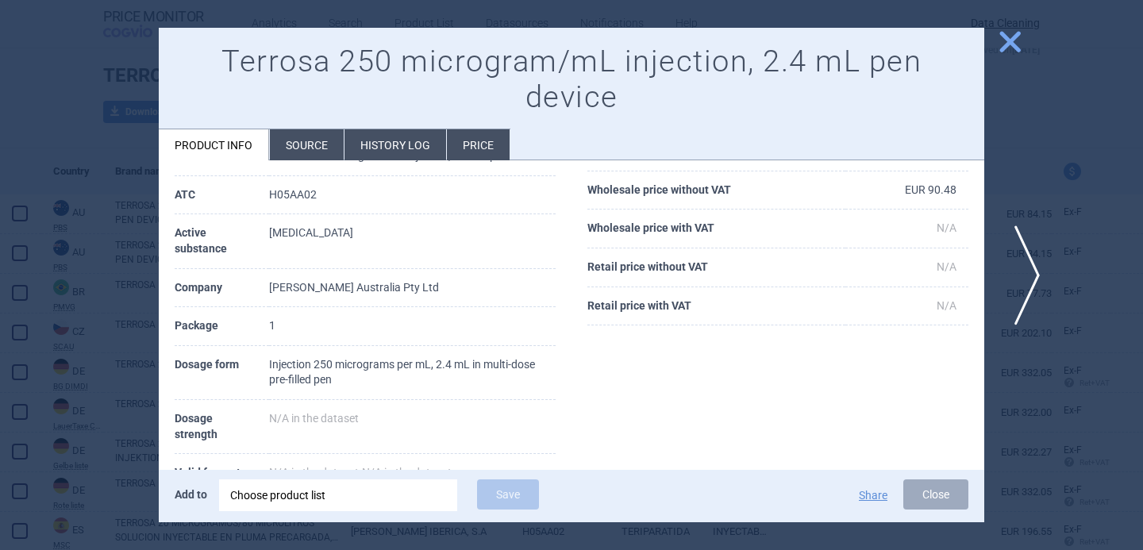
click at [1022, 267] on span "next" at bounding box center [1023, 276] width 36 height 100
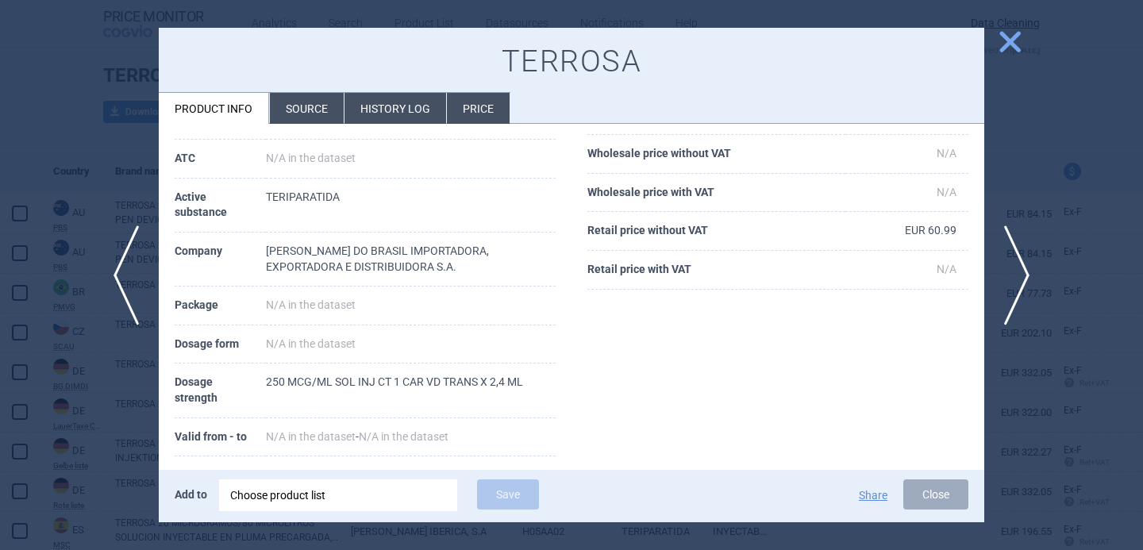
click at [98, 417] on div at bounding box center [571, 275] width 1143 height 550
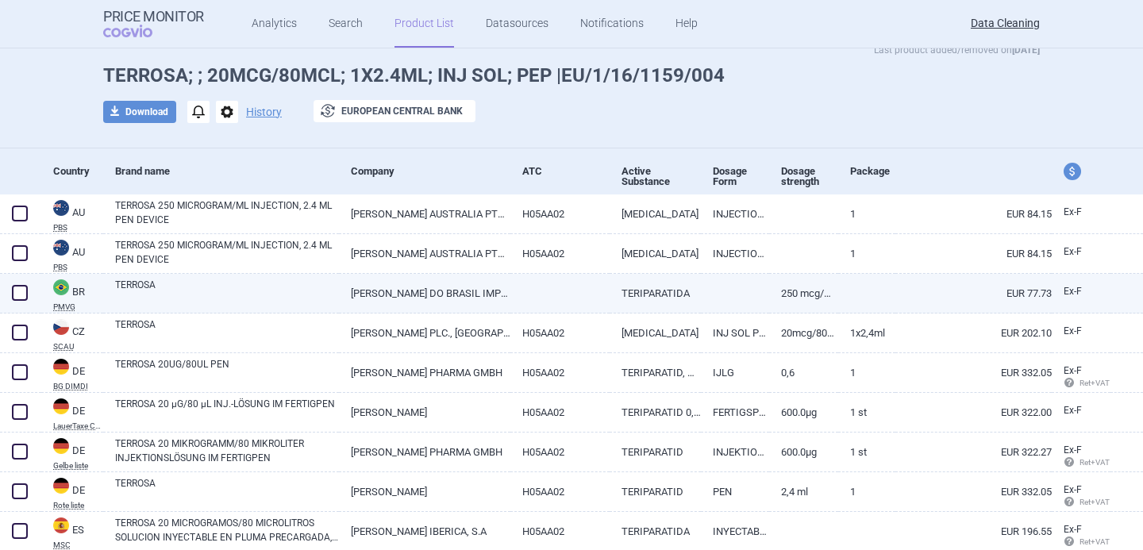
click at [17, 291] on span at bounding box center [20, 293] width 16 height 16
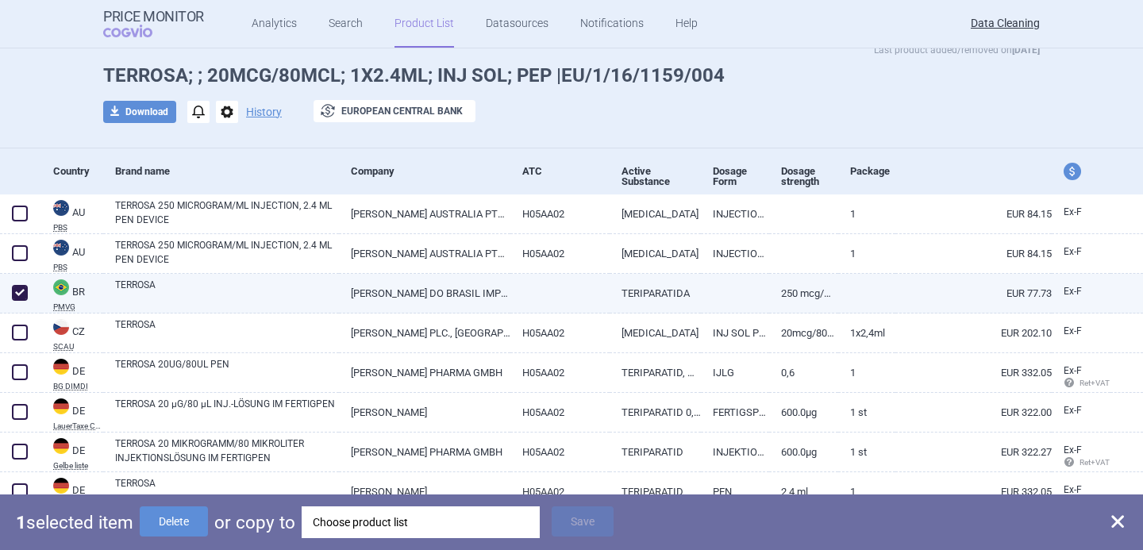
click at [18, 296] on span at bounding box center [20, 293] width 16 height 16
checkbox input "false"
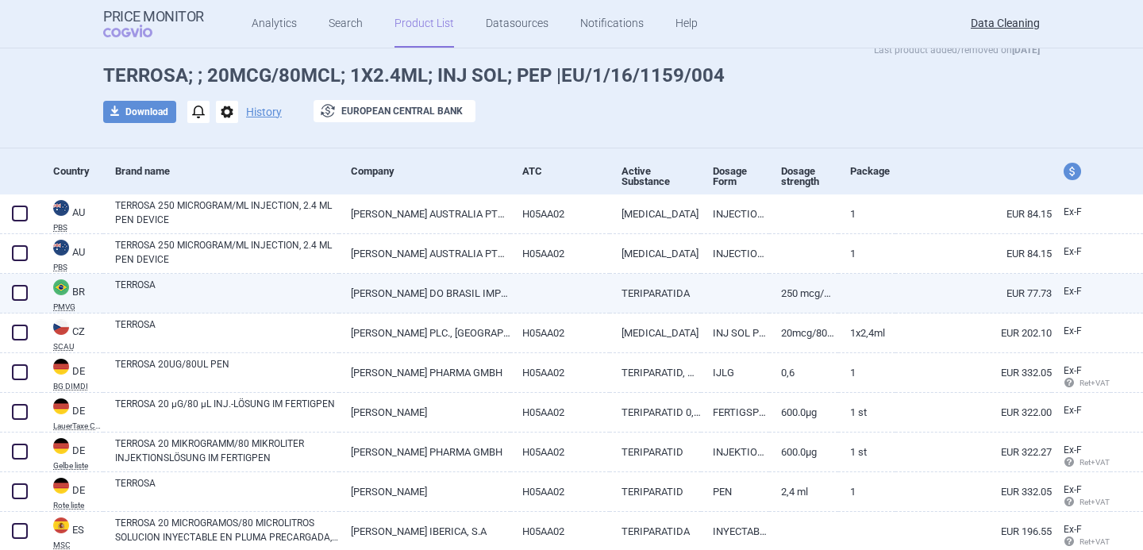
click at [164, 283] on link "TERROSA" at bounding box center [227, 292] width 224 height 29
select select "EUR"
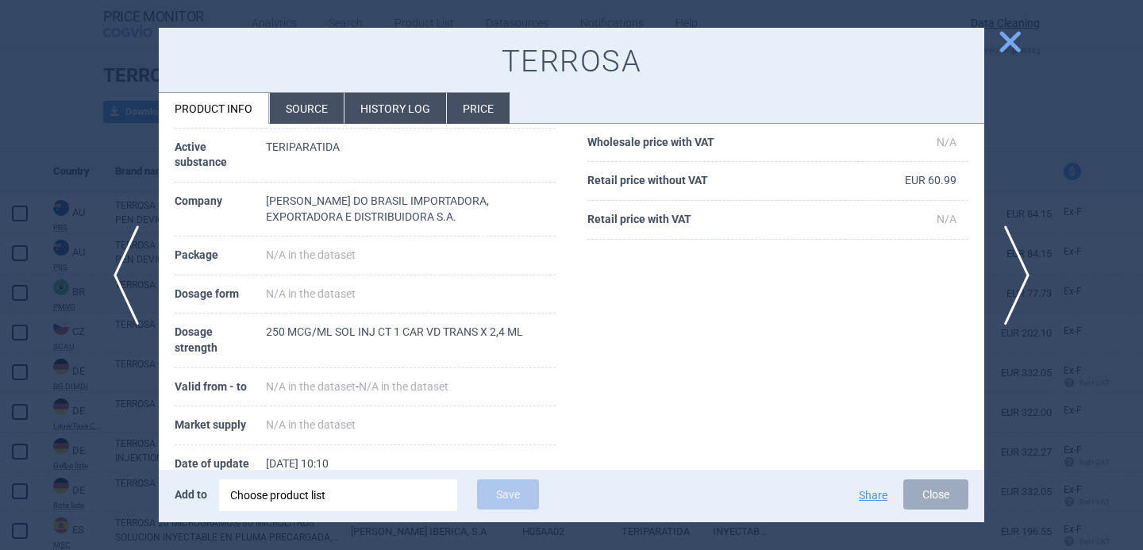
scroll to position [179, 0]
click at [293, 498] on div "Choose product list" at bounding box center [338, 496] width 216 height 32
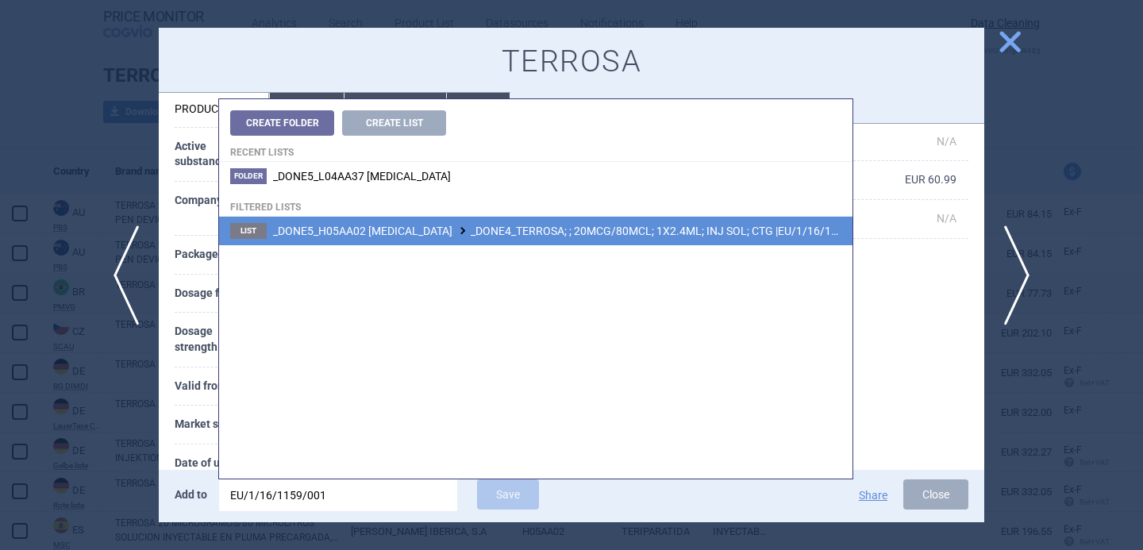
type input "EU/1/16/1159/001"
click at [546, 237] on span "_DONE5_H05AA02 [MEDICAL_DATA] _DONE4_TERROSA; ; 20MCG/80MCL; 1X2.4ML; INJ SOL; …" at bounding box center [573, 231] width 601 height 13
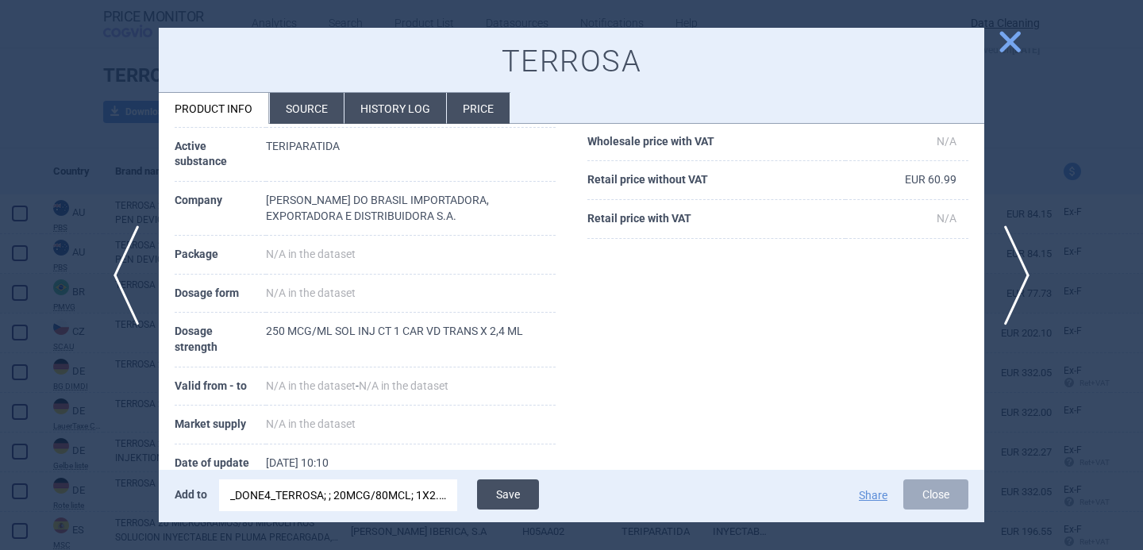
click at [511, 492] on button "Save" at bounding box center [508, 495] width 62 height 30
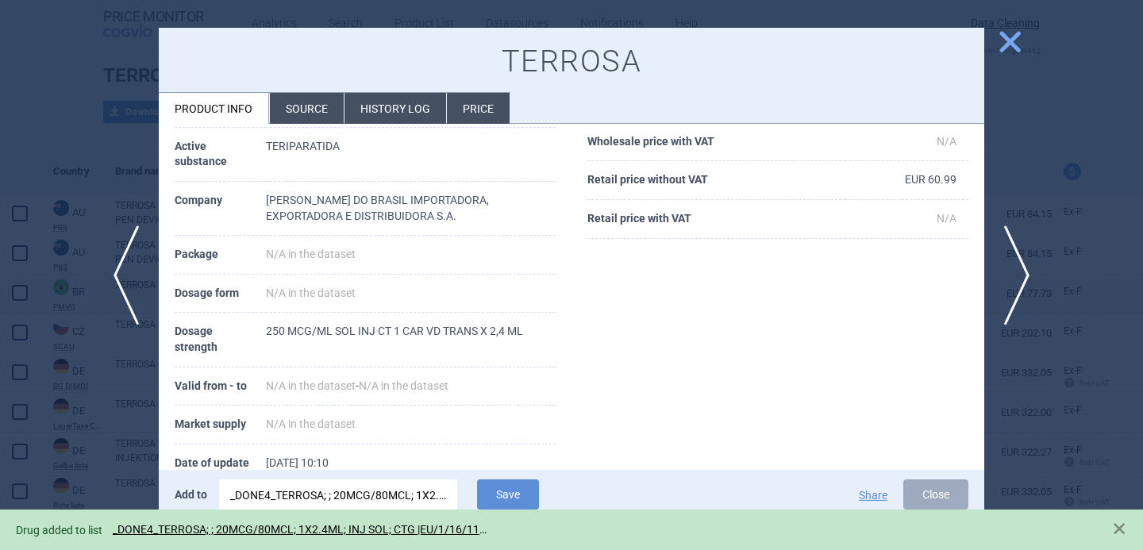
click at [122, 388] on div at bounding box center [571, 275] width 1143 height 550
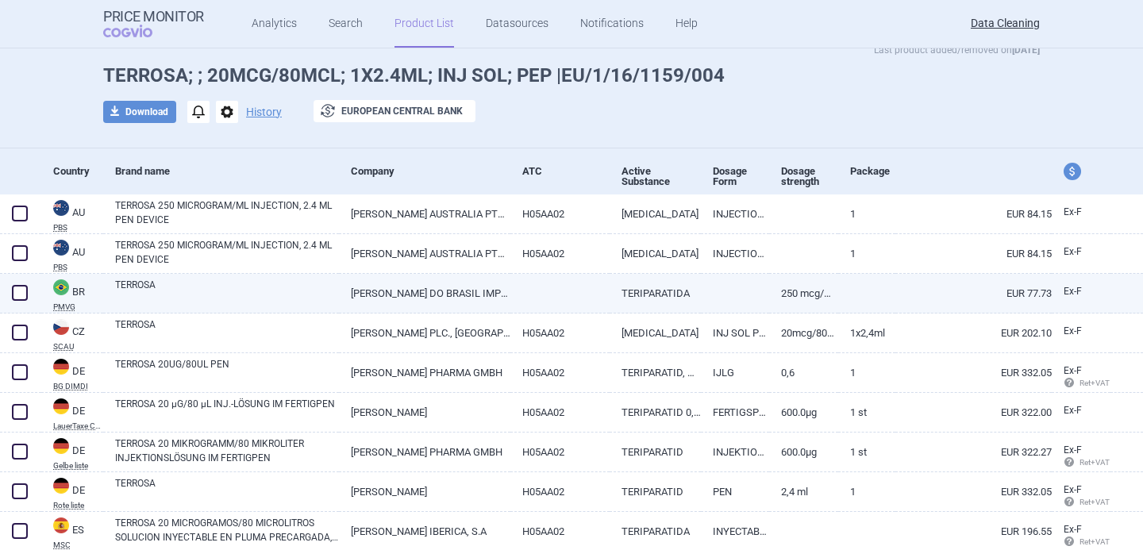
click at [18, 290] on span at bounding box center [20, 293] width 16 height 16
checkbox input "true"
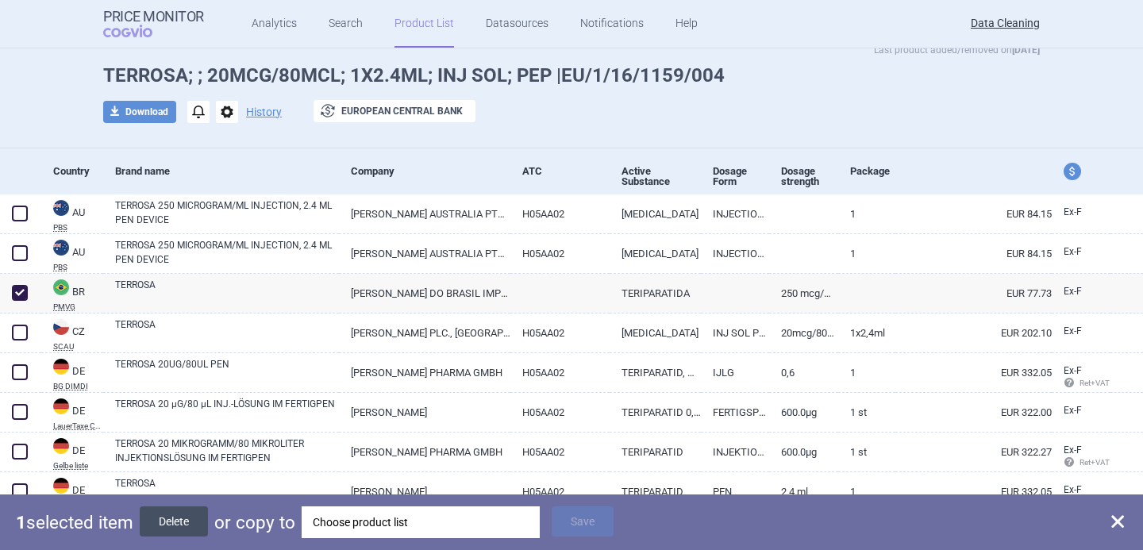
click at [172, 515] on button "Delete" at bounding box center [174, 522] width 68 height 30
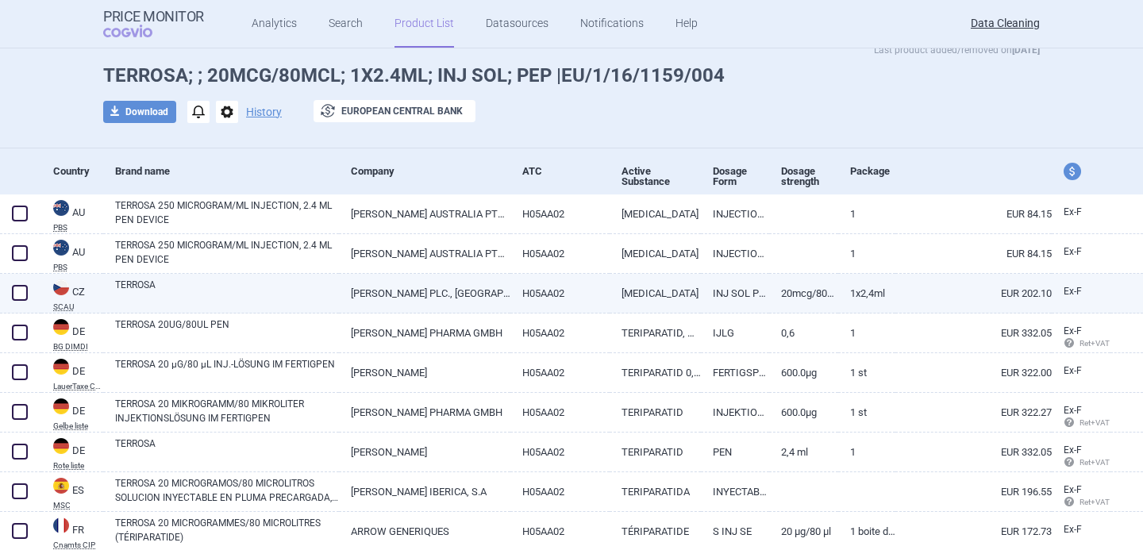
click at [204, 297] on link "TERROSA" at bounding box center [227, 292] width 224 height 29
select select "EUR"
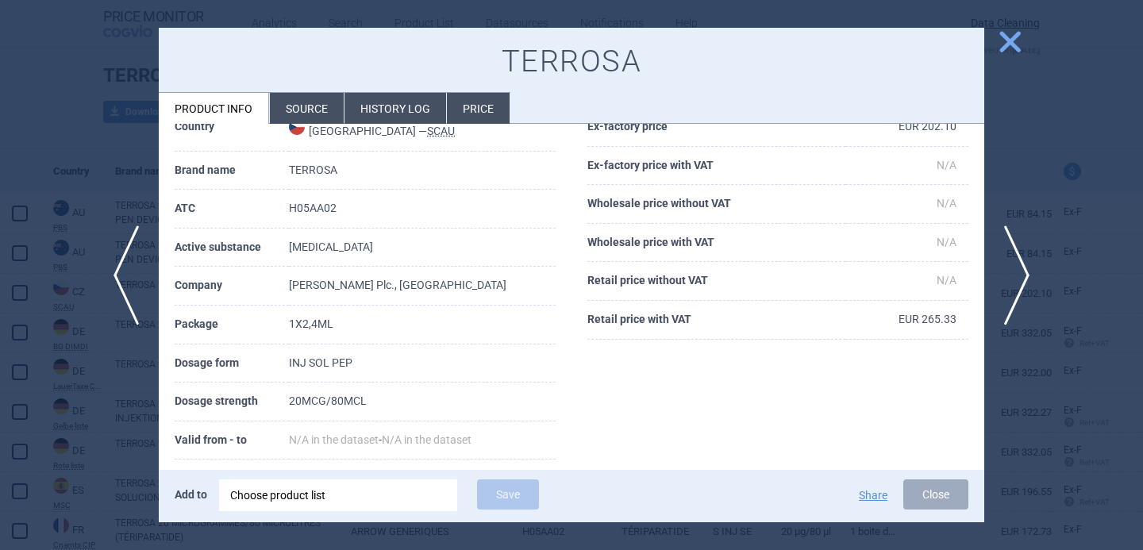
scroll to position [94, 0]
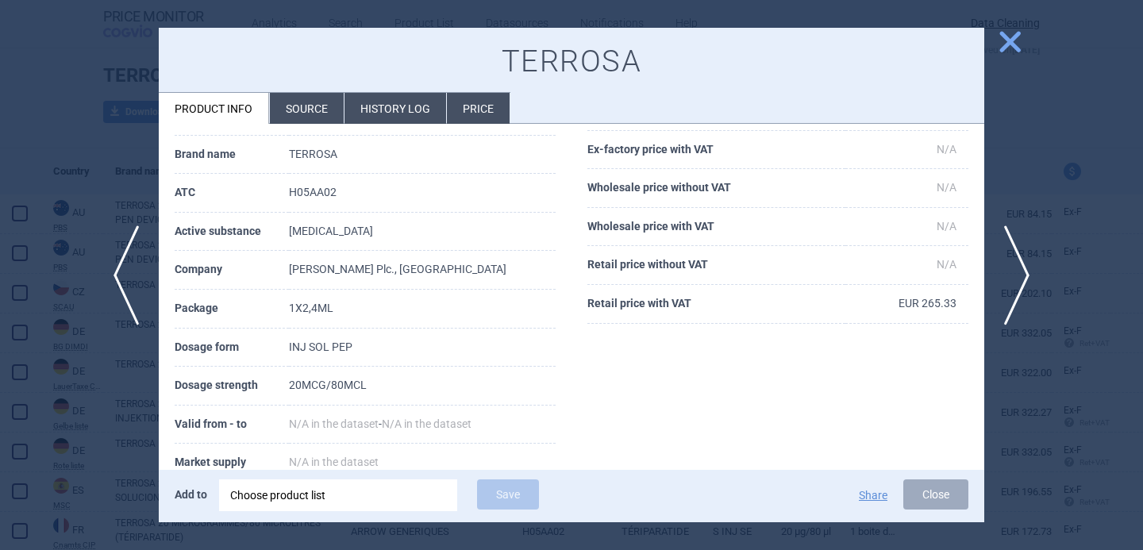
click at [104, 416] on div at bounding box center [571, 275] width 1143 height 550
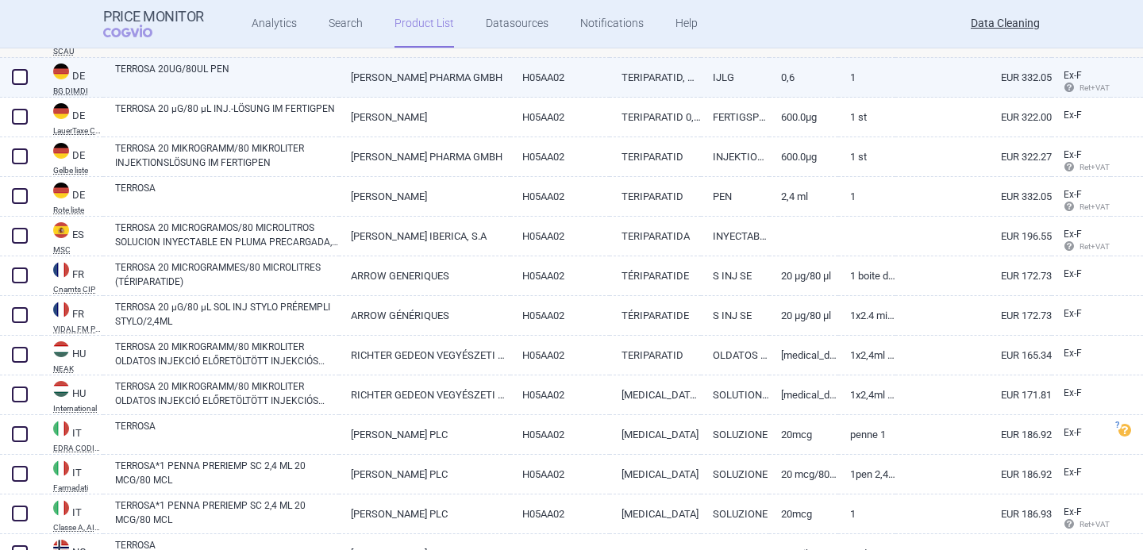
scroll to position [310, 0]
click at [323, 71] on link "TERROSA 20UG/80UL PEN" at bounding box center [227, 75] width 224 height 29
select select "EUR"
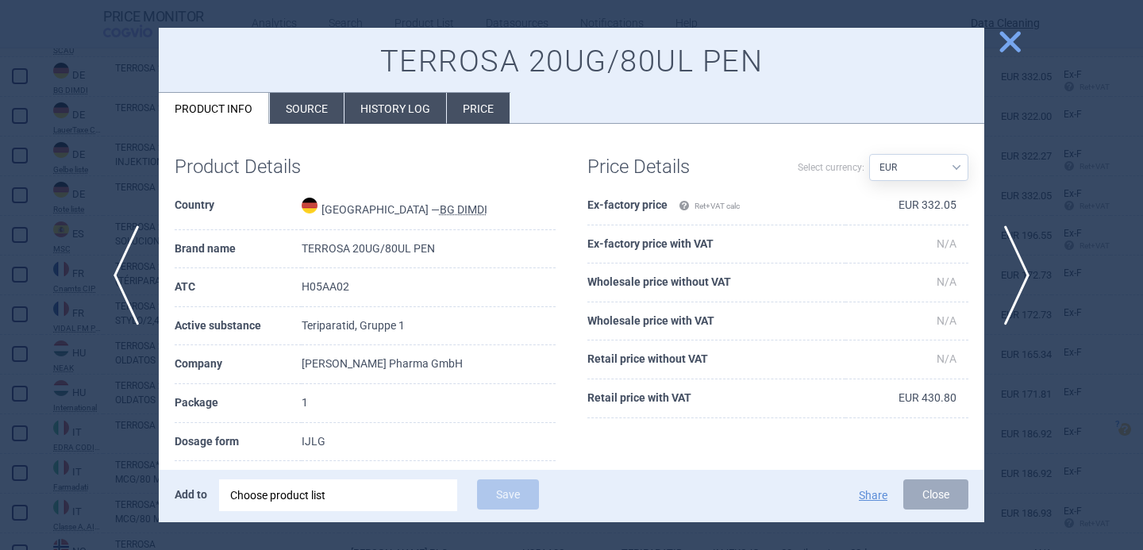
click at [307, 102] on li "Source" at bounding box center [307, 108] width 74 height 31
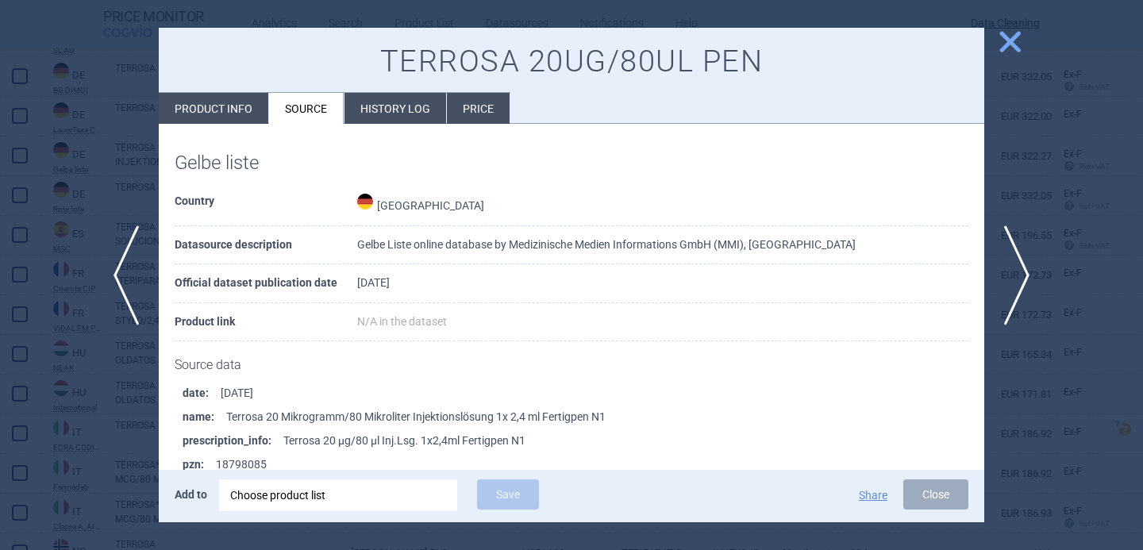
scroll to position [310, 0]
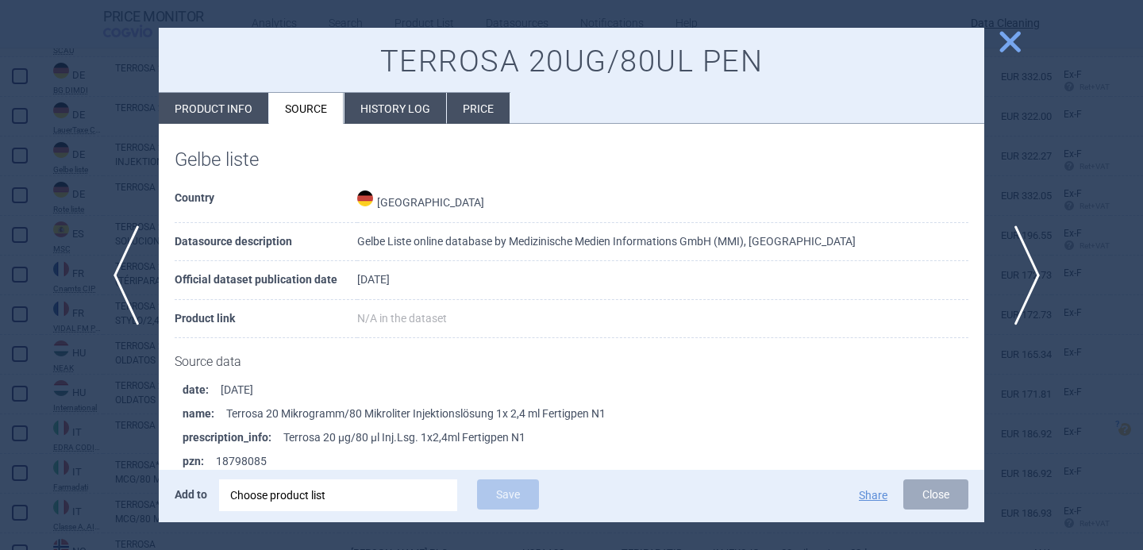
click at [1019, 264] on span "next" at bounding box center [1023, 276] width 36 height 100
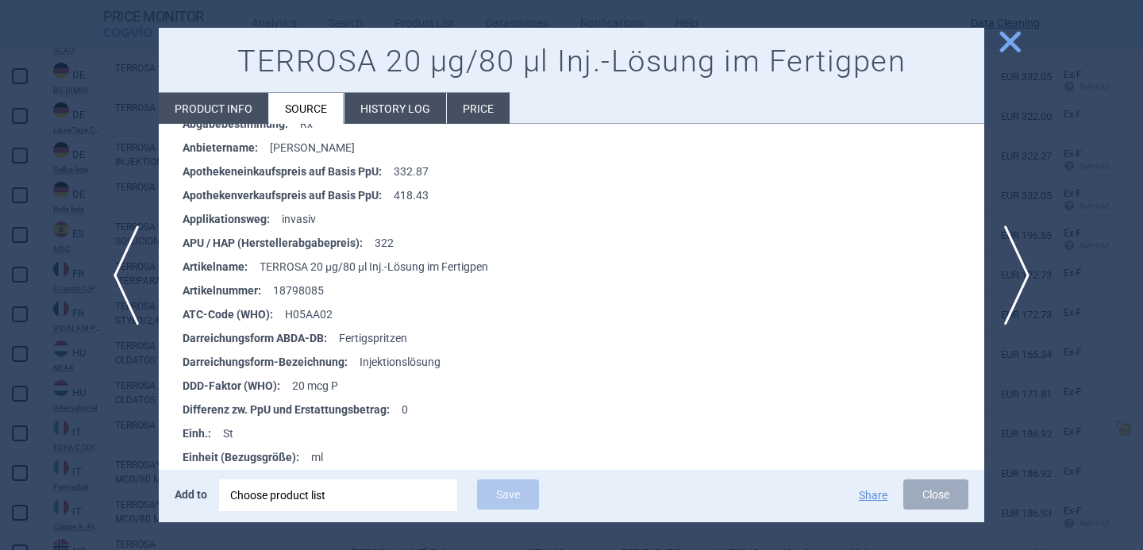
scroll to position [293, 0]
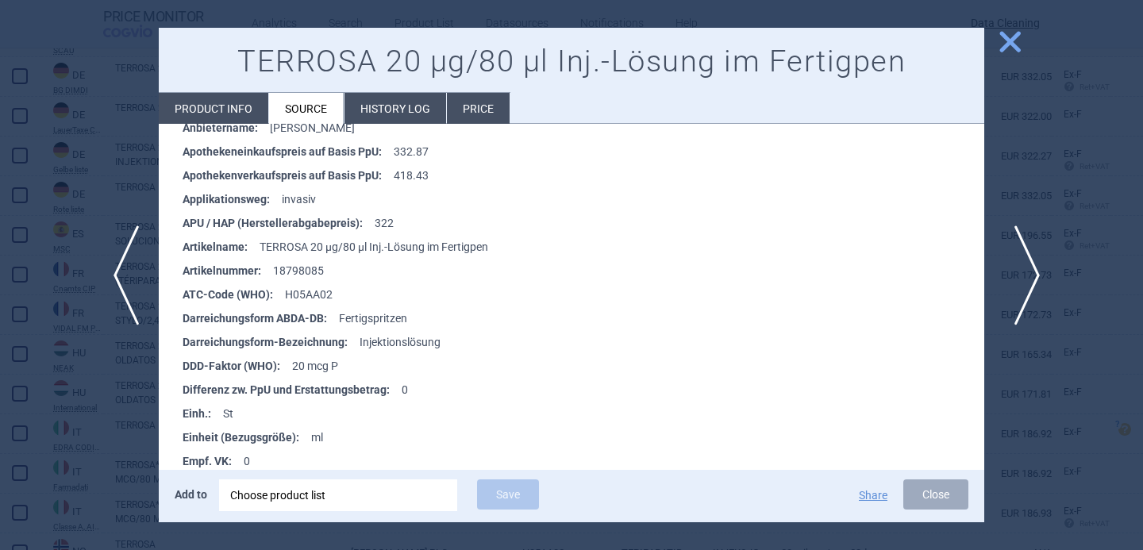
click at [1022, 281] on span "next" at bounding box center [1023, 276] width 36 height 100
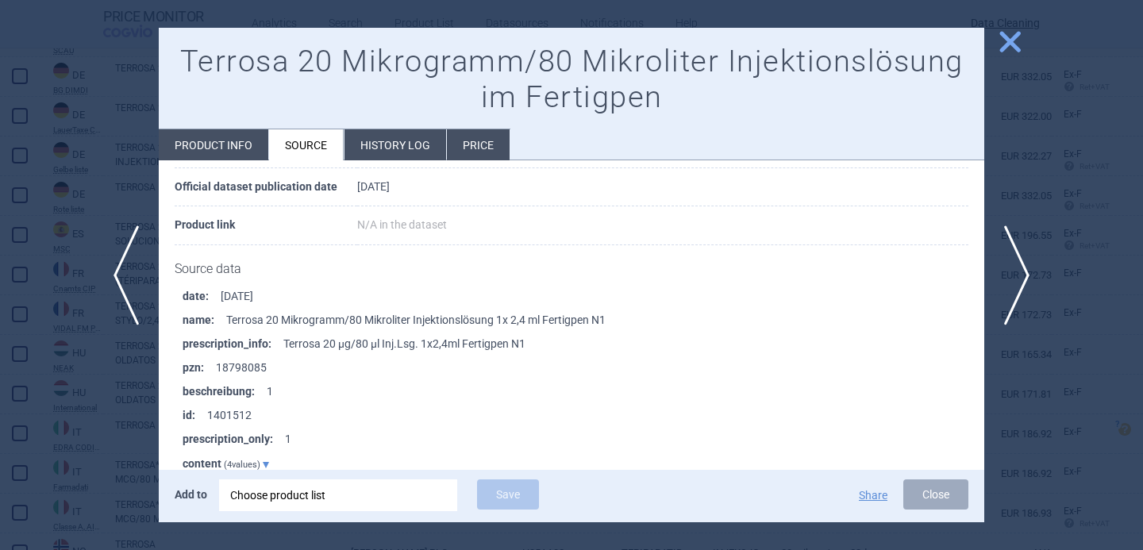
scroll to position [137, 0]
click at [1024, 282] on span "next" at bounding box center [1023, 276] width 36 height 100
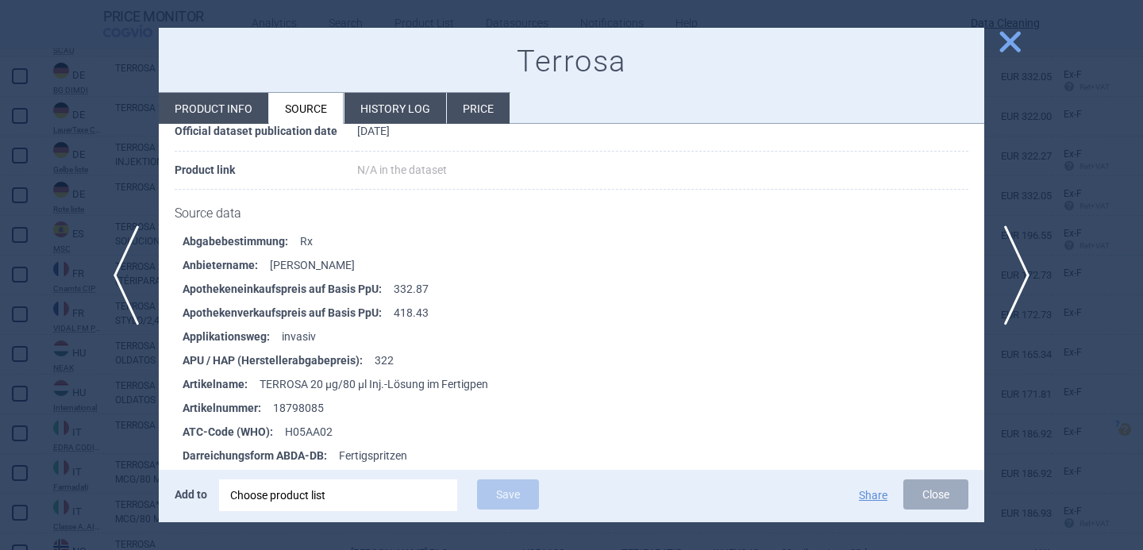
scroll to position [3745, 0]
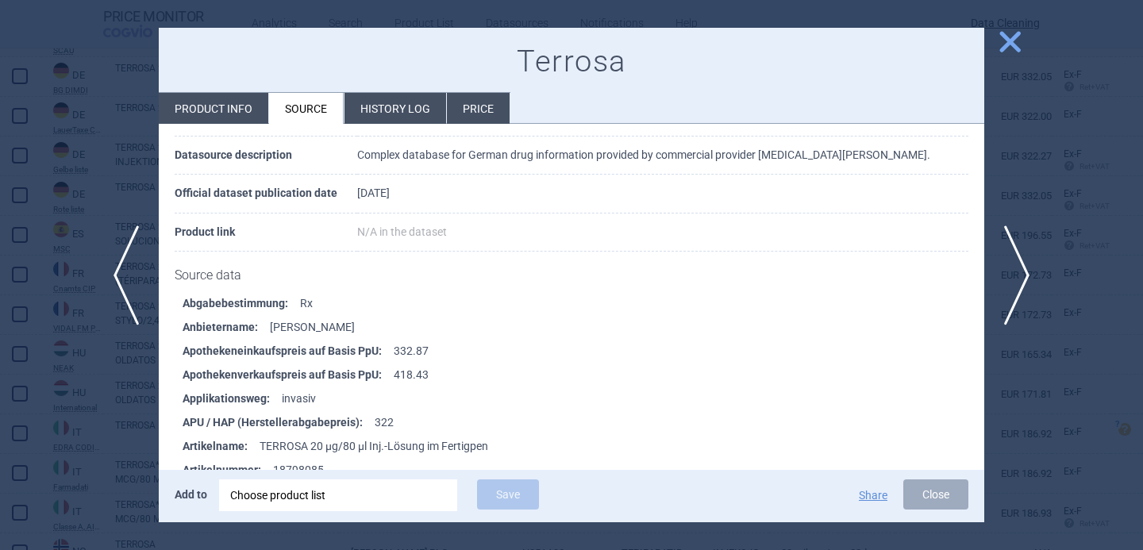
click at [89, 431] on div at bounding box center [571, 275] width 1143 height 550
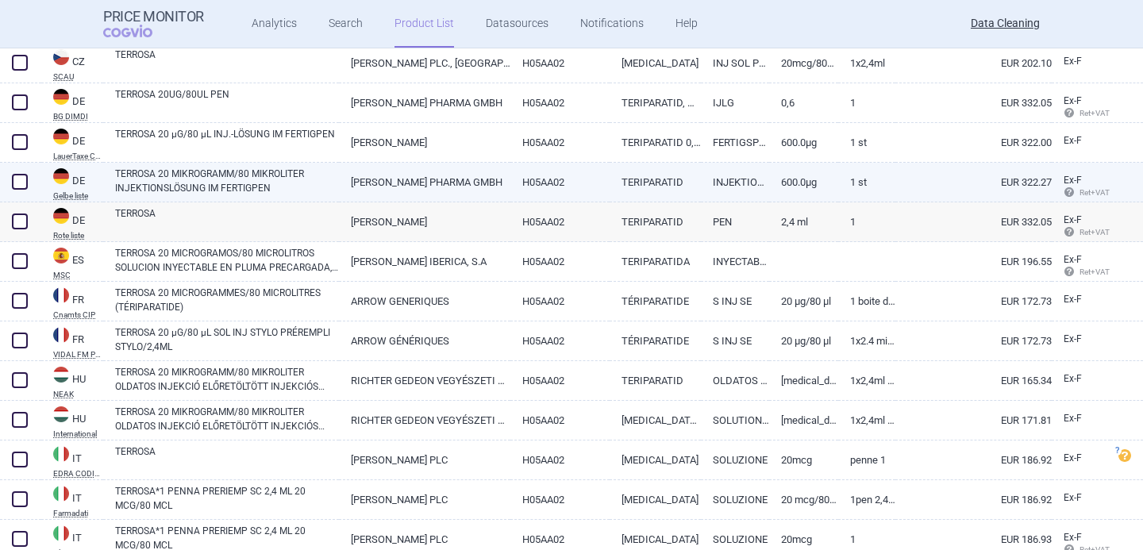
scroll to position [285, 0]
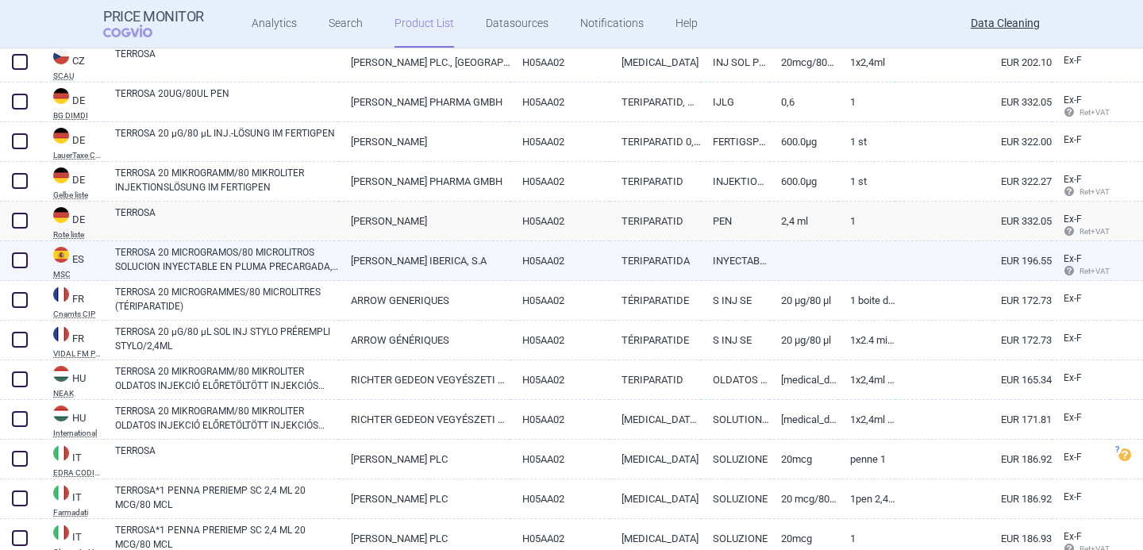
click at [260, 263] on link "TERROSA 20 MICROGRAMOS/80 MICROLITROS SOLUCION INYECTABLE EN PLUMA PRECARGADA, …" at bounding box center [227, 259] width 224 height 29
select select "EUR"
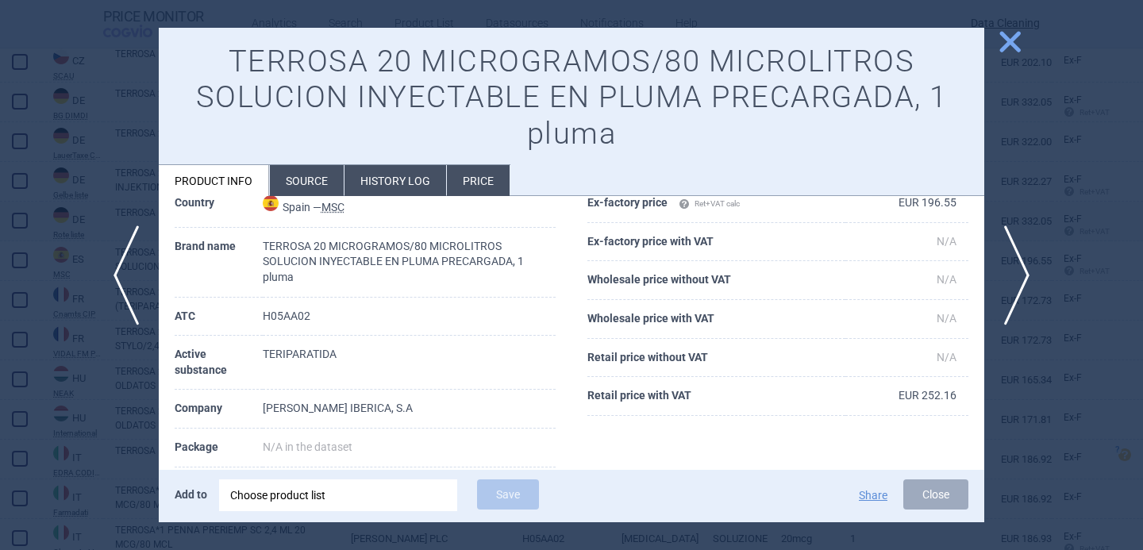
scroll to position [78, 0]
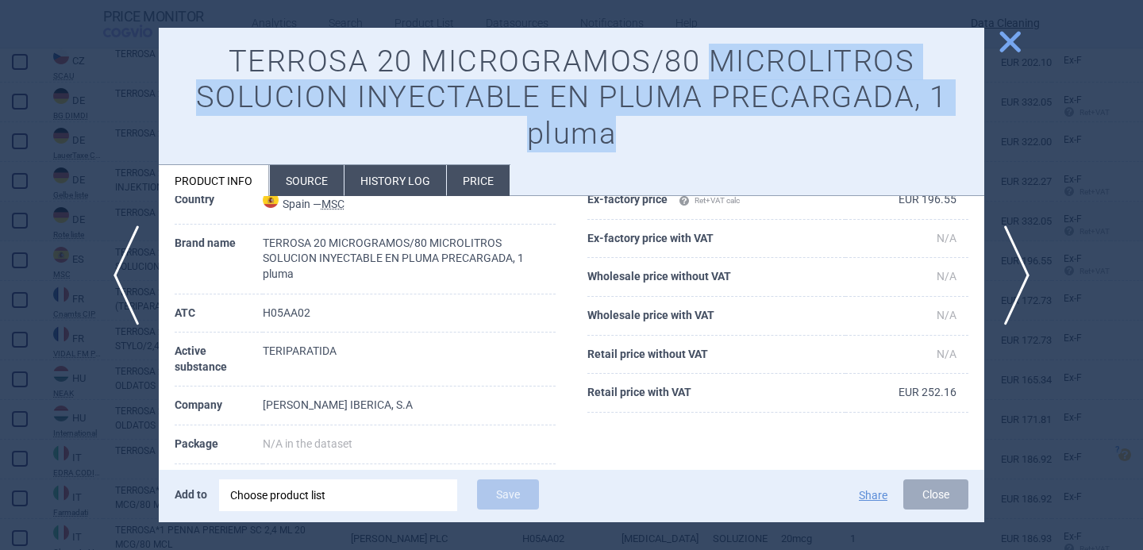
drag, startPoint x: 642, startPoint y: 136, endPoint x: 704, endPoint y: 58, distance: 99.5
click at [704, 58] on h1 "TERROSA 20 MICROGRAMOS/80 MICROLITROS SOLUCION INYECTABLE EN PLUMA PRECARGADA, …" at bounding box center [572, 98] width 794 height 109
copy h1 "MICROLITROS SOLUCION INYECTABLE EN PLUMA PRECARGADA, 1 pluma"
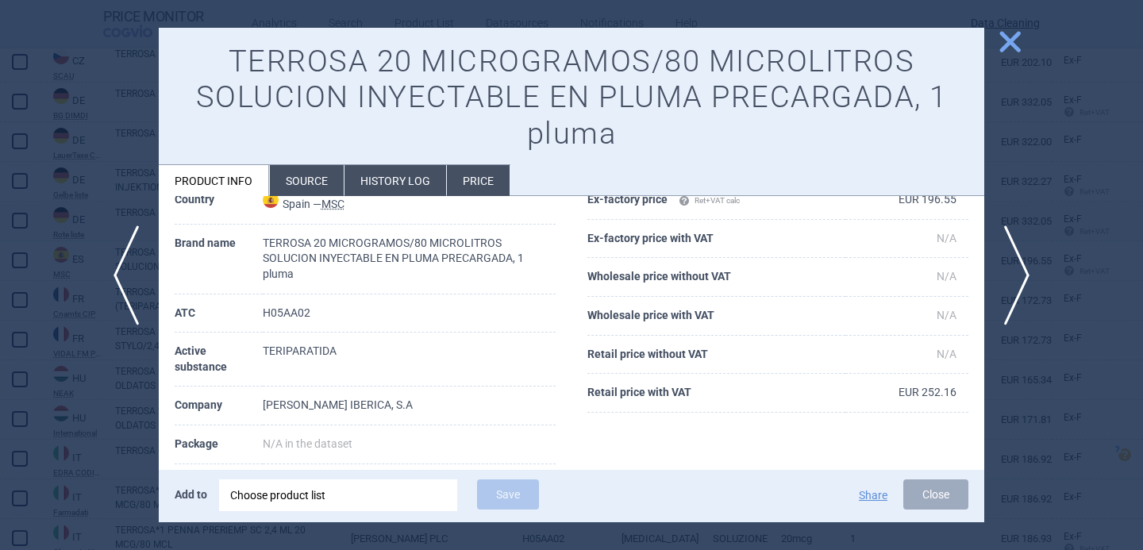
click at [525, 310] on td "H05AA02" at bounding box center [409, 314] width 293 height 39
click at [1024, 269] on span "next" at bounding box center [1023, 276] width 36 height 100
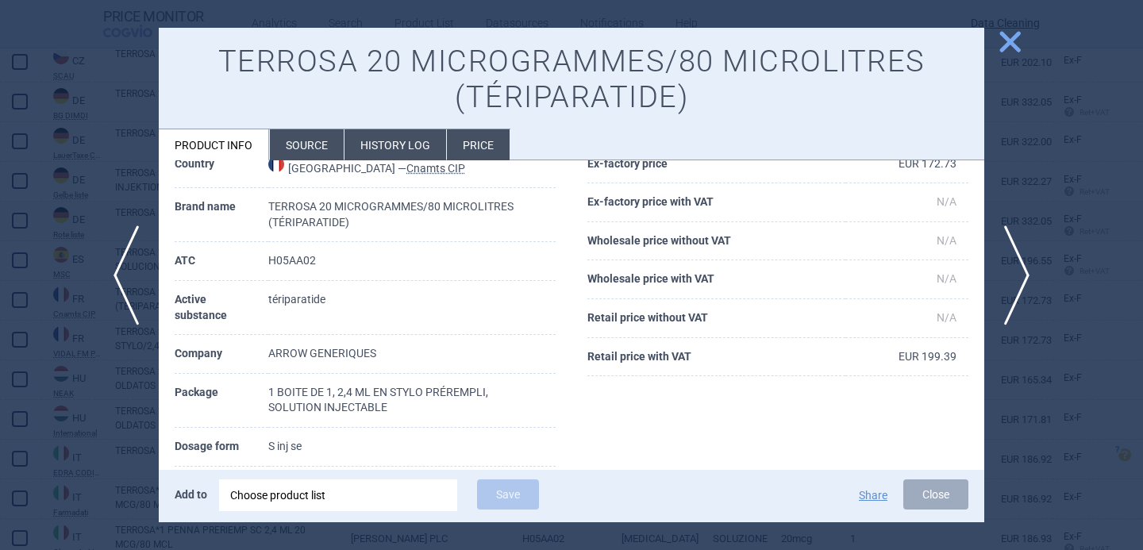
click at [311, 147] on li "Source" at bounding box center [307, 144] width 74 height 31
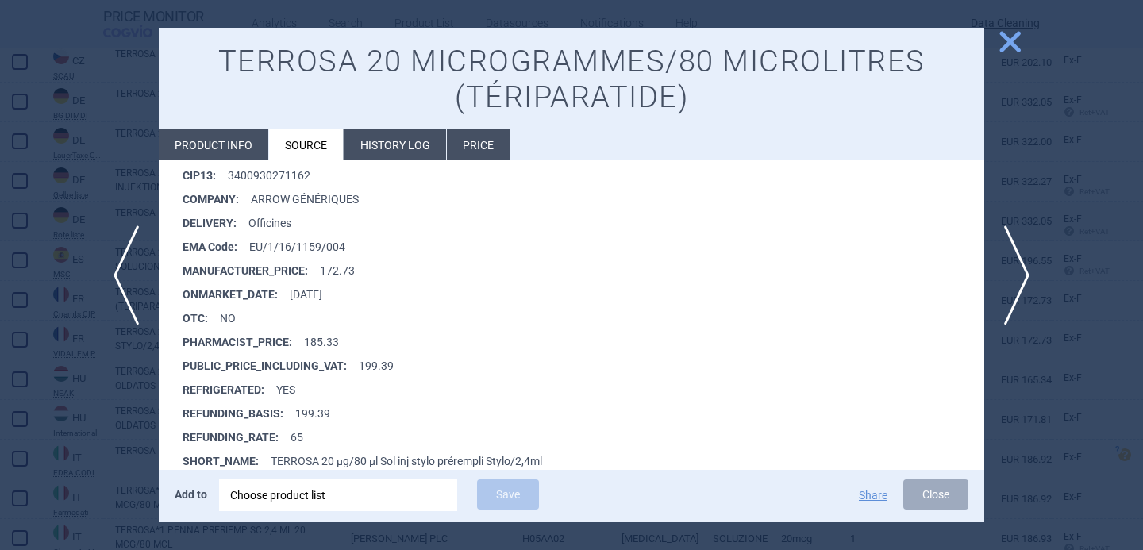
scroll to position [5738, 0]
click at [111, 415] on div at bounding box center [571, 275] width 1143 height 550
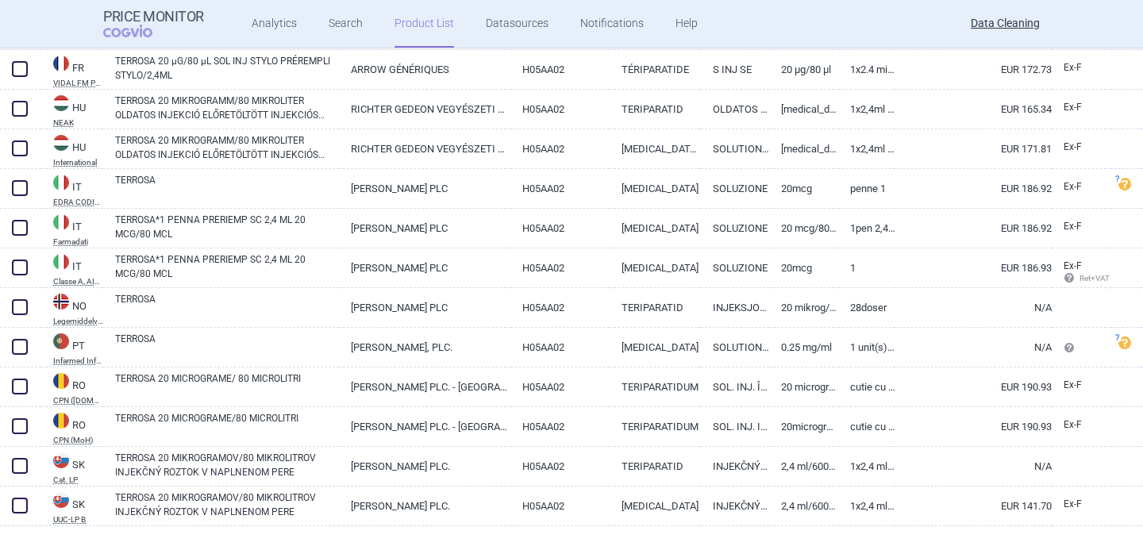
scroll to position [557, 0]
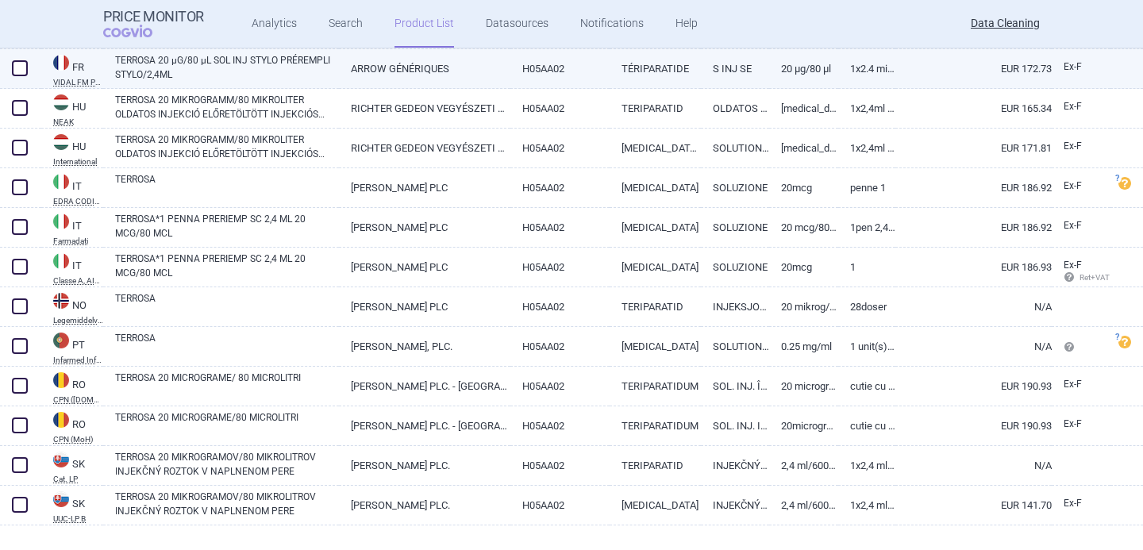
click at [253, 75] on link "TERROSA 20 µG/80 µL SOL INJ STYLO PRÉREMPLI STYLO/2,4ML" at bounding box center [227, 67] width 224 height 29
select select "EUR"
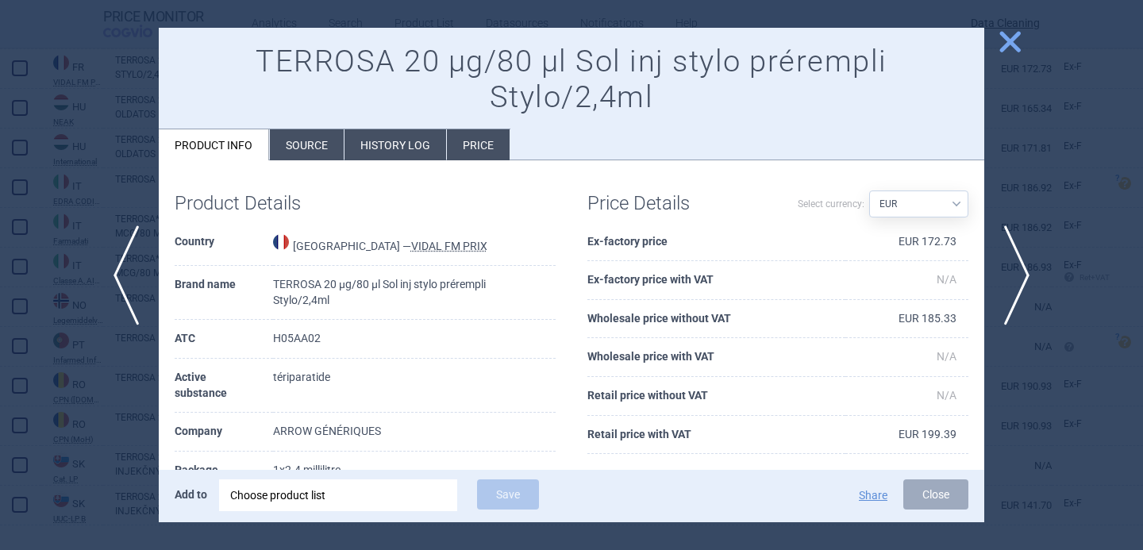
click at [300, 141] on li "Source" at bounding box center [307, 144] width 74 height 31
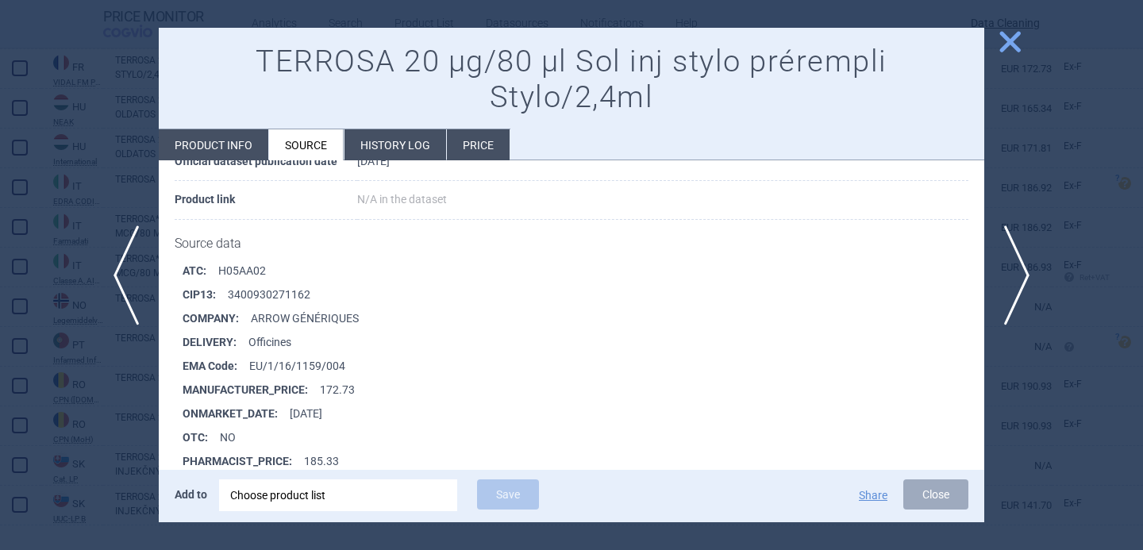
scroll to position [164, 0]
click at [1019, 271] on span "next" at bounding box center [1023, 276] width 36 height 100
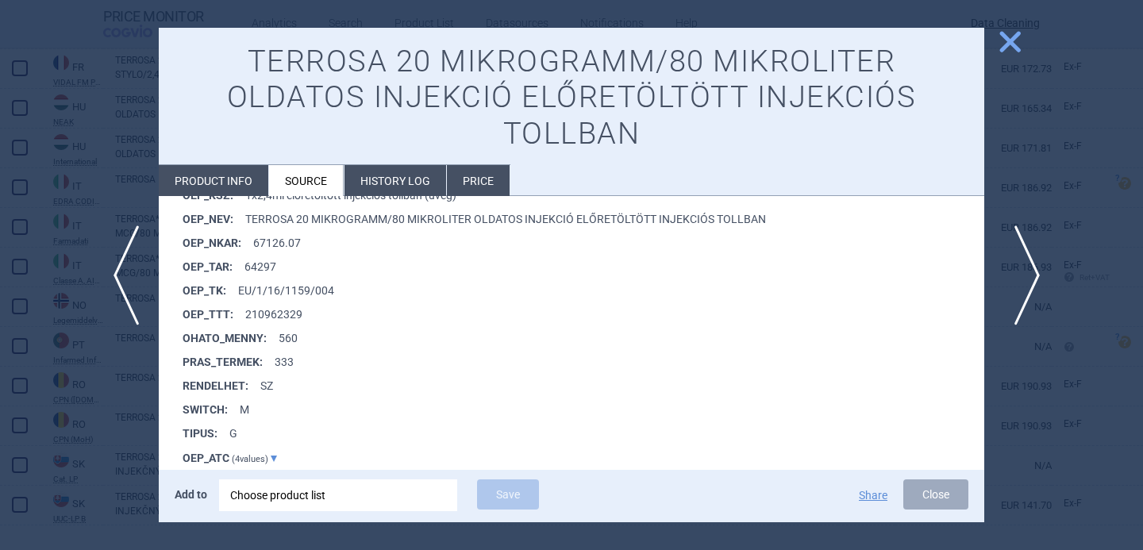
scroll to position [1699, 0]
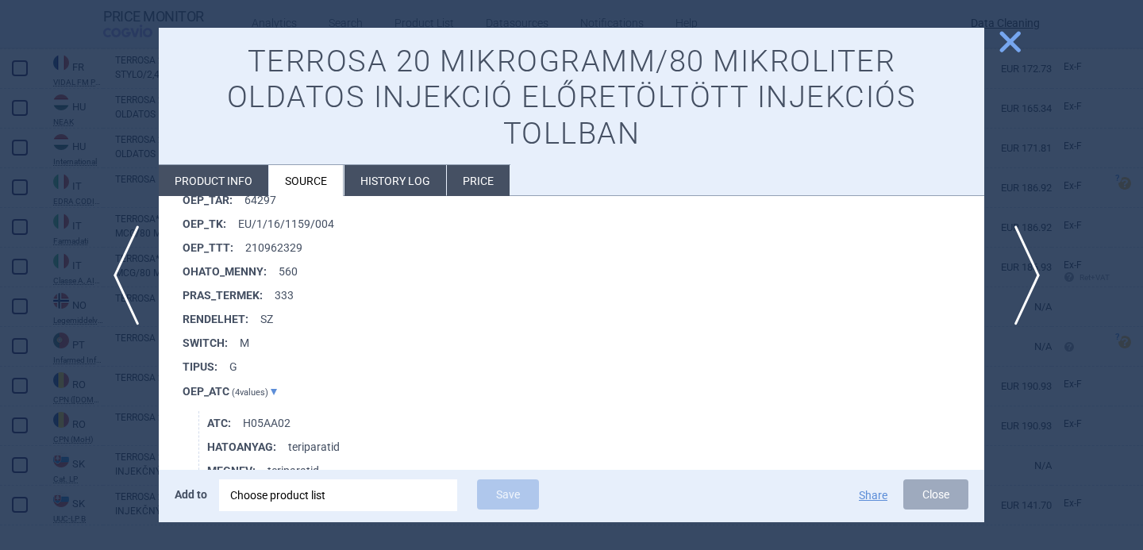
click at [1028, 270] on span "next" at bounding box center [1023, 276] width 36 height 100
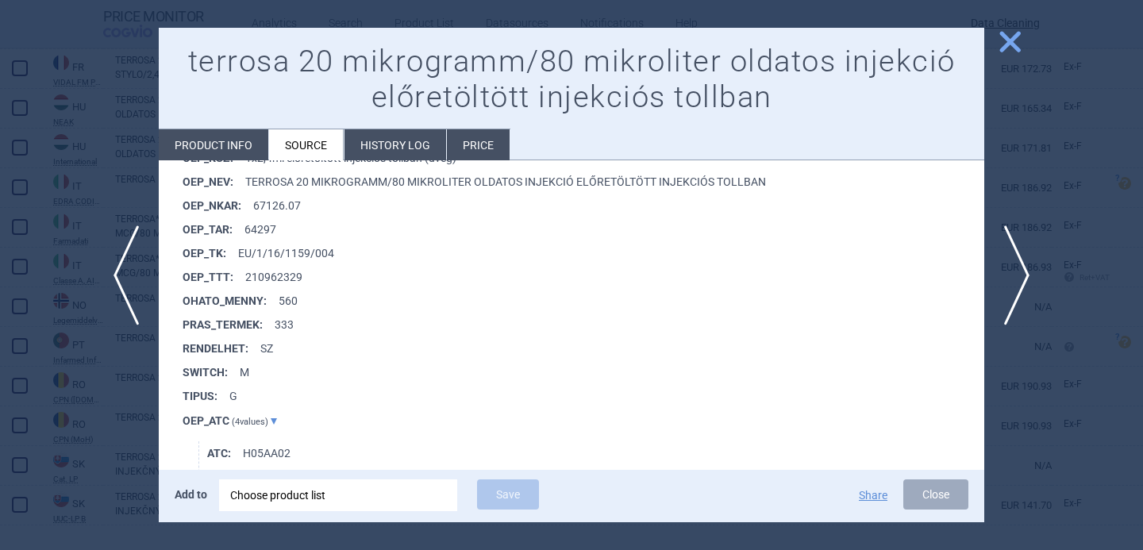
scroll to position [2226, 0]
click at [1028, 265] on span "next" at bounding box center [1023, 276] width 36 height 100
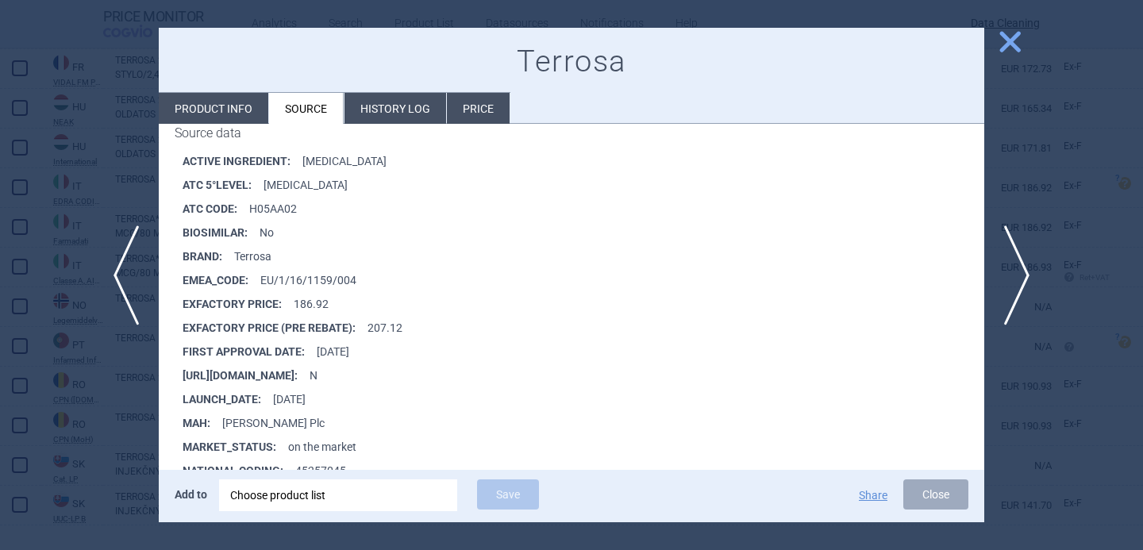
scroll to position [244, 0]
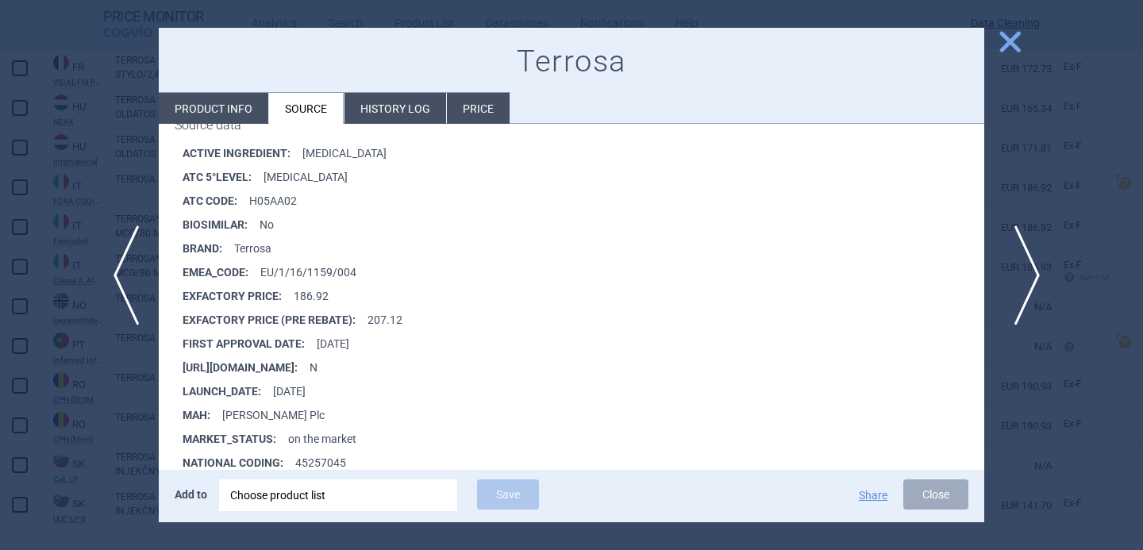
click at [1023, 260] on span "next" at bounding box center [1023, 276] width 36 height 100
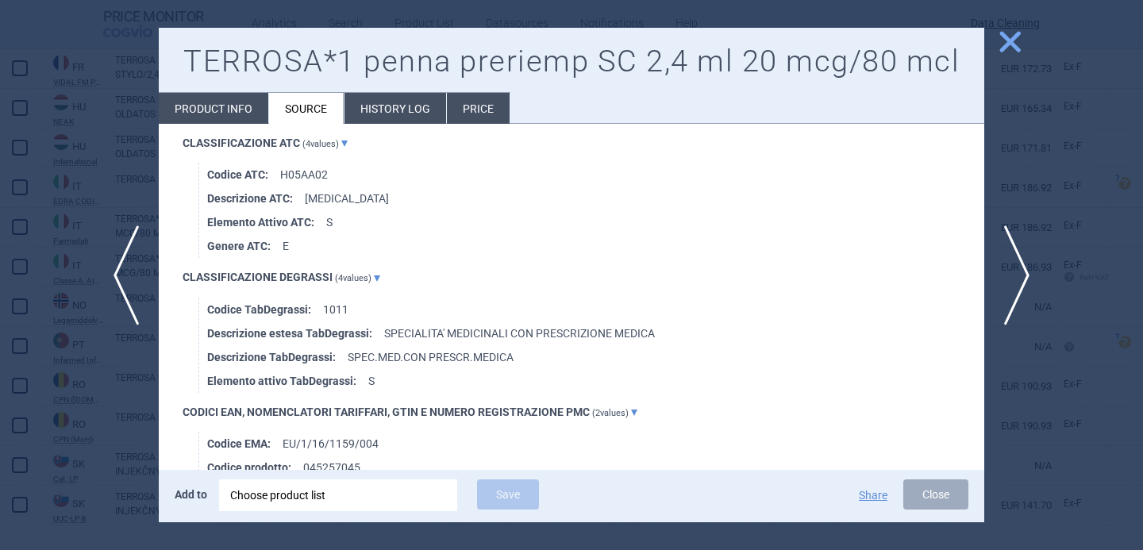
scroll to position [1156, 0]
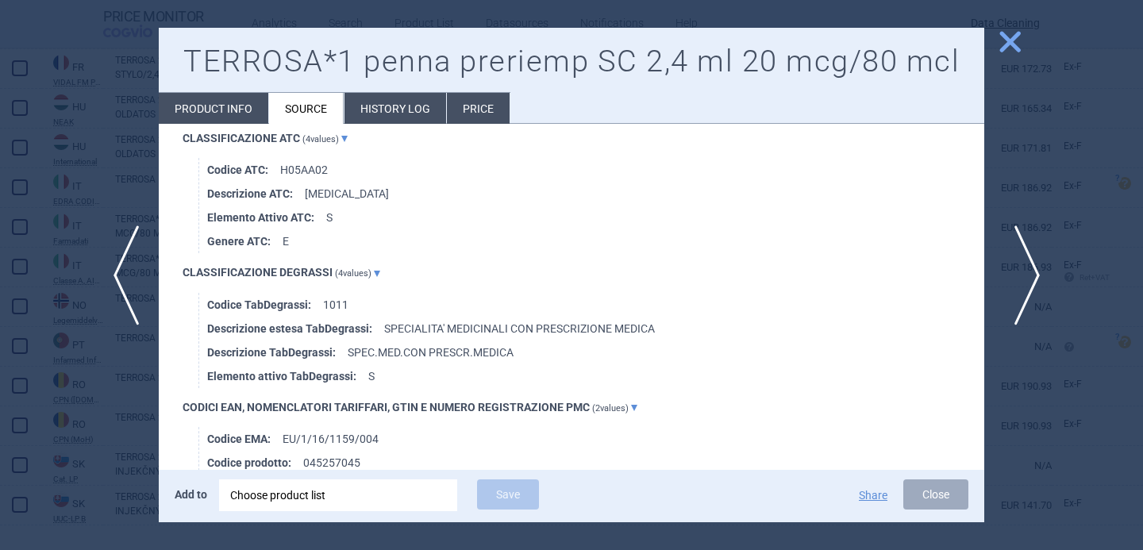
click at [1024, 271] on span "next" at bounding box center [1023, 276] width 36 height 100
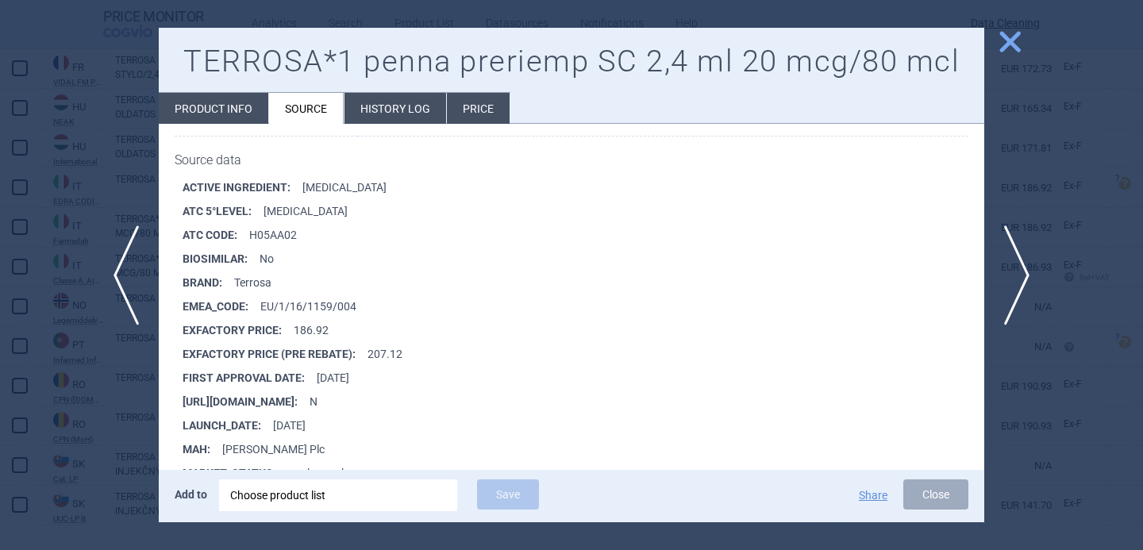
scroll to position [758, 0]
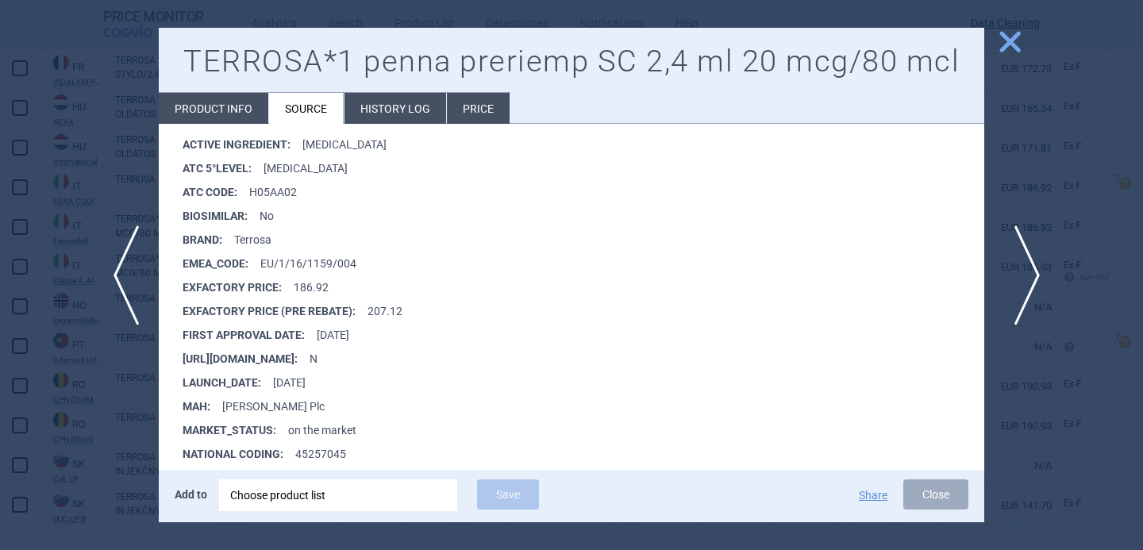
click at [1024, 273] on span "next" at bounding box center [1023, 276] width 36 height 100
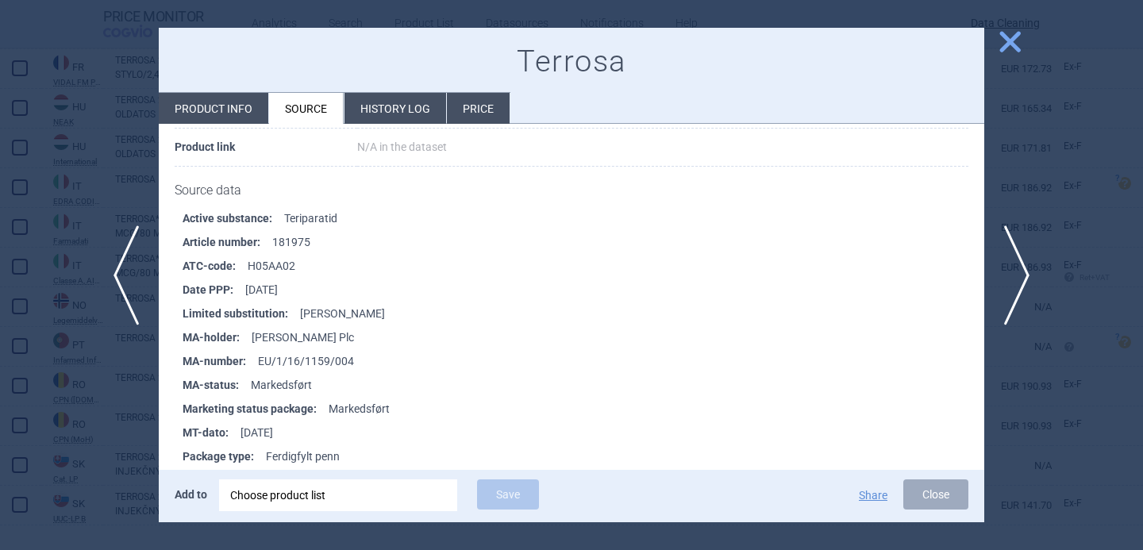
scroll to position [181, 0]
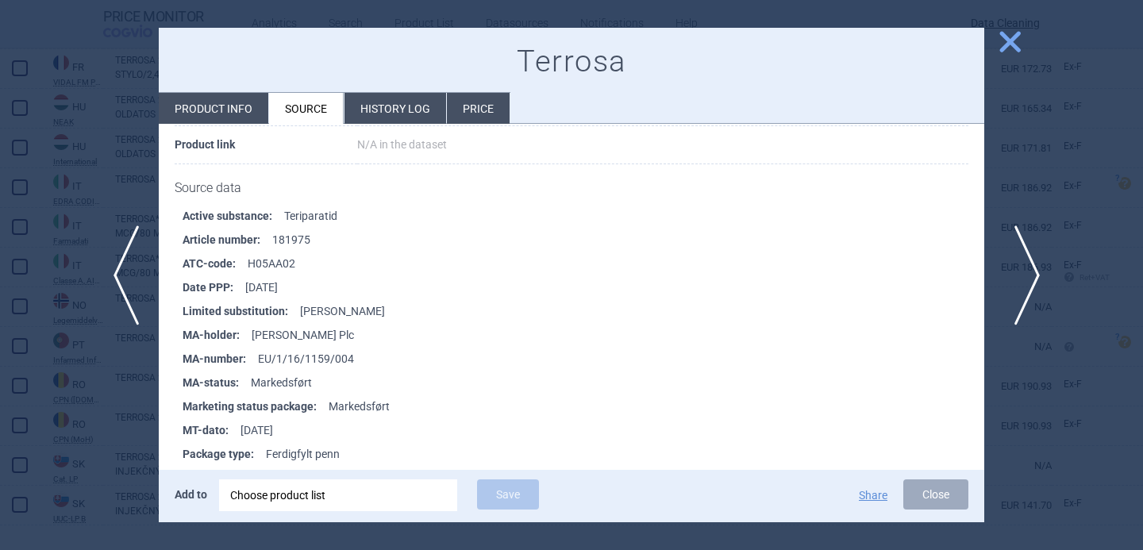
click at [1016, 272] on span "next" at bounding box center [1023, 276] width 36 height 100
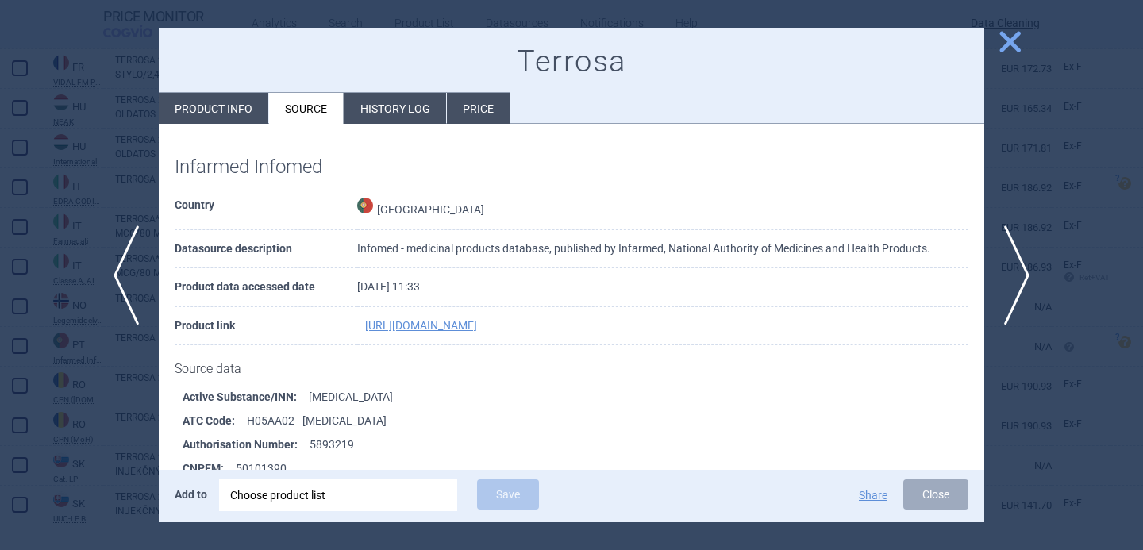
click at [222, 100] on li "Product info" at bounding box center [214, 108] width 110 height 31
select select "EUR"
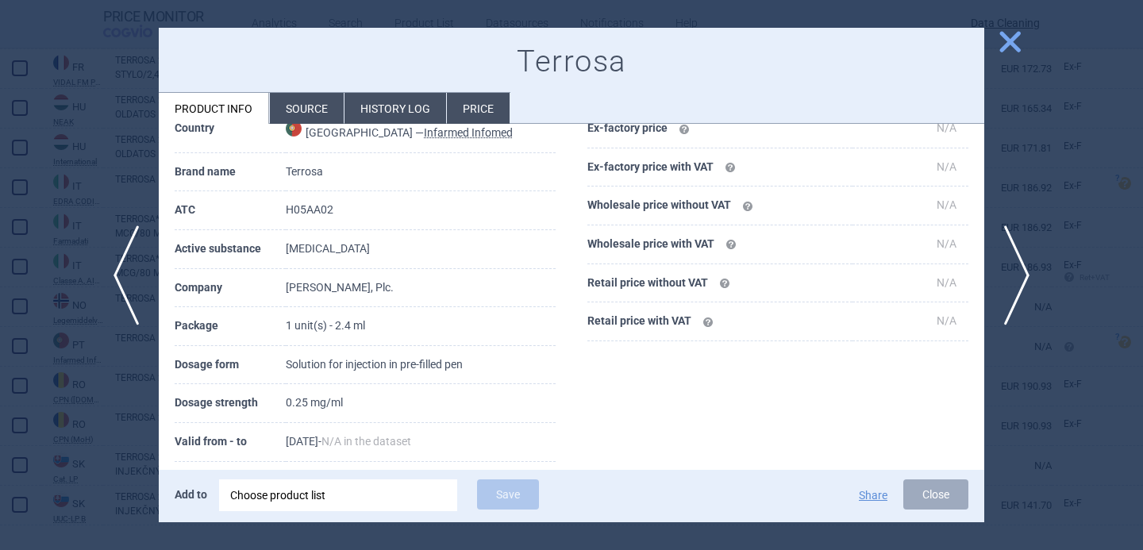
scroll to position [162, 0]
click at [1026, 261] on span "next" at bounding box center [1023, 276] width 36 height 100
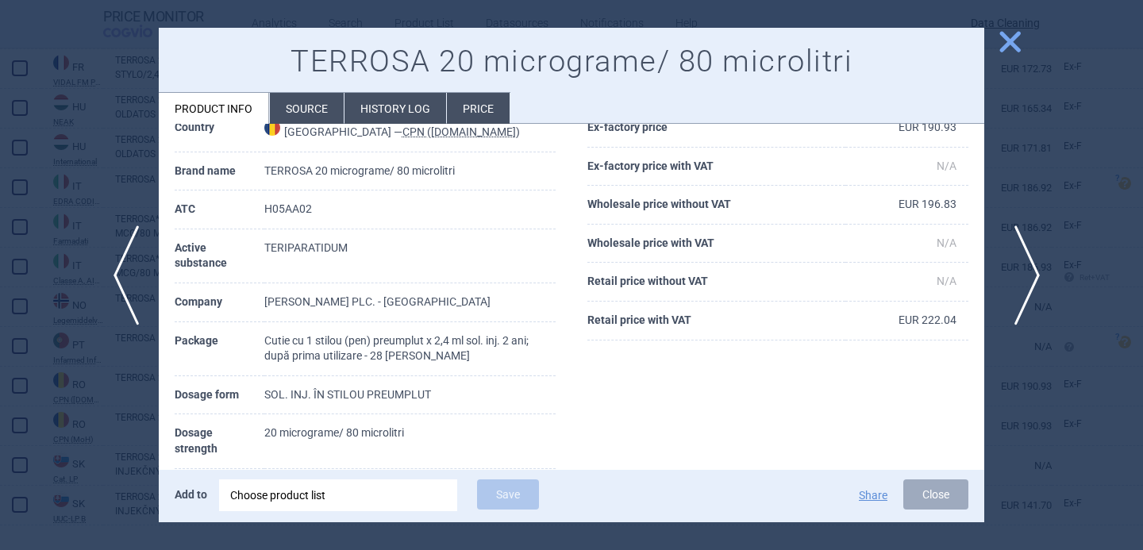
click at [1032, 275] on span "next" at bounding box center [1023, 276] width 36 height 100
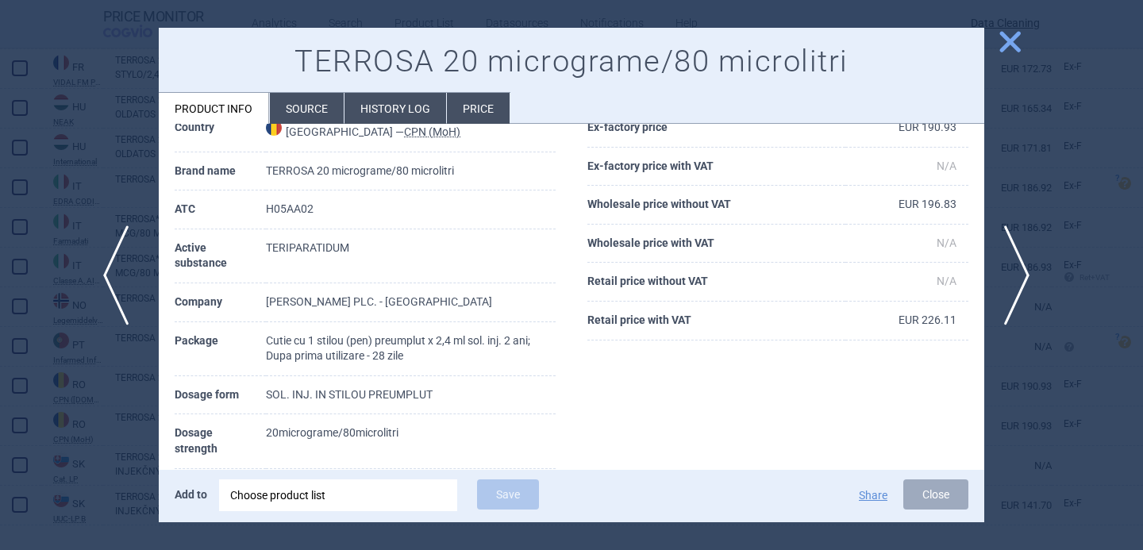
click at [117, 281] on span "previous" at bounding box center [121, 276] width 36 height 100
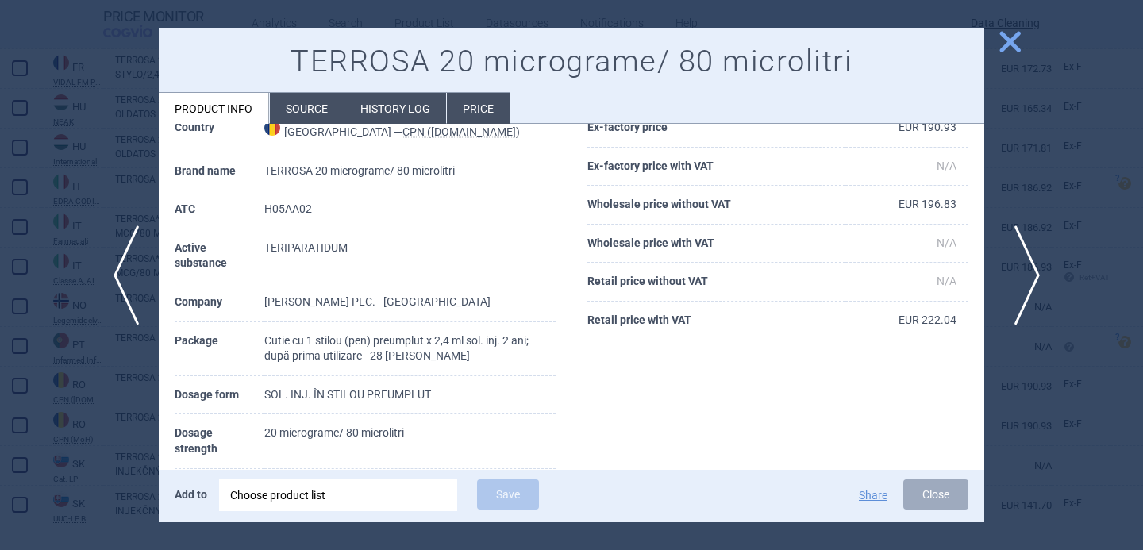
click at [1024, 269] on span "next" at bounding box center [1023, 276] width 36 height 100
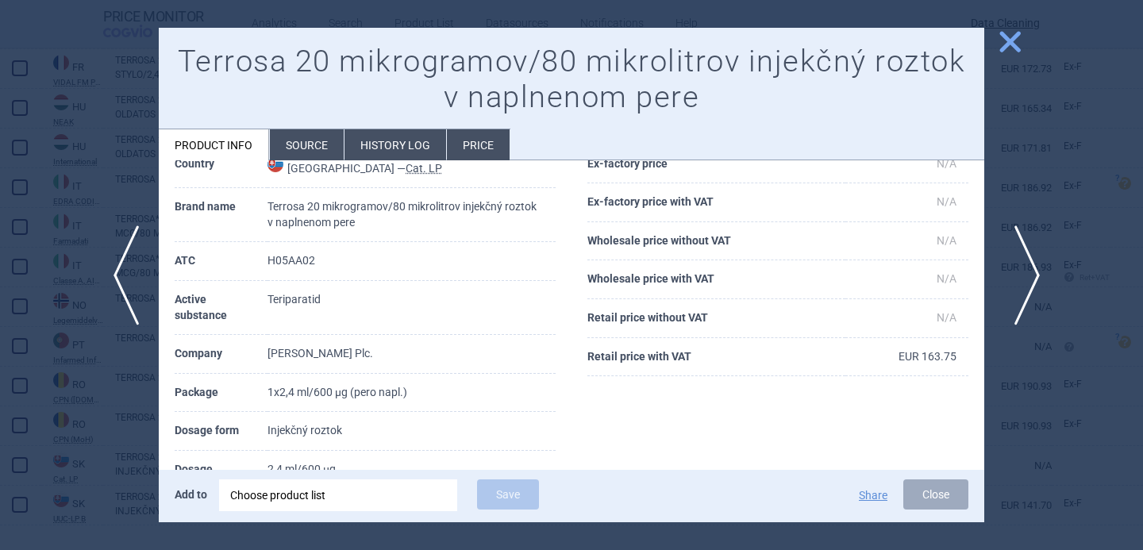
click at [1024, 269] on span "next" at bounding box center [1023, 276] width 36 height 100
click at [126, 279] on span "previous" at bounding box center [121, 276] width 36 height 100
click at [83, 428] on div at bounding box center [571, 275] width 1143 height 550
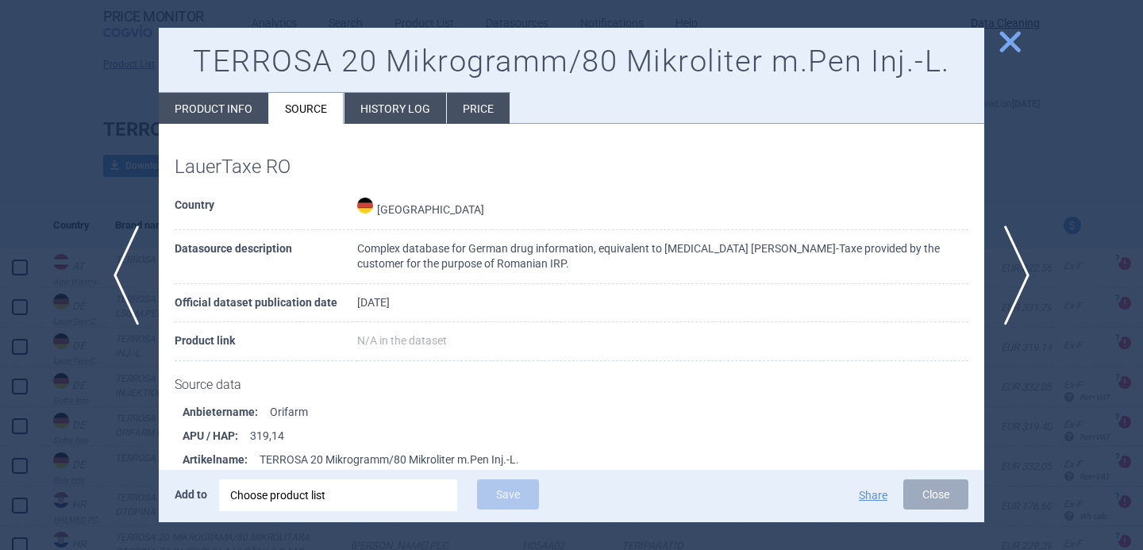
click at [110, 185] on div at bounding box center [571, 275] width 1143 height 550
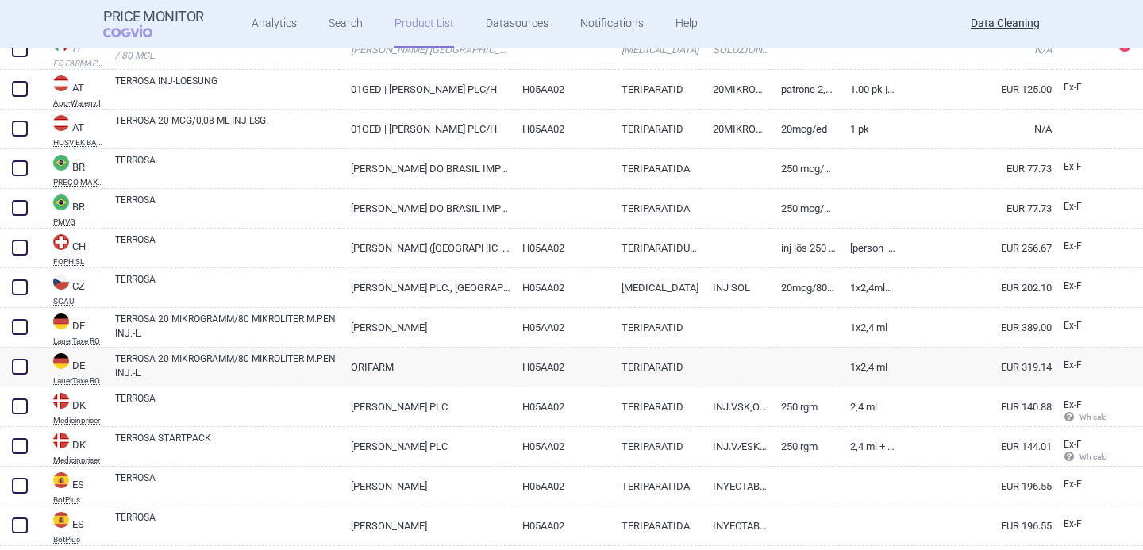
scroll to position [543, 0]
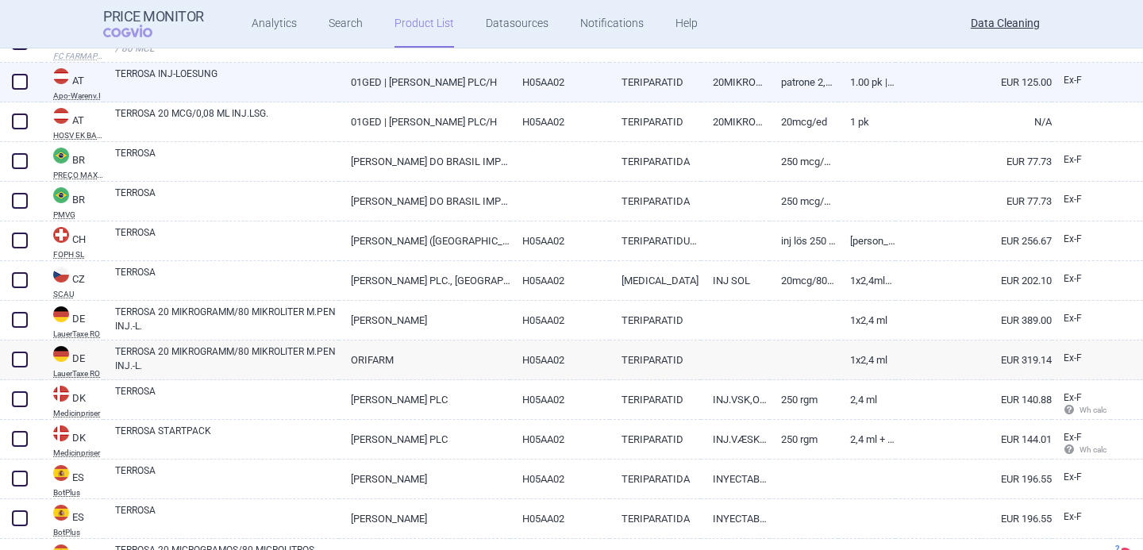
click at [214, 75] on link "TERROSA INJ-LOESUNG" at bounding box center [227, 81] width 224 height 29
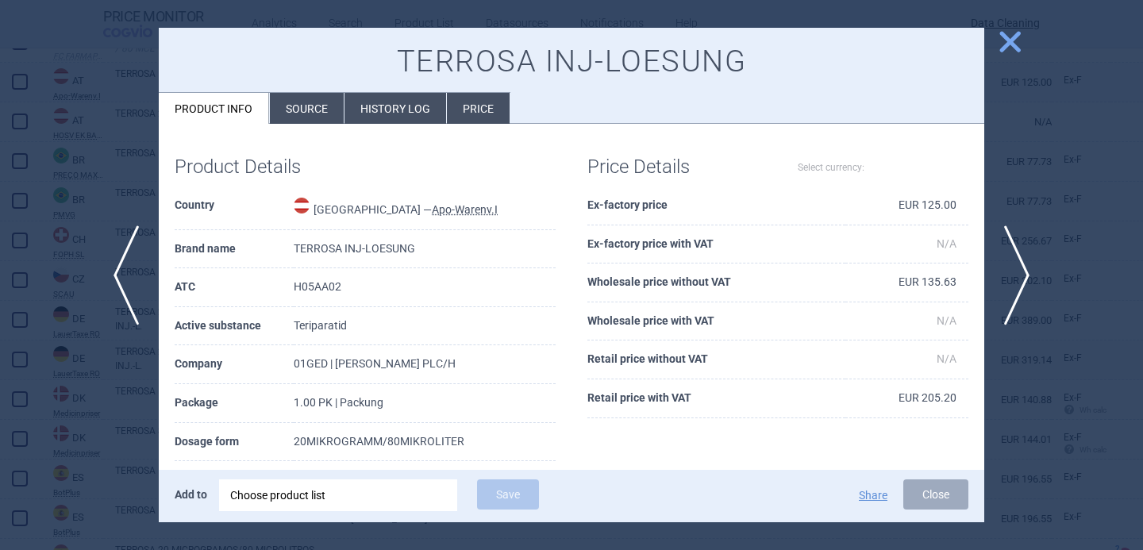
select select "EUR"
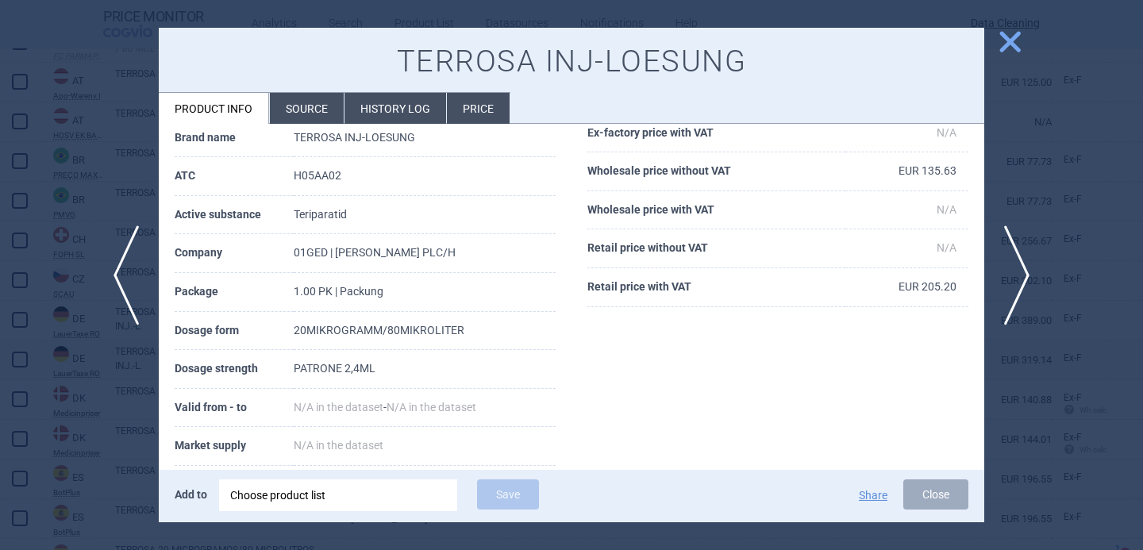
scroll to position [115, 0]
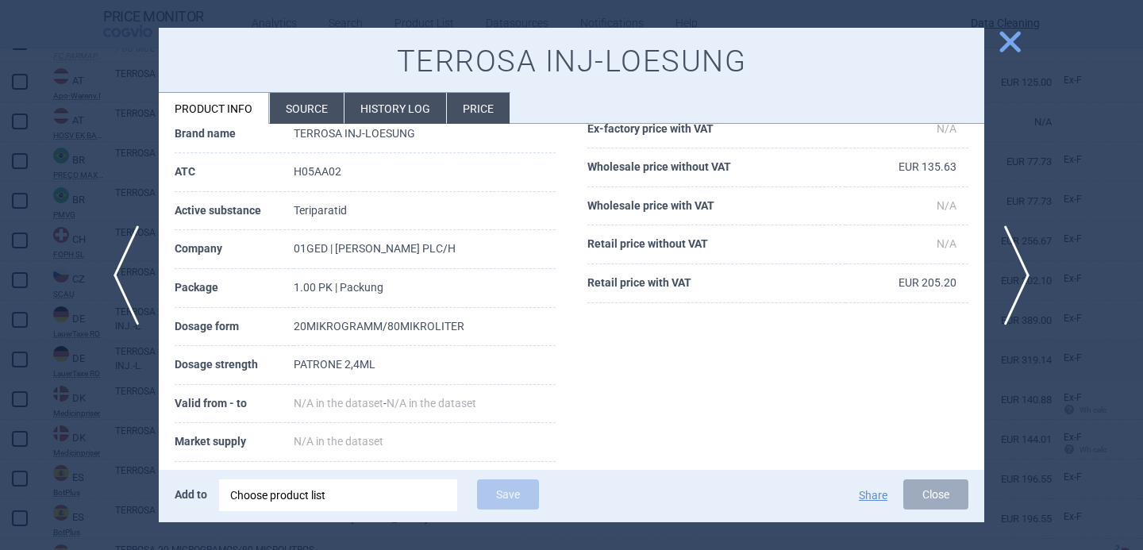
click at [303, 115] on li "Source" at bounding box center [307, 108] width 74 height 31
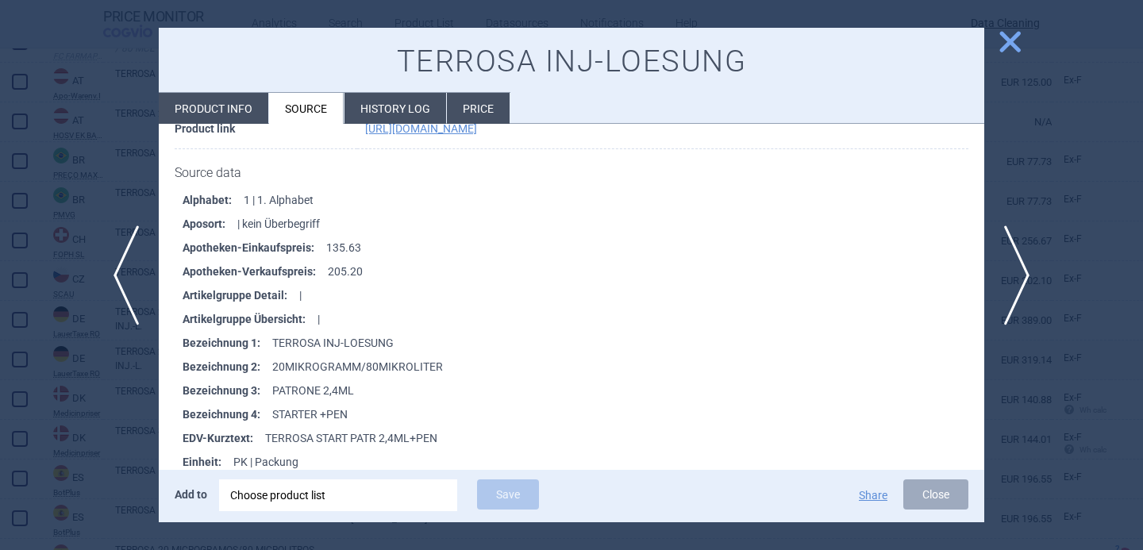
scroll to position [213, 0]
click at [1038, 280] on span "next" at bounding box center [1023, 276] width 36 height 100
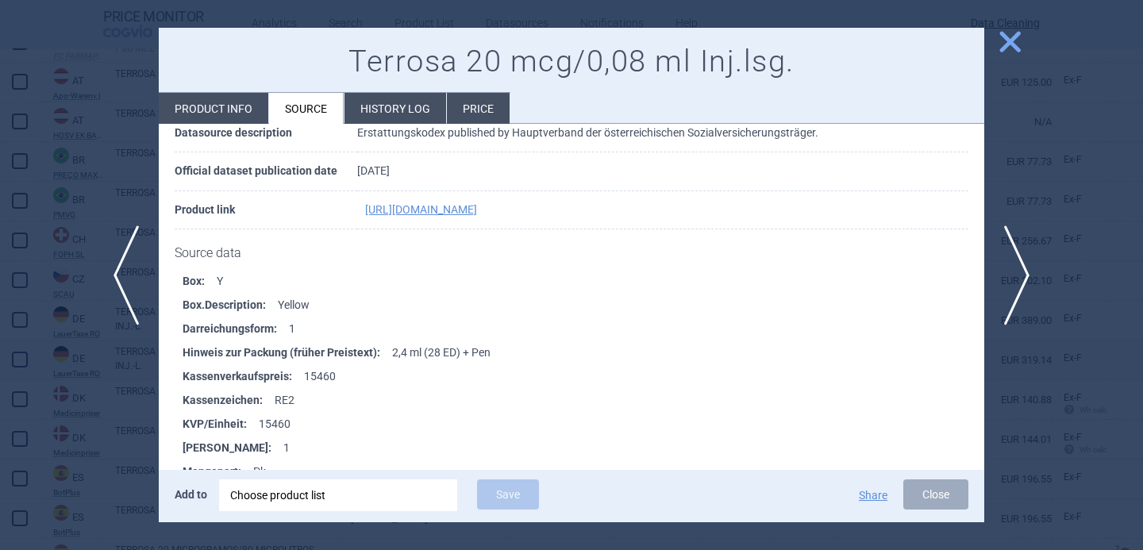
scroll to position [118, 0]
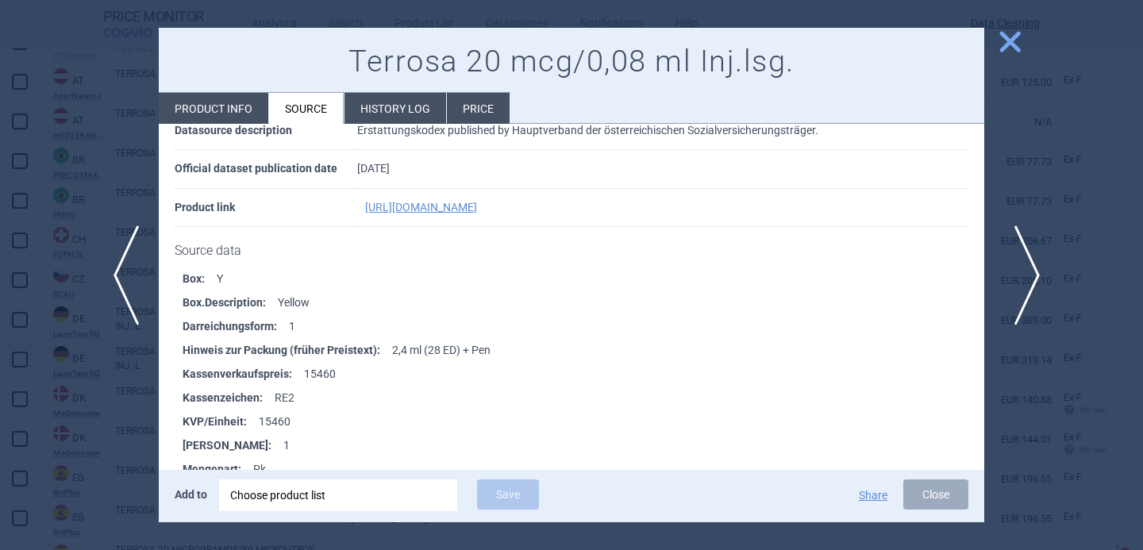
click at [1023, 248] on span "next" at bounding box center [1023, 276] width 36 height 100
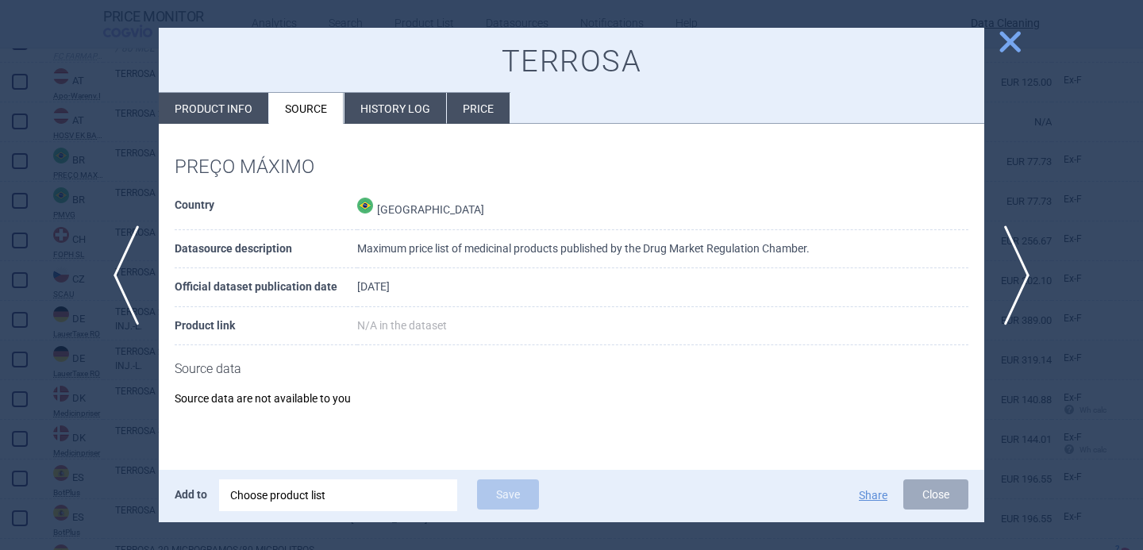
click at [233, 110] on li "Product info" at bounding box center [214, 108] width 110 height 31
select select "EUR"
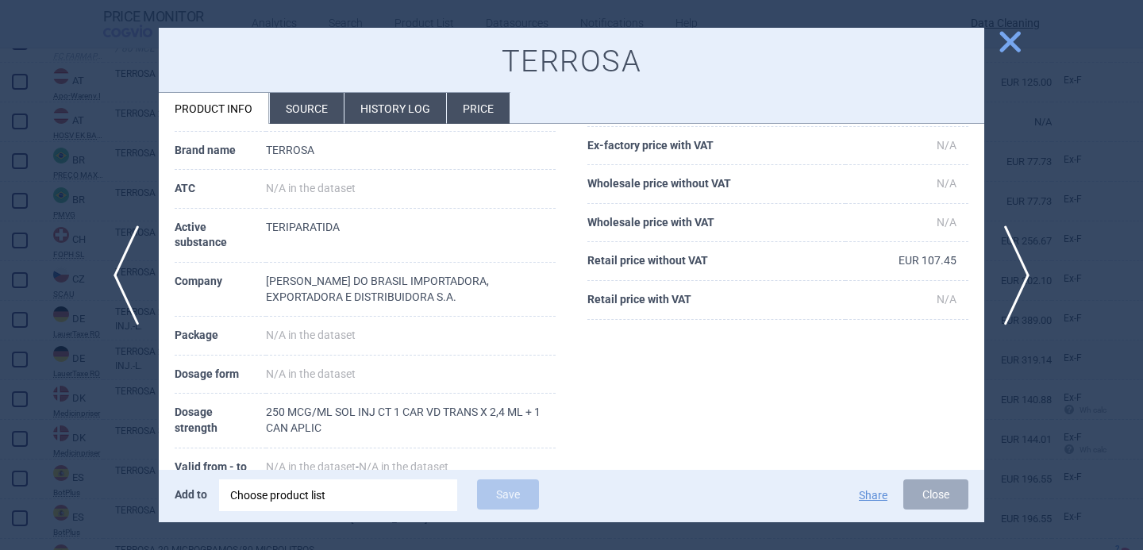
scroll to position [91, 0]
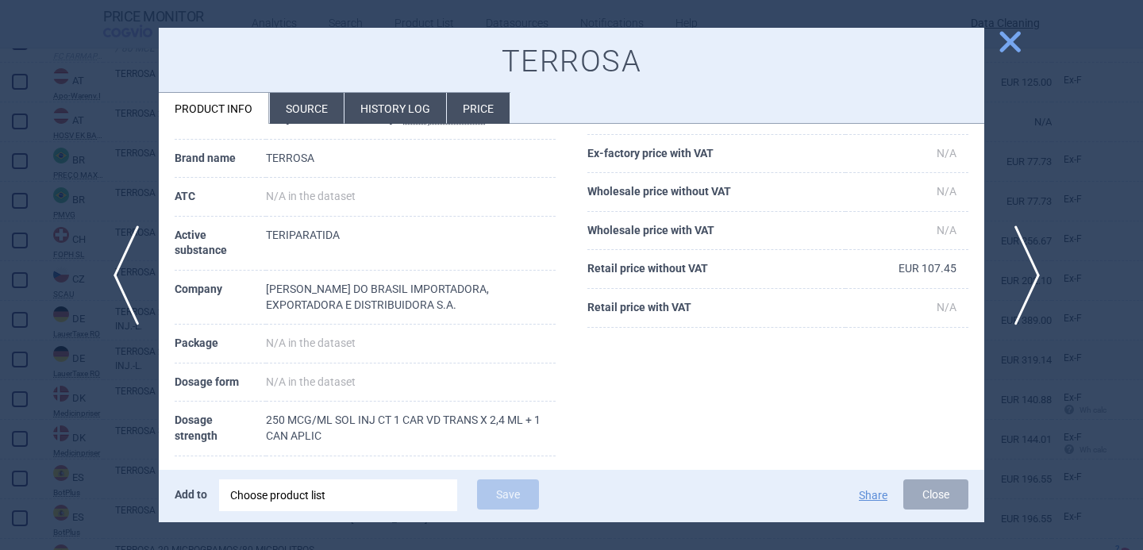
click at [1024, 276] on span "next" at bounding box center [1023, 276] width 36 height 100
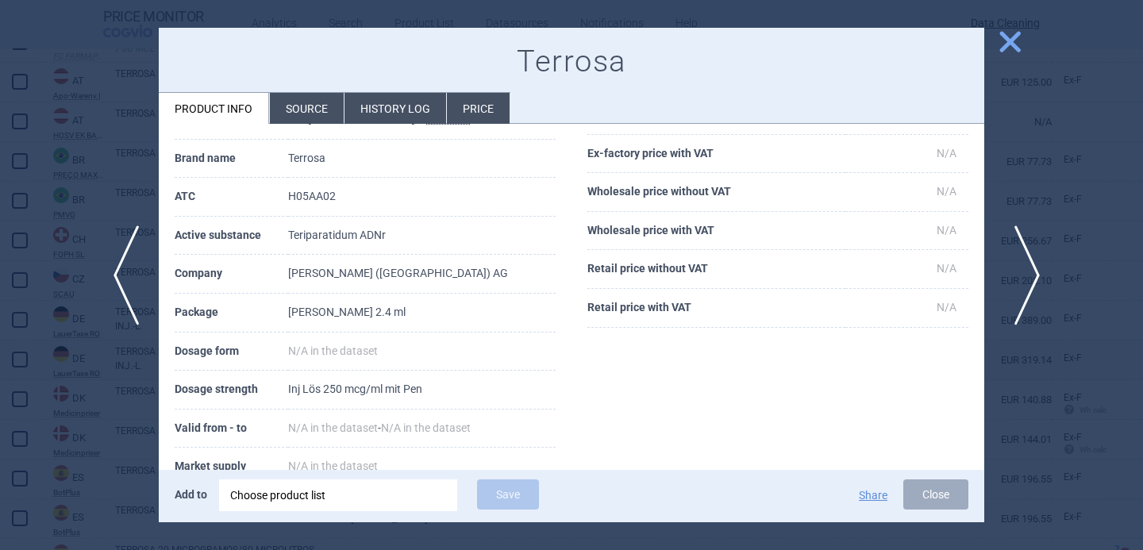
click at [1024, 276] on span "next" at bounding box center [1023, 276] width 36 height 100
click at [114, 416] on div at bounding box center [571, 275] width 1143 height 550
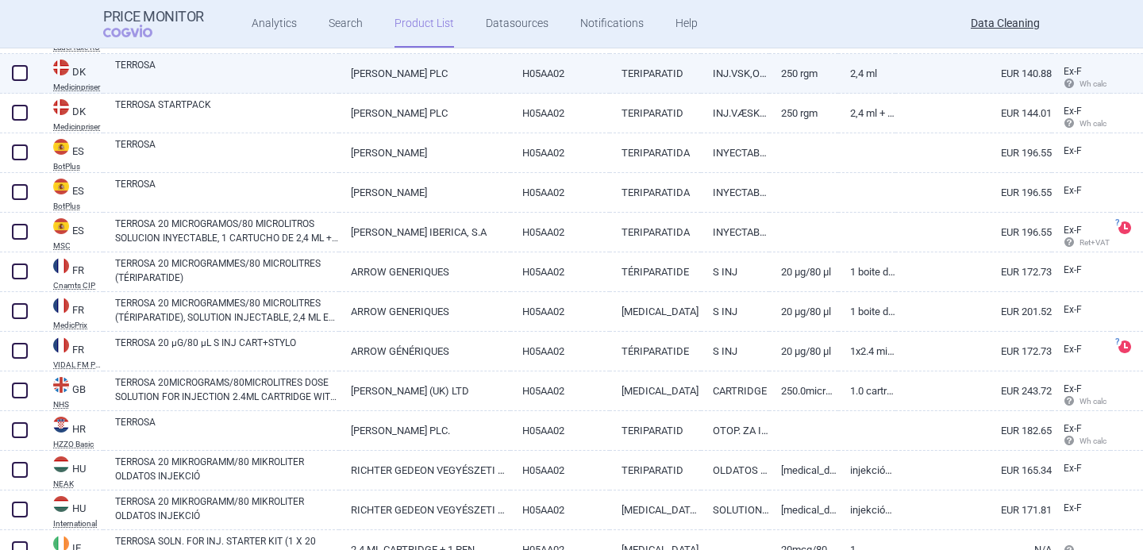
scroll to position [870, 0]
click at [297, 80] on link "TERROSA" at bounding box center [227, 71] width 224 height 29
select select "EUR"
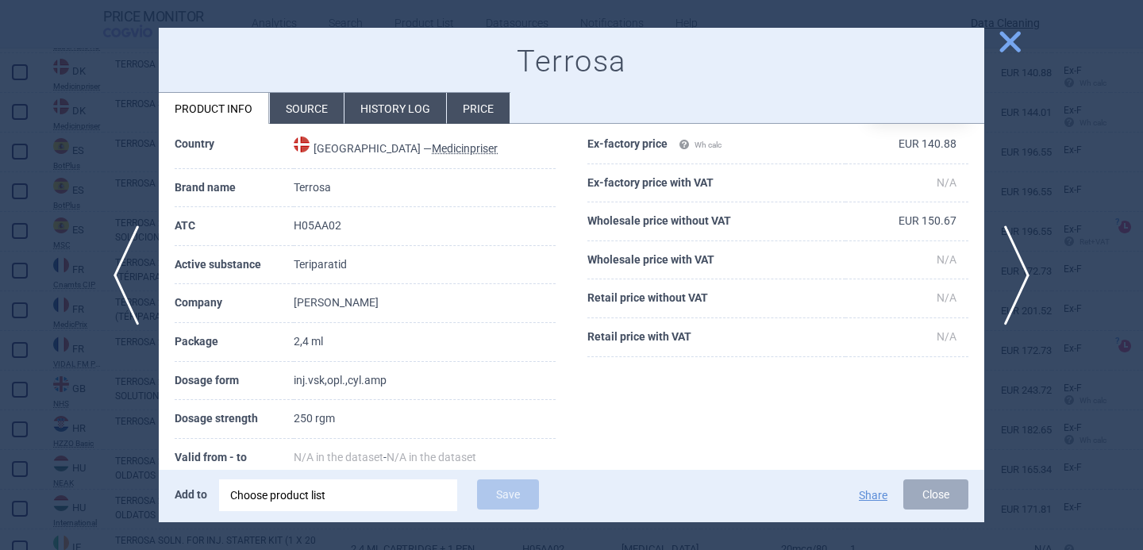
scroll to position [62, 0]
click at [309, 114] on li "Source" at bounding box center [307, 108] width 74 height 31
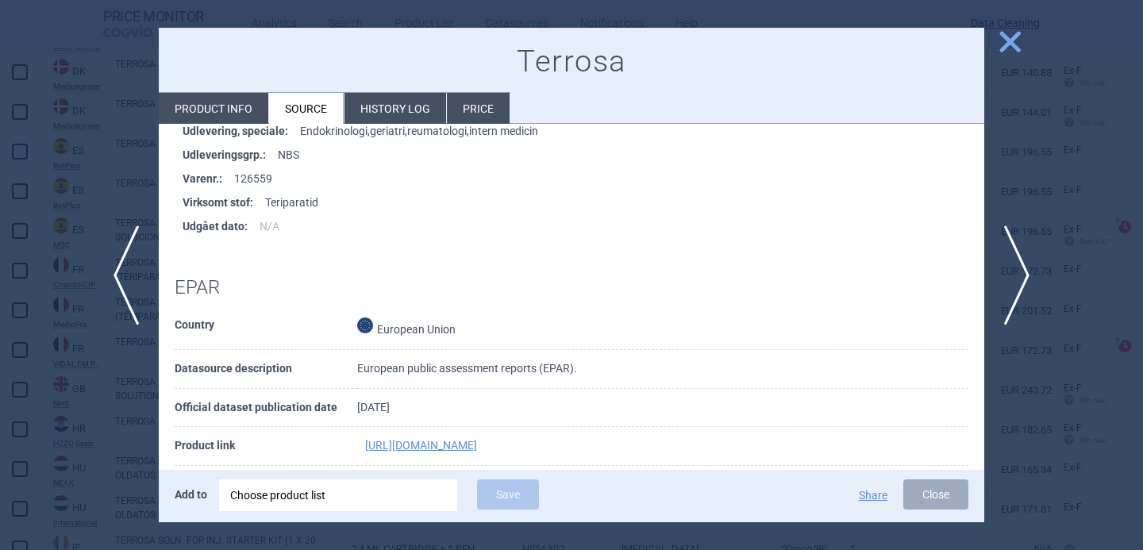
scroll to position [769, 0]
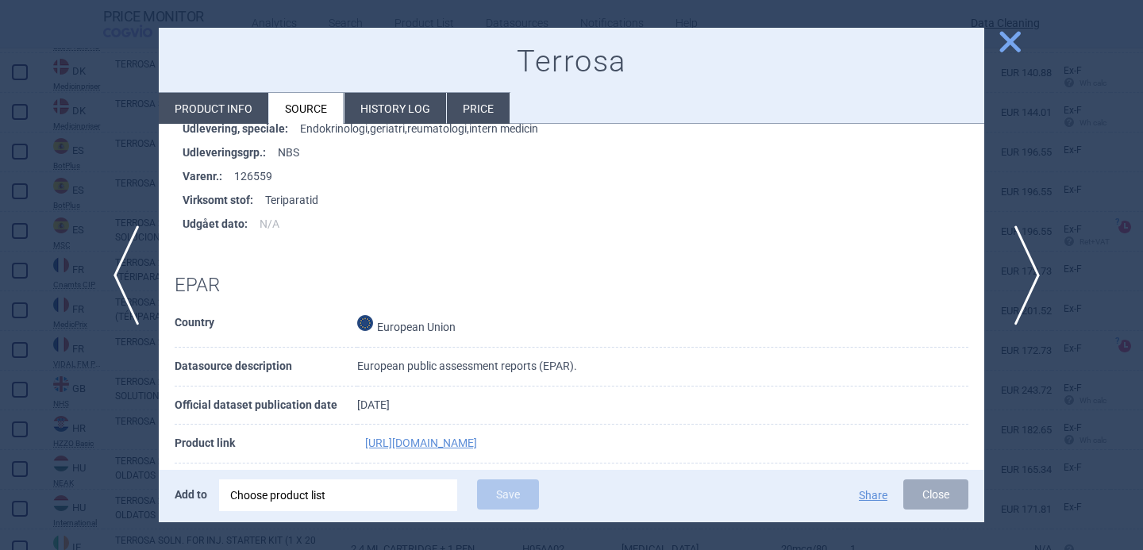
click at [1021, 283] on span "next" at bounding box center [1023, 276] width 36 height 100
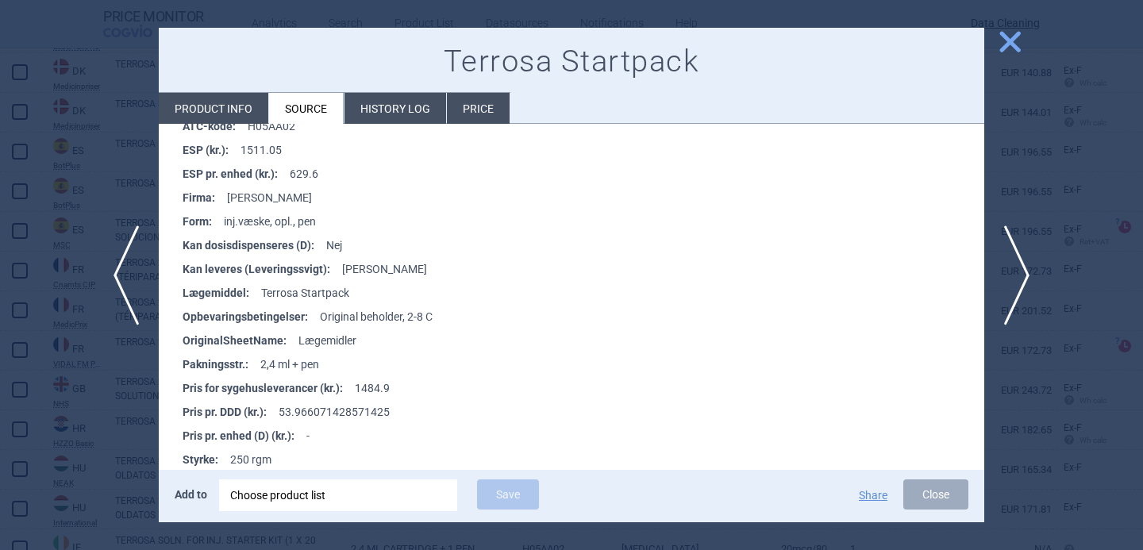
scroll to position [298, 0]
click at [114, 280] on span "previous" at bounding box center [121, 276] width 36 height 100
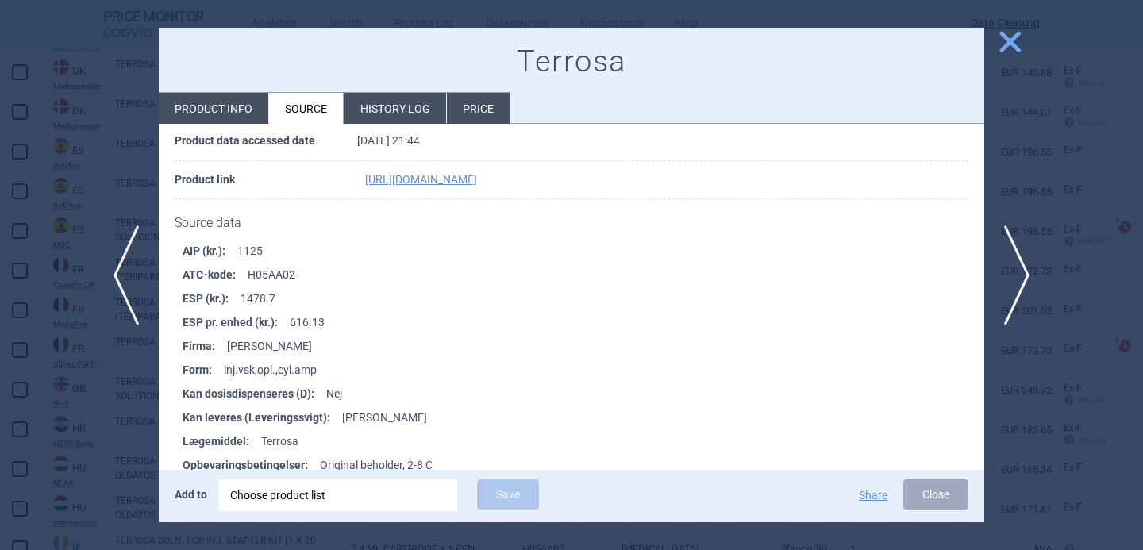
scroll to position [195, 0]
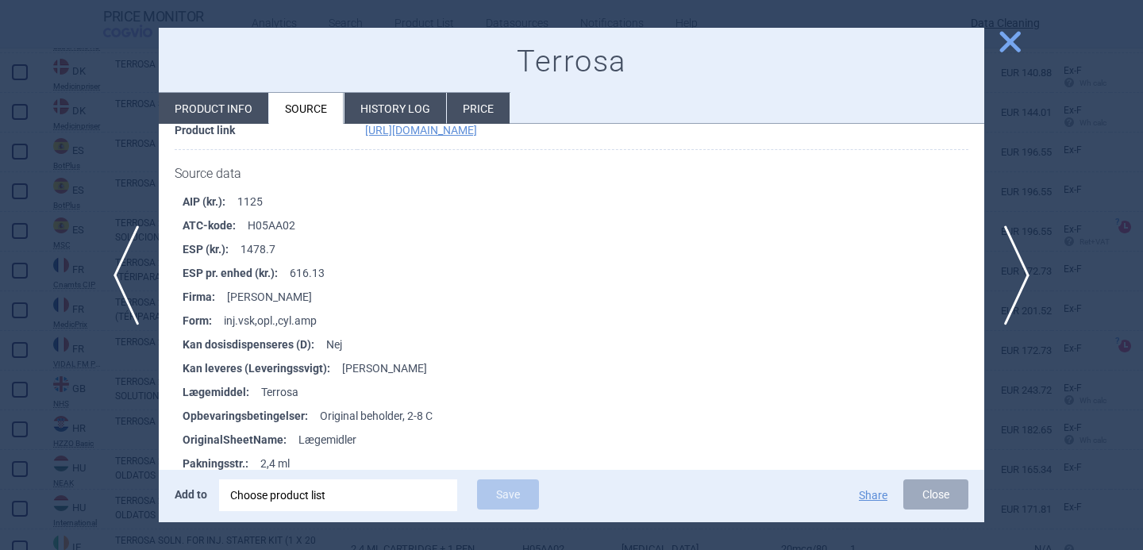
click at [282, 514] on div "Add to Choose product list Save Share Close" at bounding box center [572, 496] width 826 height 52
click at [282, 507] on div "Choose product list" at bounding box center [338, 496] width 216 height 32
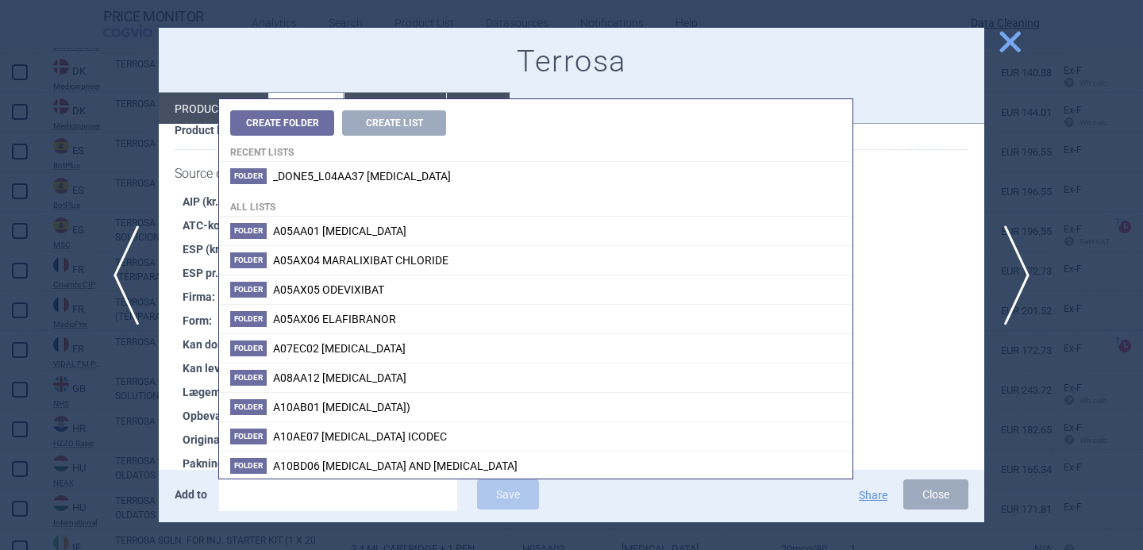
click at [379, 486] on input "search" at bounding box center [338, 496] width 238 height 32
paste input "EU/1/16/1159/001"
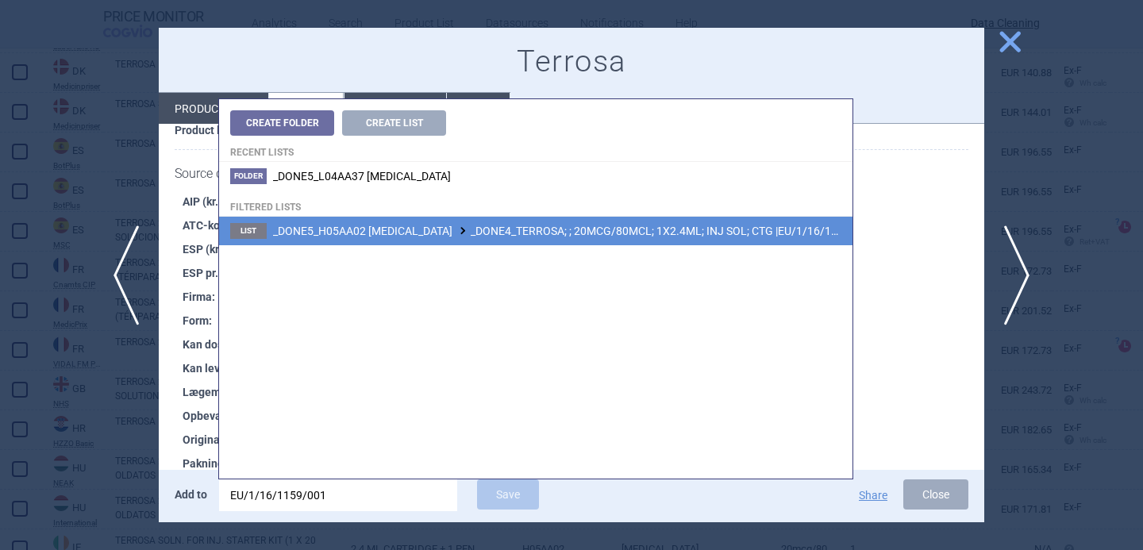
type input "EU/1/16/1159/001"
click at [557, 234] on span "_DONE5_H05AA02 [MEDICAL_DATA] _DONE4_TERROSA; ; 20MCG/80MCL; 1X2.4ML; INJ SOL; …" at bounding box center [573, 231] width 601 height 13
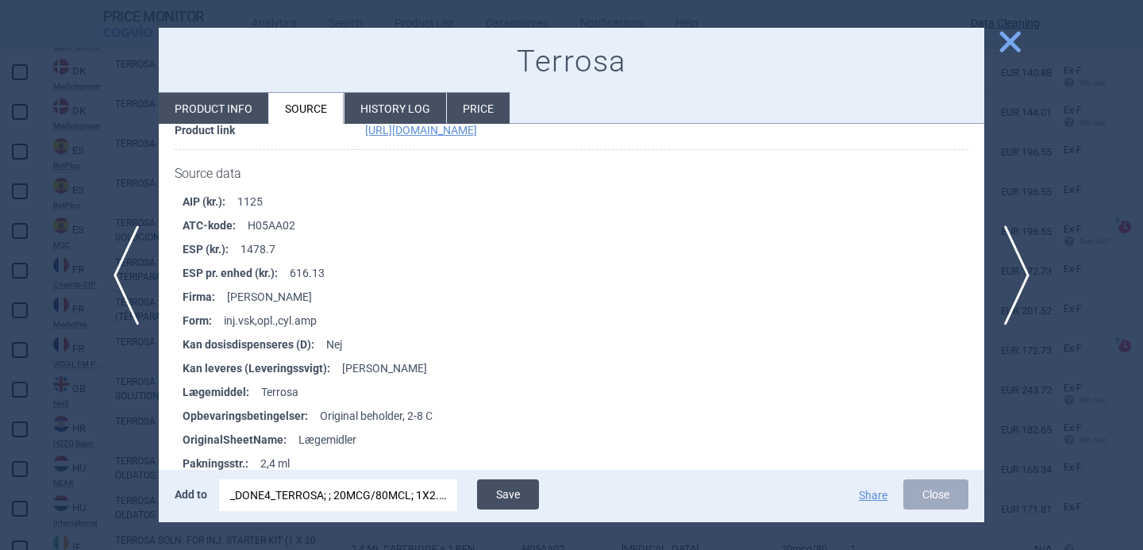
click at [503, 495] on button "Save" at bounding box center [508, 495] width 62 height 30
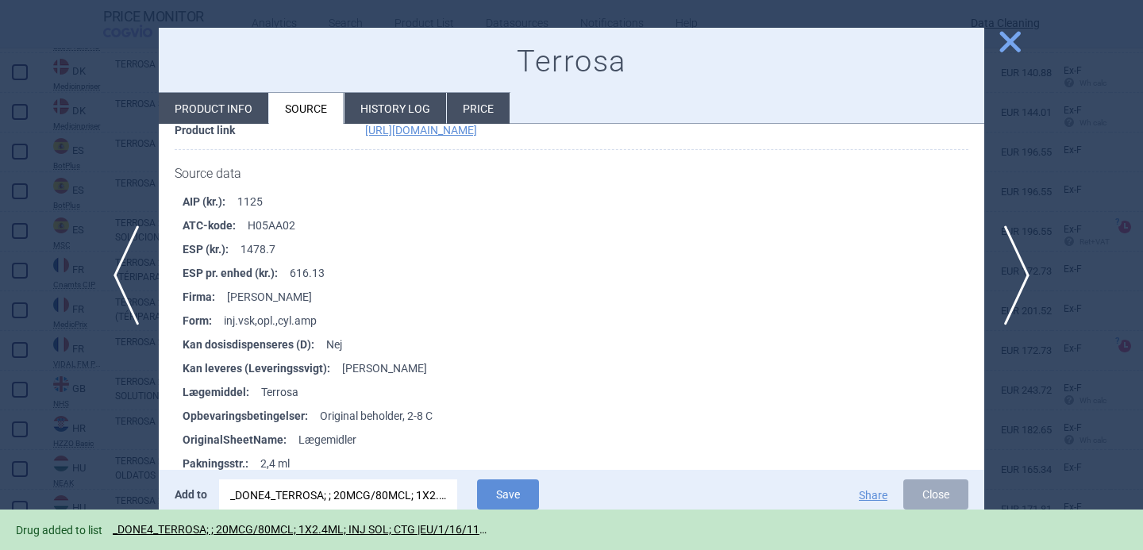
click at [52, 464] on div at bounding box center [571, 275] width 1143 height 550
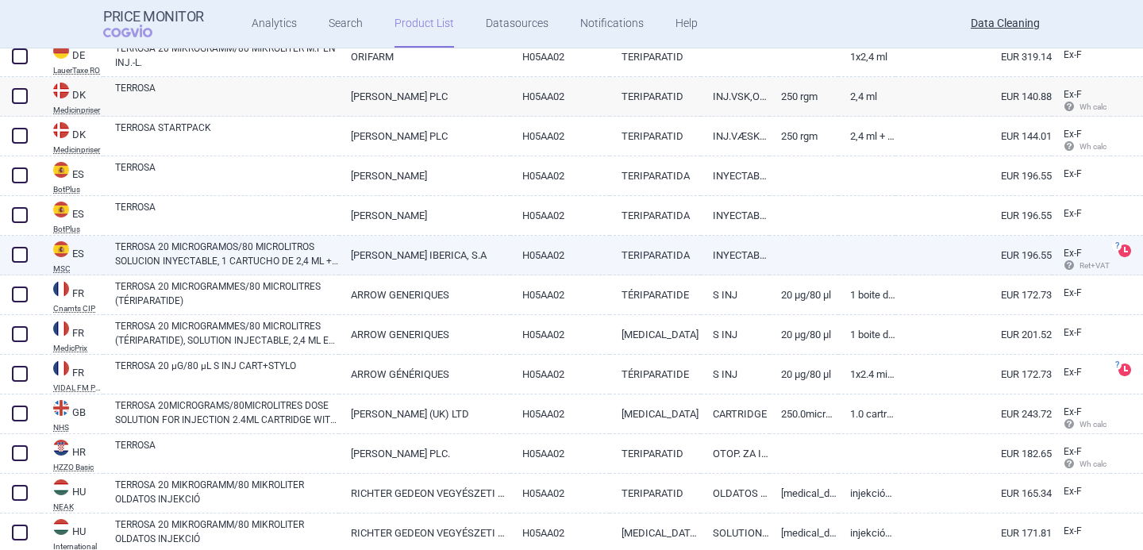
scroll to position [843, 0]
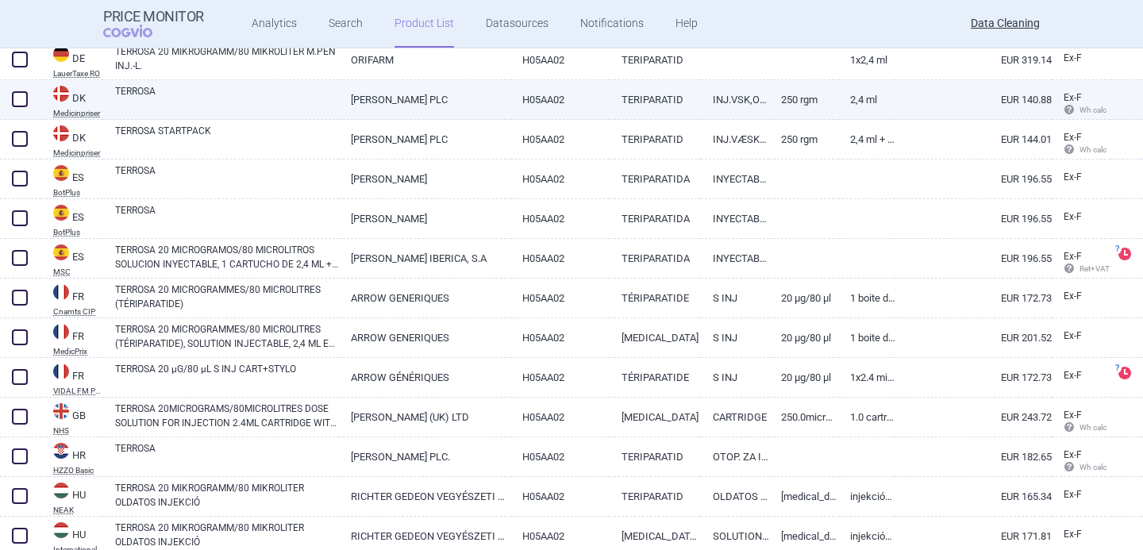
click at [17, 106] on span at bounding box center [20, 99] width 16 height 16
checkbox input "true"
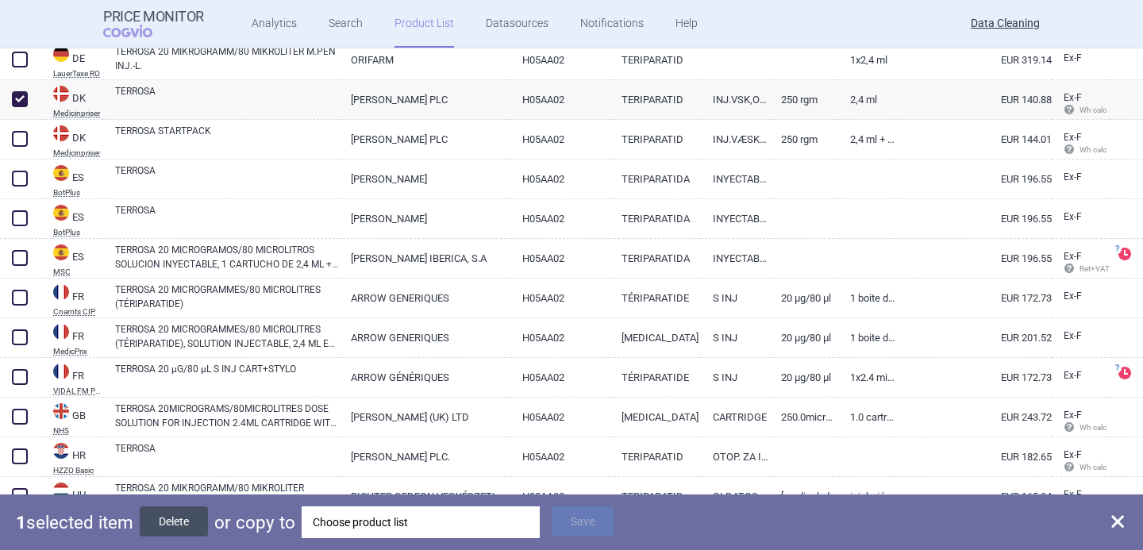
click at [182, 518] on button "Delete" at bounding box center [174, 522] width 68 height 30
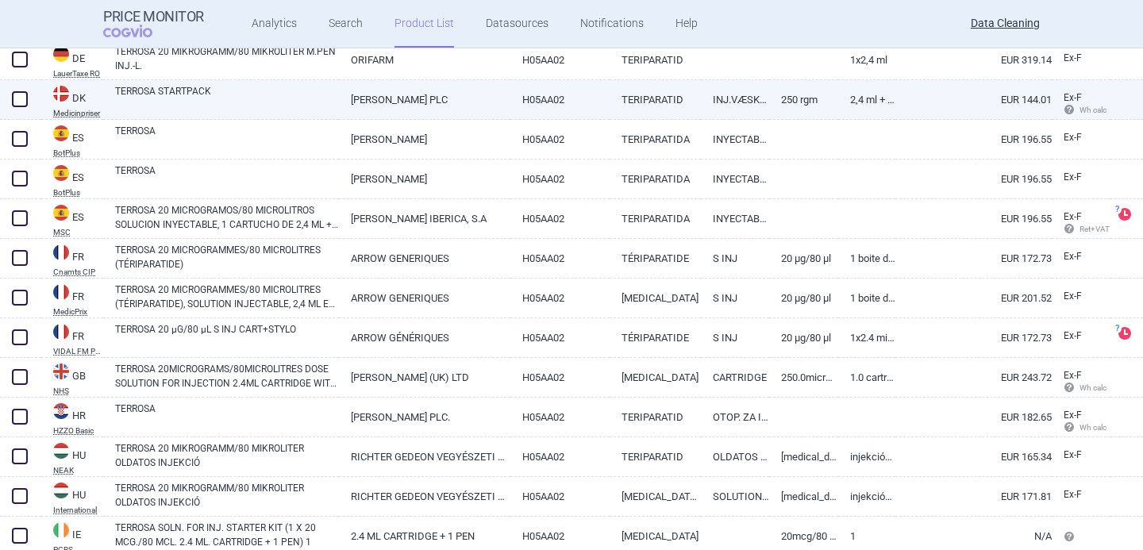
click at [224, 90] on link "TERROSA STARTPACK" at bounding box center [227, 98] width 224 height 29
select select "EUR"
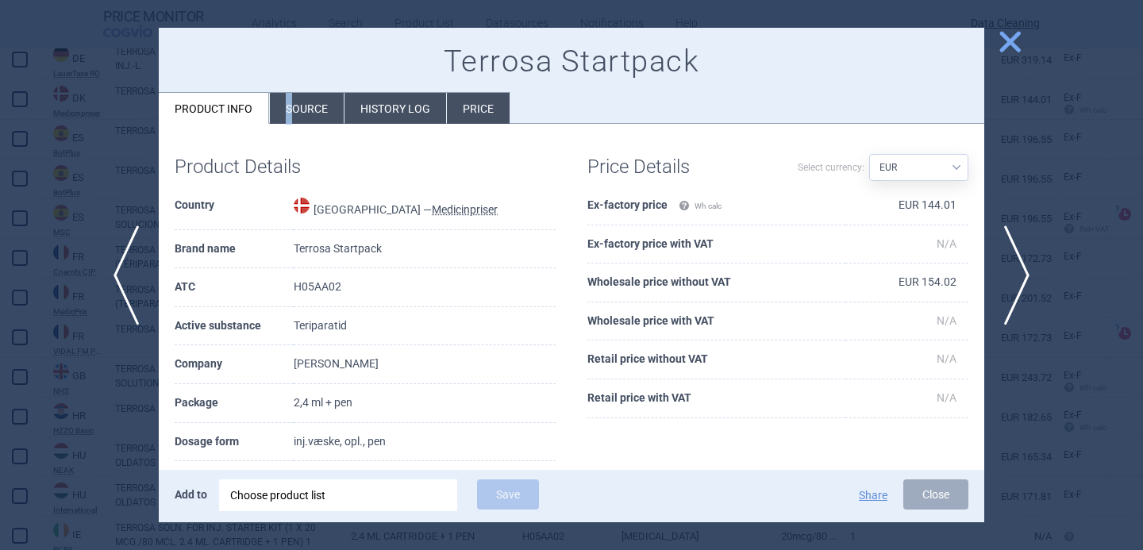
click at [288, 110] on li "Source" at bounding box center [307, 108] width 74 height 31
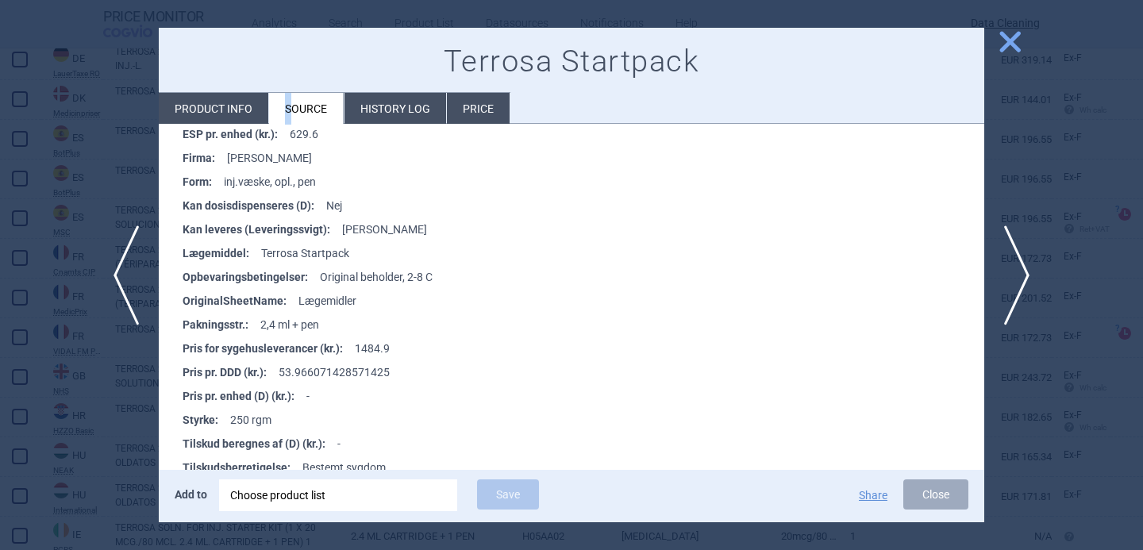
scroll to position [343, 0]
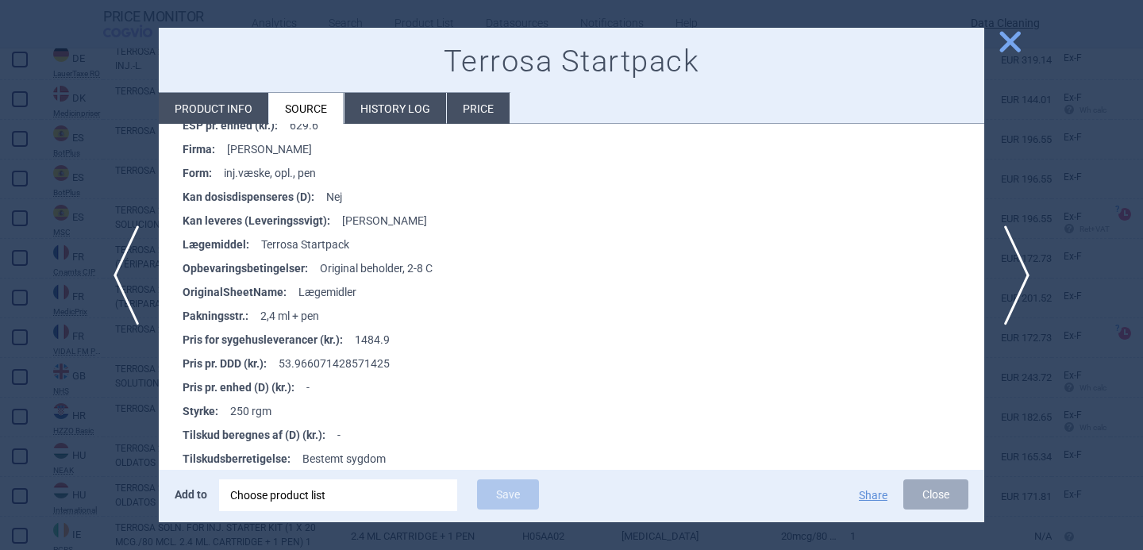
click at [110, 380] on div at bounding box center [571, 275] width 1143 height 550
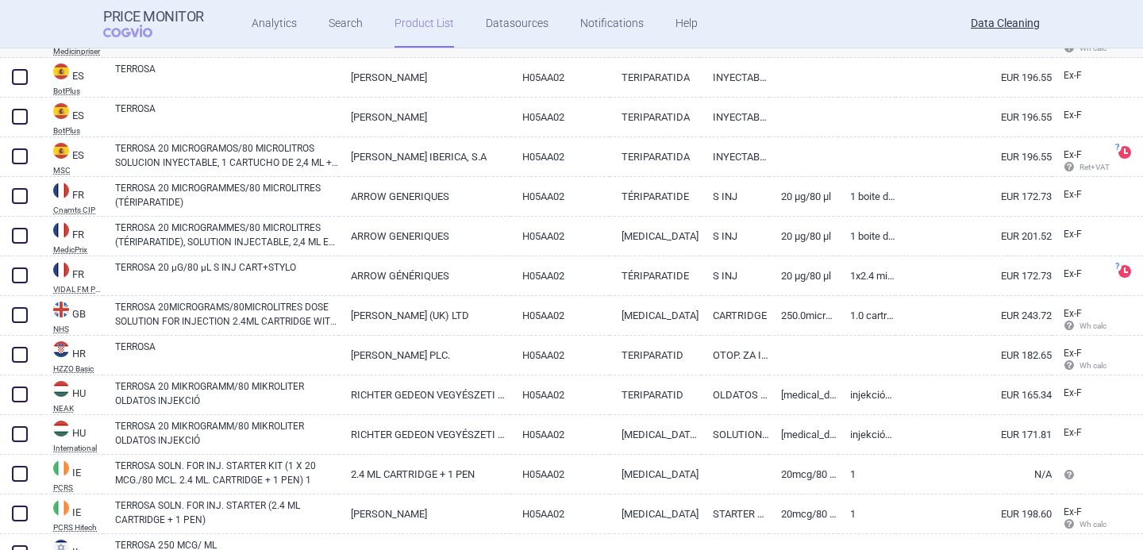
scroll to position [908, 0]
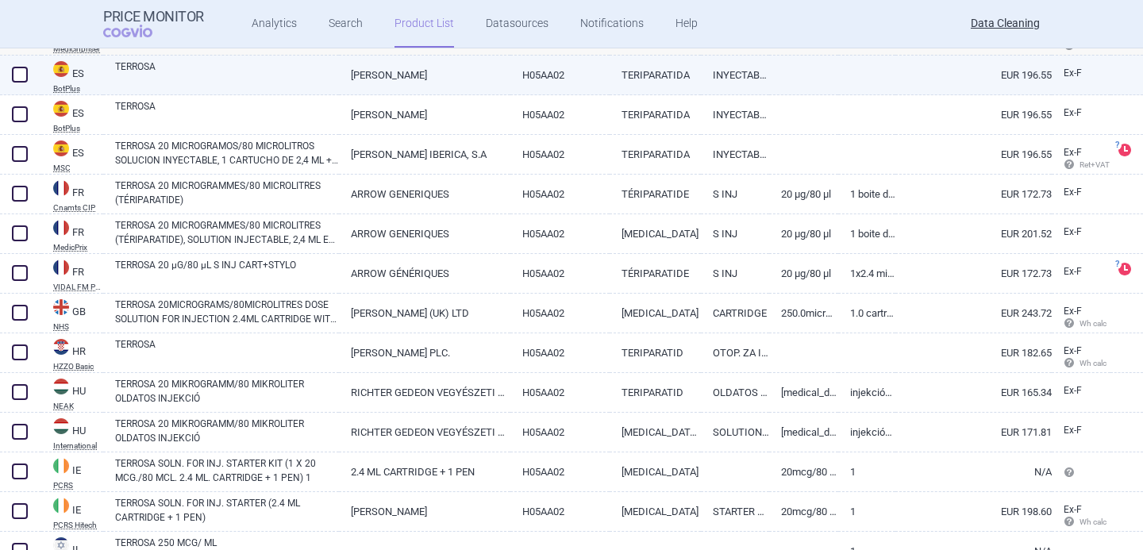
click at [225, 83] on link "TERROSA" at bounding box center [227, 74] width 224 height 29
select select "EUR"
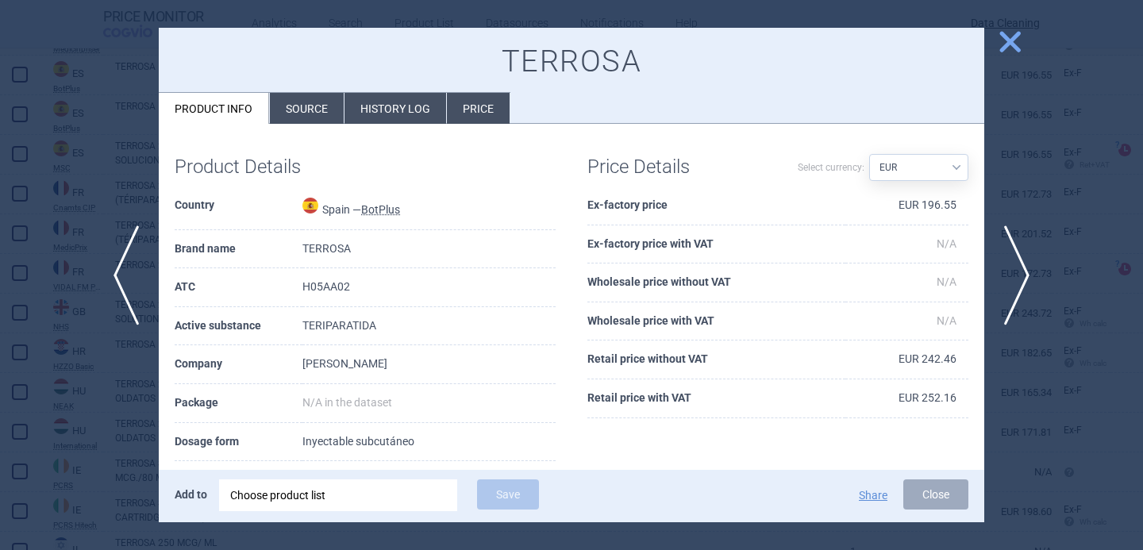
click at [291, 108] on li "Source" at bounding box center [307, 108] width 74 height 31
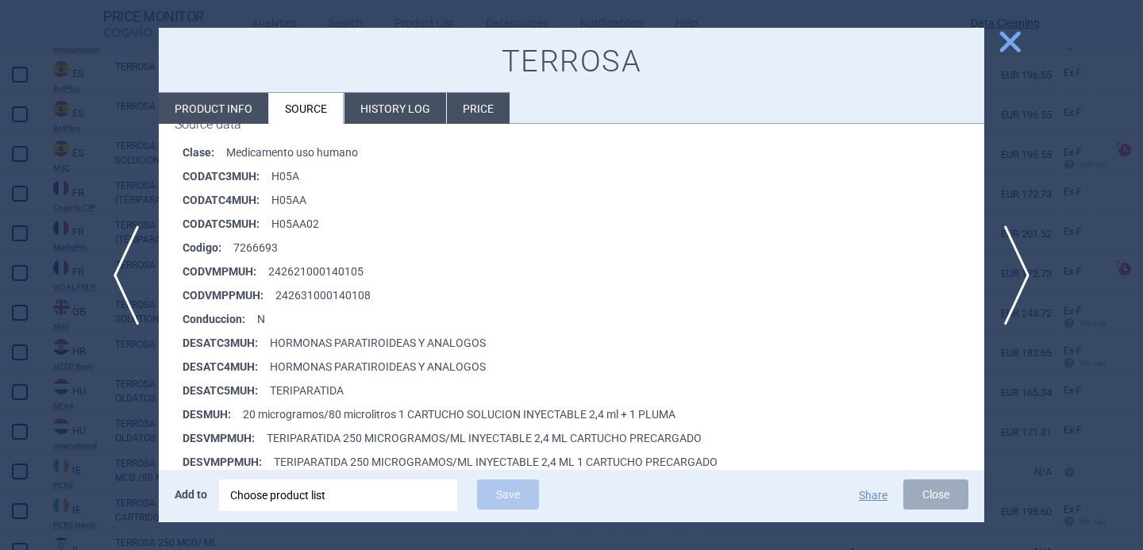
scroll to position [262, 0]
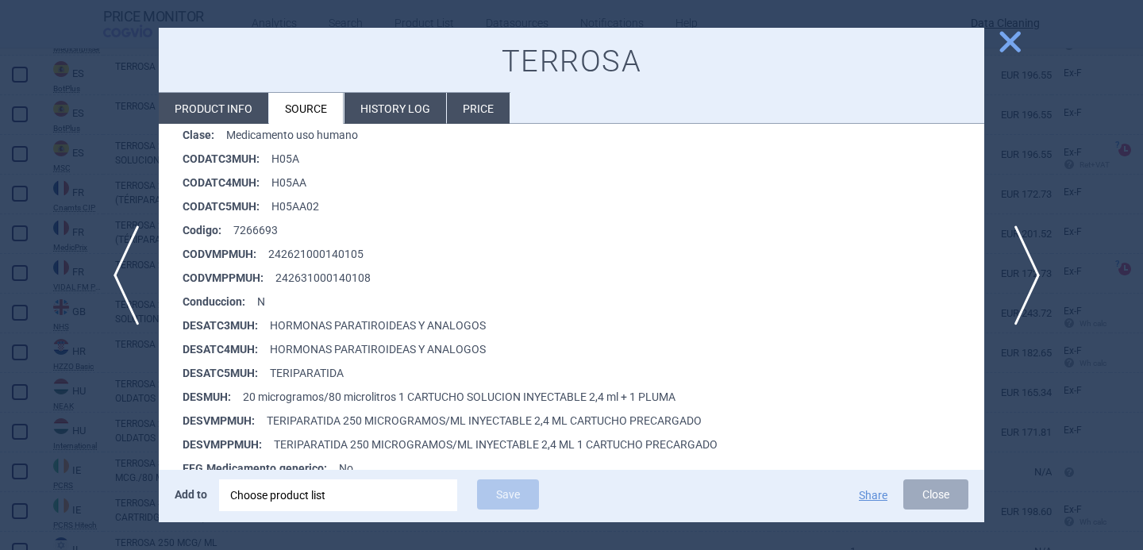
click at [1023, 271] on span "next" at bounding box center [1023, 276] width 36 height 100
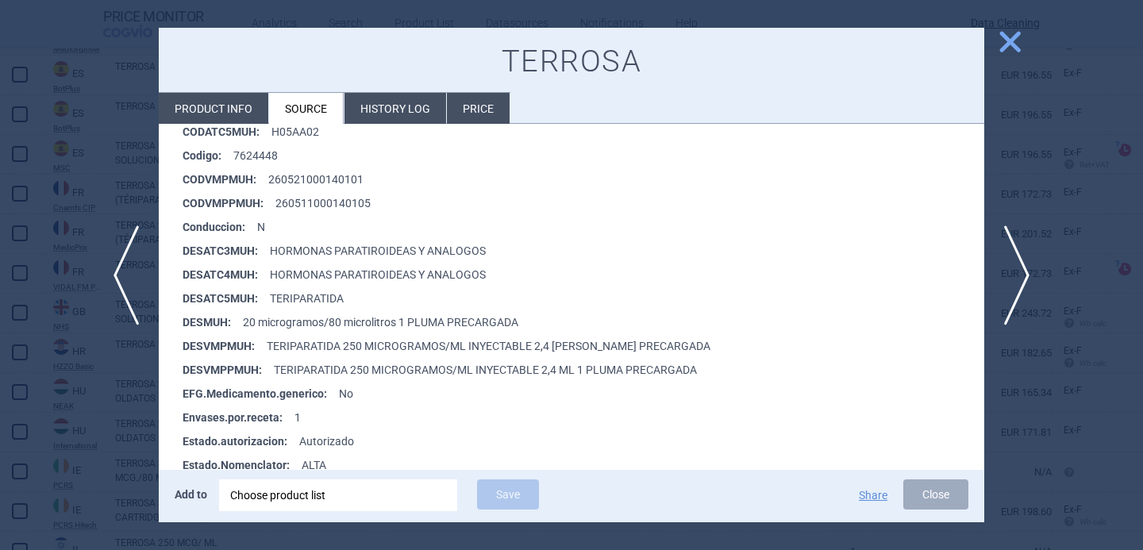
scroll to position [353, 0]
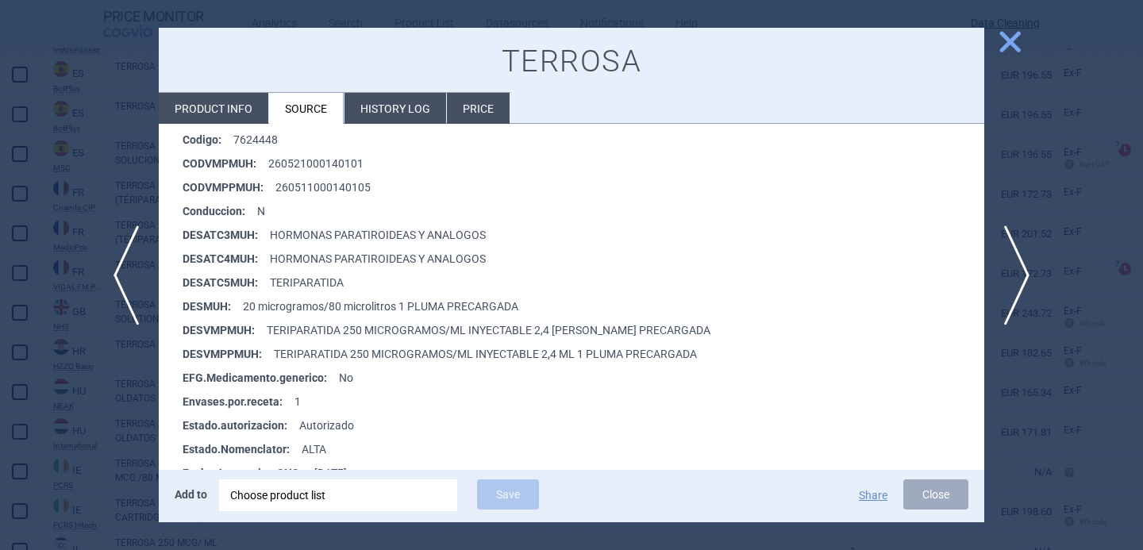
click at [307, 493] on div "Choose product list" at bounding box center [338, 496] width 216 height 32
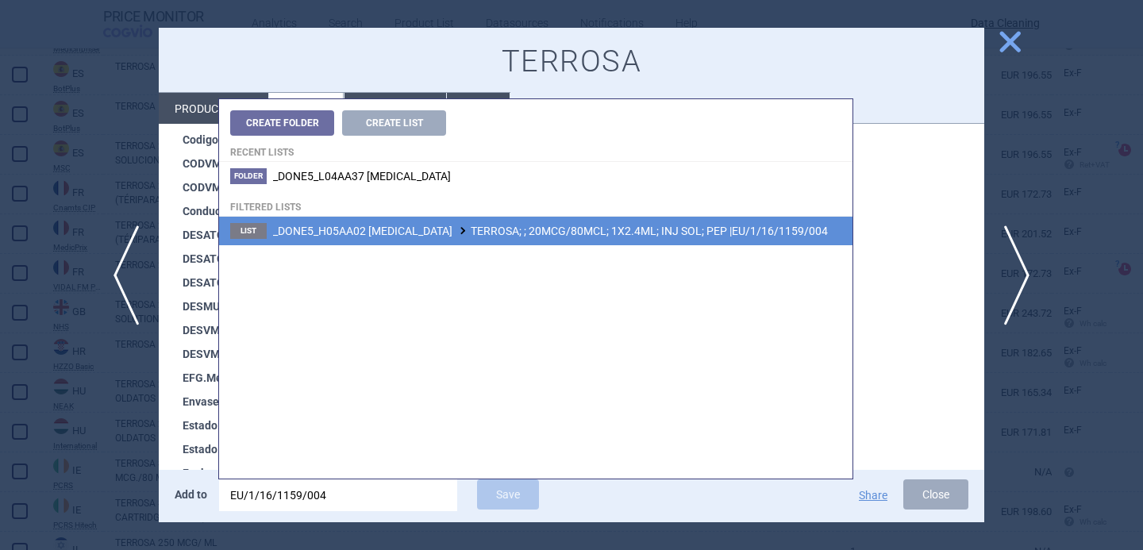
type input "EU/1/16/1159/004"
click at [457, 242] on li "List _DONE5_H05AA02 [MEDICAL_DATA] TERROSA; ; 20MCG/80MCL; 1X2.4ML; INJ SOL; PE…" at bounding box center [536, 231] width 634 height 29
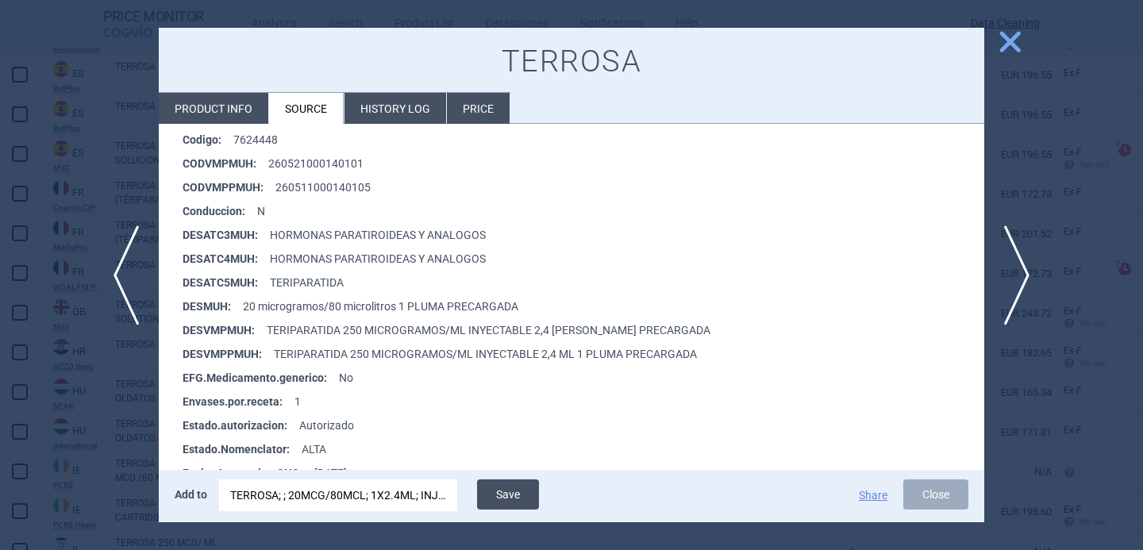
click at [500, 490] on button "Save" at bounding box center [508, 495] width 62 height 30
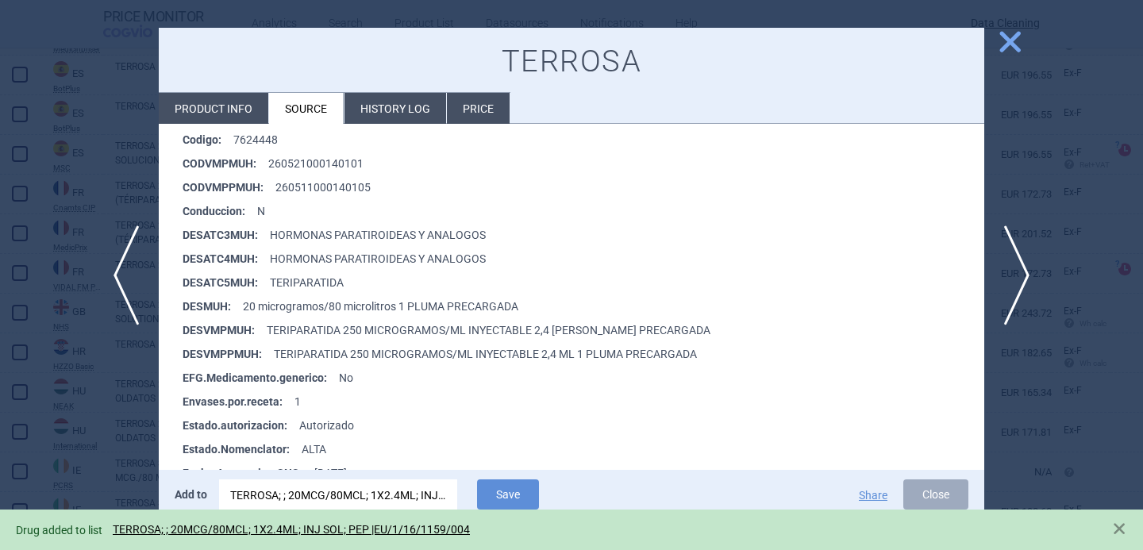
click at [129, 441] on div at bounding box center [571, 275] width 1143 height 550
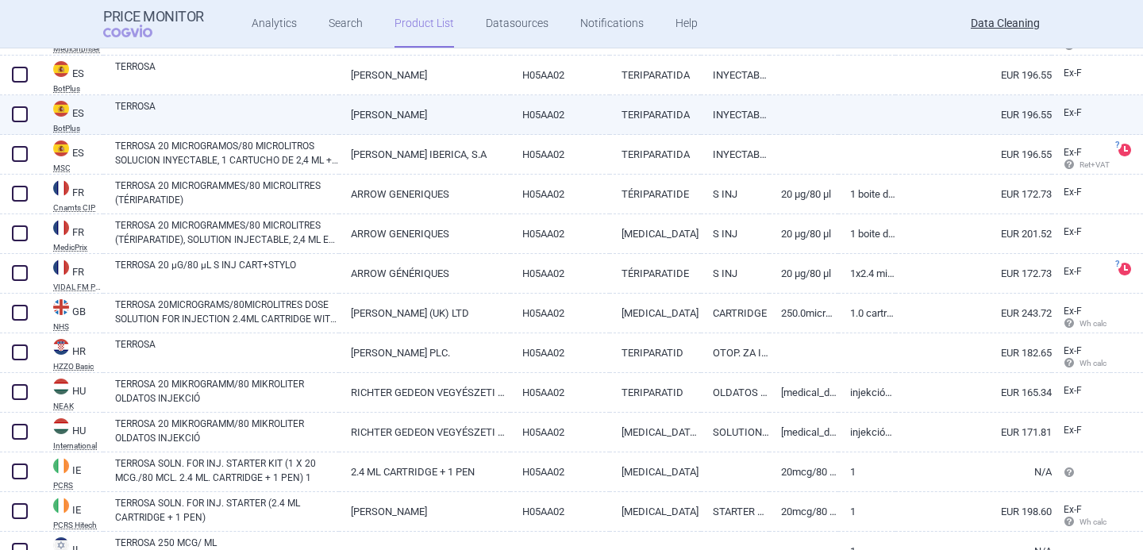
click at [17, 109] on span at bounding box center [20, 114] width 16 height 16
checkbox input "true"
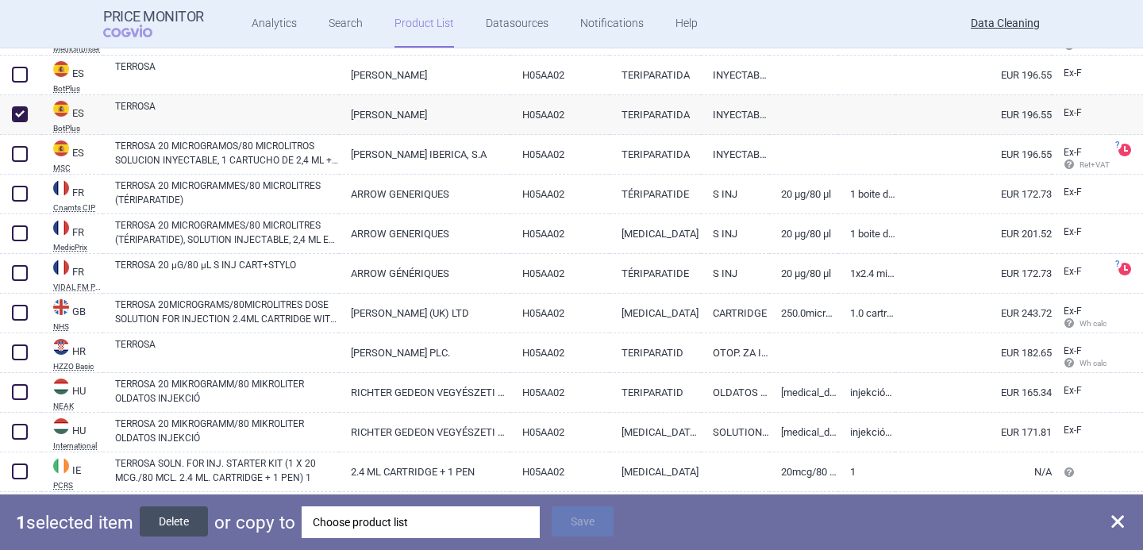
click at [174, 515] on button "Delete" at bounding box center [174, 522] width 68 height 30
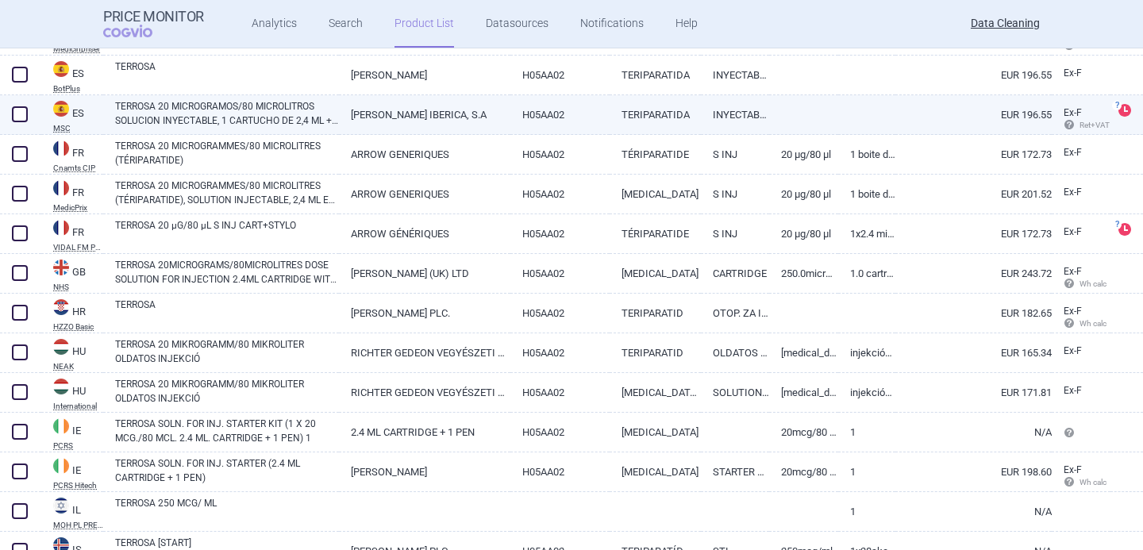
click at [194, 111] on link "TERROSA 20 MICROGRAMOS/80 MICROLITROS SOLUCION INYECTABLE, 1 CARTUCHO DE 2,4 ML…" at bounding box center [227, 113] width 224 height 29
select select "EUR"
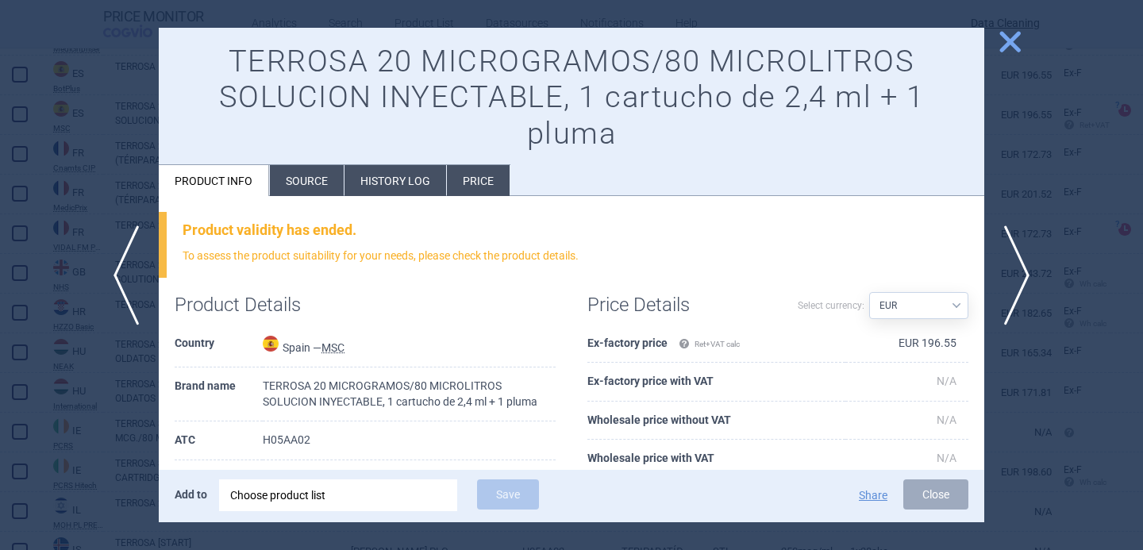
click at [93, 368] on div at bounding box center [571, 275] width 1143 height 550
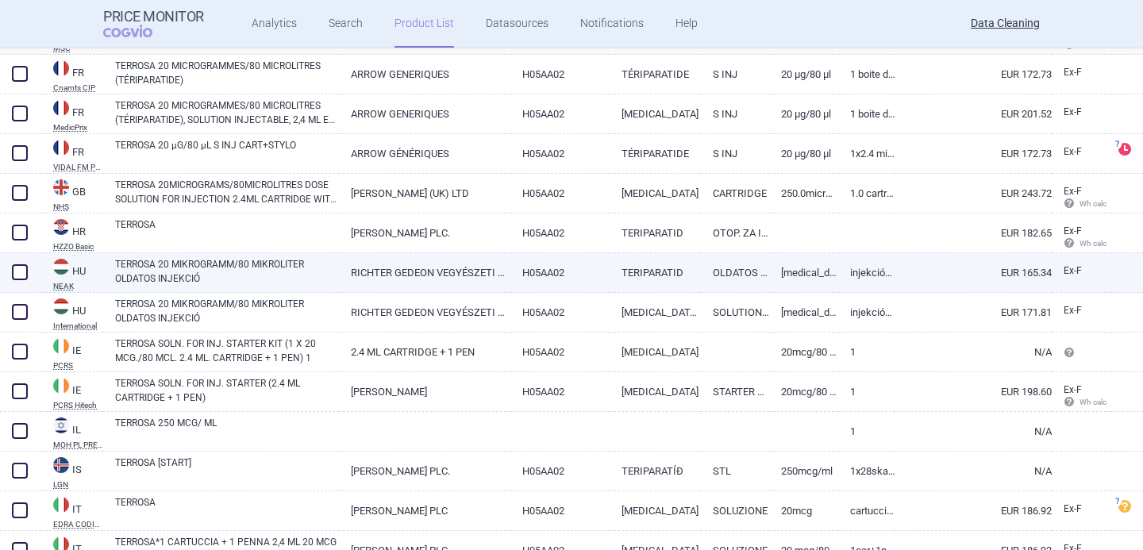
scroll to position [985, 0]
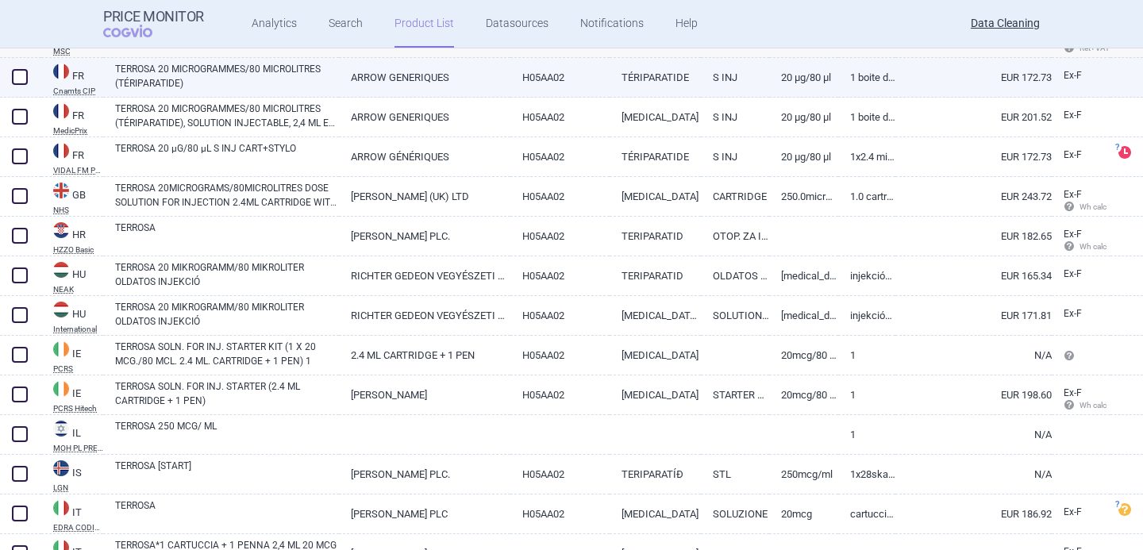
click at [252, 80] on link "TERROSA 20 MICROGRAMMES/80 MICROLITRES (TÉRIPARATIDE)" at bounding box center [227, 76] width 224 height 29
select select "EUR"
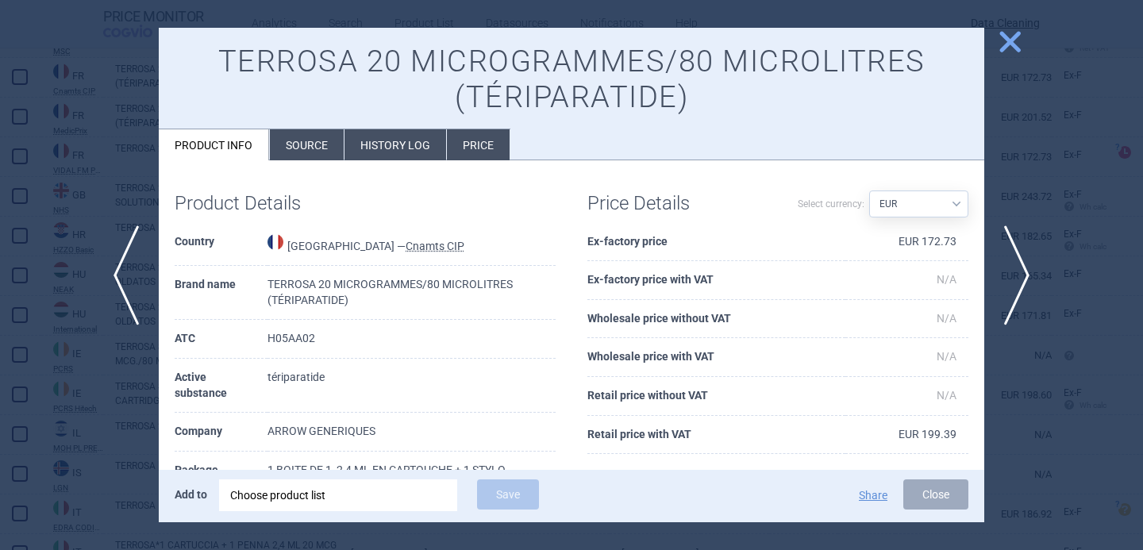
click at [318, 133] on li "Source" at bounding box center [307, 144] width 74 height 31
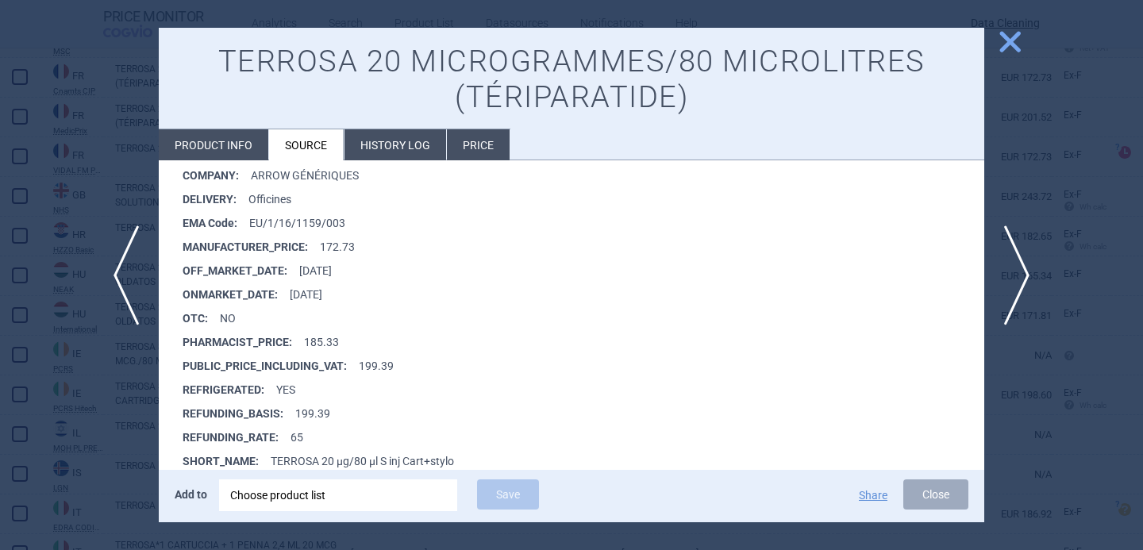
scroll to position [3169, 0]
click at [1024, 271] on span "next" at bounding box center [1023, 276] width 36 height 100
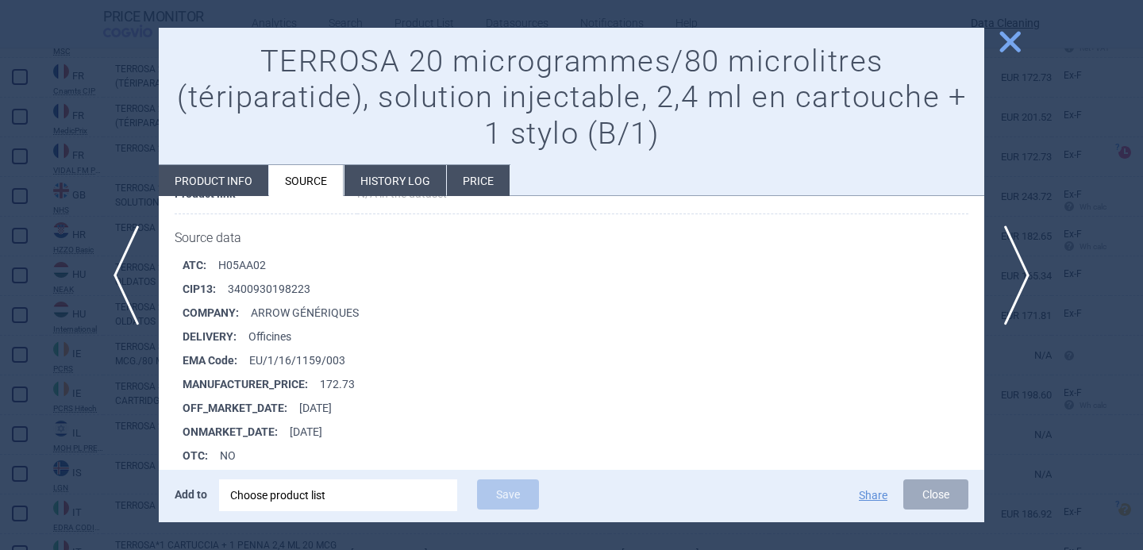
scroll to position [642, 0]
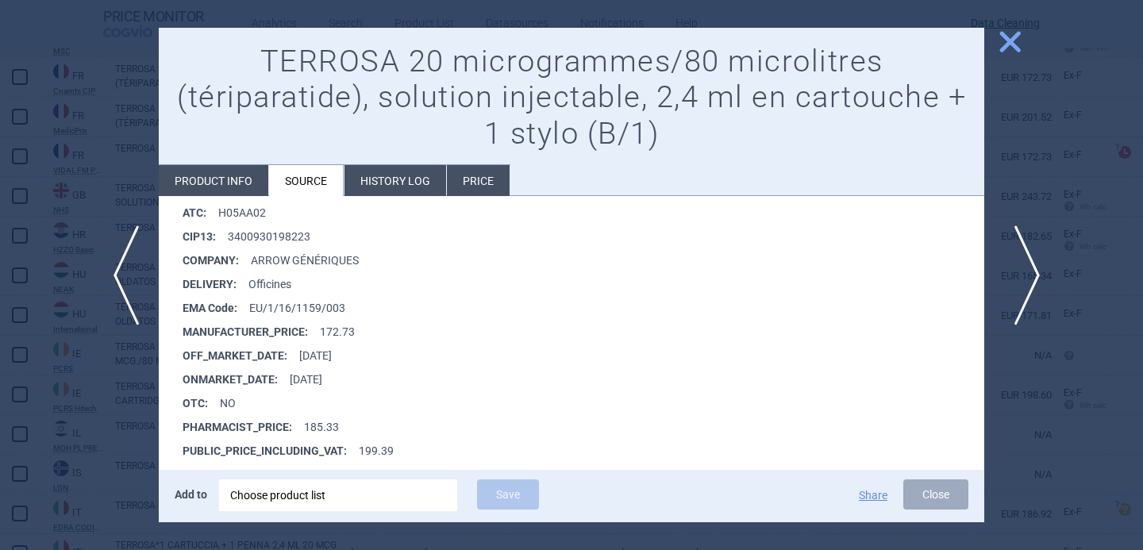
click at [1023, 281] on span "next" at bounding box center [1023, 276] width 36 height 100
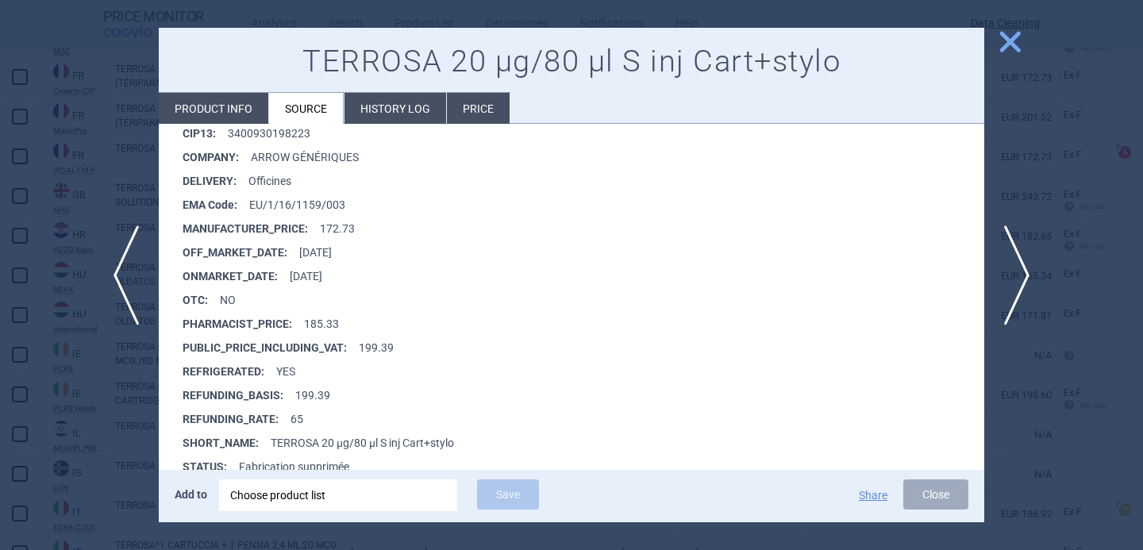
scroll to position [288, 0]
click at [1032, 271] on span "next" at bounding box center [1023, 276] width 36 height 100
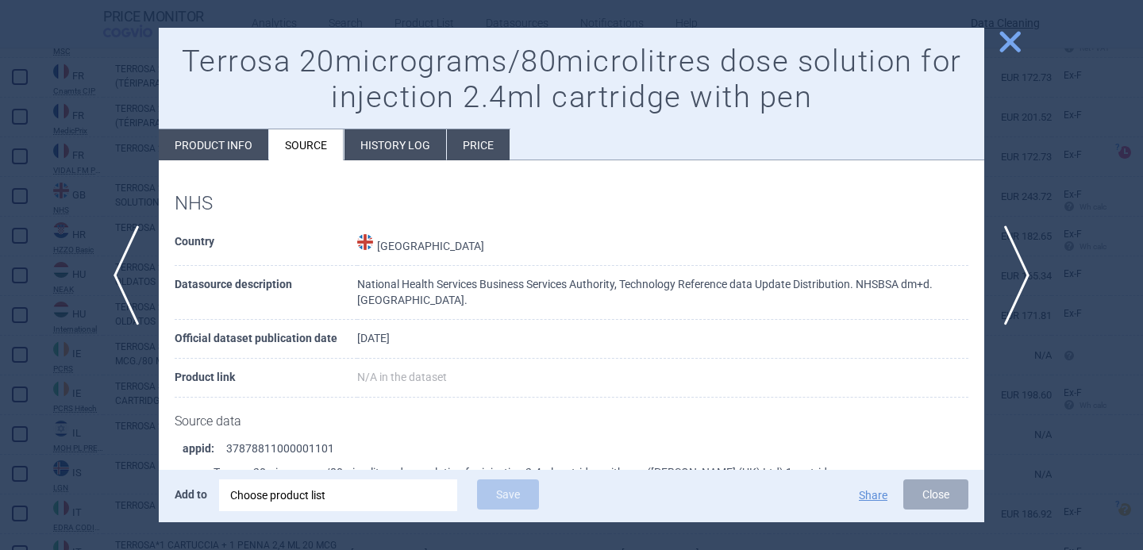
click at [1042, 266] on div at bounding box center [571, 275] width 1143 height 550
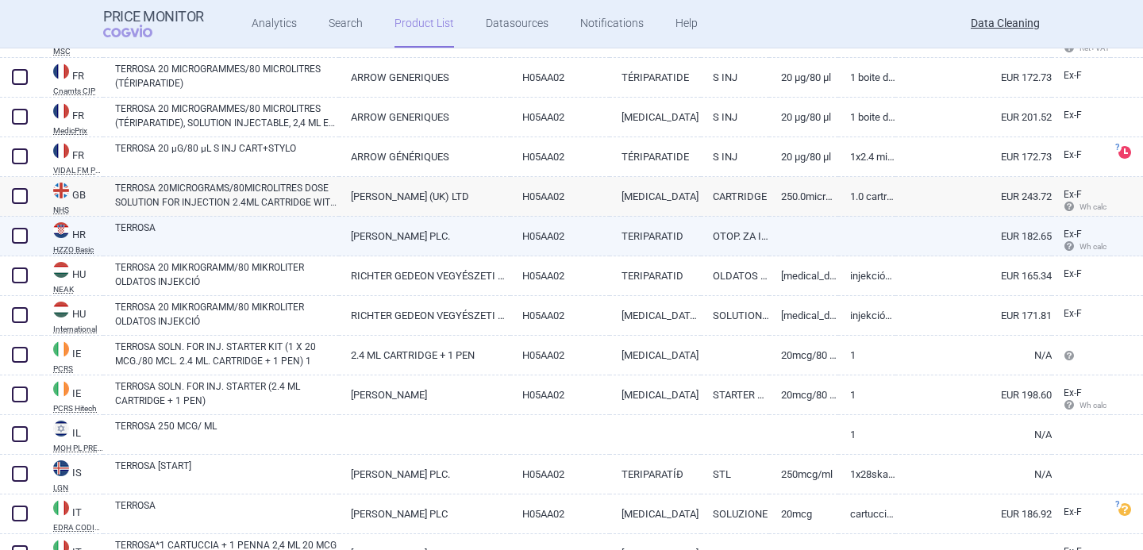
click at [270, 235] on link "TERROSA" at bounding box center [227, 235] width 224 height 29
select select "EUR"
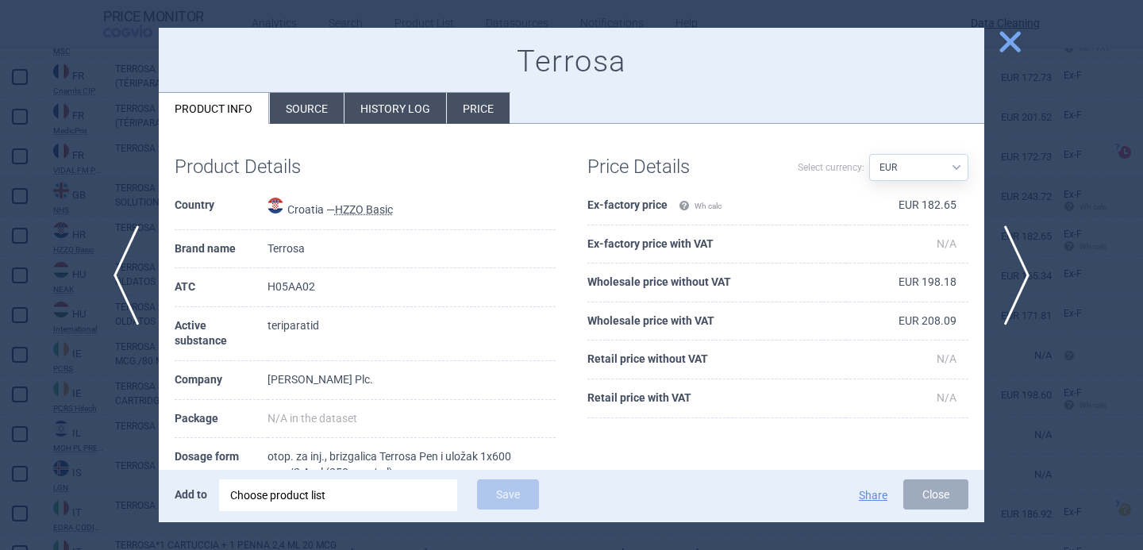
click at [306, 115] on li "Source" at bounding box center [307, 108] width 74 height 31
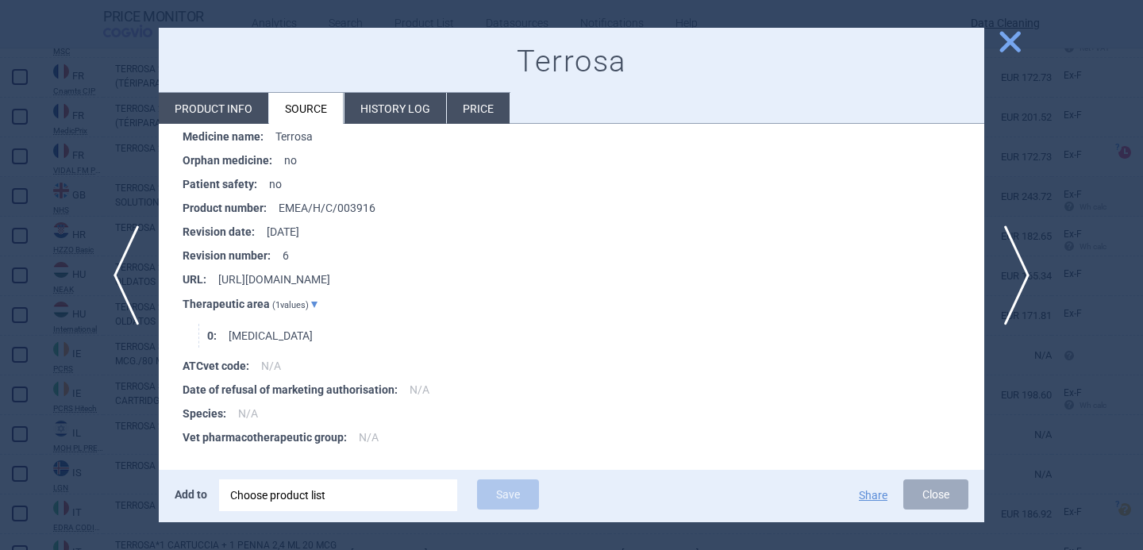
click at [240, 94] on li "Product info" at bounding box center [214, 108] width 110 height 31
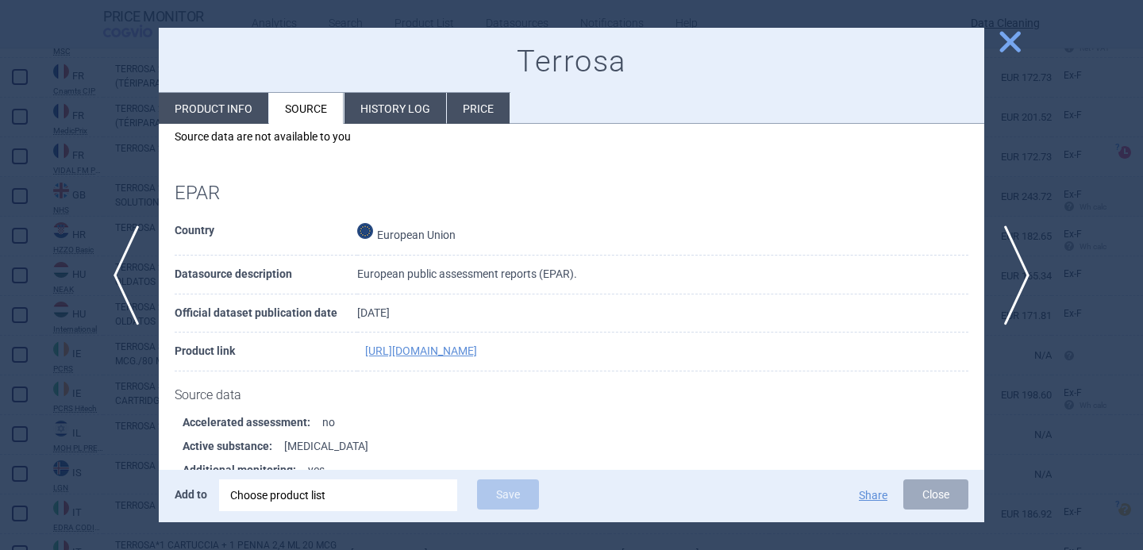
select select "EUR"
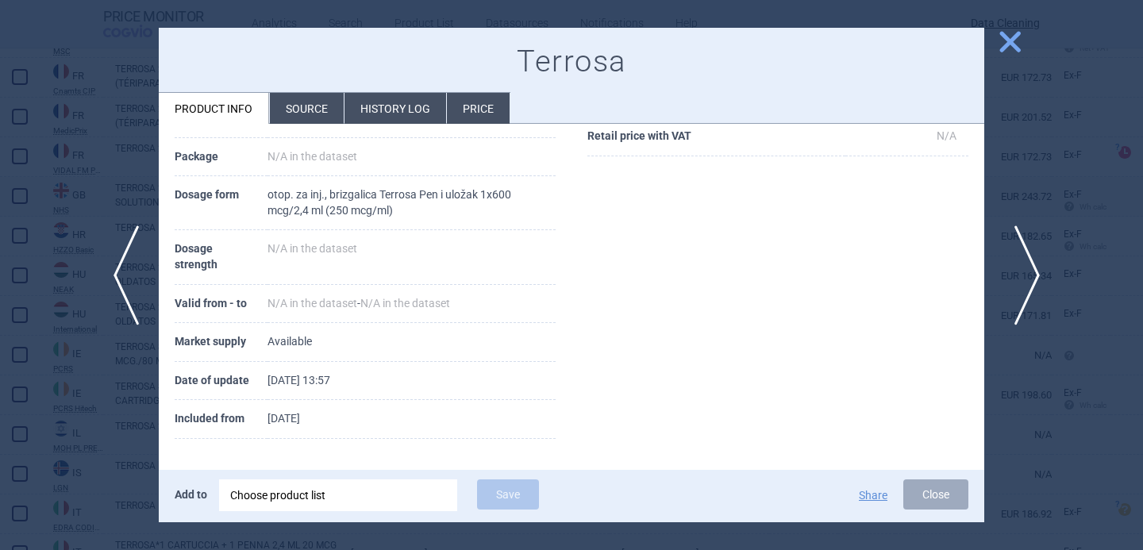
click at [1024, 268] on span "next" at bounding box center [1023, 276] width 36 height 100
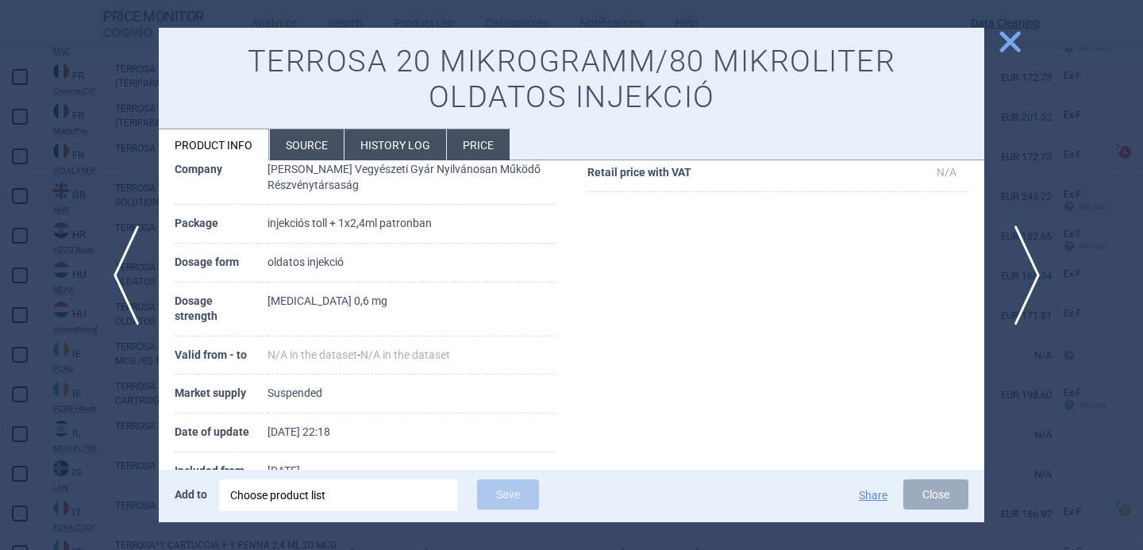
scroll to position [314, 0]
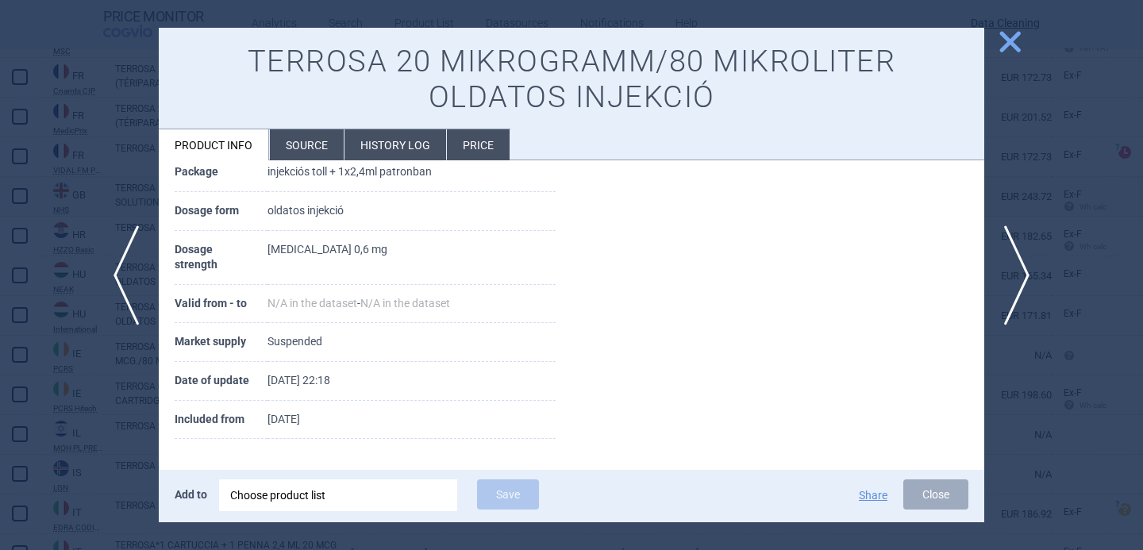
click at [307, 147] on li "Source" at bounding box center [307, 144] width 74 height 31
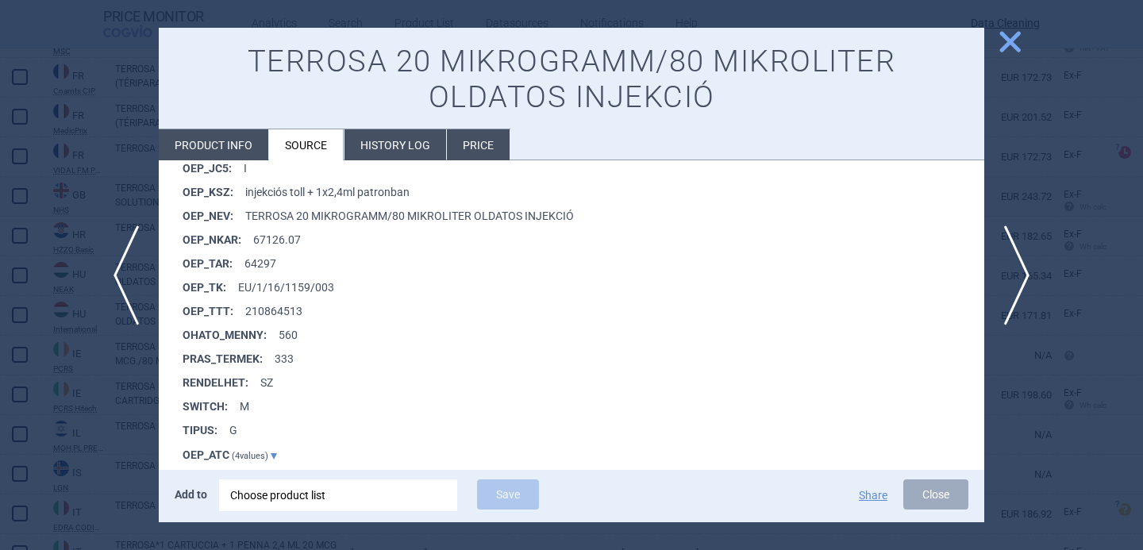
scroll to position [1577, 0]
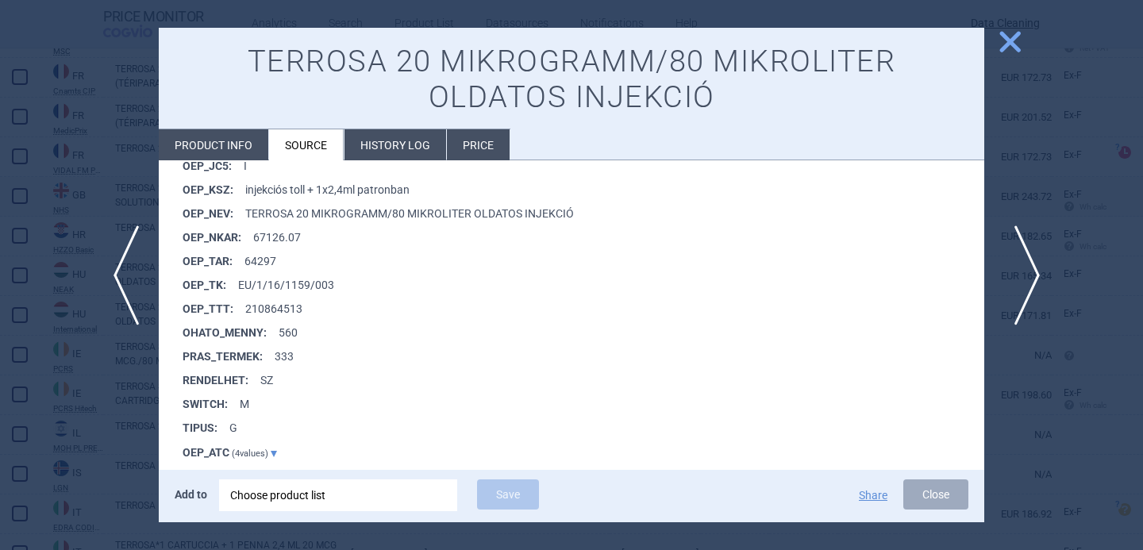
click at [1028, 276] on span "next" at bounding box center [1023, 276] width 36 height 100
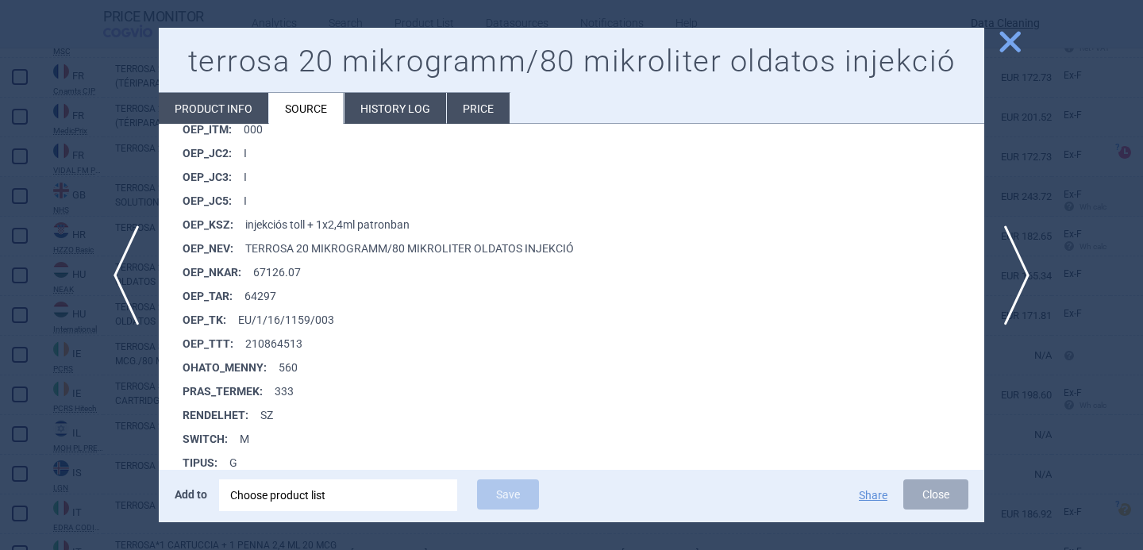
scroll to position [2110, 0]
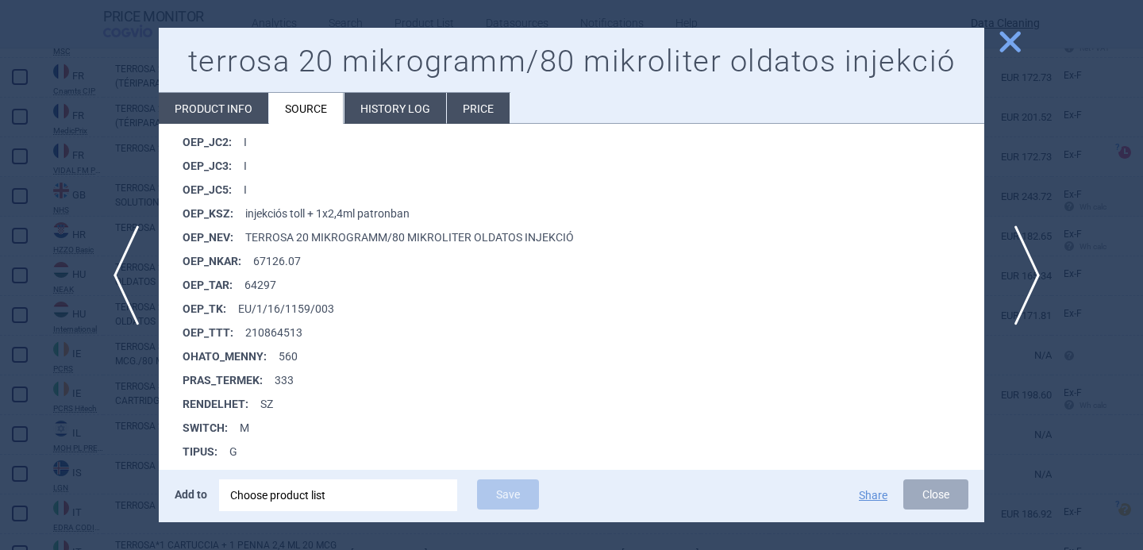
click at [1032, 274] on span "next" at bounding box center [1023, 276] width 36 height 100
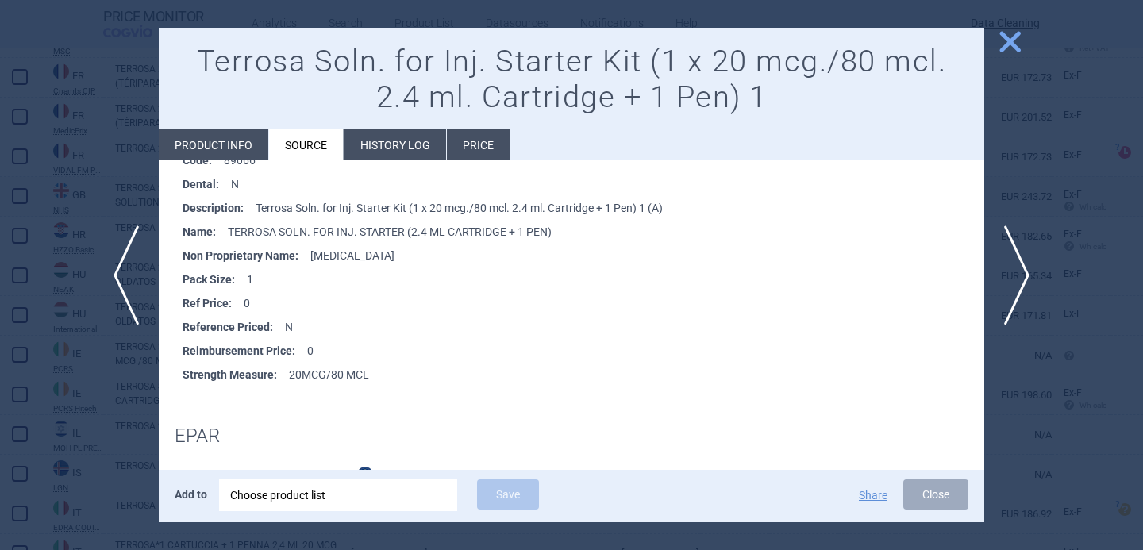
scroll to position [277, 0]
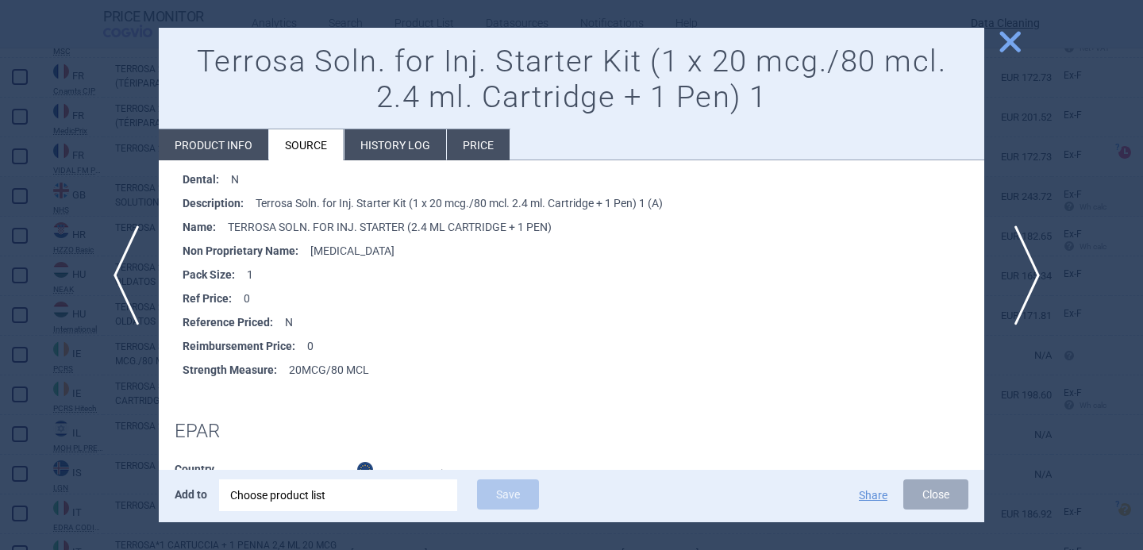
click at [1024, 264] on span "next" at bounding box center [1023, 276] width 36 height 100
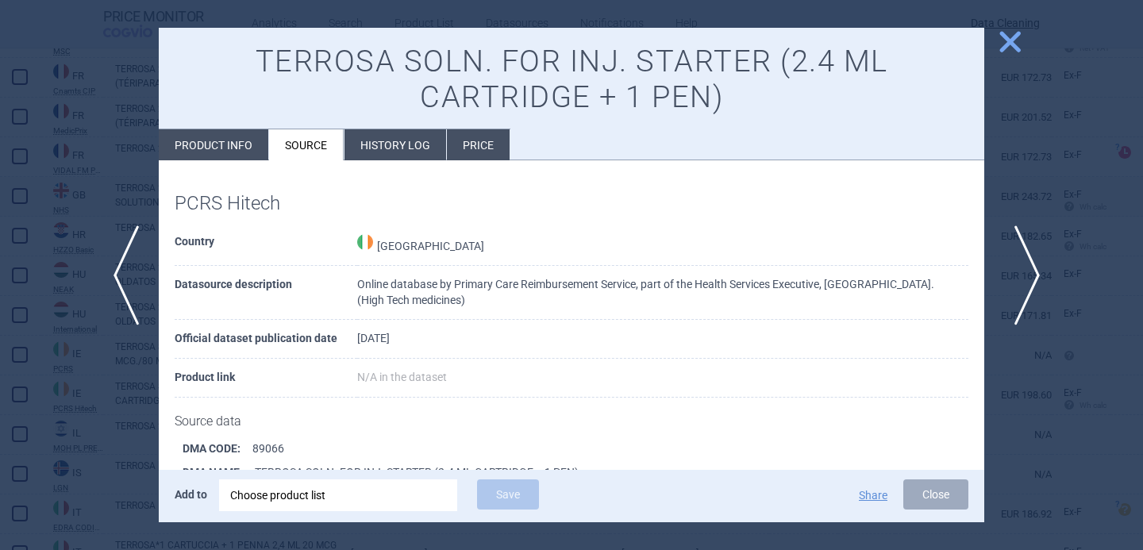
click at [1027, 280] on span "next" at bounding box center [1023, 276] width 36 height 100
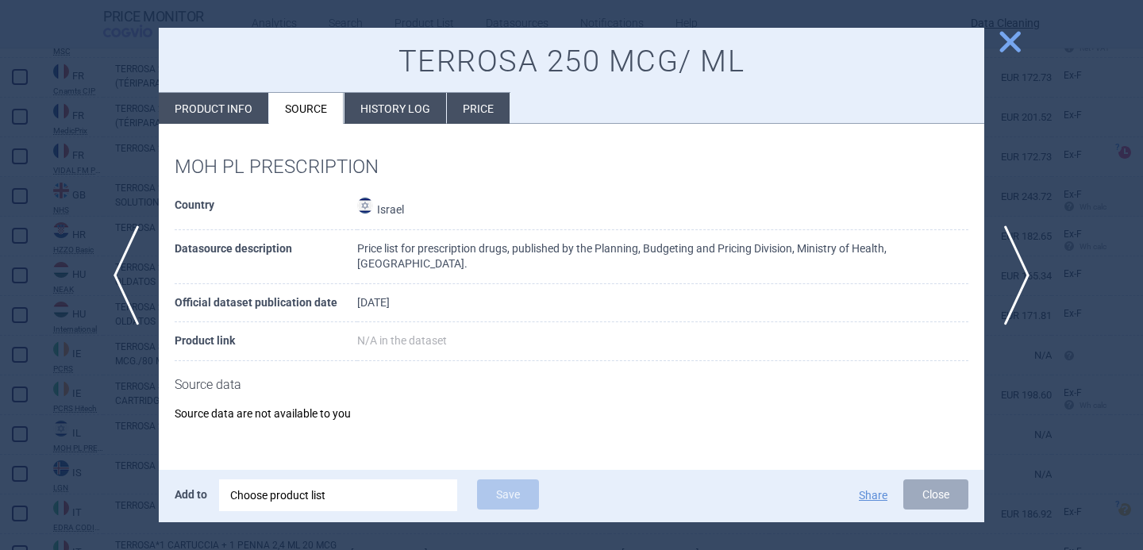
click at [214, 117] on li "Product info" at bounding box center [214, 108] width 110 height 31
select select "EUR"
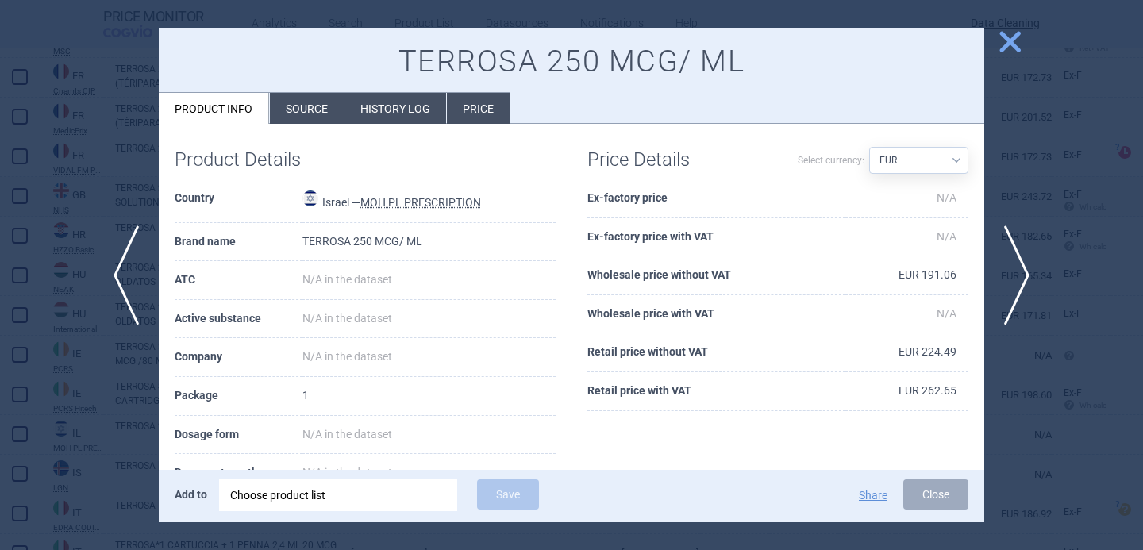
scroll to position [10, 0]
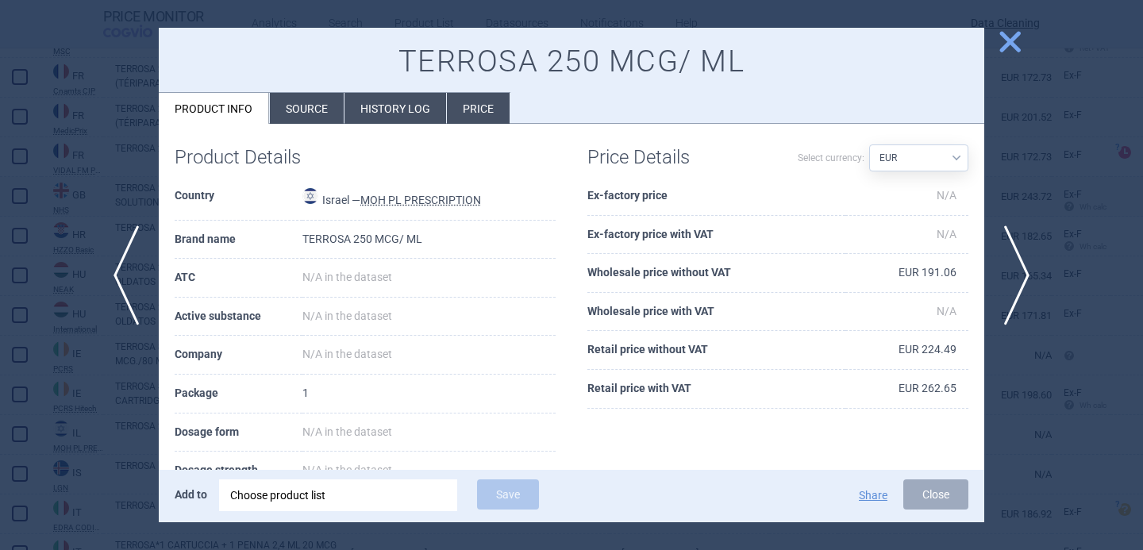
click at [307, 115] on li "Source" at bounding box center [307, 108] width 74 height 31
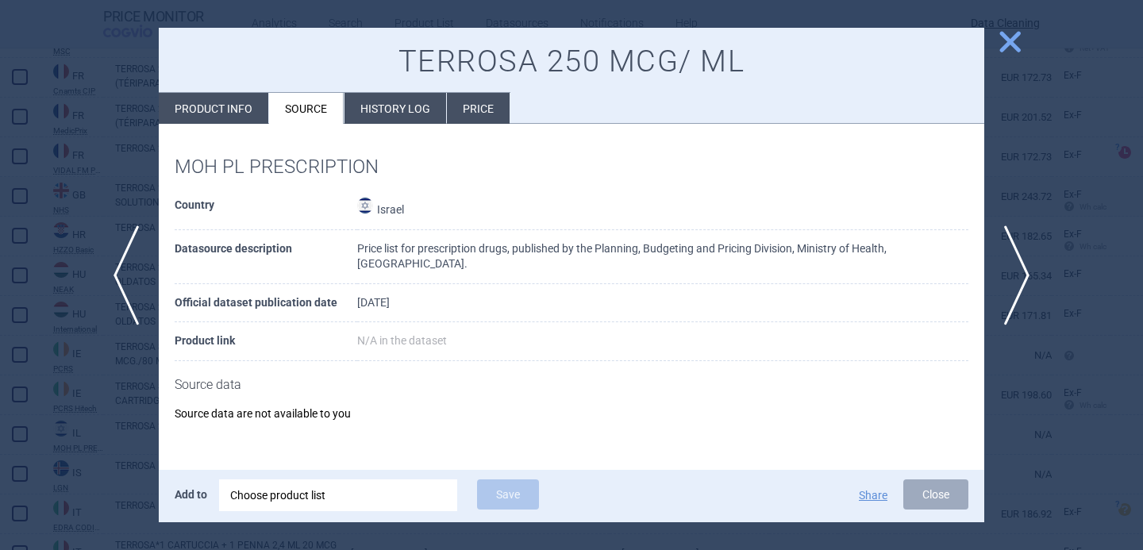
click at [81, 477] on div at bounding box center [571, 275] width 1143 height 550
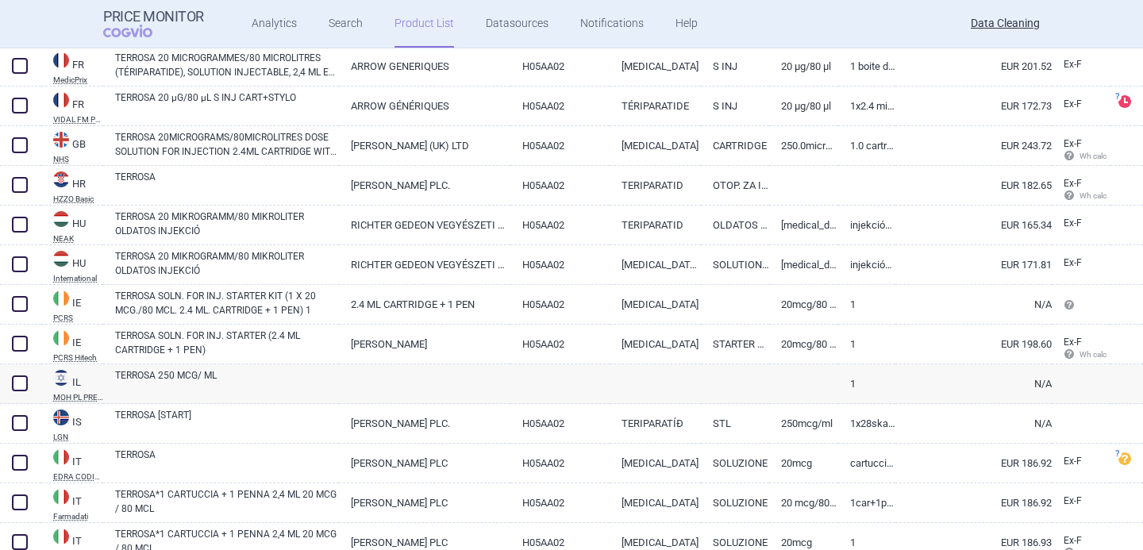
scroll to position [1047, 0]
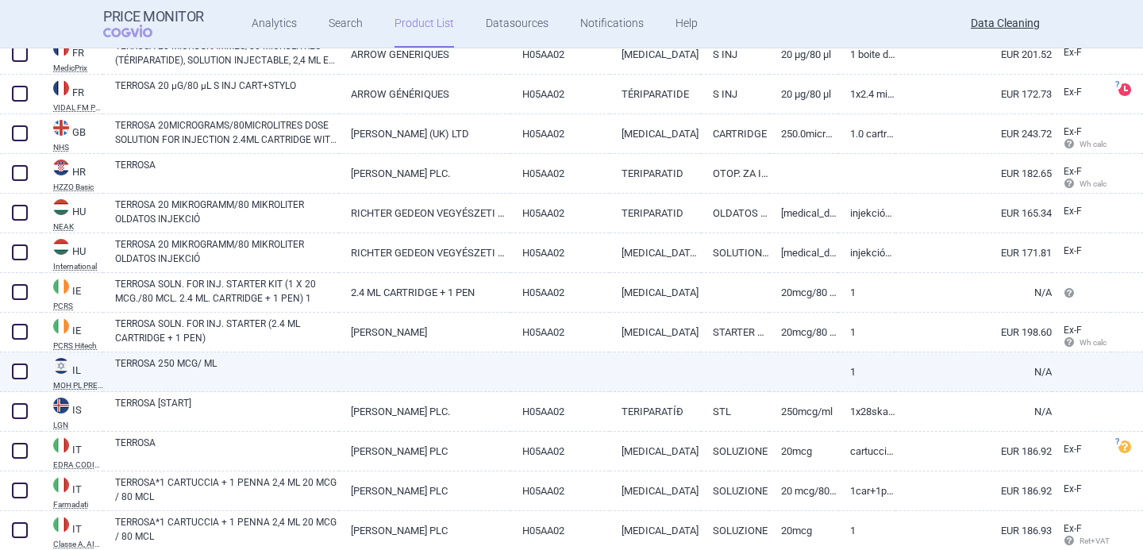
click at [16, 368] on span at bounding box center [20, 372] width 16 height 16
checkbox input "true"
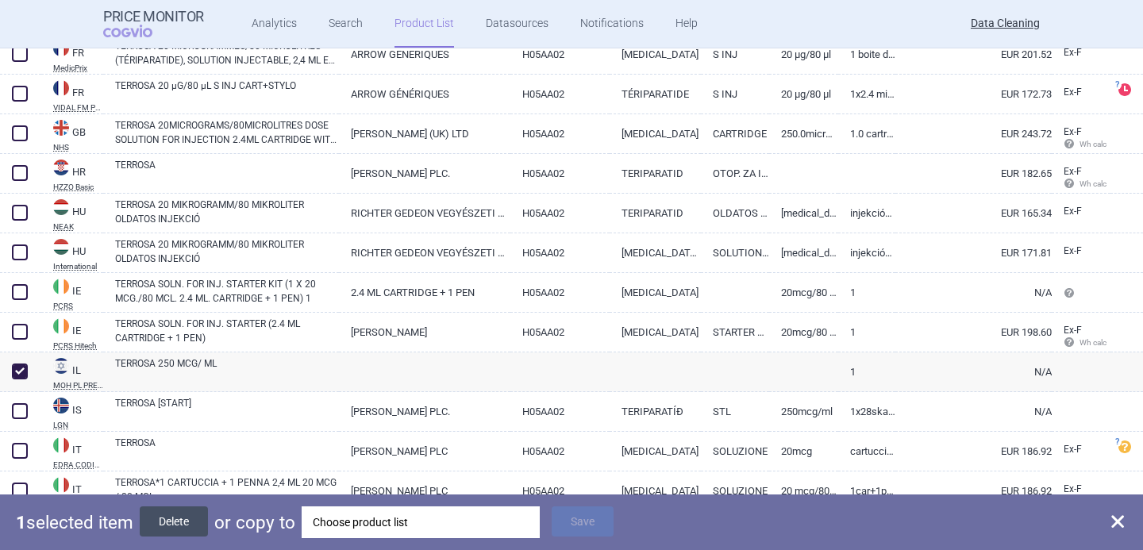
click at [190, 520] on button "Delete" at bounding box center [174, 522] width 68 height 30
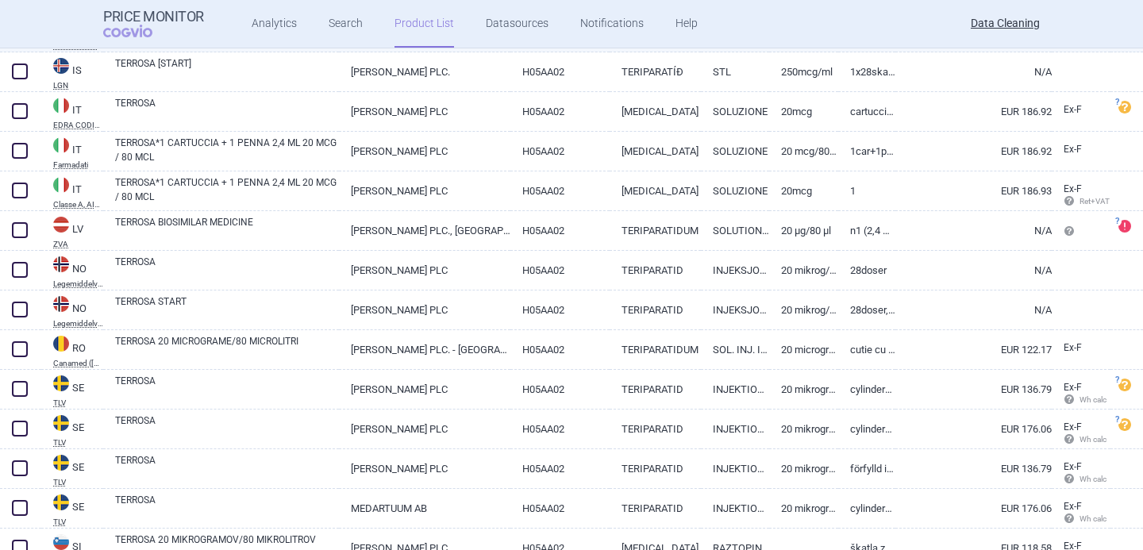
scroll to position [1352, 0]
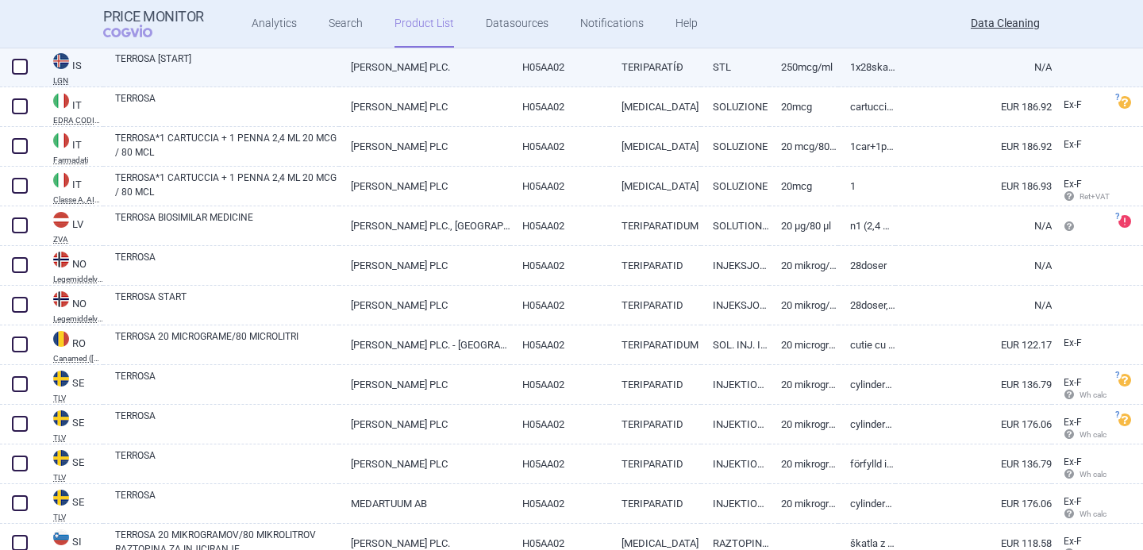
click at [266, 63] on link "TERROSA [START]" at bounding box center [227, 66] width 224 height 29
select select "EUR"
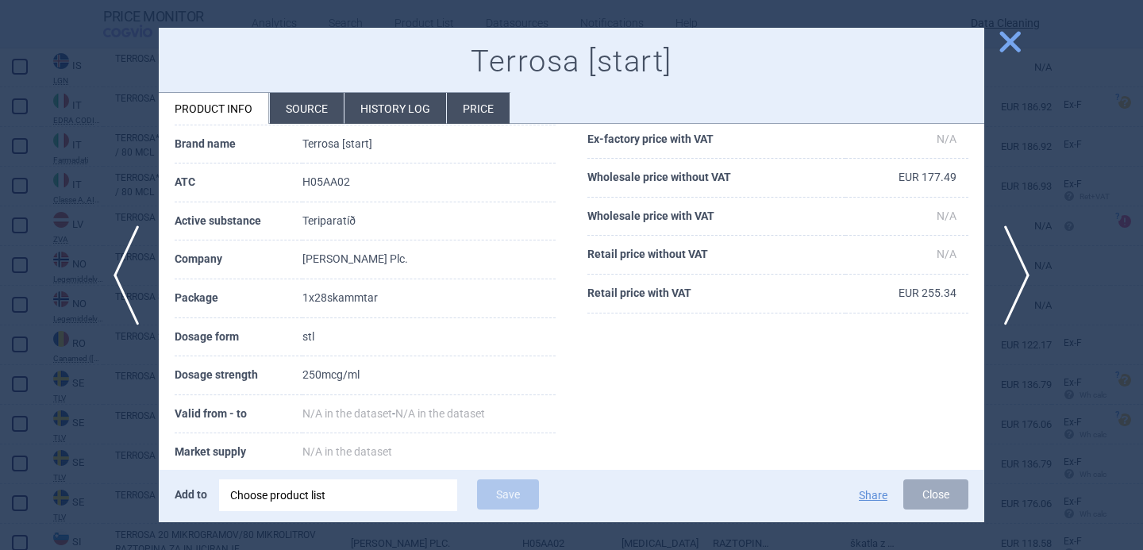
scroll to position [106, 0]
click at [310, 122] on li "Source" at bounding box center [307, 108] width 74 height 31
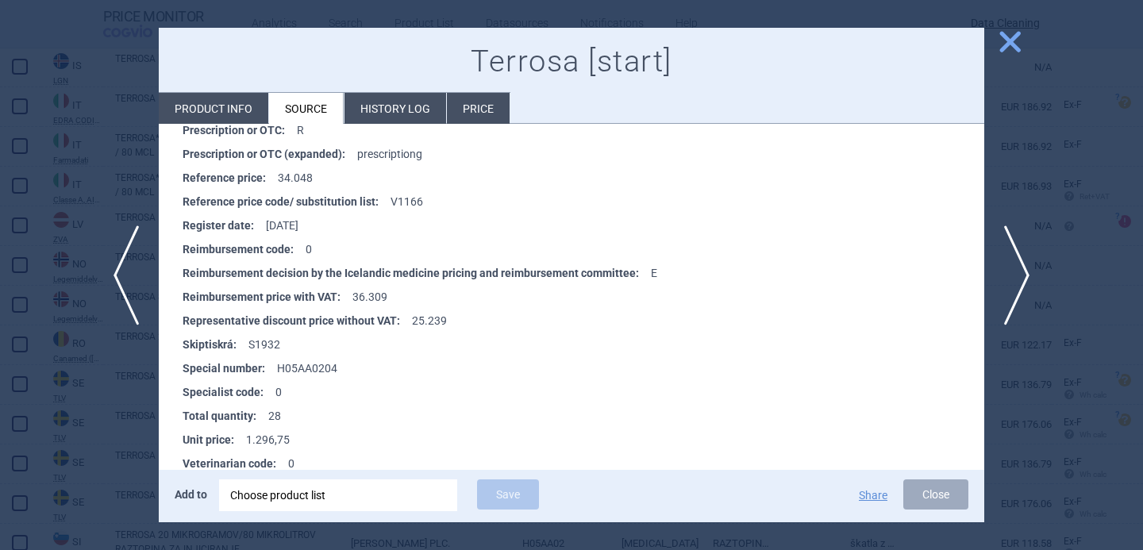
scroll to position [1055, 0]
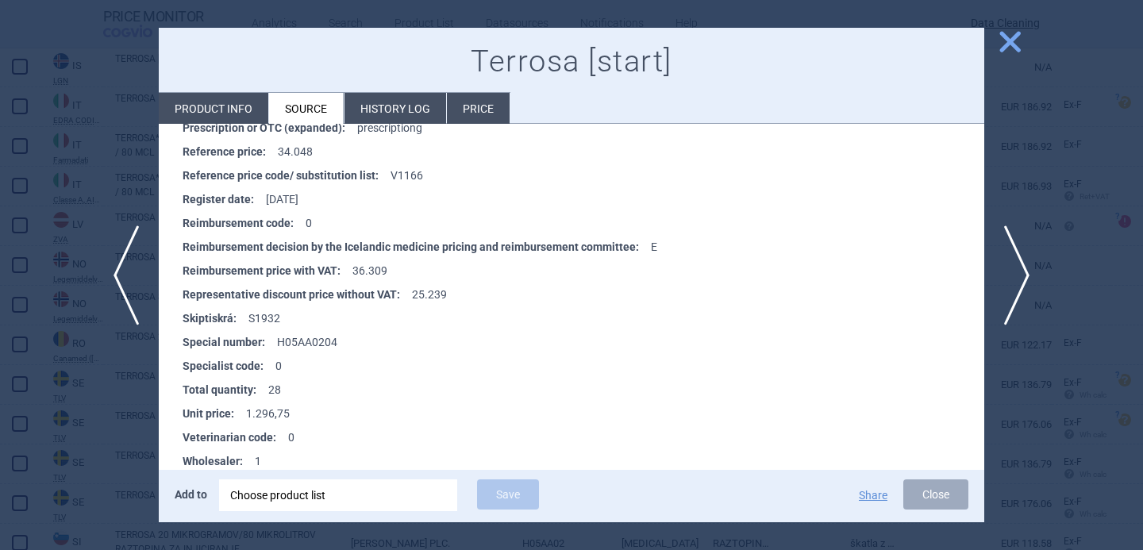
click at [85, 426] on div at bounding box center [571, 275] width 1143 height 550
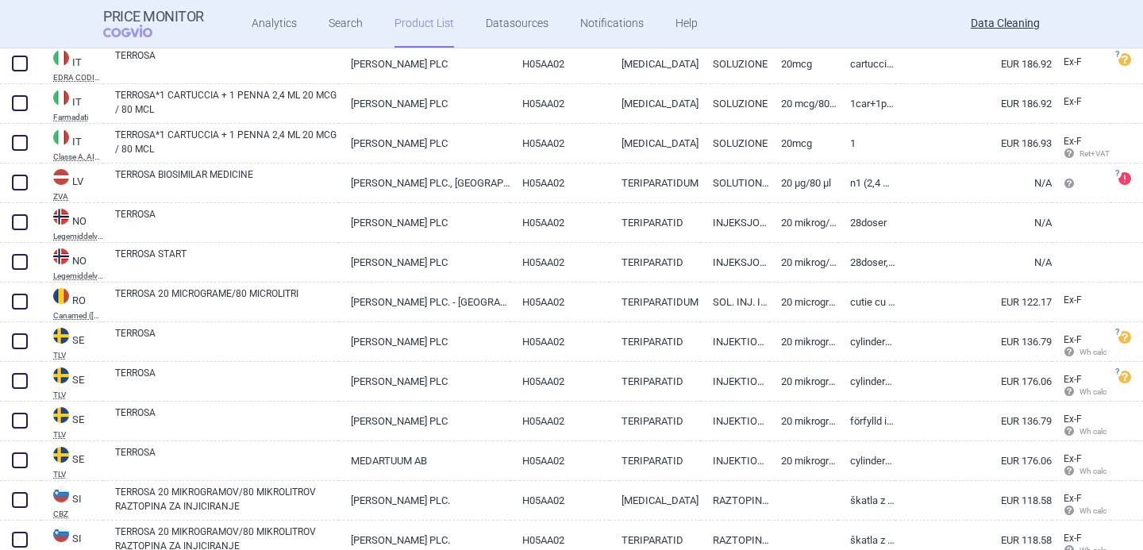
scroll to position [1396, 0]
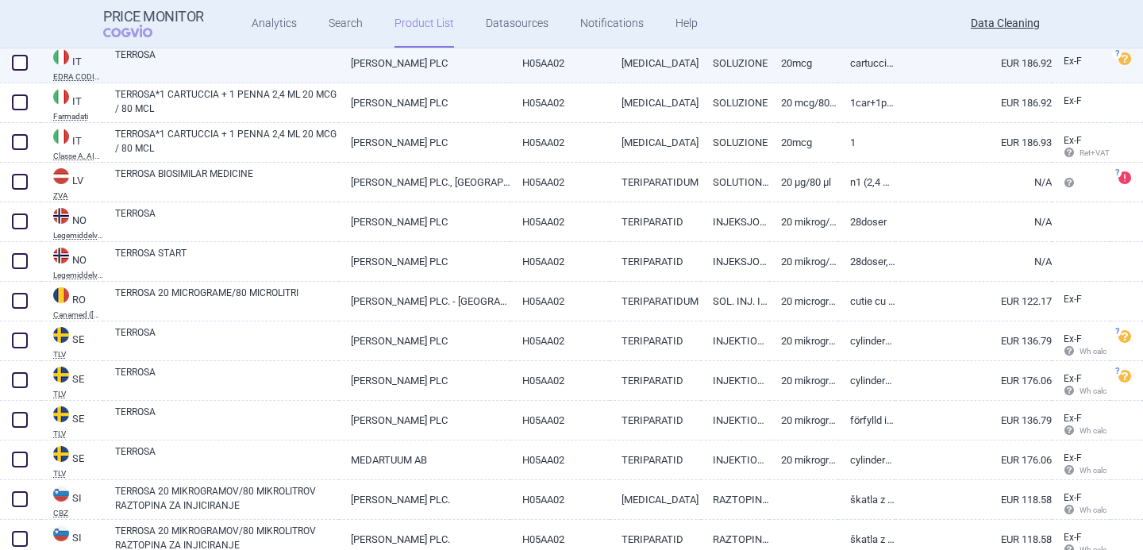
click at [261, 71] on link "TERROSA" at bounding box center [227, 62] width 224 height 29
select select "EUR"
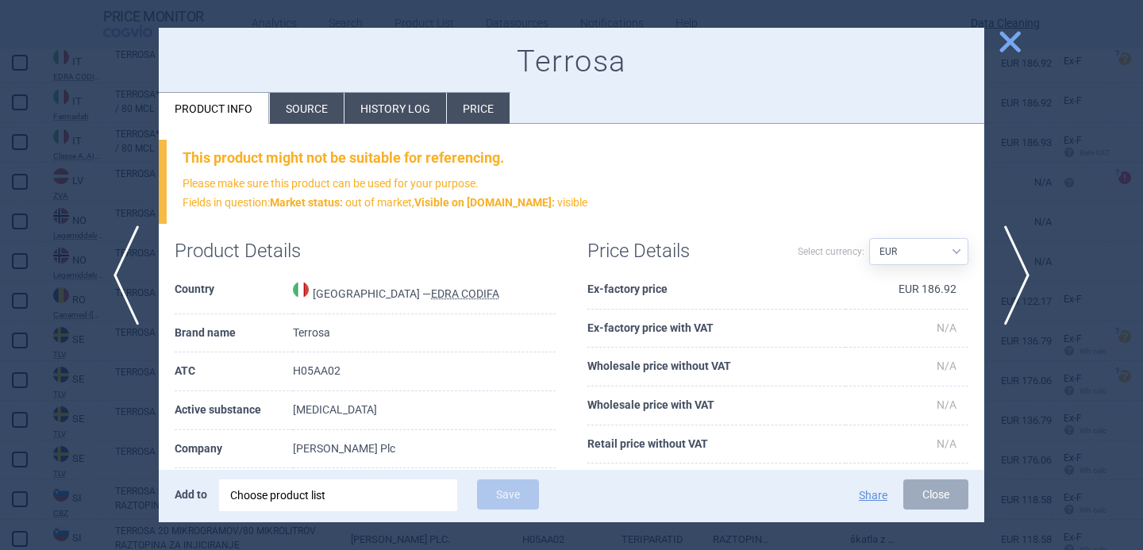
click at [297, 110] on li "Source" at bounding box center [307, 108] width 74 height 31
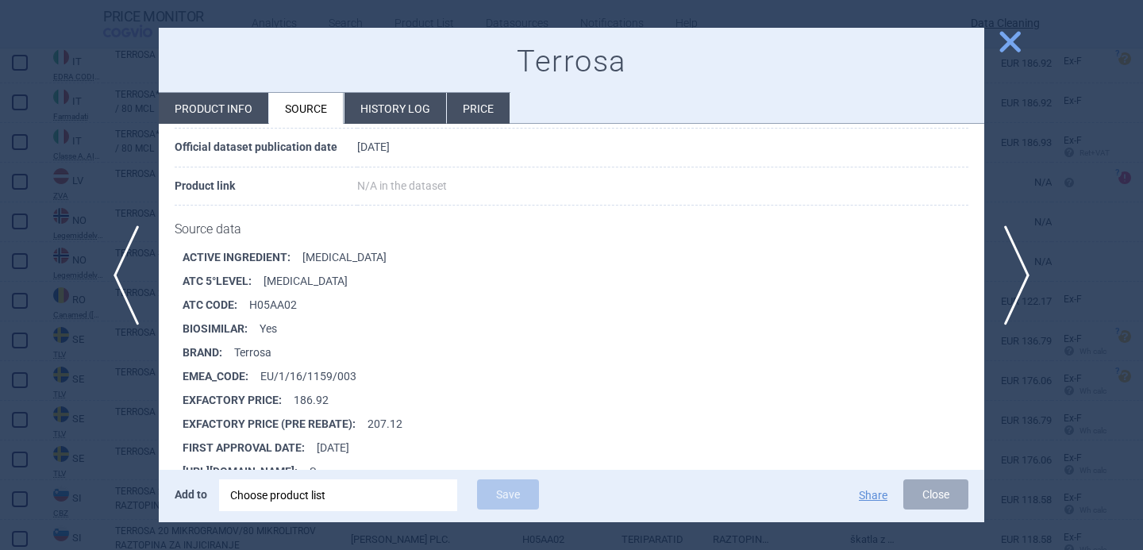
scroll to position [143, 0]
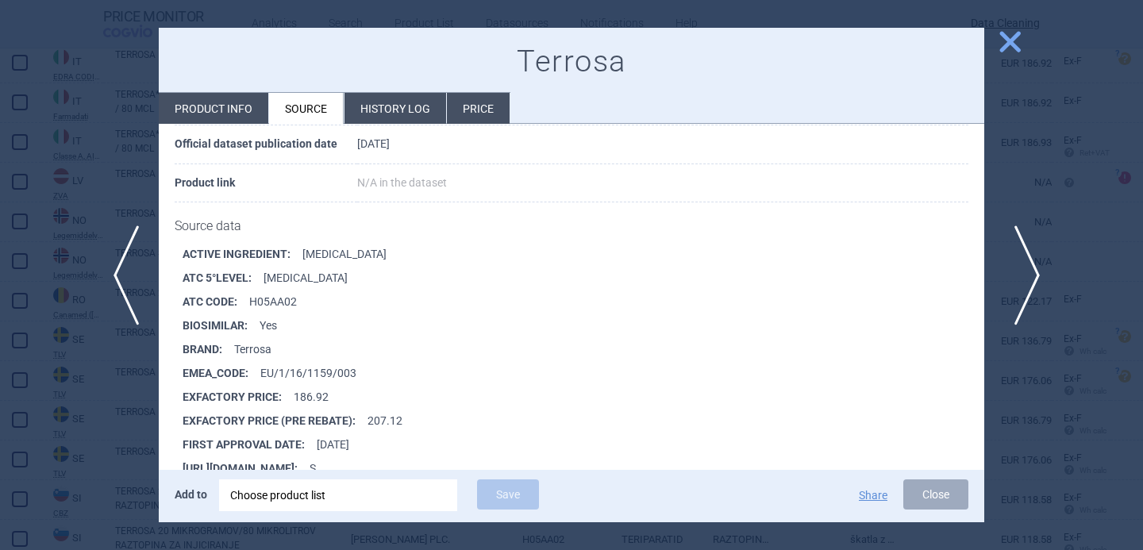
click at [1022, 277] on span "next" at bounding box center [1023, 276] width 36 height 100
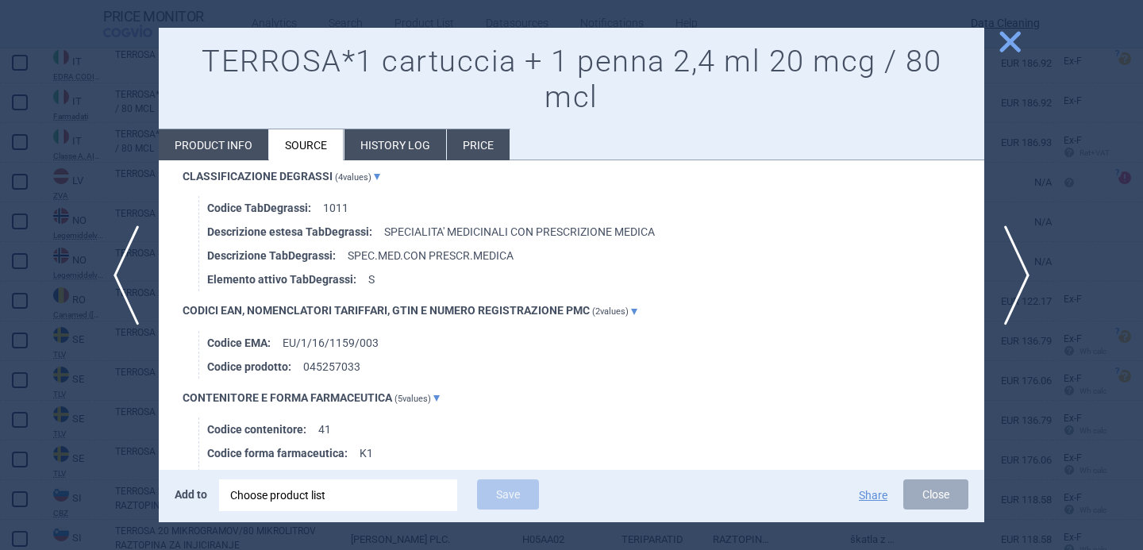
scroll to position [1329, 0]
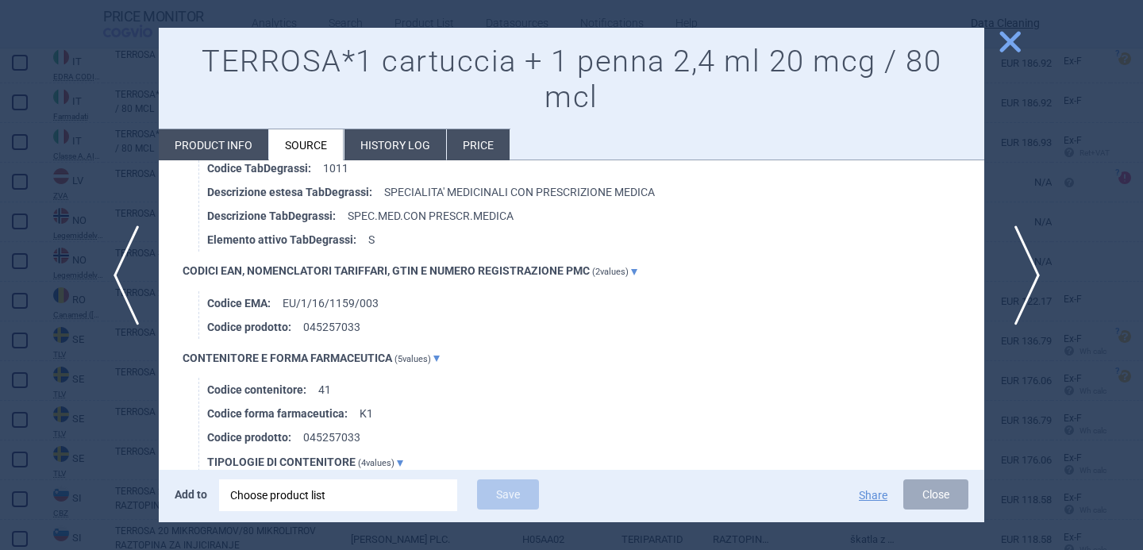
click at [1019, 271] on span "next" at bounding box center [1023, 276] width 36 height 100
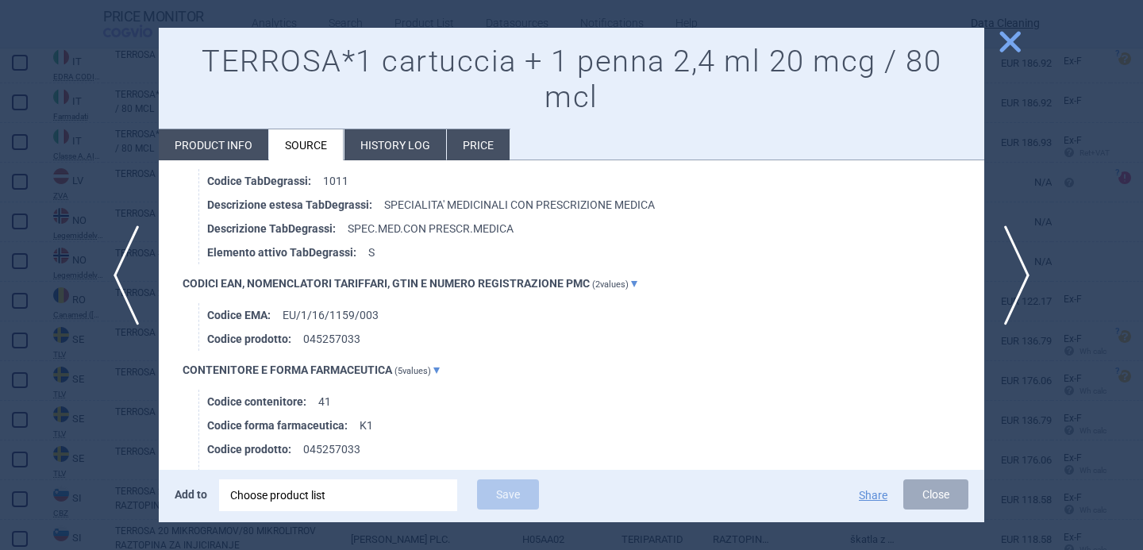
scroll to position [2890, 0]
click at [1024, 256] on span "next" at bounding box center [1023, 276] width 36 height 100
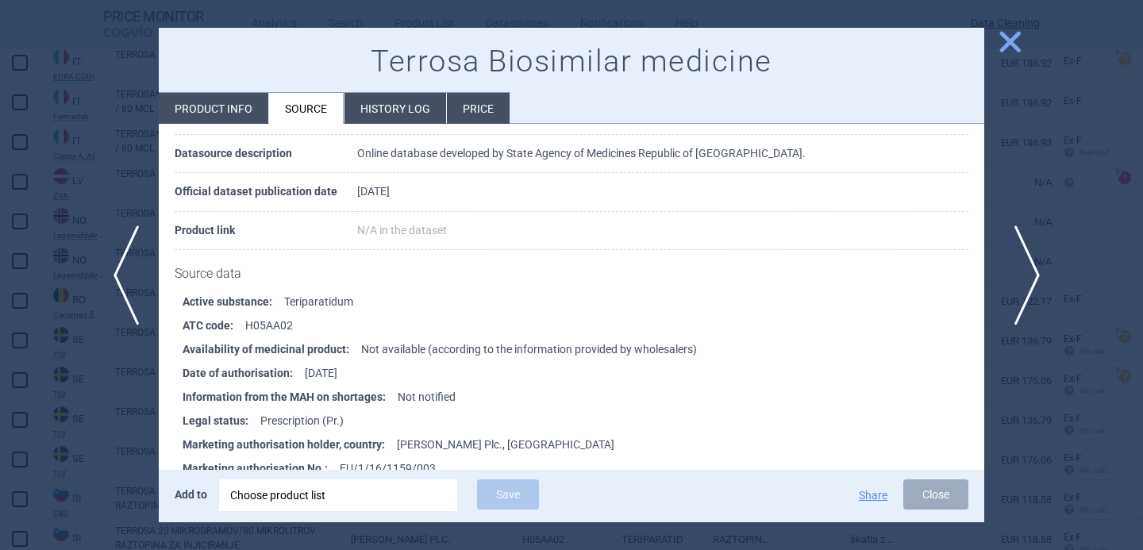
scroll to position [251, 0]
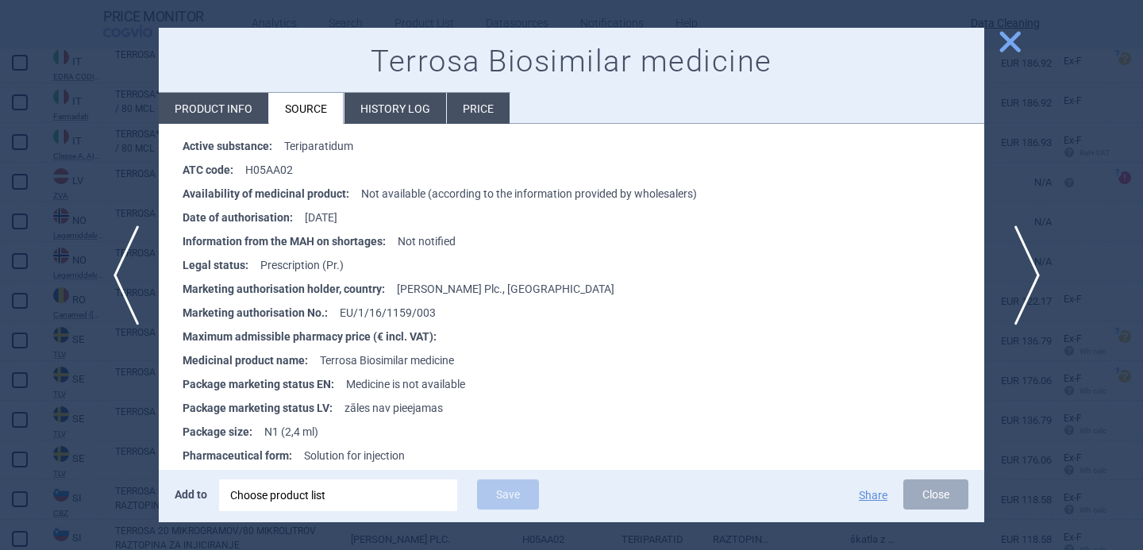
click at [1026, 272] on span "next" at bounding box center [1023, 276] width 36 height 100
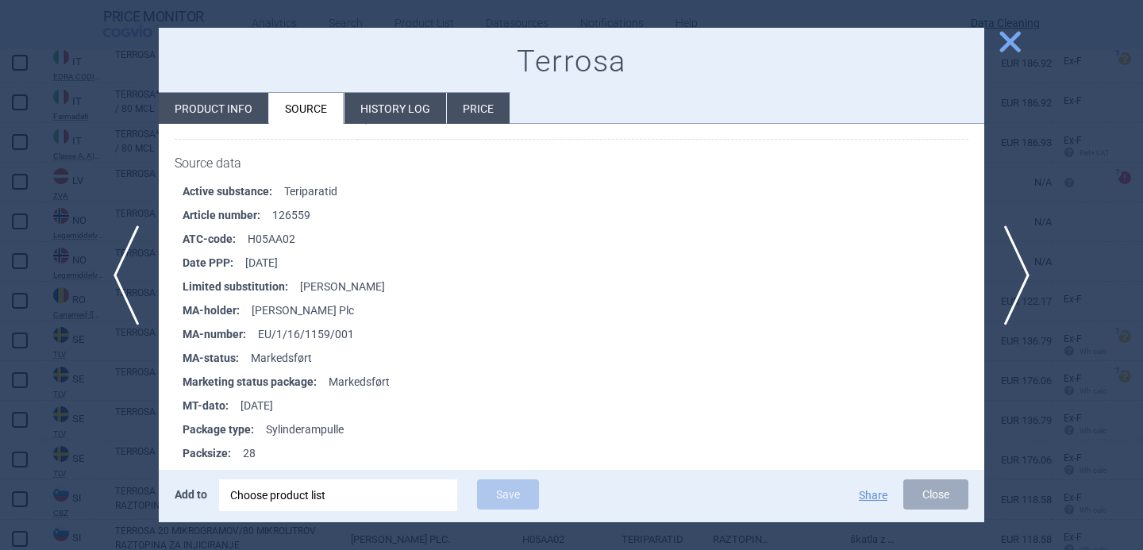
scroll to position [209, 0]
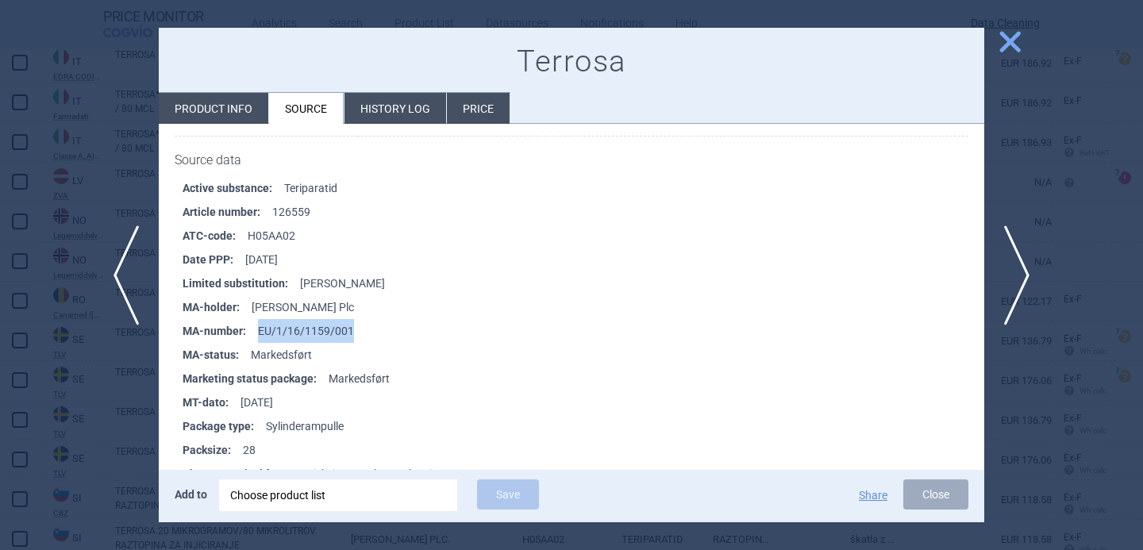
drag, startPoint x: 350, startPoint y: 328, endPoint x: 257, endPoint y: 328, distance: 92.9
click at [257, 328] on li "MA-number : EU/1/16/1159/001" at bounding box center [584, 331] width 802 height 24
copy li "EU/1/16/1159/001"
click at [230, 109] on li "Product info" at bounding box center [214, 108] width 110 height 31
select select "EUR"
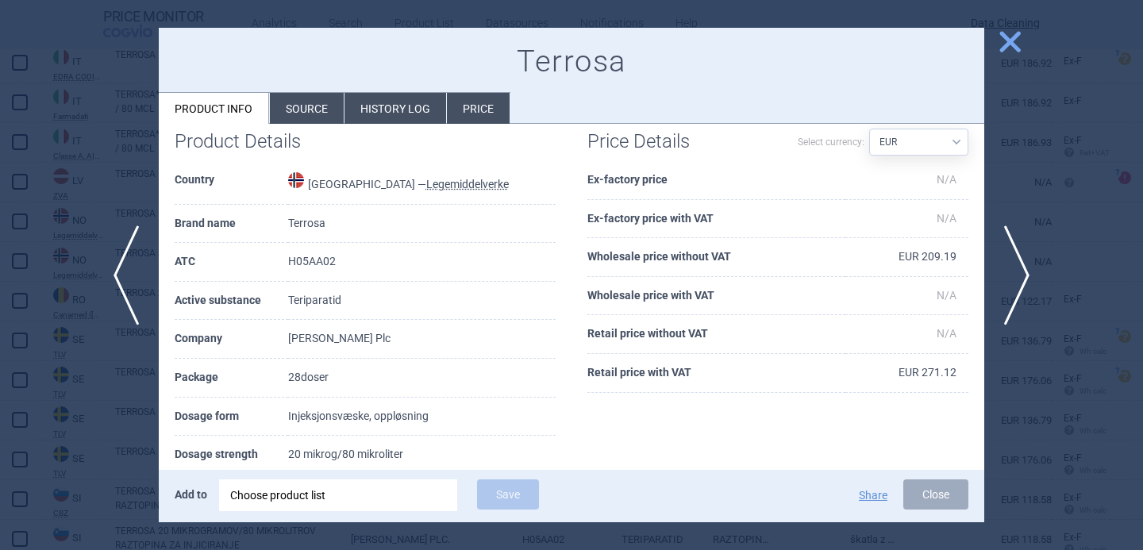
scroll to position [14, 0]
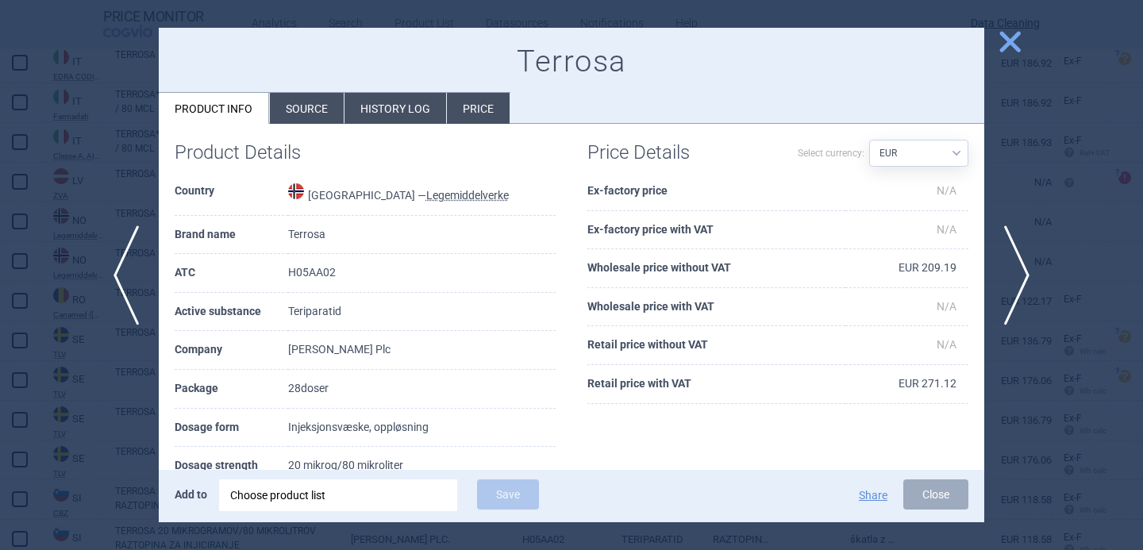
click at [313, 486] on div "Choose product list" at bounding box center [338, 496] width 216 height 32
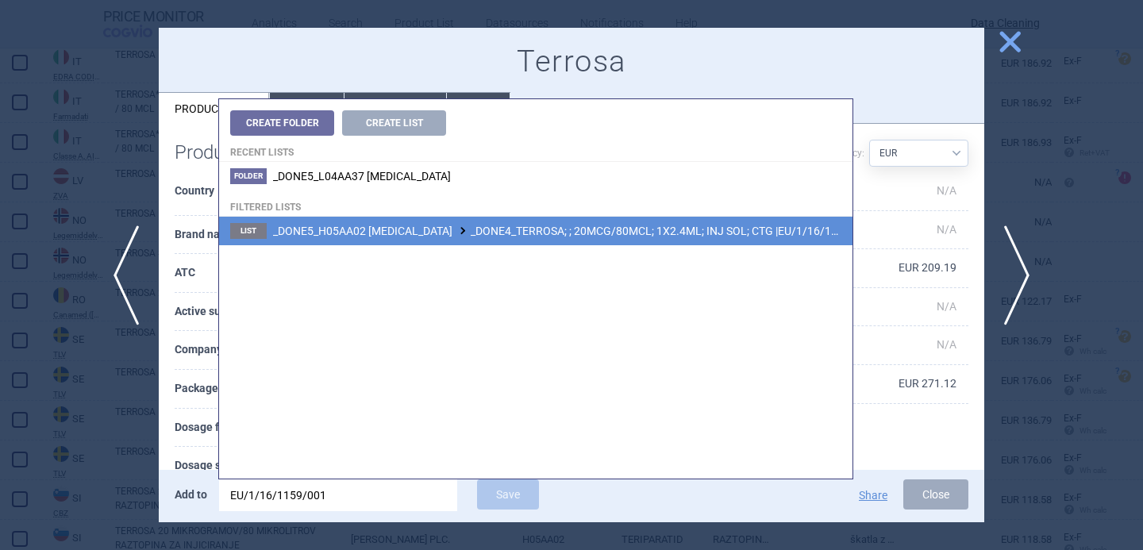
type input "EU/1/16/1159/001"
click at [456, 220] on li "List _DONE5_H05AA02 [MEDICAL_DATA] _DONE4_TERROSA; ; 20MCG/80MCL; 1X2.4ML; INJ …" at bounding box center [536, 231] width 634 height 29
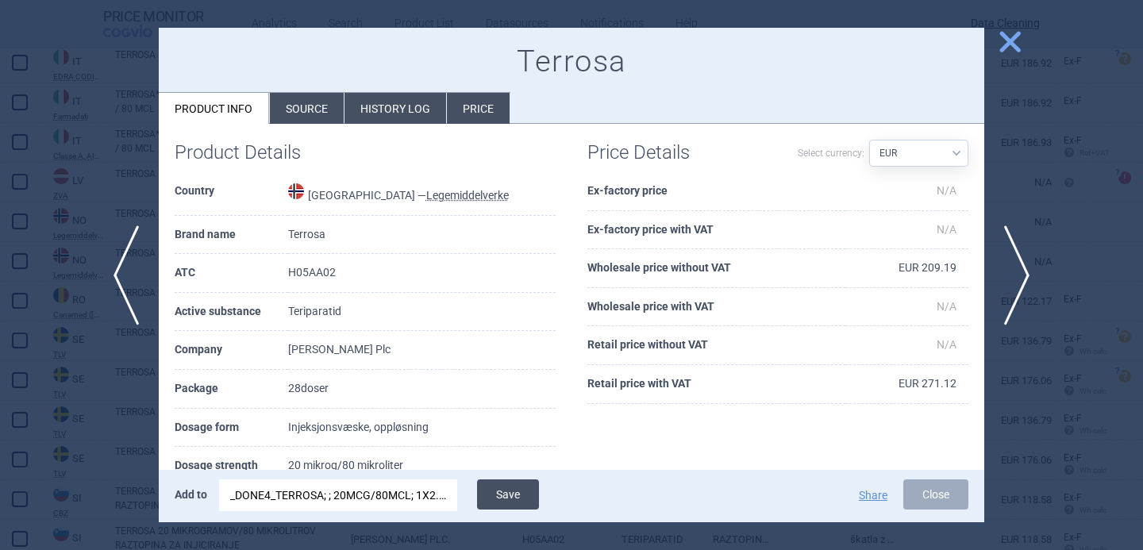
click at [511, 490] on button "Save" at bounding box center [508, 495] width 62 height 30
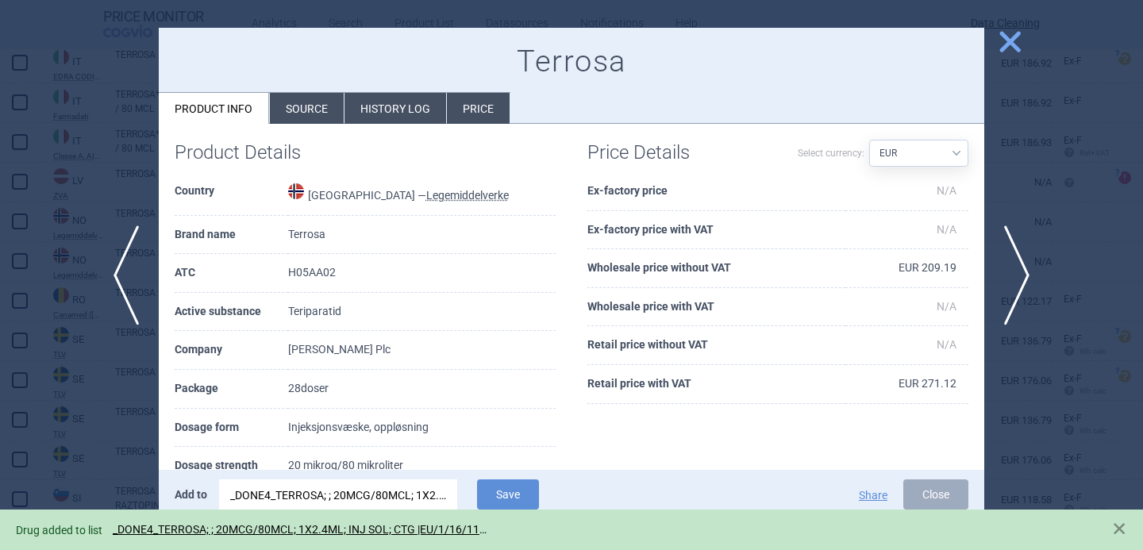
click at [106, 463] on div at bounding box center [571, 275] width 1143 height 550
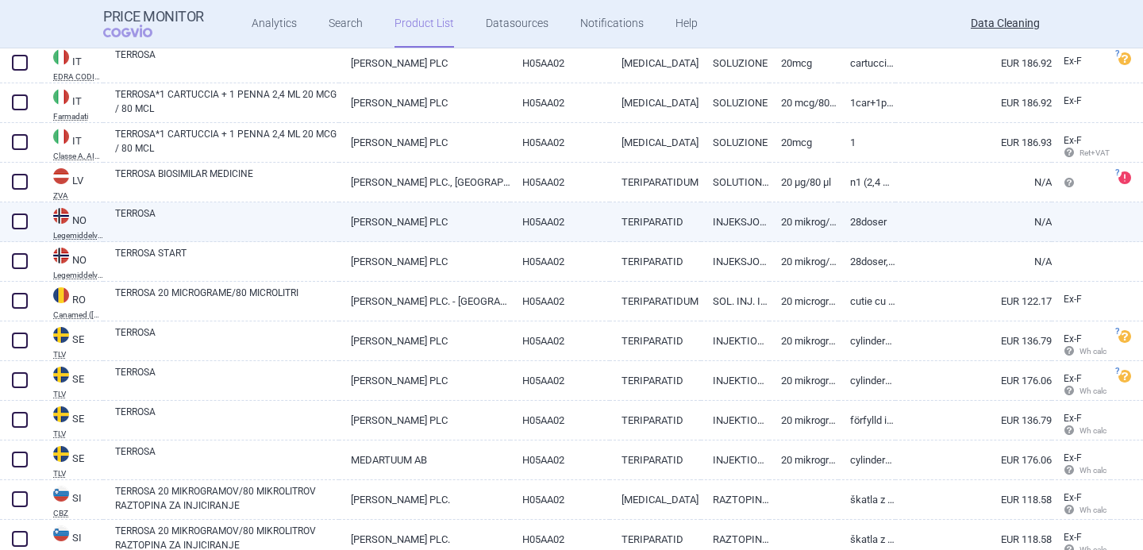
click at [16, 222] on span at bounding box center [20, 222] width 16 height 16
checkbox input "true"
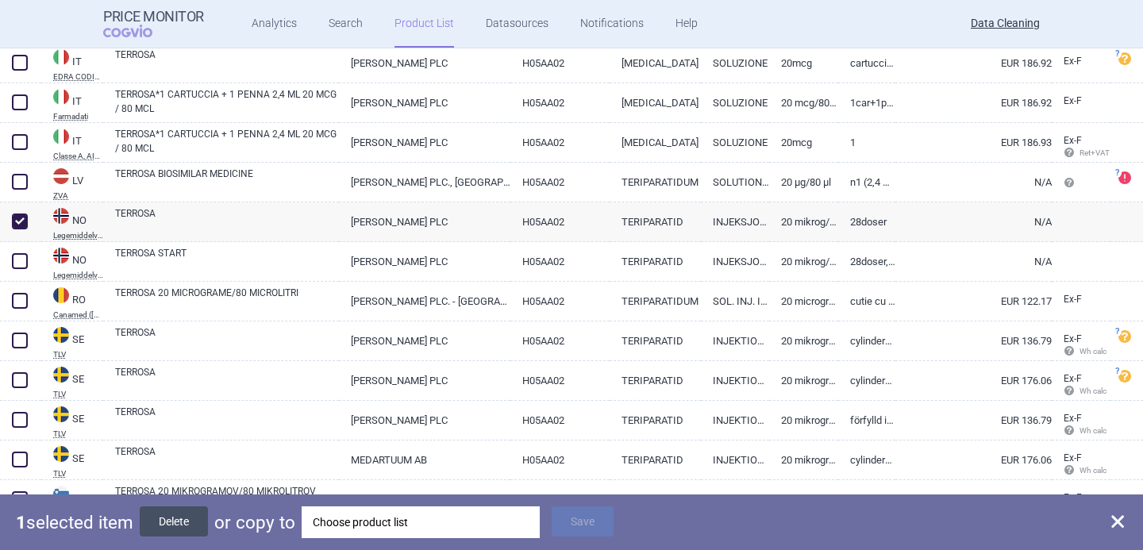
click at [175, 525] on button "Delete" at bounding box center [174, 522] width 68 height 30
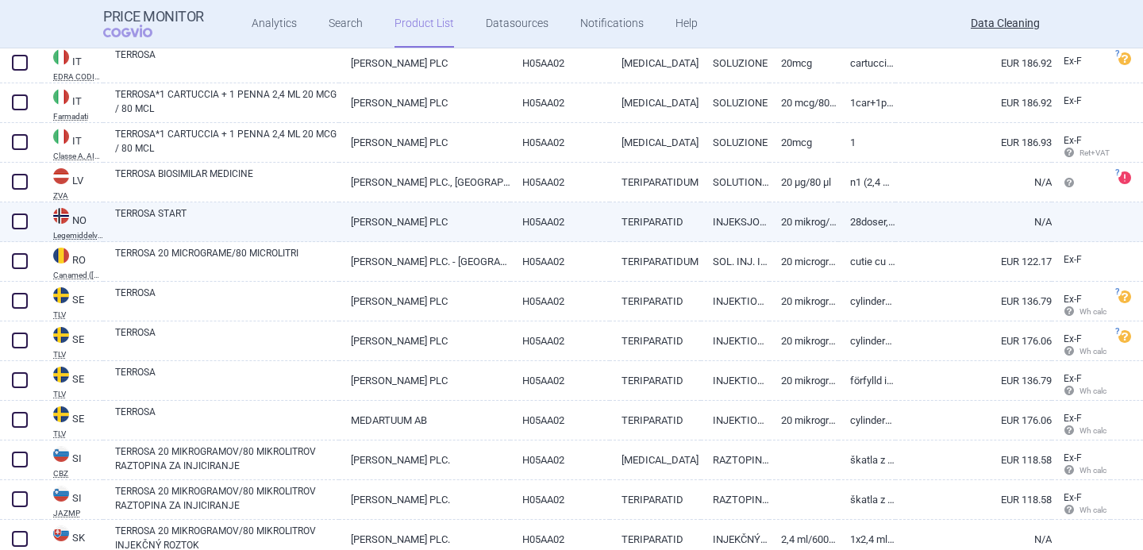
click at [207, 222] on link "TERROSA START" at bounding box center [227, 220] width 224 height 29
select select "EUR"
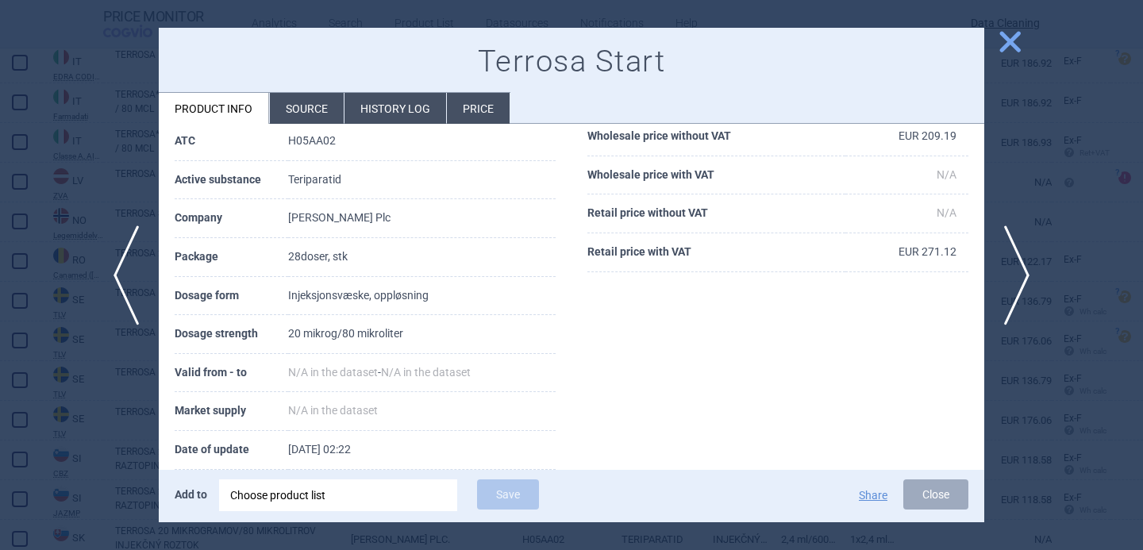
scroll to position [152, 0]
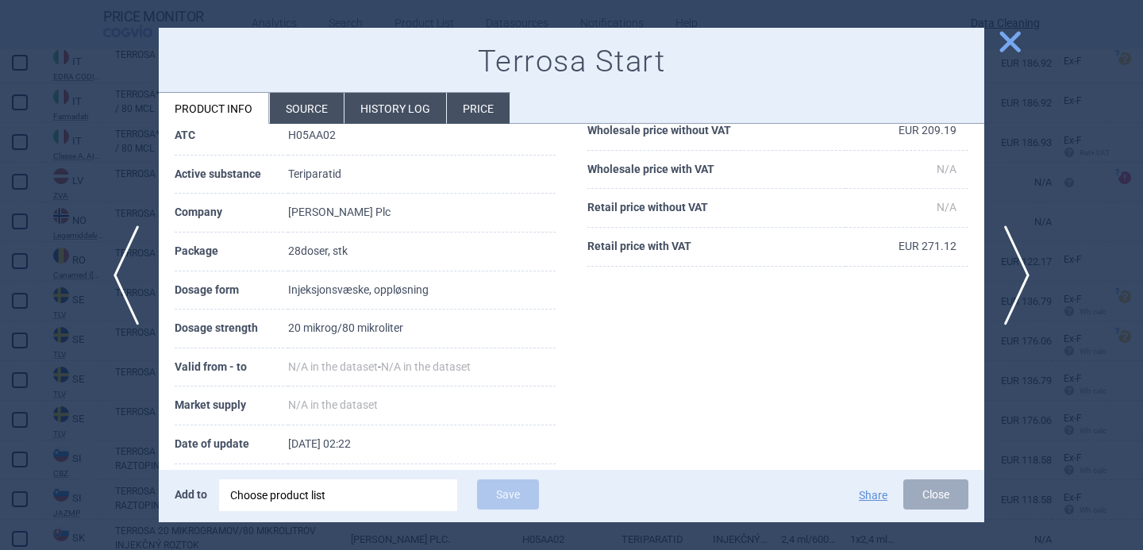
click at [318, 115] on li "Source" at bounding box center [307, 108] width 74 height 31
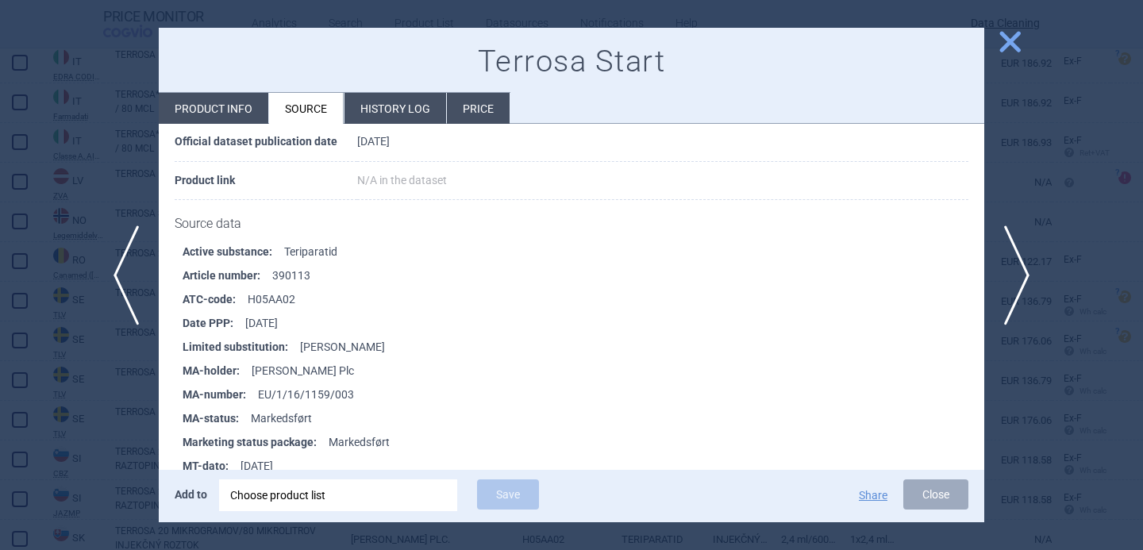
scroll to position [208, 0]
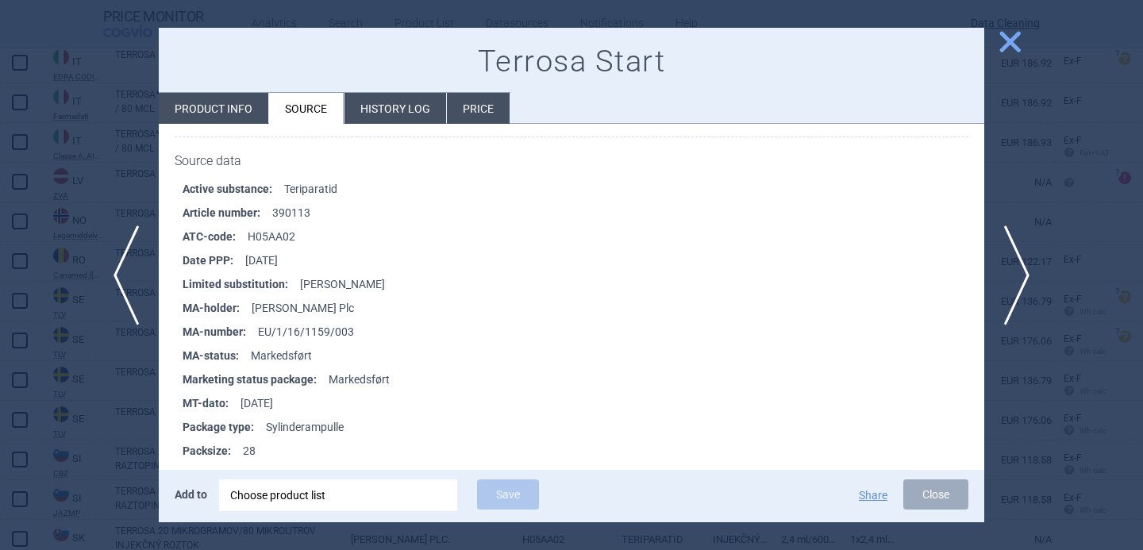
click at [124, 386] on div at bounding box center [571, 275] width 1143 height 550
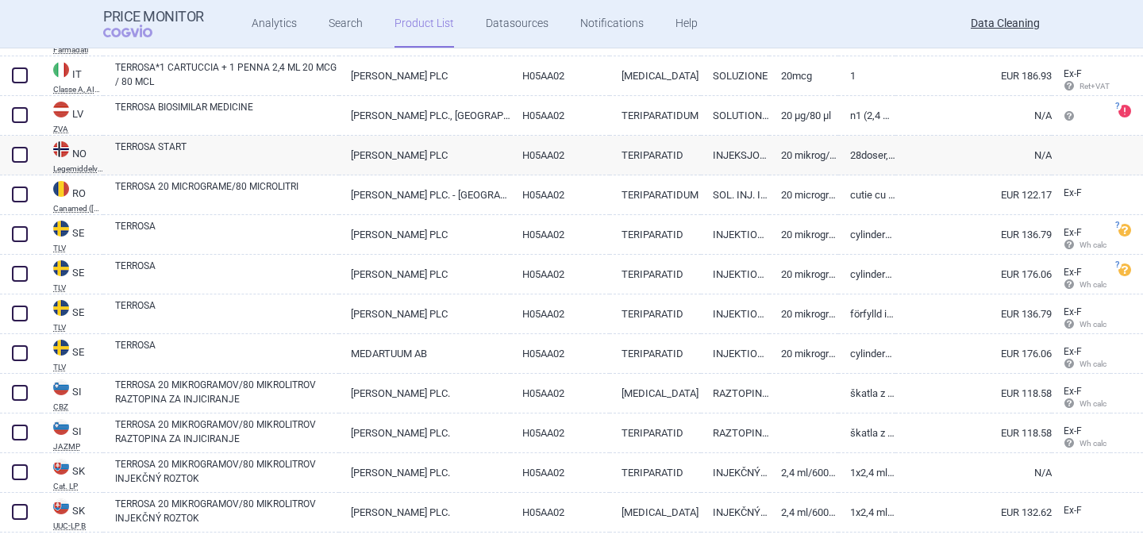
scroll to position [1485, 0]
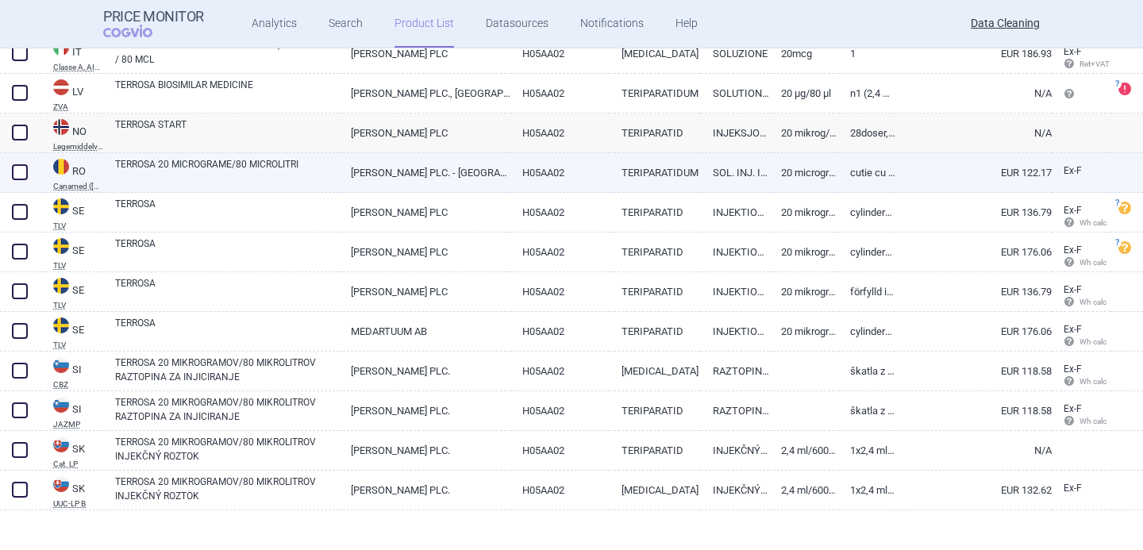
click at [249, 170] on link "TERROSA 20 MICROGRAME/80 MICROLITRI" at bounding box center [227, 171] width 224 height 29
select select "EUR"
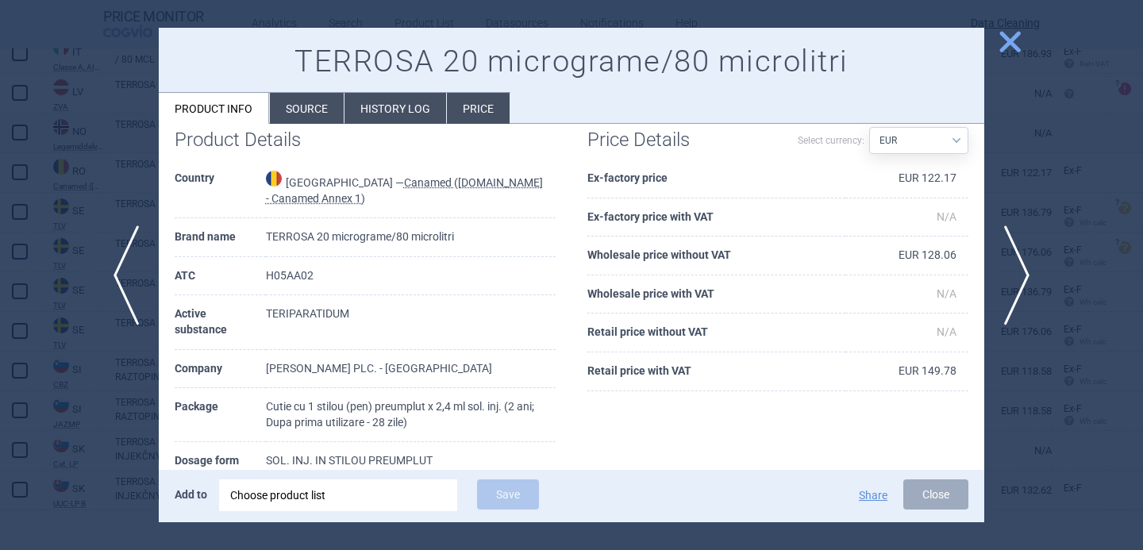
scroll to position [29, 0]
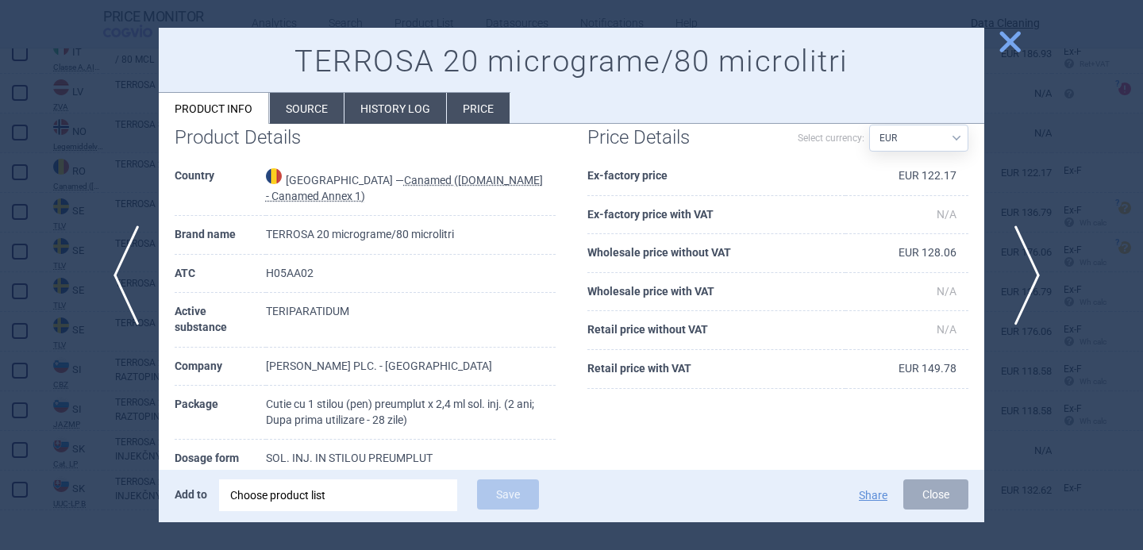
click at [1027, 279] on span "next" at bounding box center [1023, 276] width 36 height 100
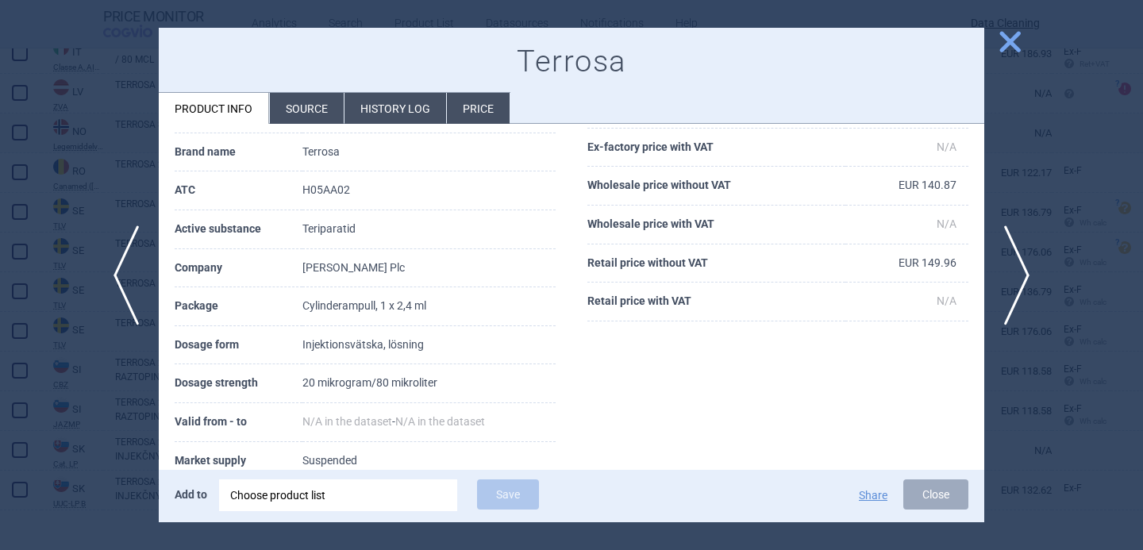
scroll to position [183, 0]
click at [313, 110] on li "Source" at bounding box center [307, 108] width 74 height 31
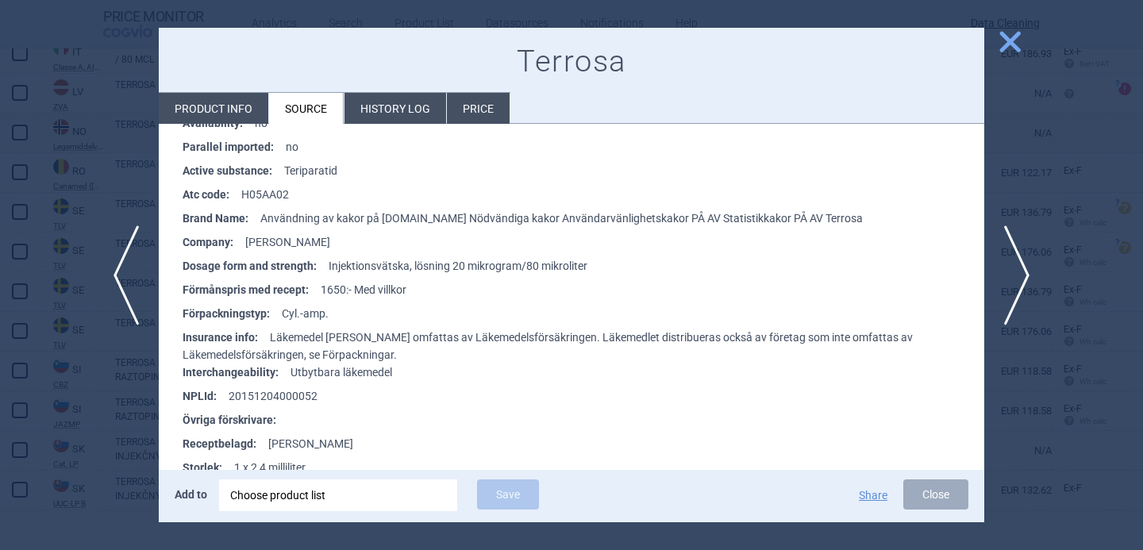
scroll to position [2208, 0]
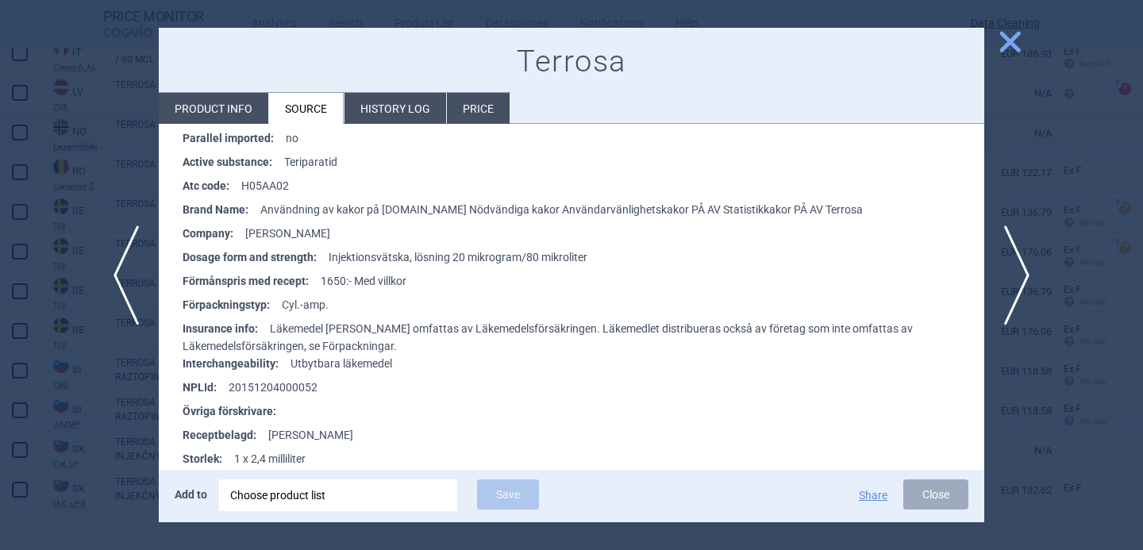
click at [210, 117] on li "Product info" at bounding box center [214, 108] width 110 height 31
select select "EUR"
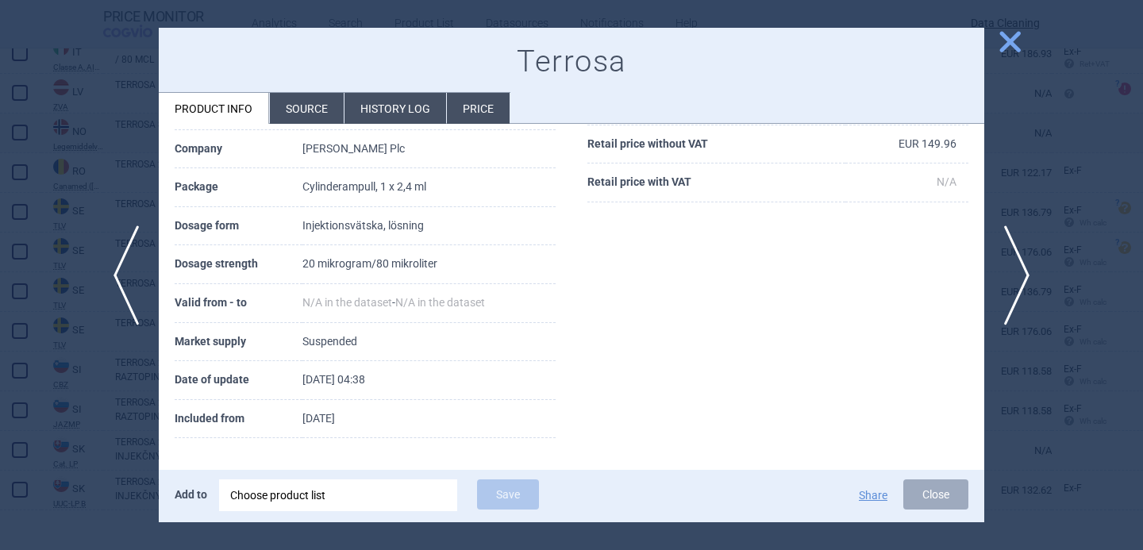
scroll to position [299, 0]
click at [1029, 264] on span "next" at bounding box center [1023, 276] width 36 height 100
click at [118, 282] on span "previous" at bounding box center [121, 276] width 36 height 100
click at [269, 496] on div "Choose product list" at bounding box center [338, 496] width 216 height 32
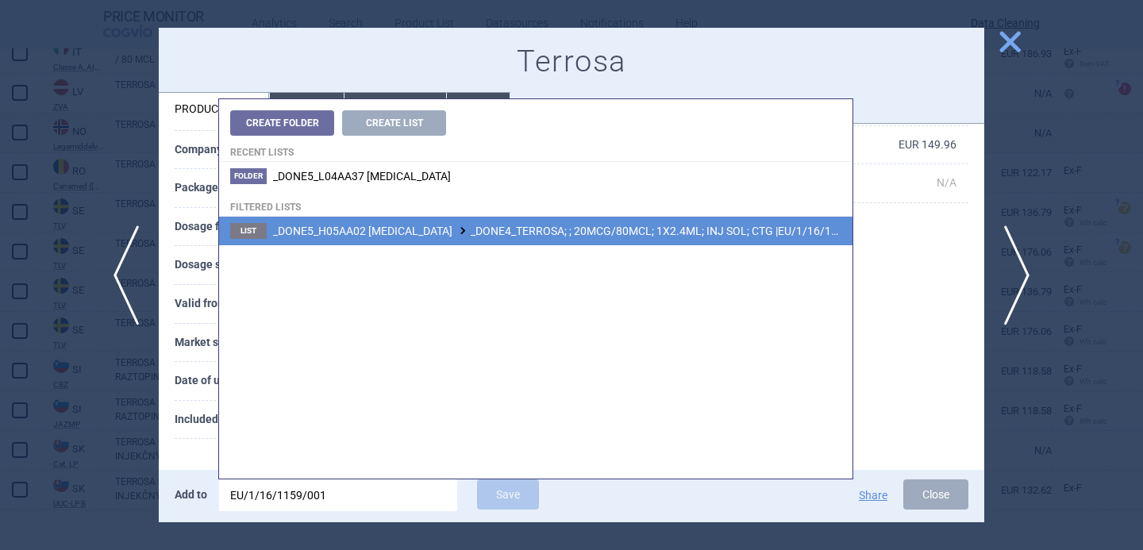
type input "EU/1/16/1159/001"
click at [486, 237] on li "List _DONE5_H05AA02 TERIPARATIDE _DONE4_TERROSA; ; 20MCG/80MCL; 1X2.4ML; INJ SO…" at bounding box center [536, 231] width 634 height 29
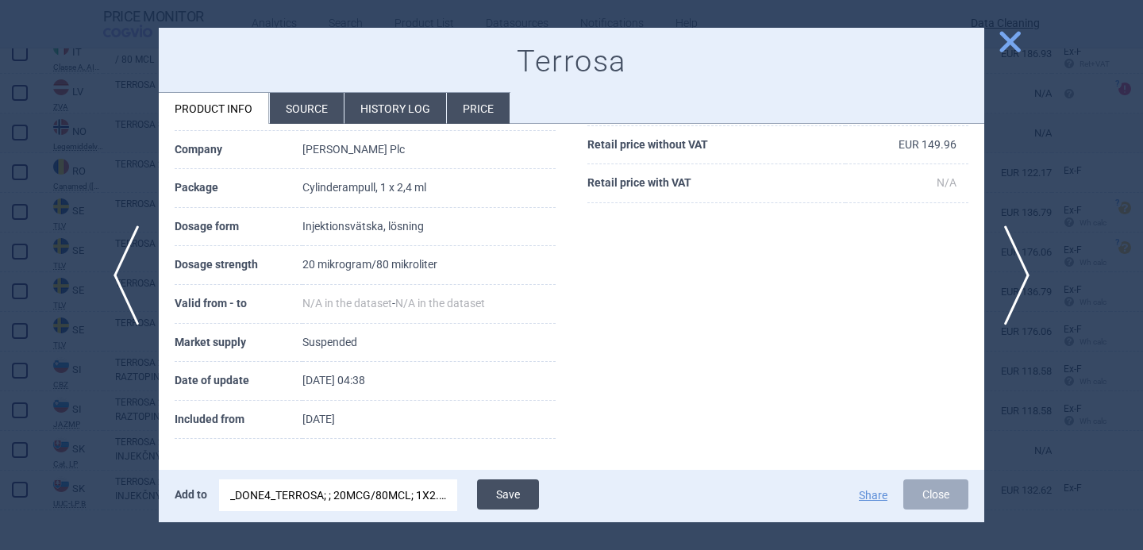
click at [515, 482] on button "Save" at bounding box center [508, 495] width 62 height 30
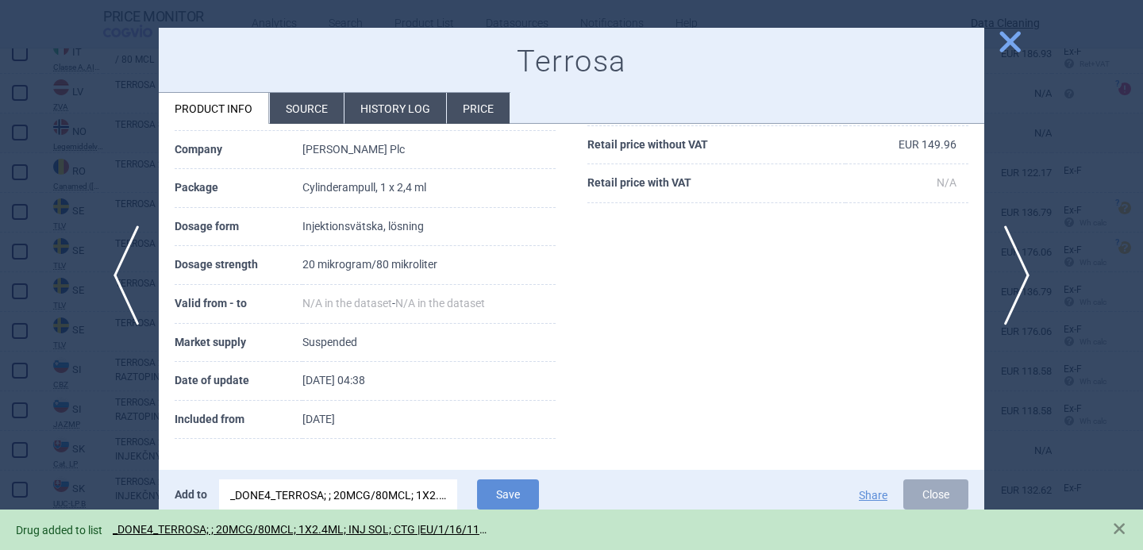
click at [91, 426] on div at bounding box center [571, 275] width 1143 height 550
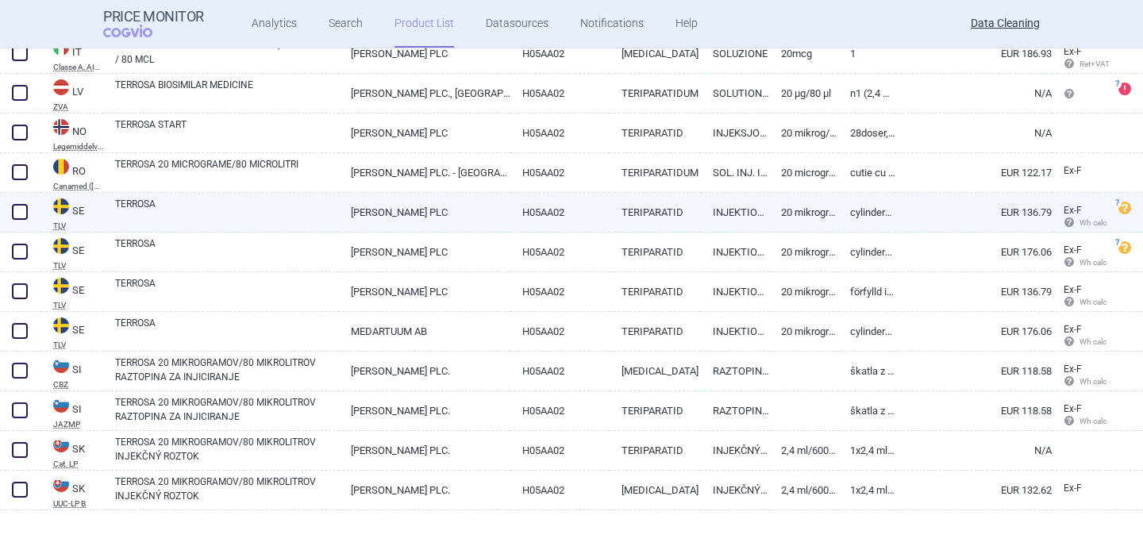
click at [16, 212] on span at bounding box center [20, 212] width 16 height 16
checkbox input "true"
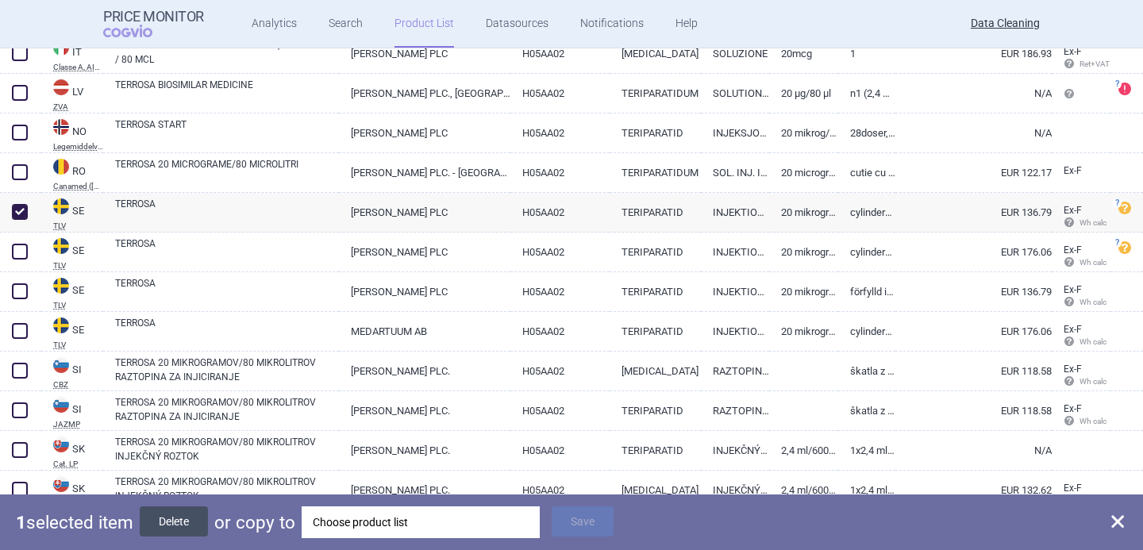
click at [190, 516] on button "Delete" at bounding box center [174, 522] width 68 height 30
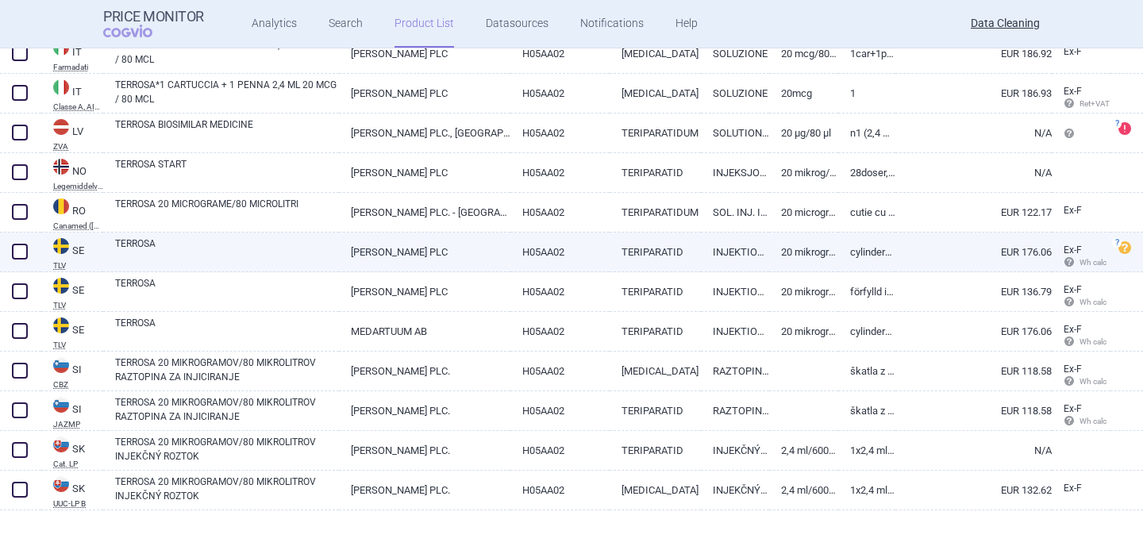
click at [199, 246] on link "TERROSA" at bounding box center [227, 251] width 224 height 29
select select "EUR"
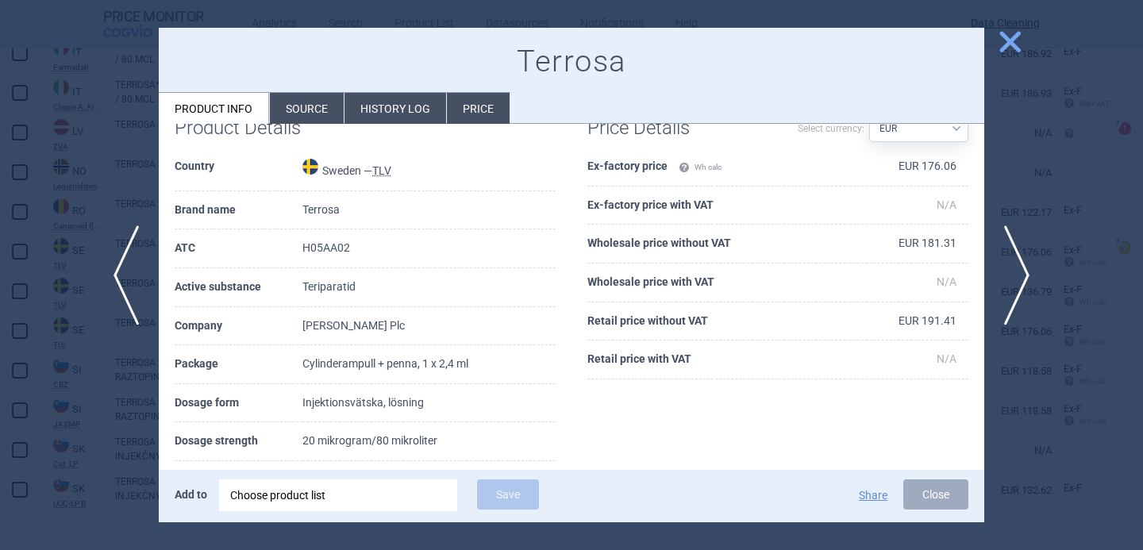
scroll to position [124, 0]
click at [1026, 268] on span "next" at bounding box center [1023, 276] width 36 height 100
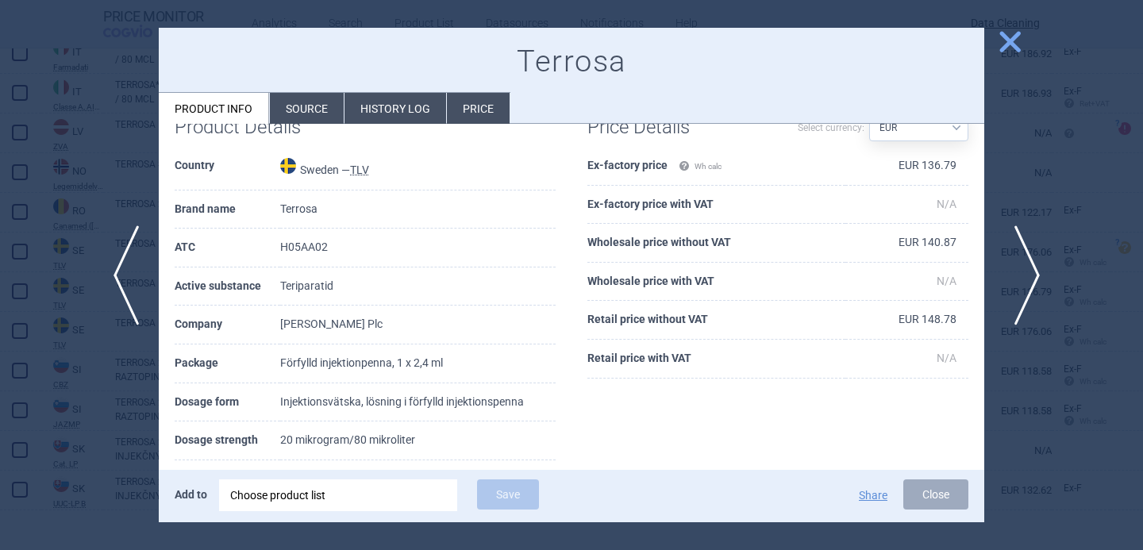
click at [1026, 268] on span "next" at bounding box center [1023, 276] width 36 height 100
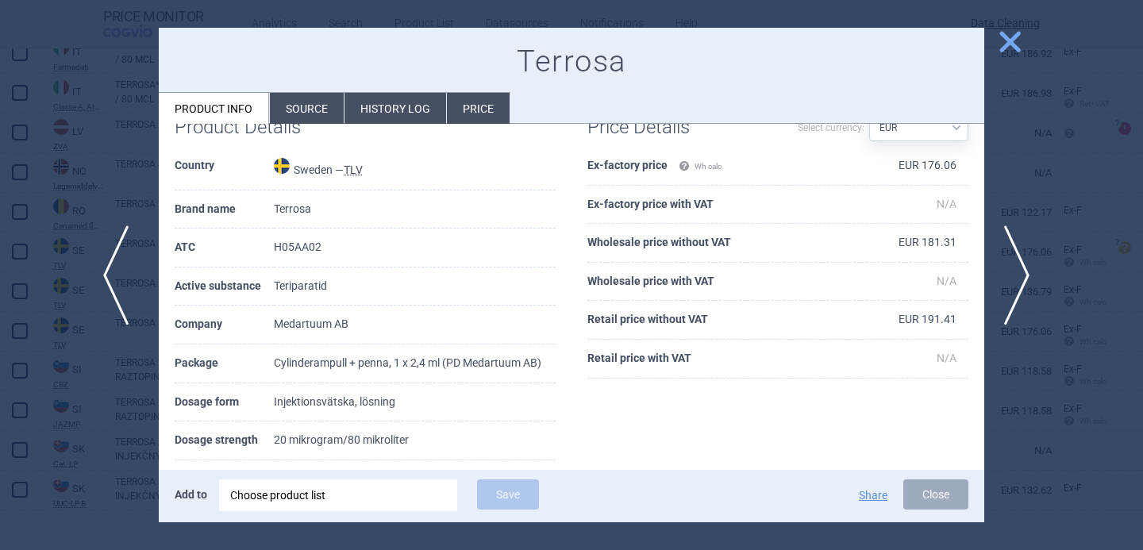
click at [130, 281] on span "previous" at bounding box center [121, 276] width 36 height 100
click at [351, 505] on div "Choose product list" at bounding box center [338, 496] width 216 height 32
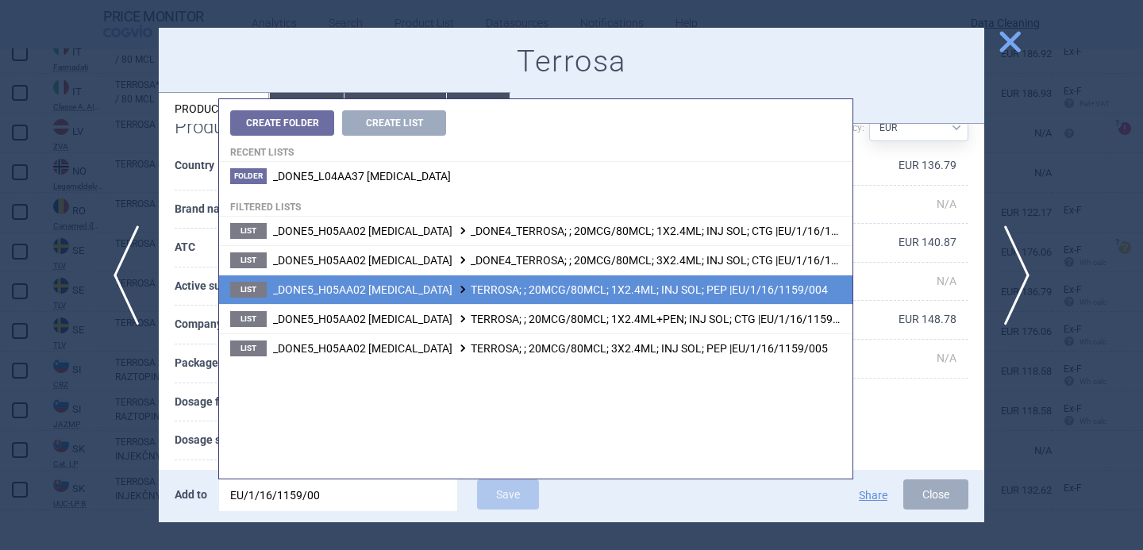
type input "EU/1/16/1159/00"
click at [480, 288] on span "_DONE5_H05AA02 TERIPARATIDE TERROSA; ; 20MCG/80MCL; 1X2.4ML; INJ SOL; PEP |EU/1…" at bounding box center [550, 289] width 555 height 13
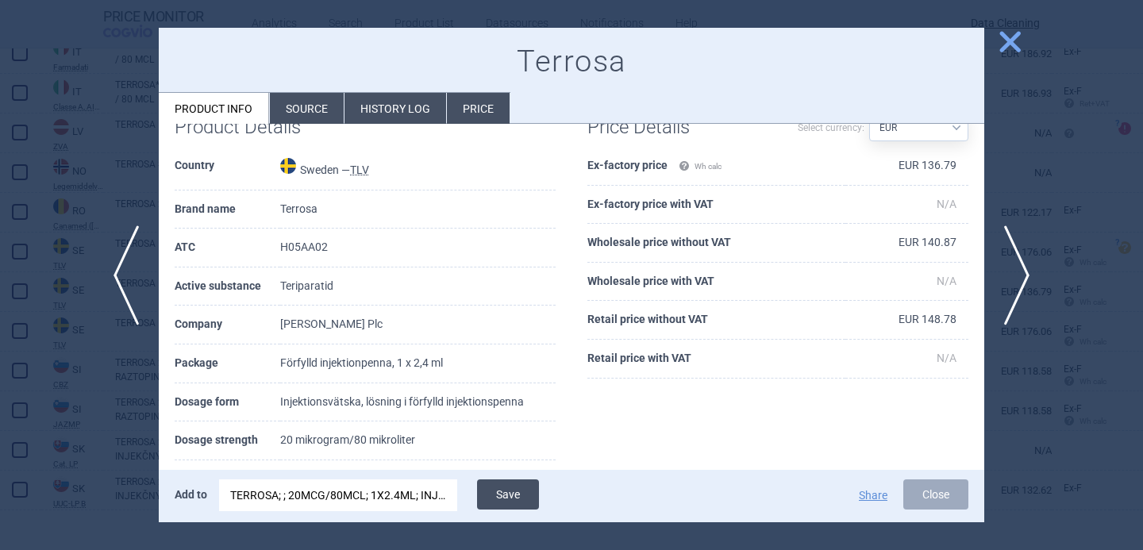
click at [521, 502] on button "Save" at bounding box center [508, 495] width 62 height 30
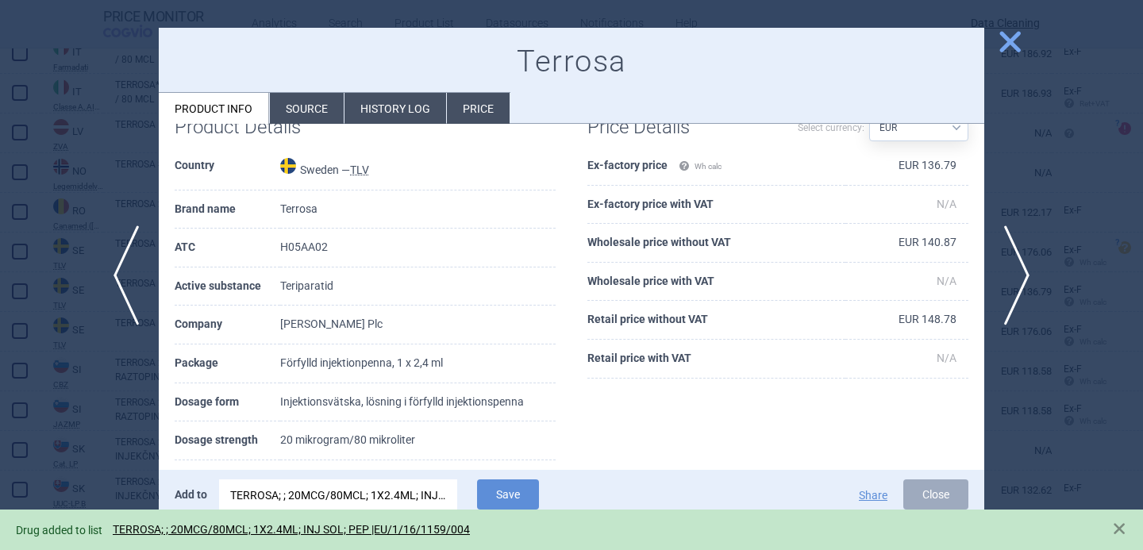
click at [136, 430] on div at bounding box center [571, 275] width 1143 height 550
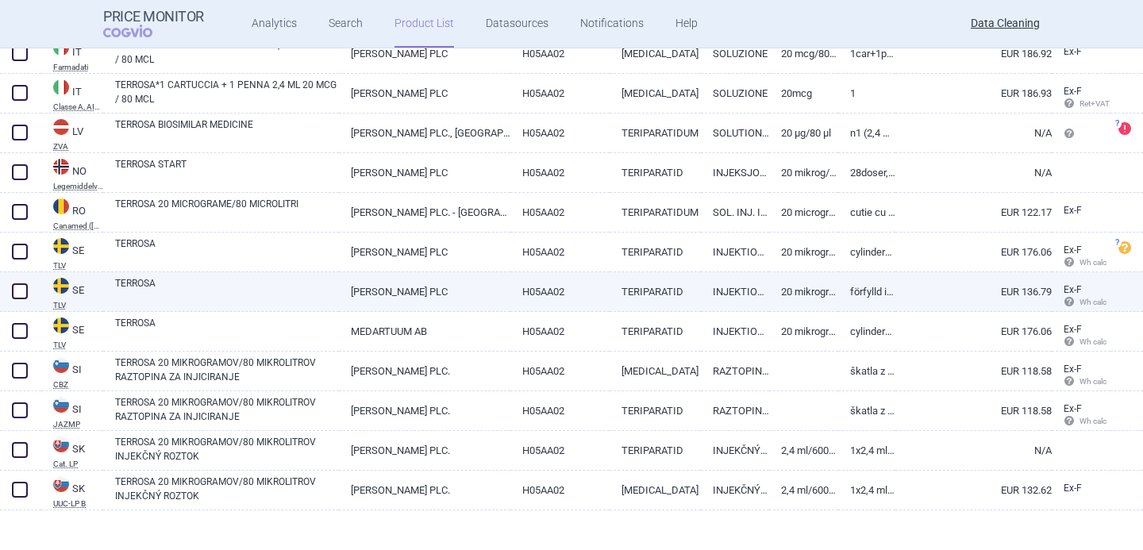
click at [23, 287] on span at bounding box center [20, 291] width 16 height 16
checkbox input "true"
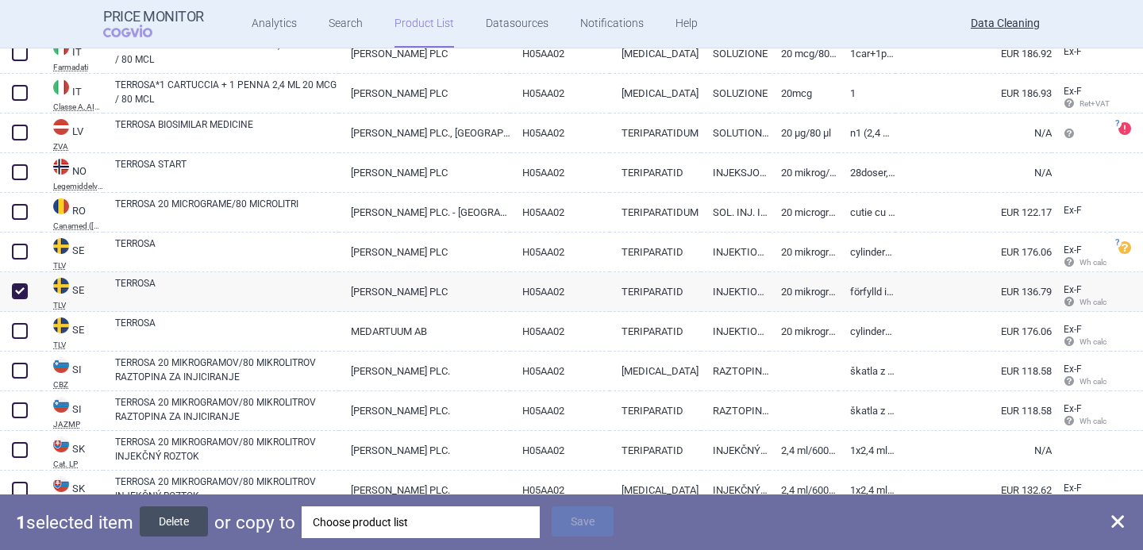
click at [157, 519] on button "Delete" at bounding box center [174, 522] width 68 height 30
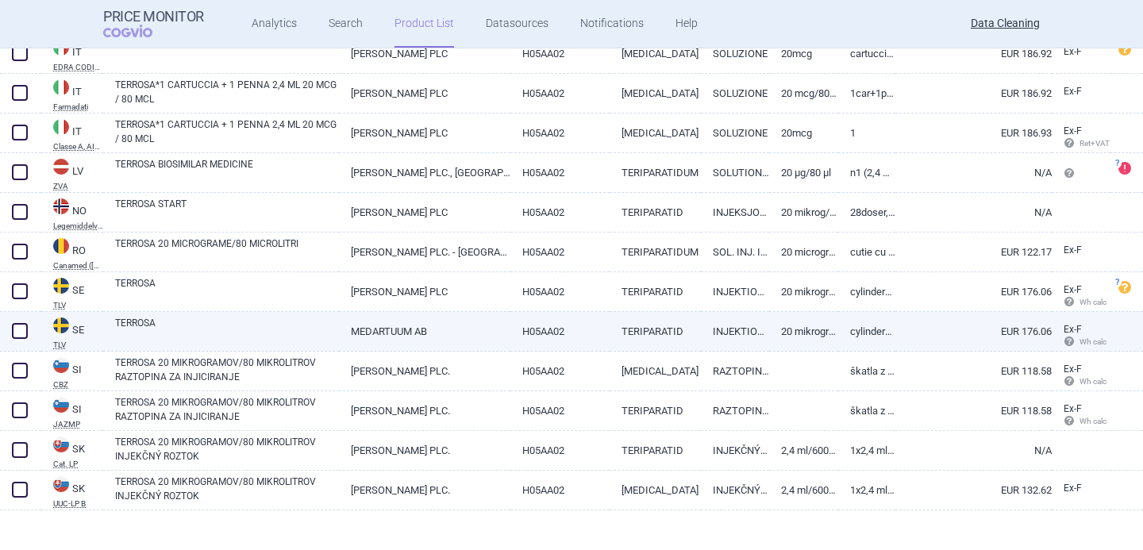
click at [200, 337] on link "TERROSA" at bounding box center [227, 330] width 224 height 29
select select "EUR"
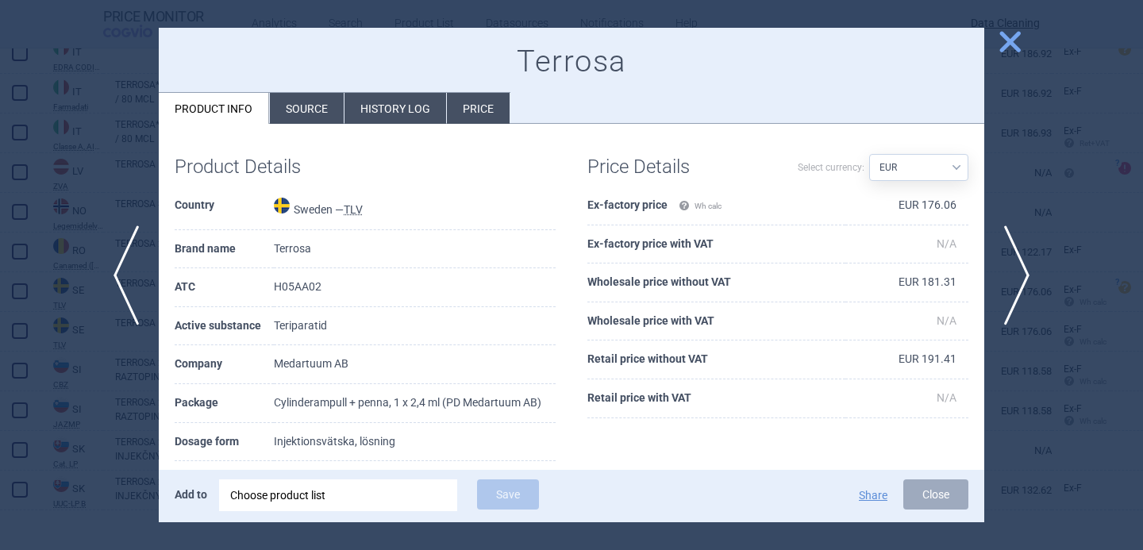
click at [127, 391] on div at bounding box center [571, 275] width 1143 height 550
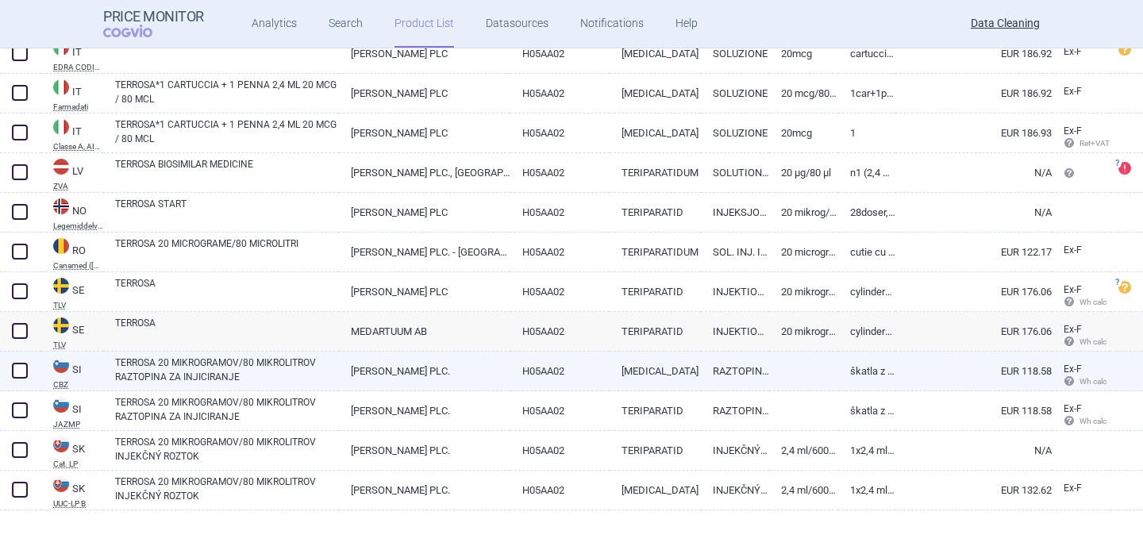
click at [183, 372] on link "TERROSA 20 MIKROGRAMOV/80 MIKROLITROV RAZTOPINA ZA INJICIRANJE" at bounding box center [227, 370] width 224 height 29
select select "EUR"
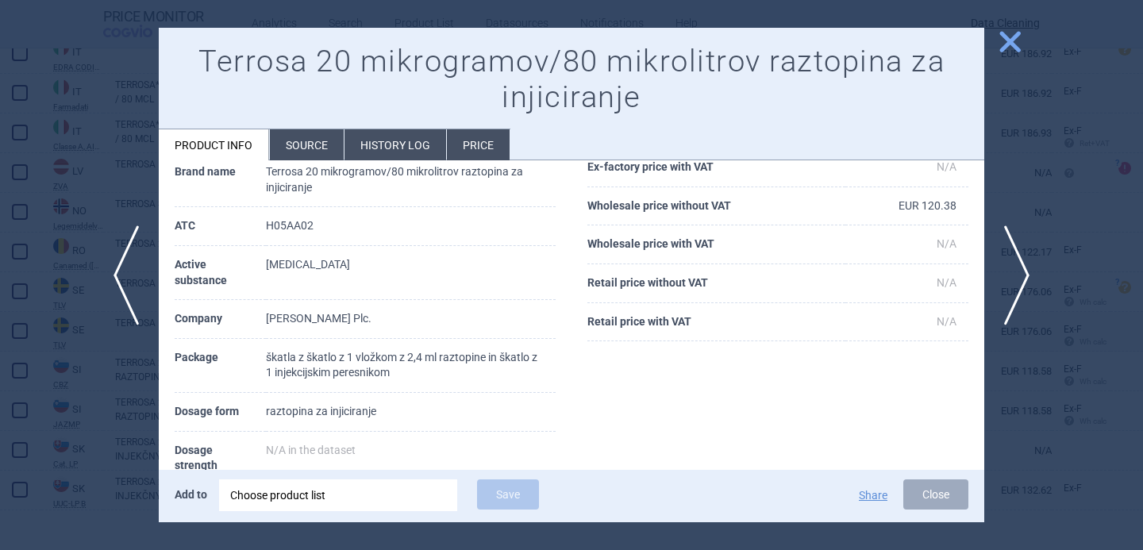
scroll to position [114, 0]
click at [1024, 266] on span "next" at bounding box center [1023, 276] width 36 height 100
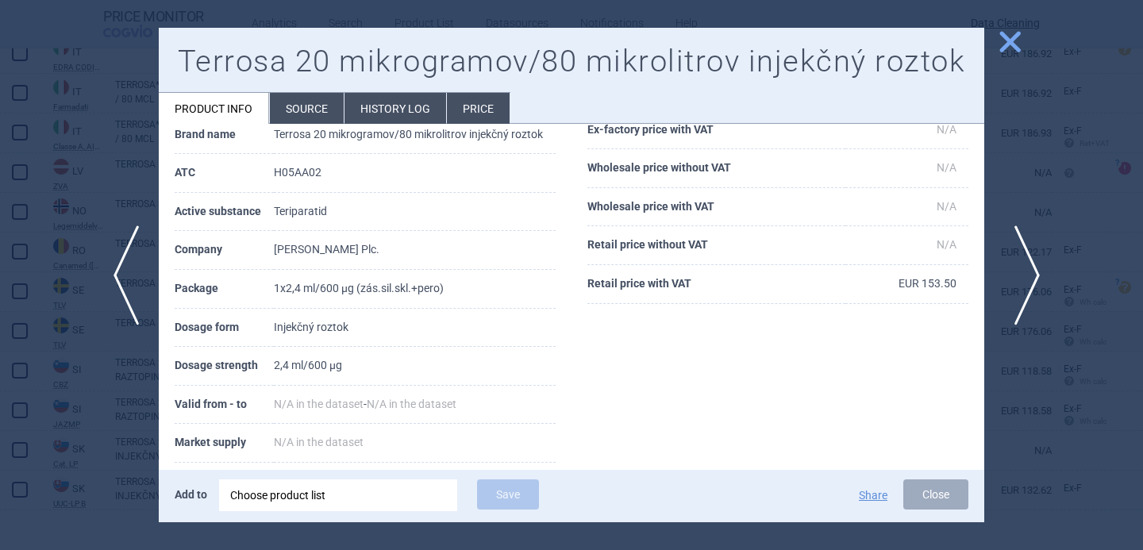
click at [1024, 267] on span "next" at bounding box center [1023, 276] width 36 height 100
click at [1024, 267] on div at bounding box center [571, 275] width 1143 height 550
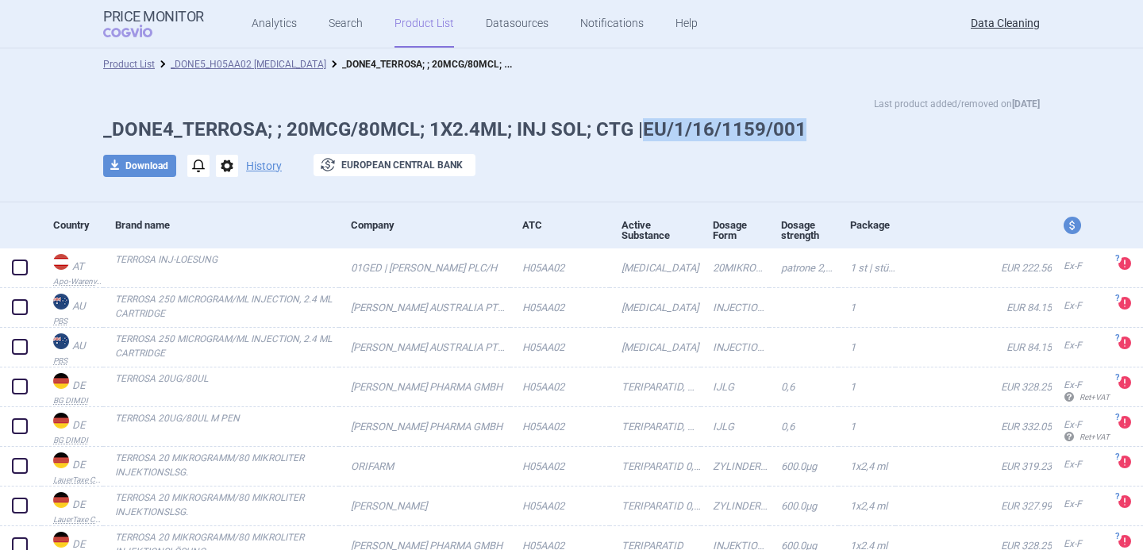
drag, startPoint x: 804, startPoint y: 123, endPoint x: 643, endPoint y: 117, distance: 161.3
click at [643, 118] on h1 "_DONE4_TERROSA; ; 20MCG/80MCL; 1X2.4ML; INJ SOL; CTG |EU/1/16/1159/001" at bounding box center [571, 129] width 937 height 23
copy h1 "EU/1/16/1159/001"
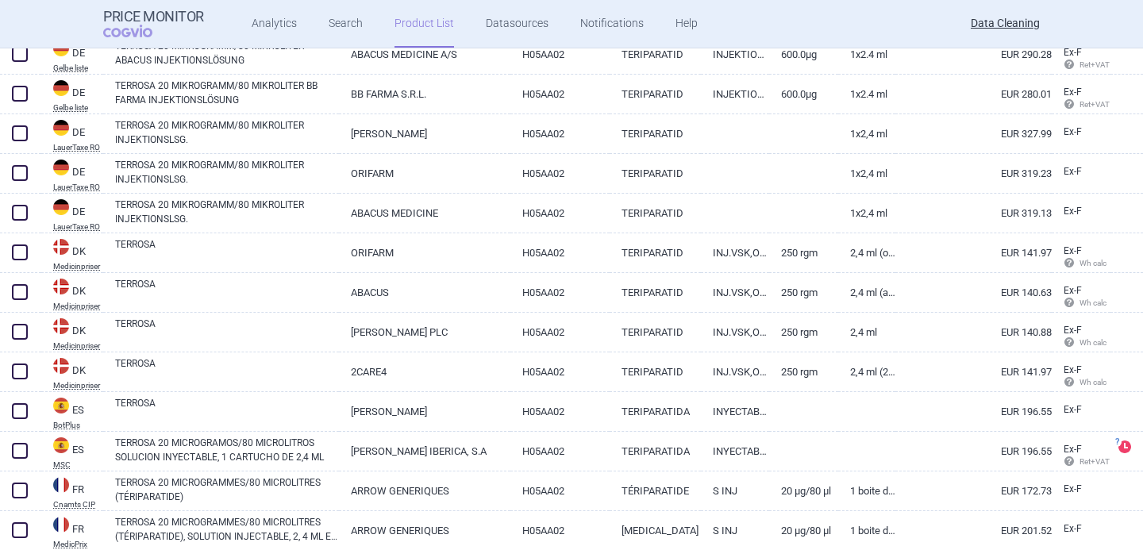
scroll to position [1344, 0]
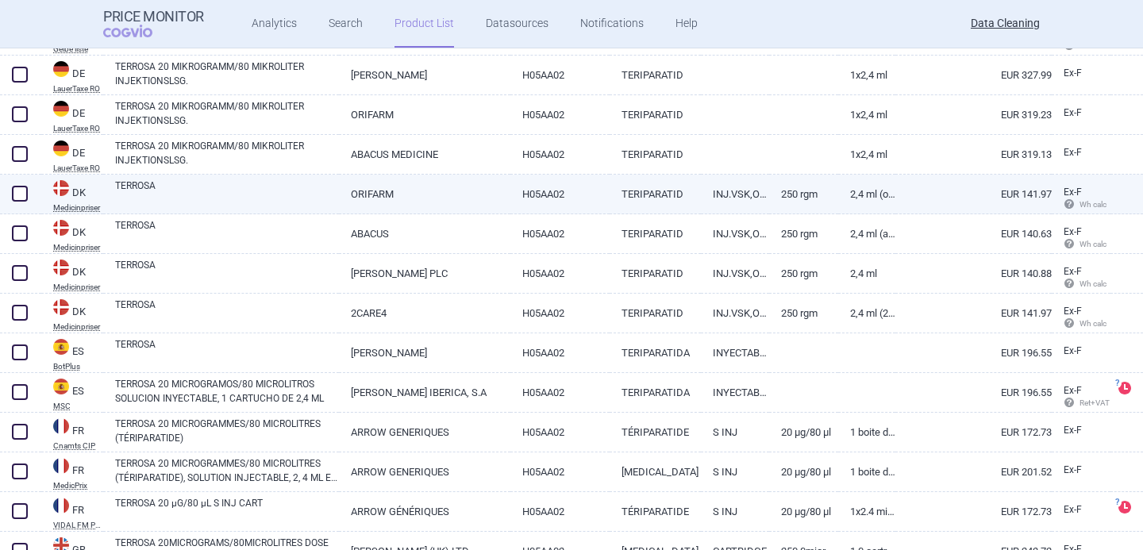
click at [217, 187] on link "TERROSA" at bounding box center [227, 193] width 224 height 29
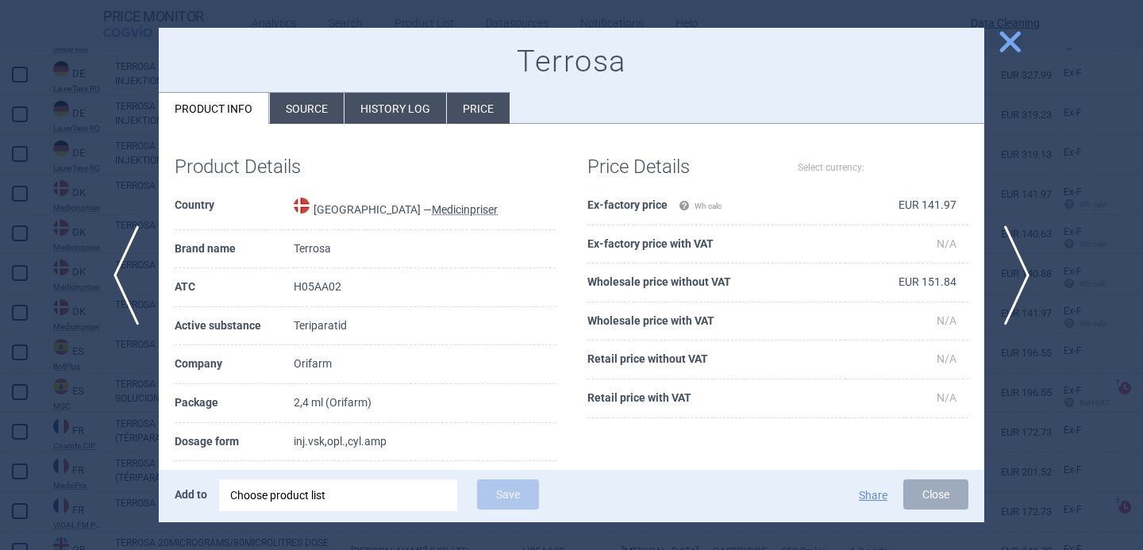
select select "EUR"
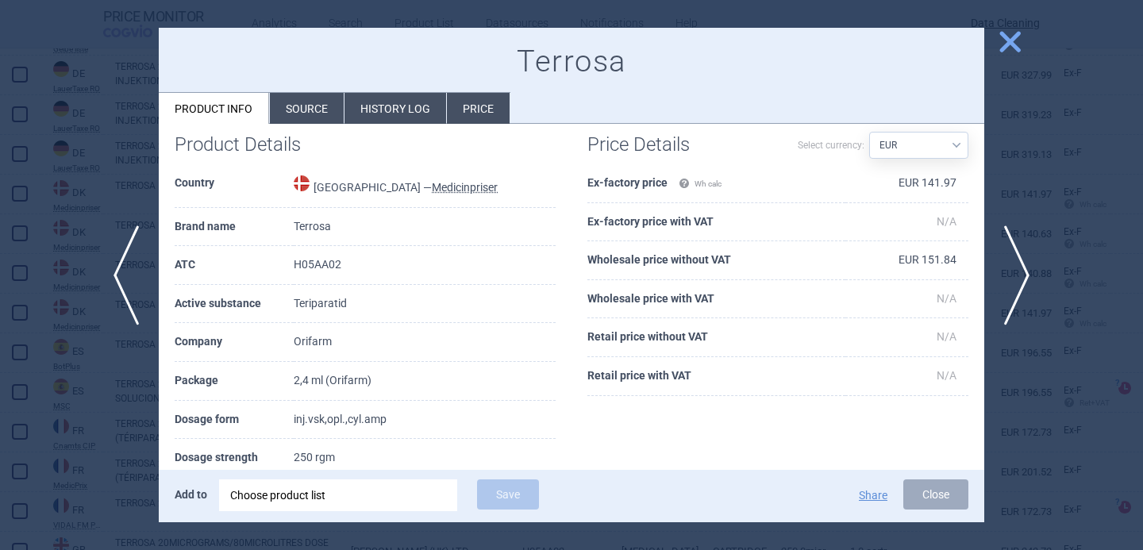
click at [304, 106] on li "Source" at bounding box center [307, 108] width 74 height 31
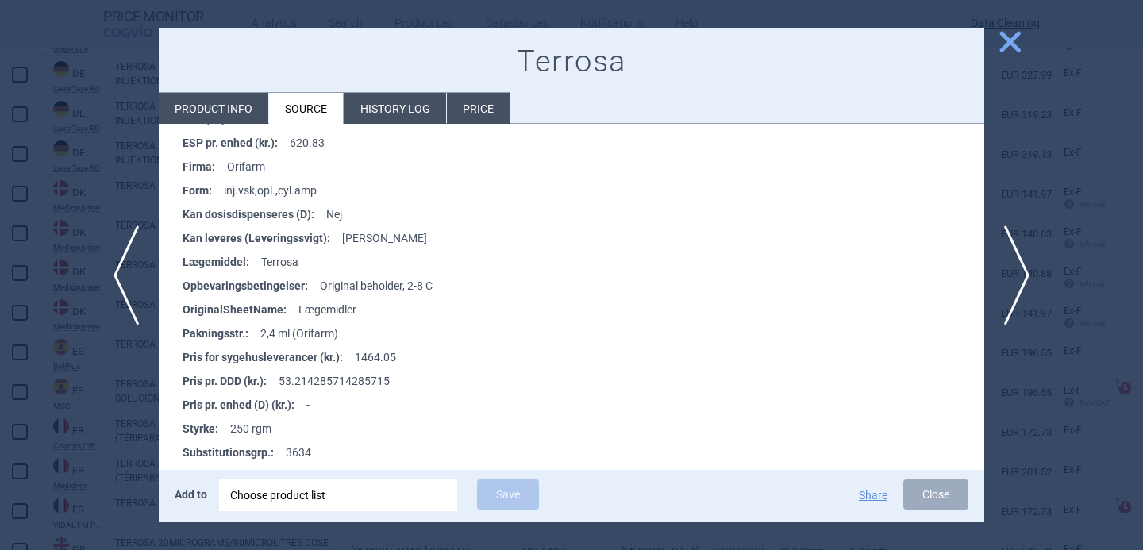
scroll to position [349, 0]
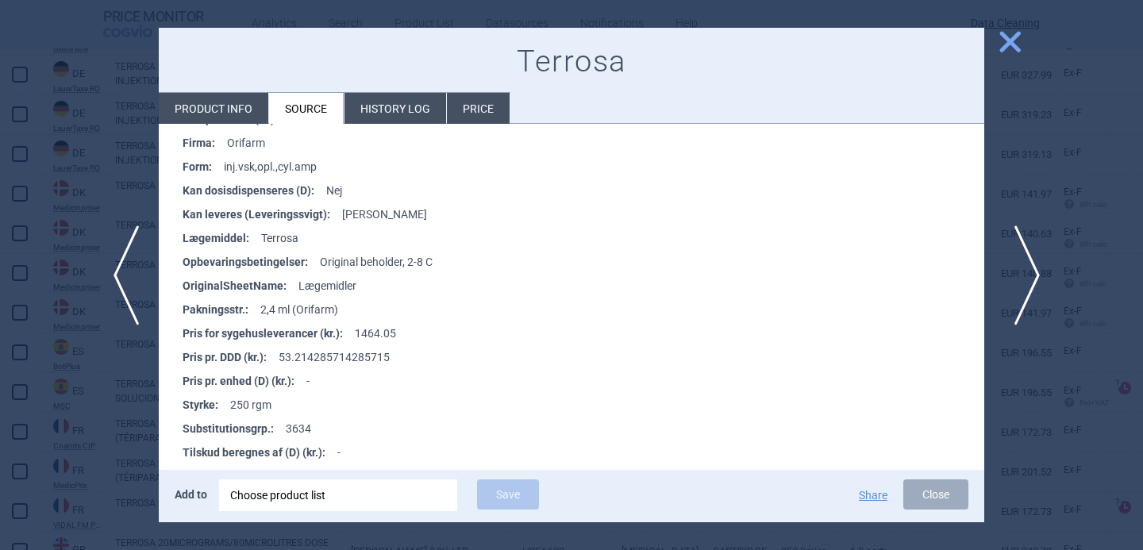
click at [1024, 279] on span "next" at bounding box center [1023, 276] width 36 height 100
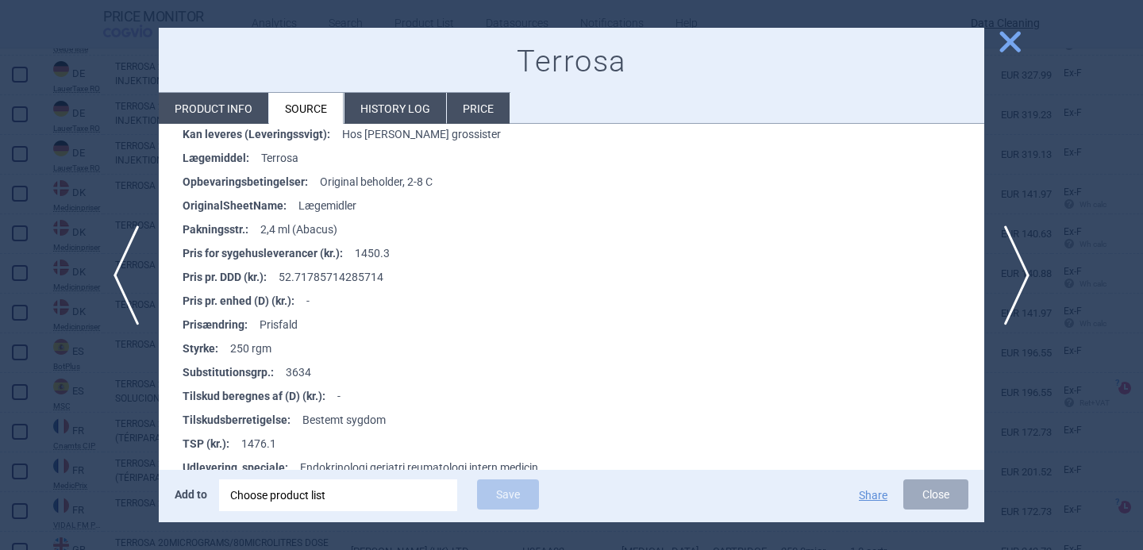
scroll to position [325, 0]
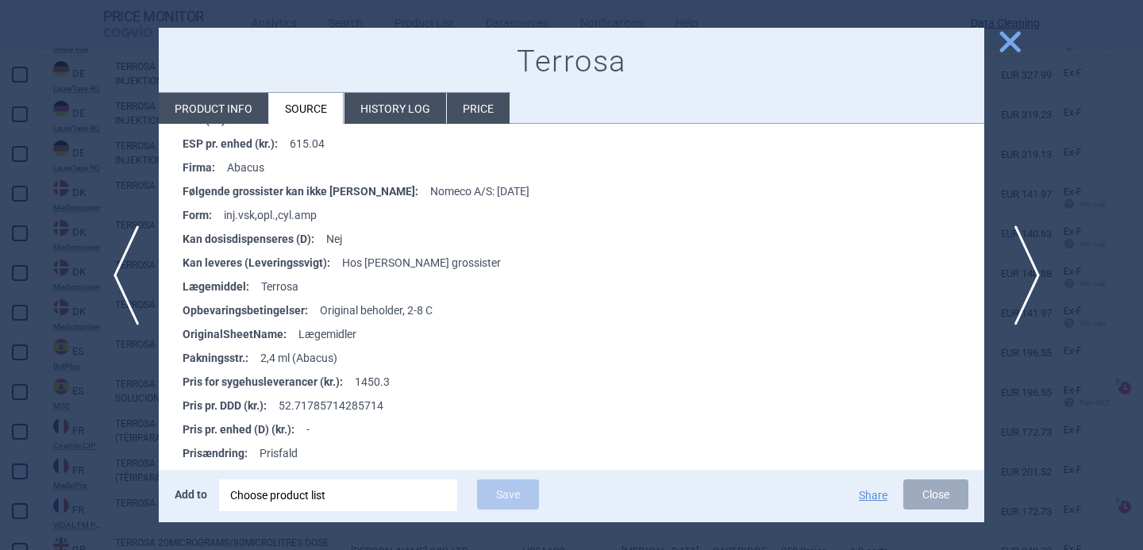
click at [1028, 276] on span "next" at bounding box center [1023, 276] width 36 height 100
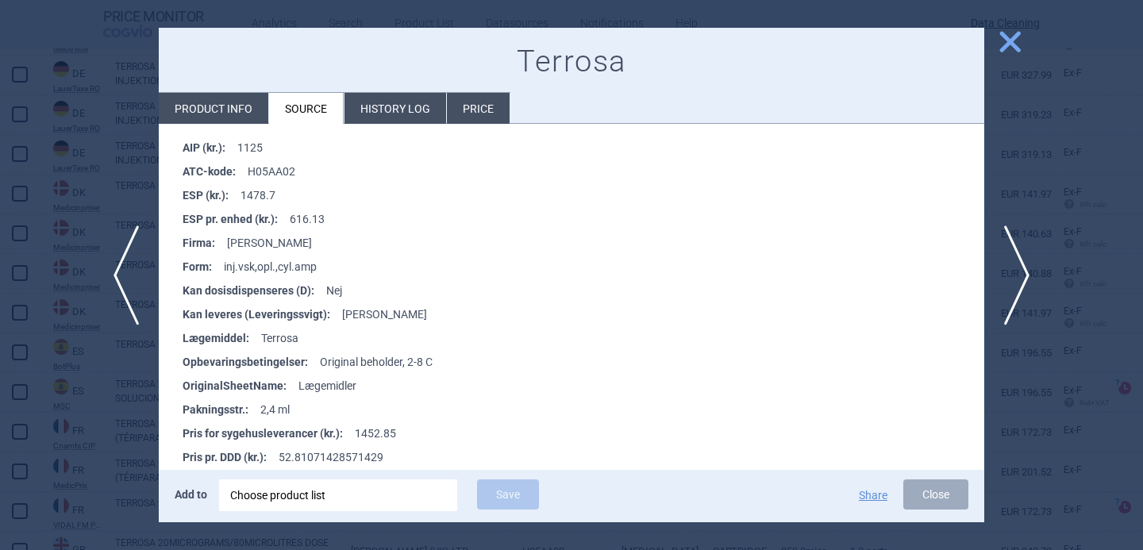
scroll to position [313, 0]
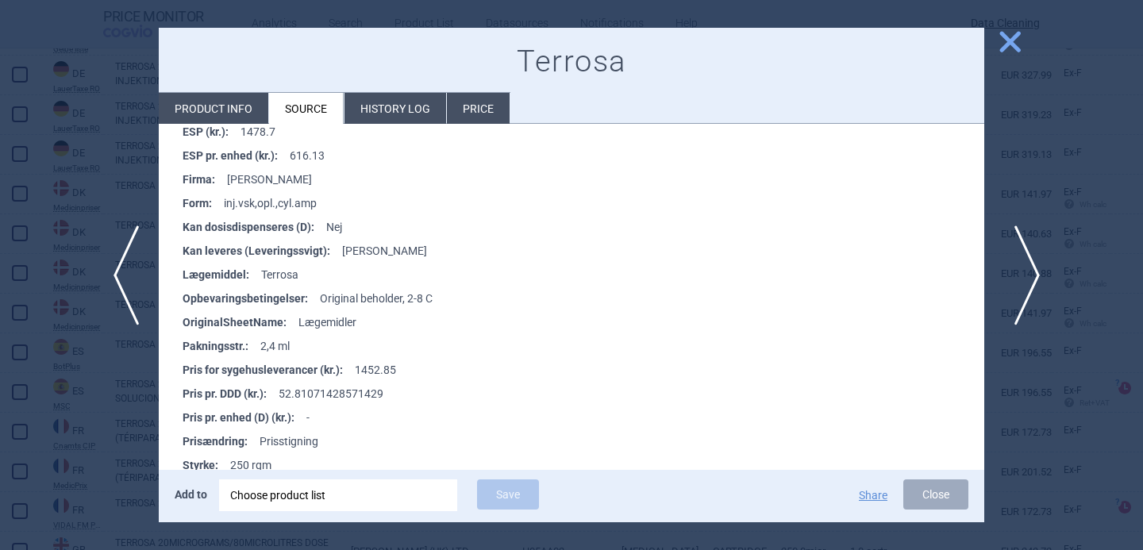
click at [1027, 258] on span "next" at bounding box center [1023, 276] width 36 height 100
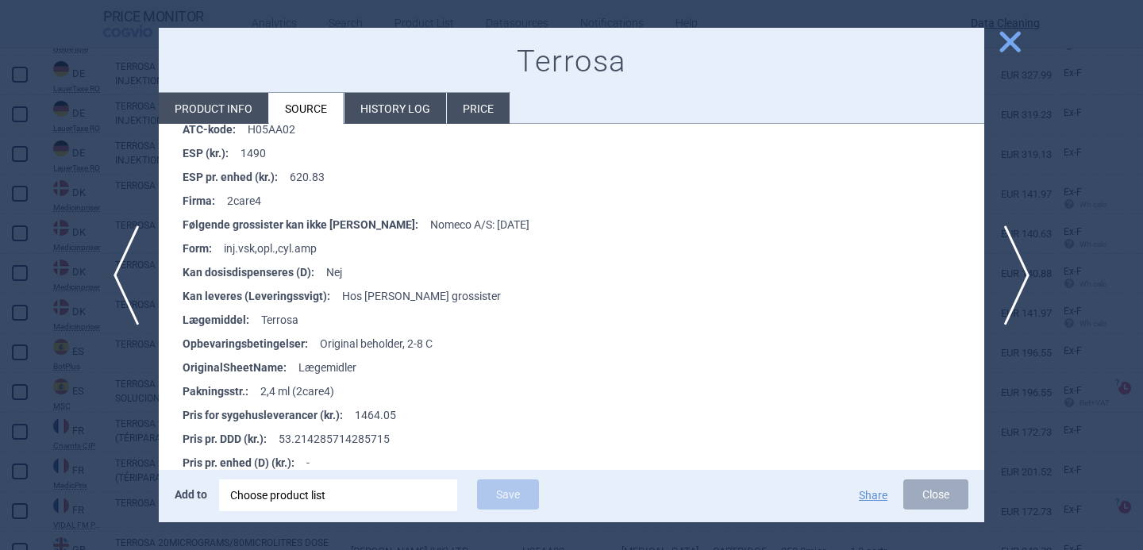
scroll to position [293, 0]
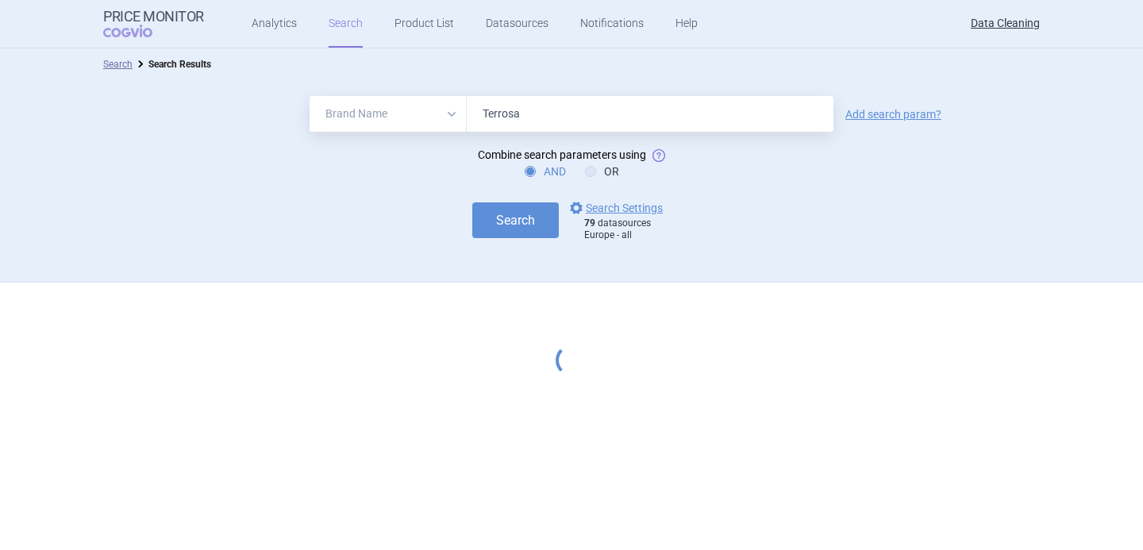
select select "brandName"
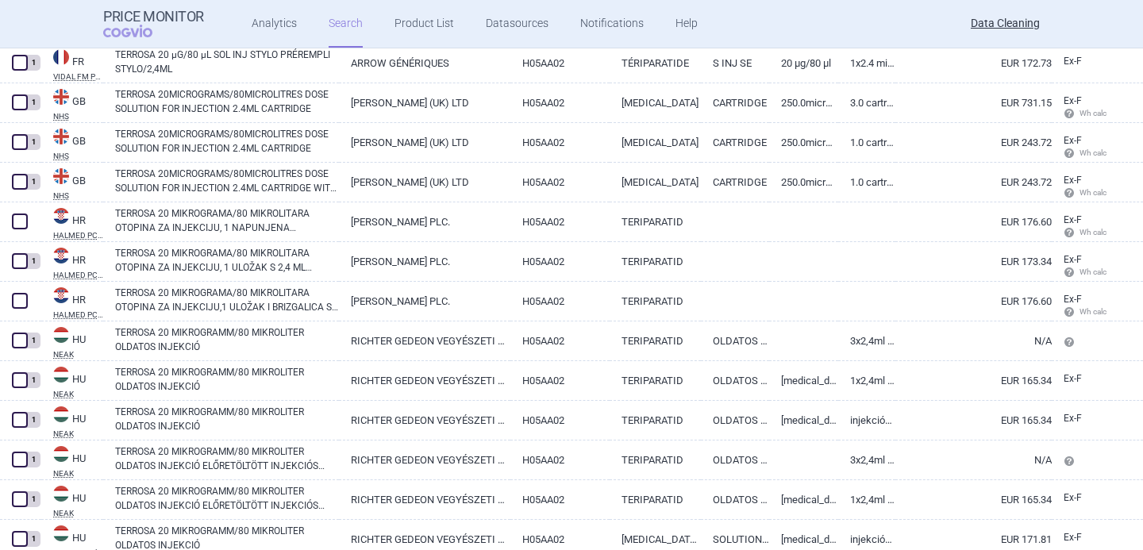
scroll to position [2532, 0]
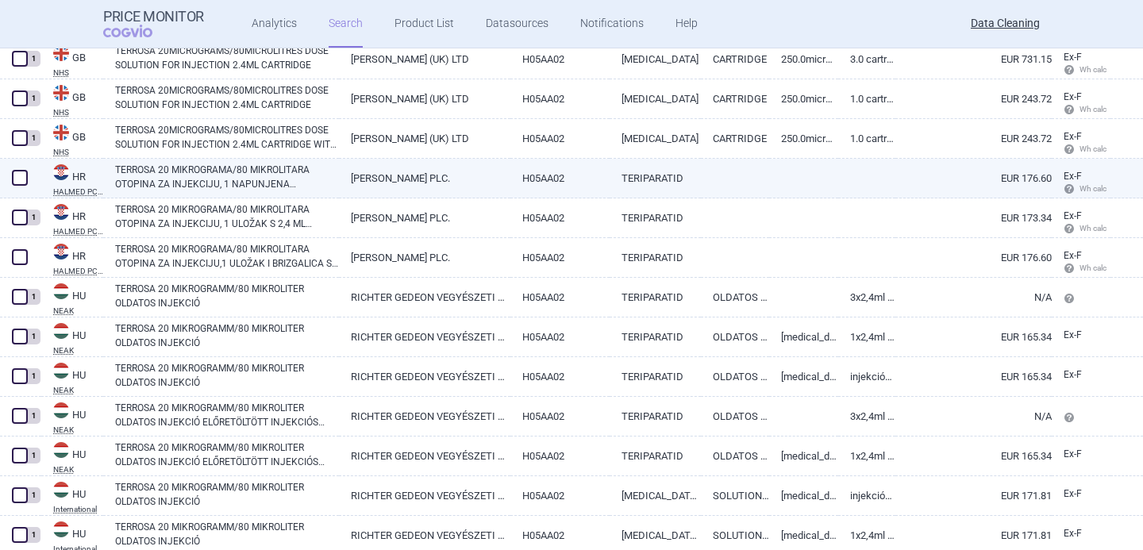
click at [195, 179] on link "TERROSA 20 MIKROGRAMA/80 MIKROLITARA OTOPINA ZA INJEKCIJU, 1 NAPUNJENA BRIZGALI…" at bounding box center [227, 177] width 224 height 29
select select "EUR"
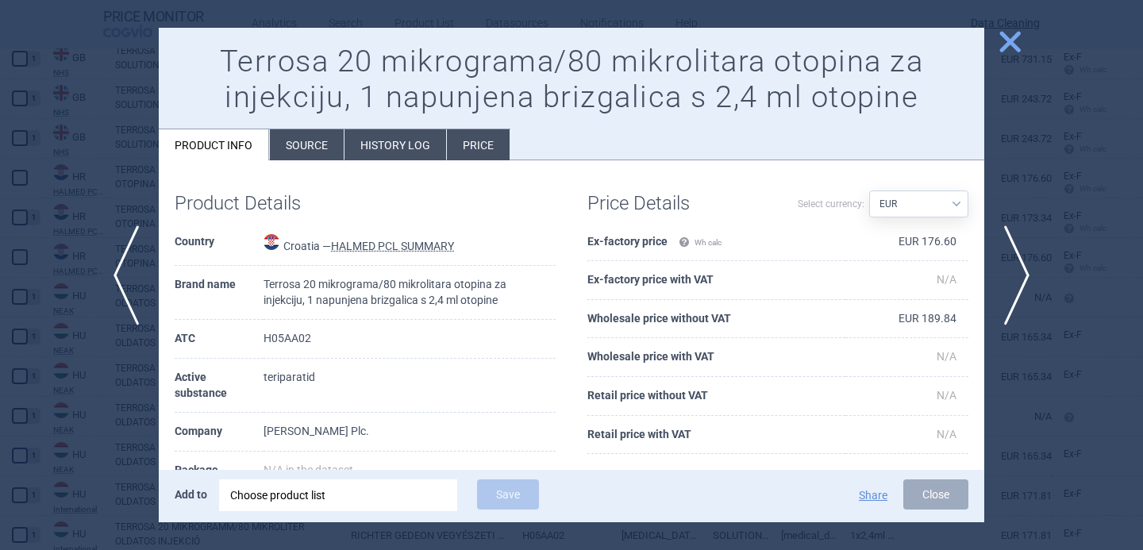
click at [299, 146] on li "Source" at bounding box center [307, 144] width 74 height 31
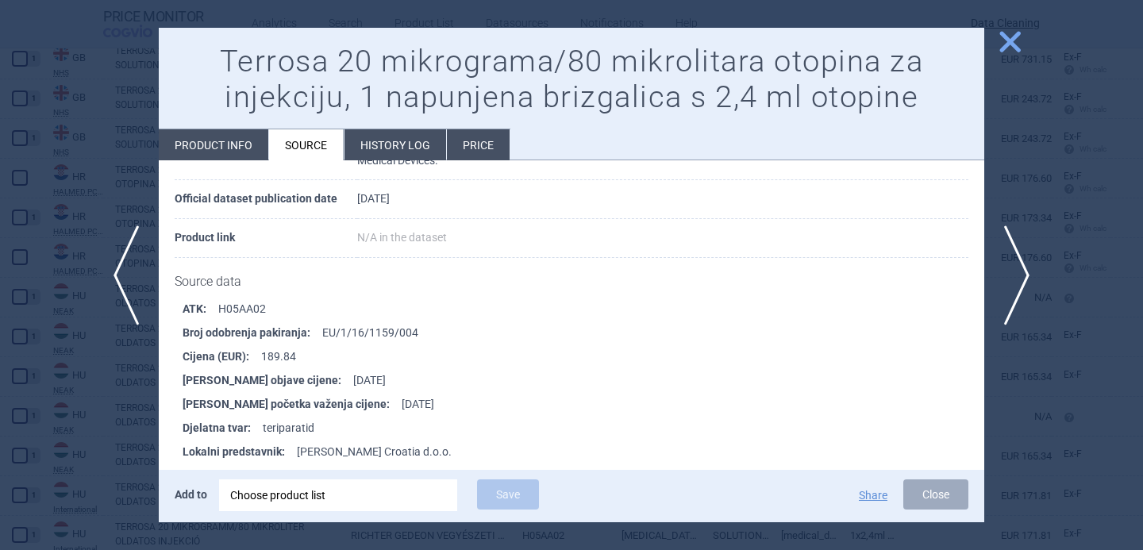
scroll to position [153, 0]
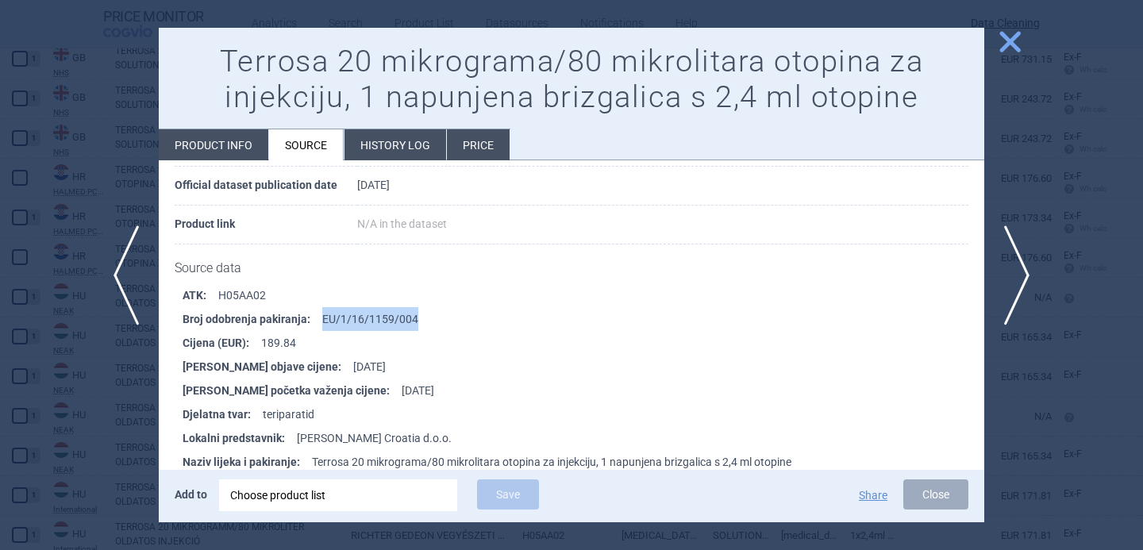
drag, startPoint x: 426, startPoint y: 322, endPoint x: 321, endPoint y: 322, distance: 105.6
click at [321, 322] on li "Broj odobrenja pakiranja : EU/1/16/1159/004" at bounding box center [584, 319] width 802 height 24
copy li "EU/1/16/1159/004"
click at [334, 511] on div "Add to Choose product list Save" at bounding box center [413, 496] width 476 height 33
click at [338, 496] on div "Choose product list" at bounding box center [338, 496] width 216 height 32
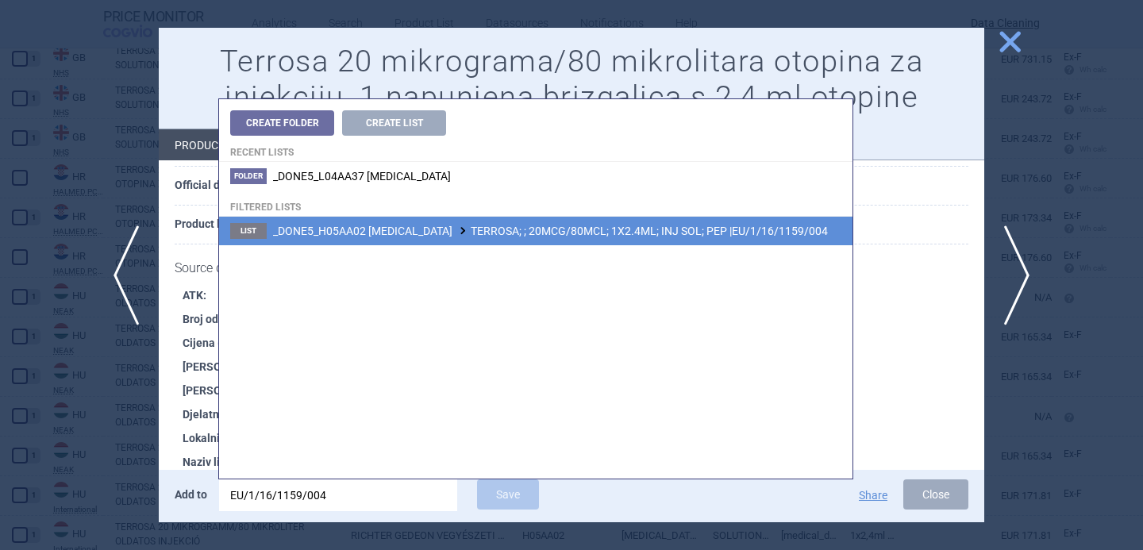
type input "EU/1/16/1159/004"
click at [495, 232] on span "_DONE5_H05AA02 [MEDICAL_DATA] TERROSA; ; 20MCG/80MCL; 1X2.4ML; INJ SOL; PEP |EU…" at bounding box center [550, 231] width 555 height 13
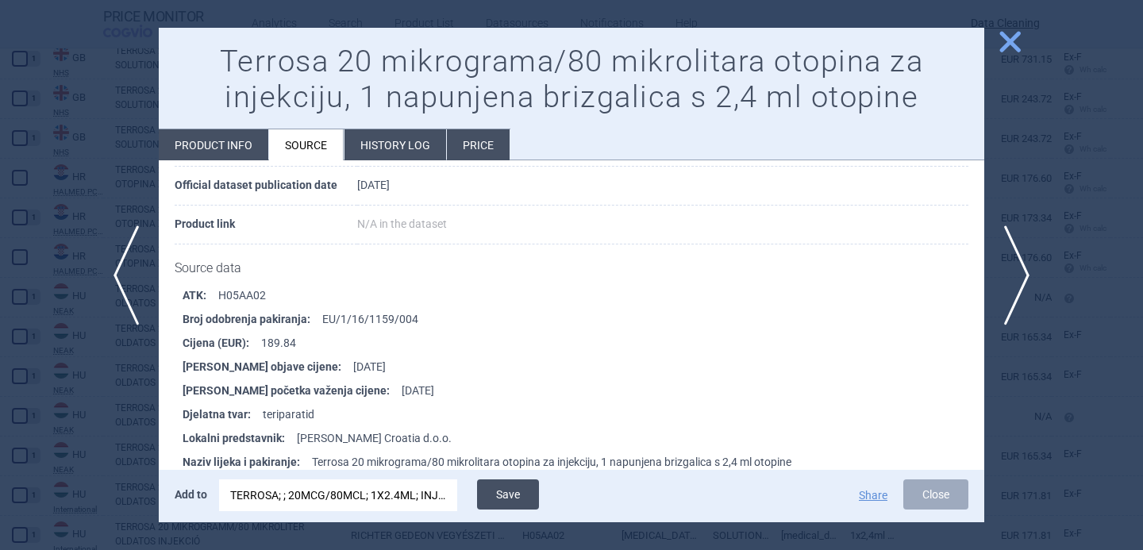
click at [506, 506] on button "Save" at bounding box center [508, 495] width 62 height 30
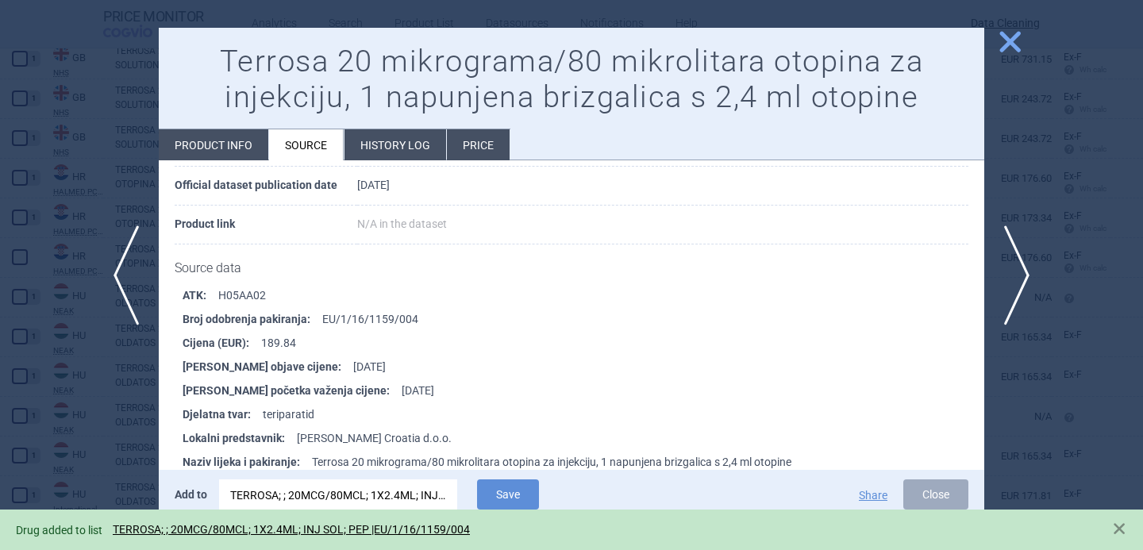
click at [104, 435] on div at bounding box center [571, 275] width 1143 height 550
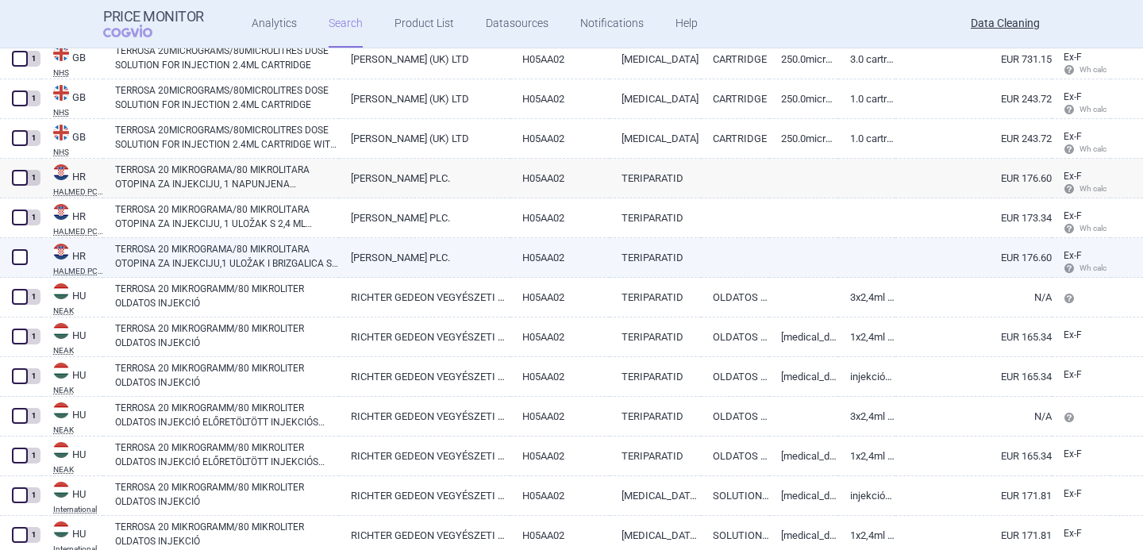
click at [217, 260] on link "TERROSA 20 MIKROGRAMA/80 MIKROLITARA OTOPINA ZA INJEKCIJU,1 ULOŽAK I BRIZGALICA…" at bounding box center [227, 256] width 224 height 29
select select "EUR"
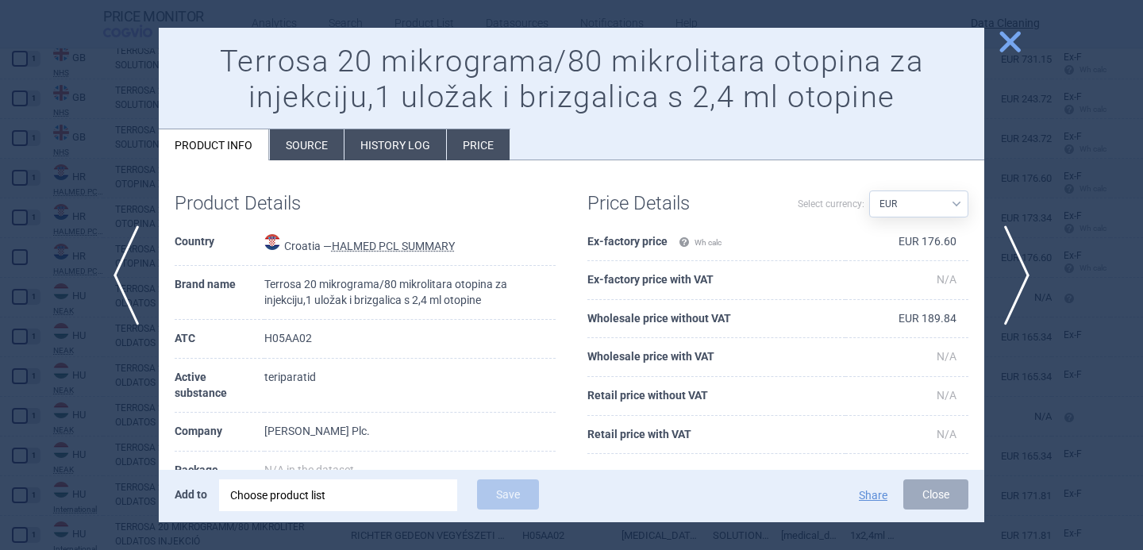
click at [300, 144] on li "Source" at bounding box center [307, 144] width 74 height 31
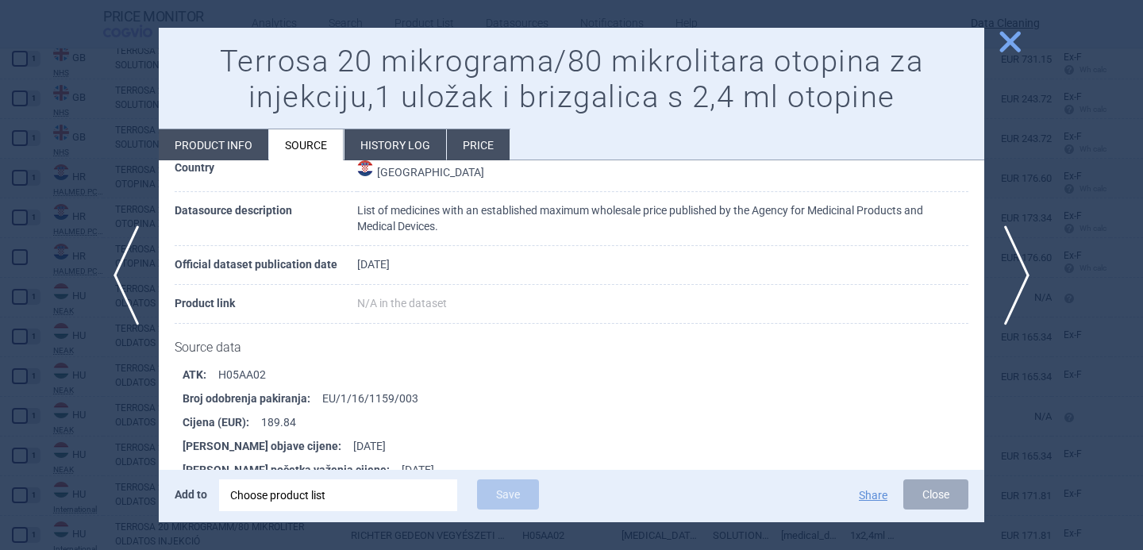
scroll to position [164, 0]
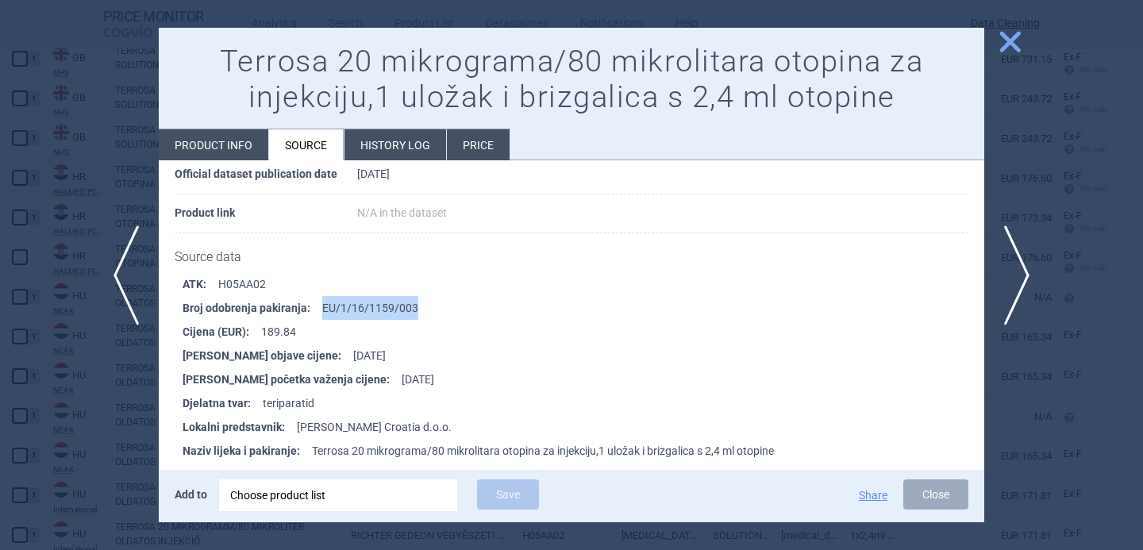
drag, startPoint x: 445, startPoint y: 301, endPoint x: 322, endPoint y: 301, distance: 123.9
click at [322, 301] on li "Broj odobrenja pakiranja : EU/1/16/1159/003" at bounding box center [584, 308] width 802 height 24
copy li "EU/1/16/1159/003"
click at [330, 488] on div "Choose product list" at bounding box center [338, 496] width 216 height 32
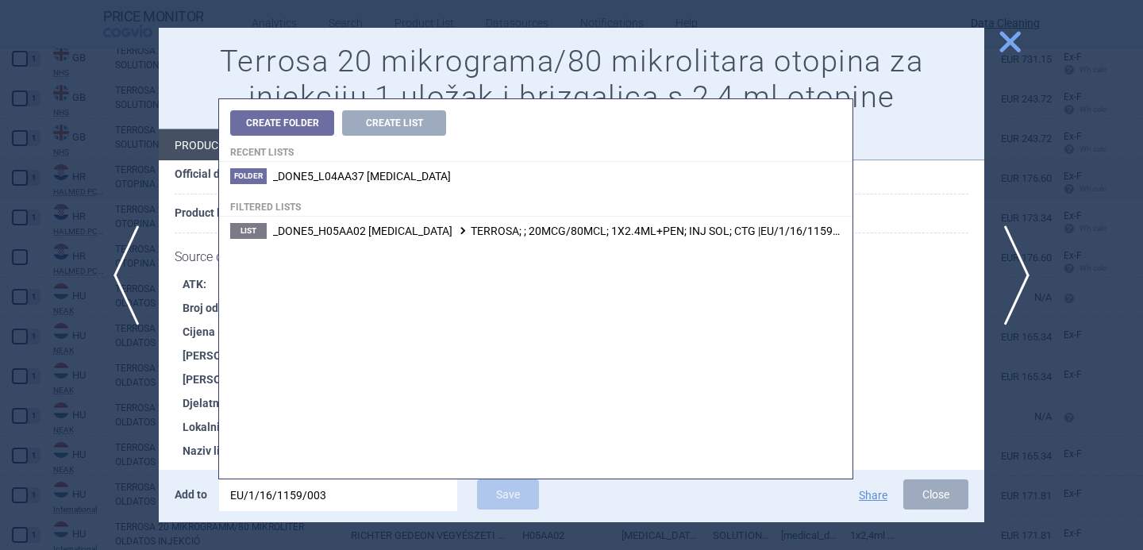
type input "EU/1/16/1159/003"
click at [491, 237] on span "_DONE5_H05AA02 [MEDICAL_DATA] TERROSA; ; 20MCG/80MCL; 1X2.4ML+PEN; INJ SOL; CTG…" at bounding box center [565, 231] width 584 height 13
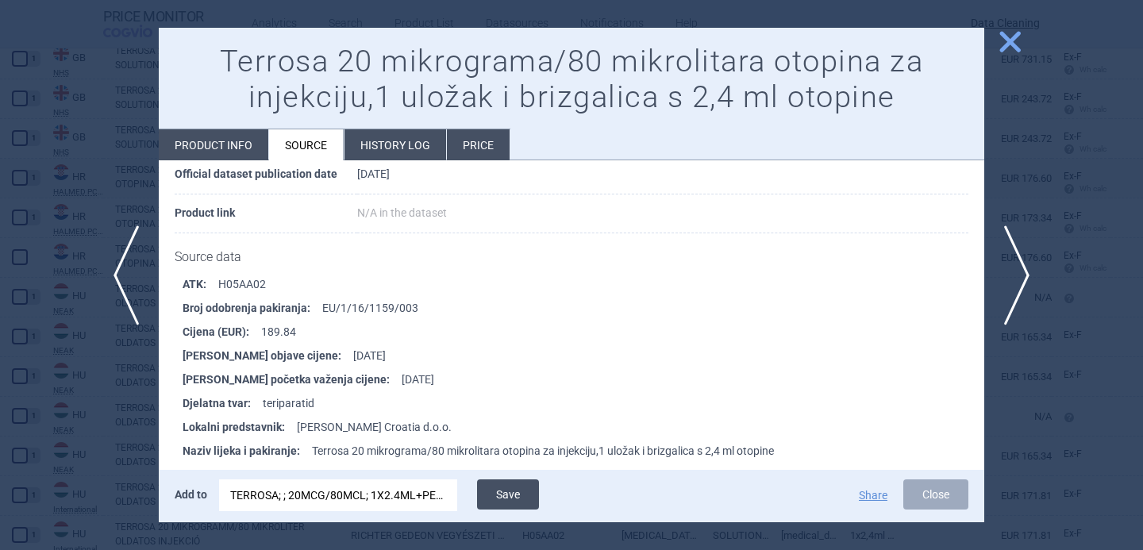
click at [512, 489] on button "Save" at bounding box center [508, 495] width 62 height 30
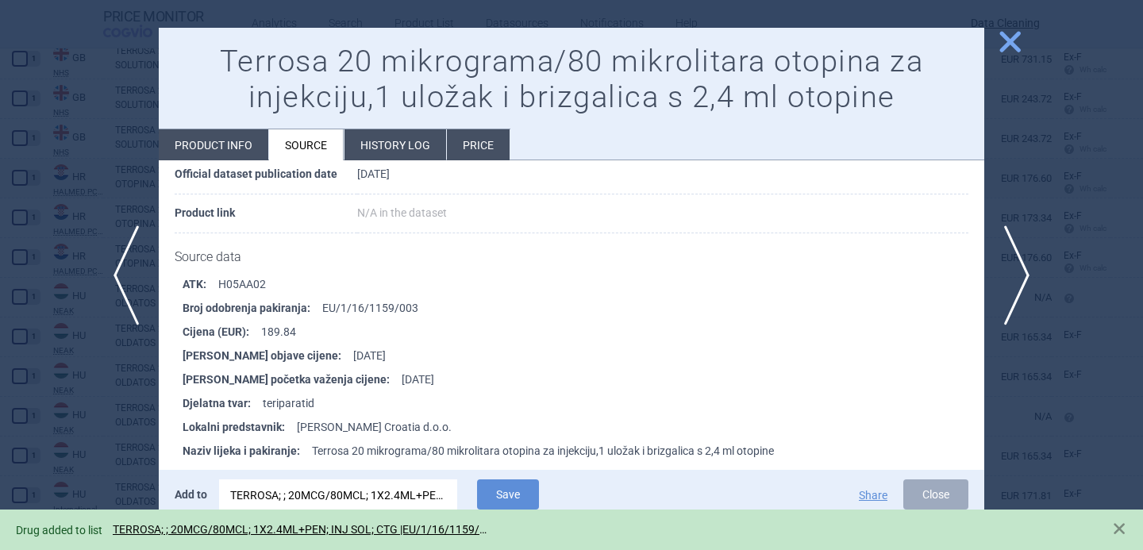
click at [137, 445] on div at bounding box center [571, 275] width 1143 height 550
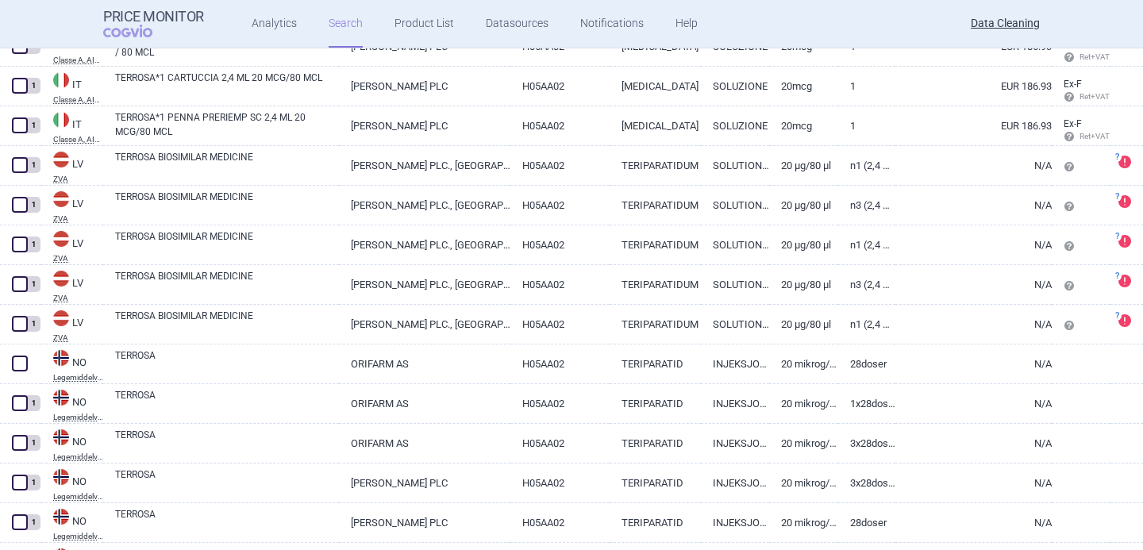
scroll to position [3860, 0]
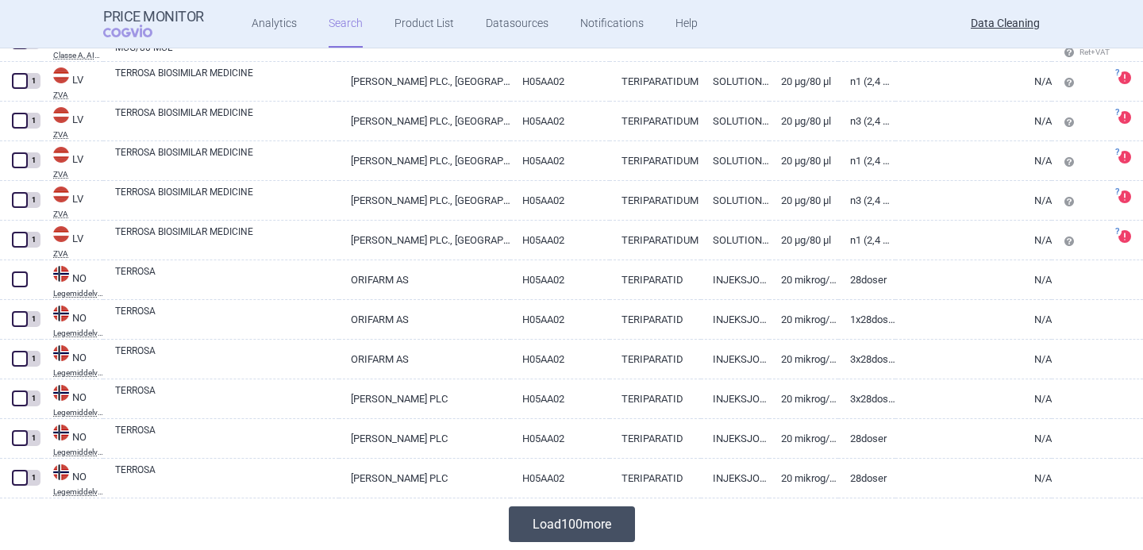
click at [550, 528] on button "Load 100 more" at bounding box center [572, 525] width 126 height 36
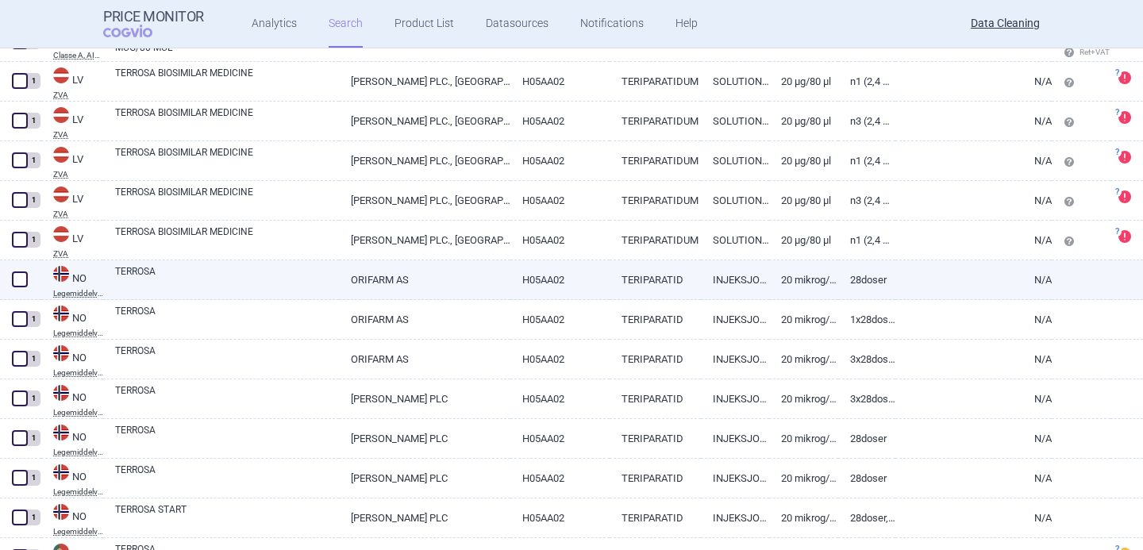
click at [310, 287] on link "TERROSA" at bounding box center [227, 278] width 224 height 29
select select "EUR"
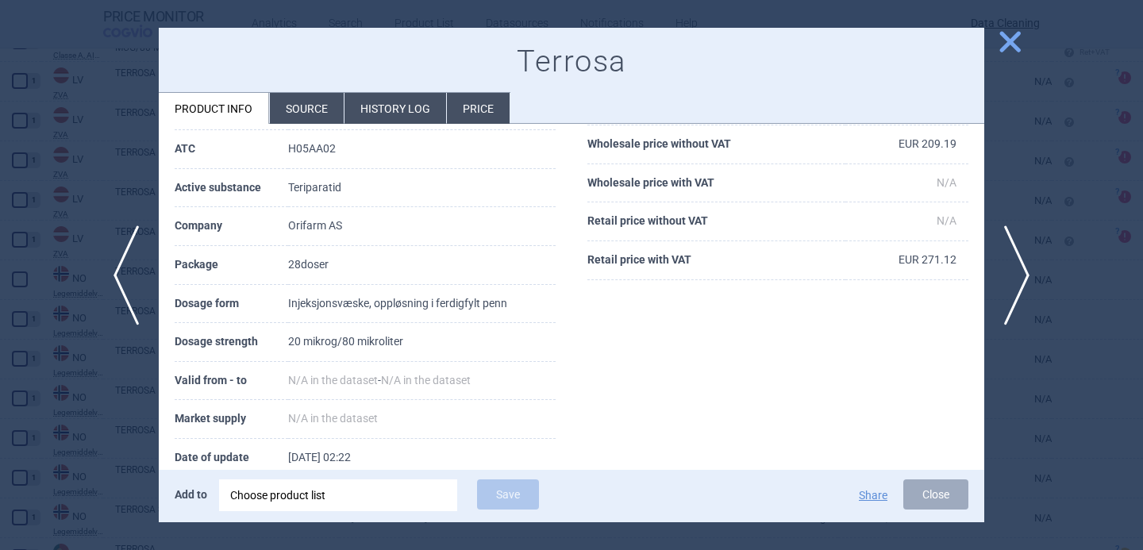
scroll to position [129, 0]
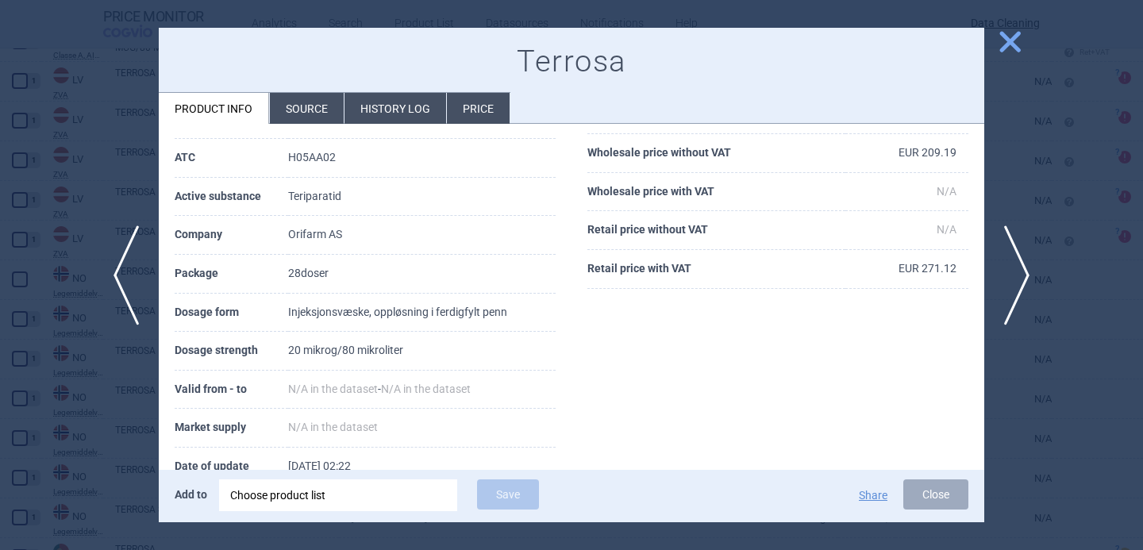
click at [97, 415] on div at bounding box center [571, 275] width 1143 height 550
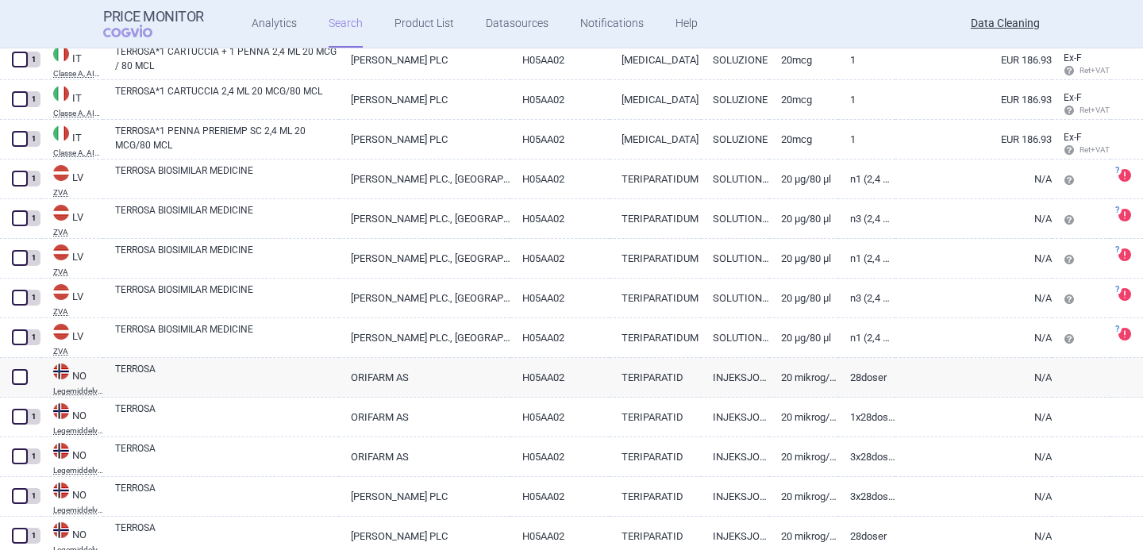
scroll to position [3806, 0]
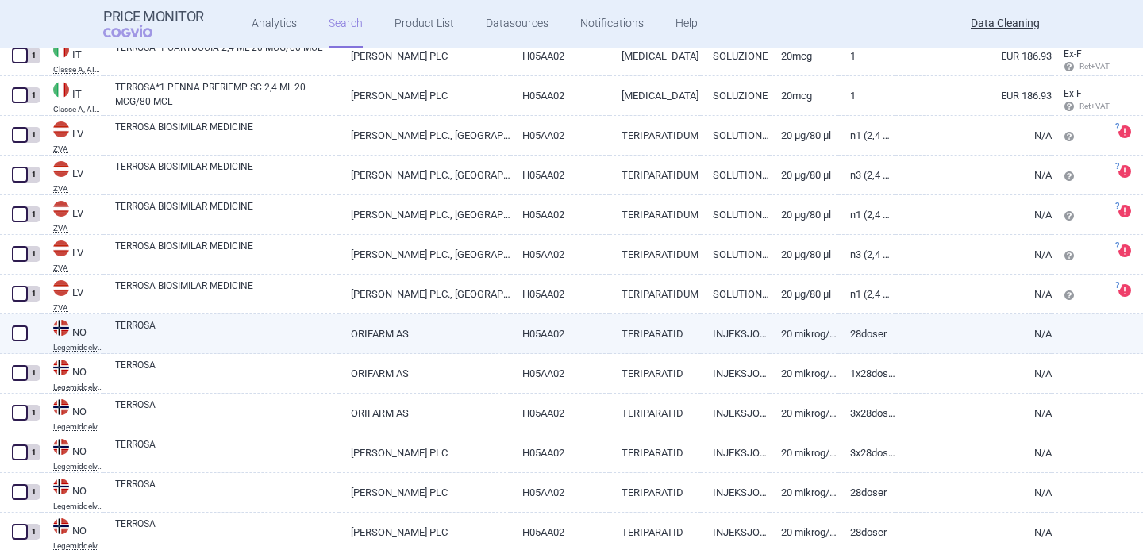
click at [187, 331] on link "TERROSA" at bounding box center [227, 332] width 224 height 29
select select "EUR"
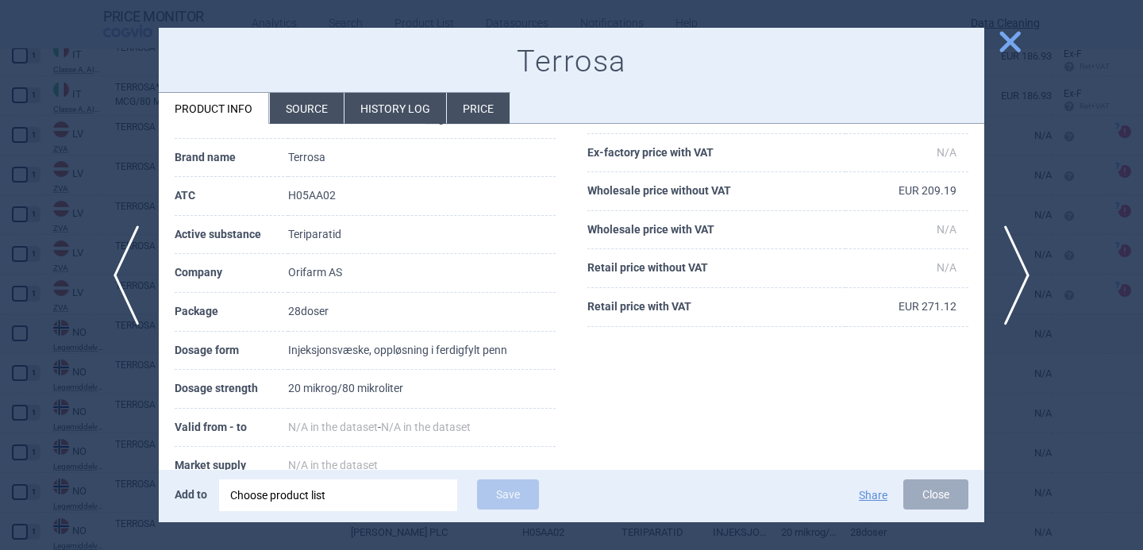
scroll to position [95, 0]
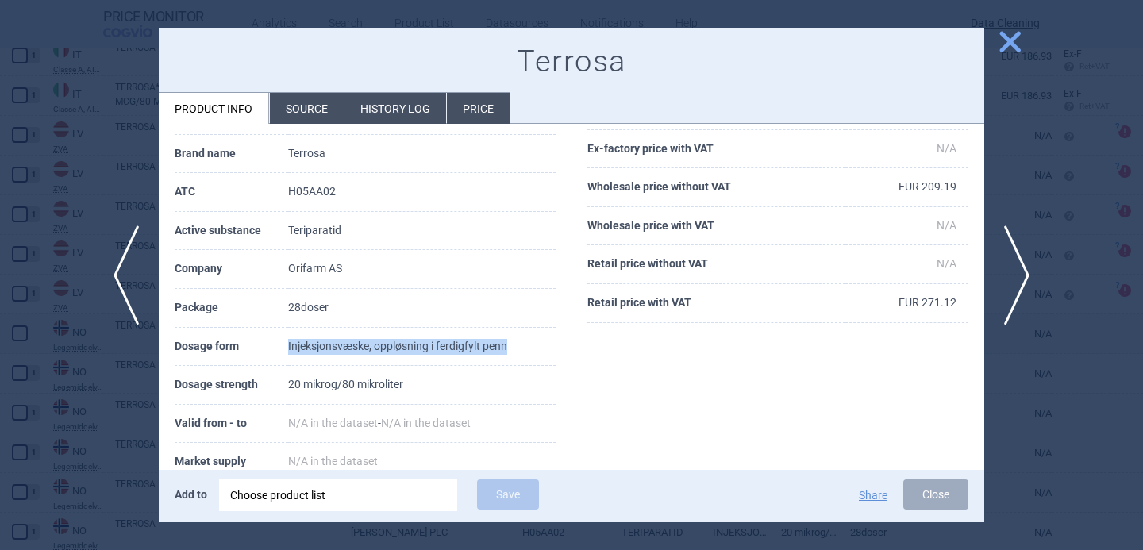
drag, startPoint x: 515, startPoint y: 340, endPoint x: 286, endPoint y: 339, distance: 228.7
click at [286, 339] on tr "Dosage form Injeksjonsvæske, oppløsning i ferdigfylt penn" at bounding box center [365, 347] width 381 height 39
copy tr "Injeksjonsvæske, oppløsning i ferdigfylt penn"
click at [297, 492] on div "Choose product list" at bounding box center [338, 496] width 216 height 32
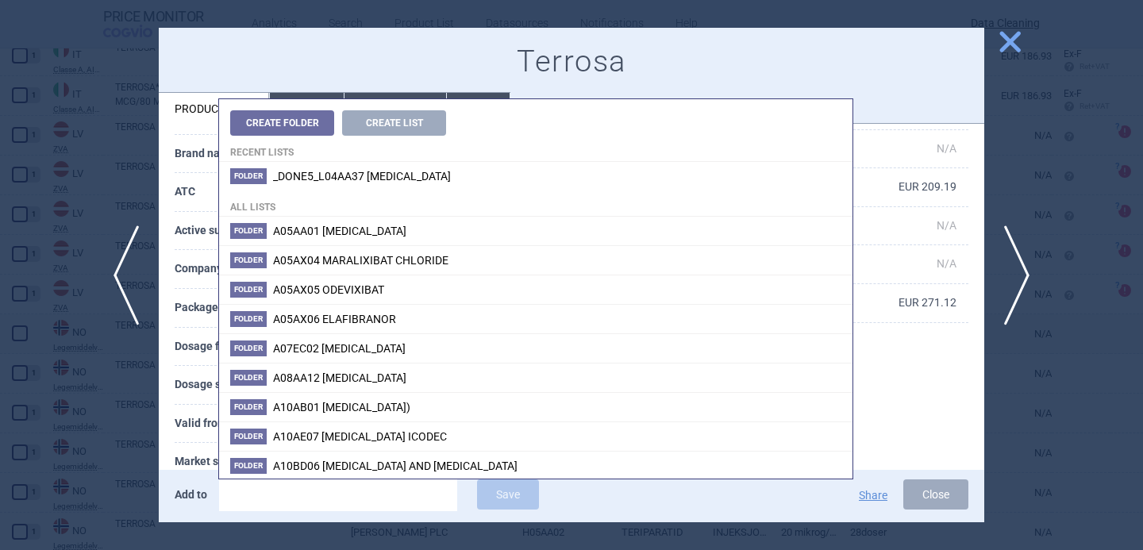
click at [309, 499] on input "search" at bounding box center [338, 496] width 238 height 32
paste input "EU/1/16/1159/004"
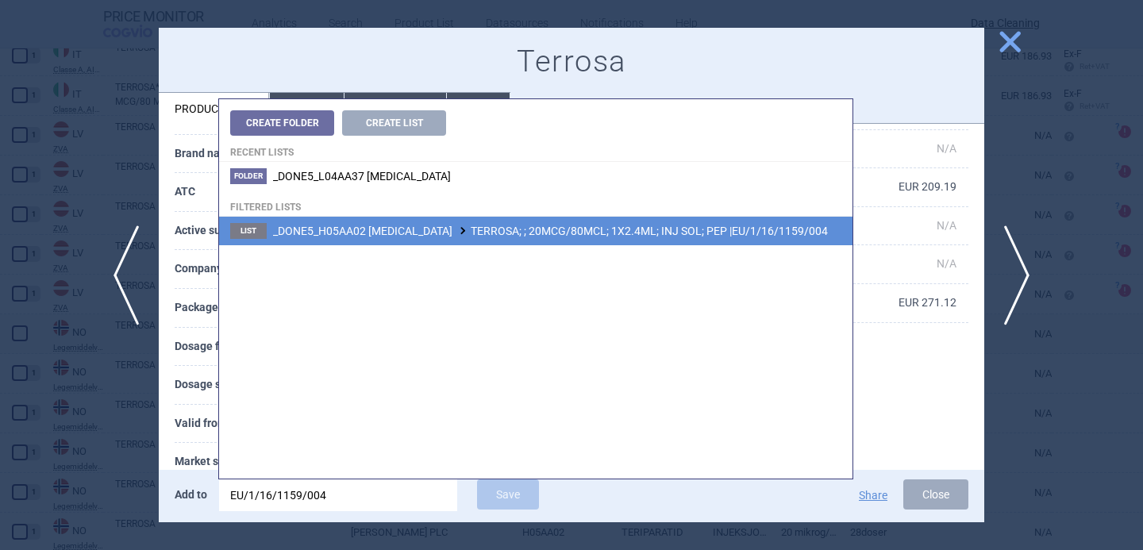
type input "EU/1/16/1159/004"
click at [507, 223] on li "List _DONE5_H05AA02 [MEDICAL_DATA] TERROSA; ; 20MCG/80MCL; 1X2.4ML; INJ SOL; PE…" at bounding box center [536, 231] width 634 height 29
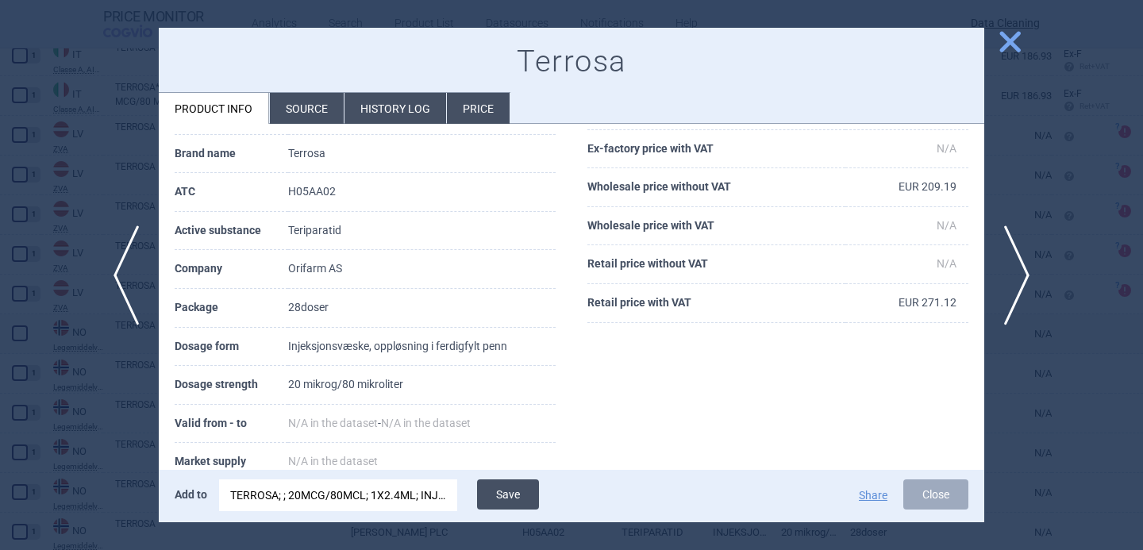
click at [505, 504] on button "Save" at bounding box center [508, 495] width 62 height 30
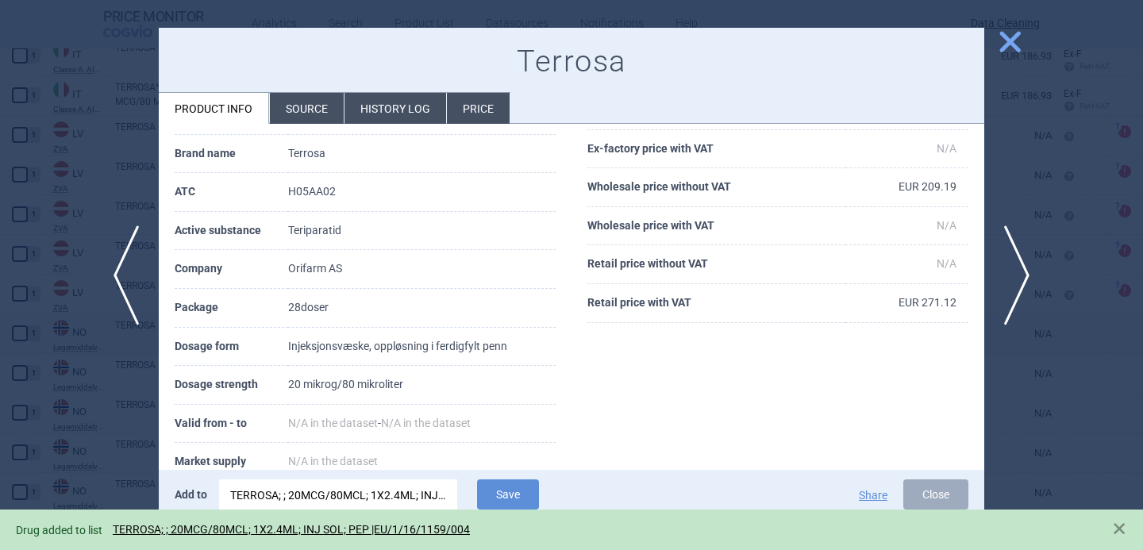
click at [125, 429] on div at bounding box center [571, 275] width 1143 height 550
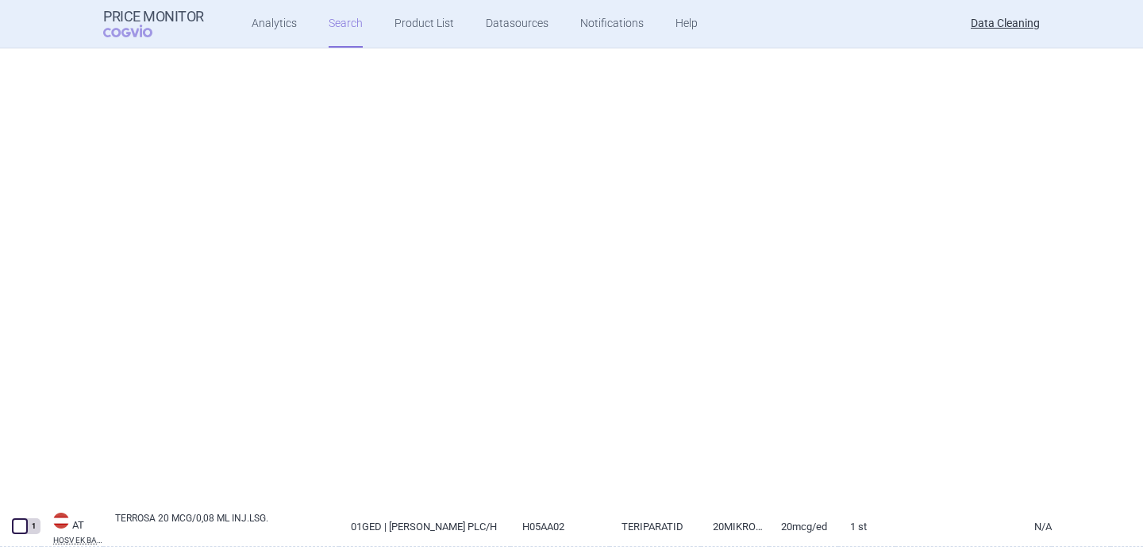
select select "brandName"
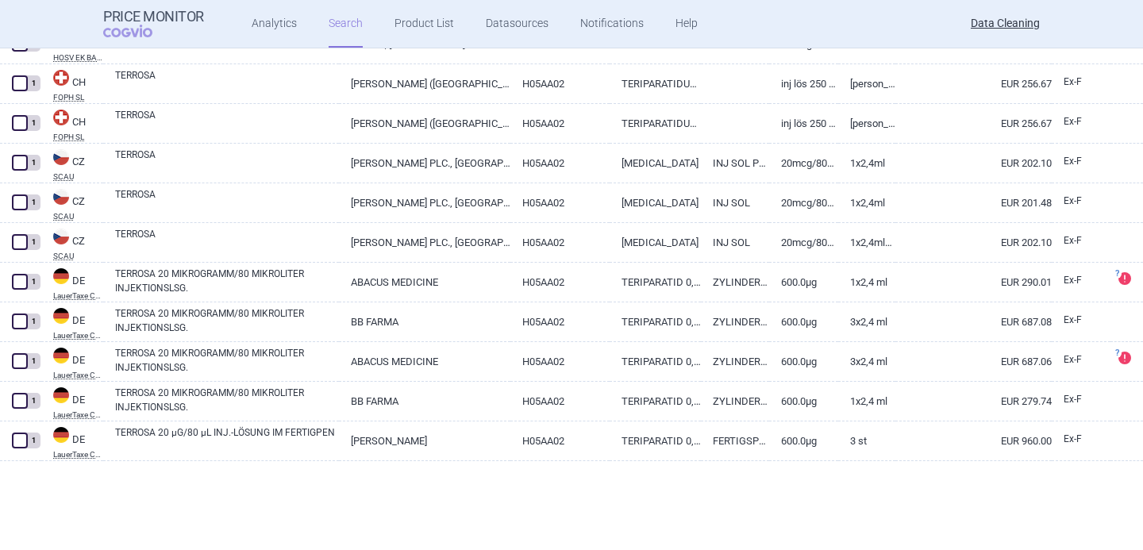
scroll to position [214, 0]
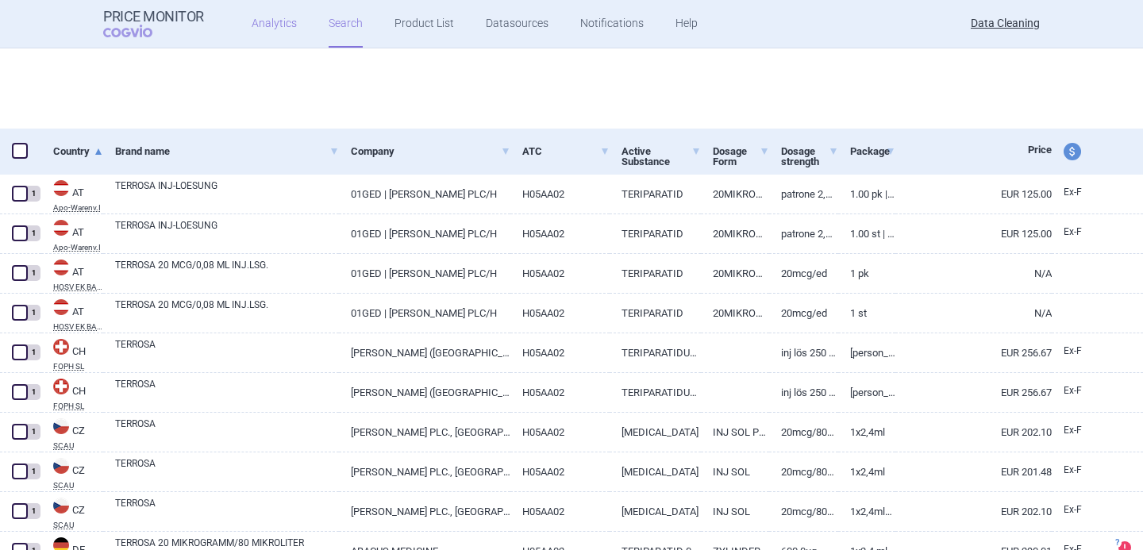
select select "brandName"
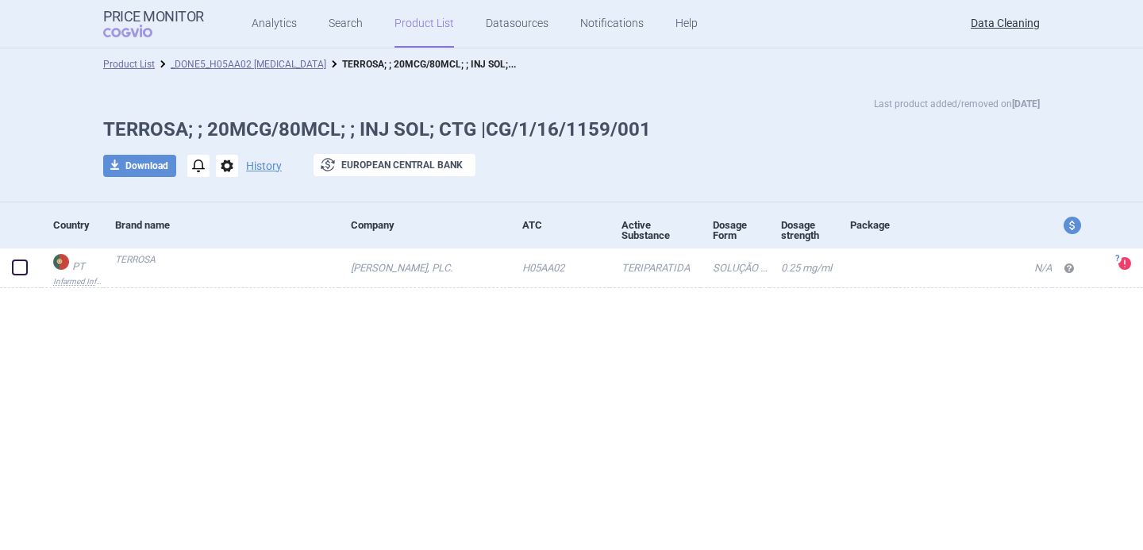
click at [227, 170] on span "options" at bounding box center [227, 166] width 22 height 22
click at [229, 254] on button "Delete" at bounding box center [226, 260] width 51 height 23
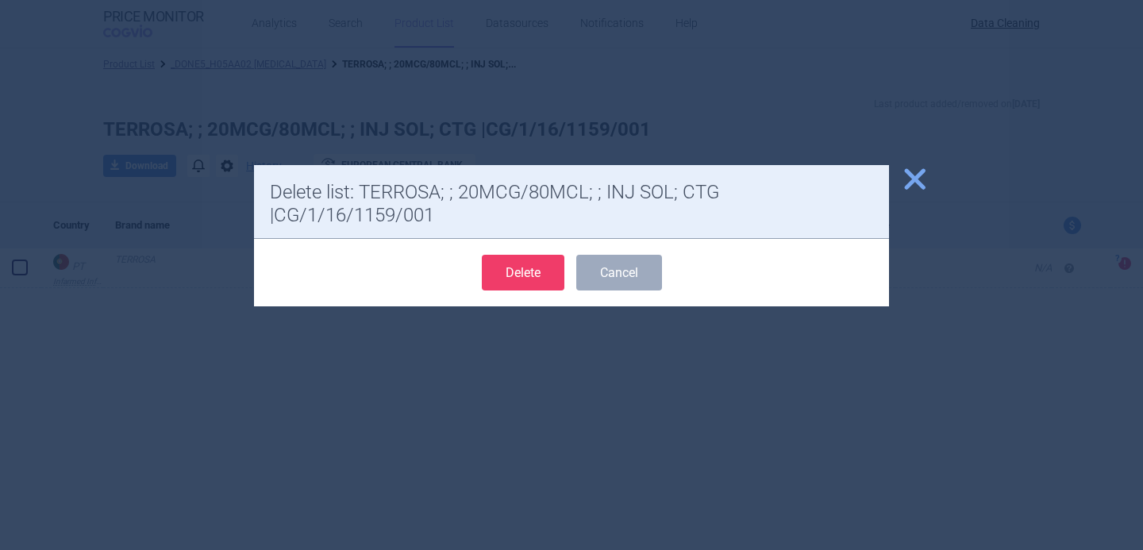
click at [528, 268] on button "Delete" at bounding box center [523, 273] width 83 height 36
